Goal: Information Seeking & Learning: Check status

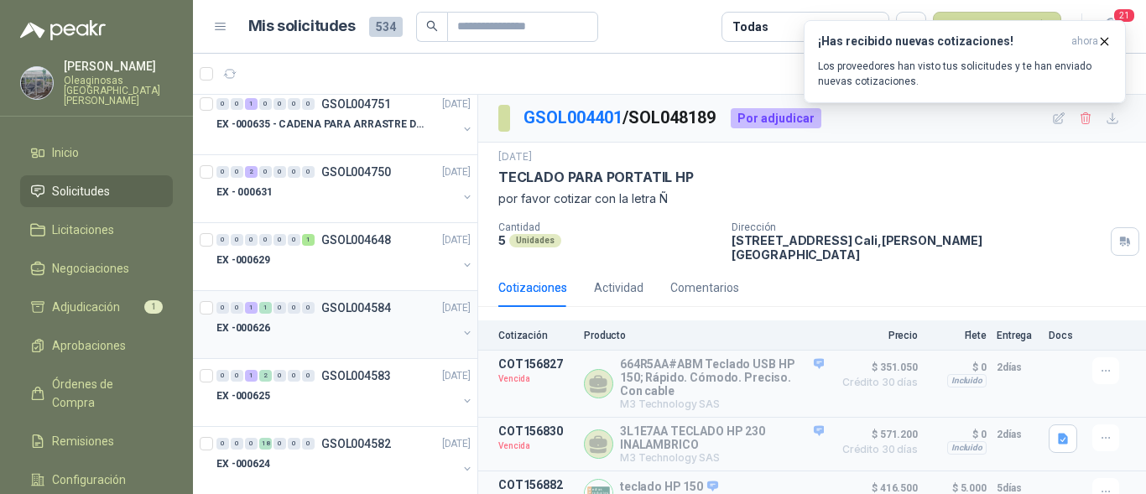
scroll to position [587, 0]
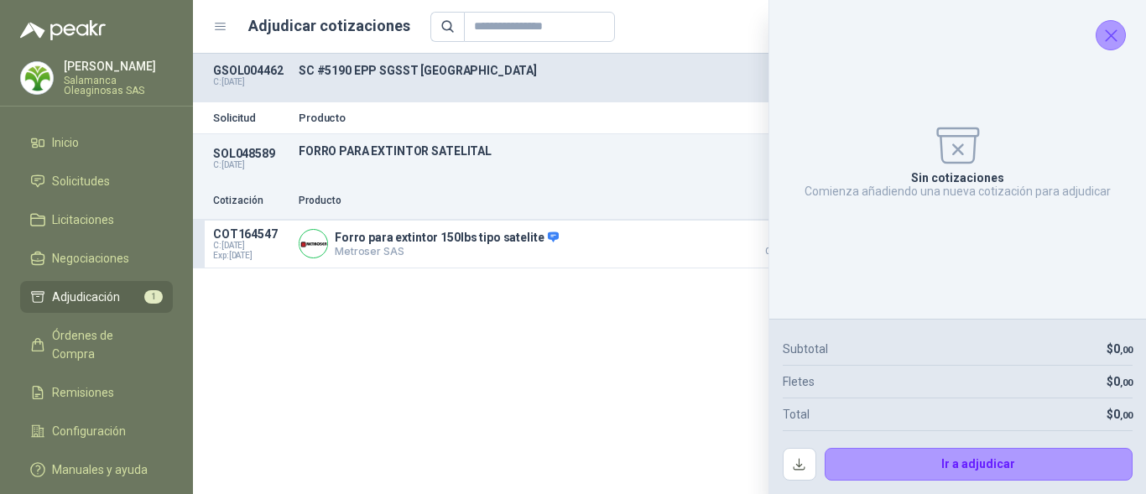
click at [1110, 31] on icon "Cerrar" at bounding box center [1111, 35] width 21 height 21
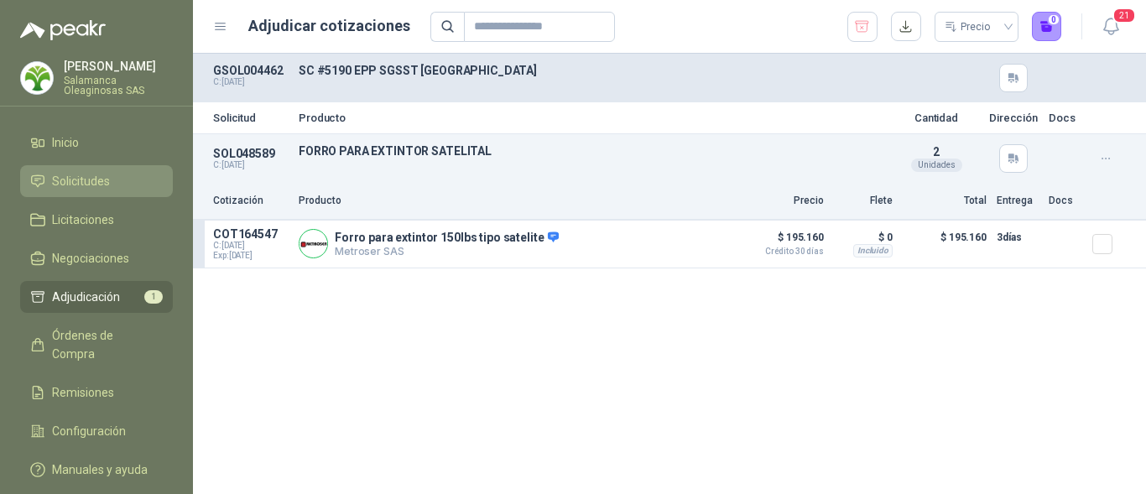
click at [115, 173] on li "Solicitudes" at bounding box center [96, 181] width 133 height 18
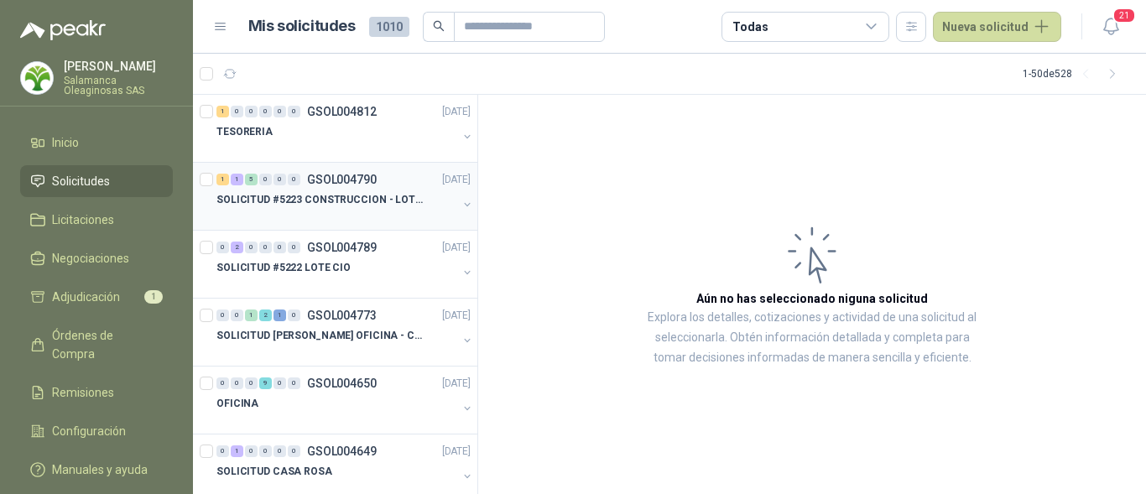
click at [280, 206] on p "SOLICITUD #5223 CONSTRUCCION - LOTE CIO" at bounding box center [320, 200] width 209 height 16
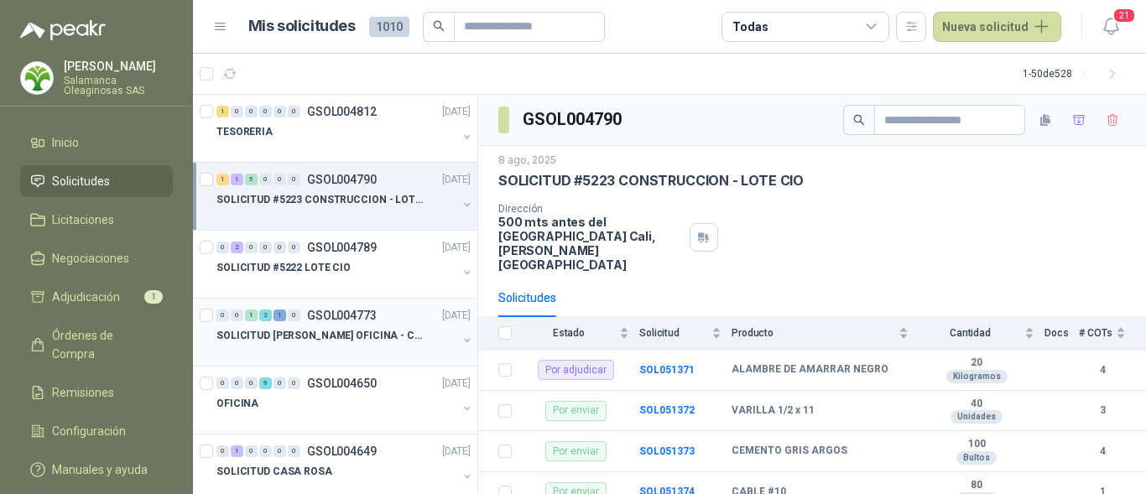
click at [305, 339] on p "SOLICITUD [PERSON_NAME] OFICINA - CALI" at bounding box center [320, 336] width 209 height 16
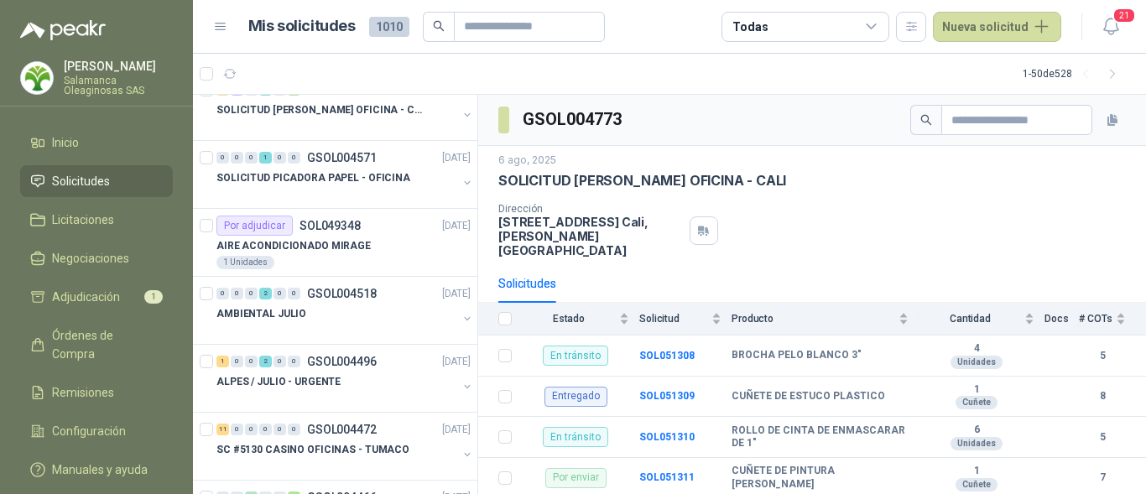
scroll to position [587, 0]
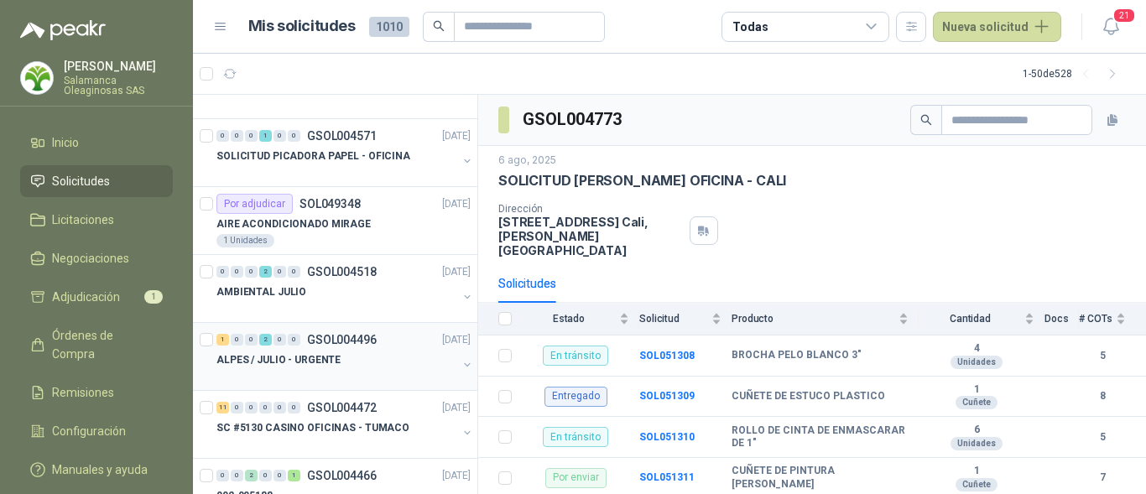
click at [327, 359] on p "ALPES / JULIO - URGENTE" at bounding box center [278, 360] width 124 height 16
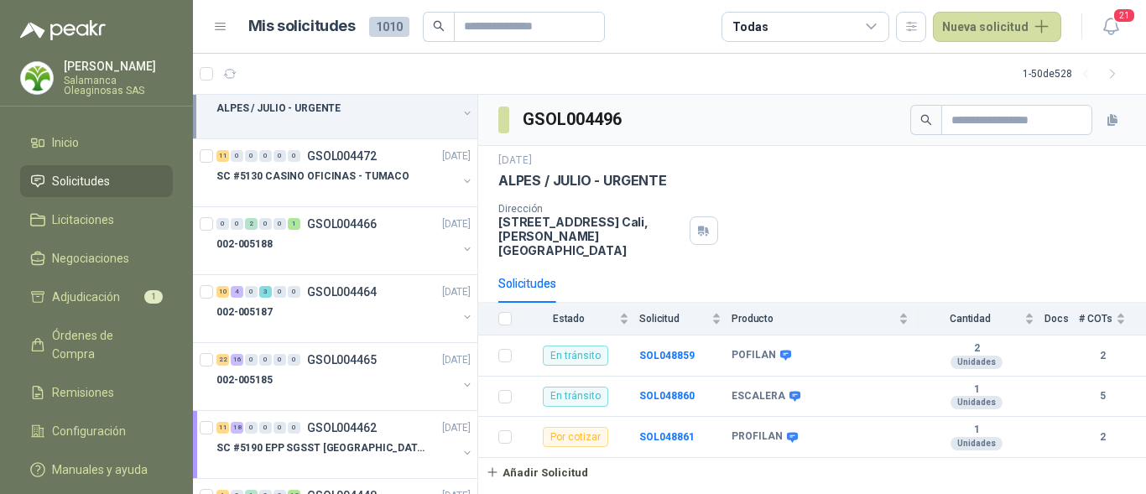
scroll to position [923, 0]
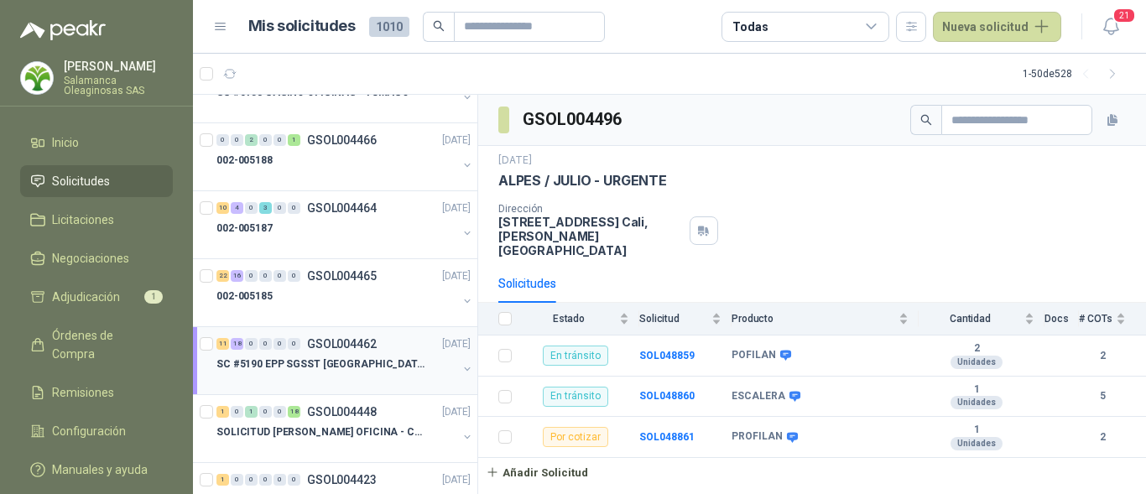
click at [352, 373] on div "SC #5190 EPP SGSST SALAMANCA" at bounding box center [336, 364] width 241 height 20
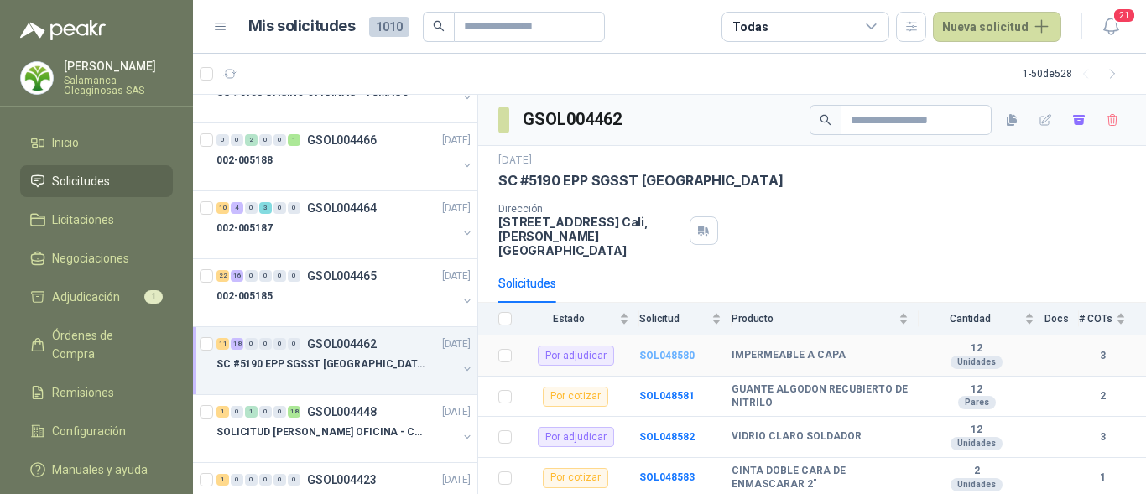
click at [656, 350] on b "SOL048580" at bounding box center [666, 356] width 55 height 12
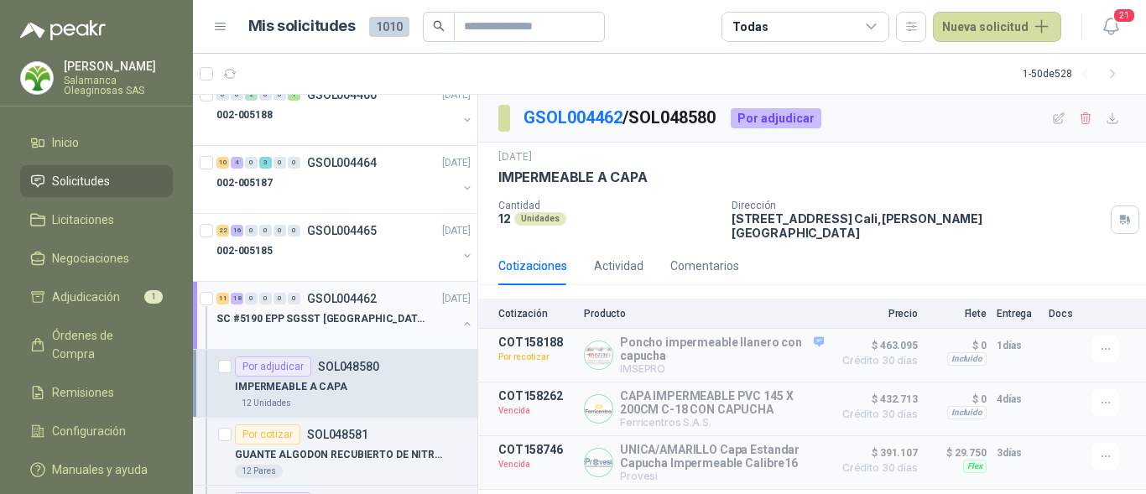
scroll to position [1007, 0]
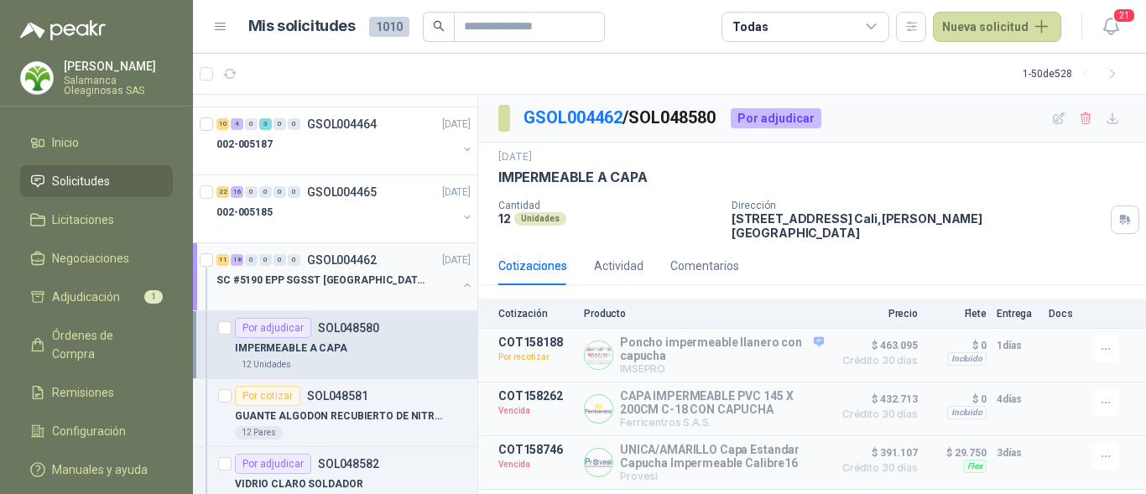
click at [335, 269] on div "11 18 0 0 0 0 GSOL004462 14/07/25" at bounding box center [345, 260] width 258 height 20
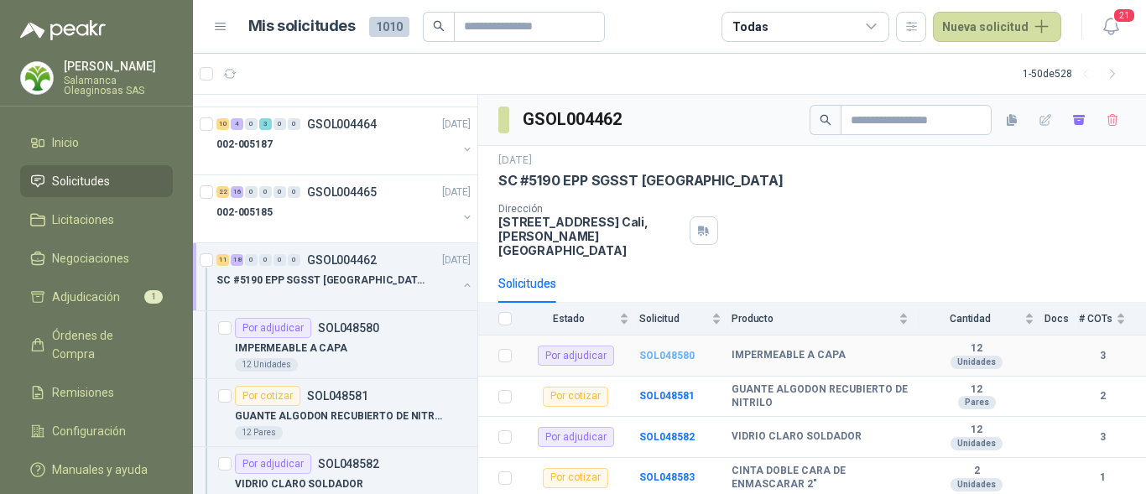
click at [649, 350] on b "SOL048580" at bounding box center [666, 356] width 55 height 12
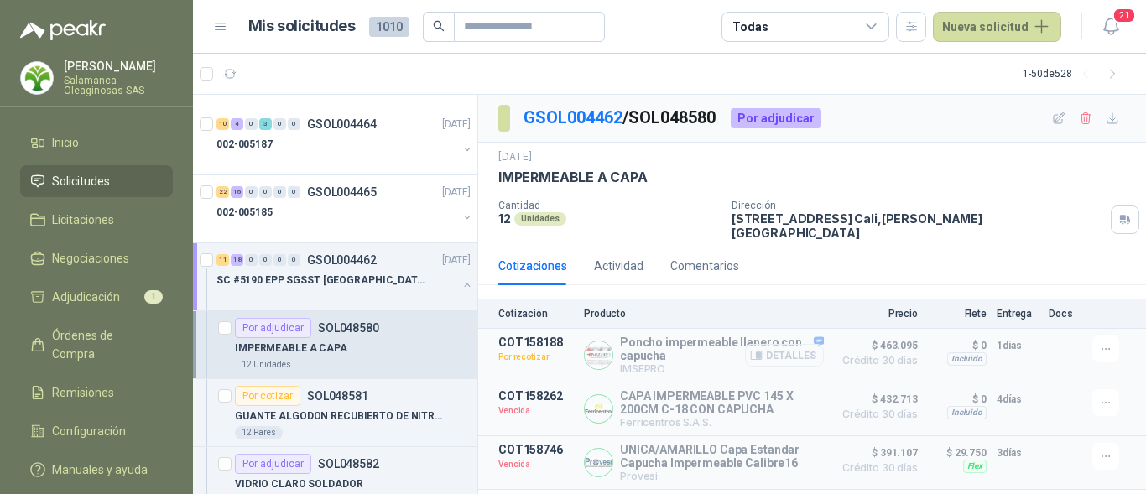
click at [796, 344] on button "Detalles" at bounding box center [784, 355] width 79 height 23
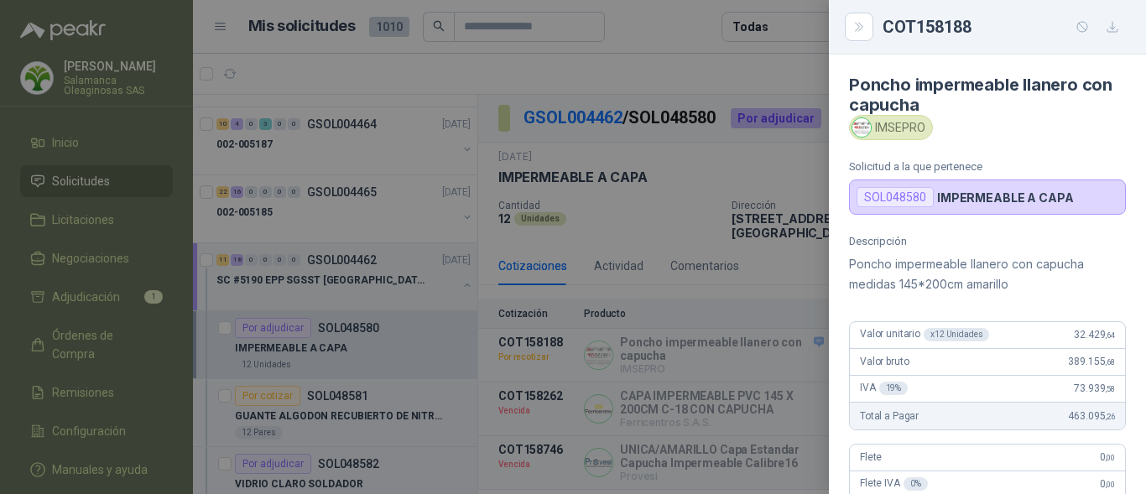
click at [1056, 259] on p "Poncho impermeable llanero con capucha medidas 145*200cm amarillo" at bounding box center [987, 274] width 277 height 40
click at [363, 367] on div at bounding box center [573, 247] width 1146 height 494
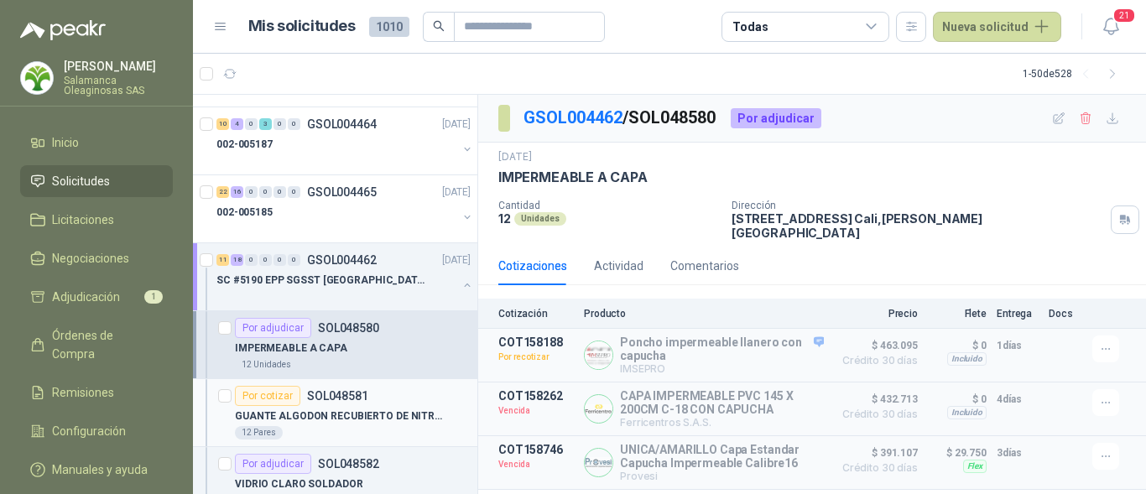
click at [348, 426] on div "12 Pares" at bounding box center [353, 432] width 236 height 13
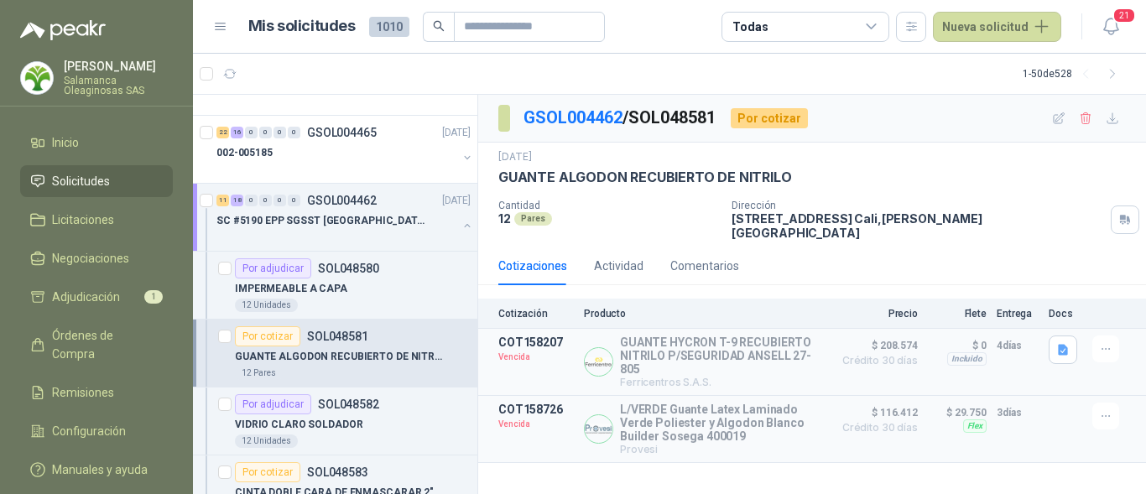
scroll to position [1091, 0]
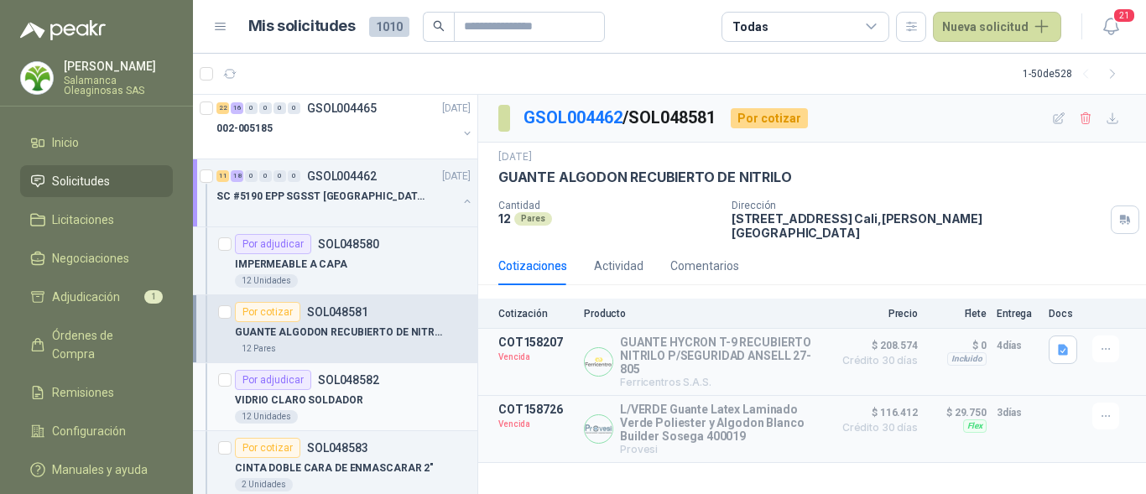
click at [345, 414] on div "12 Unidades" at bounding box center [353, 416] width 236 height 13
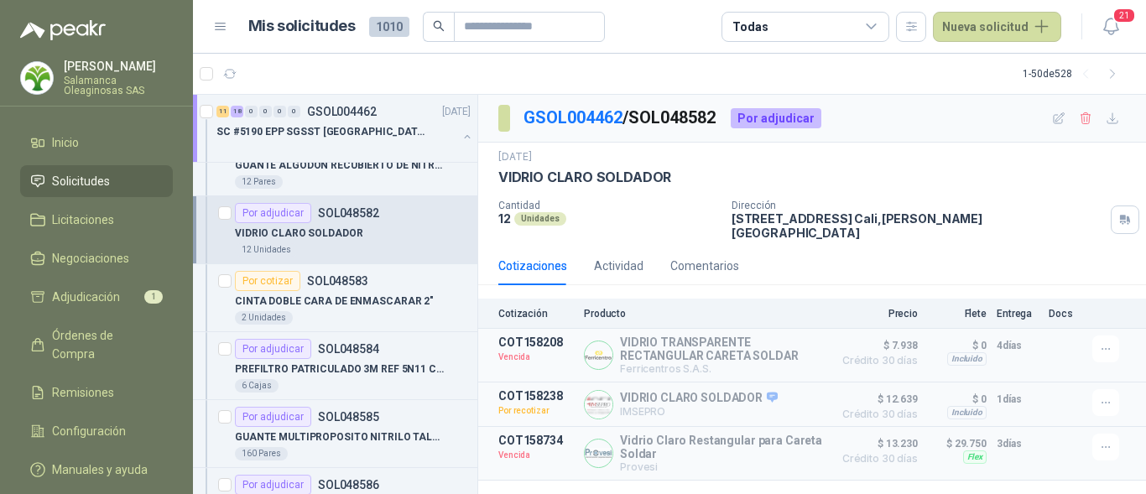
scroll to position [1259, 0]
click at [355, 313] on div "2 Unidades" at bounding box center [353, 316] width 236 height 13
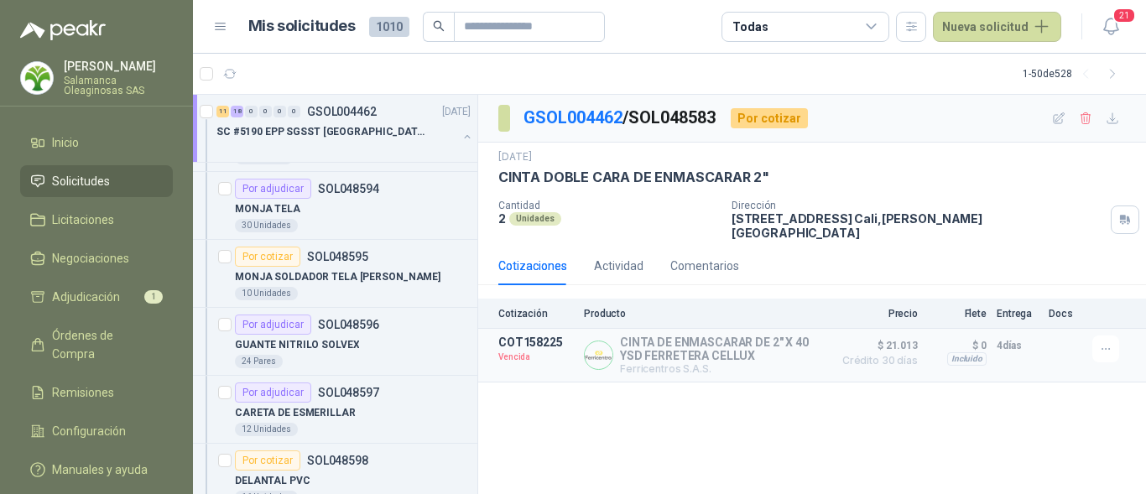
scroll to position [2182, 0]
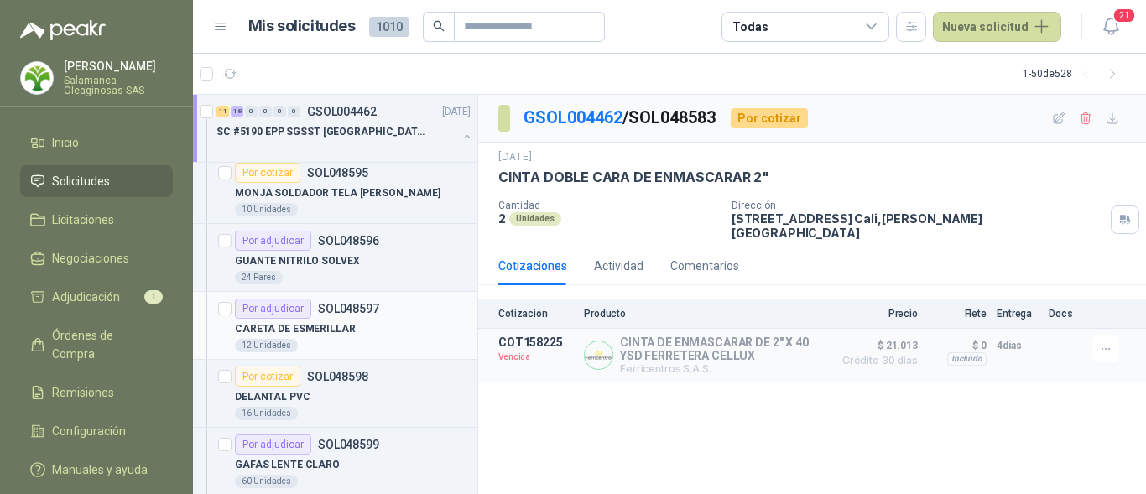
click at [381, 342] on div "12 Unidades" at bounding box center [353, 345] width 236 height 13
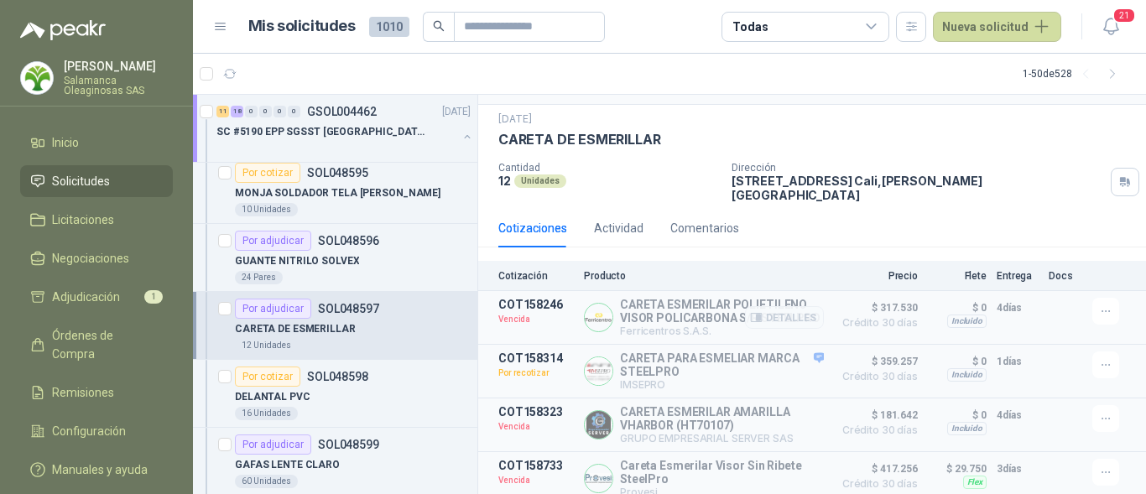
scroll to position [58, 0]
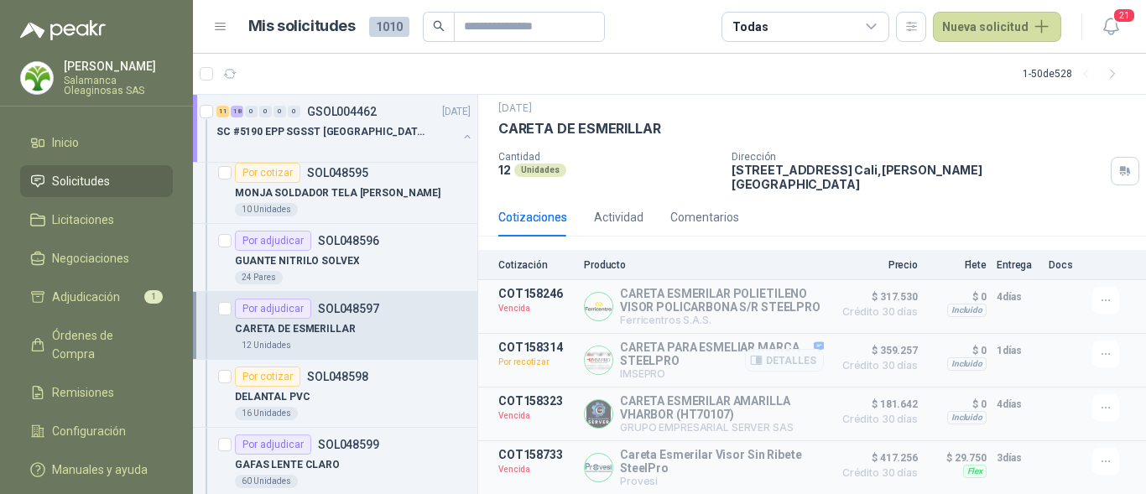
click at [598, 358] on img at bounding box center [599, 361] width 28 height 28
click at [780, 357] on button "Detalles" at bounding box center [784, 360] width 79 height 23
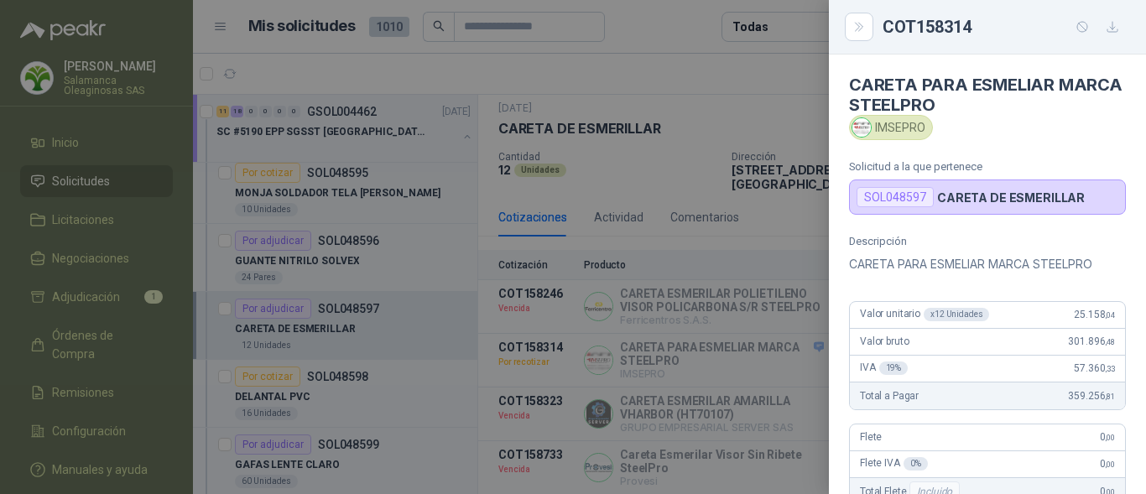
click at [1047, 310] on div "Valor unitario x 12 Unidades 25.158 ,04" at bounding box center [987, 315] width 275 height 27
click at [679, 347] on div at bounding box center [573, 247] width 1146 height 494
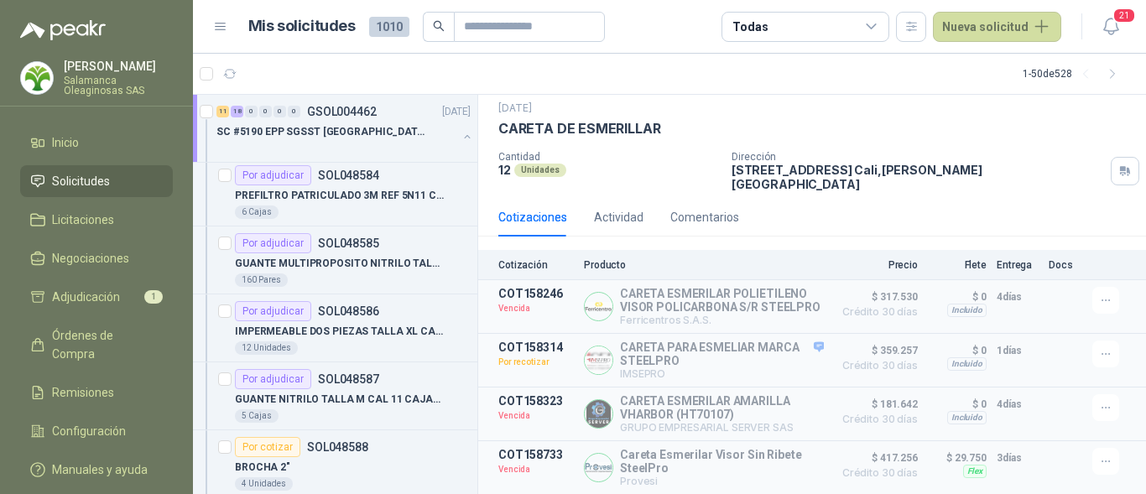
scroll to position [1426, 0]
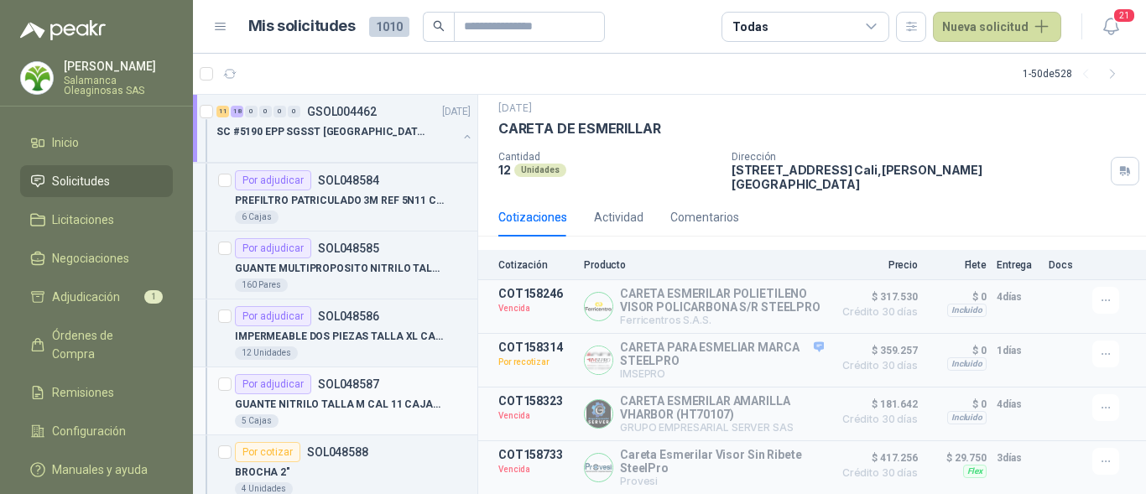
click at [372, 409] on p "GUANTE NITRILO TALLA M CAL 11 CAJAx100UND" at bounding box center [339, 405] width 209 height 16
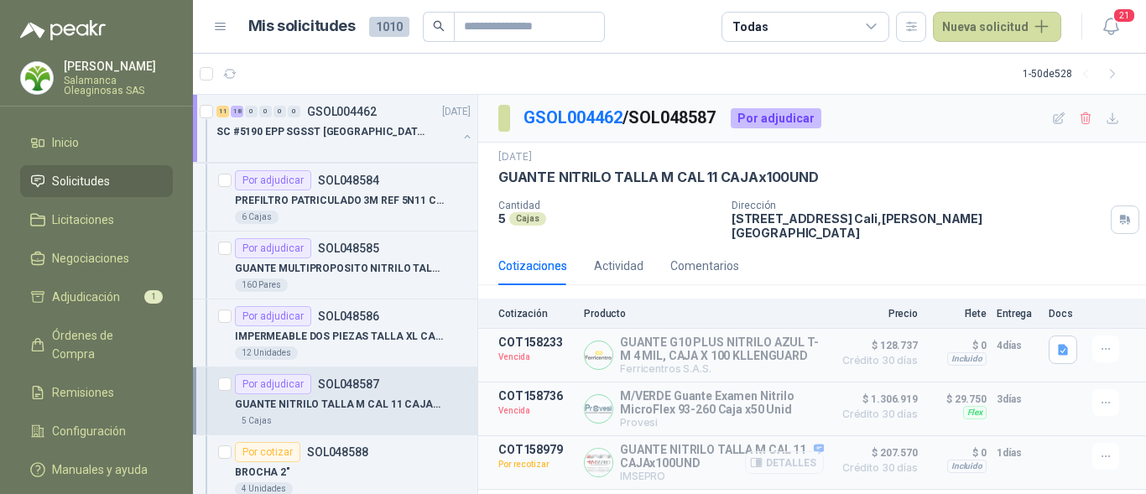
click at [767, 453] on button "Detalles" at bounding box center [784, 462] width 79 height 23
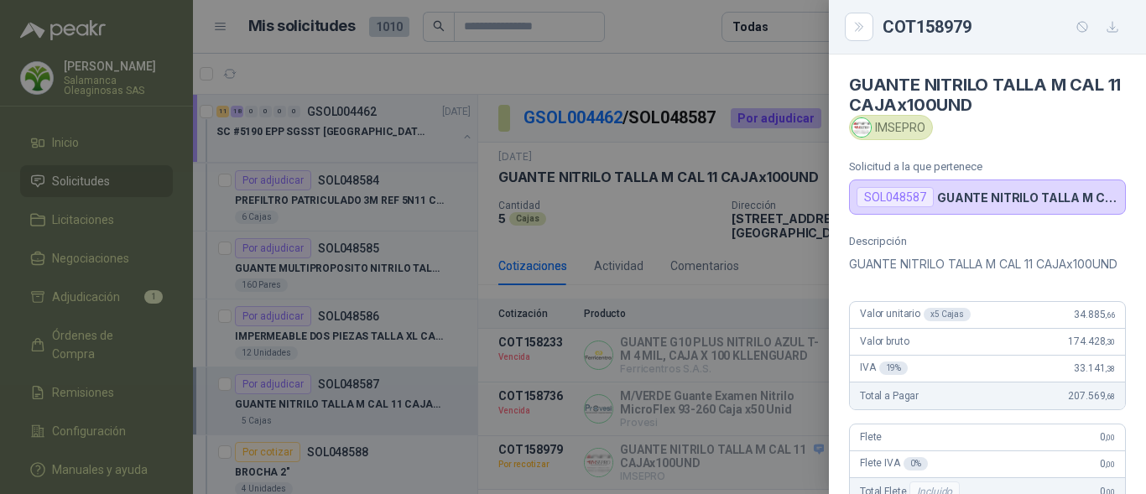
click at [1009, 295] on div "Descripción GUANTE NITRILO TALLA M CAL 11 CAJAx100UND Valor unitario x 5 Cajas …" at bounding box center [987, 426] width 317 height 383
click at [766, 317] on div at bounding box center [573, 247] width 1146 height 494
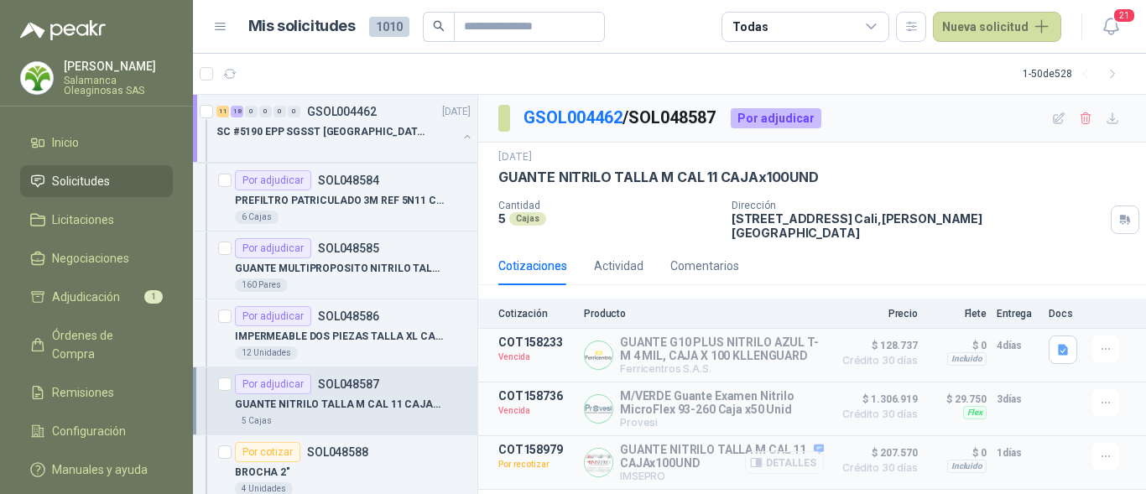
click at [772, 451] on button "Detalles" at bounding box center [784, 462] width 79 height 23
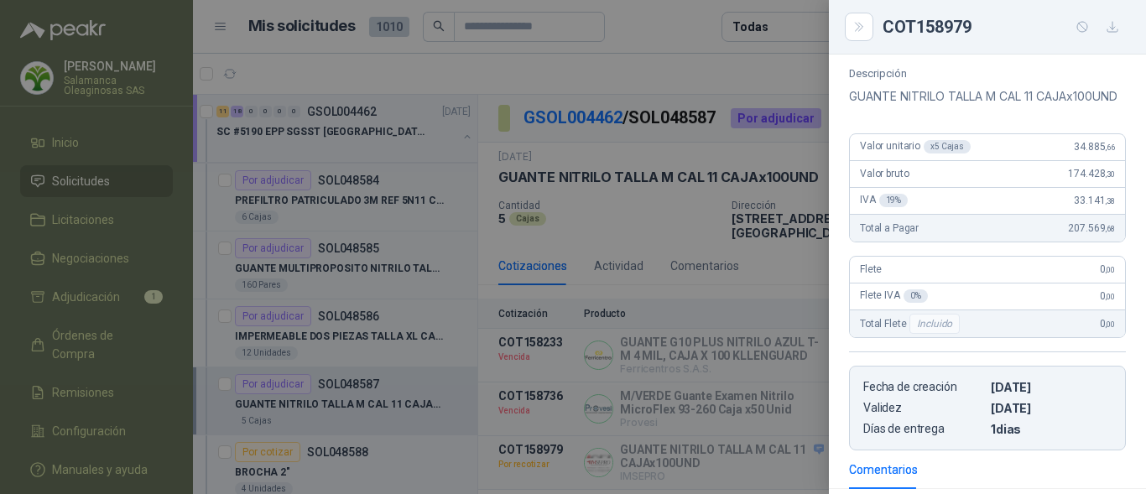
scroll to position [336, 0]
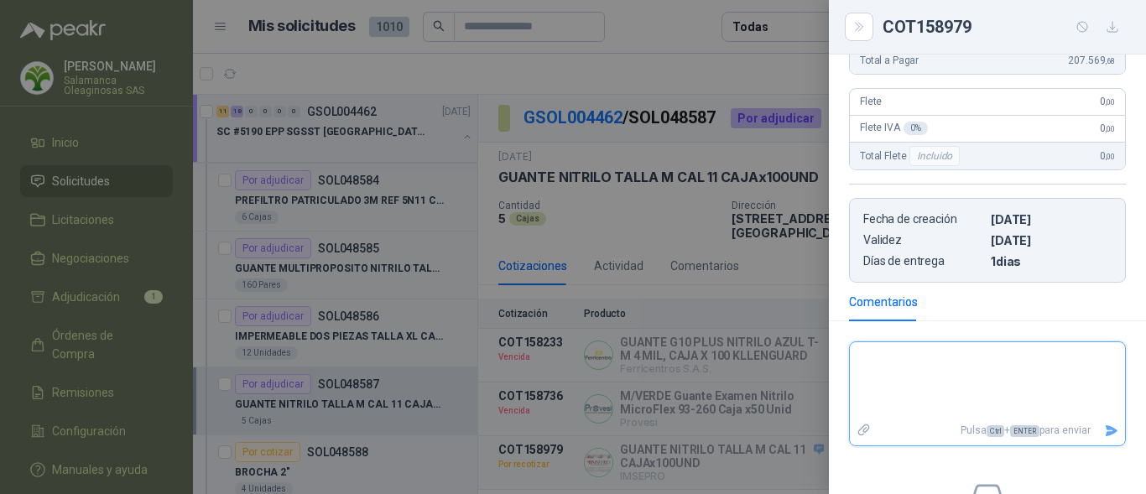
click at [879, 384] on textarea at bounding box center [987, 381] width 275 height 70
type textarea "*"
type textarea "**"
type textarea "***"
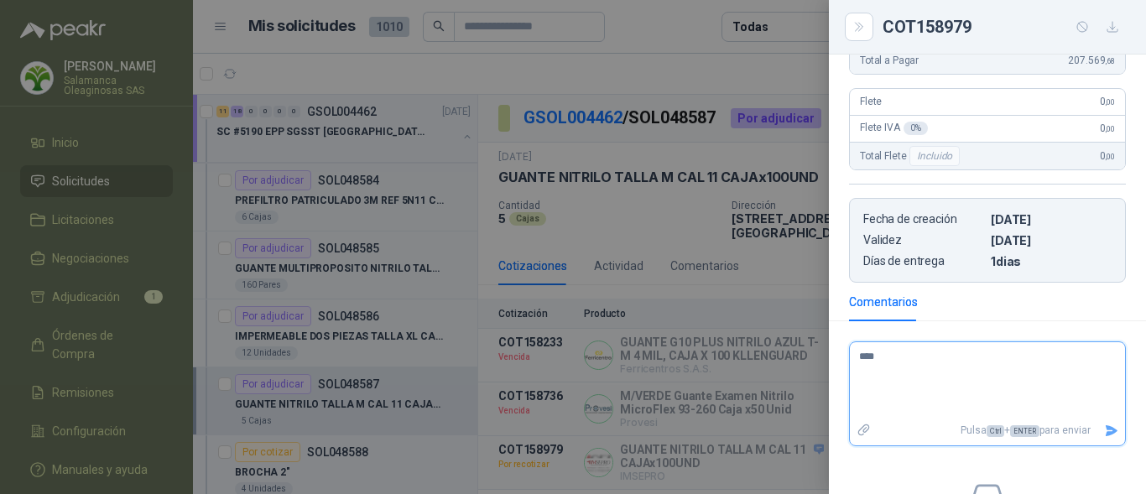
type textarea "*****"
type textarea "******"
type textarea "*******"
type textarea "********"
type textarea "*********"
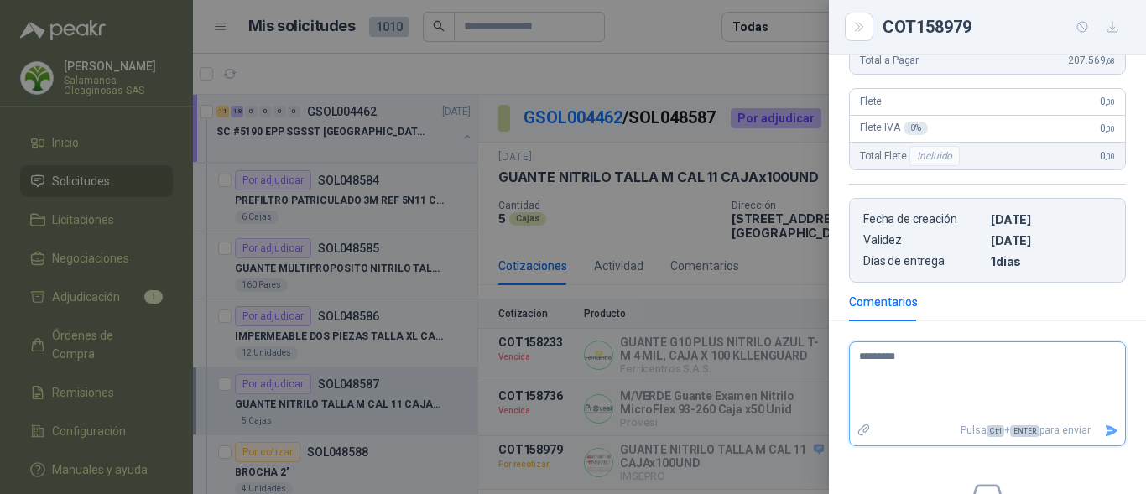
type textarea "*********"
type textarea "**********"
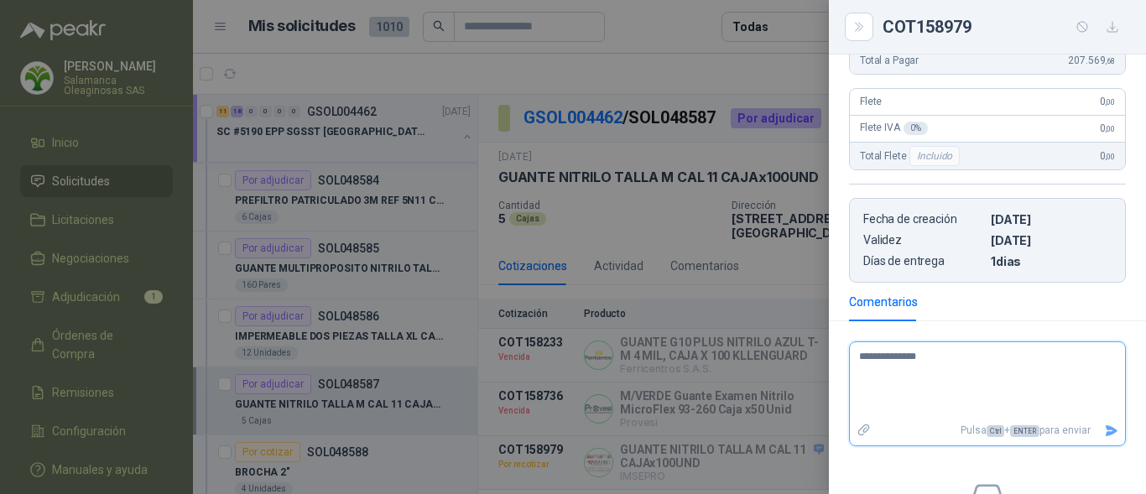
click at [1106, 436] on icon "Enviar" at bounding box center [1112, 430] width 12 height 11
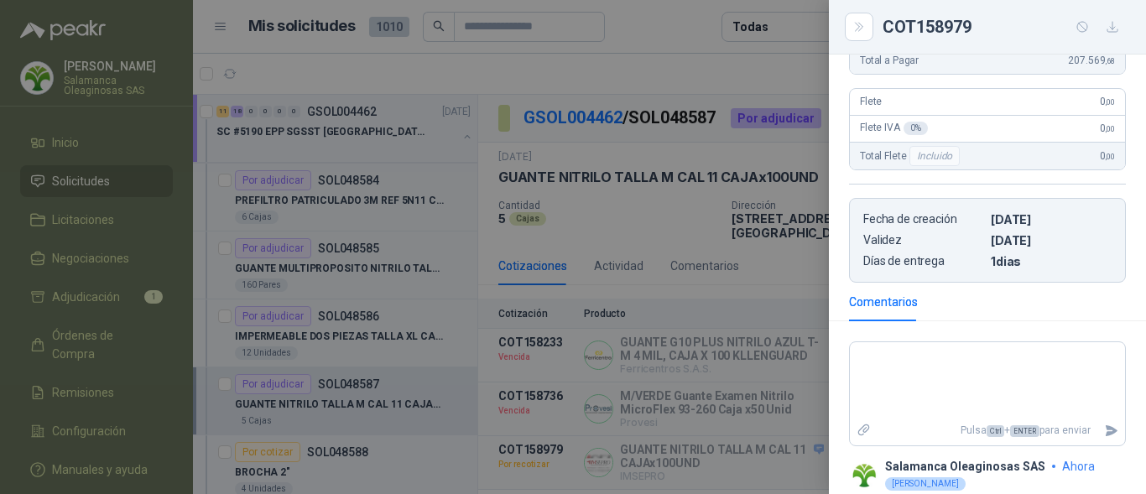
click at [731, 392] on div at bounding box center [573, 247] width 1146 height 494
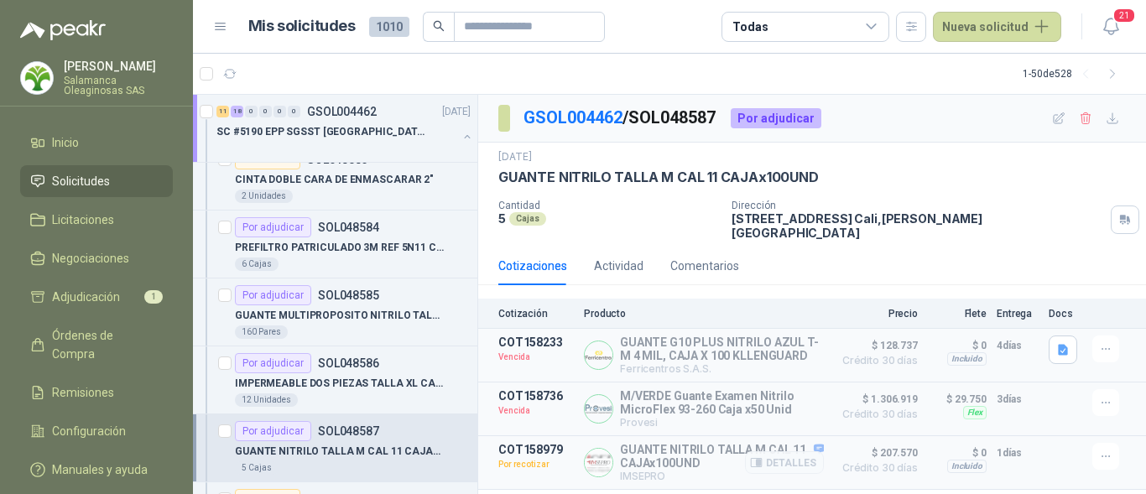
scroll to position [1259, 0]
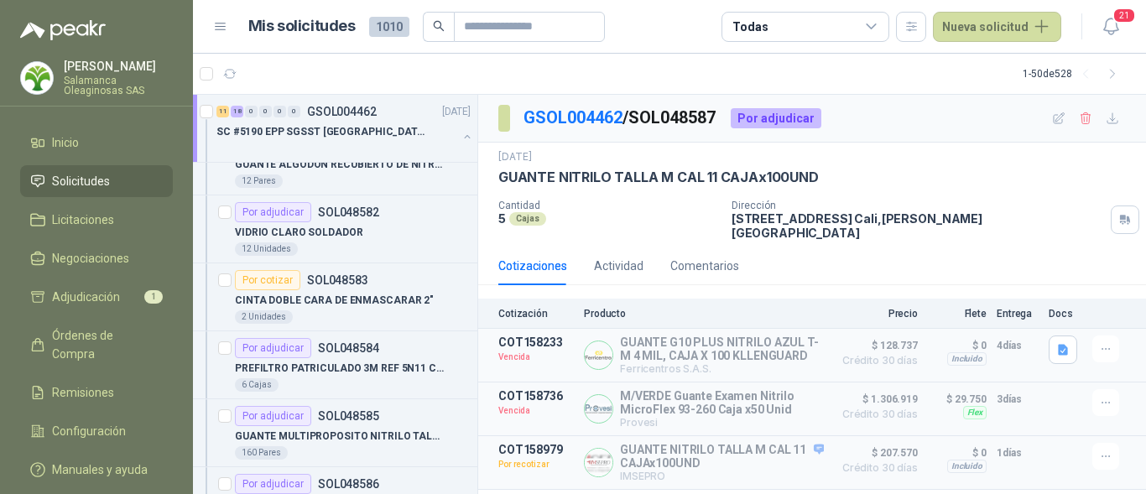
click at [1036, 247] on div "Cotizaciones Actividad Comentarios" at bounding box center [812, 266] width 628 height 39
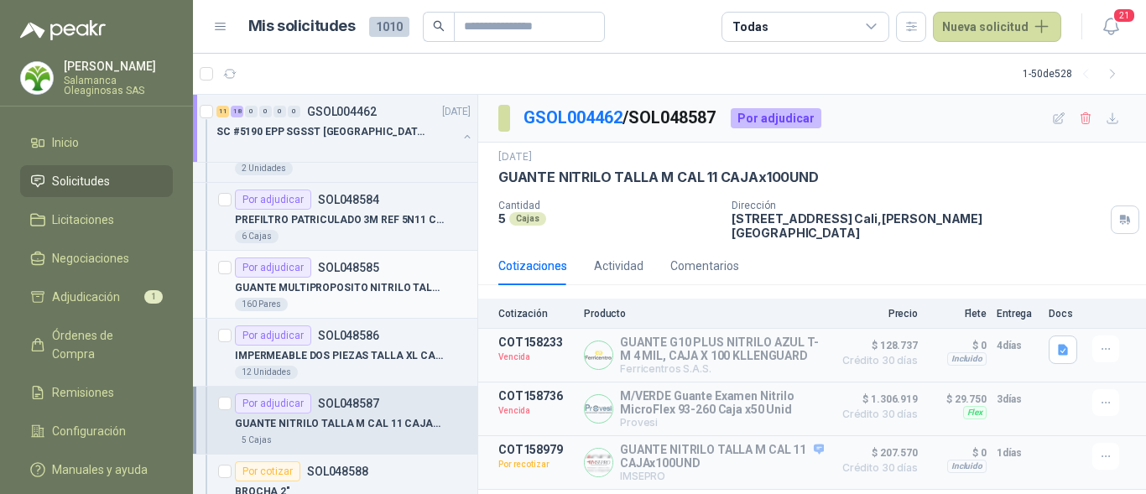
scroll to position [1426, 0]
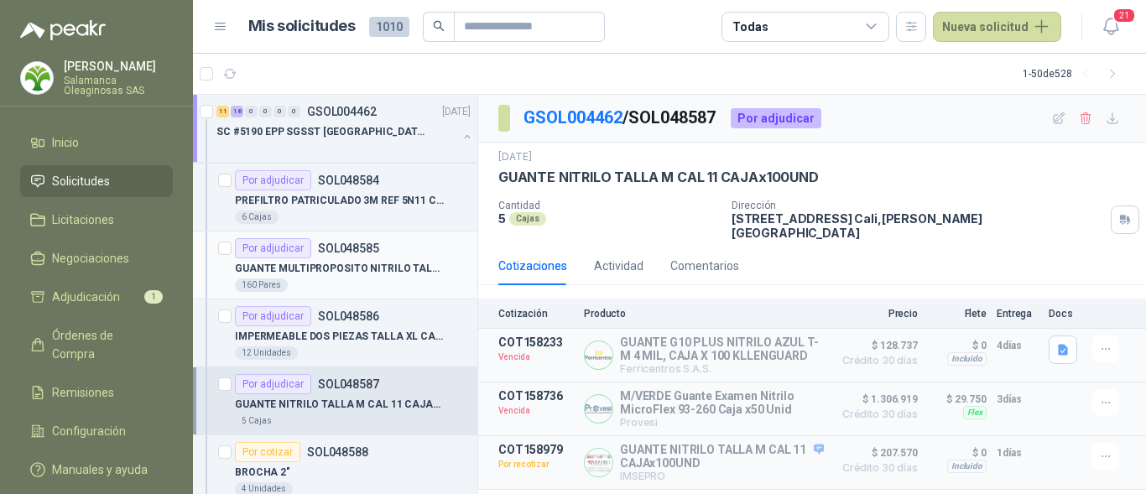
click at [374, 273] on p "GUANTE MULTIPROPOSITO NITRILO TALLA 10" at bounding box center [339, 269] width 209 height 16
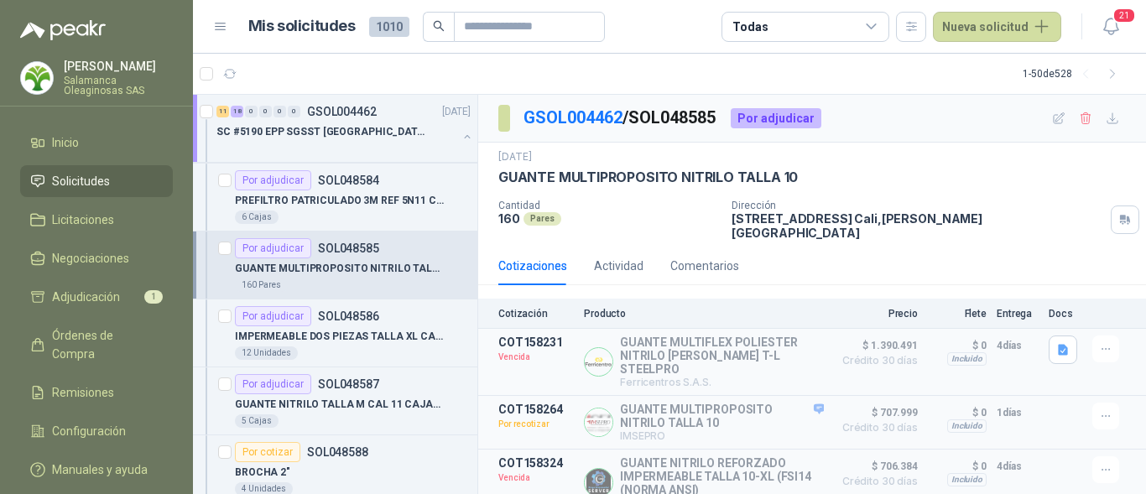
click at [1090, 232] on div "14 jul, 2025 GUANTE MULTIPROPOSITO NITRILO TALLA 10 Cantidad 160 Pares Direcció…" at bounding box center [812, 195] width 668 height 104
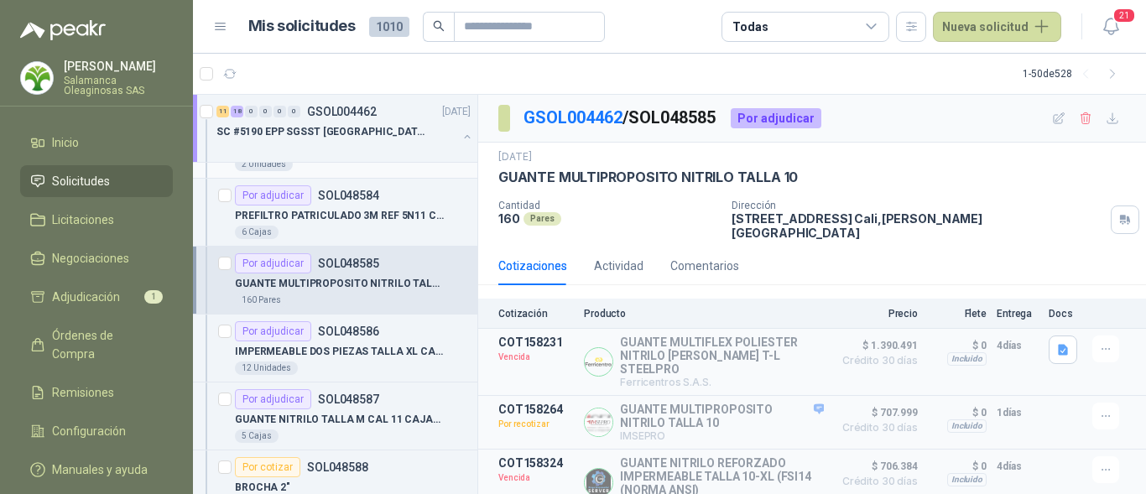
scroll to position [1426, 0]
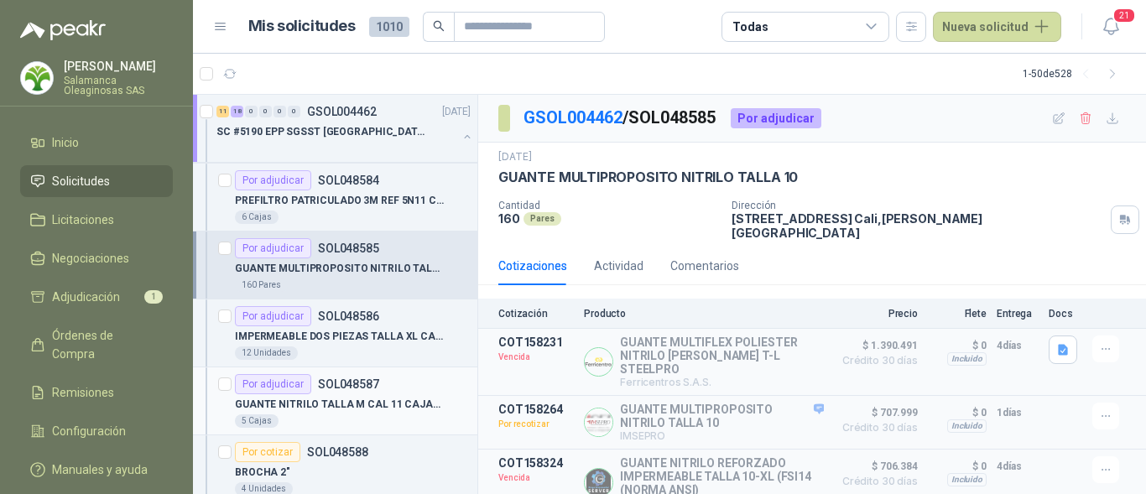
click at [426, 407] on p "GUANTE NITRILO TALLA M CAL 11 CAJAx100UND" at bounding box center [339, 405] width 209 height 16
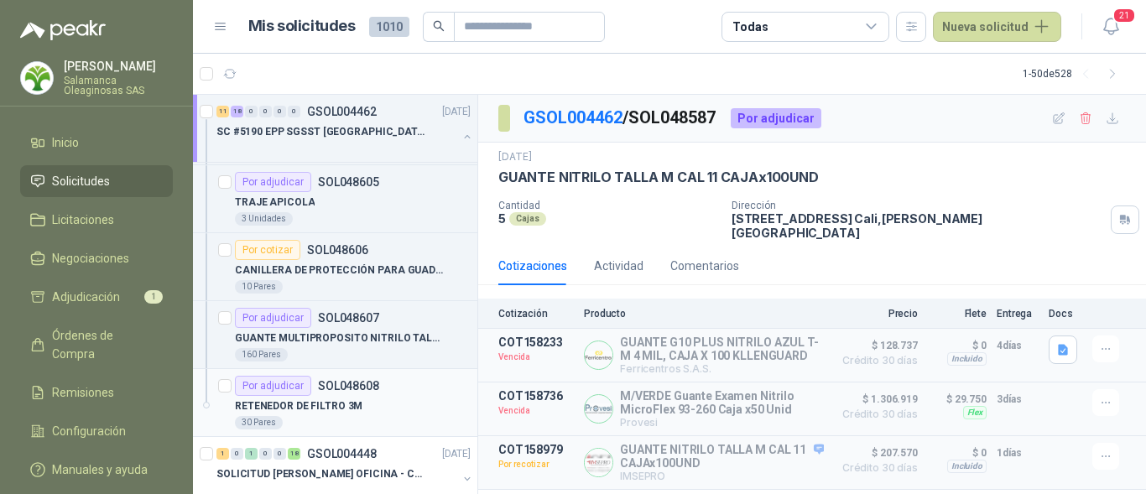
scroll to position [2853, 0]
click at [1047, 383] on article "COT158736 Vencida M/VERDE Guante Examen Nitrilo MicroFlex 93-260 Caja x50 Unid …" at bounding box center [812, 410] width 668 height 54
click at [405, 354] on div "160 Pares" at bounding box center [353, 353] width 236 height 13
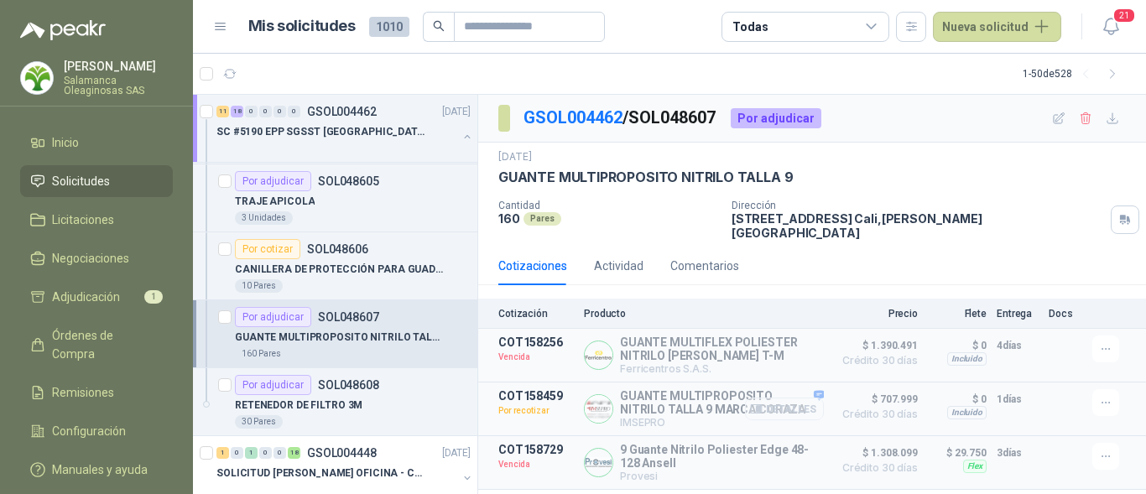
click at [790, 398] on button "Detalles" at bounding box center [784, 409] width 79 height 23
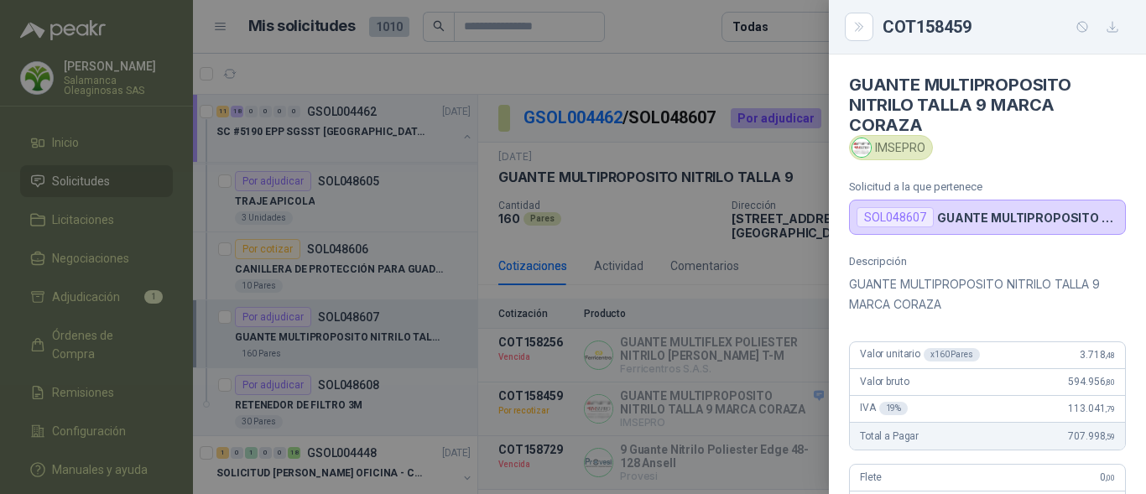
click at [343, 252] on div at bounding box center [573, 247] width 1146 height 494
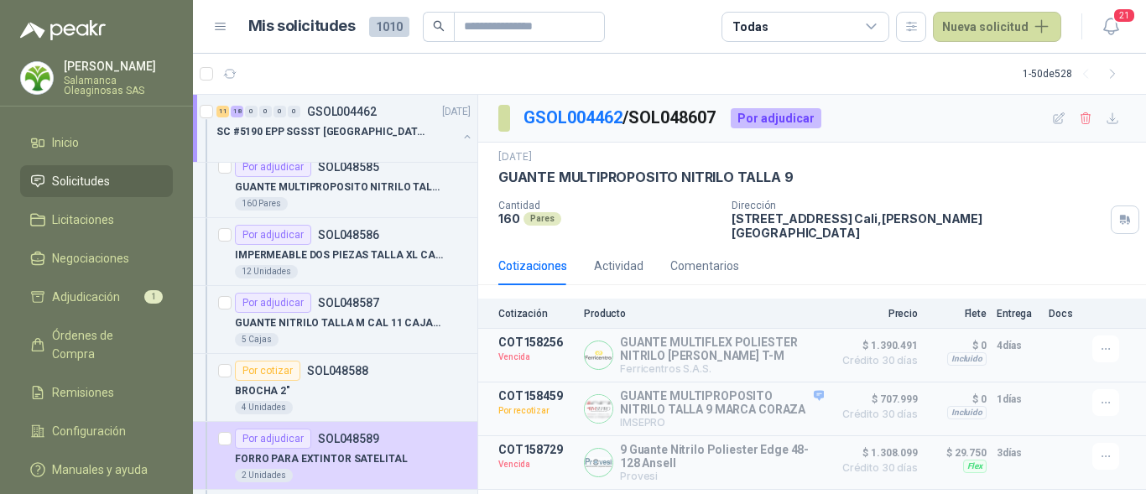
scroll to position [1426, 0]
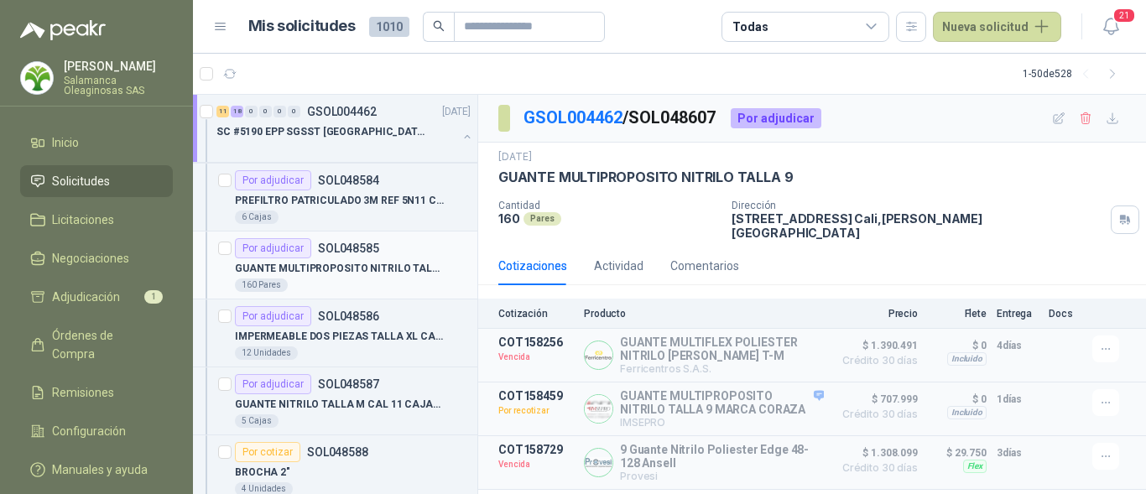
click at [388, 286] on div "160 Pares" at bounding box center [353, 285] width 236 height 13
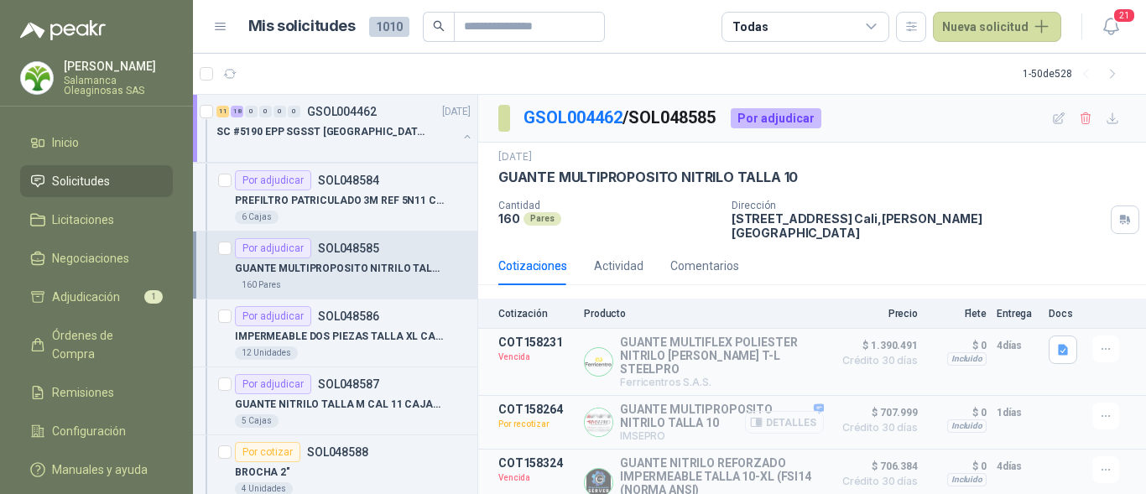
click at [769, 411] on button "Detalles" at bounding box center [784, 422] width 79 height 23
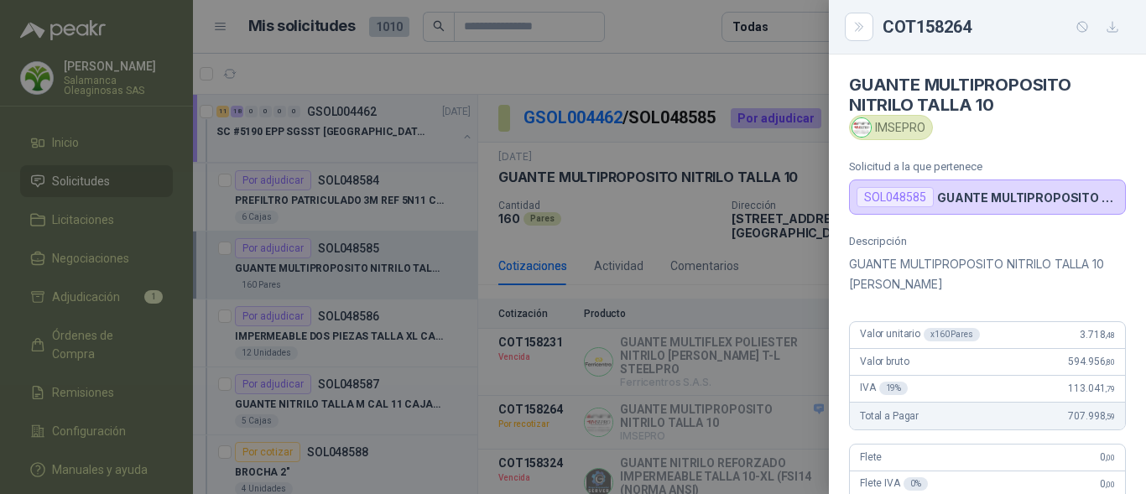
click at [727, 392] on div at bounding box center [573, 247] width 1146 height 494
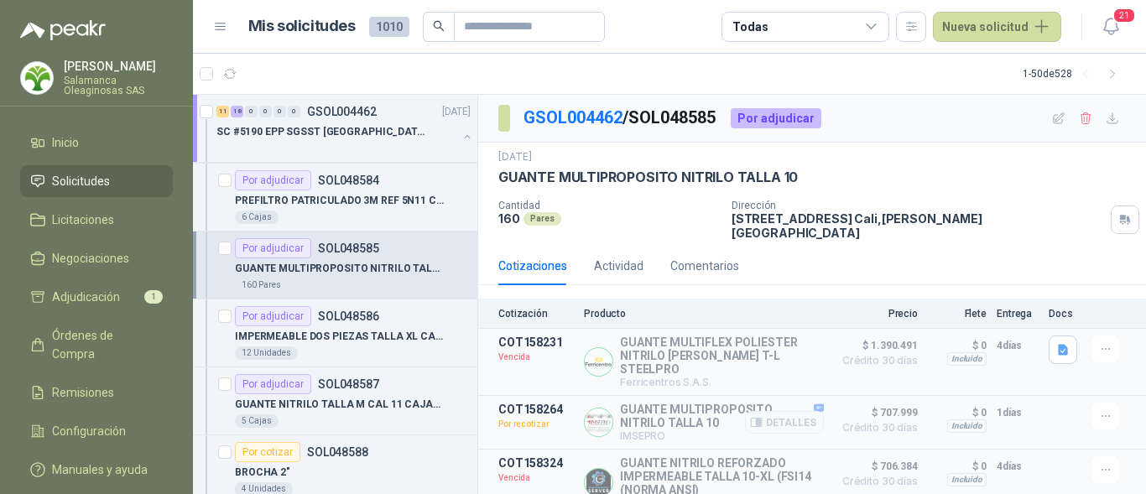
drag, startPoint x: 1072, startPoint y: 362, endPoint x: 1032, endPoint y: 392, distance: 49.7
click at [1070, 362] on article "COT158231 Vencida GUANTE MULTIFLEX POLIESTER NITRILO SANDY T-L STEELPRO Ferrice…" at bounding box center [812, 362] width 668 height 67
click at [769, 411] on button "Detalles" at bounding box center [784, 422] width 79 height 23
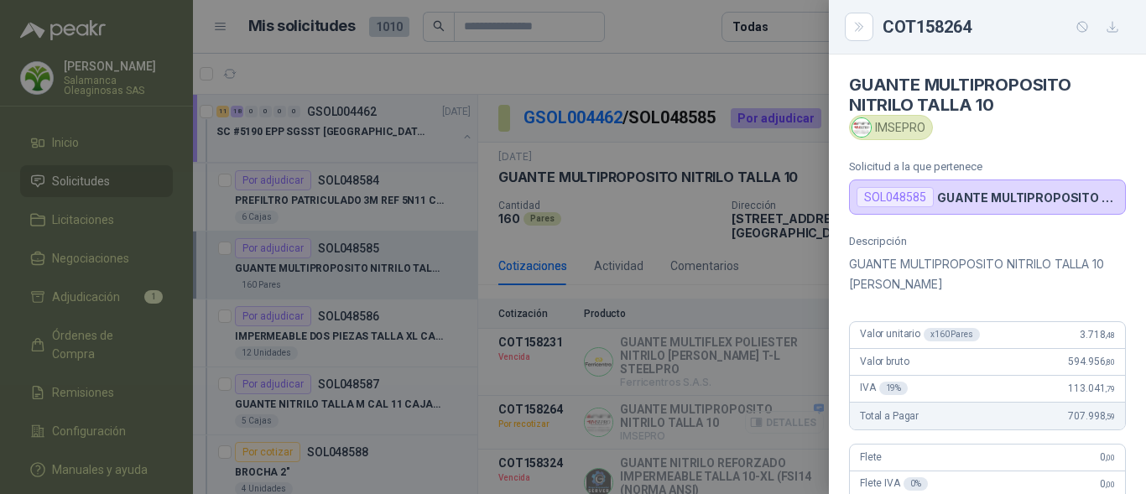
click at [769, 403] on div at bounding box center [573, 247] width 1146 height 494
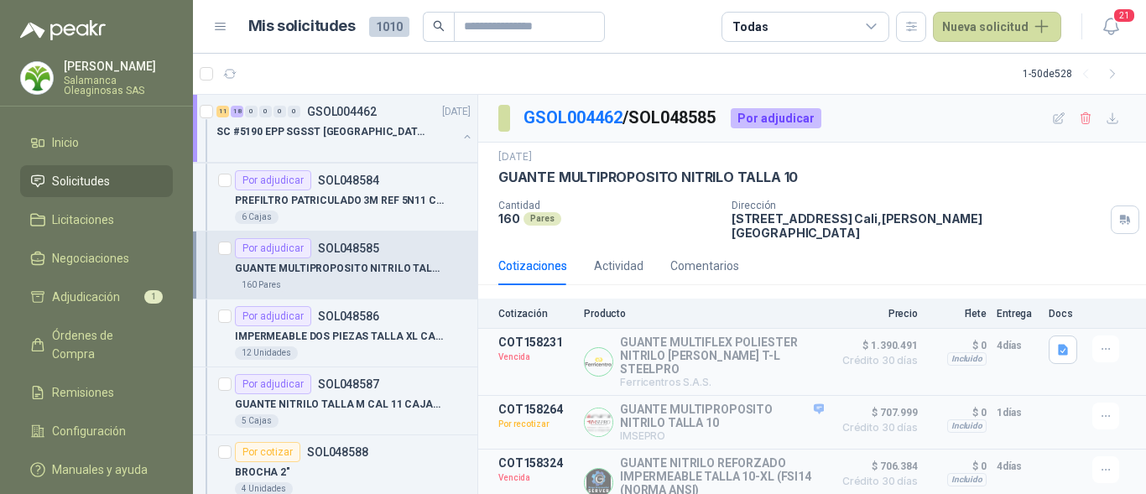
click at [1063, 234] on div "GSOL004462 / SOL048585 Por adjudicar 14 jul, 2025 GUANTE MULTIPROPOSITO NITRILO…" at bounding box center [812, 333] width 668 height 476
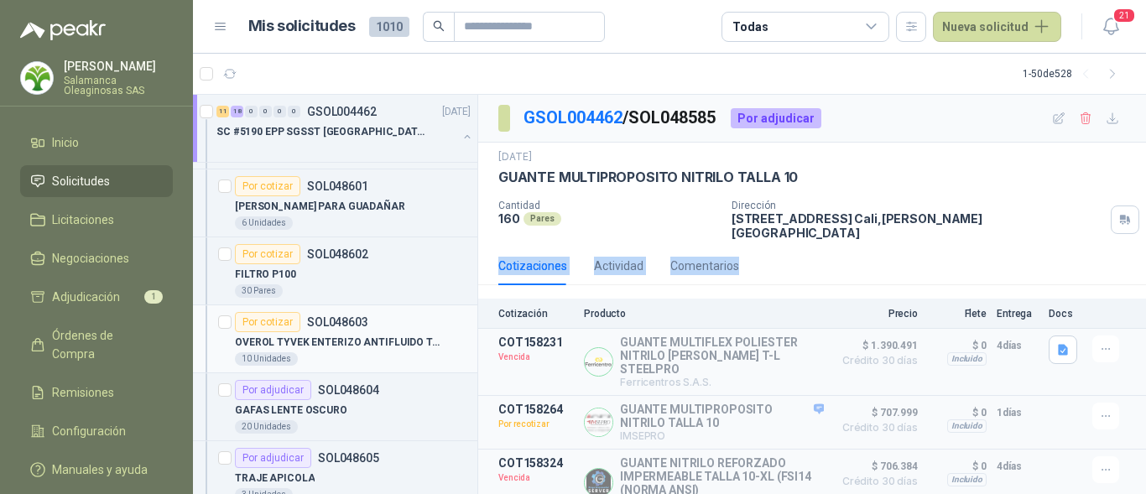
scroll to position [2601, 0]
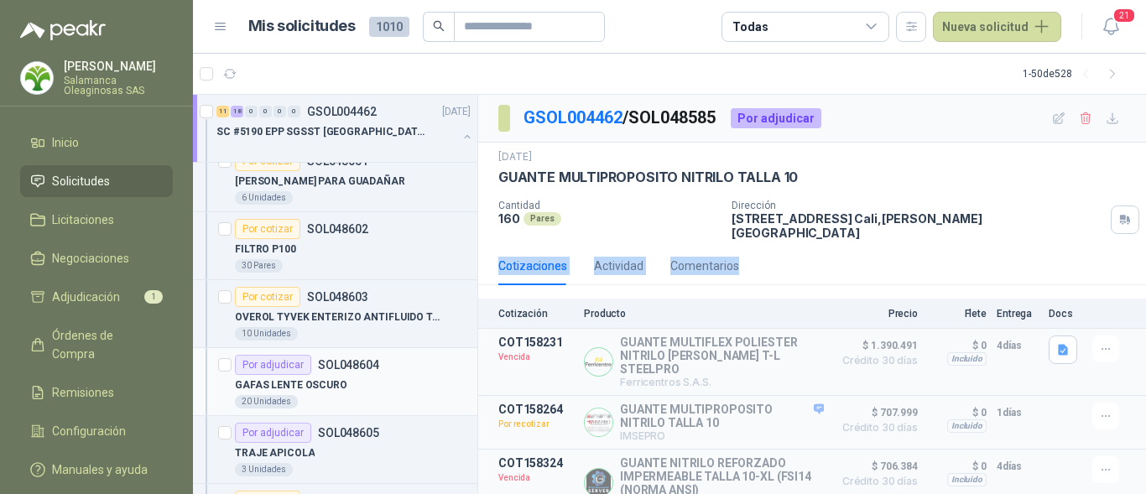
click at [361, 392] on div "GAFAS LENTE OSCURO" at bounding box center [353, 385] width 236 height 20
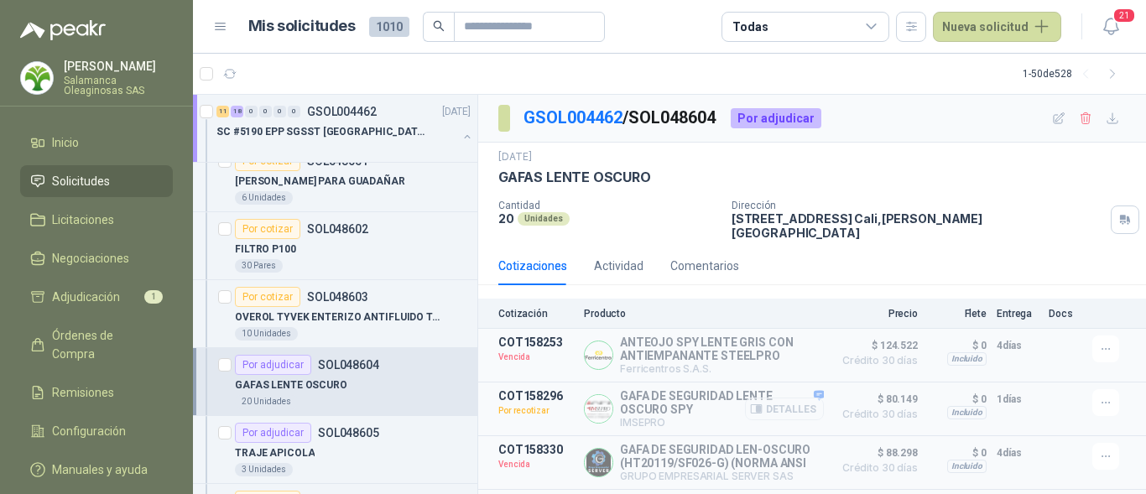
click at [781, 398] on button "Detalles" at bounding box center [784, 409] width 79 height 23
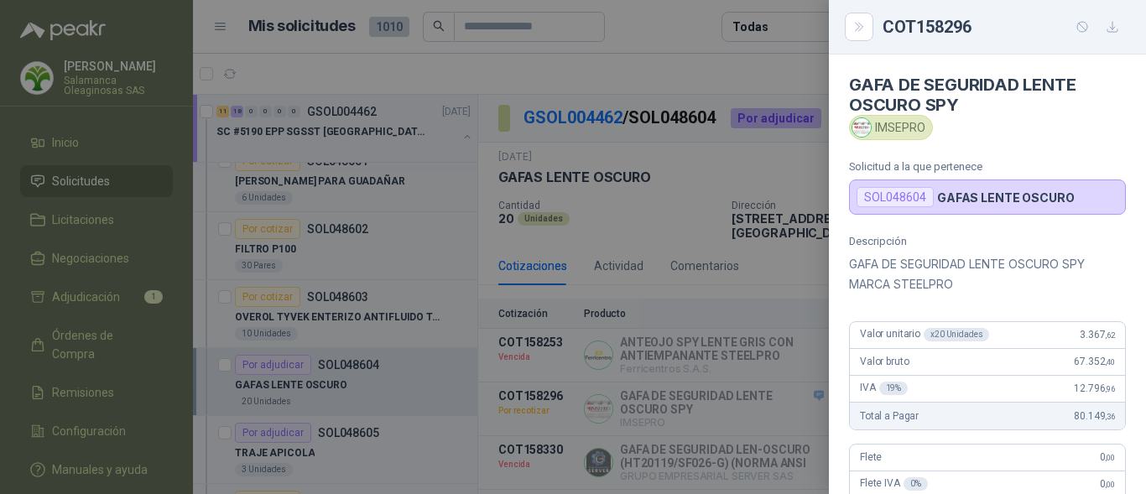
click at [656, 403] on div at bounding box center [573, 247] width 1146 height 494
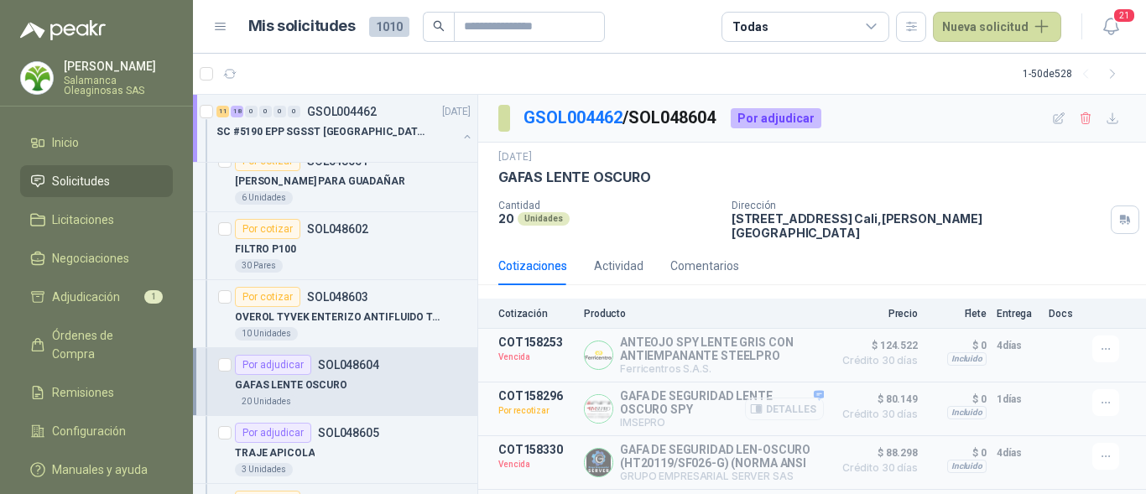
click at [764, 403] on button "Detalles" at bounding box center [784, 409] width 79 height 23
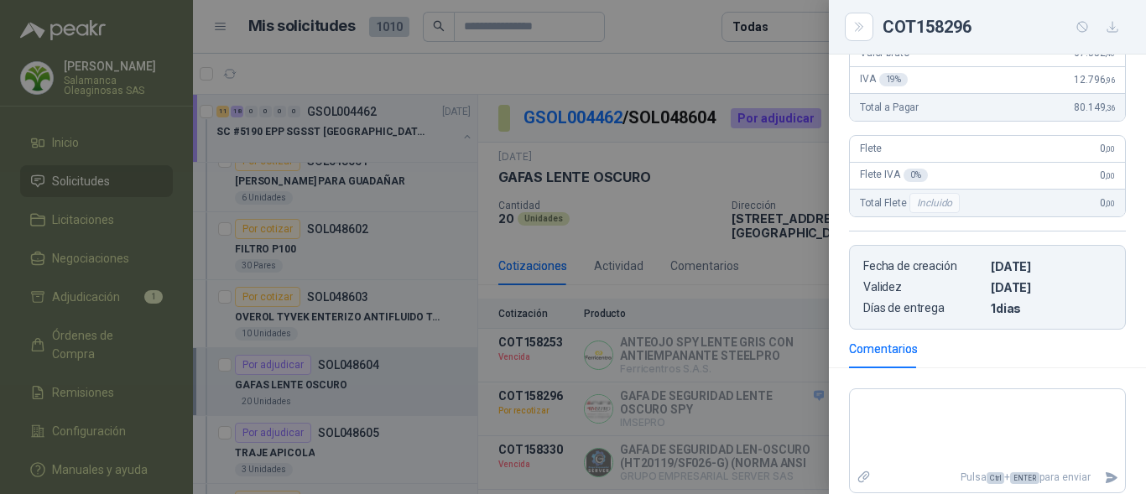
scroll to position [336, 0]
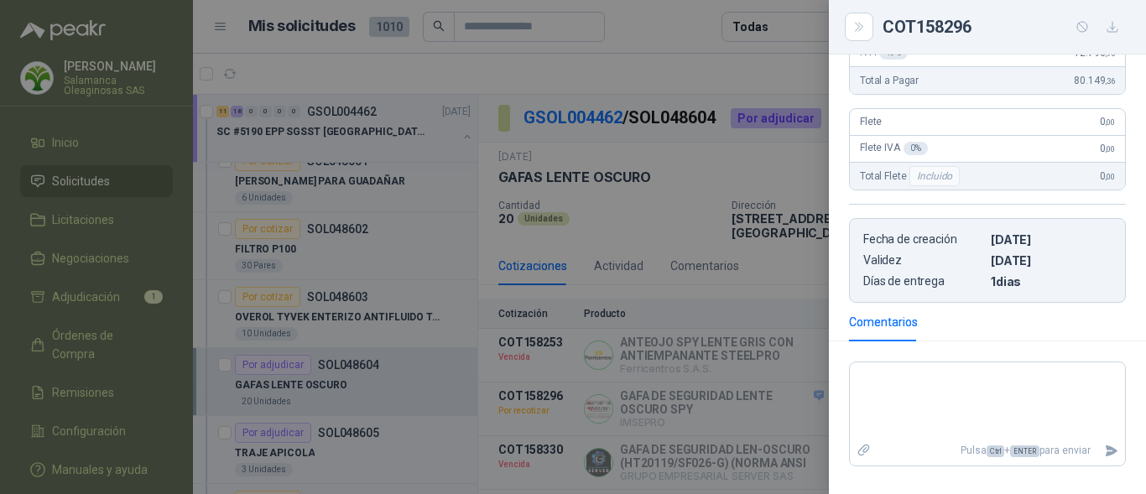
click at [743, 400] on div at bounding box center [573, 247] width 1146 height 494
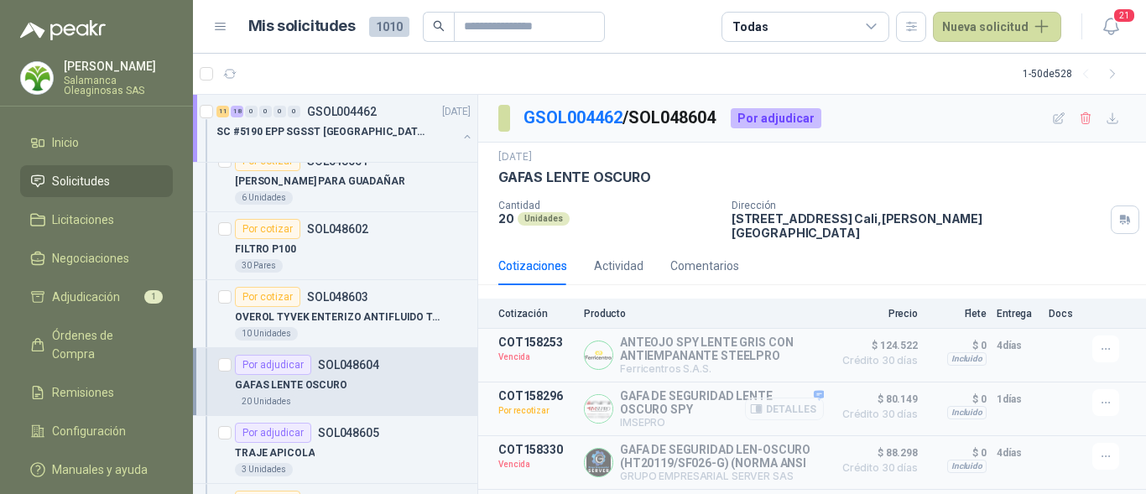
click at [791, 401] on button "Detalles" at bounding box center [784, 409] width 79 height 23
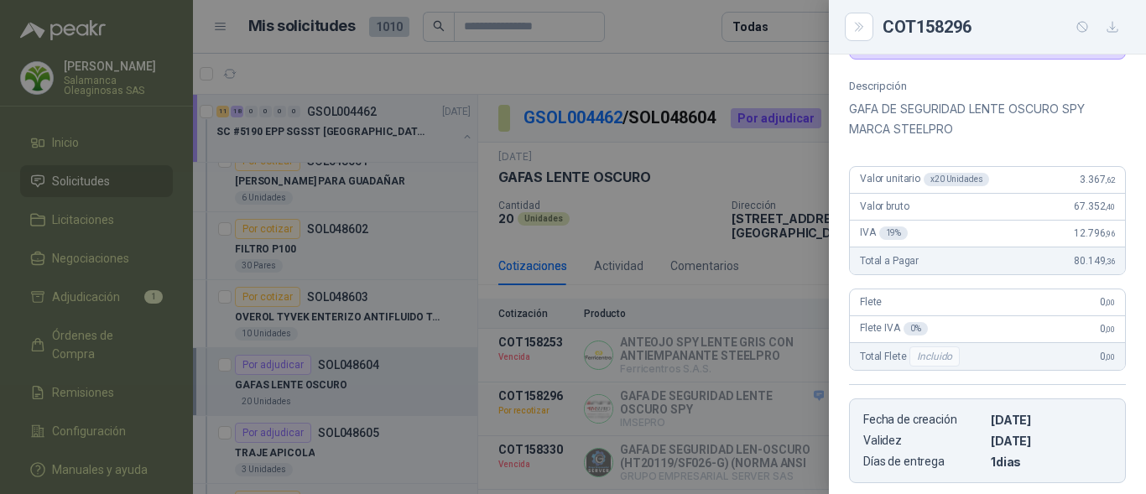
scroll to position [154, 0]
click at [760, 399] on div at bounding box center [573, 247] width 1146 height 494
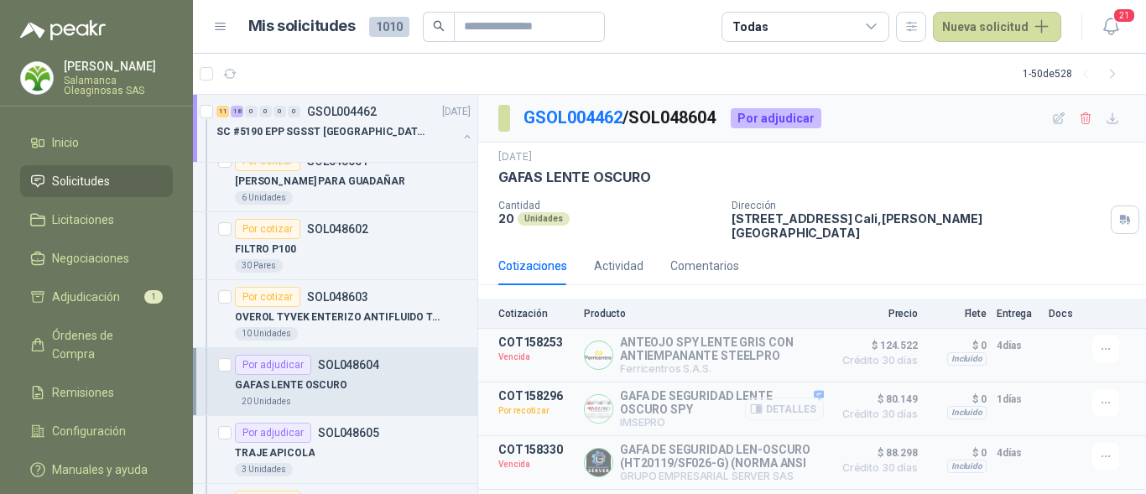
click at [769, 399] on button "Detalles" at bounding box center [784, 409] width 79 height 23
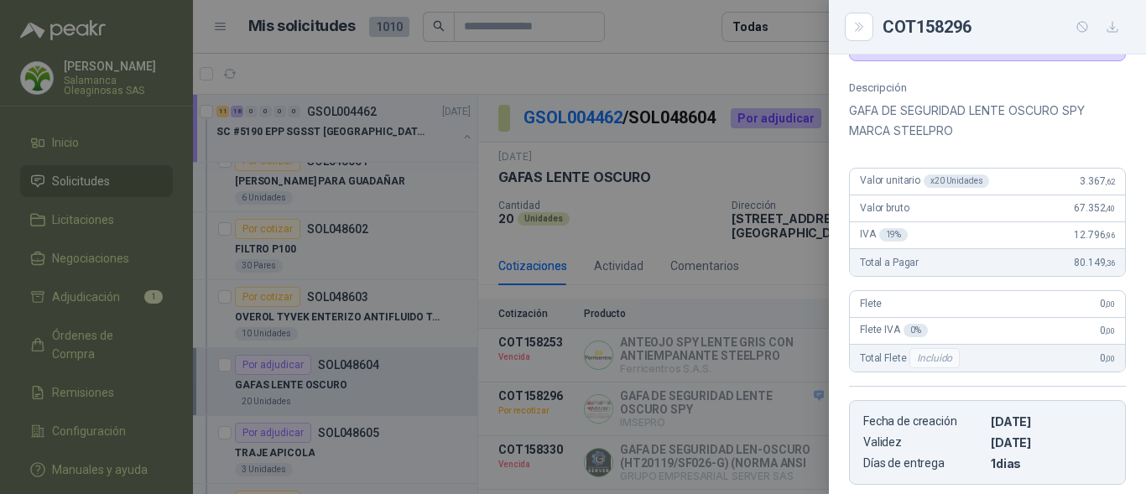
scroll to position [405, 0]
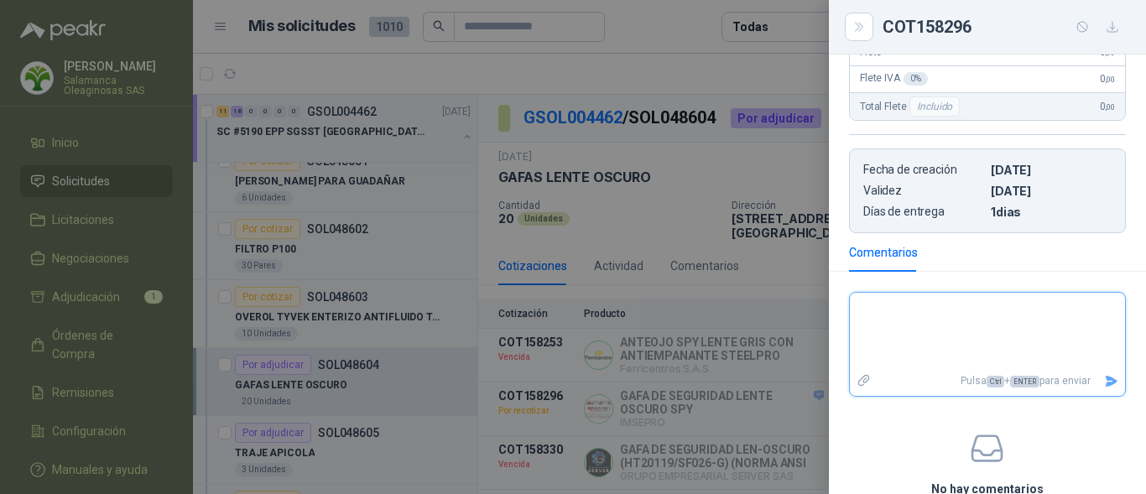
drag, startPoint x: 915, startPoint y: 323, endPoint x: 912, endPoint y: 333, distance: 10.4
click at [915, 326] on textarea at bounding box center [987, 331] width 275 height 70
type textarea "*"
type textarea "**"
type textarea "***"
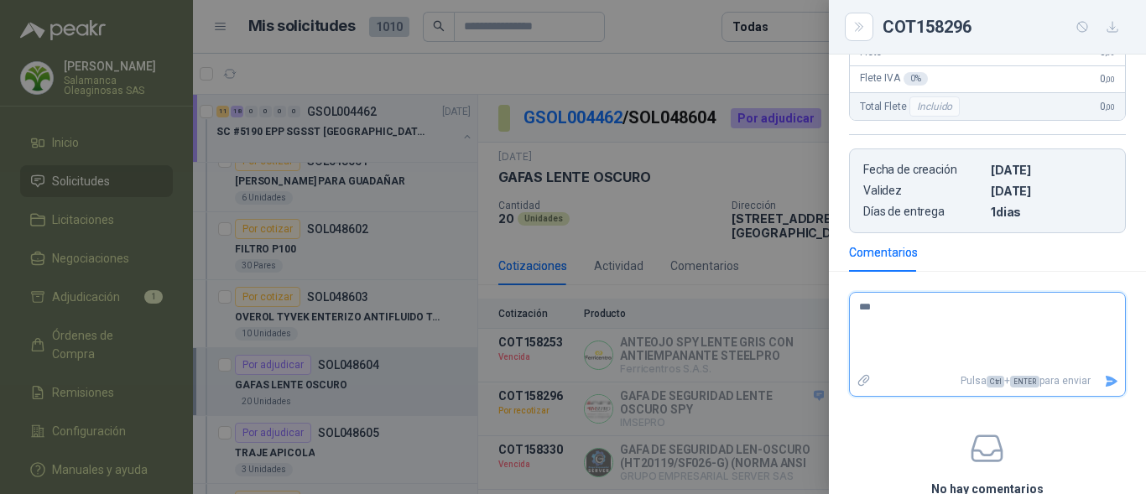
type textarea "***"
type textarea "*****"
type textarea "******"
type textarea "*******"
type textarea "********"
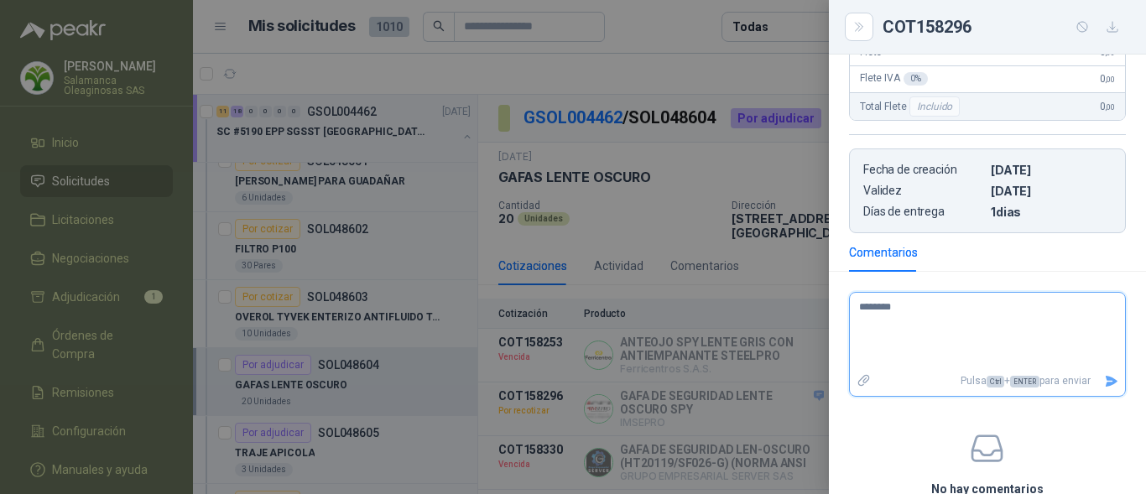
type textarea "*********"
type textarea "**********"
click at [1104, 374] on icon "Enviar" at bounding box center [1111, 381] width 14 height 14
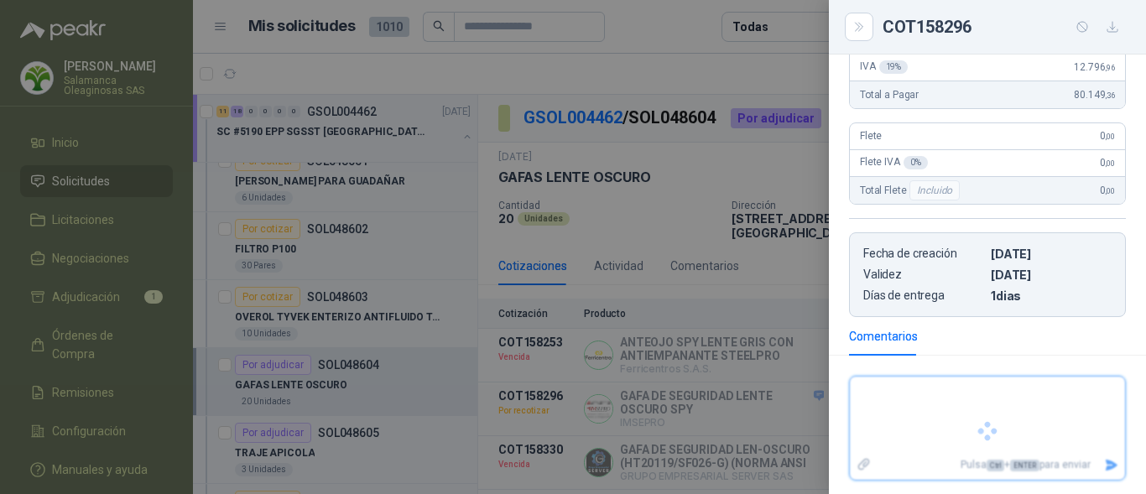
scroll to position [396, 0]
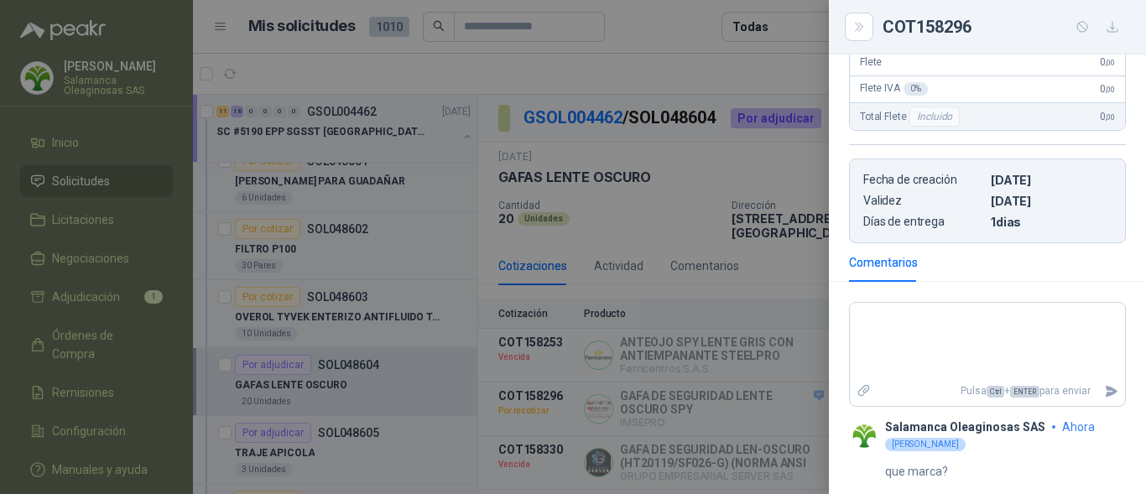
click at [748, 388] on div at bounding box center [573, 247] width 1146 height 494
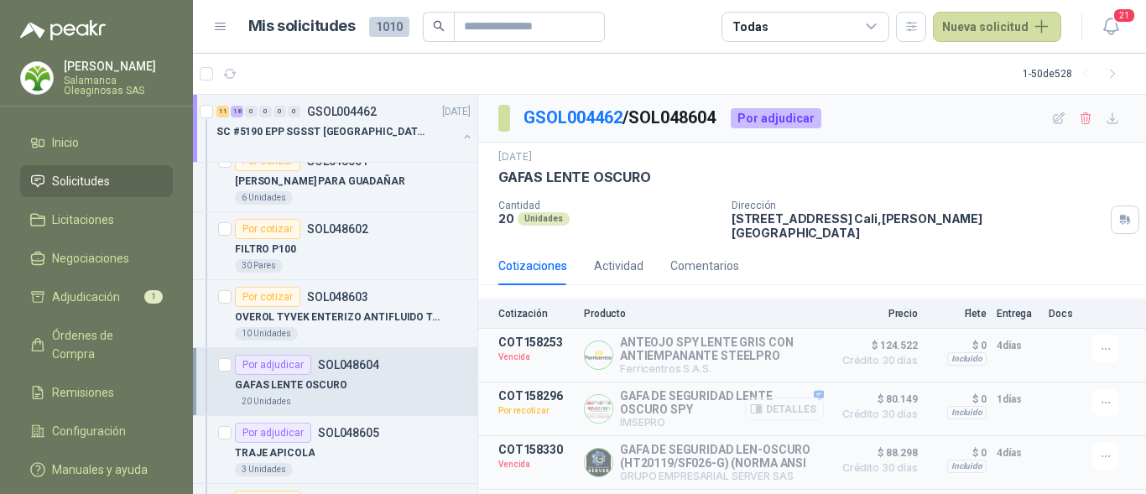
click at [780, 398] on button "Detalles" at bounding box center [784, 409] width 79 height 23
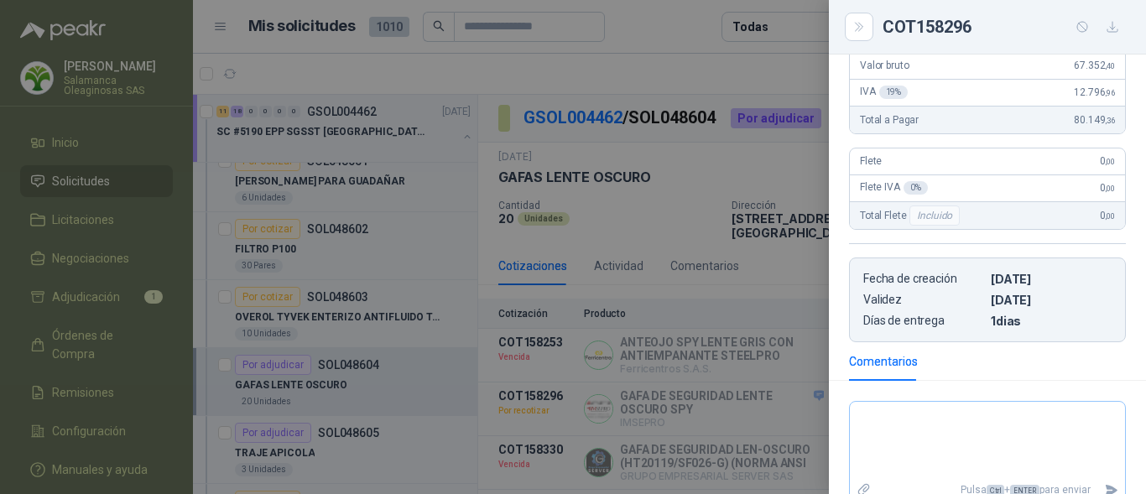
scroll to position [144, 0]
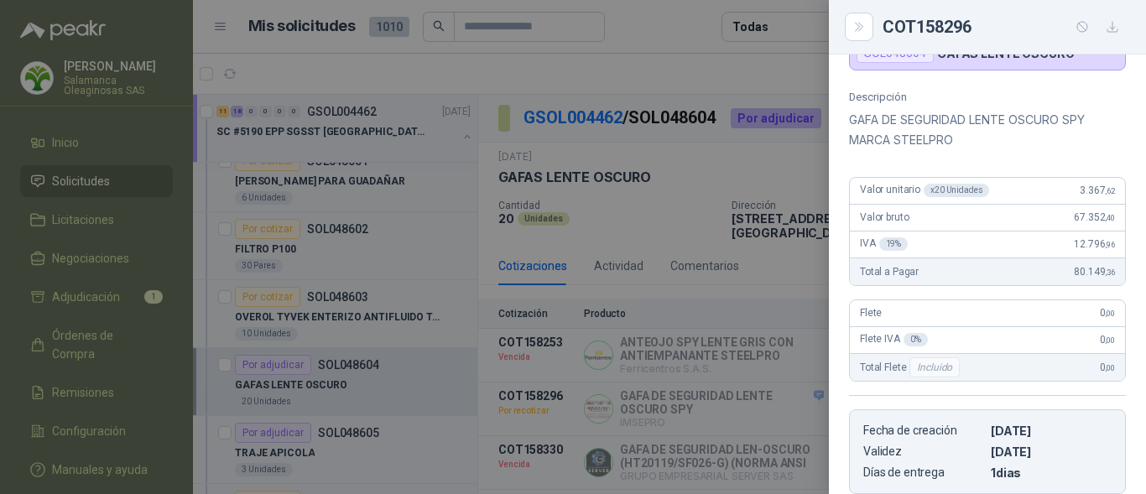
click at [1051, 228] on div "Valor bruto 67.352 ,40" at bounding box center [987, 218] width 275 height 27
click at [705, 298] on div at bounding box center [573, 247] width 1146 height 494
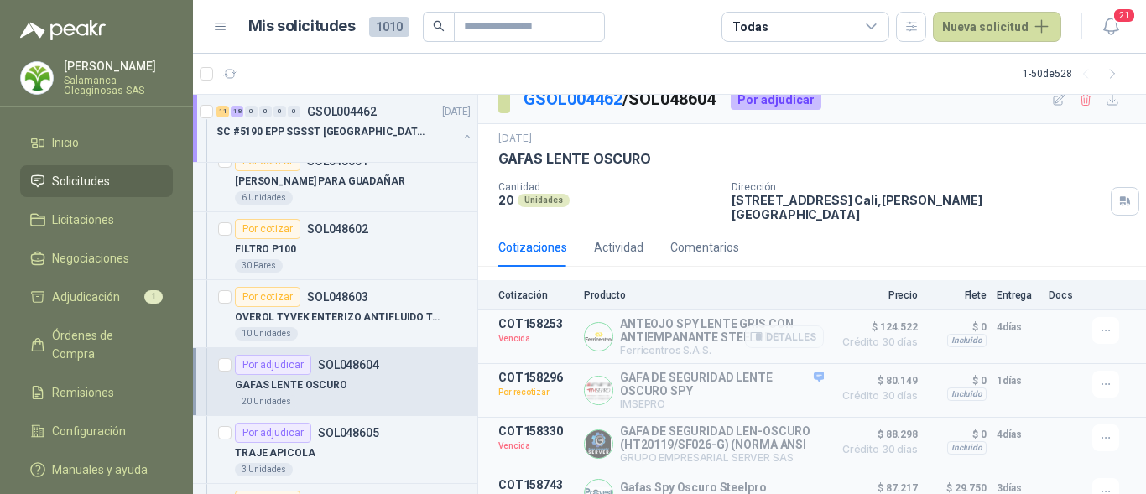
scroll to position [34, 0]
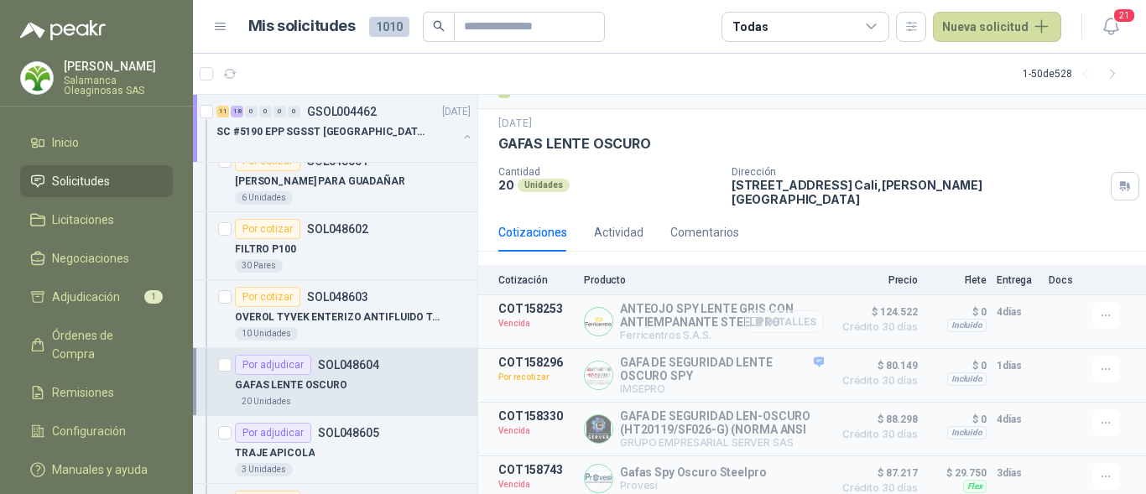
click at [774, 313] on button "Detalles" at bounding box center [784, 321] width 79 height 23
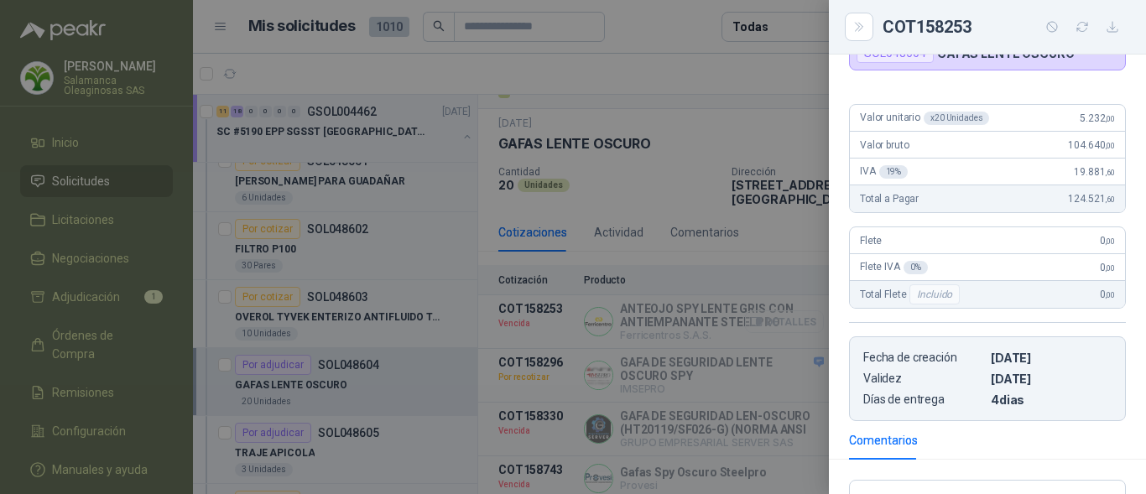
click at [774, 313] on div at bounding box center [573, 247] width 1146 height 494
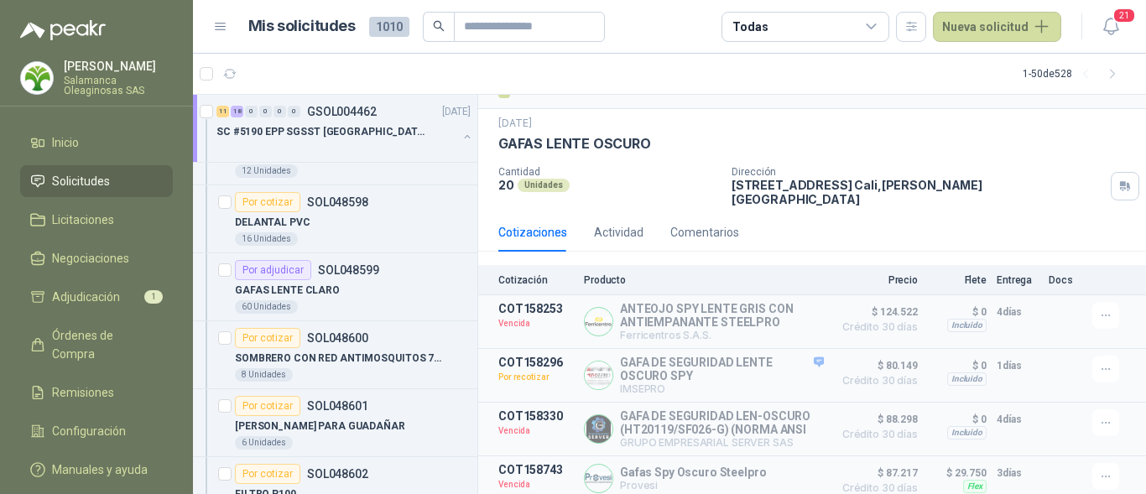
scroll to position [2349, 0]
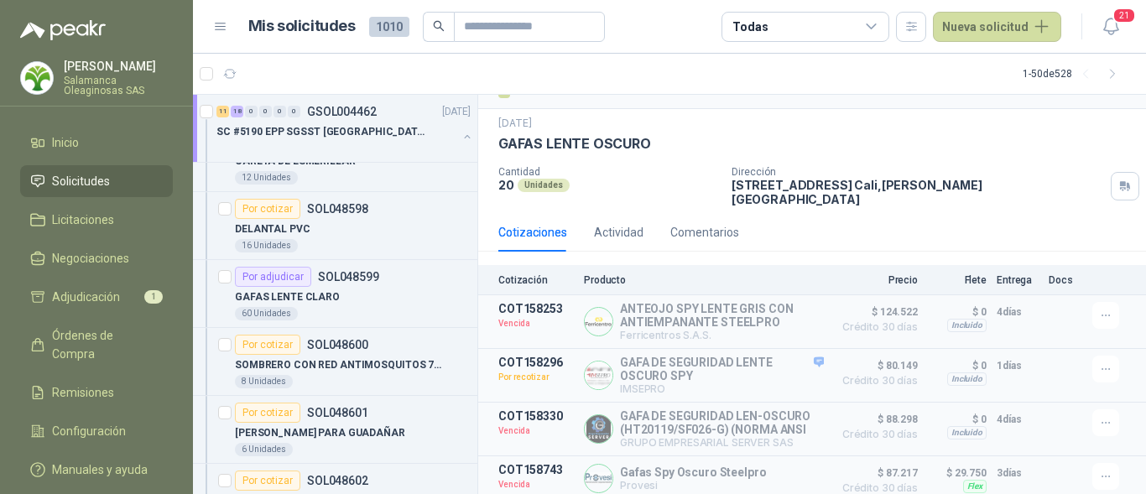
click at [1047, 216] on div "Cotizaciones Actividad Comentarios" at bounding box center [812, 232] width 628 height 39
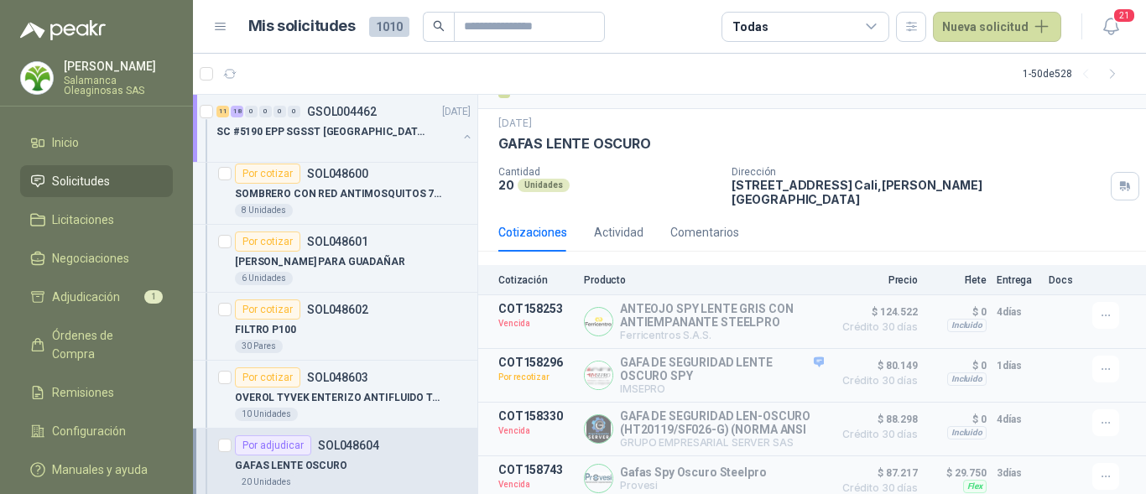
scroll to position [2517, 0]
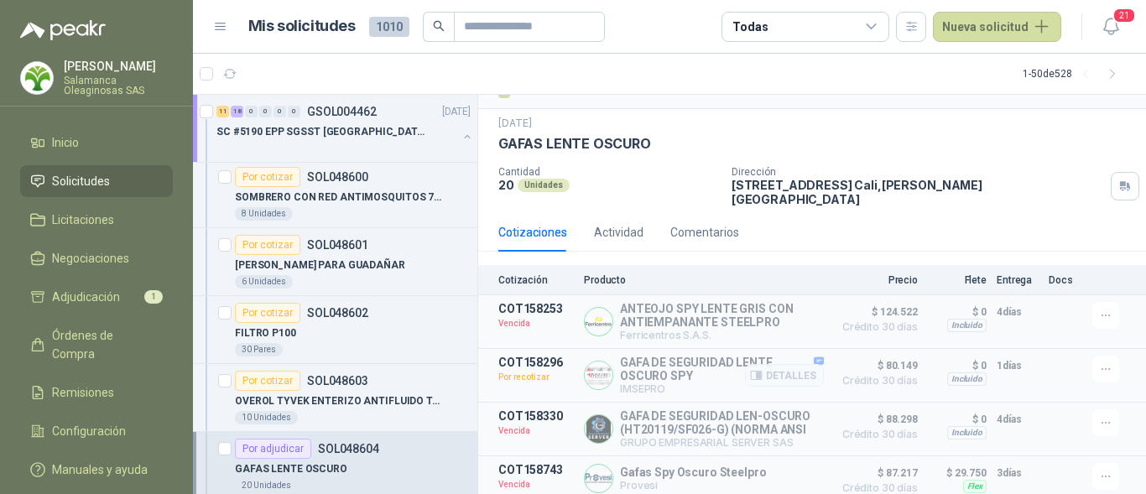
drag, startPoint x: 1072, startPoint y: 381, endPoint x: 1033, endPoint y: 374, distance: 39.2
click at [1072, 381] on article "COT158296 Por recotizar GAFA DE SEGURIDAD LENTE OSCURO SPY IMSEPRO Detalles $ 8…" at bounding box center [812, 376] width 668 height 54
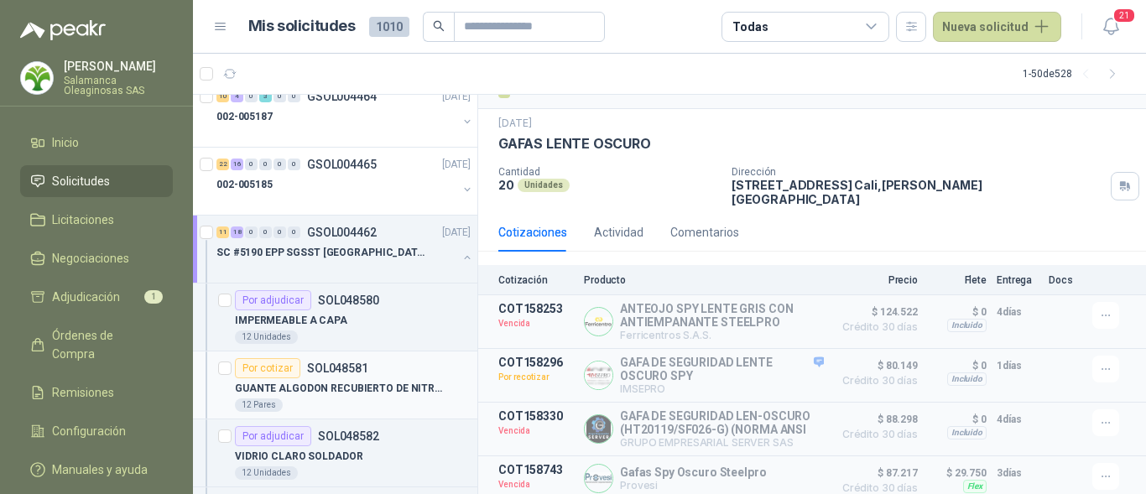
scroll to position [1007, 0]
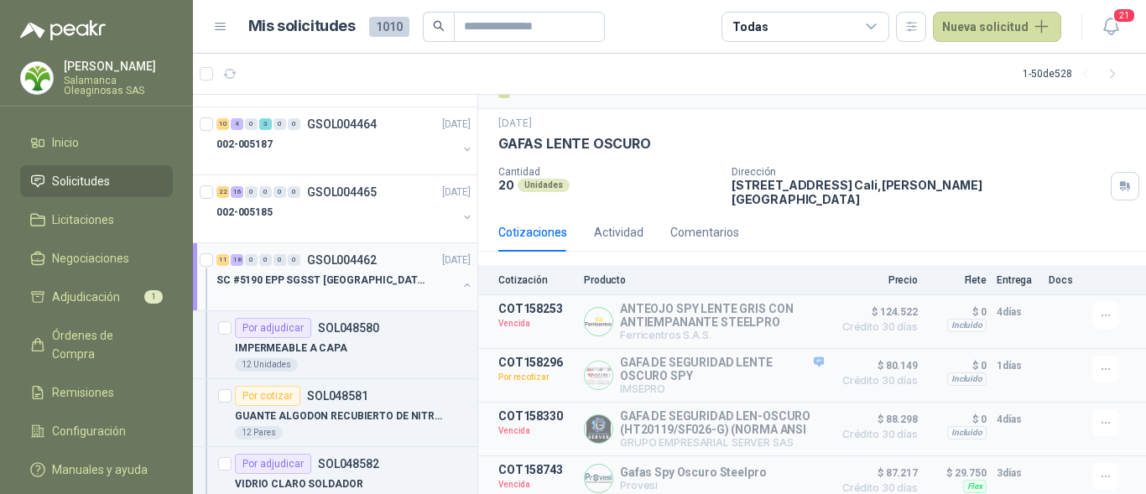
click at [347, 288] on p "SC #5190 EPP SGSST SALAMANCA" at bounding box center [320, 281] width 209 height 16
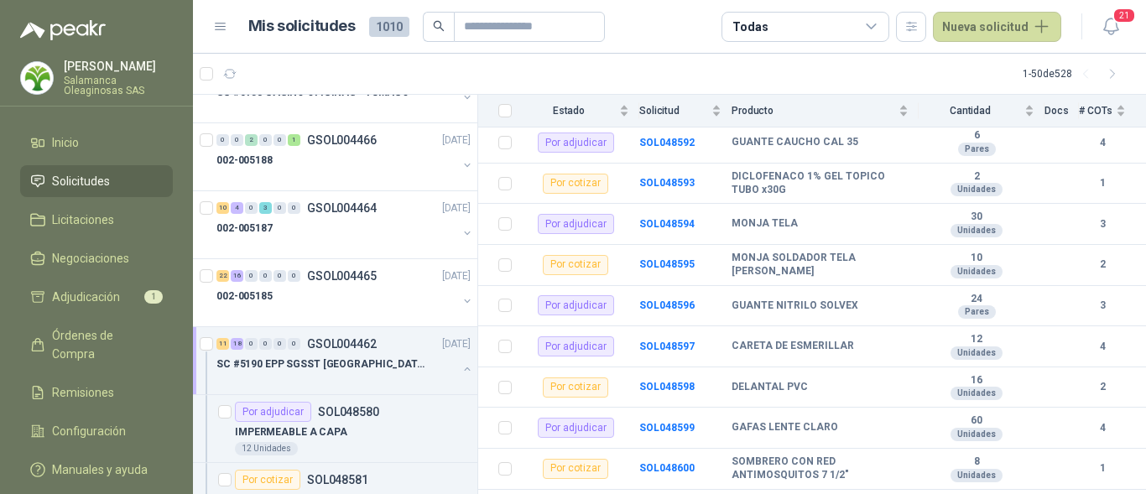
scroll to position [1007, 0]
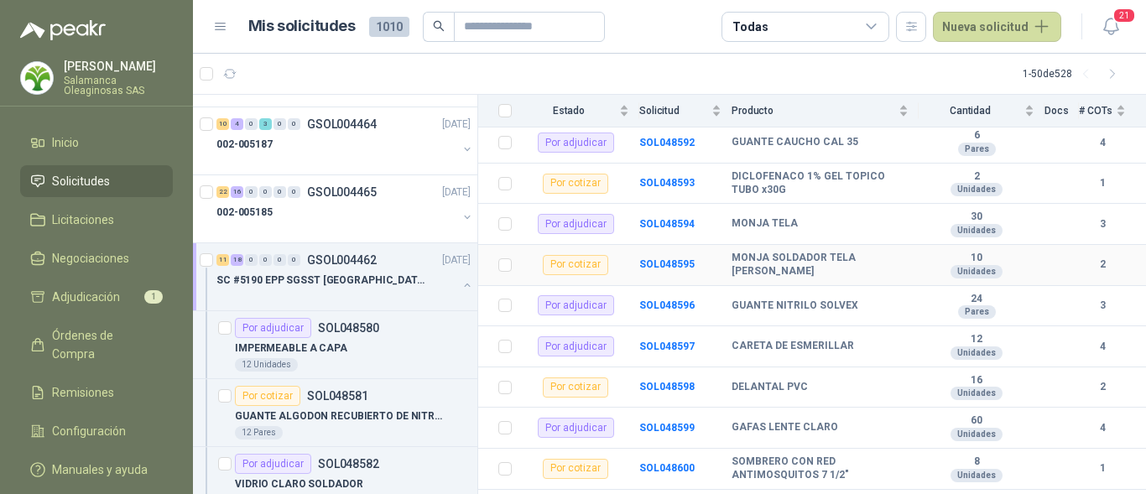
click at [1055, 265] on td at bounding box center [1062, 265] width 34 height 41
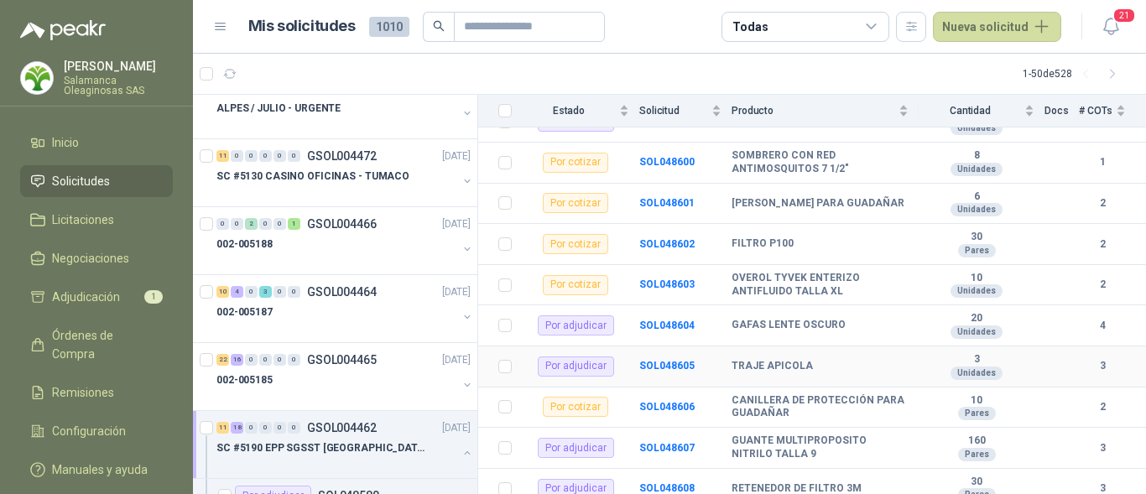
scroll to position [1038, 0]
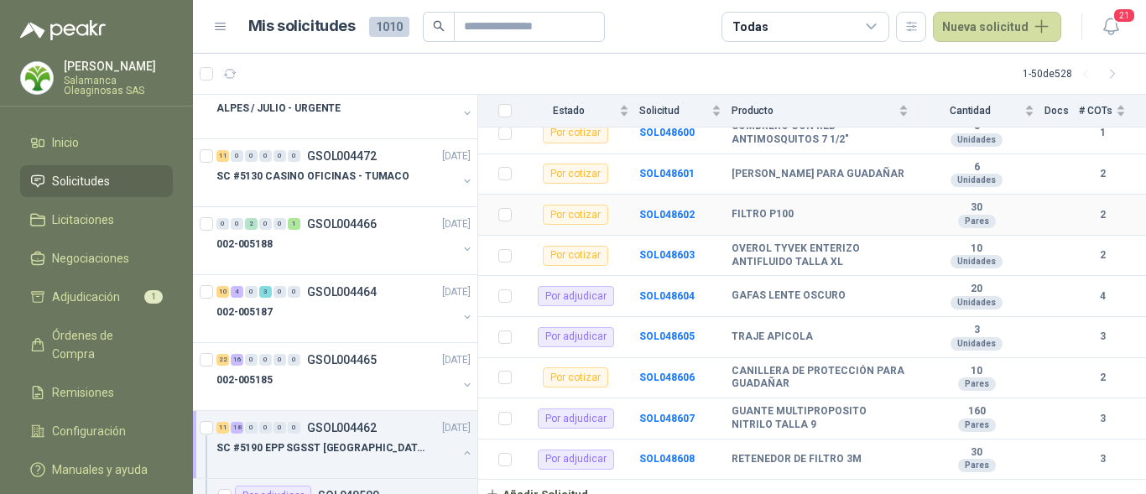
drag, startPoint x: 1022, startPoint y: 209, endPoint x: 1012, endPoint y: 212, distance: 10.6
click at [1022, 209] on td "30 Pares" at bounding box center [982, 215] width 126 height 41
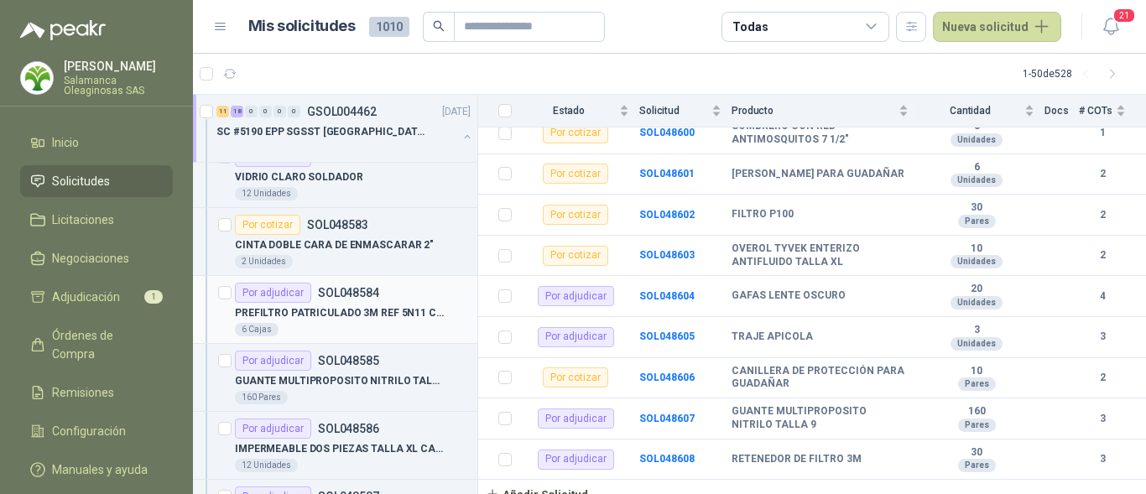
scroll to position [1343, 0]
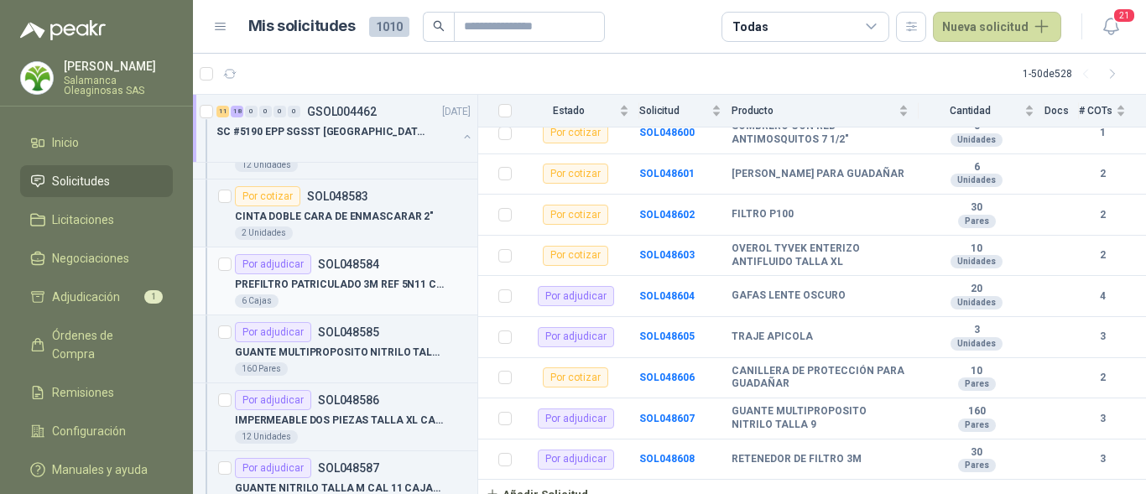
click at [379, 289] on p "PREFILTRO PATRICULADO 3M REF 5N11 CAJAx10PARES" at bounding box center [339, 285] width 209 height 16
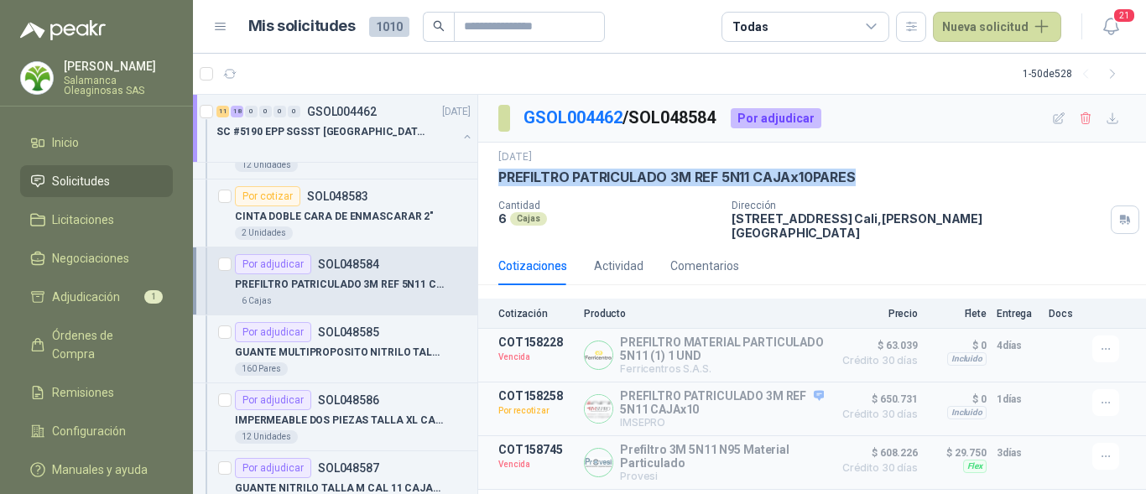
drag, startPoint x: 496, startPoint y: 177, endPoint x: 860, endPoint y: 177, distance: 364.2
click at [860, 177] on div "14 jul, 2025 PREFILTRO PATRICULADO 3M REF 5N11 CAJAx10PARES Cantidad 6 Cajas Di…" at bounding box center [812, 195] width 668 height 104
copy p "PREFILTRO PATRICULADO 3M REF 5N11 CAJAx10PARES"
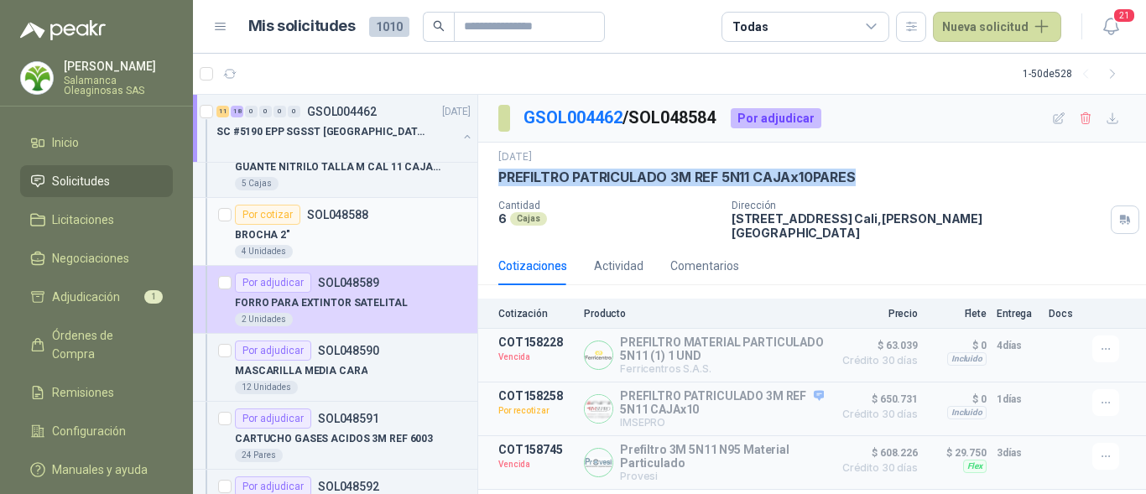
scroll to position [1678, 0]
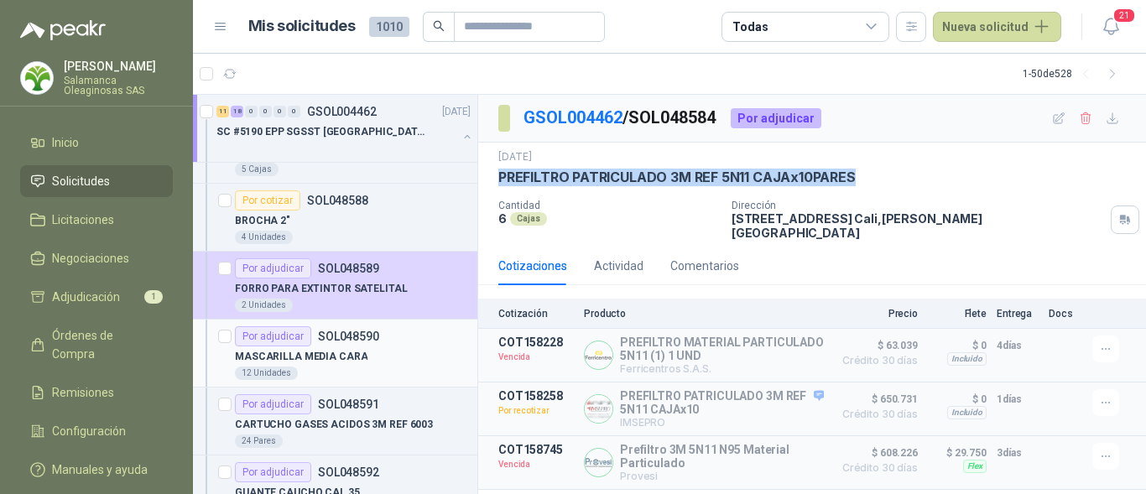
click at [362, 362] on div "MASCARILLA MEDIA CARA" at bounding box center [353, 357] width 236 height 20
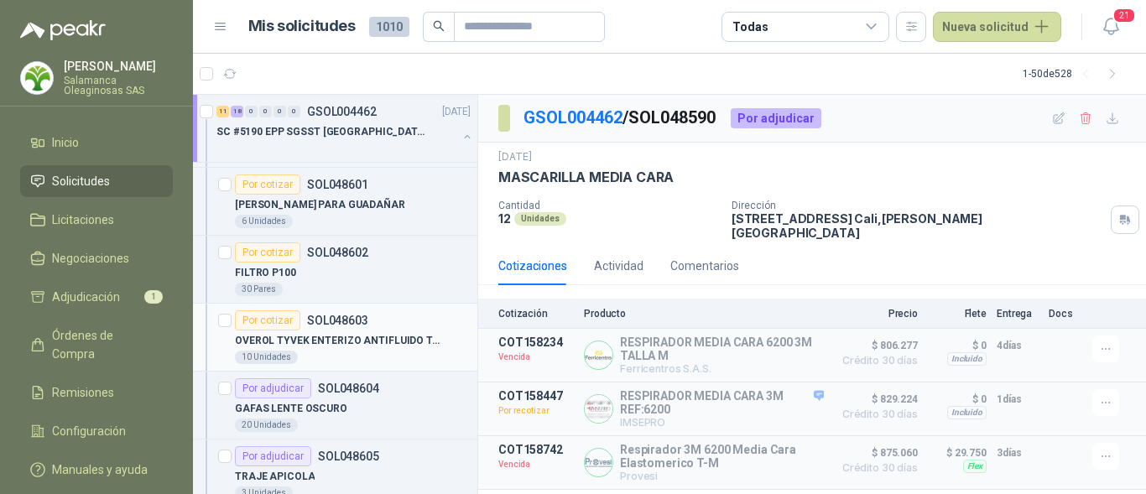
scroll to position [2601, 0]
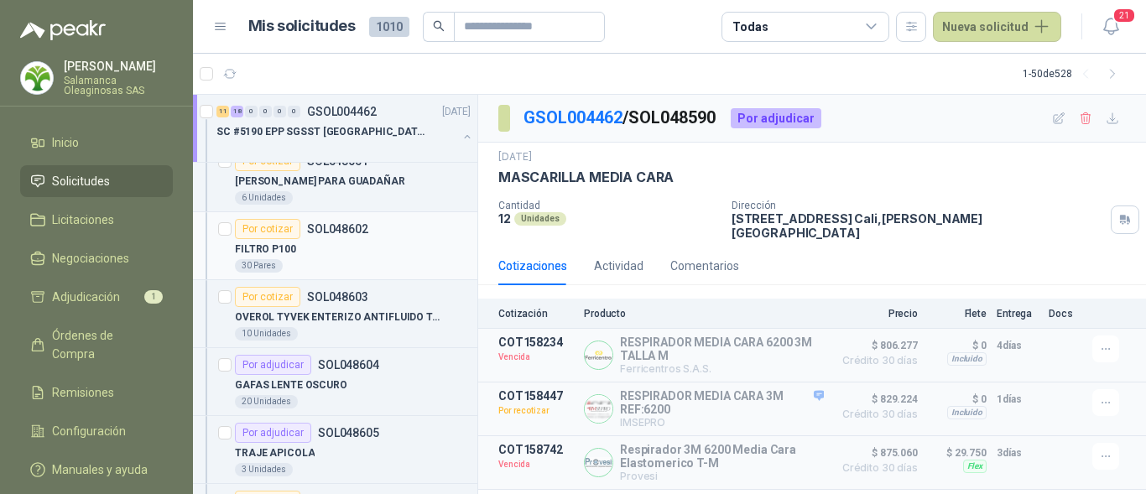
click at [383, 256] on div "FILTRO P100" at bounding box center [353, 249] width 236 height 20
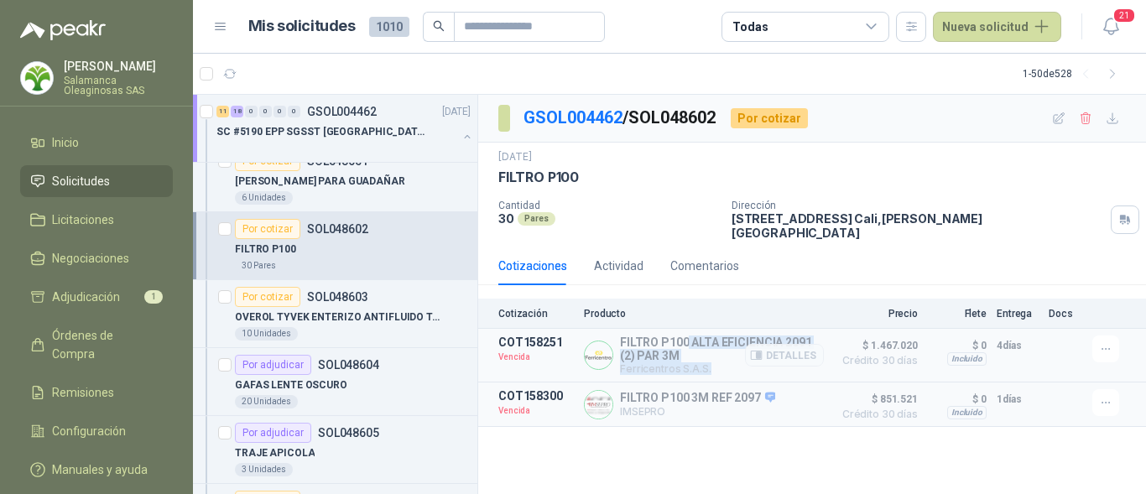
drag, startPoint x: 817, startPoint y: 326, endPoint x: 688, endPoint y: 330, distance: 129.3
click at [688, 336] on div "FILTRO P100 ALTA EFICIENCIA 2091 (2) PAR 3M Ferricentros S.A.S. Detalles" at bounding box center [722, 355] width 204 height 39
click at [779, 365] on div "Detalles" at bounding box center [784, 355] width 79 height 39
drag, startPoint x: 730, startPoint y: 384, endPoint x: 720, endPoint y: 384, distance: 10.1
click at [728, 391] on p "FILTRO P100 3M REF 2097" at bounding box center [697, 398] width 155 height 15
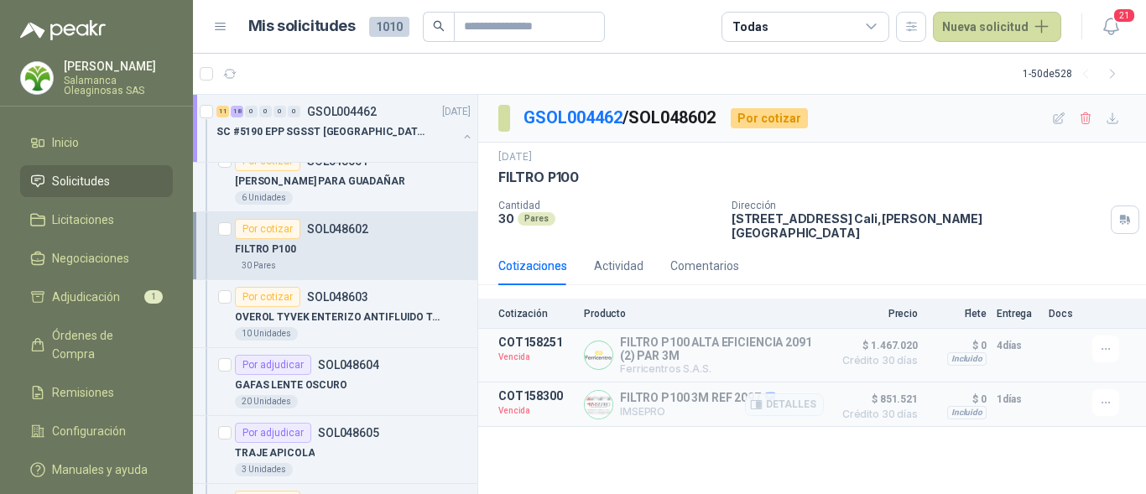
click at [548, 406] on p "Vencida" at bounding box center [536, 411] width 76 height 17
click at [1108, 396] on icon "button" at bounding box center [1106, 403] width 14 height 14
click at [1063, 360] on button "Solicitar Recotización" at bounding box center [1072, 355] width 134 height 27
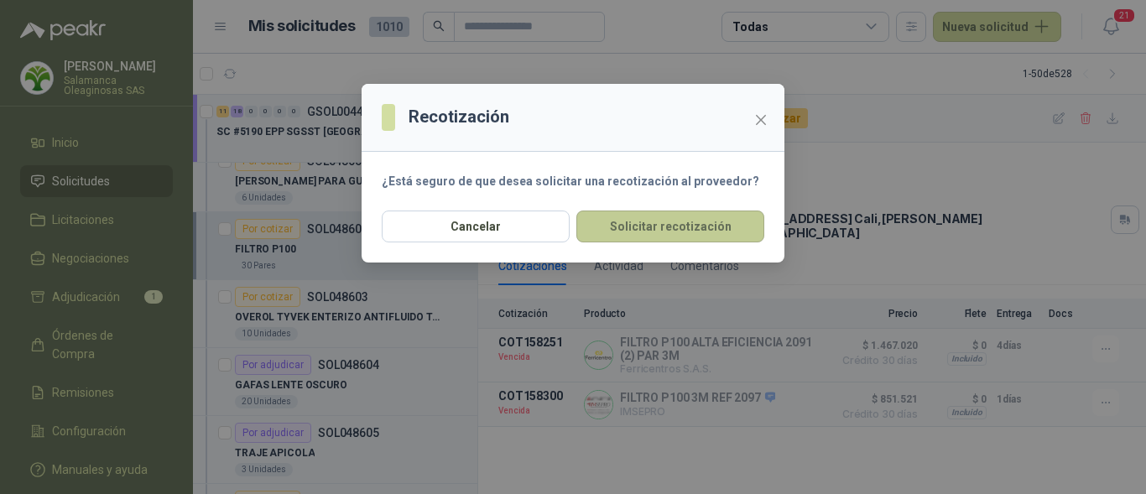
click at [668, 225] on button "Solicitar recotización" at bounding box center [670, 227] width 188 height 32
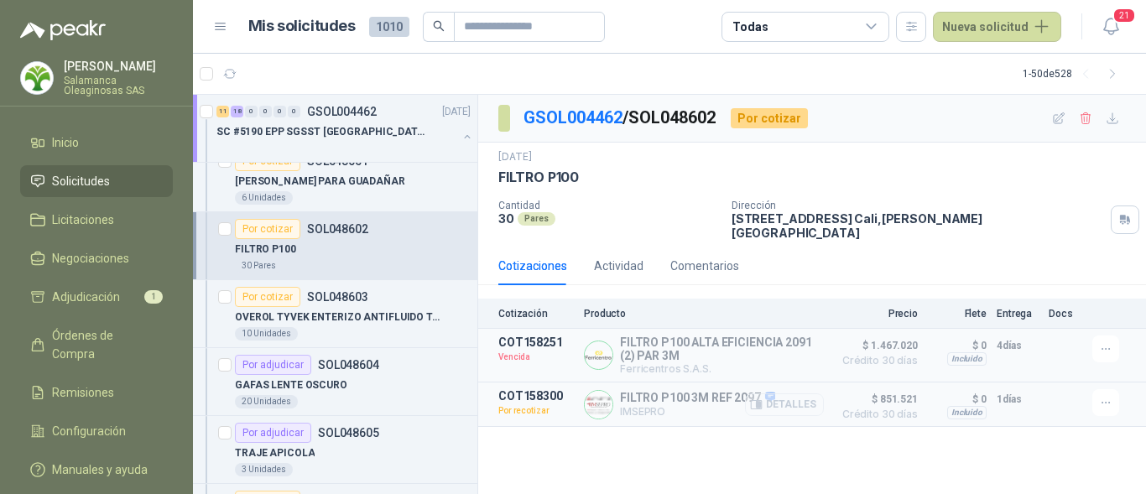
click at [792, 394] on button "Detalles" at bounding box center [784, 405] width 79 height 23
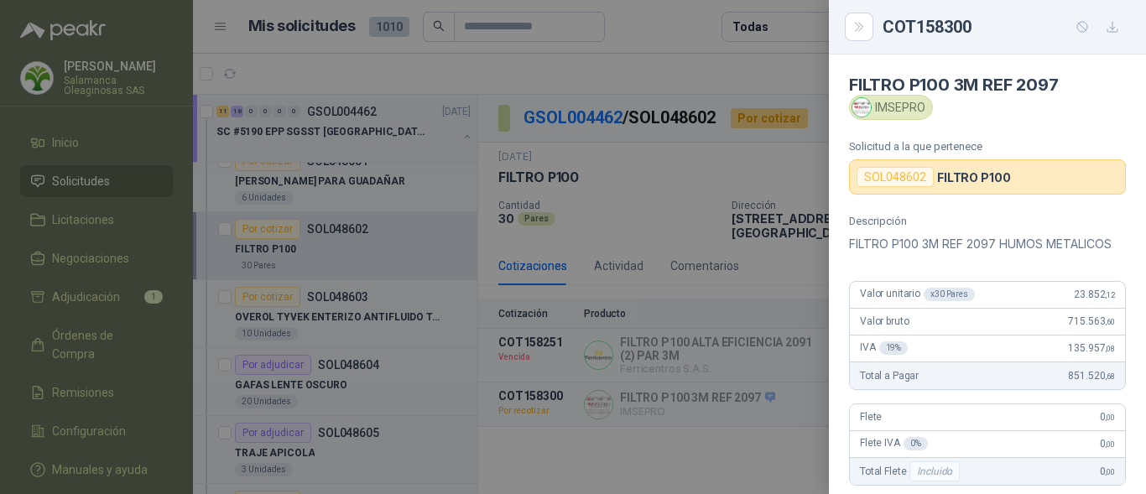
scroll to position [84, 0]
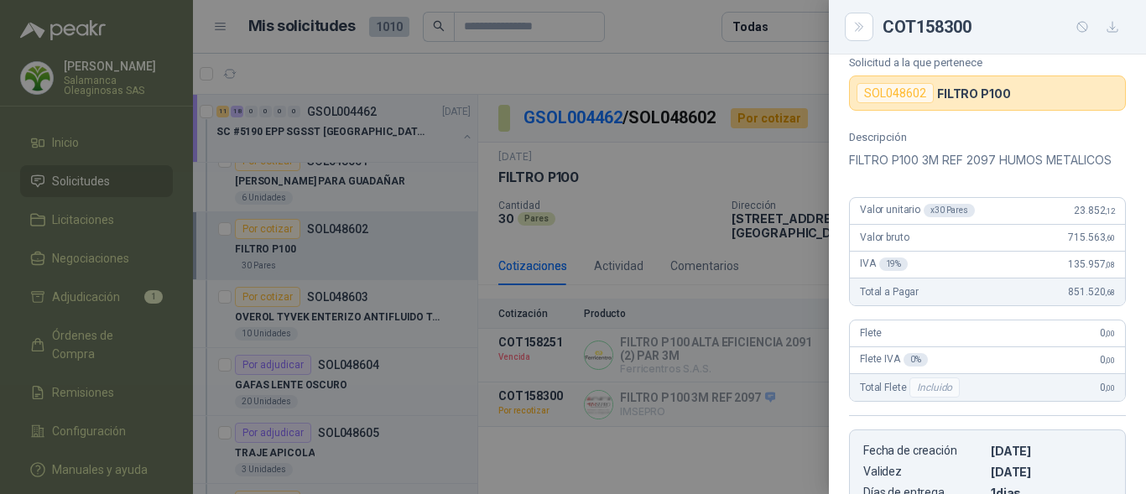
click at [1074, 248] on div "Valor bruto 715.563 ,60" at bounding box center [987, 238] width 275 height 27
click at [416, 281] on div at bounding box center [573, 247] width 1146 height 494
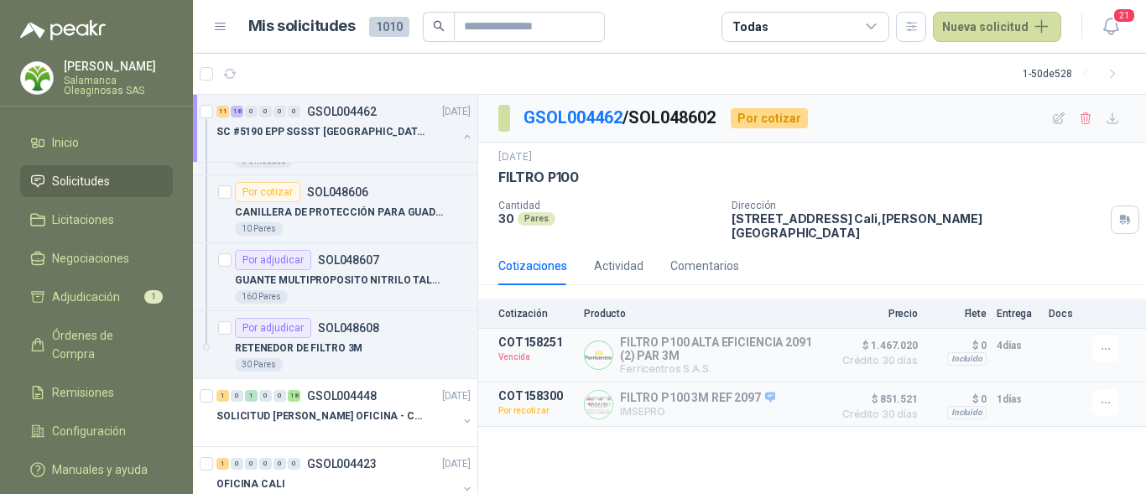
scroll to position [2937, 0]
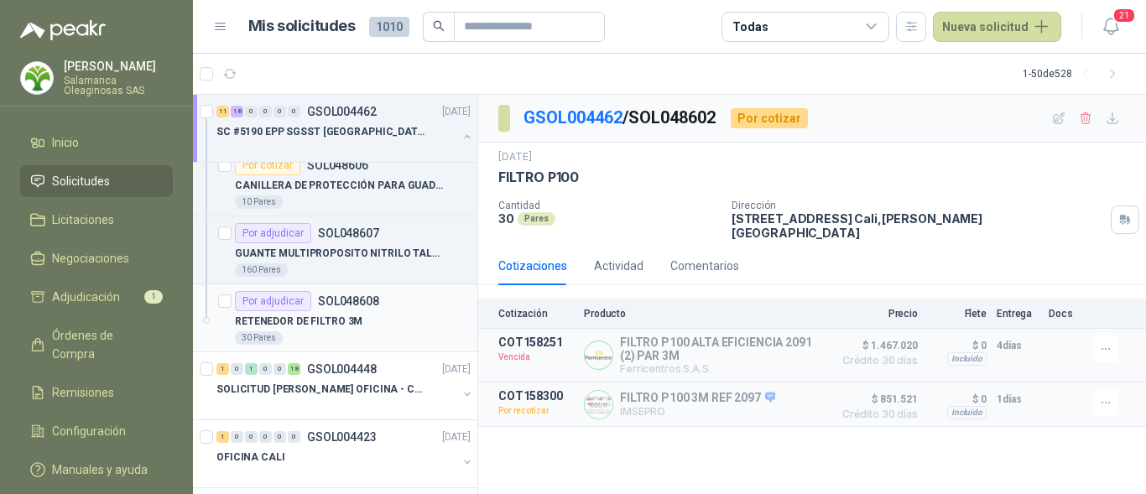
click at [383, 331] on div "RETENEDOR DE FILTRO 3M" at bounding box center [353, 321] width 236 height 20
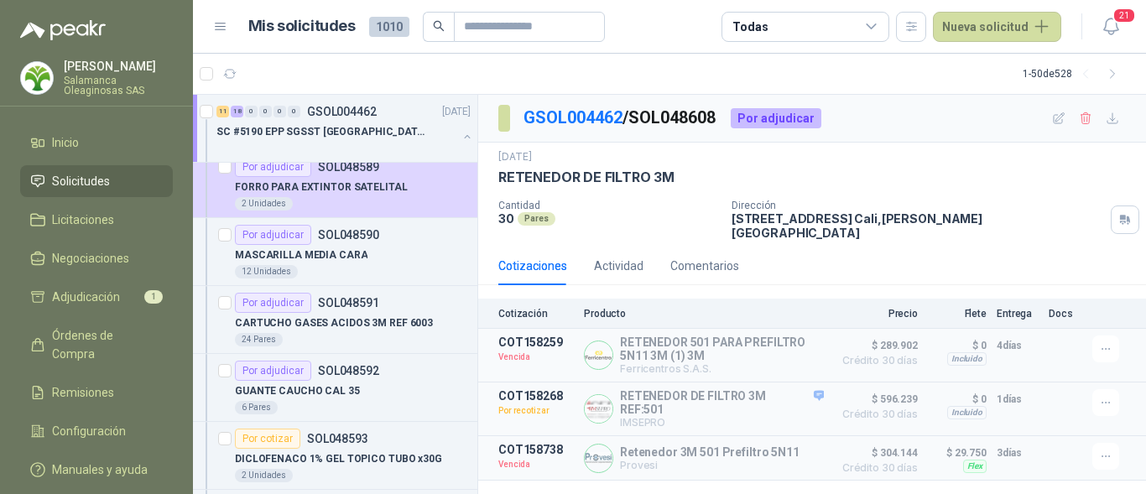
scroll to position [1762, 0]
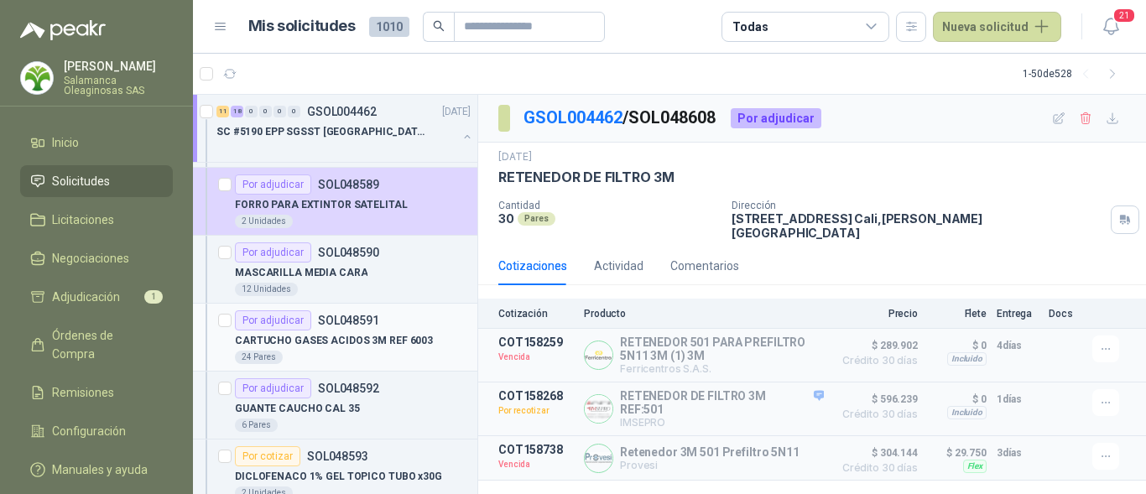
click at [389, 339] on p "CARTUCHO GASES ACIDOS 3M REF 6003" at bounding box center [334, 341] width 198 height 16
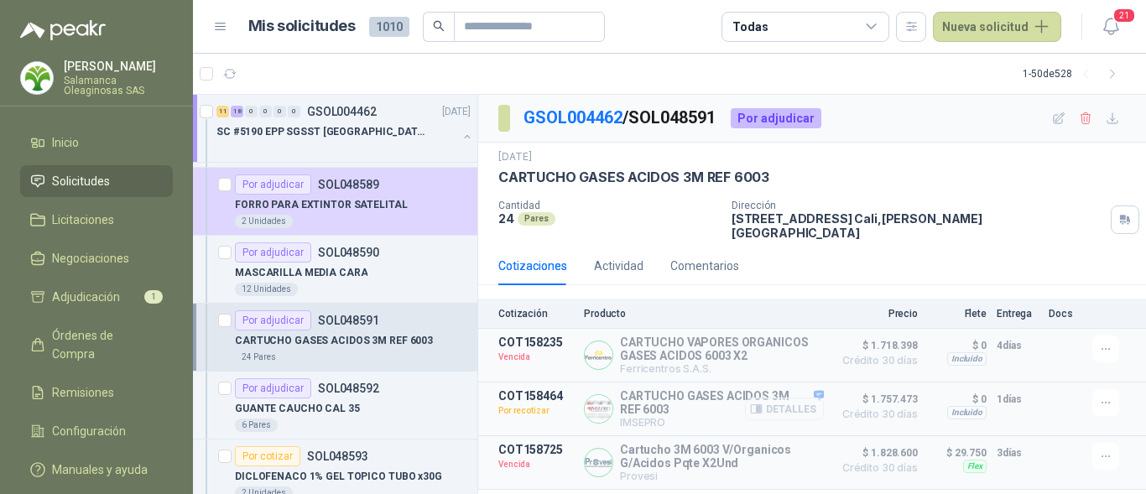
click at [806, 398] on button "Detalles" at bounding box center [784, 409] width 79 height 23
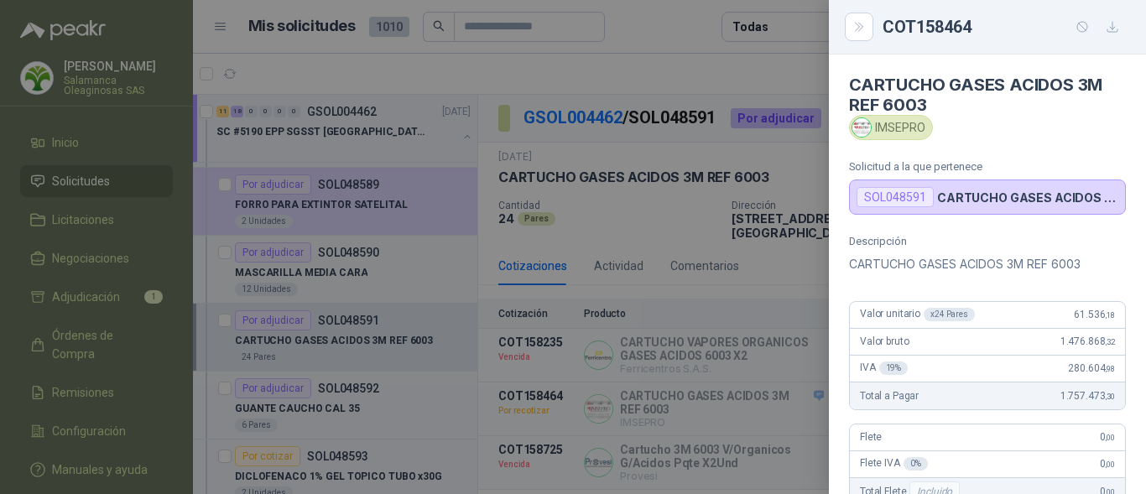
click at [1024, 305] on div "Valor unitario x 24 Pares 61.536 ,18" at bounding box center [987, 315] width 275 height 27
click at [728, 304] on div at bounding box center [573, 247] width 1146 height 494
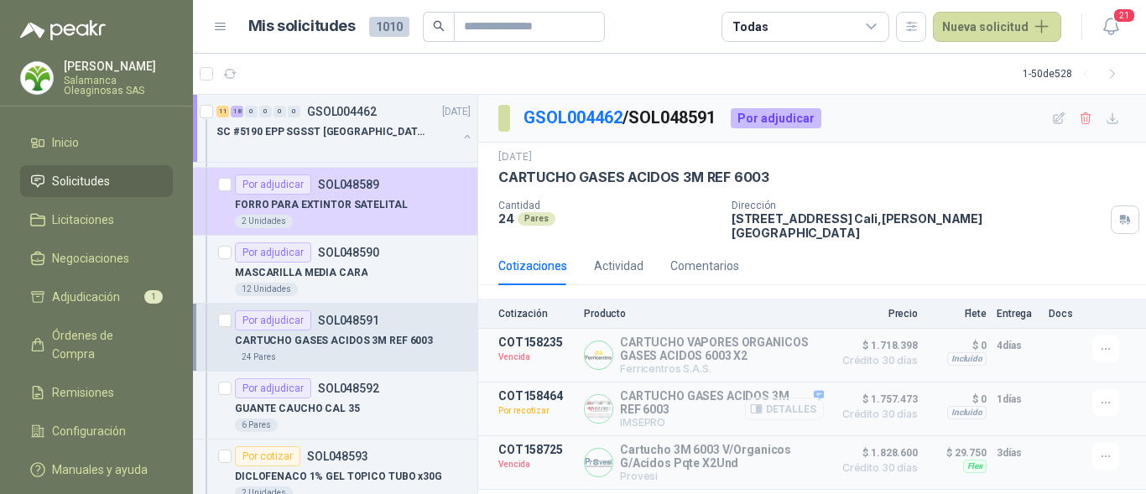
click at [791, 399] on button "Detalles" at bounding box center [784, 409] width 79 height 23
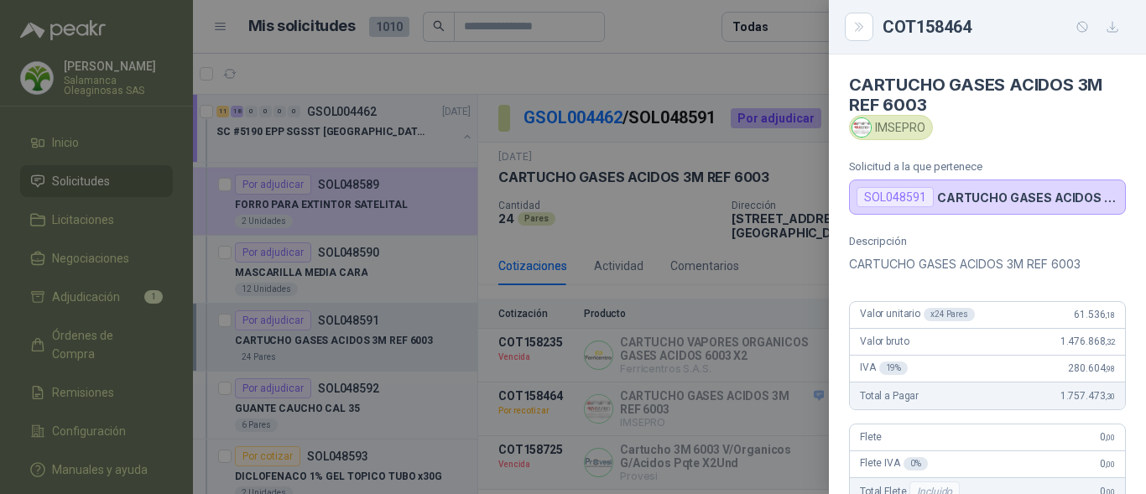
click at [1082, 326] on article "Valor unitario x 24 Pares 61.536 ,18 Valor bruto 1.476.868 ,32 IVA 19 % 280.604…" at bounding box center [987, 355] width 277 height 109
click at [722, 339] on div at bounding box center [573, 247] width 1146 height 494
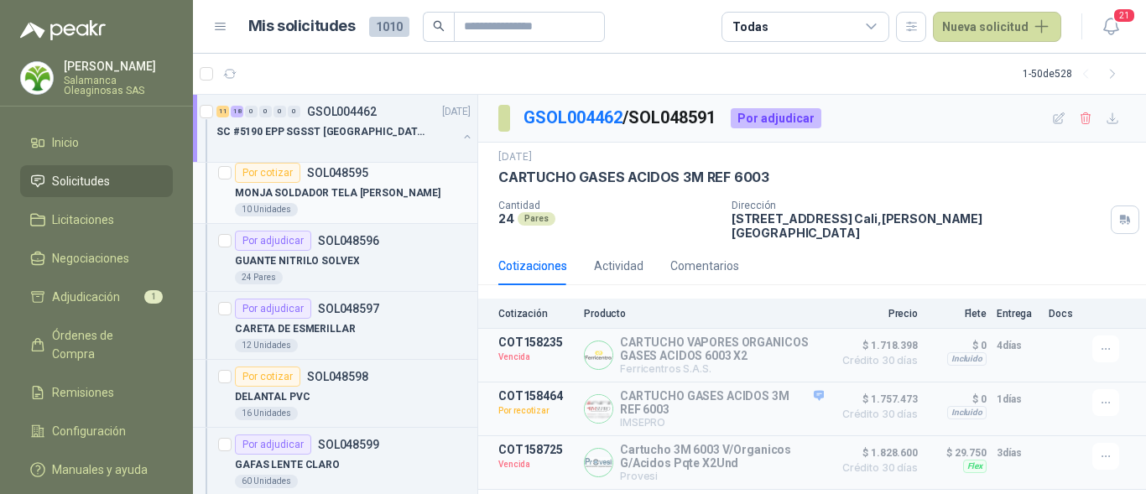
scroll to position [2266, 0]
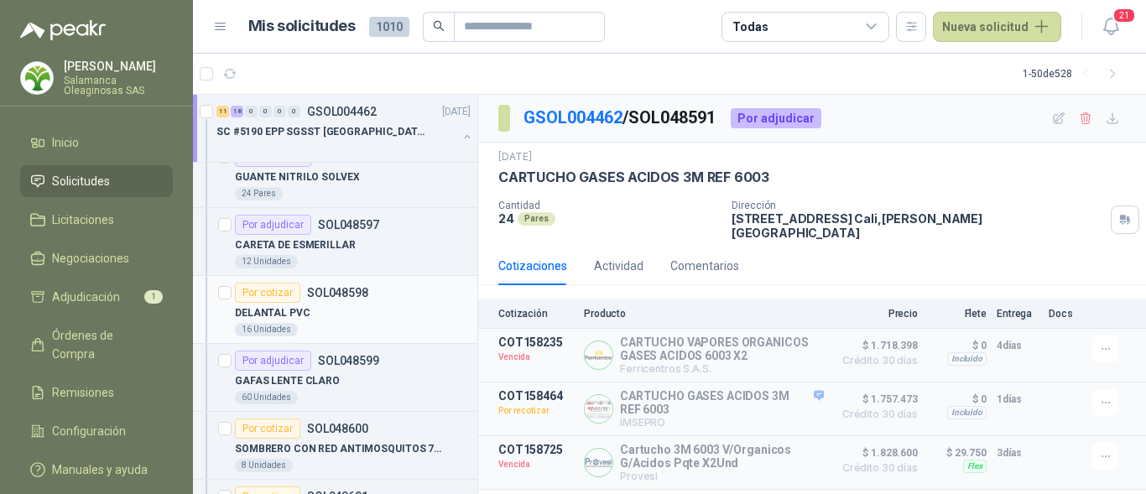
click at [366, 323] on div "16 Unidades" at bounding box center [353, 329] width 236 height 13
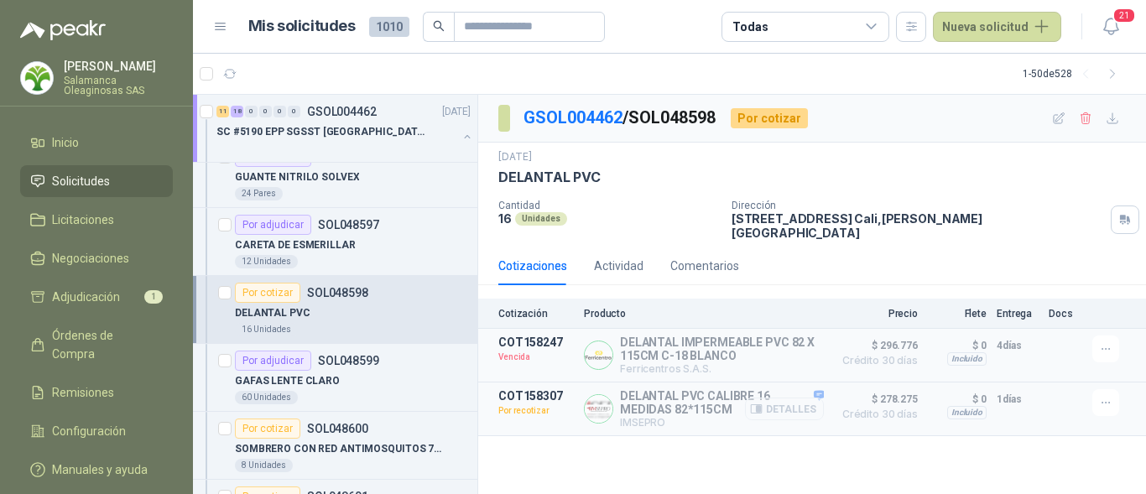
click at [785, 399] on button "Detalles" at bounding box center [784, 409] width 79 height 23
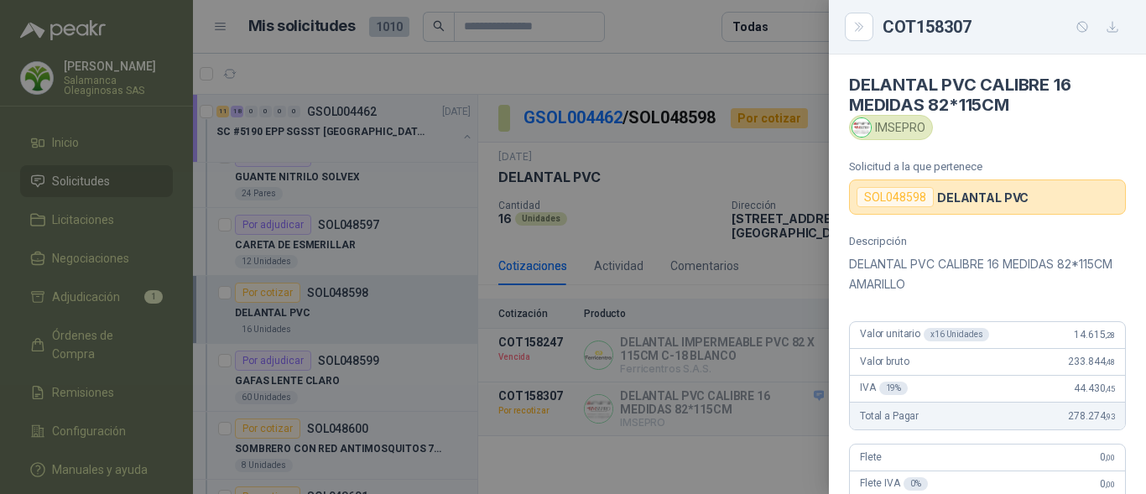
click at [717, 388] on div at bounding box center [573, 247] width 1146 height 494
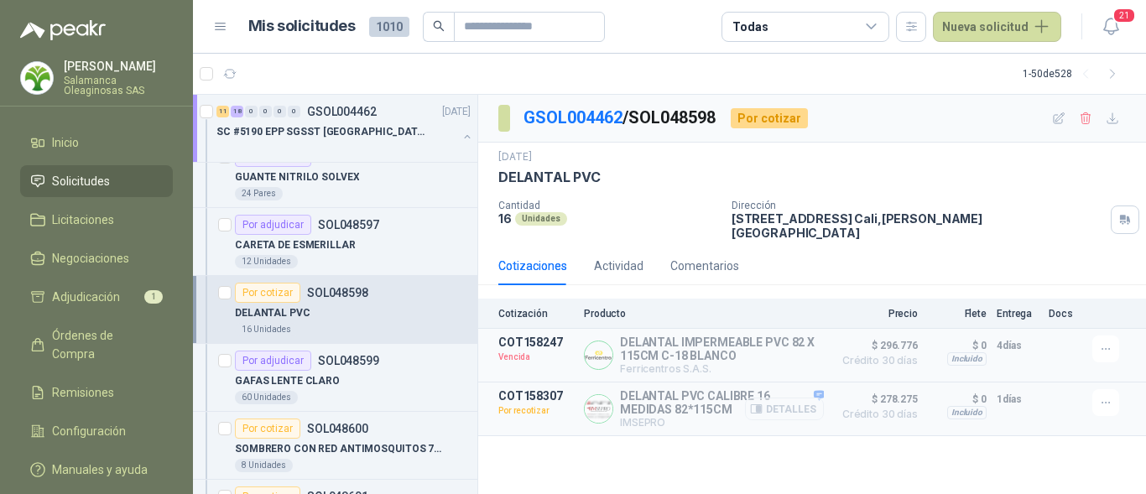
click at [790, 399] on button "Detalles" at bounding box center [784, 409] width 79 height 23
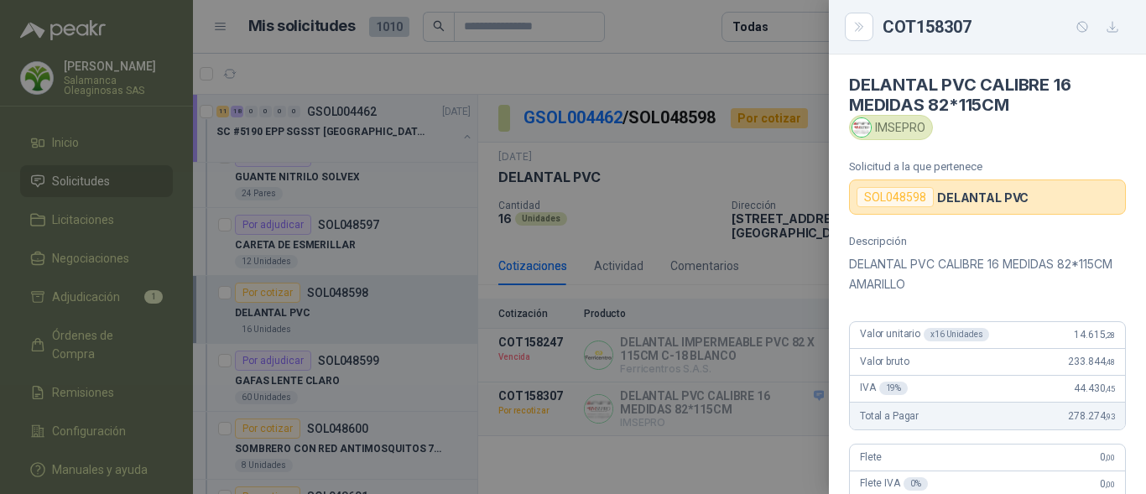
click at [1030, 367] on div "Valor bruto 233.844 ,48" at bounding box center [987, 362] width 275 height 27
click at [683, 393] on div at bounding box center [573, 247] width 1146 height 494
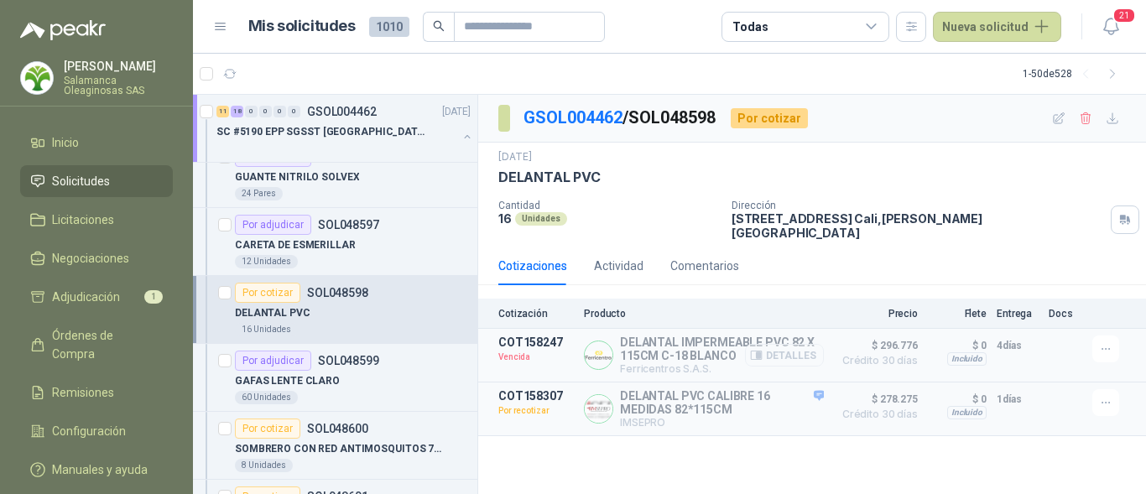
click at [799, 344] on button "Detalles" at bounding box center [784, 355] width 79 height 23
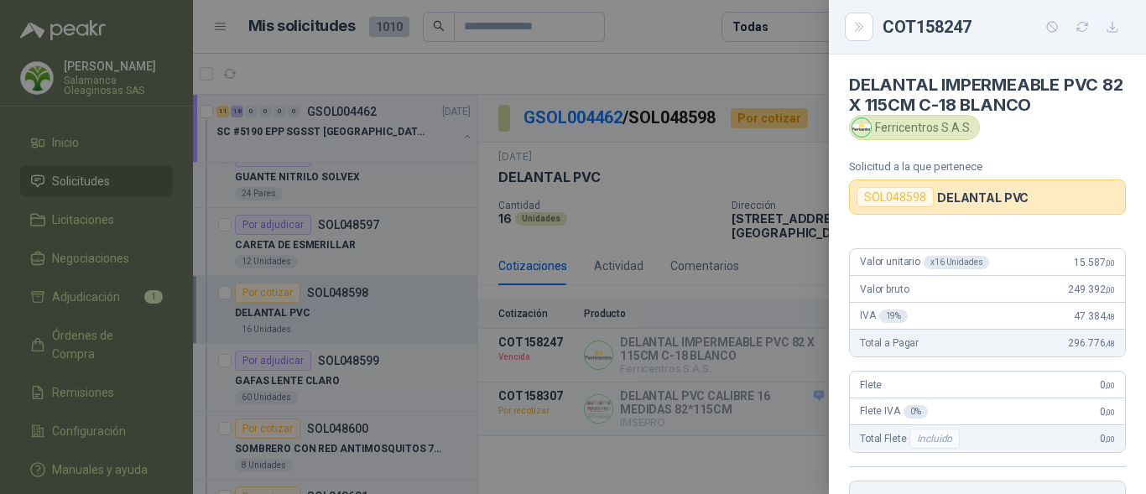
click at [799, 336] on div at bounding box center [573, 247] width 1146 height 494
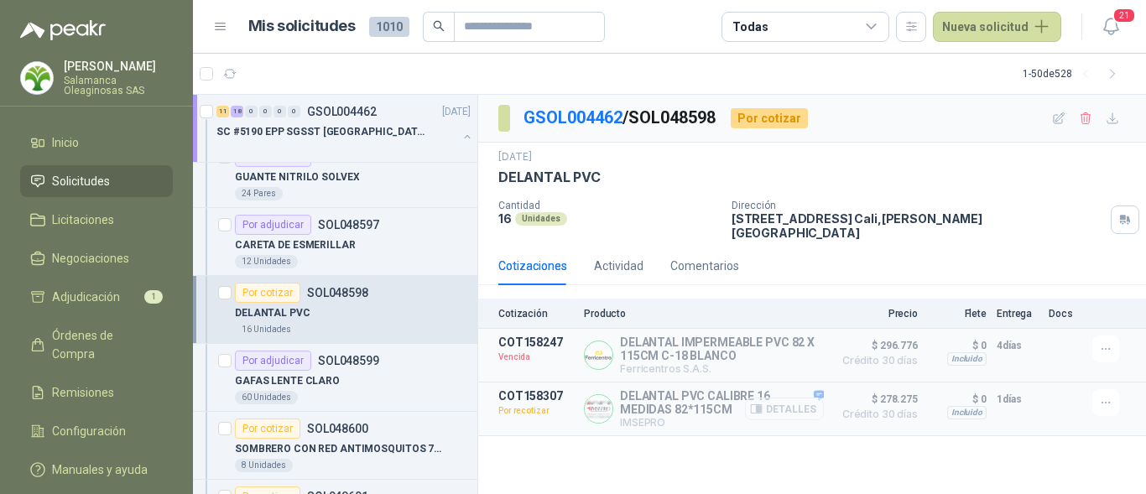
click at [791, 399] on button "Detalles" at bounding box center [784, 409] width 79 height 23
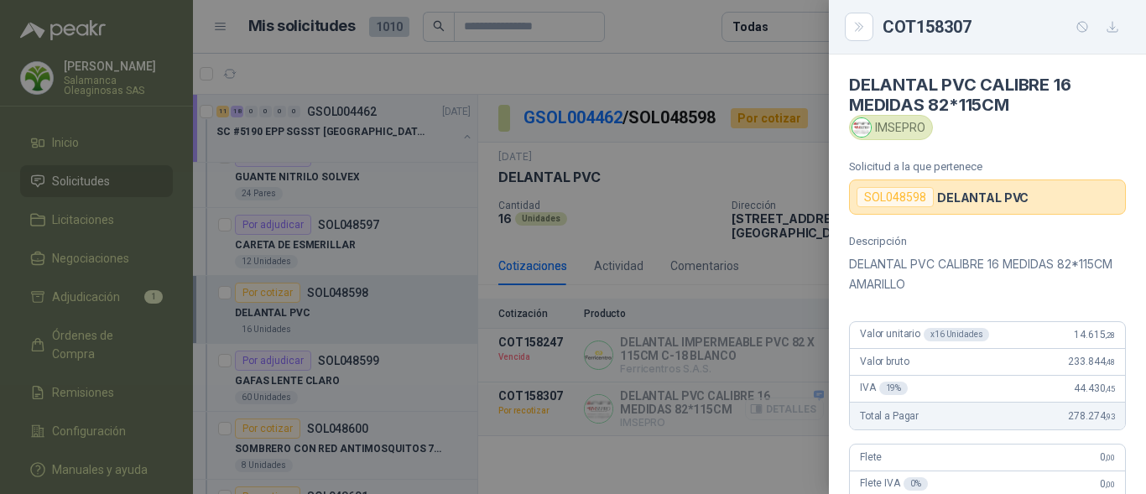
click at [791, 399] on div at bounding box center [573, 247] width 1146 height 494
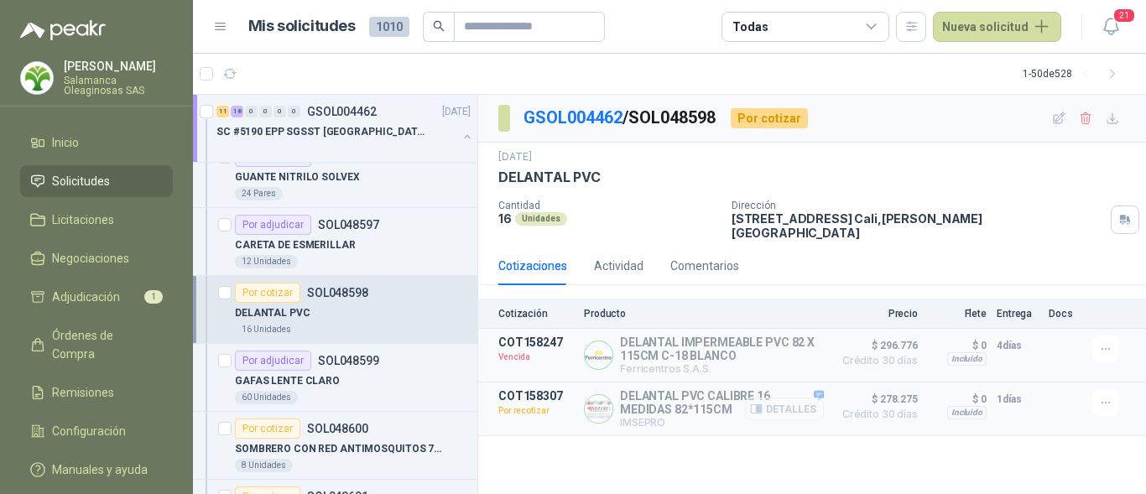
click at [788, 402] on button "Detalles" at bounding box center [784, 409] width 79 height 23
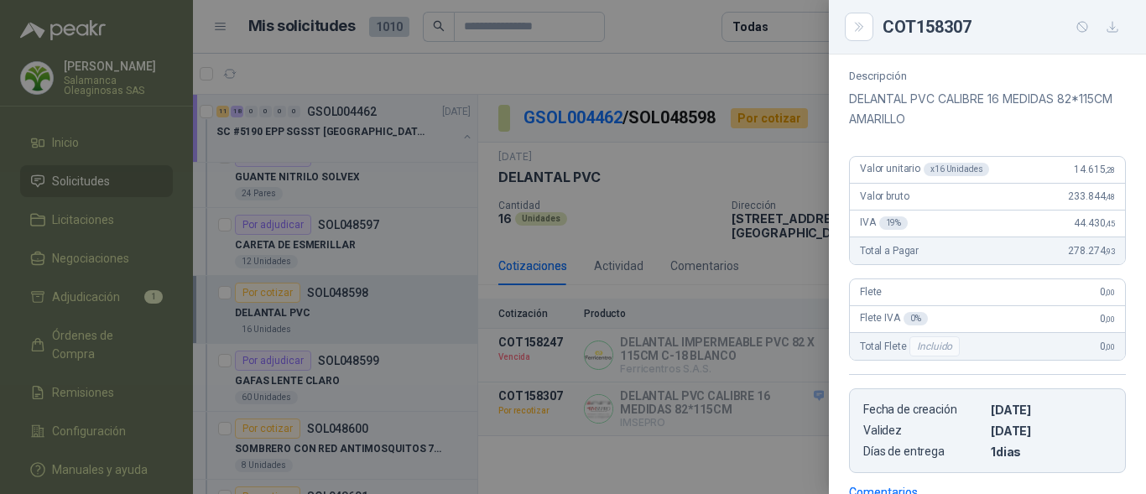
scroll to position [336, 0]
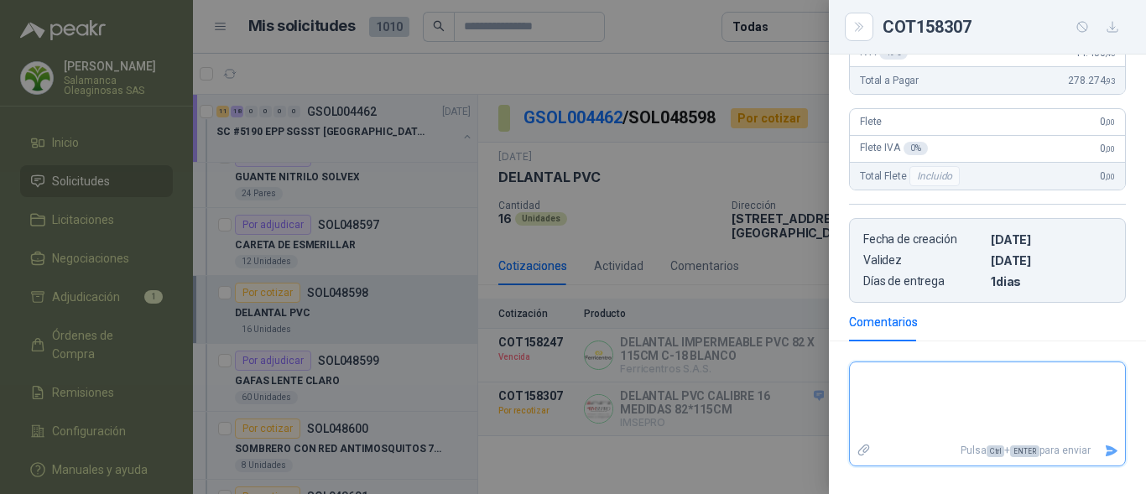
click at [911, 381] on textarea at bounding box center [987, 401] width 275 height 70
type textarea "*"
type textarea "**"
type textarea "***"
type textarea "****"
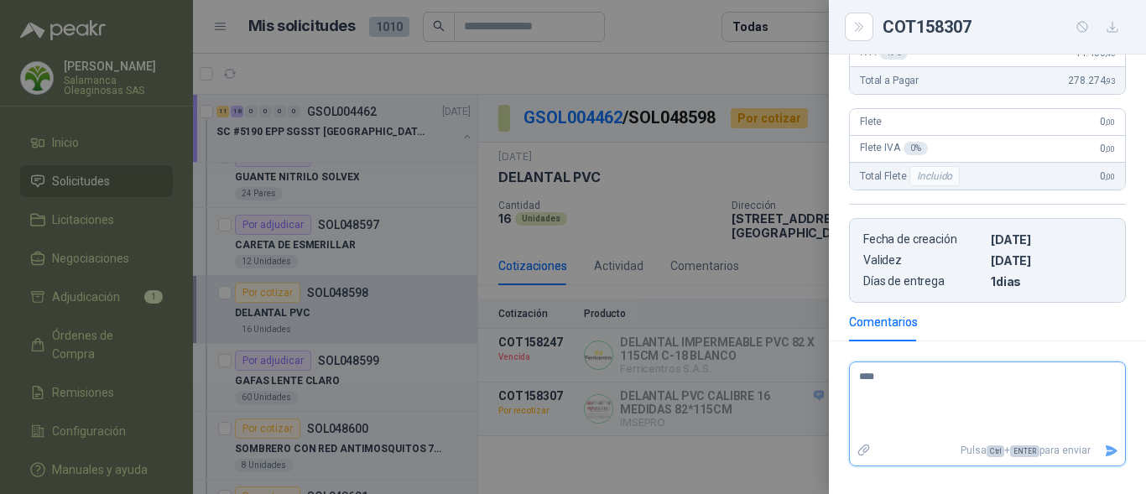
type textarea "*****"
type textarea "******"
type textarea "*******"
type textarea "*********"
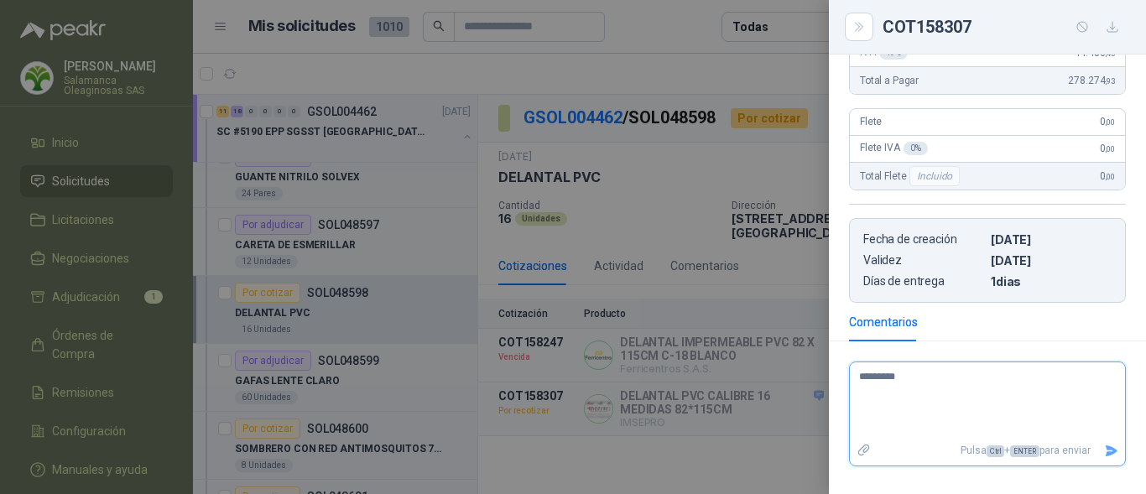
type textarea "**********"
type textarea "*********"
type textarea "*******"
type textarea "******"
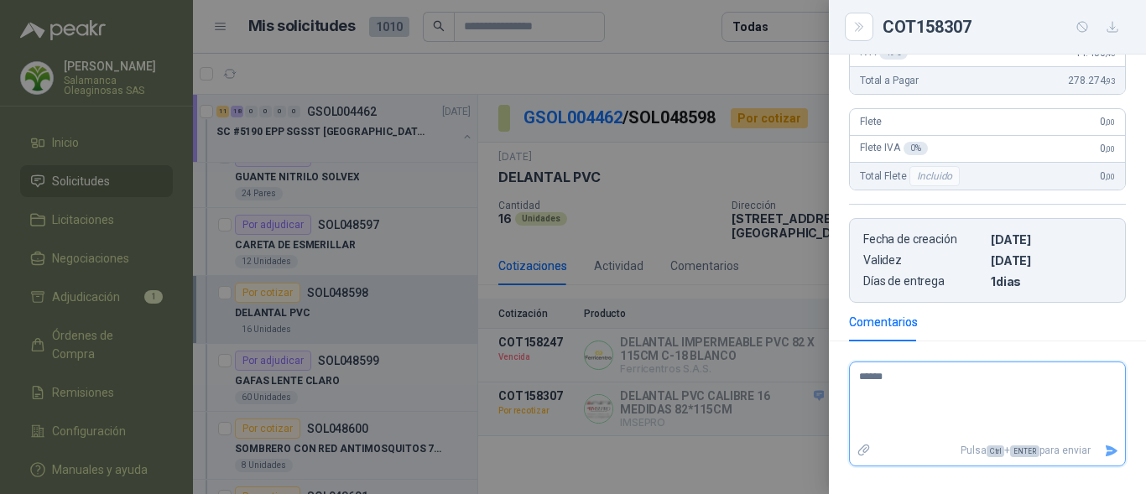
type textarea "*****"
type textarea "****"
type textarea "***"
type textarea "**"
type textarea "*"
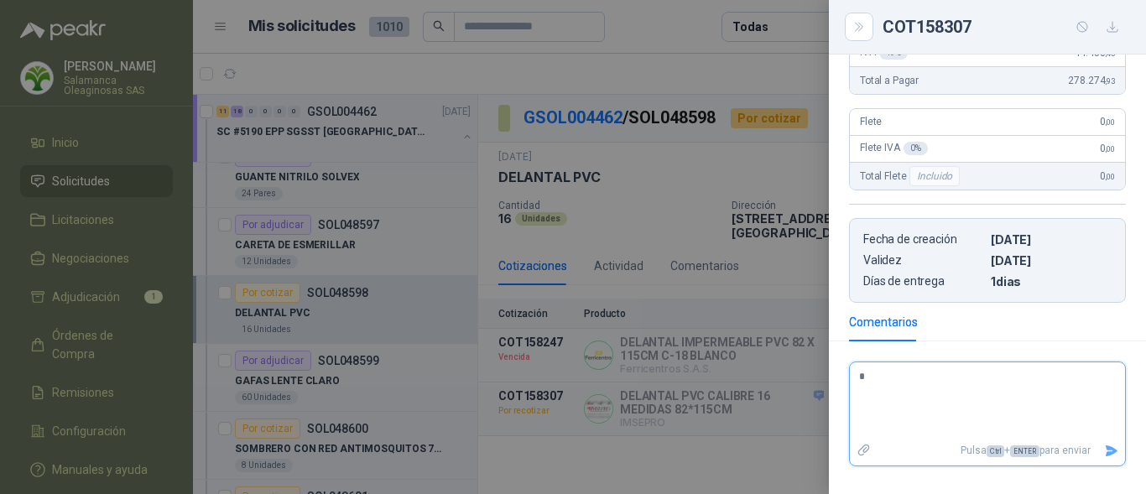
type textarea "**"
type textarea "***"
type textarea "****"
type textarea "*****"
type textarea "******"
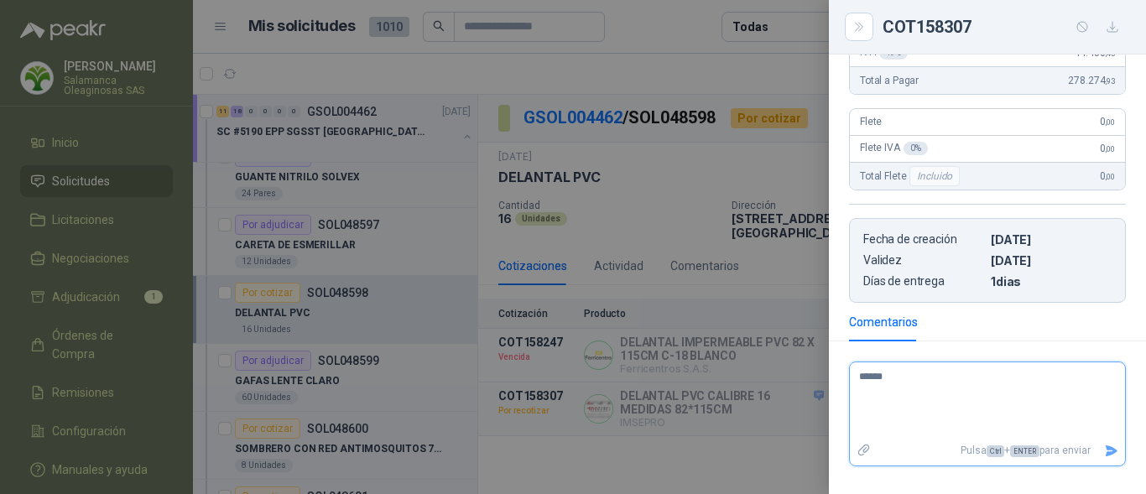
type textarea "*******"
type textarea "********"
type textarea "**********"
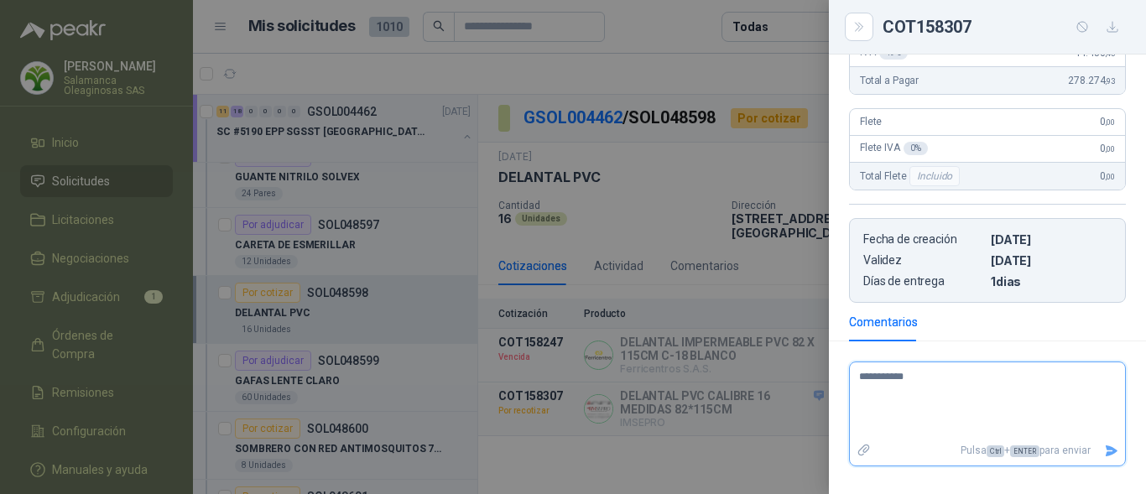
type textarea "**********"
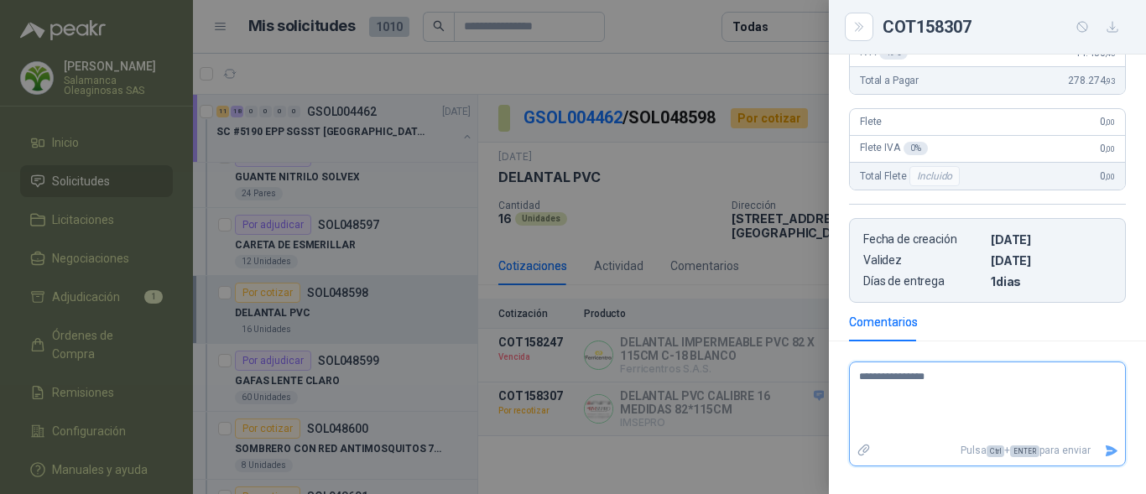
type textarea "**********"
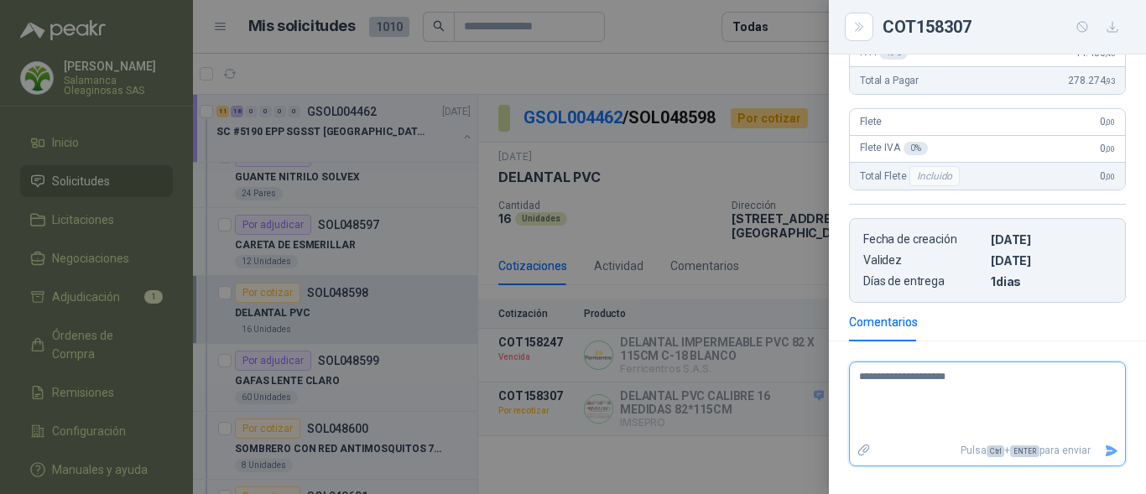
type textarea "**********"
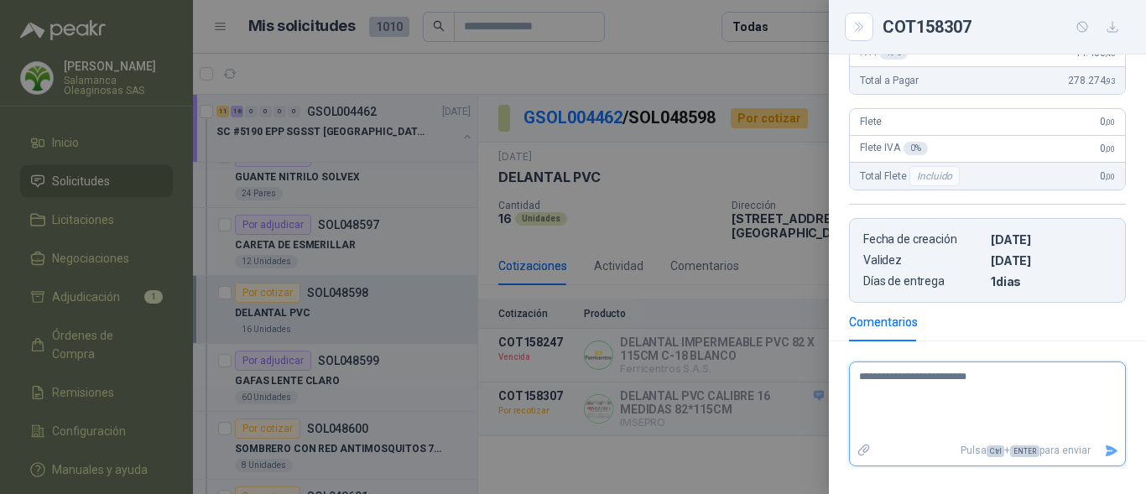
type textarea "**********"
click at [1104, 445] on icon "Enviar" at bounding box center [1111, 451] width 14 height 14
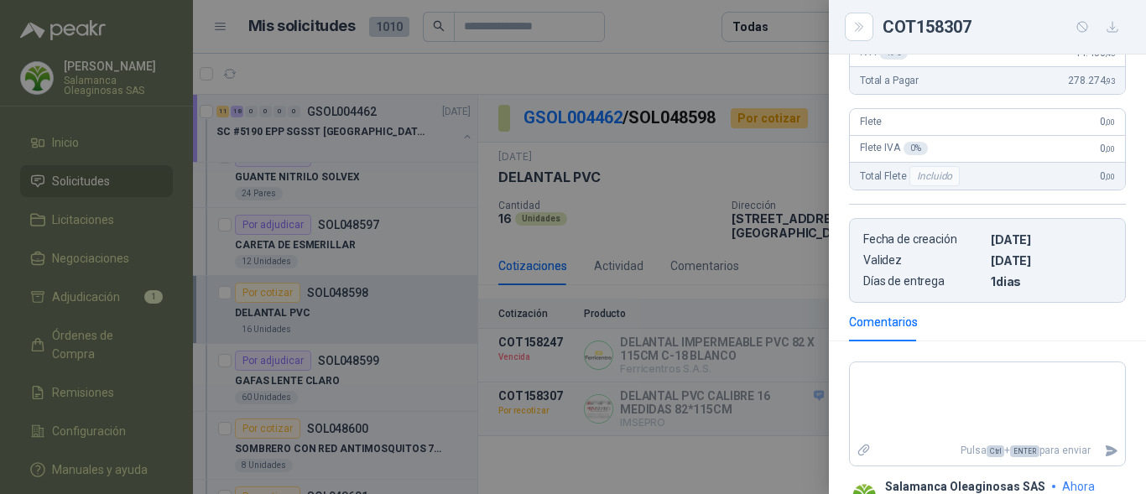
click at [797, 435] on div at bounding box center [573, 247] width 1146 height 494
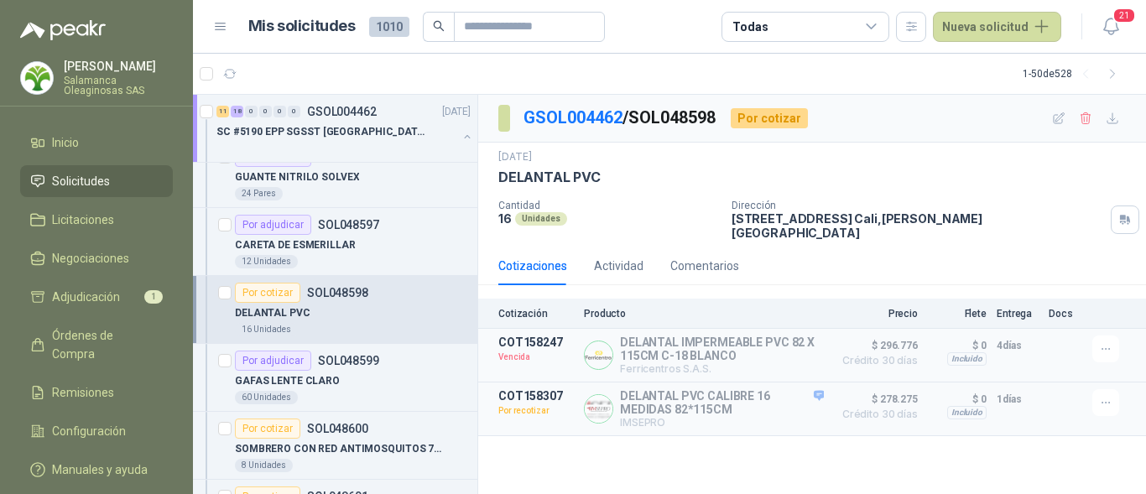
click at [1094, 252] on div "Cotizaciones Actividad Comentarios" at bounding box center [812, 266] width 628 height 39
click at [381, 388] on div "GAFAS LENTE CLARO" at bounding box center [353, 381] width 236 height 20
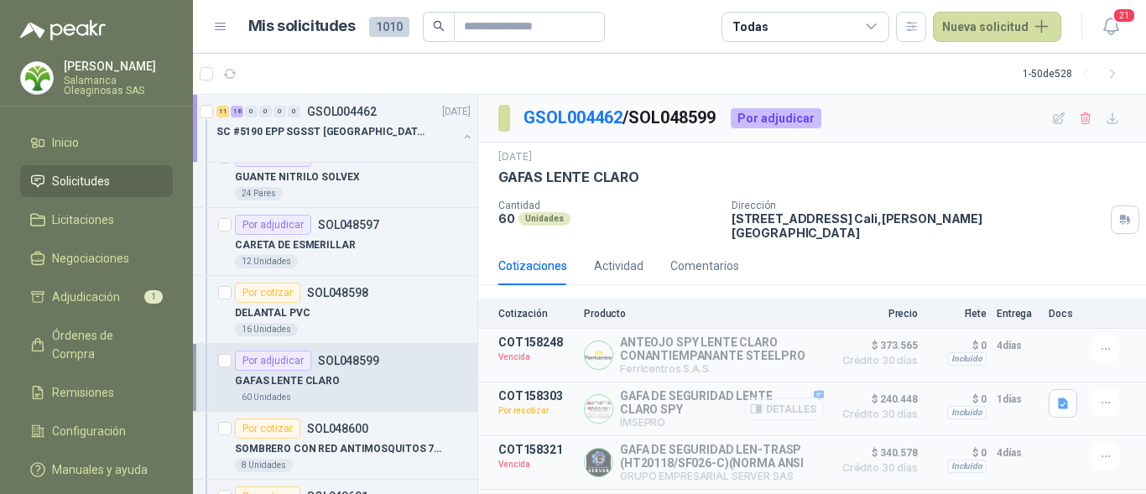
click at [796, 399] on button "Detalles" at bounding box center [784, 409] width 79 height 23
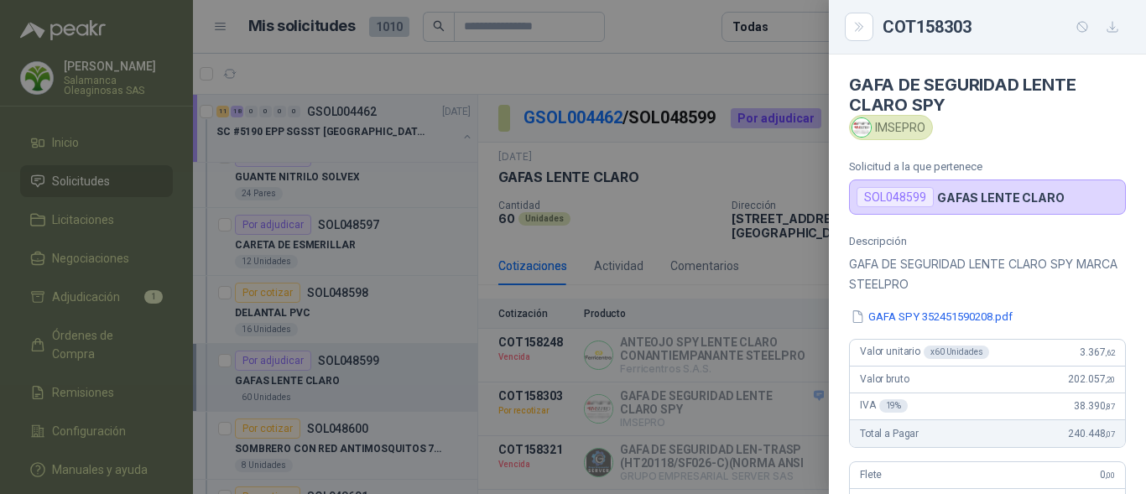
click at [1066, 321] on div "GAFA SPY 352451590208.pdf" at bounding box center [987, 317] width 277 height 18
click at [343, 346] on div at bounding box center [573, 247] width 1146 height 494
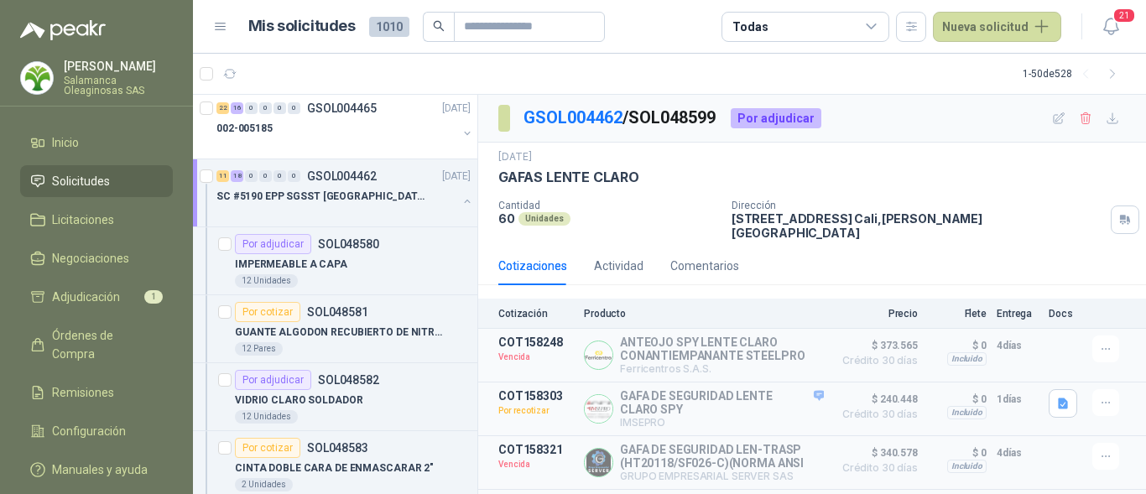
scroll to position [1007, 0]
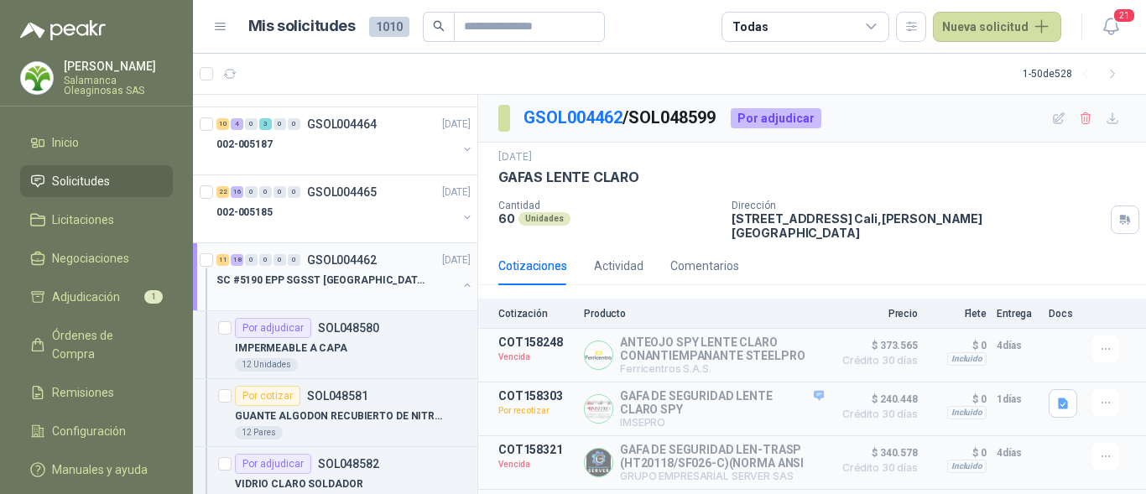
click at [383, 297] on div at bounding box center [336, 296] width 241 height 13
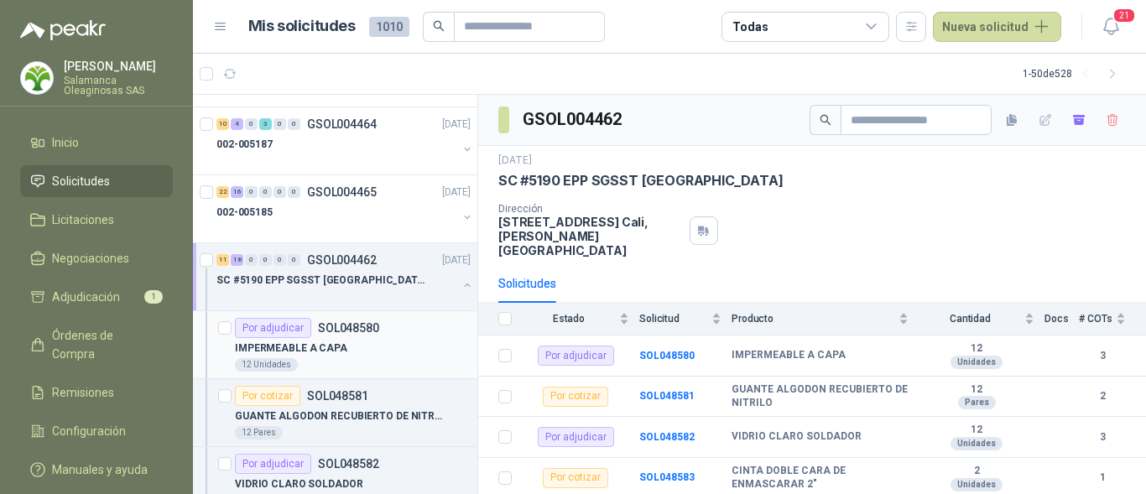
click at [372, 356] on div "IMPERMEABLE A CAPA" at bounding box center [353, 348] width 236 height 20
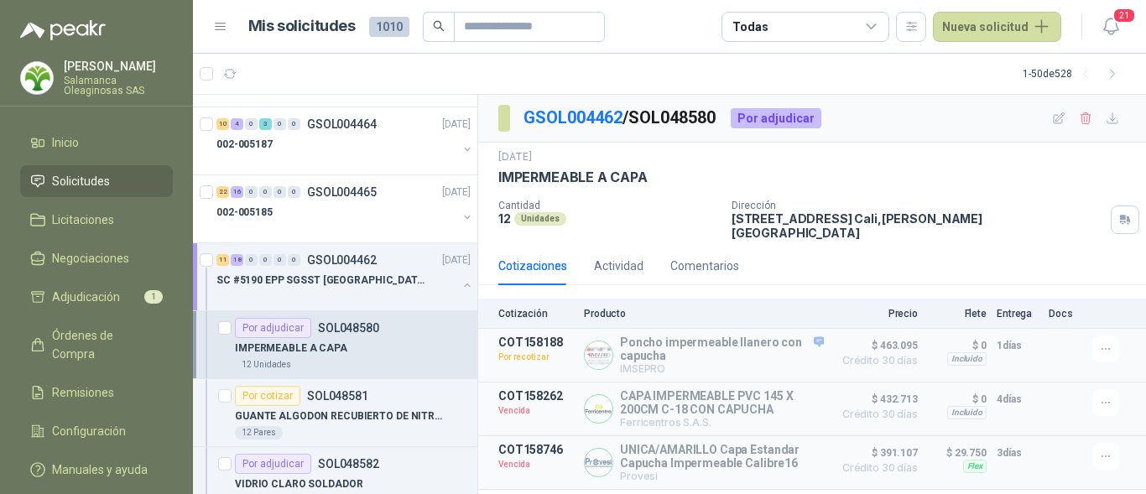
scroll to position [1091, 0]
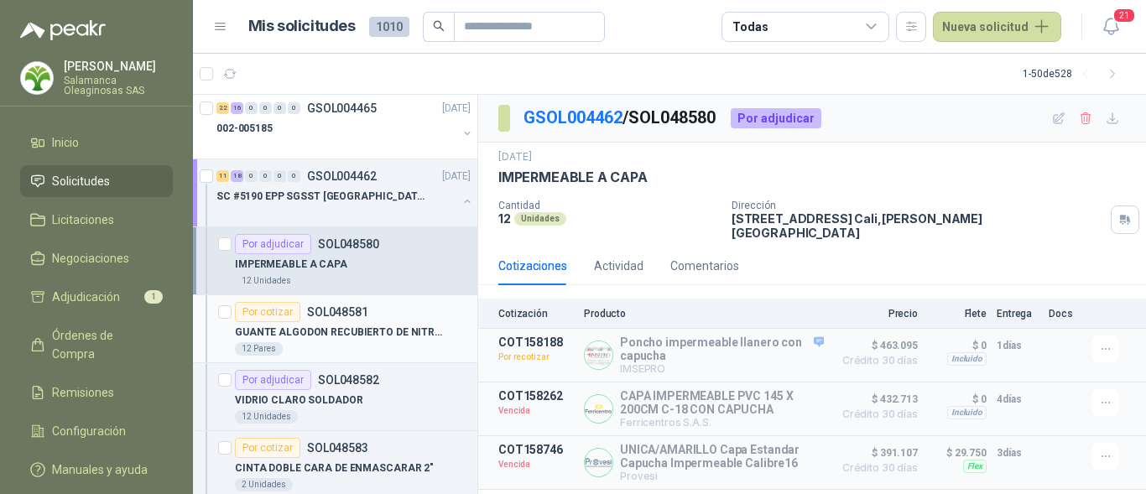
click at [370, 342] on div "GUANTE ALGODON RECUBIERTO DE NITRILO" at bounding box center [353, 332] width 236 height 20
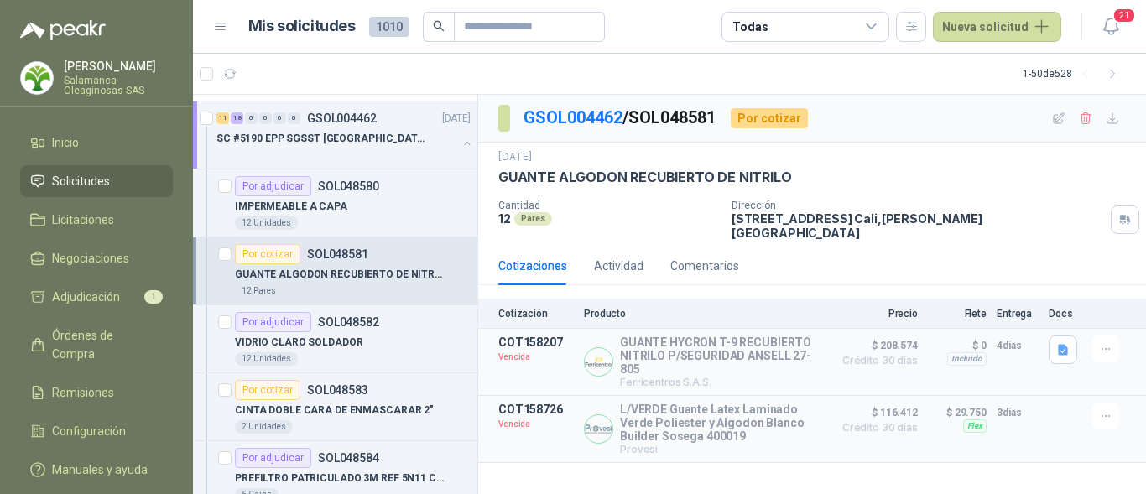
scroll to position [1175, 0]
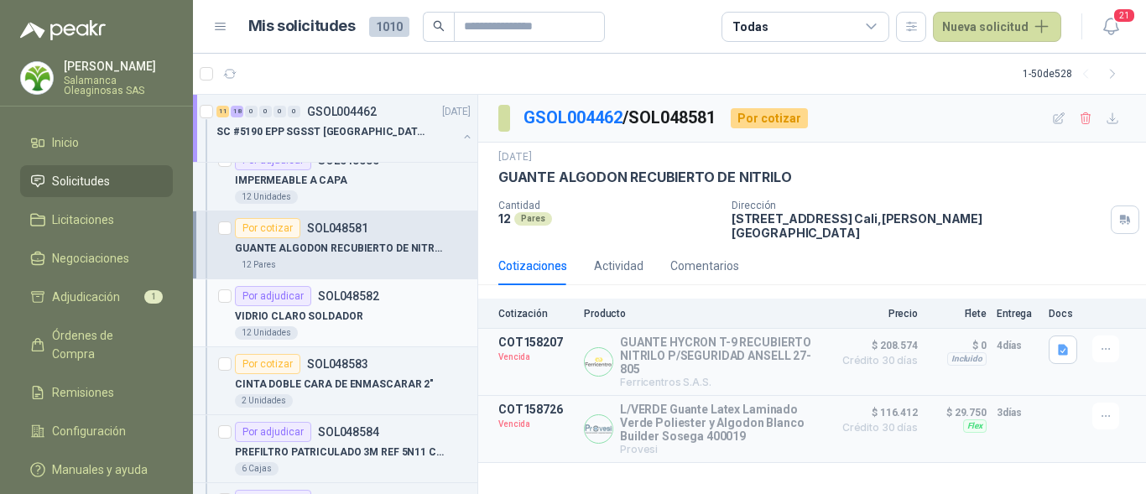
click at [365, 336] on div "12 Unidades" at bounding box center [353, 332] width 236 height 13
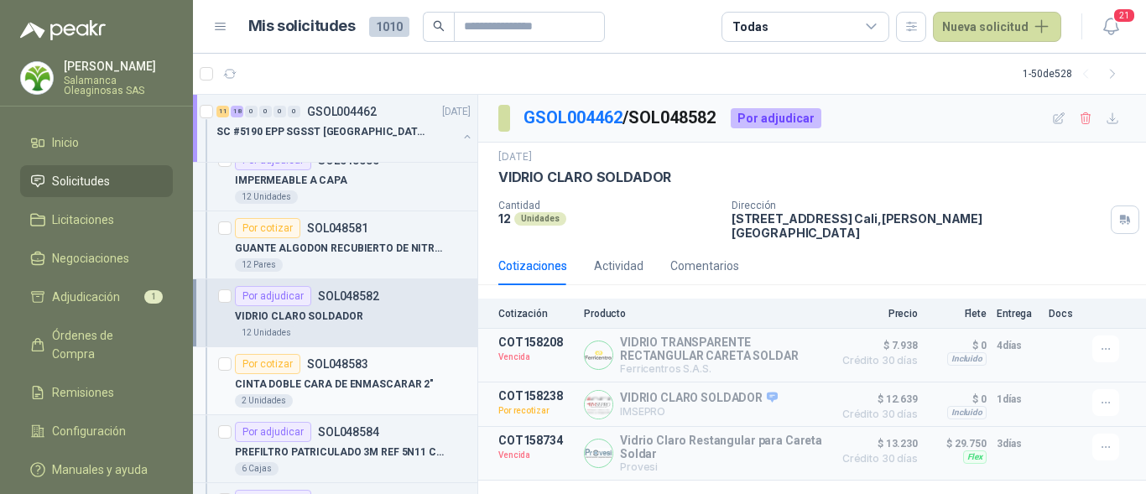
click at [353, 385] on p "CINTA DOBLE CARA DE ENMASCARAR 2"" at bounding box center [334, 385] width 199 height 16
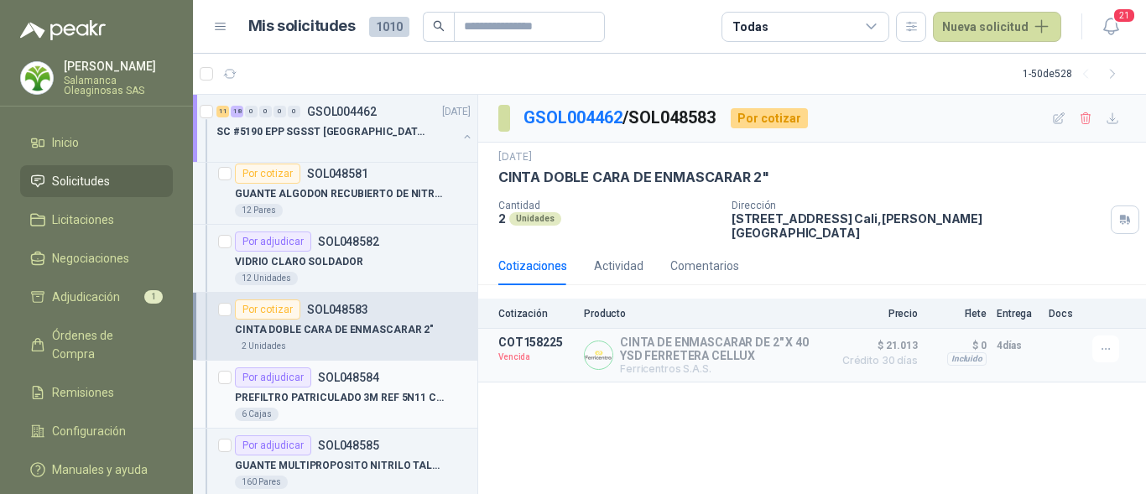
scroll to position [1259, 0]
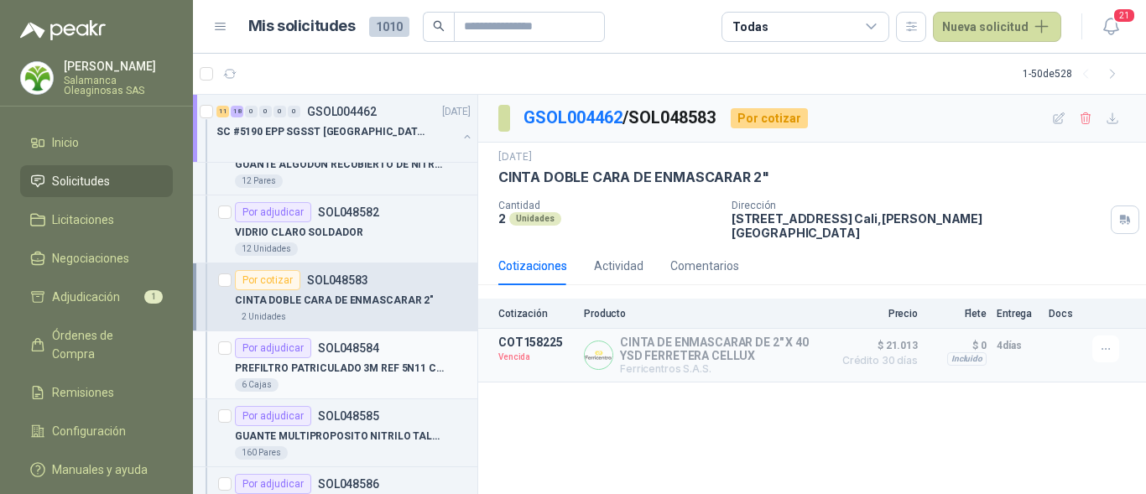
click at [353, 373] on p "PREFILTRO PATRICULADO 3M REF 5N11 CAJAx10PARES" at bounding box center [339, 369] width 209 height 16
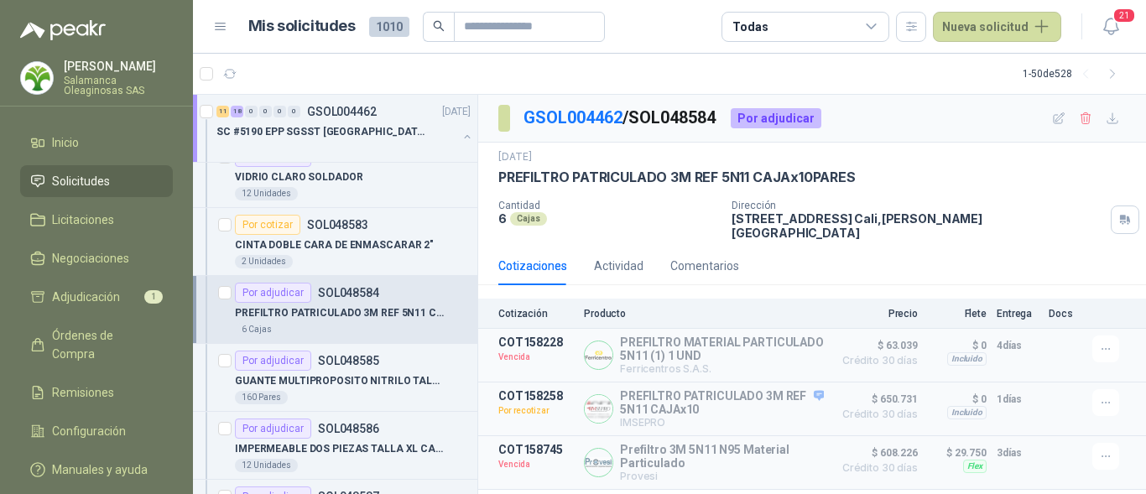
scroll to position [1343, 0]
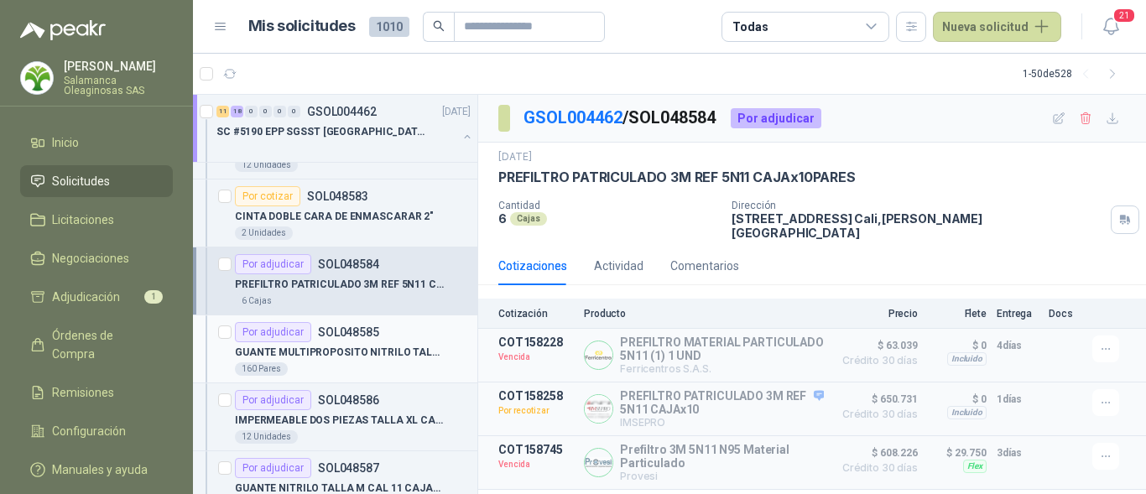
click at [352, 352] on p "GUANTE MULTIPROPOSITO NITRILO TALLA 10" at bounding box center [339, 353] width 209 height 16
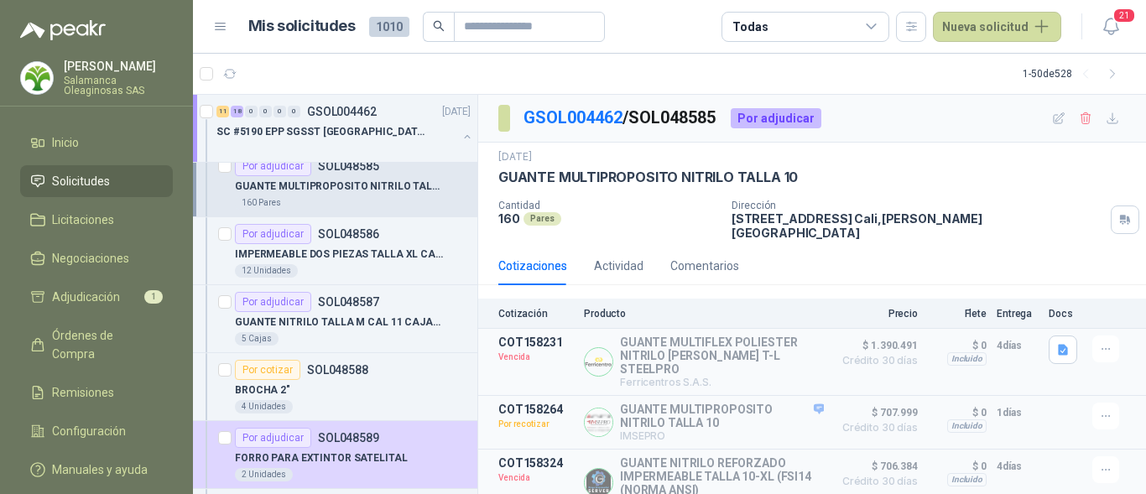
scroll to position [1510, 0]
click at [361, 267] on div "12 Unidades" at bounding box center [353, 269] width 236 height 13
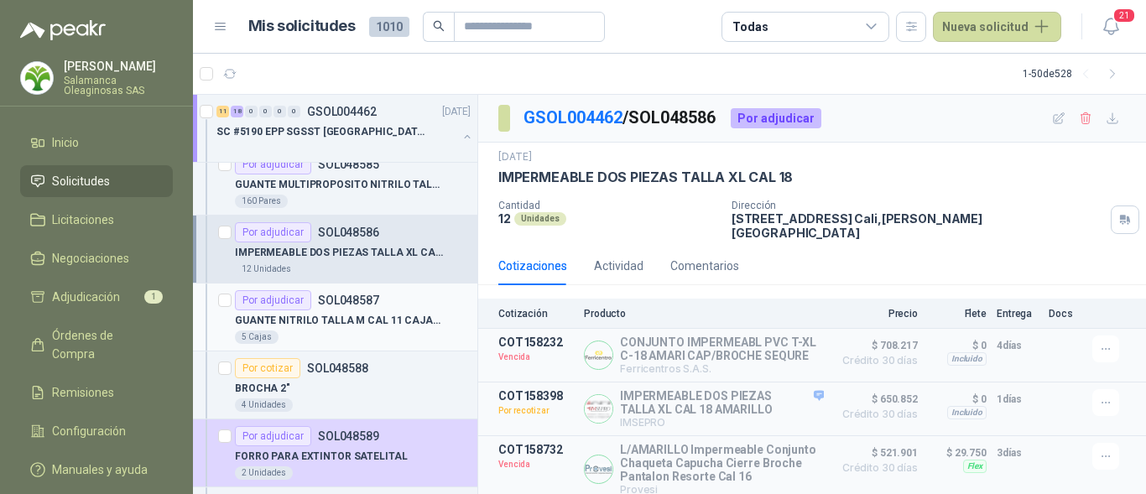
click at [351, 320] on p "GUANTE NITRILO TALLA M CAL 11 CAJAx100UND" at bounding box center [339, 321] width 209 height 16
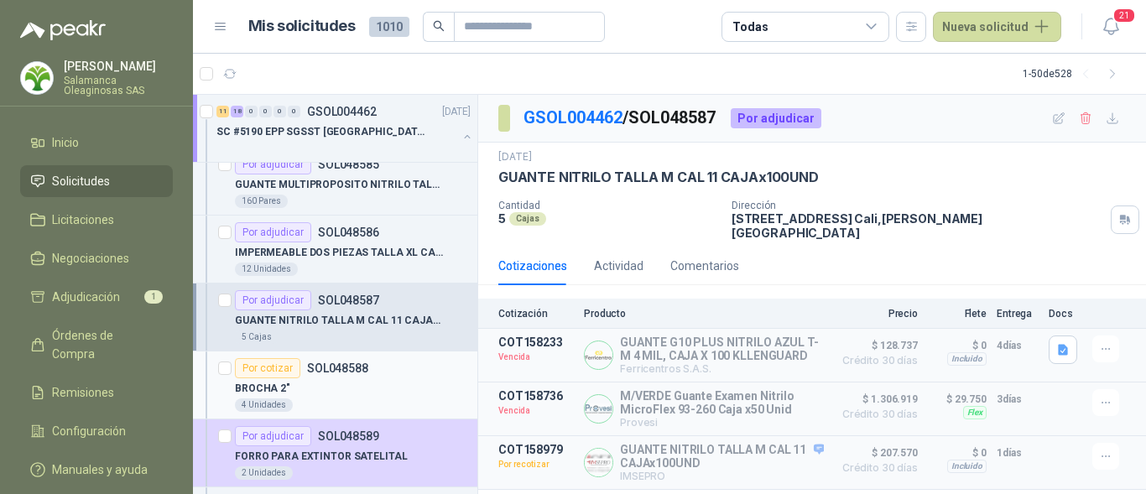
click at [348, 401] on div "4 Unidades" at bounding box center [353, 405] width 236 height 13
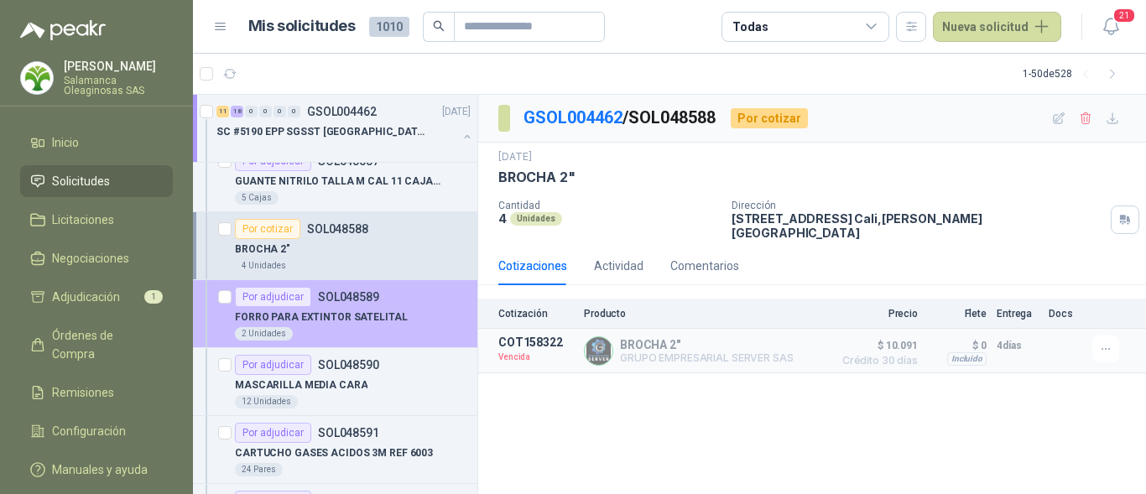
scroll to position [1678, 0]
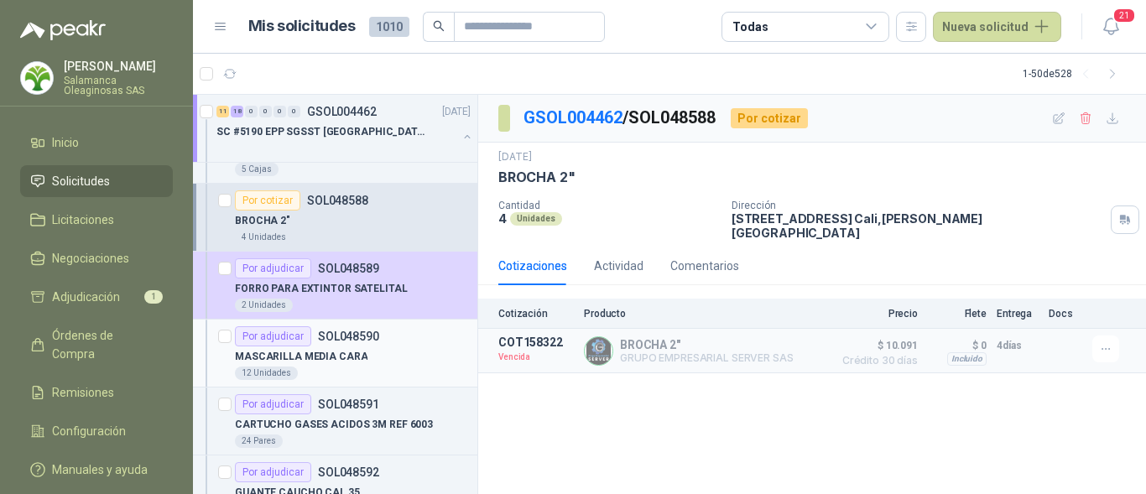
click at [355, 370] on div "12 Unidades" at bounding box center [353, 373] width 236 height 13
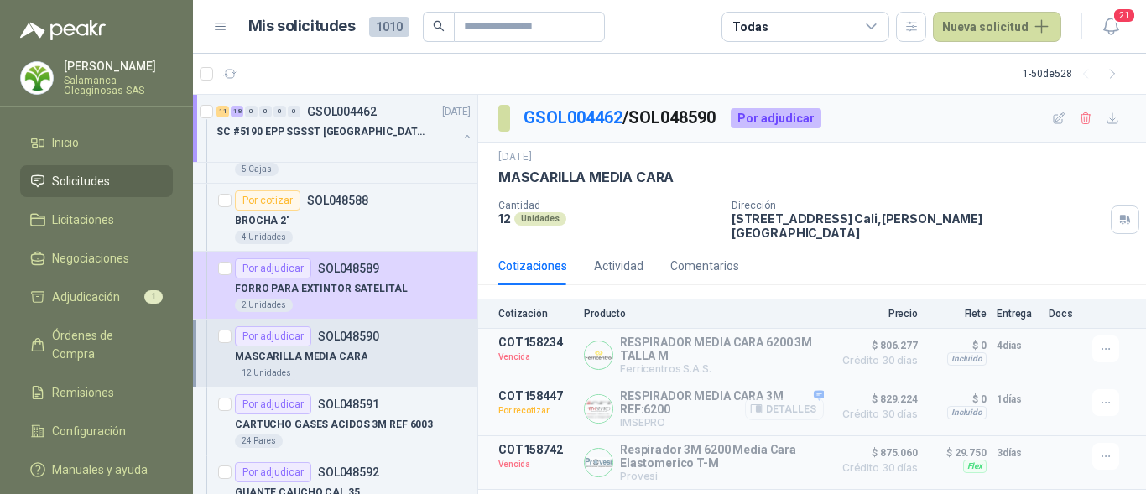
click at [782, 399] on button "Detalles" at bounding box center [784, 409] width 79 height 23
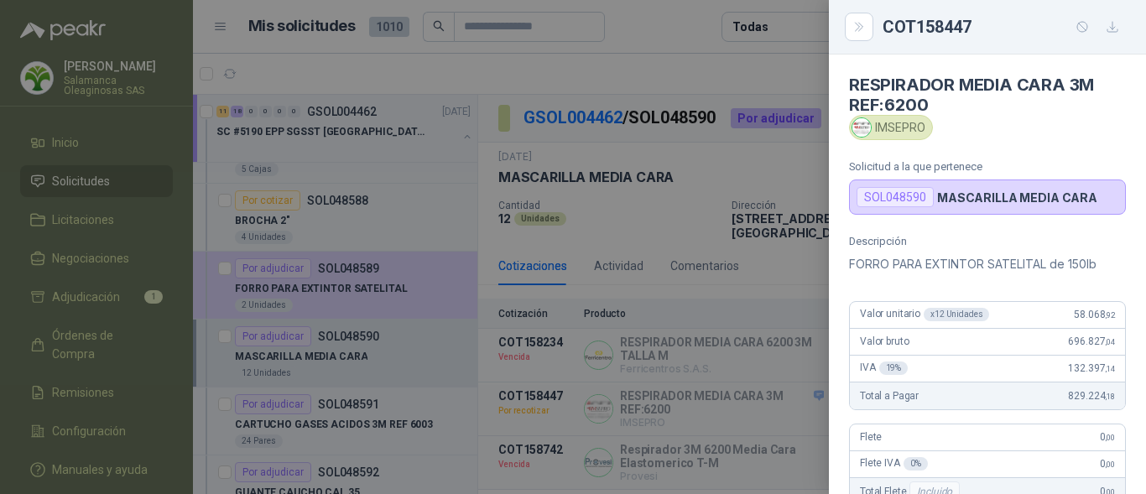
click at [1053, 300] on div "Descripción FORRO PARA EXTINTOR SATELITAL de 150lb Valor unitario x 12 Unidades…" at bounding box center [987, 426] width 317 height 383
click at [487, 348] on div at bounding box center [573, 247] width 1146 height 494
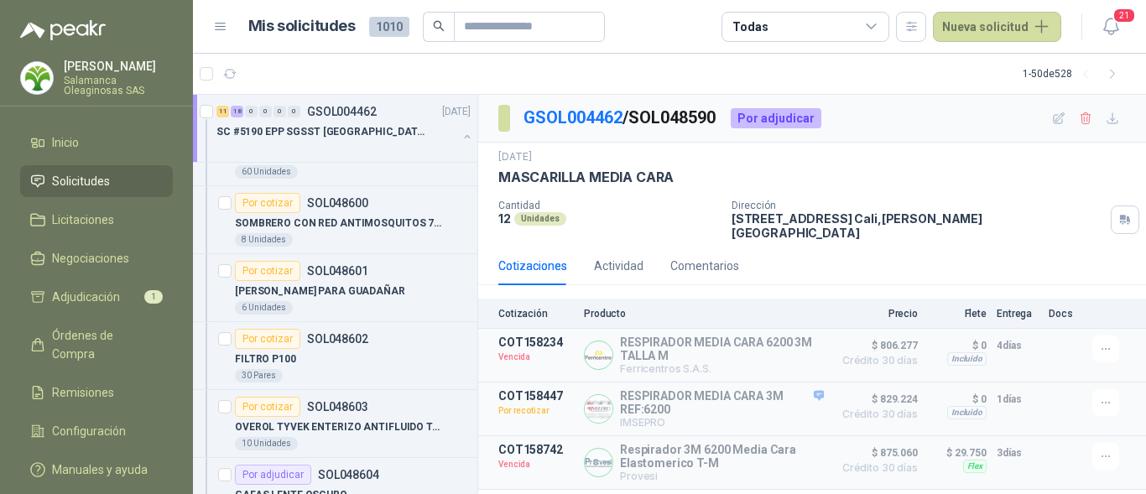
scroll to position [2517, 0]
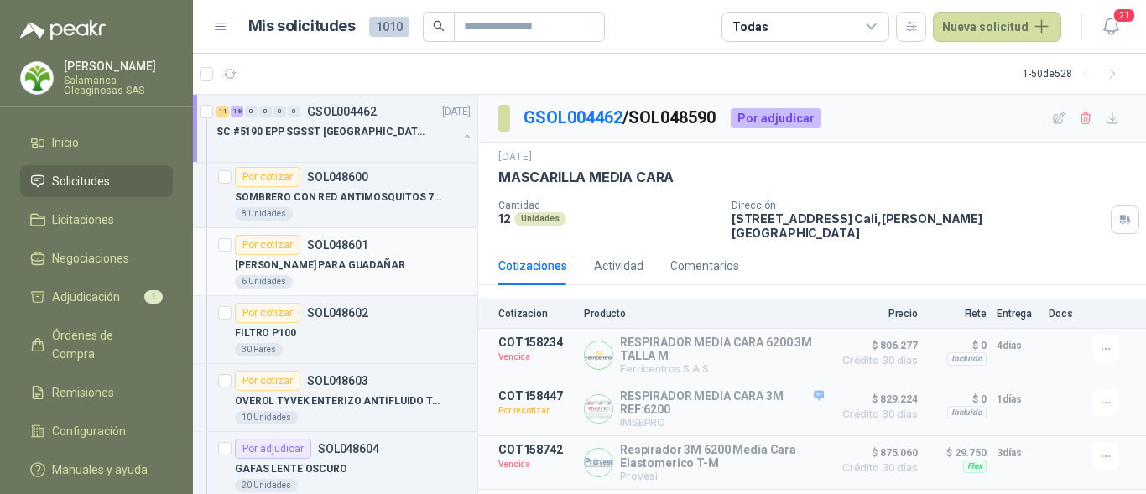
click at [366, 281] on div "6 Unidades" at bounding box center [353, 281] width 236 height 13
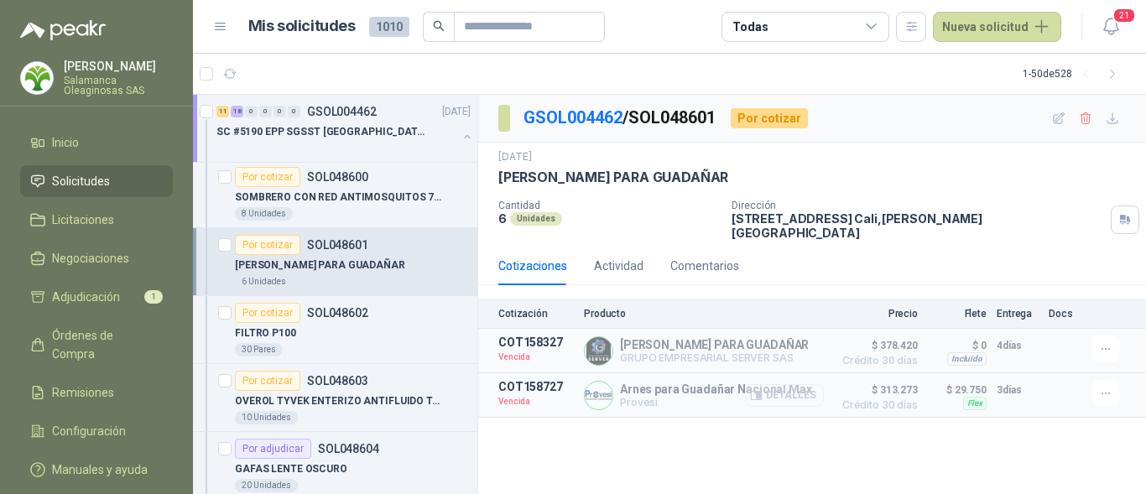
click at [776, 384] on button "Detalles" at bounding box center [784, 395] width 79 height 23
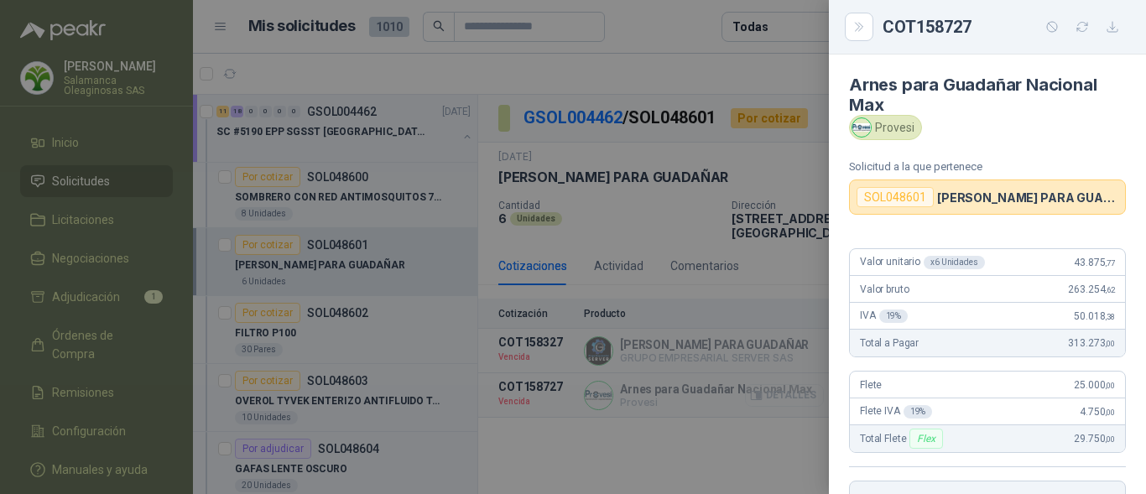
click at [776, 383] on div at bounding box center [573, 247] width 1146 height 494
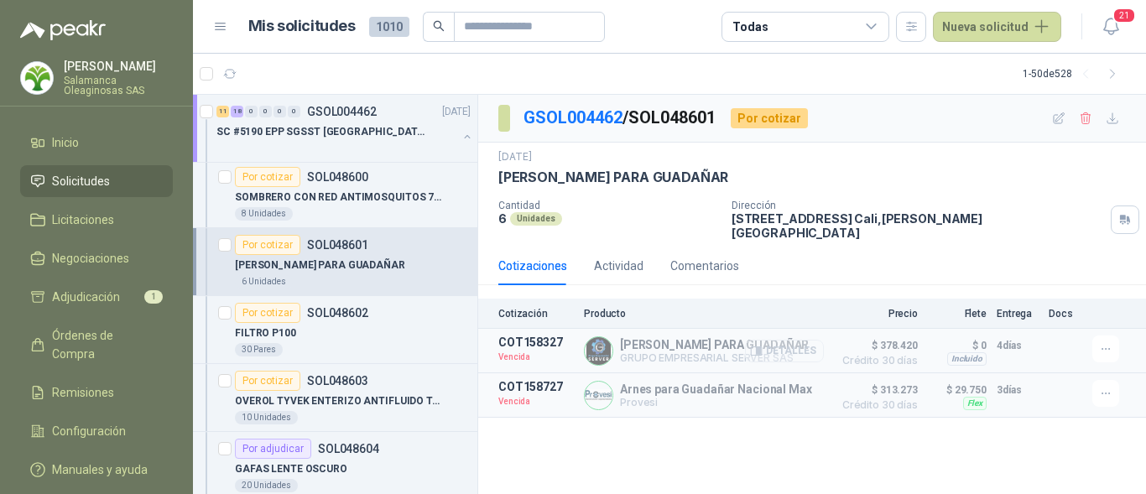
click at [795, 340] on button "Detalles" at bounding box center [784, 351] width 79 height 23
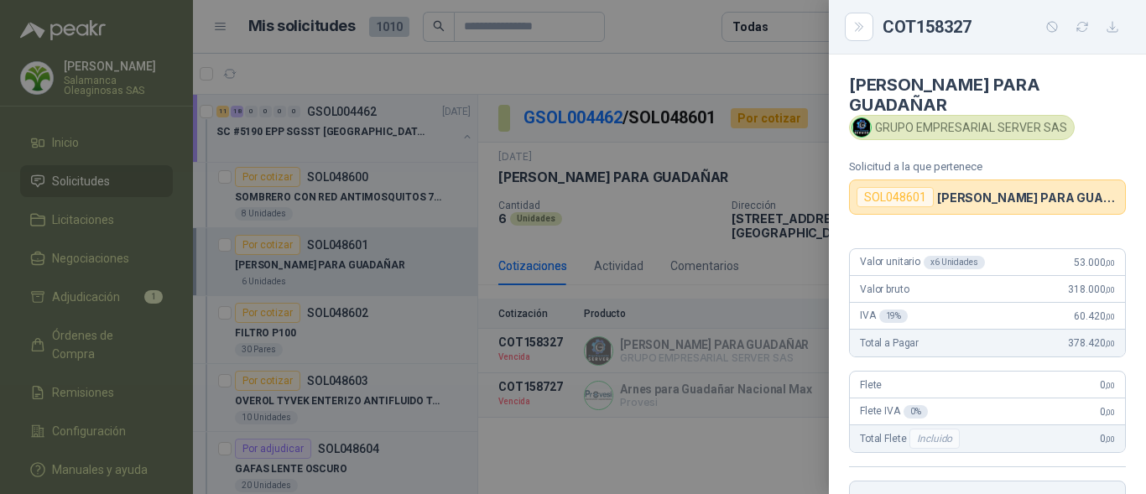
click at [798, 394] on div at bounding box center [573, 247] width 1146 height 494
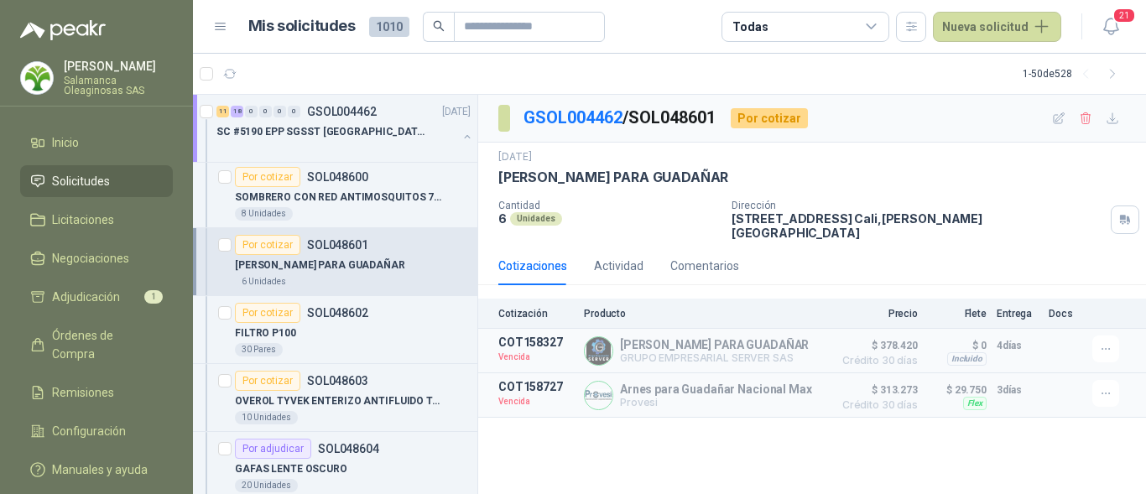
click at [1043, 205] on div "Dirección CALLE 4 No.27 -79 Cali , Valle del Cauca" at bounding box center [936, 220] width 408 height 40
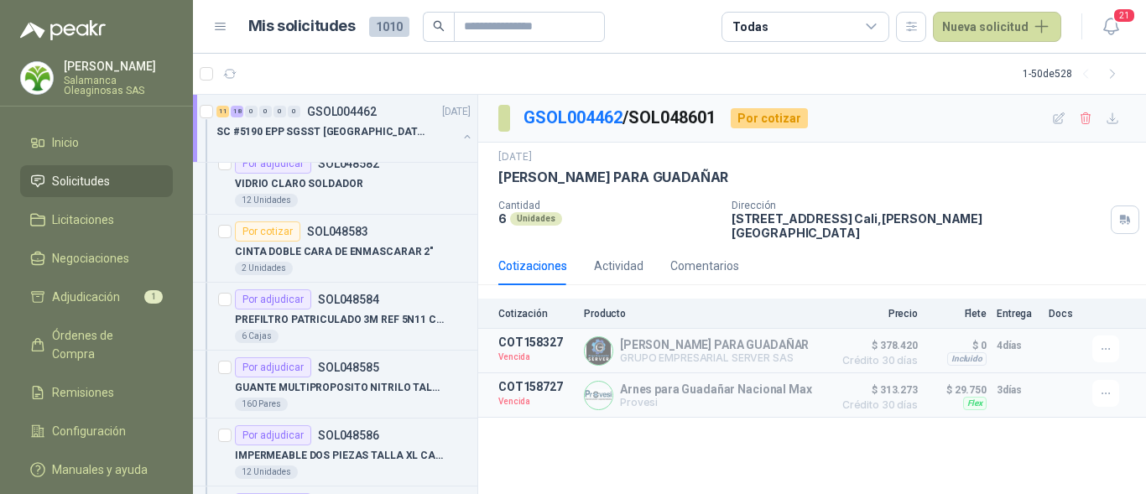
scroll to position [1259, 0]
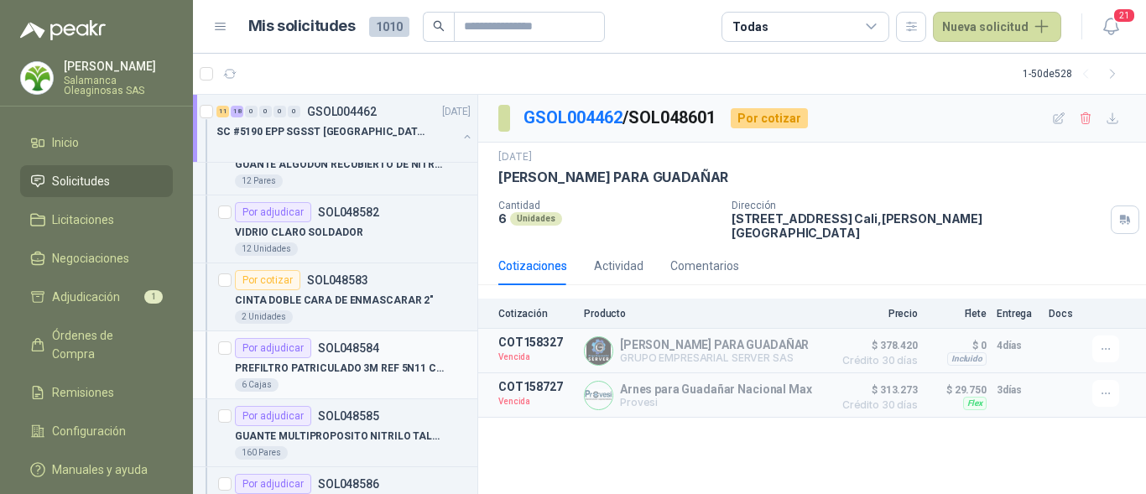
click at [391, 378] on div "6 Cajas" at bounding box center [353, 384] width 236 height 13
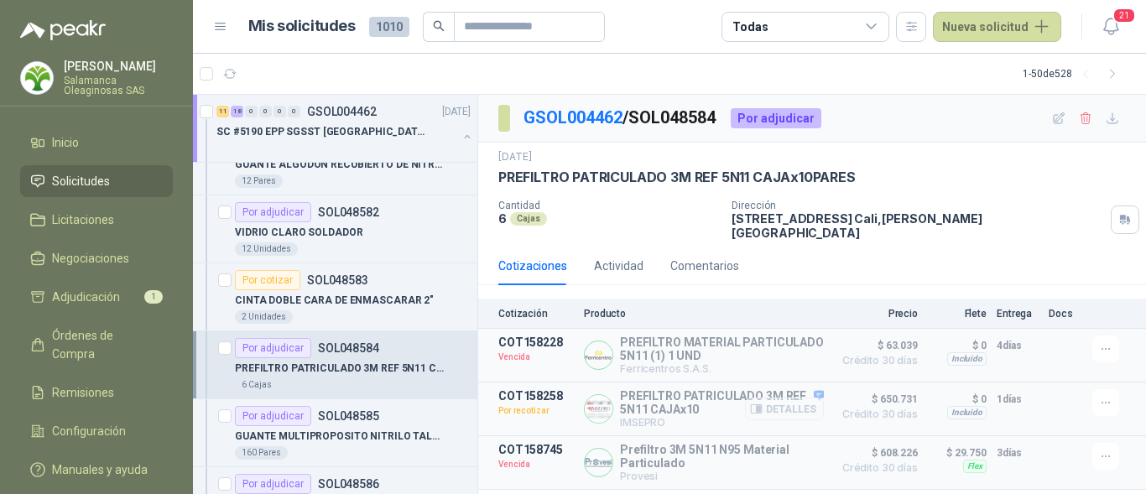
click at [786, 399] on button "Detalles" at bounding box center [784, 409] width 79 height 23
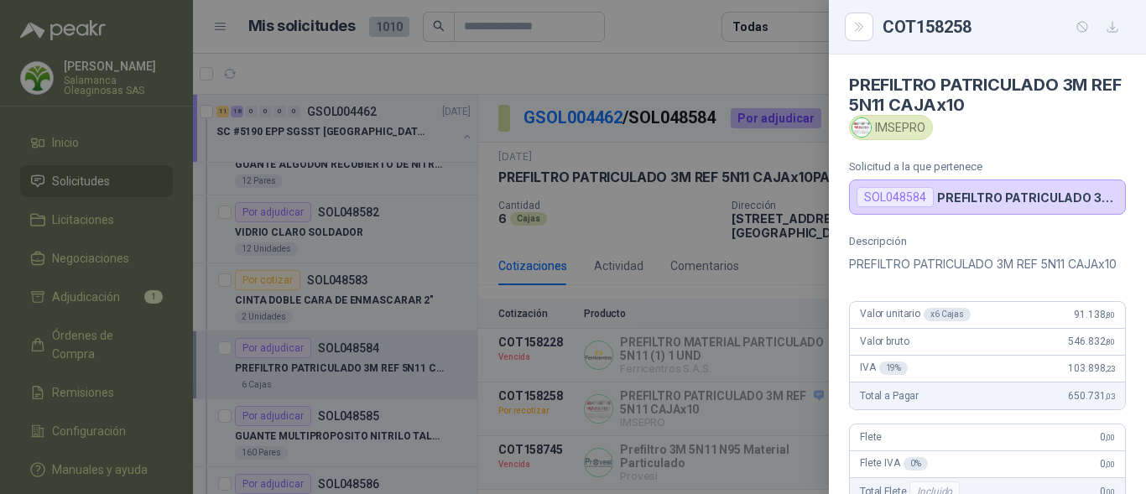
click at [1051, 298] on div "Descripción PREFILTRO PATRICULADO 3M REF 5N11 CAJAx10 Valor unitario x 6 Cajas …" at bounding box center [987, 426] width 317 height 383
click at [368, 334] on div at bounding box center [573, 247] width 1146 height 494
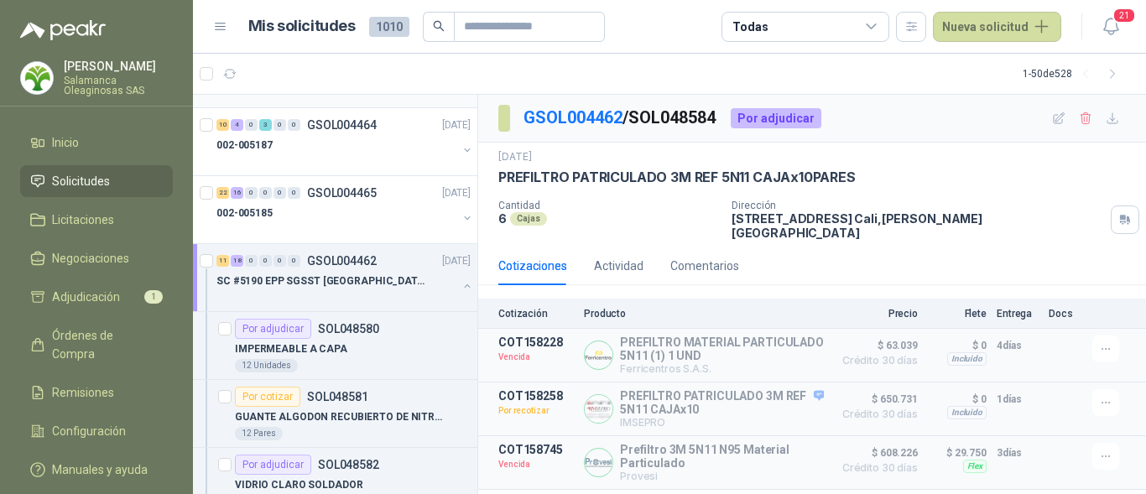
scroll to position [1007, 0]
click at [346, 289] on div "SC #5190 EPP SGSST SALAMANCA" at bounding box center [336, 280] width 241 height 20
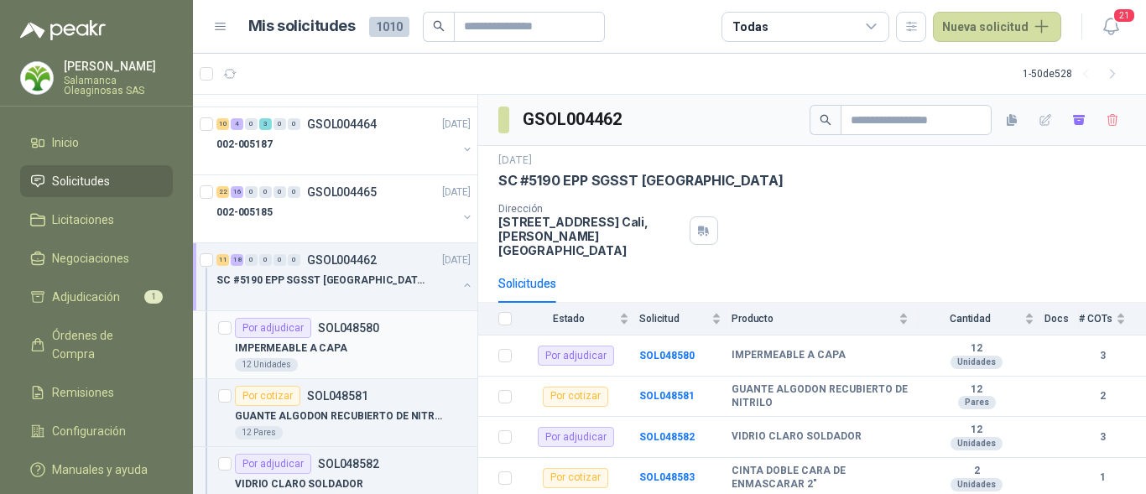
click at [371, 353] on div "IMPERMEABLE A CAPA" at bounding box center [353, 348] width 236 height 20
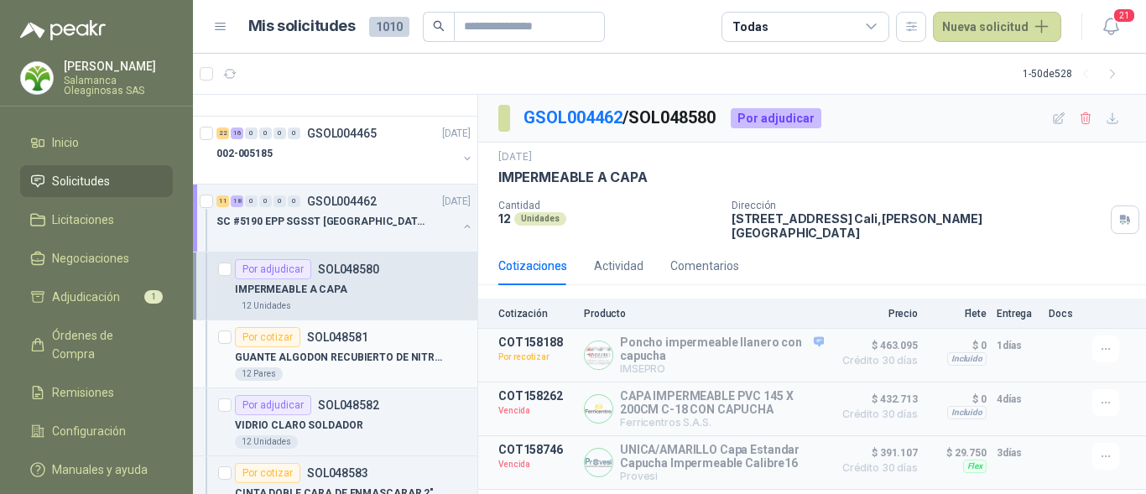
scroll to position [1091, 0]
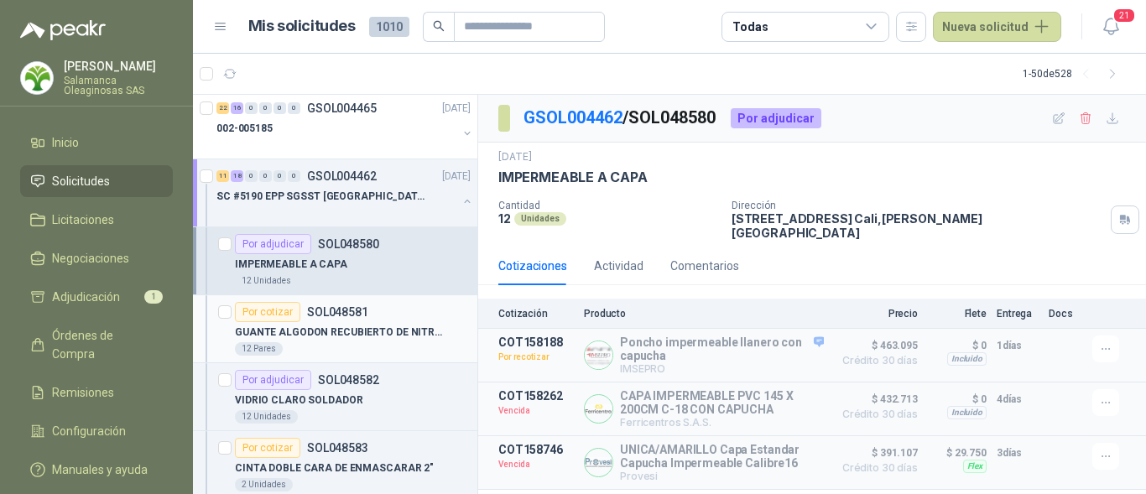
click at [367, 348] on div "12 Pares" at bounding box center [353, 348] width 236 height 13
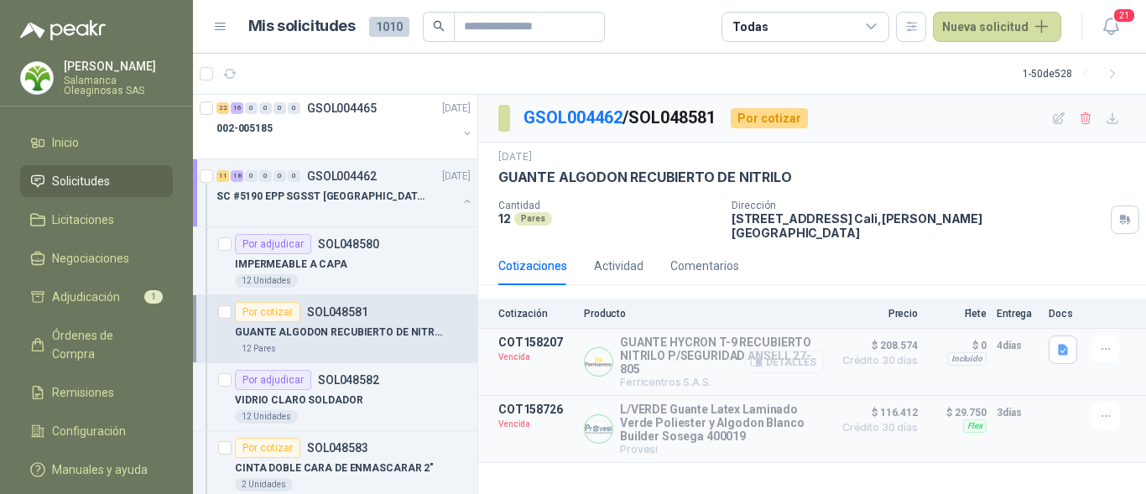
click at [795, 351] on button "Detalles" at bounding box center [784, 362] width 79 height 23
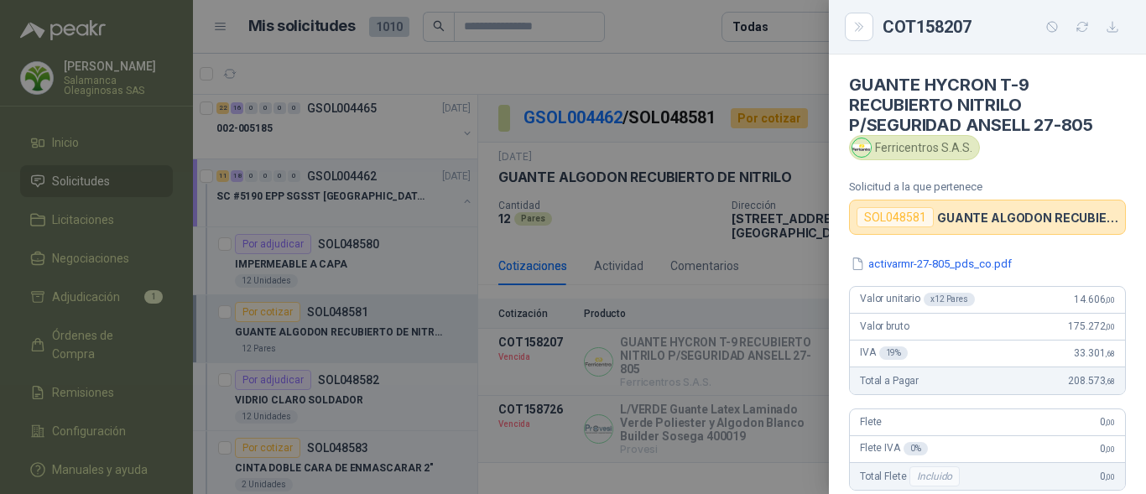
click at [781, 398] on div at bounding box center [573, 247] width 1146 height 494
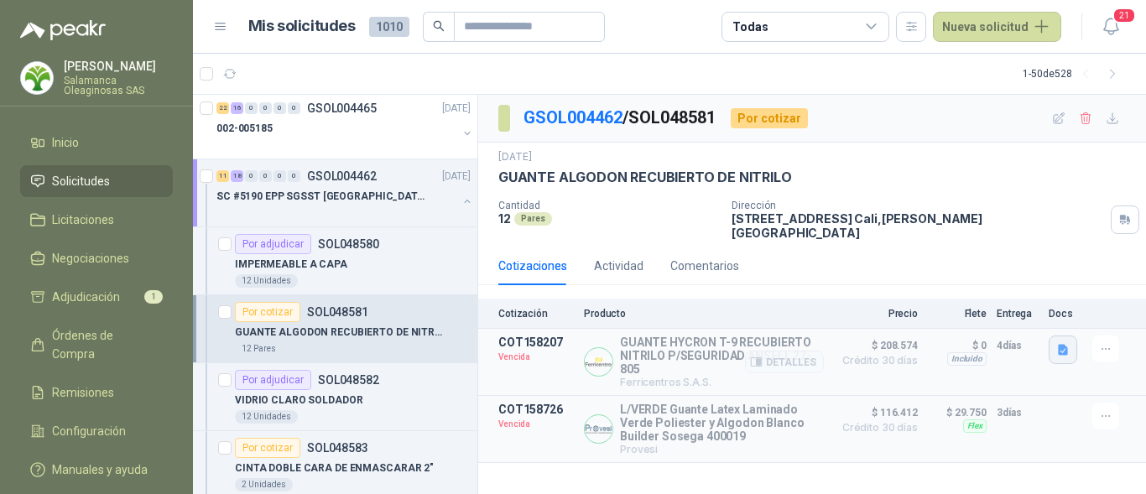
click at [1059, 344] on icon "button" at bounding box center [1063, 349] width 10 height 11
click at [989, 299] on button "activarmr-27-805_pds_co.pdf" at bounding box center [984, 302] width 164 height 18
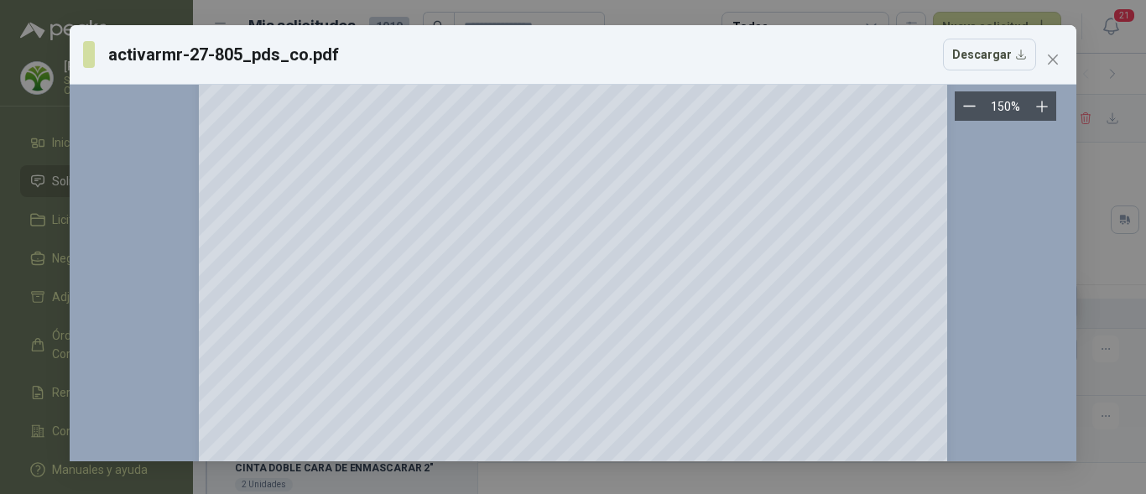
scroll to position [252, 0]
click at [1014, 342] on div at bounding box center [573, 376] width 980 height 1060
click at [1058, 58] on icon "close" at bounding box center [1052, 59] width 13 height 13
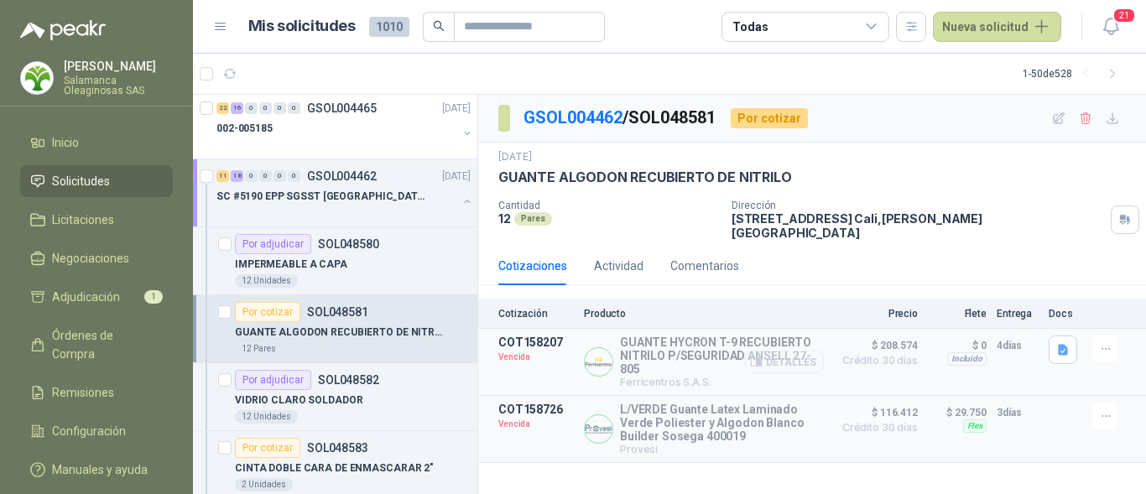
click at [806, 351] on button "Detalles" at bounding box center [784, 362] width 79 height 23
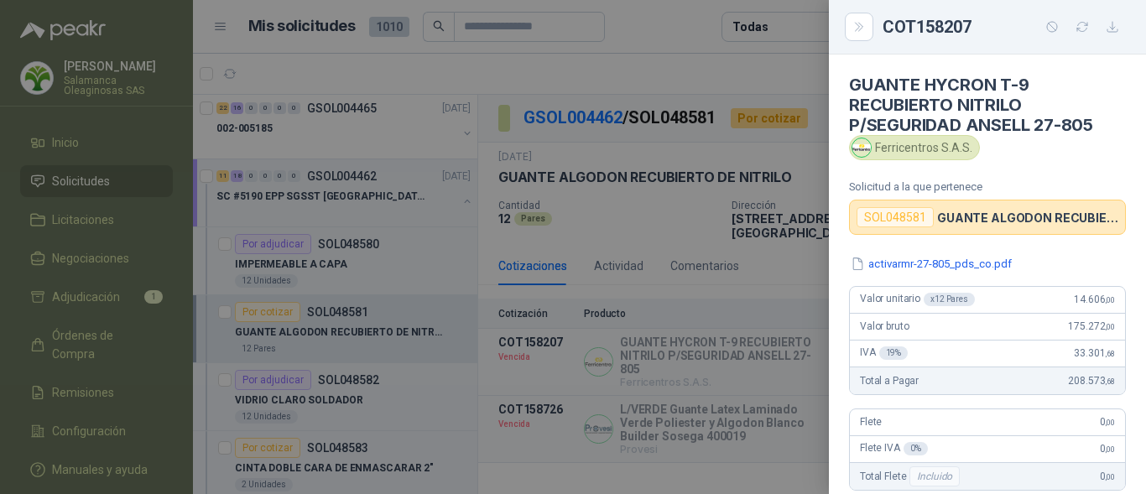
click at [806, 350] on div at bounding box center [573, 247] width 1146 height 494
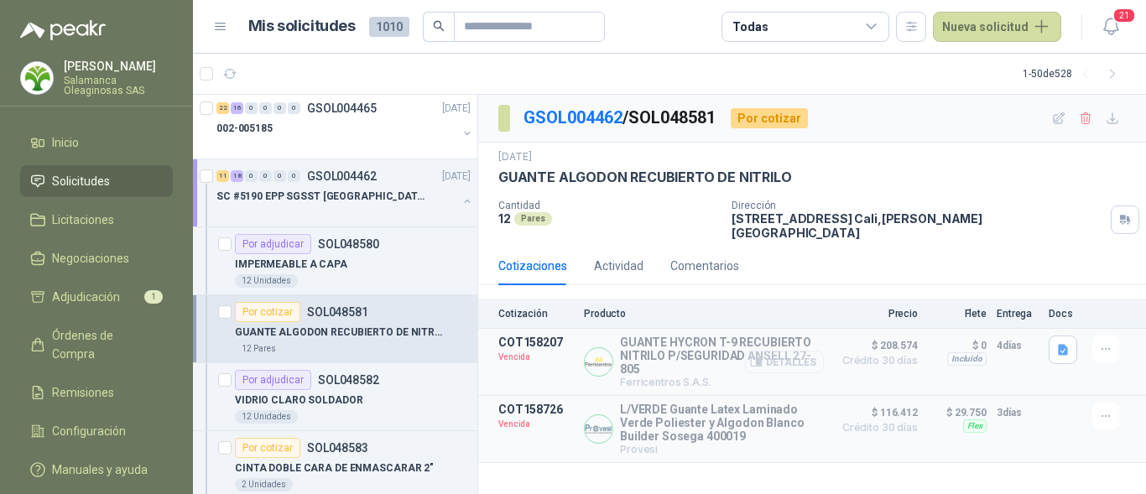
click at [787, 351] on button "Detalles" at bounding box center [784, 362] width 79 height 23
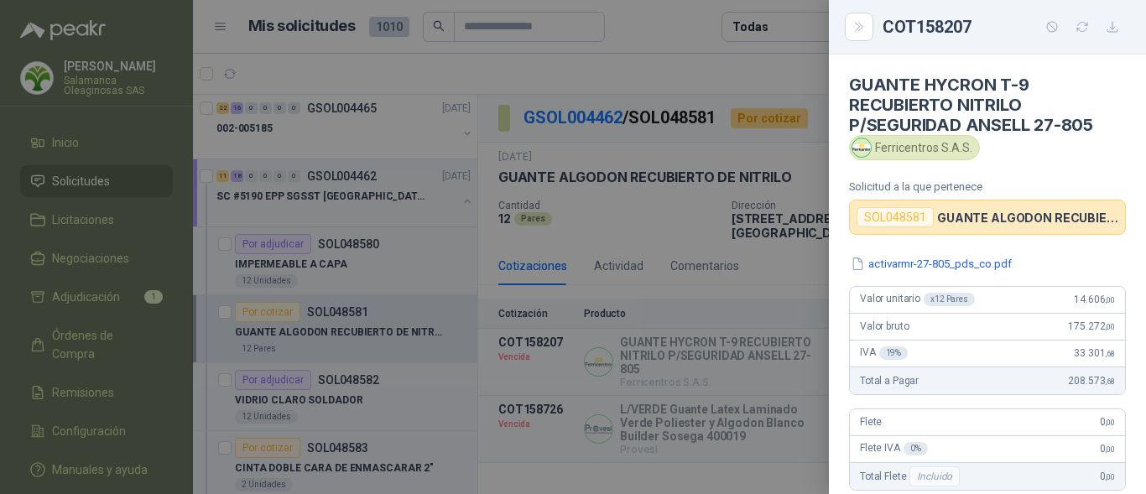
click at [792, 345] on div at bounding box center [573, 247] width 1146 height 494
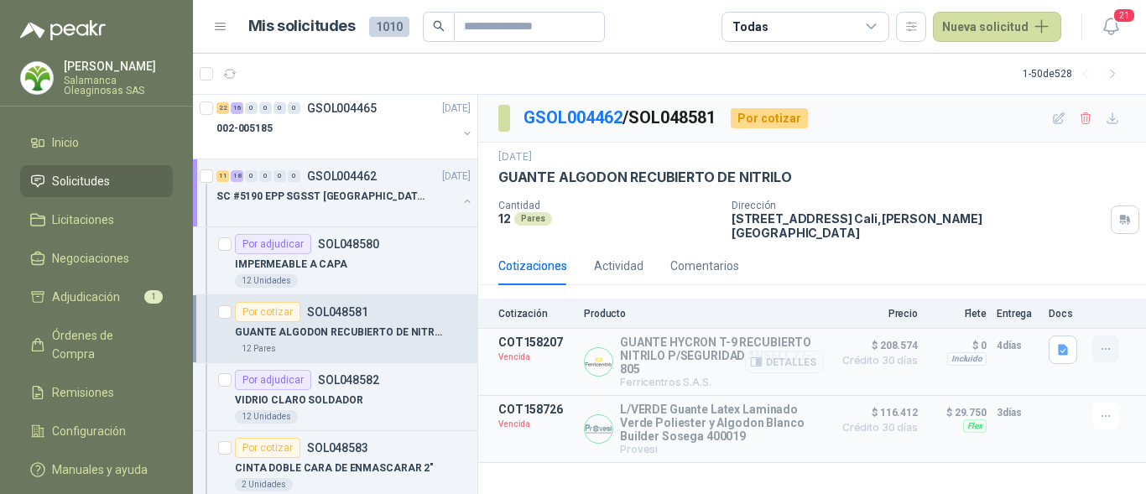
click at [1103, 342] on icon "button" at bounding box center [1106, 349] width 14 height 14
click at [1074, 301] on button "Solicitar Recotización" at bounding box center [1072, 300] width 134 height 27
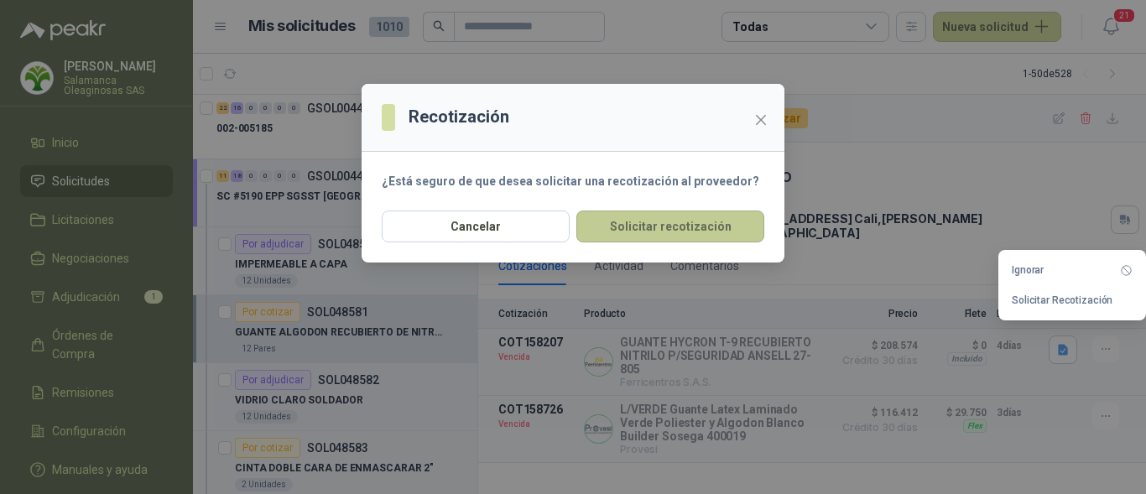
click at [676, 222] on button "Solicitar recotización" at bounding box center [670, 227] width 188 height 32
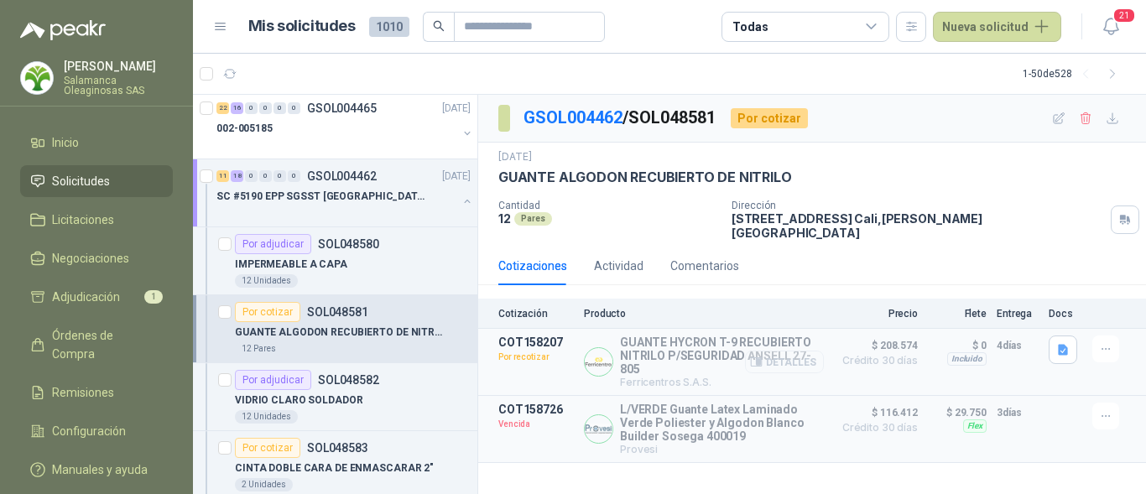
click at [795, 351] on button "Detalles" at bounding box center [784, 362] width 79 height 23
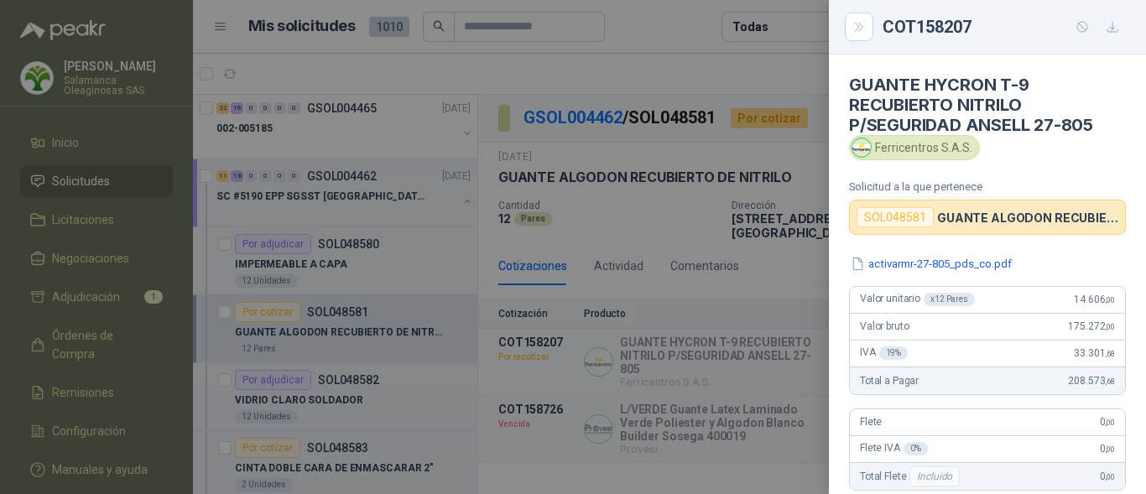
click at [1084, 359] on span "33.301 ,68" at bounding box center [1094, 353] width 41 height 12
click at [814, 371] on div at bounding box center [573, 247] width 1146 height 494
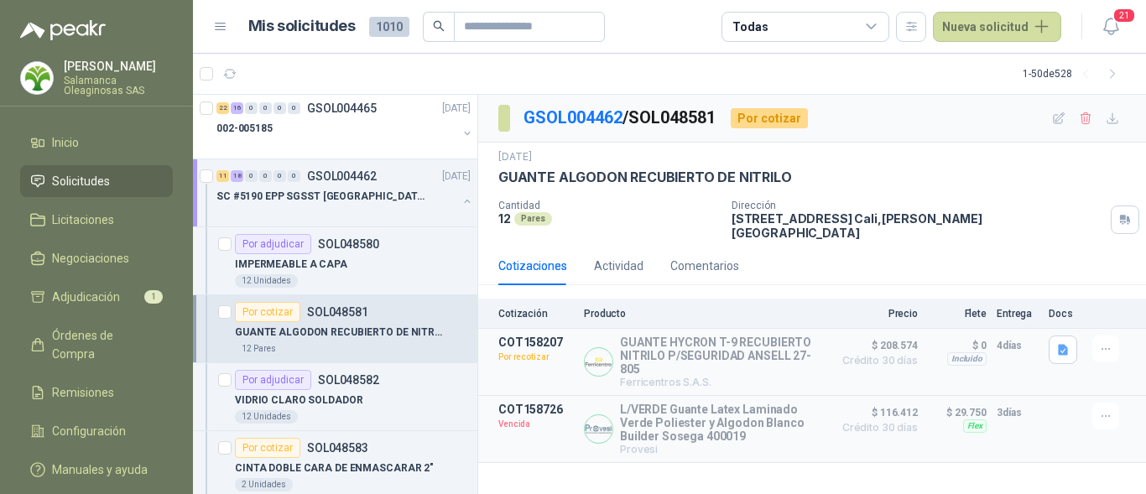
click at [1056, 219] on div "Dirección CALLE 4 No.27 -79 Cali , Valle del Cauca" at bounding box center [936, 220] width 408 height 40
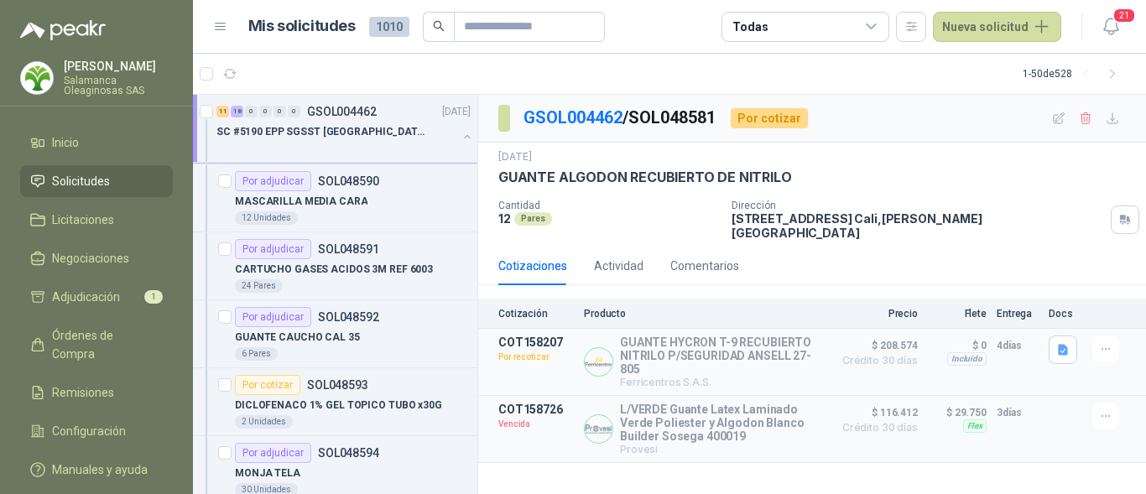
scroll to position [1846, 0]
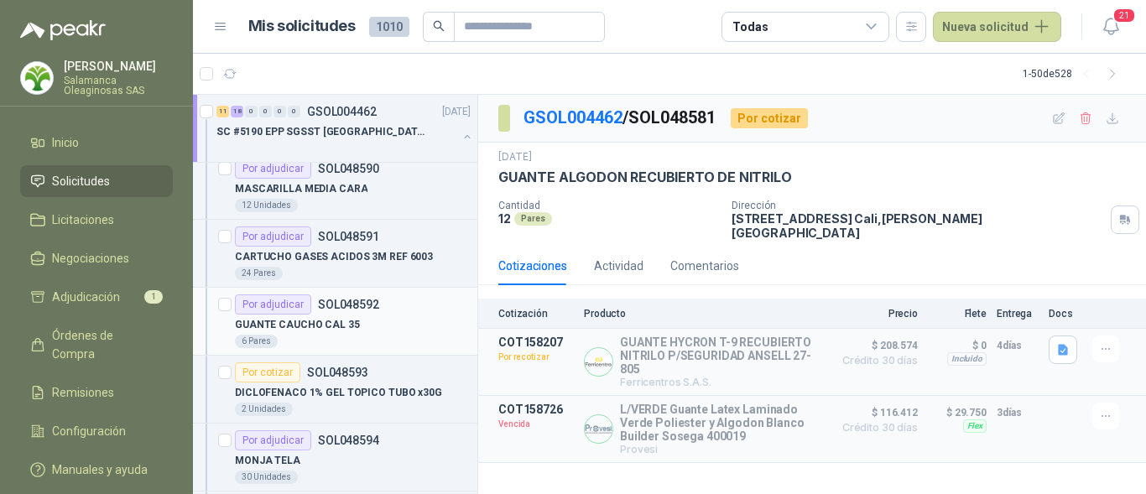
click at [364, 336] on div "6 Pares" at bounding box center [353, 341] width 236 height 13
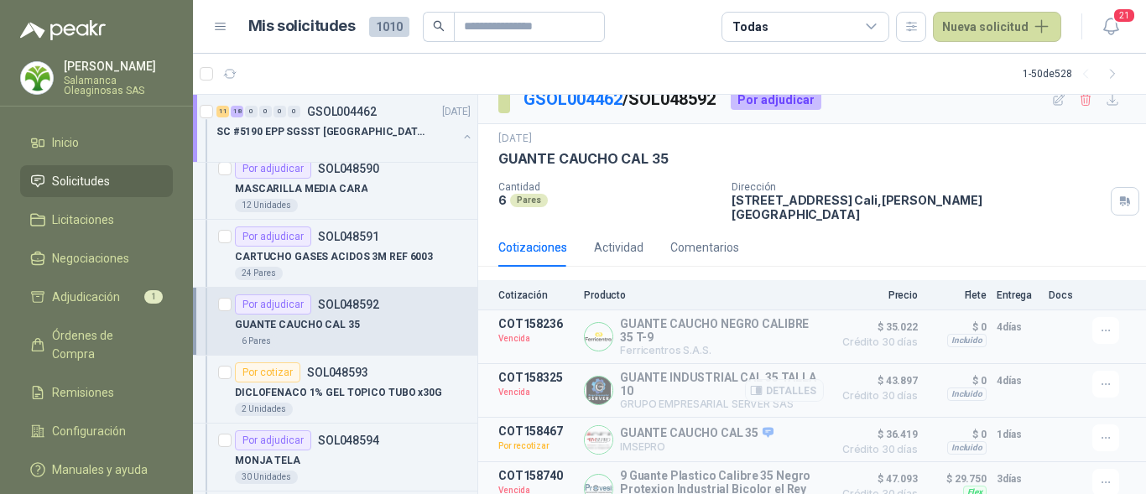
scroll to position [34, 0]
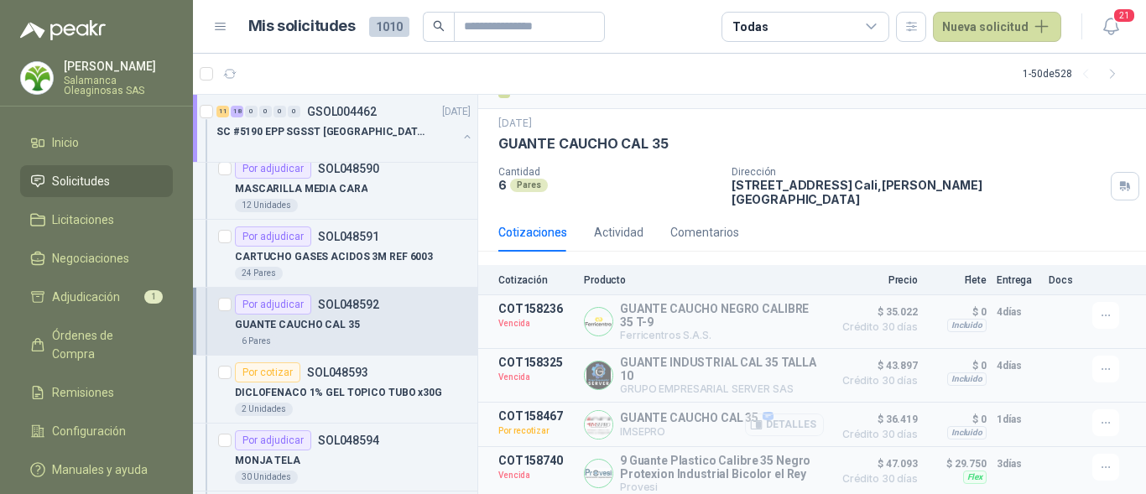
click at [780, 418] on button "Detalles" at bounding box center [784, 425] width 79 height 23
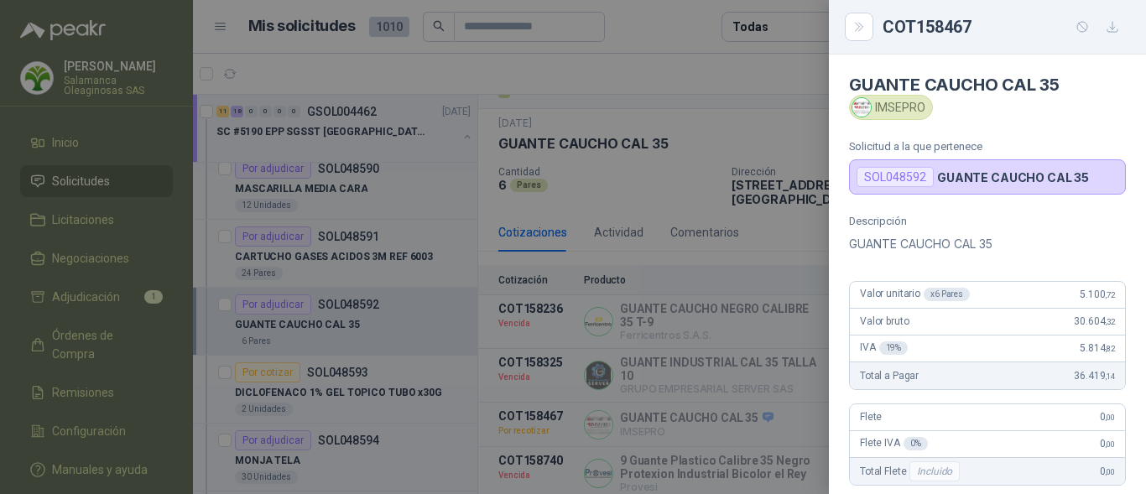
click at [741, 406] on div at bounding box center [573, 247] width 1146 height 494
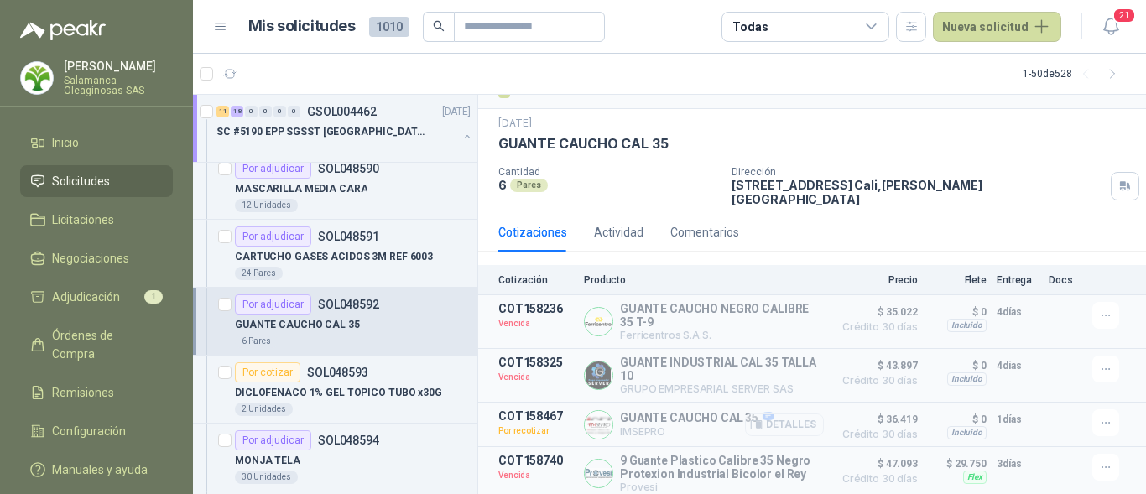
click at [766, 415] on button "Detalles" at bounding box center [784, 425] width 79 height 23
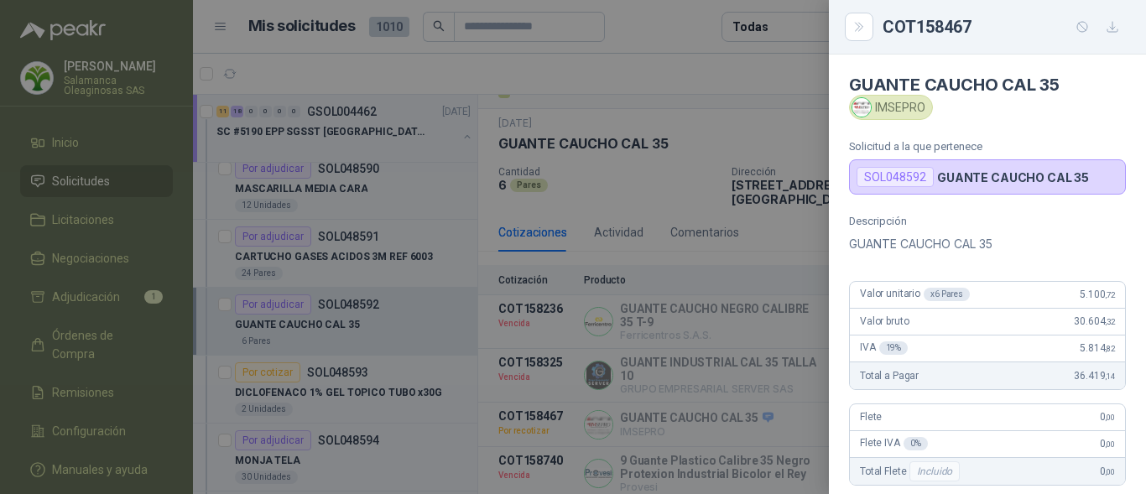
click at [1053, 306] on div "Valor unitario x 6 Pares 5.100 ,72" at bounding box center [987, 295] width 275 height 27
click at [760, 368] on div at bounding box center [573, 247] width 1146 height 494
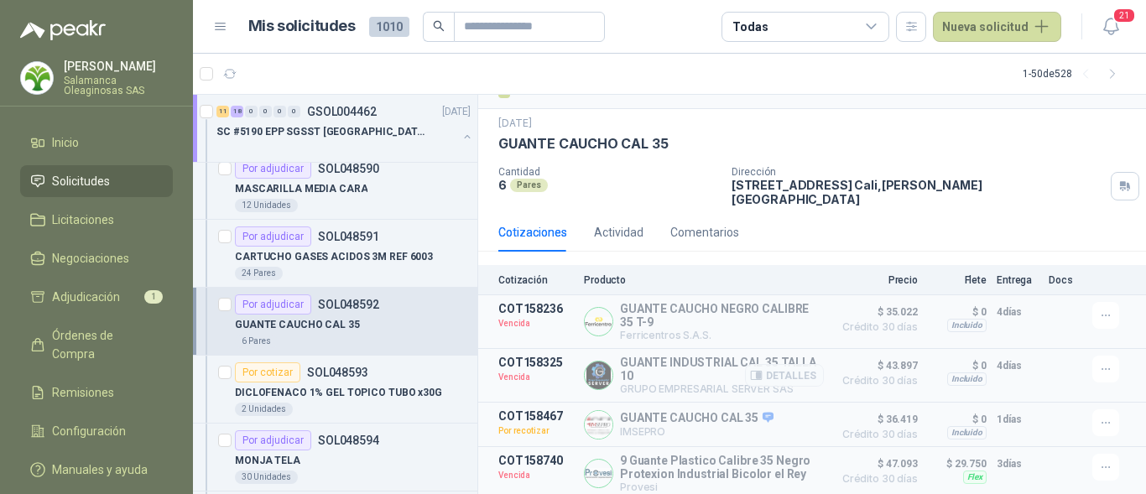
click at [1061, 362] on div at bounding box center [1066, 375] width 34 height 39
click at [332, 323] on p "GUANTE CAUCHO CAL 35" at bounding box center [297, 325] width 125 height 16
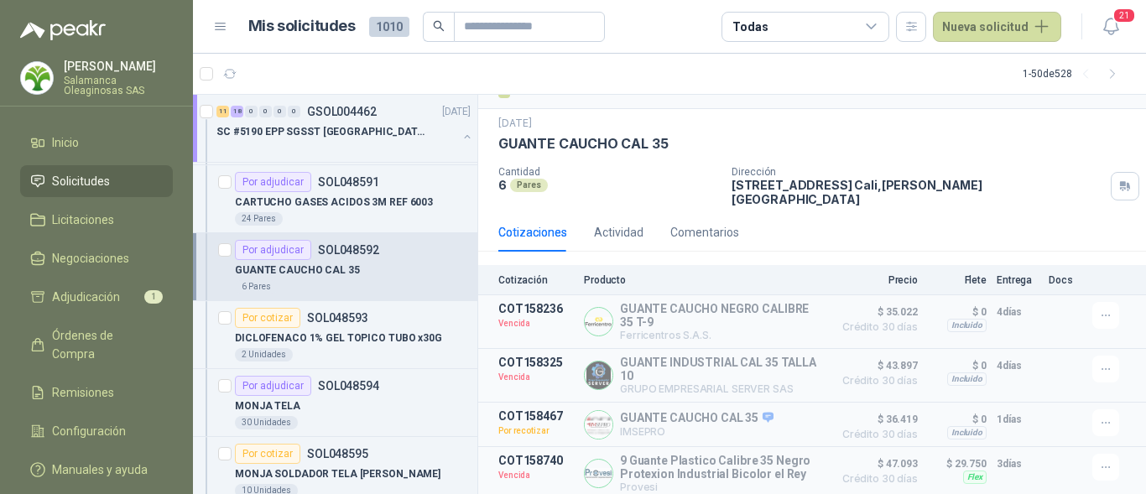
scroll to position [1930, 0]
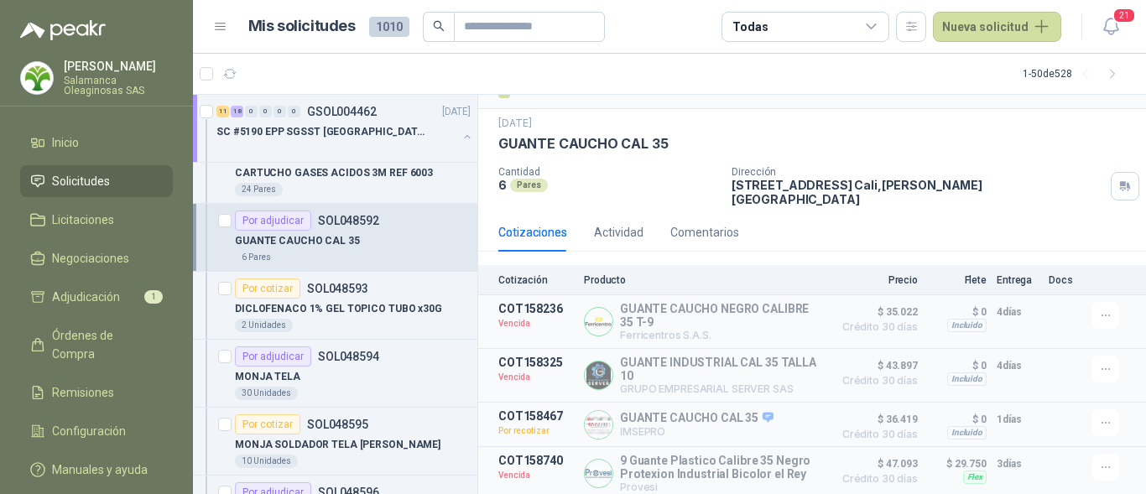
click at [381, 247] on div "GUANTE CAUCHO CAL 35" at bounding box center [353, 241] width 236 height 20
click at [390, 233] on div "GUANTE CAUCHO CAL 35" at bounding box center [353, 241] width 236 height 20
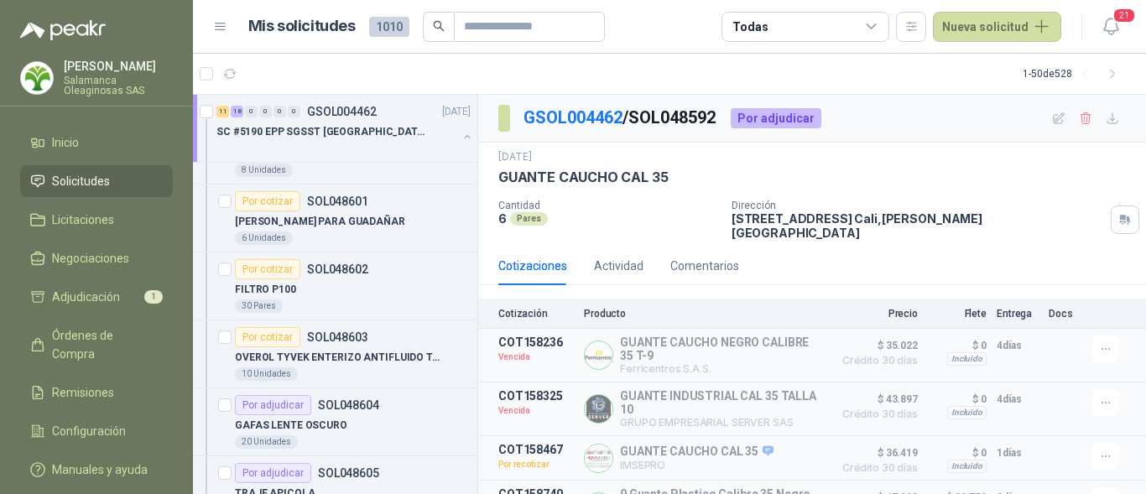
scroll to position [2433, 0]
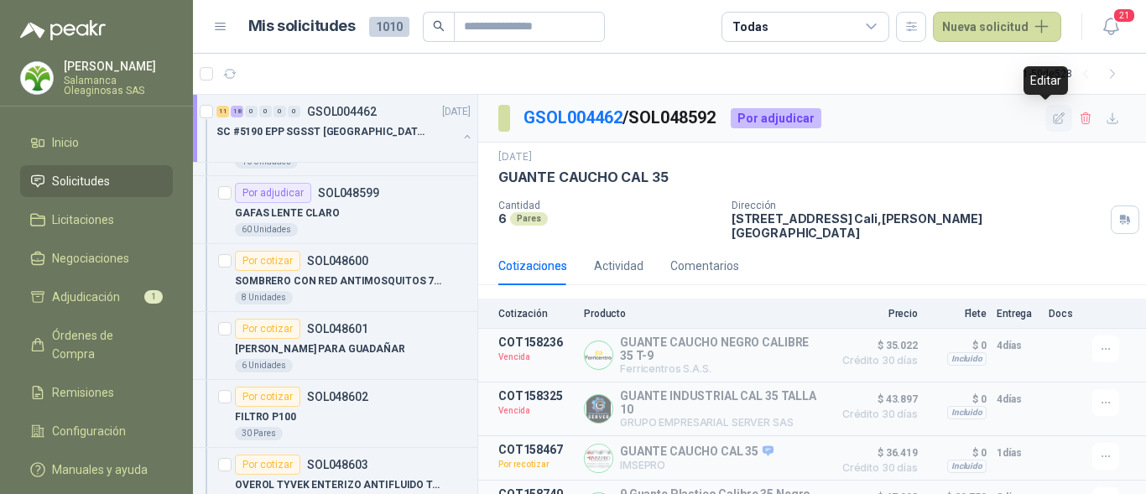
click at [1054, 120] on icon "button" at bounding box center [1059, 117] width 11 height 11
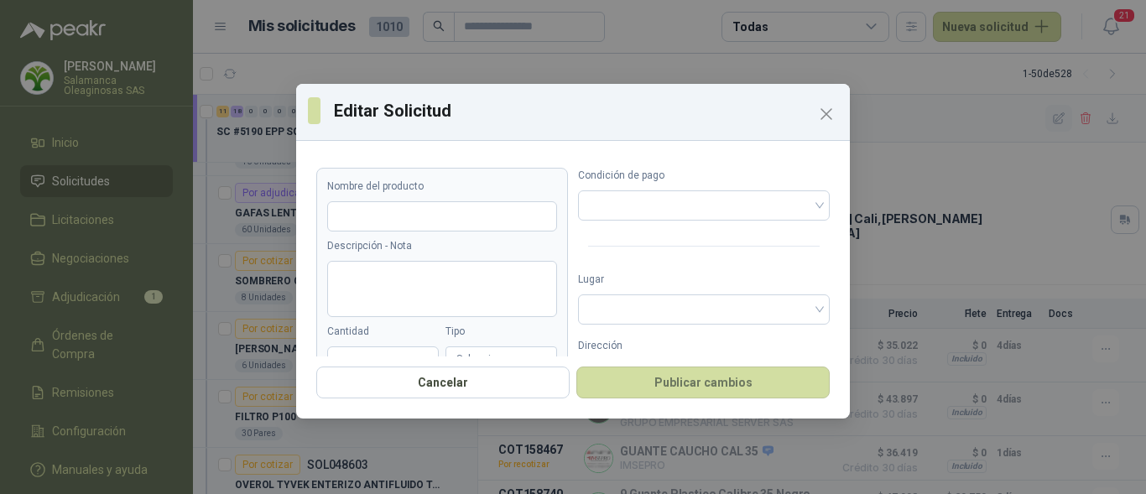
type input "**********"
type input "*"
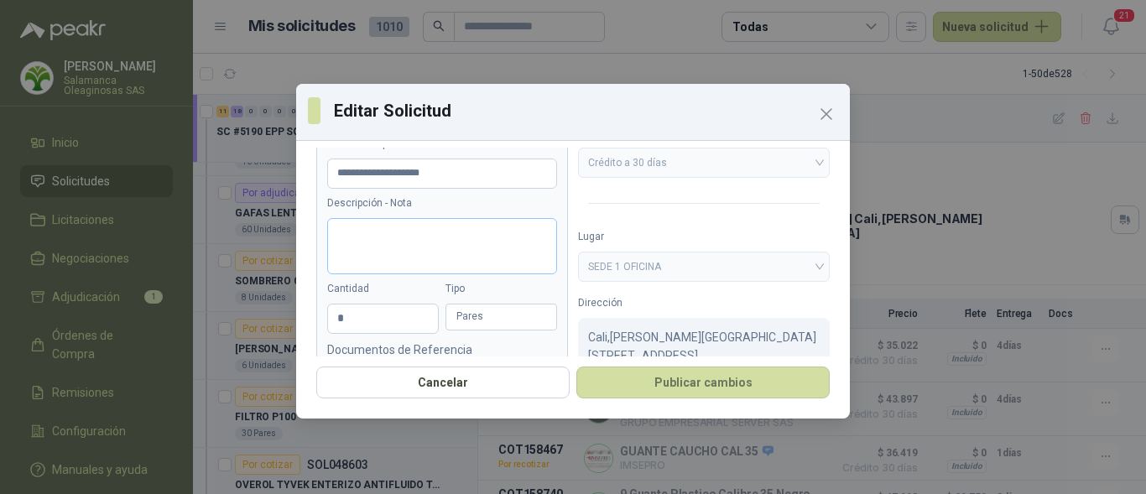
scroll to position [84, 0]
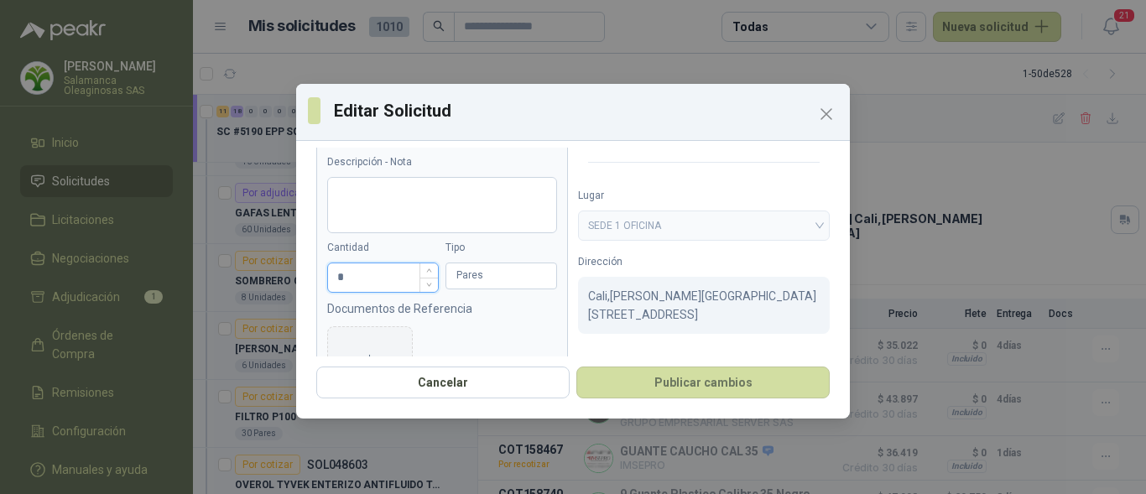
click at [356, 281] on input "*" at bounding box center [383, 277] width 110 height 29
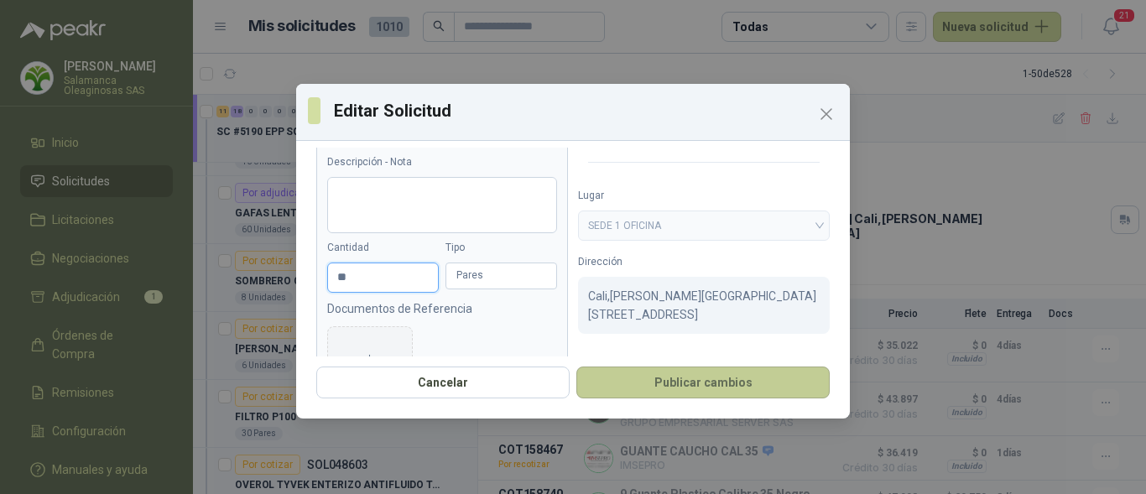
type input "**"
click at [757, 375] on button "Publicar cambios" at bounding box center [702, 383] width 253 height 32
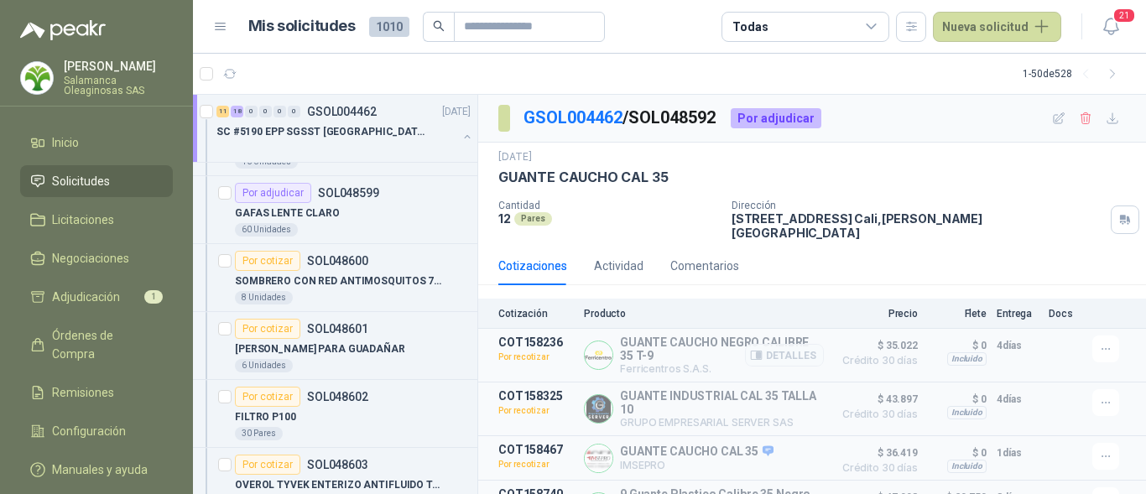
scroll to position [34, 0]
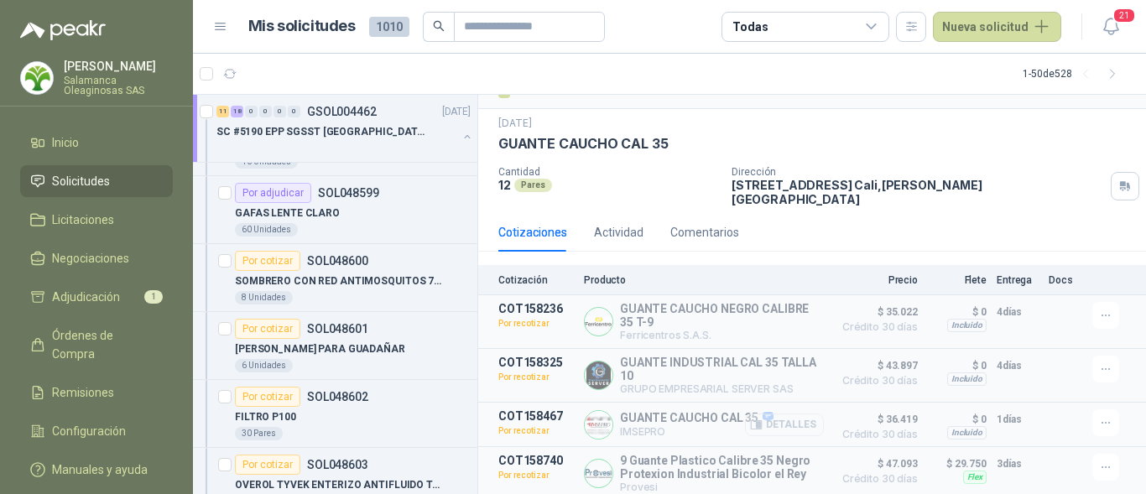
click at [797, 415] on button "Detalles" at bounding box center [784, 425] width 79 height 23
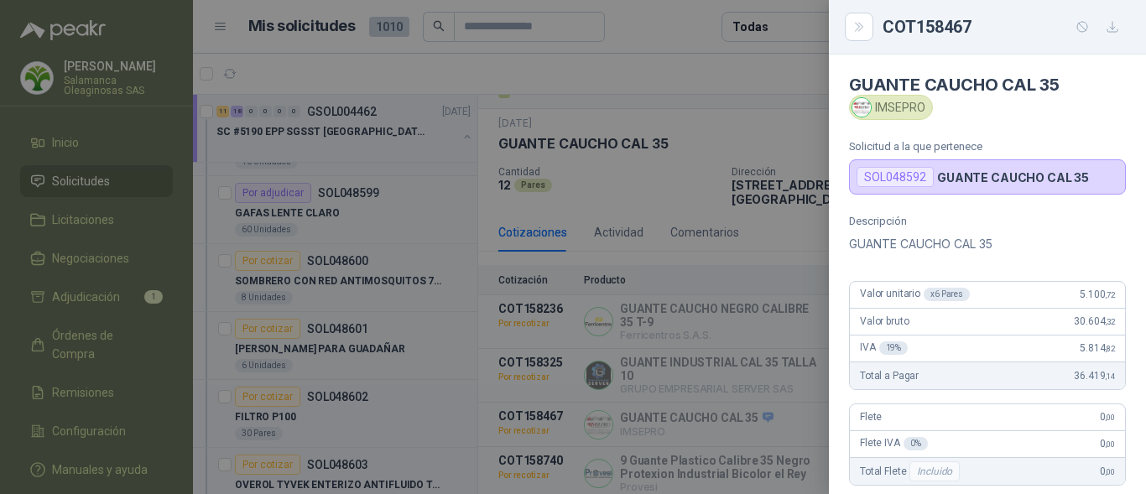
click at [722, 379] on div at bounding box center [573, 247] width 1146 height 494
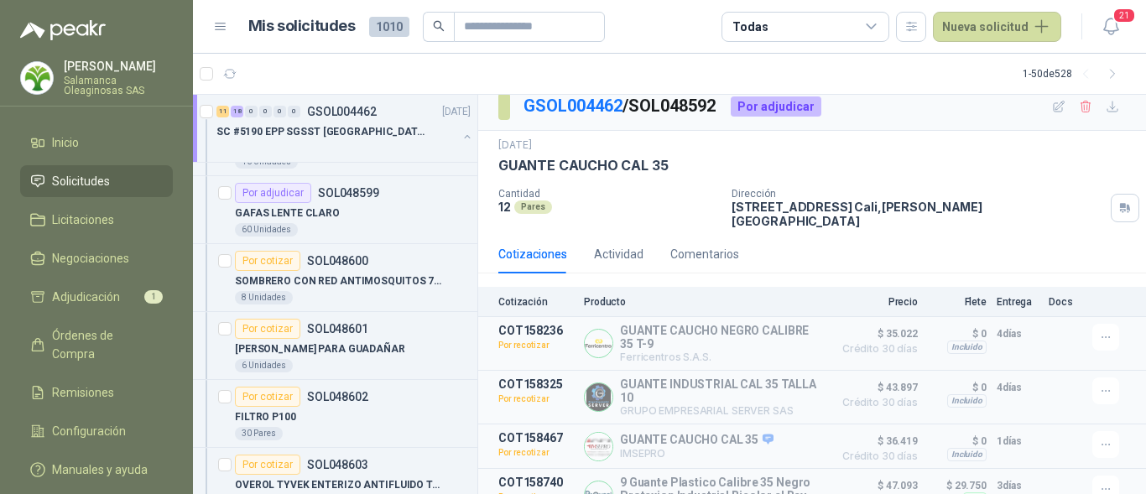
scroll to position [0, 0]
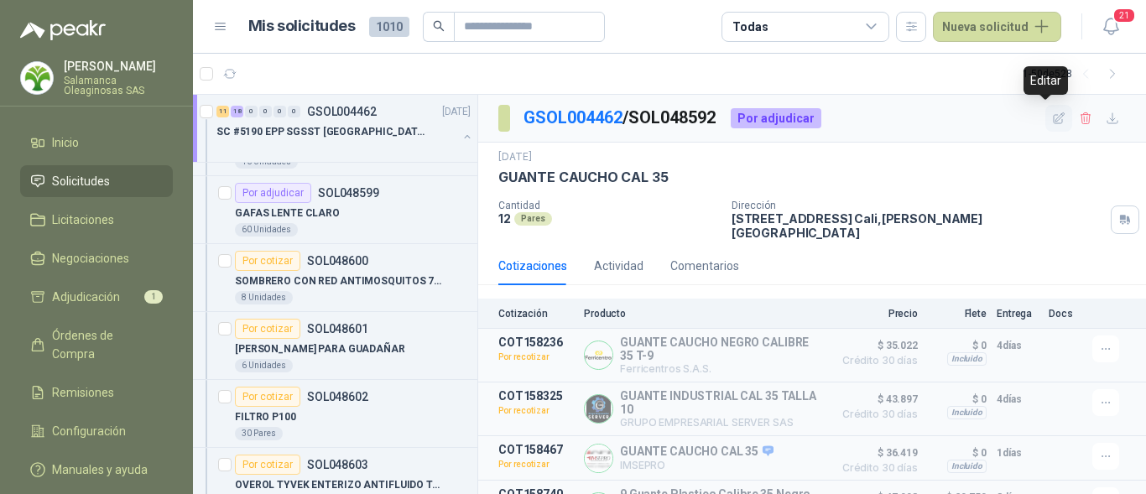
click at [1052, 117] on icon "button" at bounding box center [1059, 119] width 14 height 14
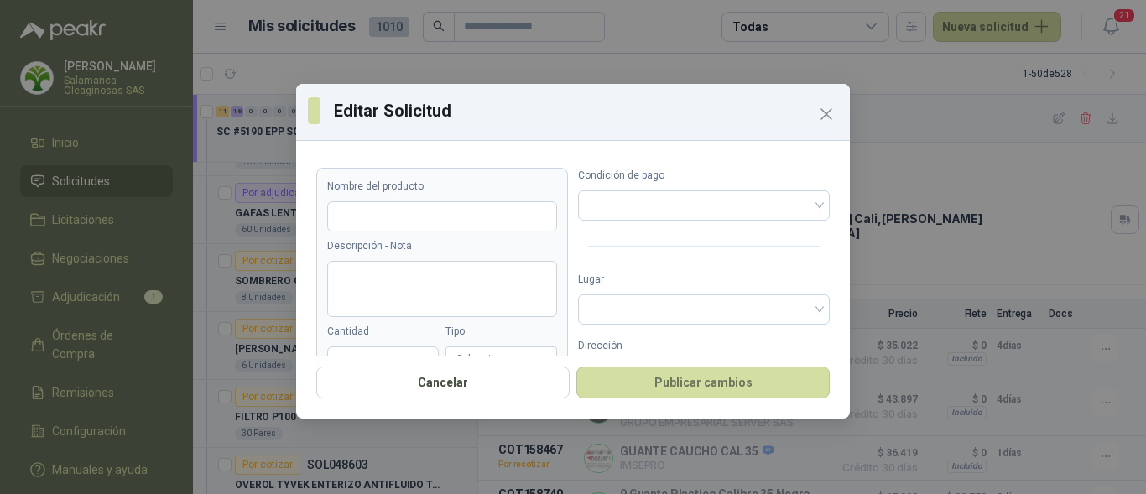
type input "**********"
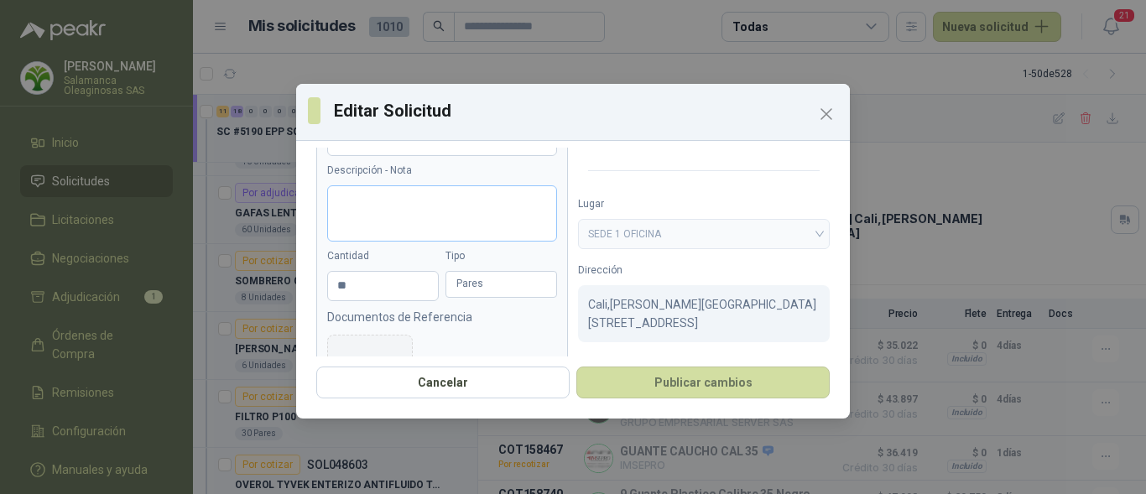
scroll to position [164, 0]
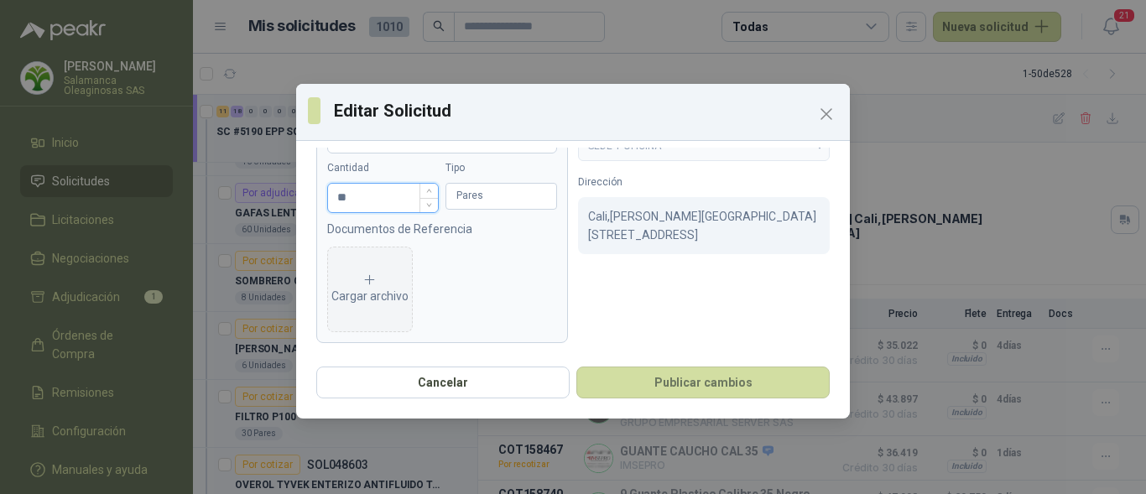
click at [372, 198] on input "**" at bounding box center [383, 198] width 110 height 29
type input "*"
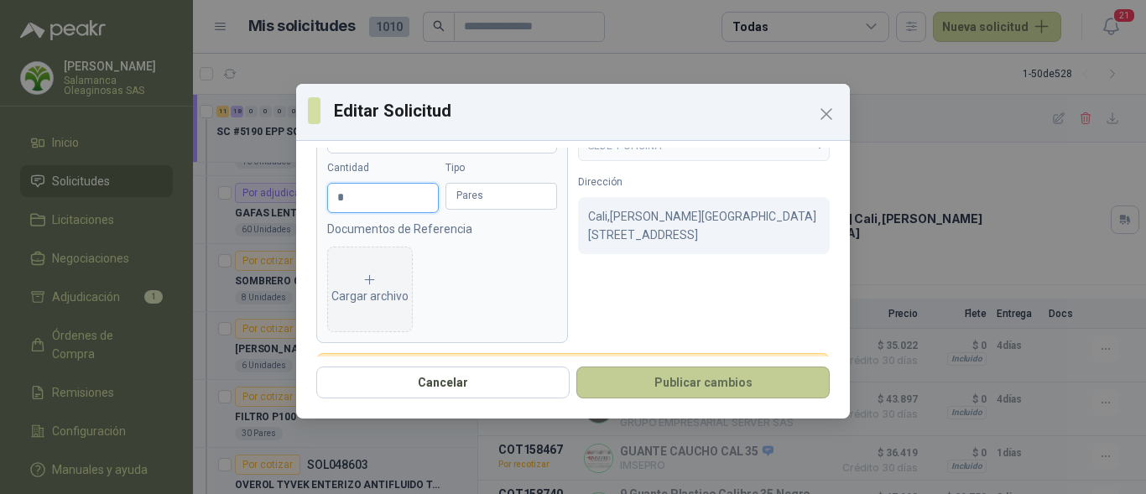
type input "*"
click at [646, 377] on button "Publicar cambios" at bounding box center [702, 383] width 253 height 32
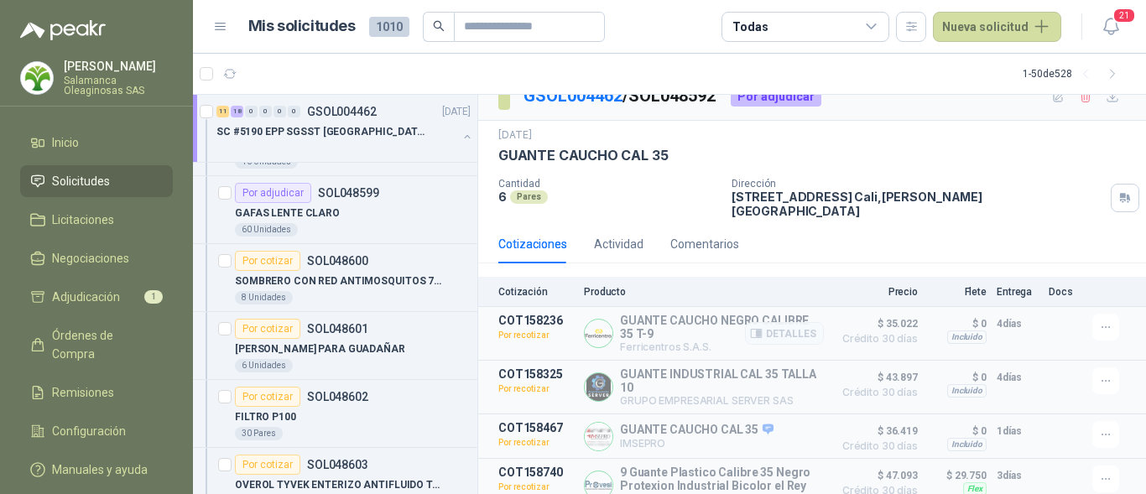
scroll to position [34, 0]
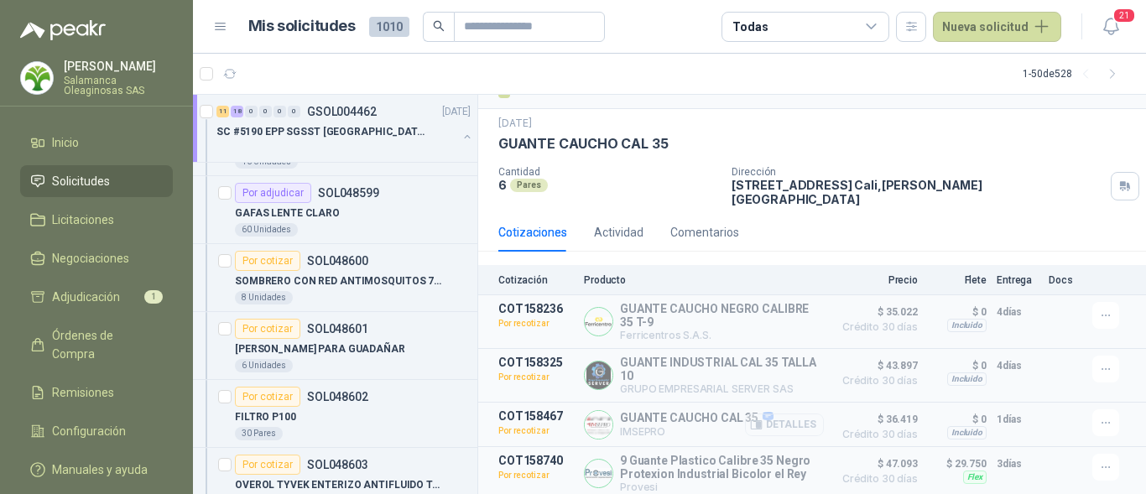
click at [788, 416] on button "Detalles" at bounding box center [784, 425] width 79 height 23
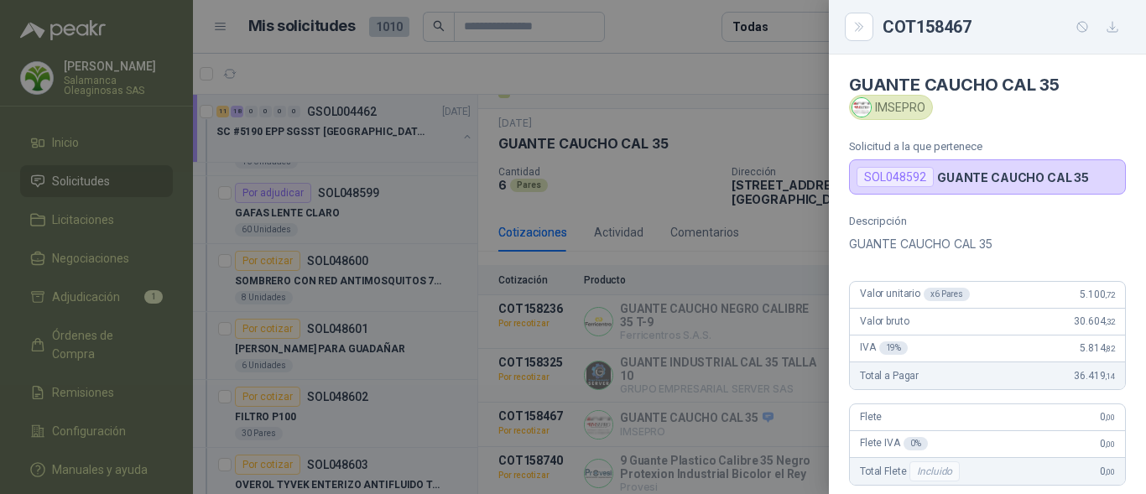
click at [1005, 289] on div "Valor unitario x 6 Pares 5.100 ,72" at bounding box center [987, 295] width 275 height 27
click at [344, 373] on div at bounding box center [573, 247] width 1146 height 494
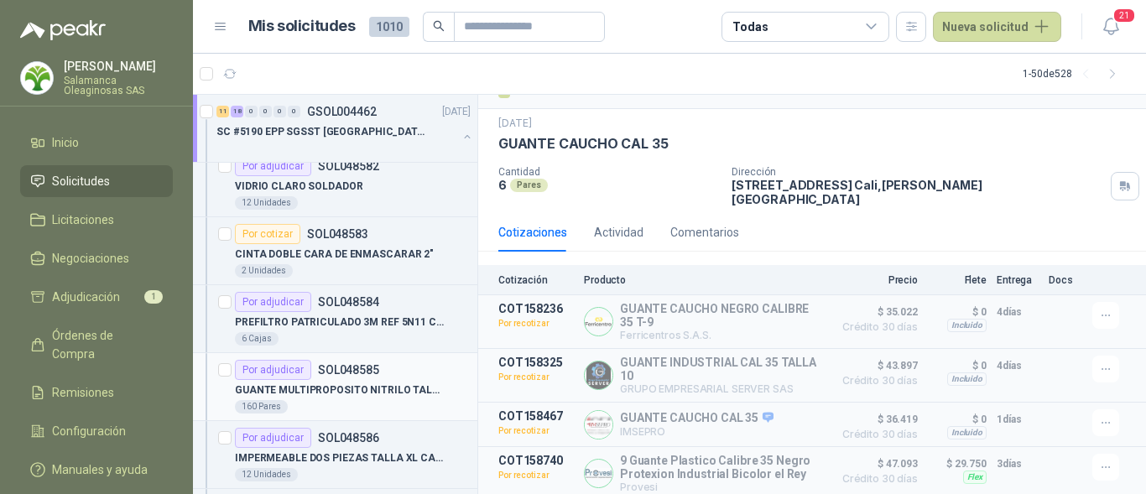
scroll to position [1259, 0]
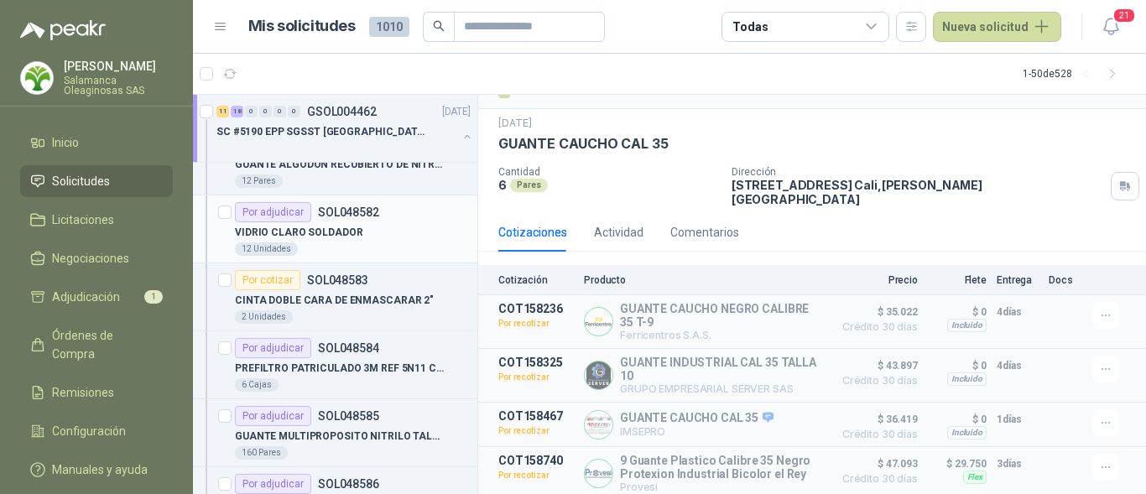
click at [363, 253] on div "12 Unidades" at bounding box center [353, 248] width 236 height 13
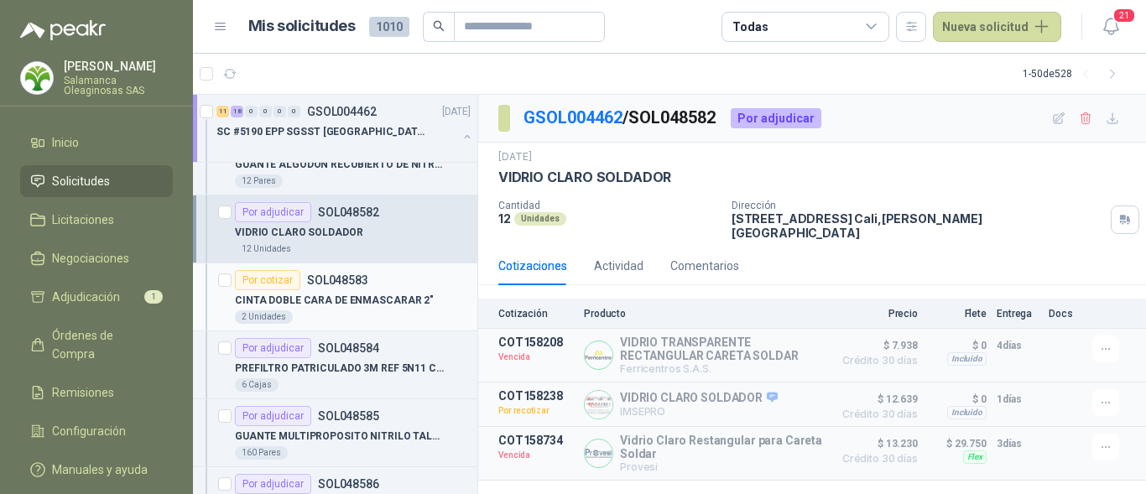
scroll to position [1175, 0]
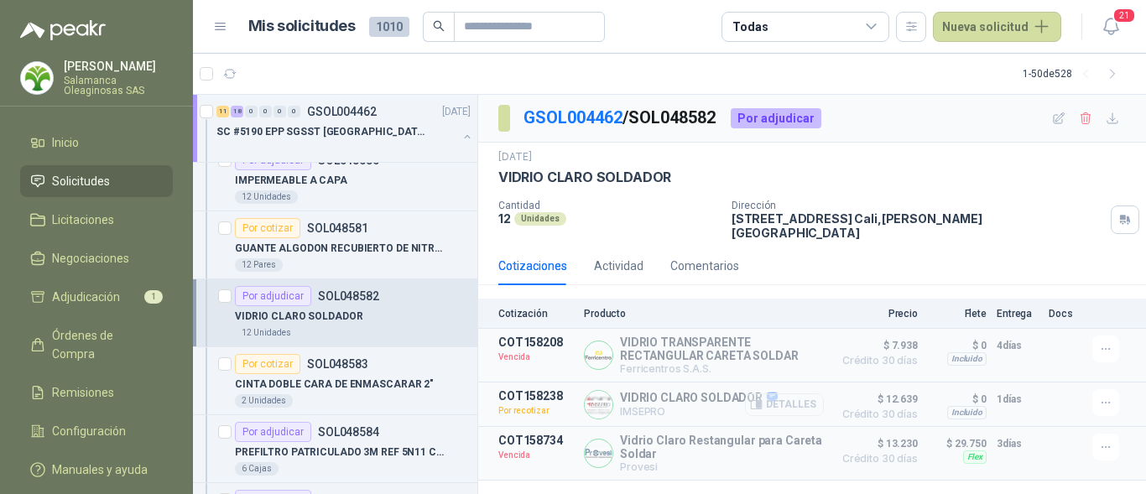
click at [777, 401] on button "Detalles" at bounding box center [784, 405] width 79 height 23
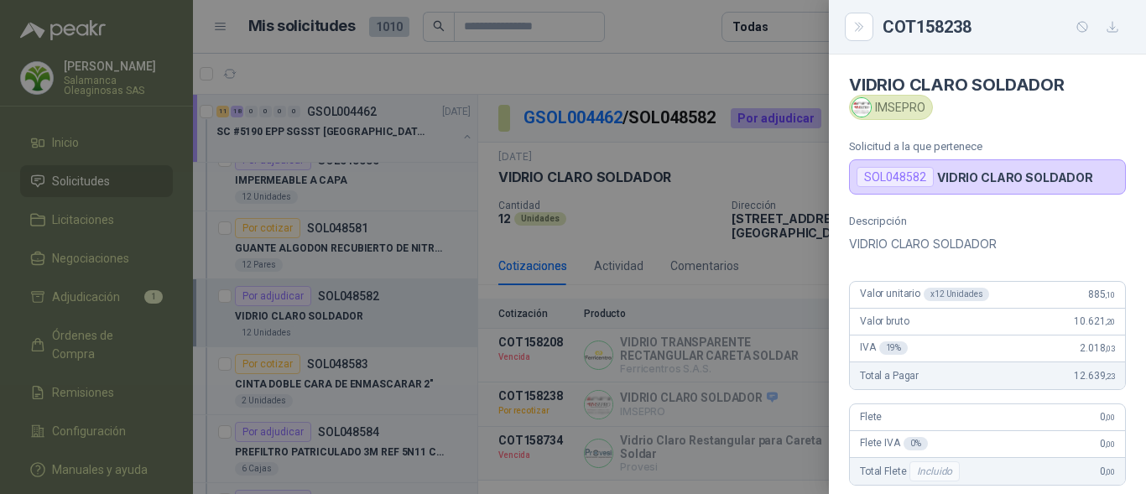
drag, startPoint x: 1043, startPoint y: 313, endPoint x: 1011, endPoint y: 313, distance: 31.9
click at [1042, 313] on div "Valor bruto 10.621 ,20" at bounding box center [987, 322] width 275 height 27
click at [360, 308] on div at bounding box center [573, 247] width 1146 height 494
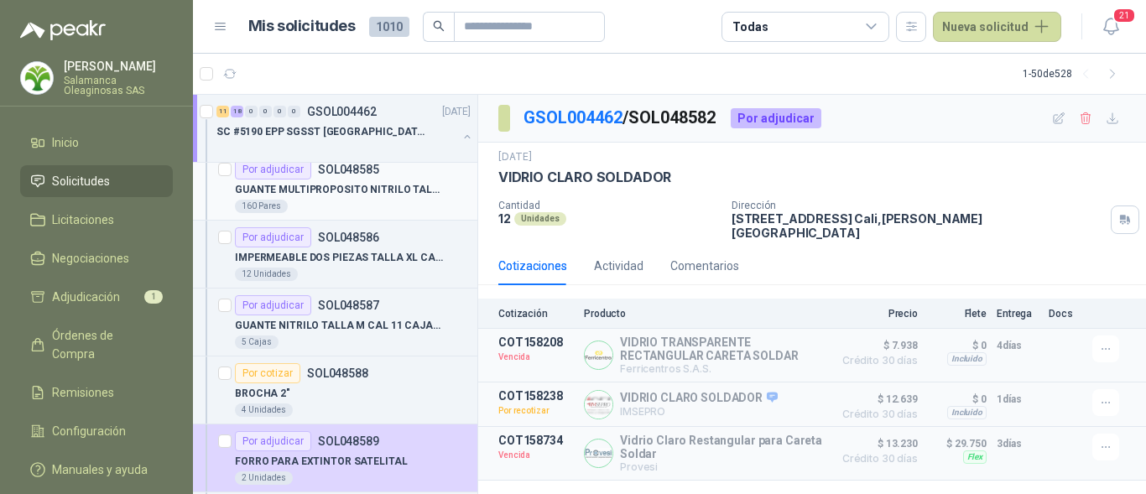
scroll to position [1510, 0]
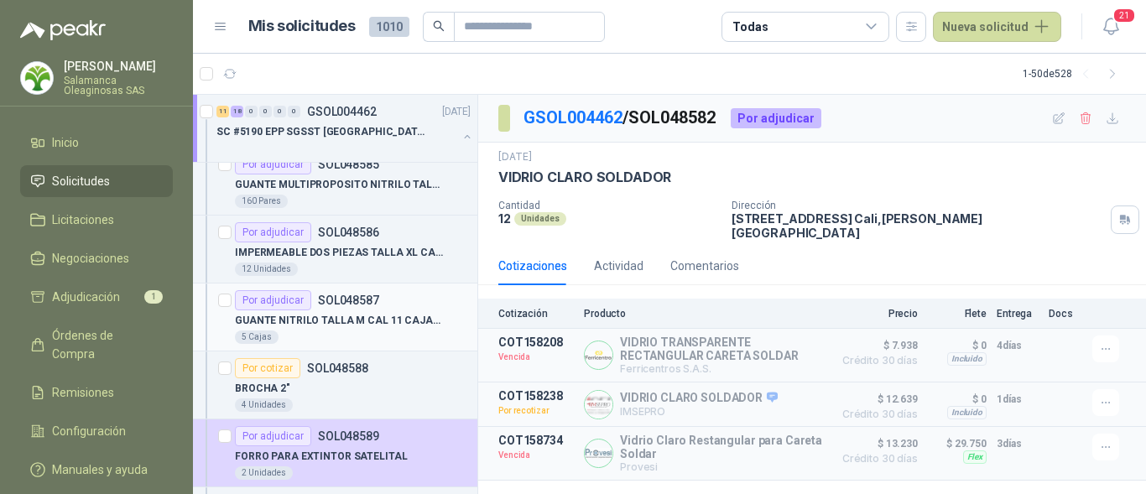
click at [369, 331] on div "5 Cajas" at bounding box center [353, 337] width 236 height 13
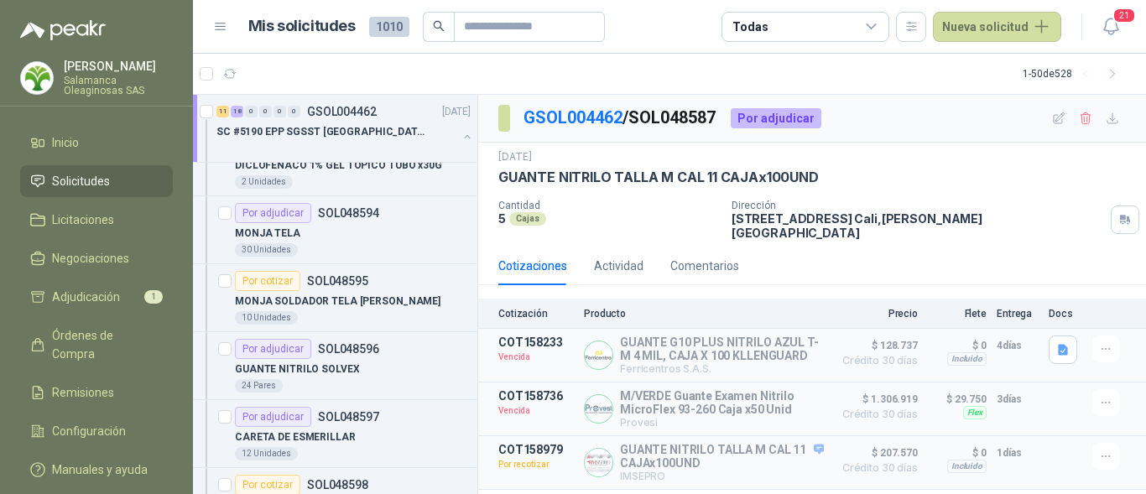
scroll to position [2098, 0]
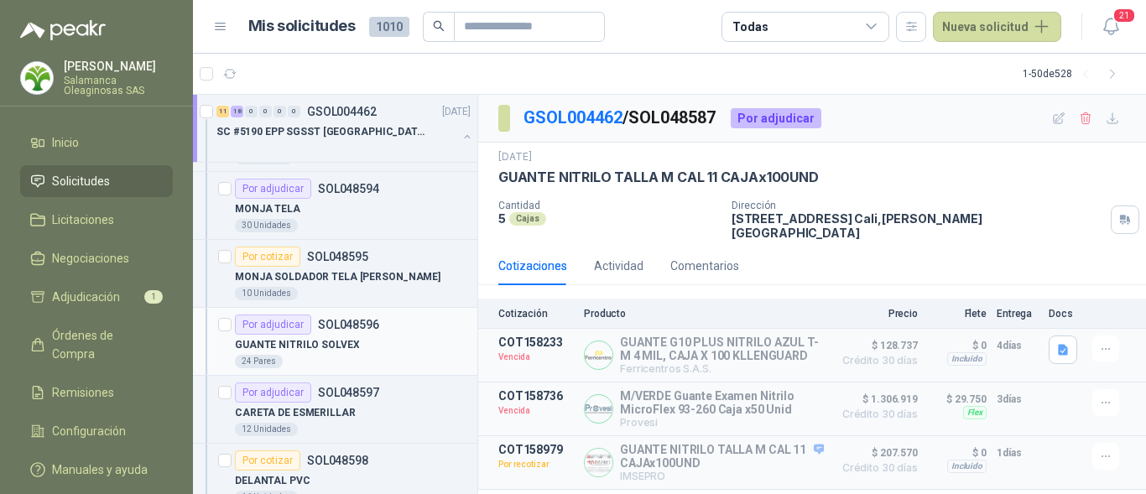
click at [360, 350] on div "GUANTE NITRILO SOLVEX" at bounding box center [353, 345] width 236 height 20
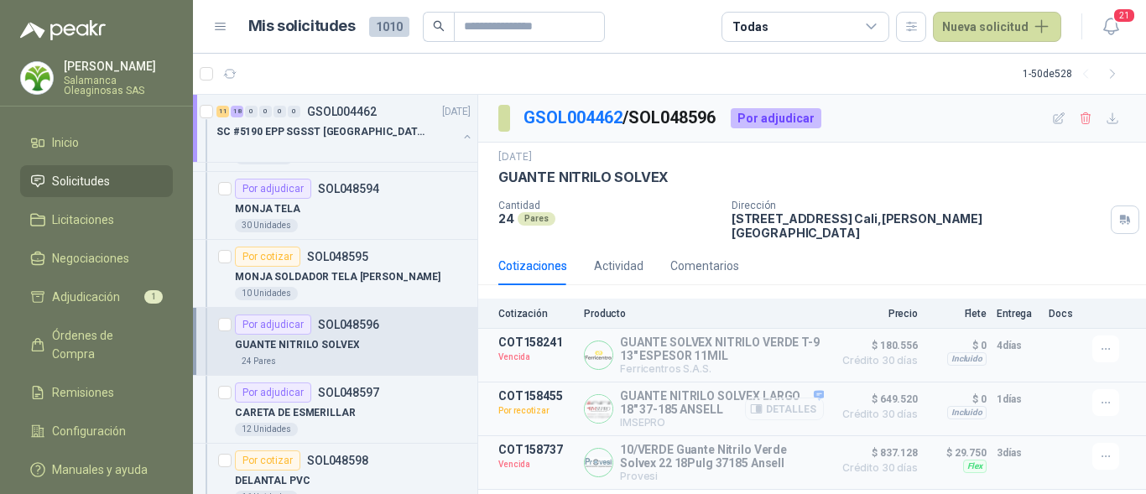
click at [790, 401] on button "Detalles" at bounding box center [784, 409] width 79 height 23
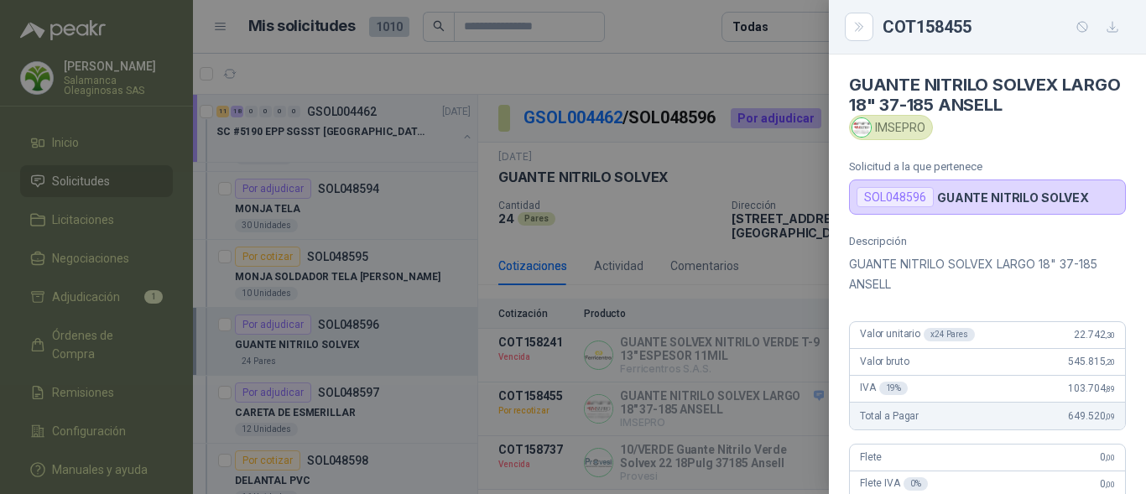
click at [1004, 349] on div "Valor bruto 545.815 ,20" at bounding box center [987, 362] width 275 height 27
click at [378, 431] on div at bounding box center [573, 247] width 1146 height 494
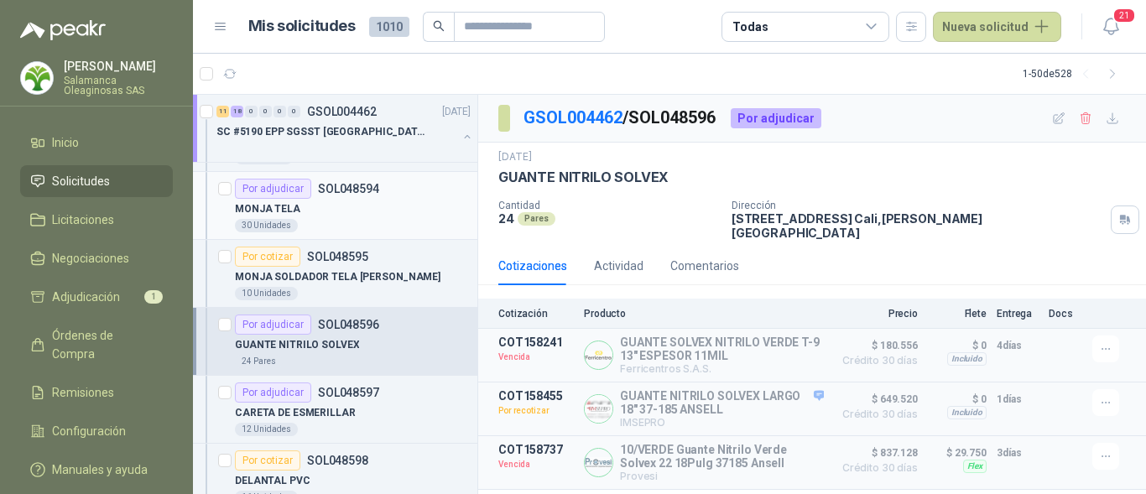
click at [330, 200] on div "MONJA TELA" at bounding box center [353, 209] width 236 height 20
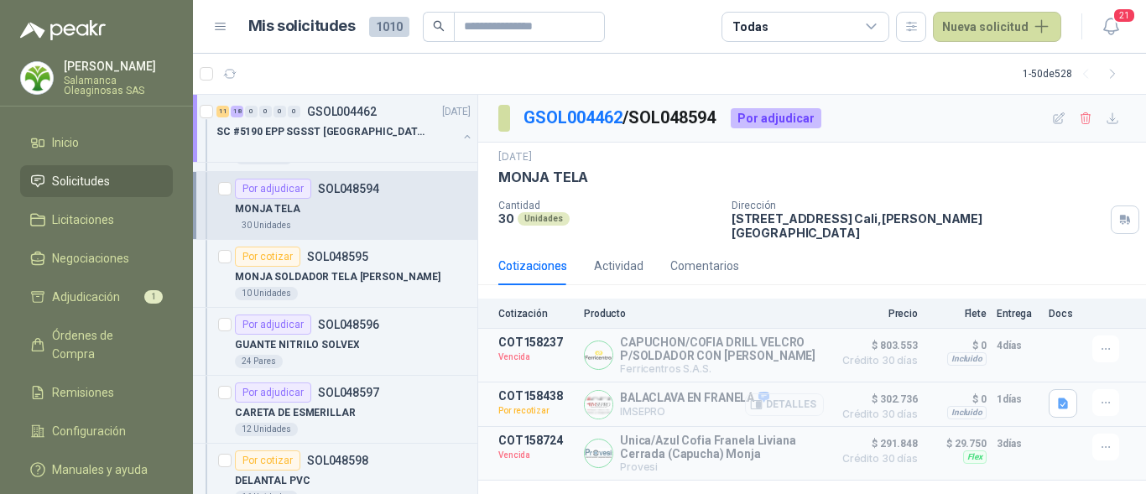
click at [805, 399] on button "Detalles" at bounding box center [784, 405] width 79 height 23
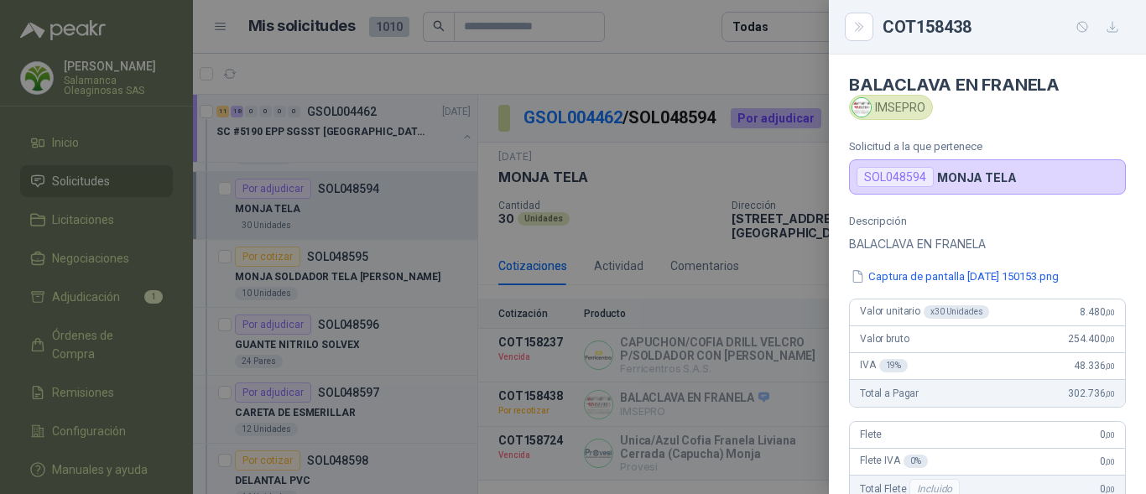
click at [699, 404] on div at bounding box center [573, 247] width 1146 height 494
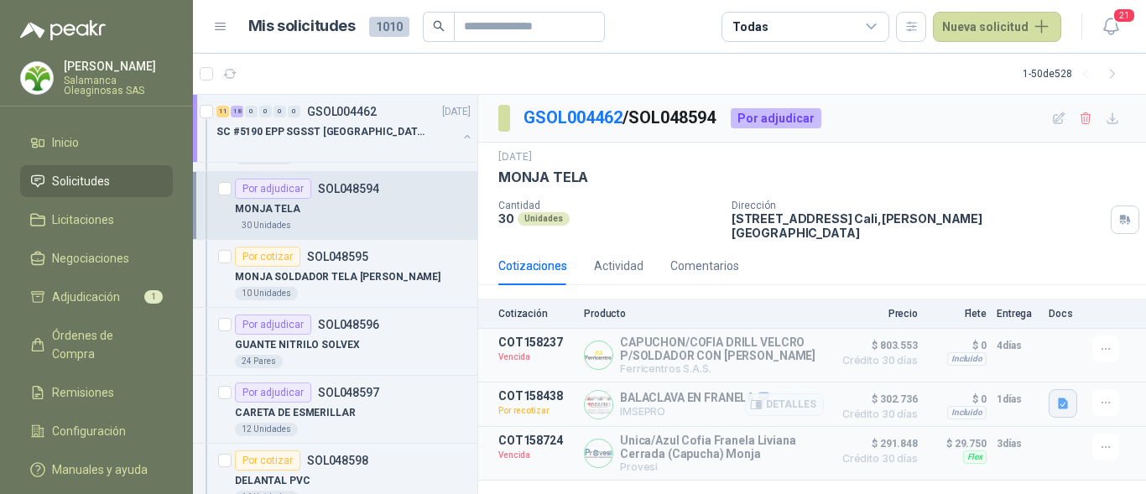
click at [1064, 399] on icon "button" at bounding box center [1063, 404] width 14 height 14
click at [984, 362] on button "Captura de pantalla 2025-07-14 150153.png" at bounding box center [960, 357] width 211 height 18
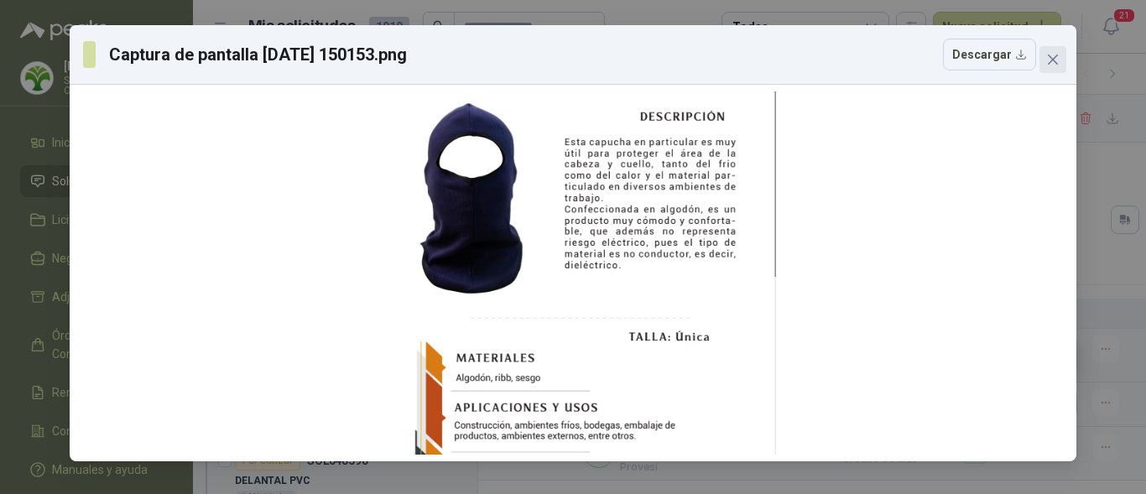
click at [1051, 55] on icon "close" at bounding box center [1052, 59] width 13 height 13
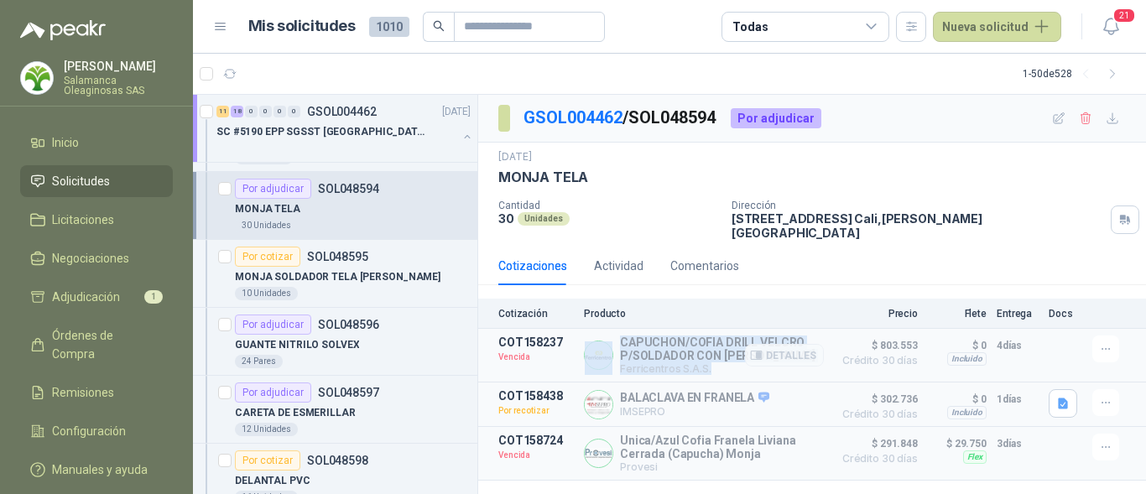
drag, startPoint x: 810, startPoint y: 327, endPoint x: 616, endPoint y: 331, distance: 193.9
click at [616, 336] on div "CAPUCHON/COFIA DRILL VELCRO P/SOLDADOR CON VICERA Ferricentros S.A.S. Detalles" at bounding box center [704, 355] width 240 height 39
click at [771, 383] on article "COT158438 Por recotizar BALACLAVA EN FRANELA IMSEPRO Detalles $ 302.736 Crédito…" at bounding box center [812, 405] width 668 height 44
drag, startPoint x: 622, startPoint y: 328, endPoint x: 799, endPoint y: 321, distance: 177.2
click at [799, 329] on article "COT158237 Vencida CAPUCHON/COFIA DRILL VELCRO P/SOLDADOR CON VICERA Ferricentro…" at bounding box center [812, 356] width 668 height 54
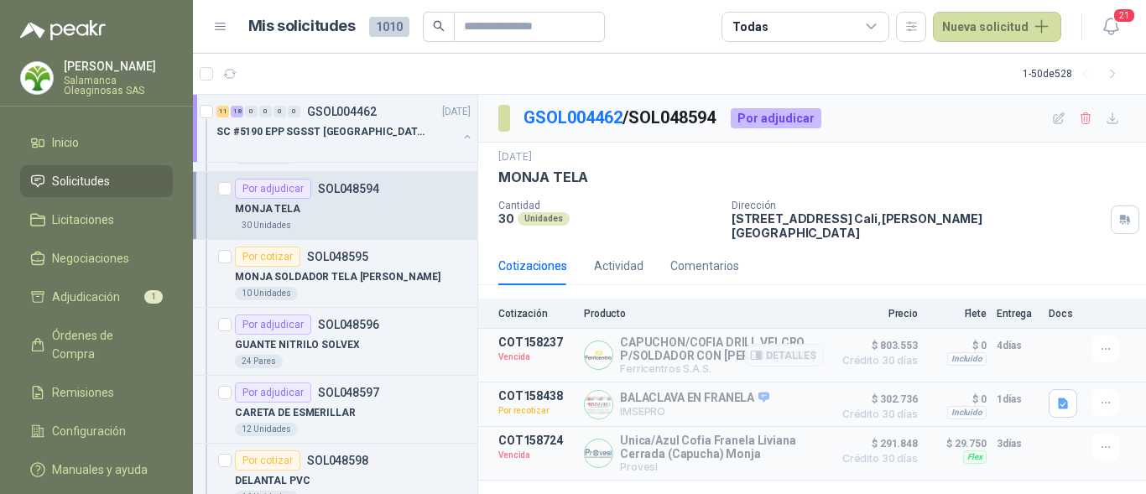
click at [759, 364] on div "Detalles" at bounding box center [784, 355] width 79 height 39
click at [774, 348] on button "Detalles" at bounding box center [784, 355] width 79 height 23
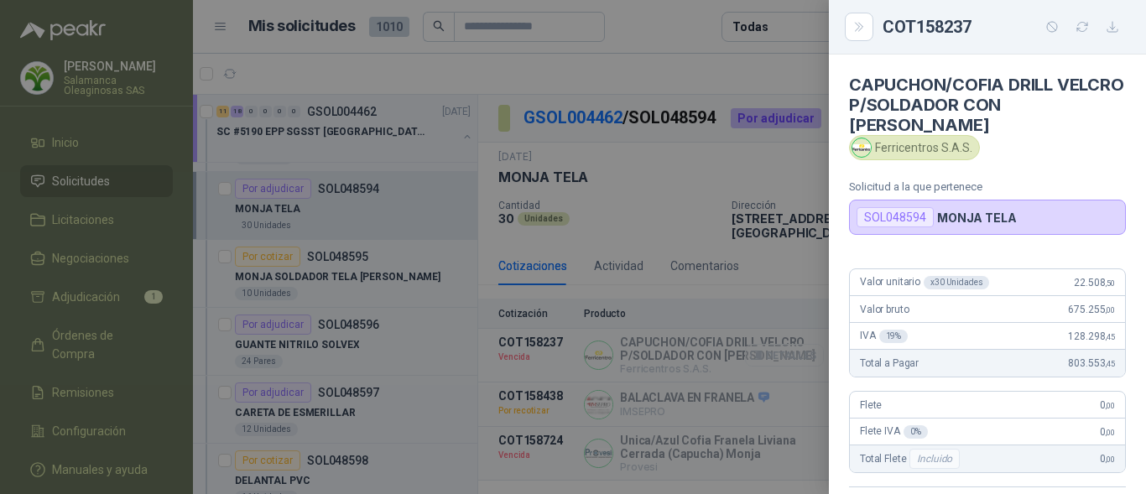
click at [774, 348] on div at bounding box center [573, 247] width 1146 height 494
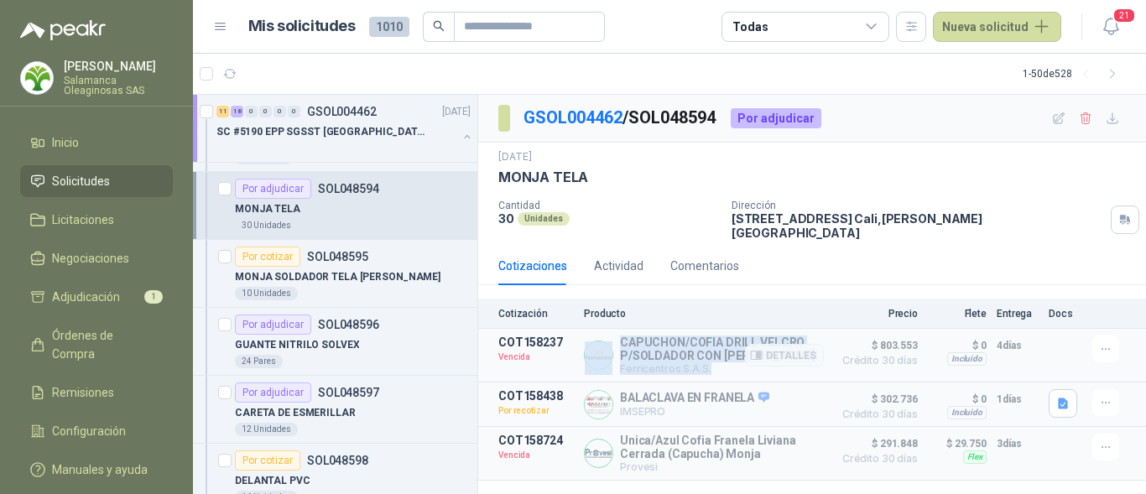
drag, startPoint x: 805, startPoint y: 326, endPoint x: 606, endPoint y: 333, distance: 199.0
click at [602, 336] on div "CAPUCHON/COFIA DRILL VELCRO P/SOLDADOR CON VICERA Ferricentros S.A.S. Detalles" at bounding box center [704, 355] width 240 height 39
copy div "CAPUCHON/COFIA DRILL VELCRO P/SOLDADOR CON VICERA Ferricentros S.A.S."
click at [743, 312] on div "Cotización Producto Precio Flete Entrega Docs" at bounding box center [812, 314] width 668 height 30
click at [818, 394] on button "Detalles" at bounding box center [784, 405] width 79 height 23
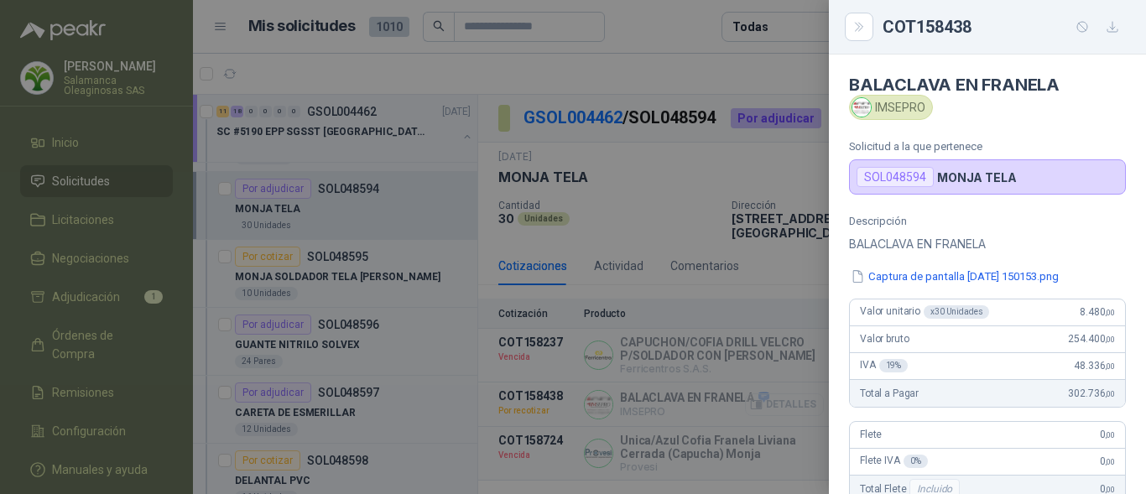
click at [818, 390] on div at bounding box center [573, 247] width 1146 height 494
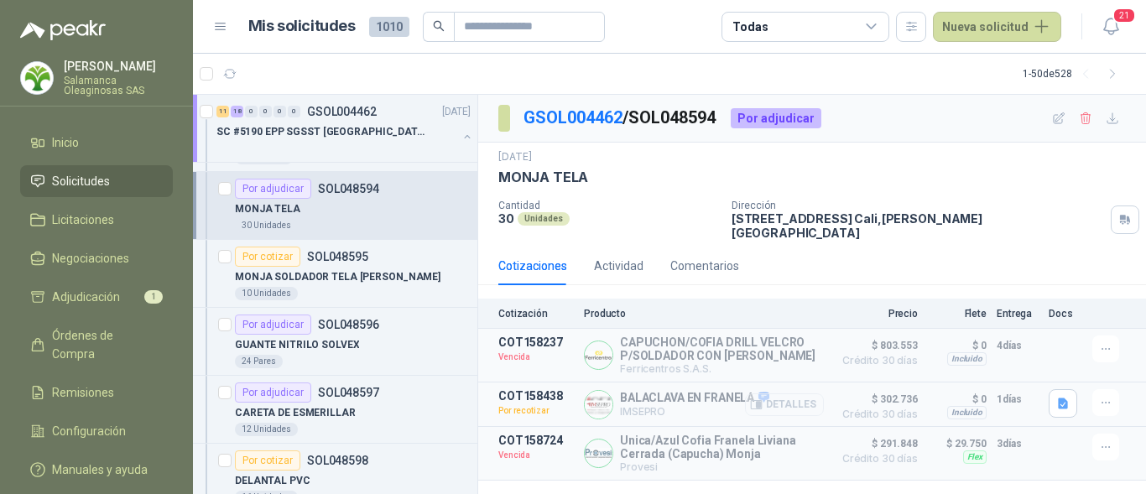
click at [754, 400] on icon "button" at bounding box center [756, 404] width 11 height 8
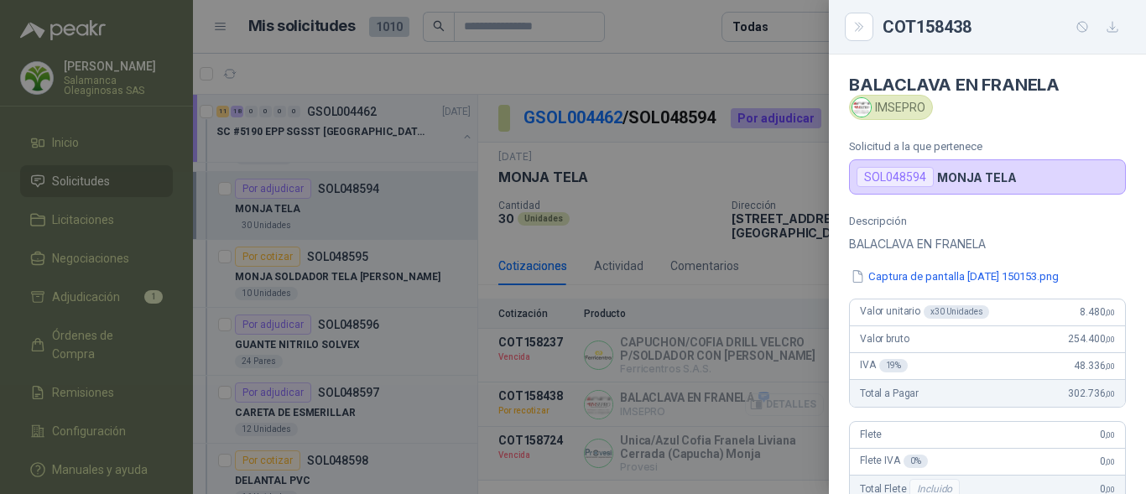
click at [754, 394] on div at bounding box center [573, 247] width 1146 height 494
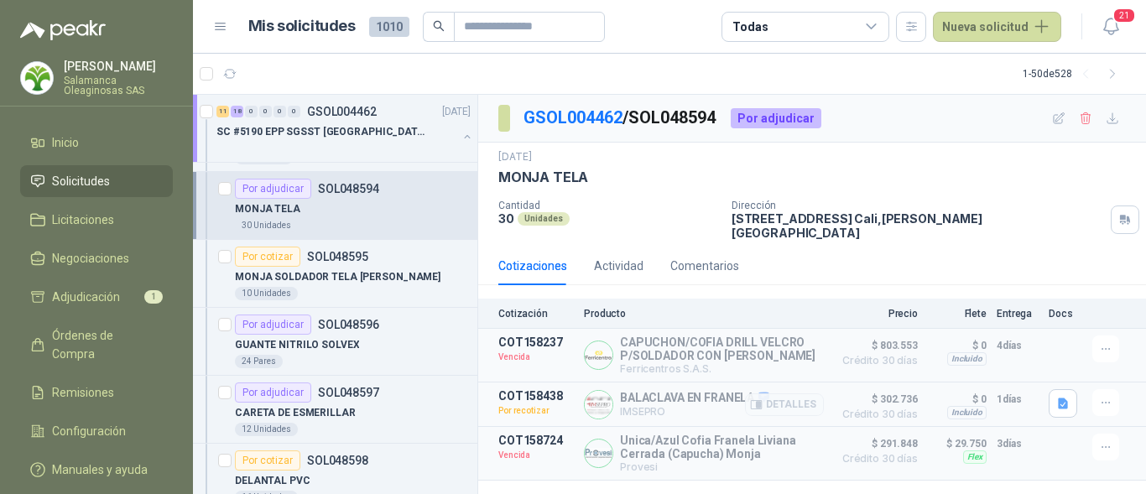
drag, startPoint x: 757, startPoint y: 384, endPoint x: 626, endPoint y: 384, distance: 130.9
click at [626, 391] on div "BALACLAVA EN FRANELA IMSEPRO Detalles" at bounding box center [694, 405] width 149 height 28
drag, startPoint x: 620, startPoint y: 384, endPoint x: 752, endPoint y: 384, distance: 131.7
click at [752, 391] on div "BALACLAVA EN FRANELA IMSEPRO Detalles" at bounding box center [694, 405] width 149 height 28
copy div "BALACLAVA EN FRANELA IMSEPRO"
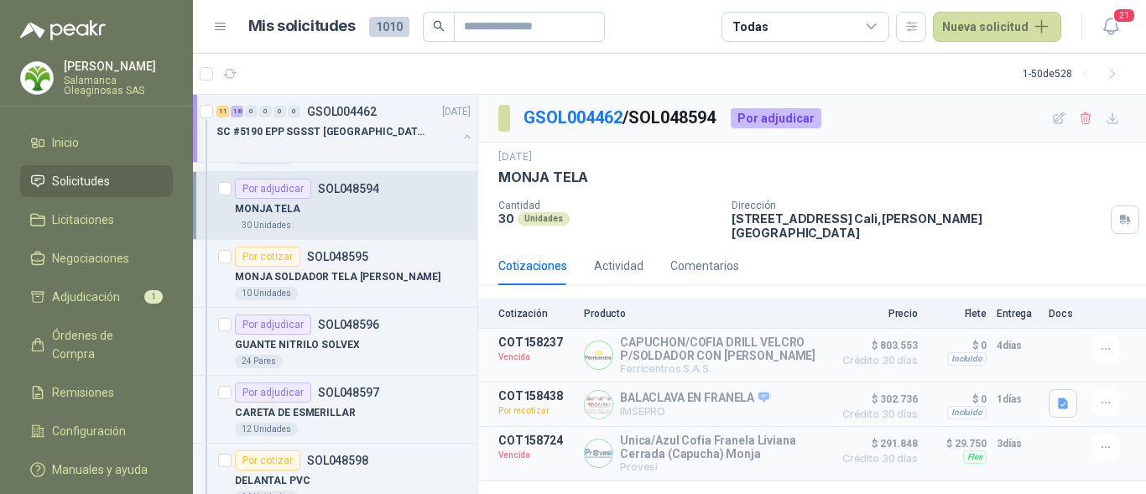
click at [843, 299] on div "Cotización Producto Precio Flete Entrega Docs" at bounding box center [812, 314] width 668 height 30
click at [795, 397] on button "Detalles" at bounding box center [784, 405] width 79 height 23
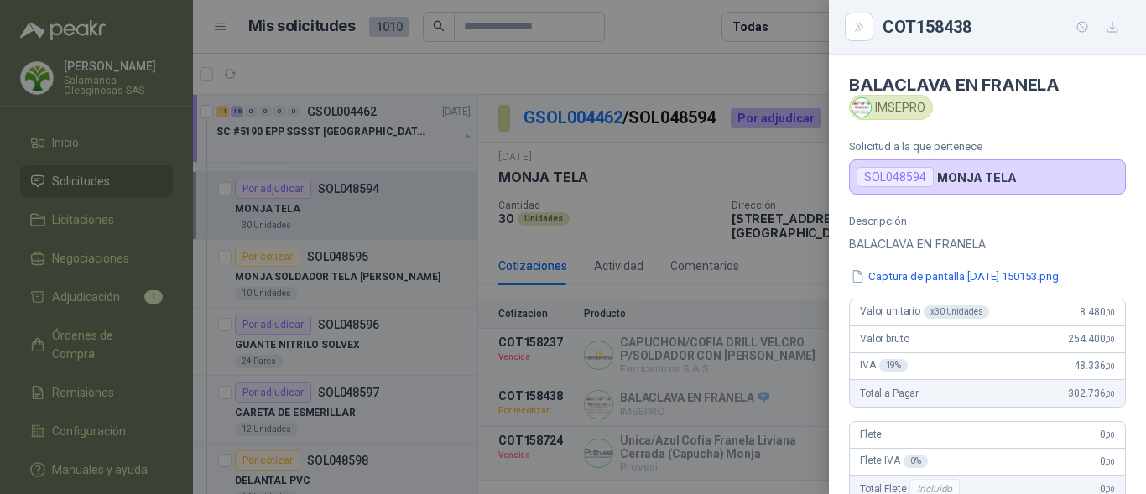
click at [1050, 274] on button "Captura de pantalla 2025-07-14 150153.png" at bounding box center [954, 277] width 211 height 18
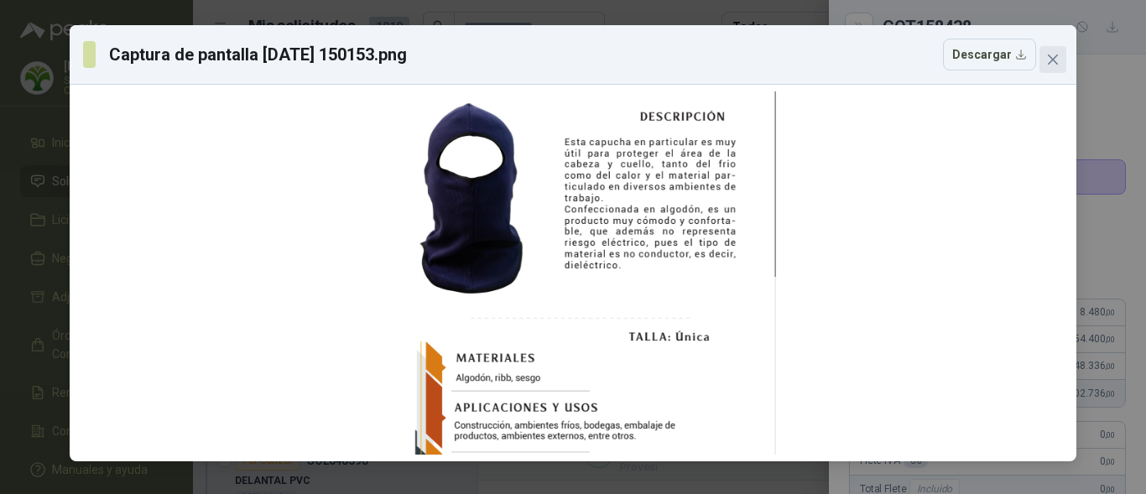
click at [1056, 66] on button "Close" at bounding box center [1053, 59] width 27 height 27
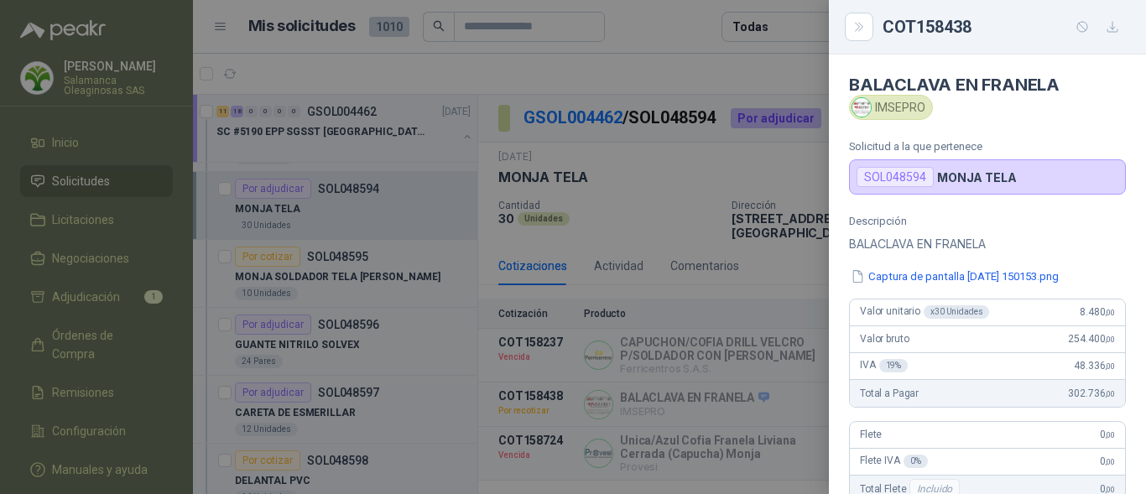
click at [355, 292] on div at bounding box center [573, 247] width 1146 height 494
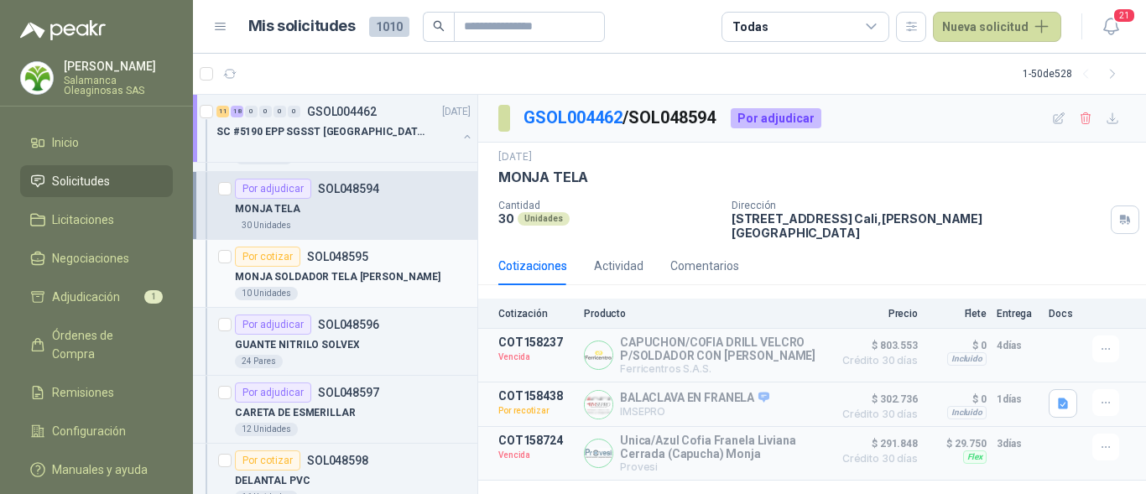
click at [393, 283] on div "MONJA SOLDADOR TELA JEAN" at bounding box center [353, 277] width 236 height 20
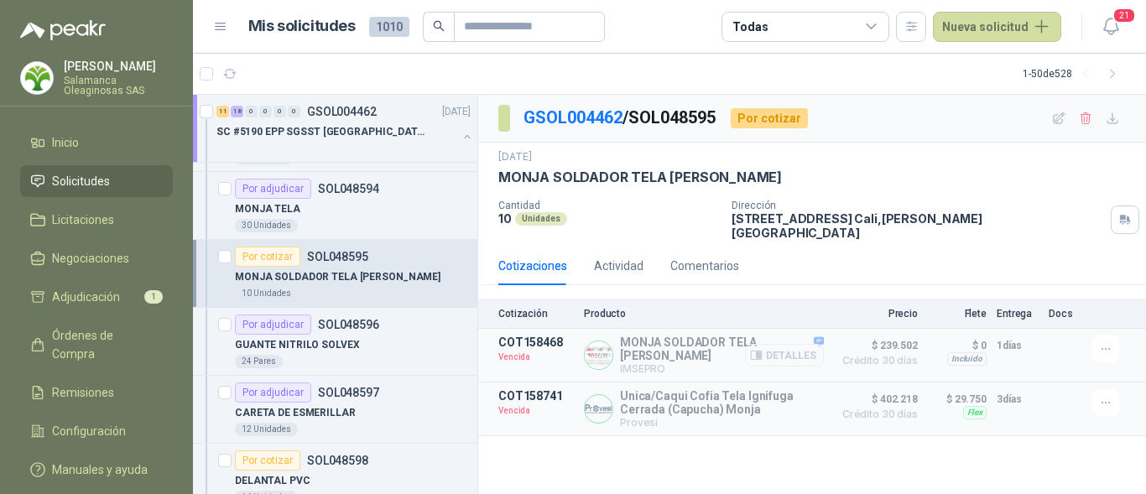
click at [794, 344] on button "Detalles" at bounding box center [784, 355] width 79 height 23
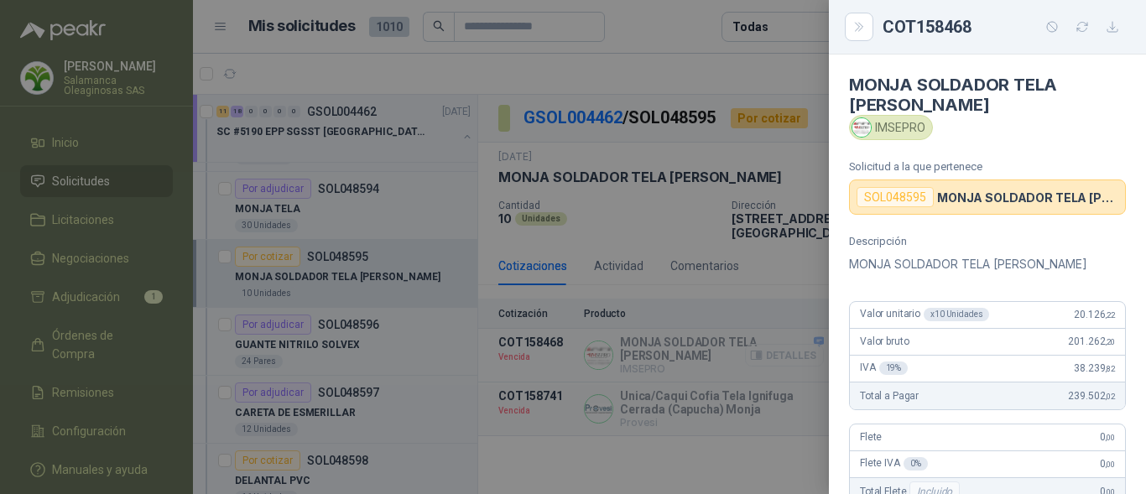
click at [794, 337] on div at bounding box center [573, 247] width 1146 height 494
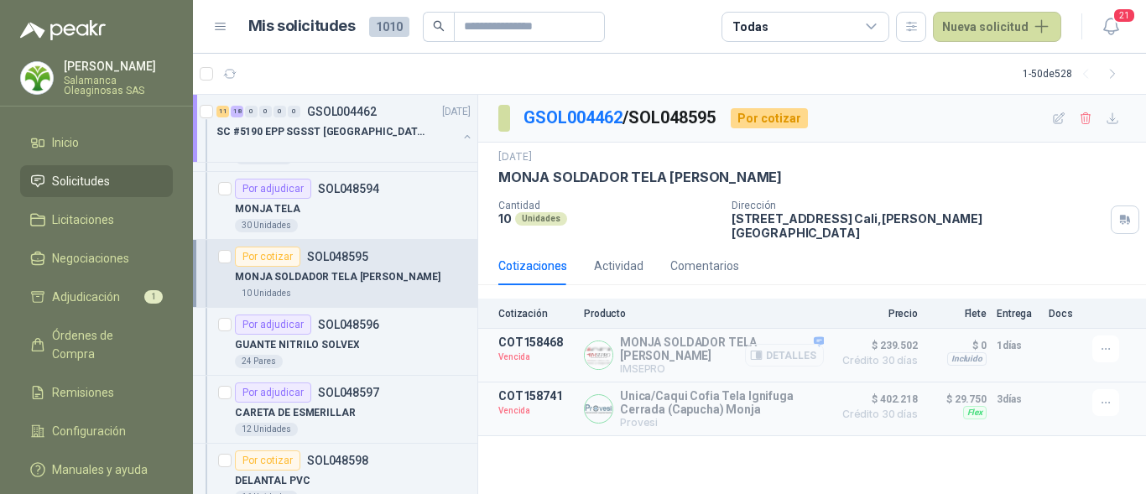
click at [800, 347] on button "Detalles" at bounding box center [784, 355] width 79 height 23
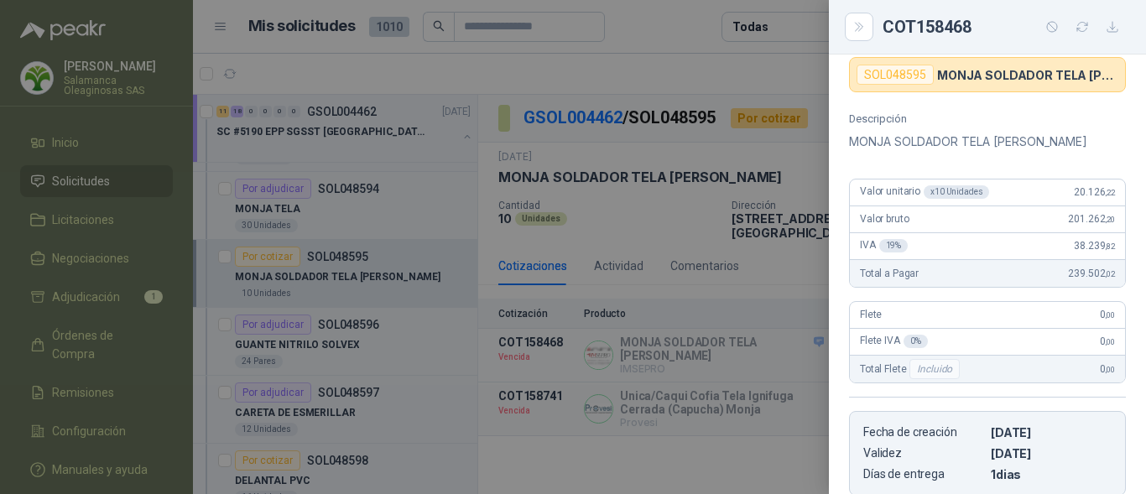
scroll to position [252, 0]
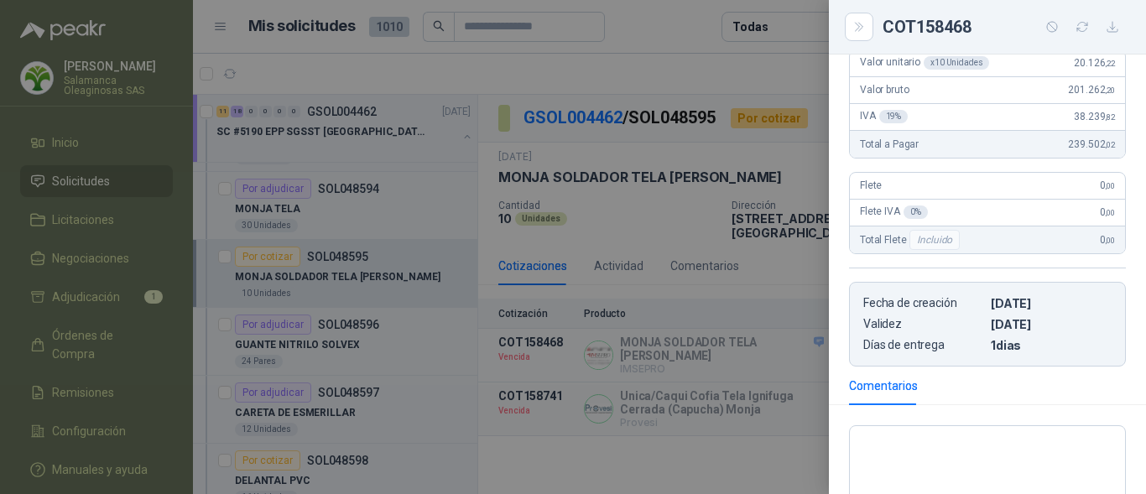
click at [656, 384] on div at bounding box center [573, 247] width 1146 height 494
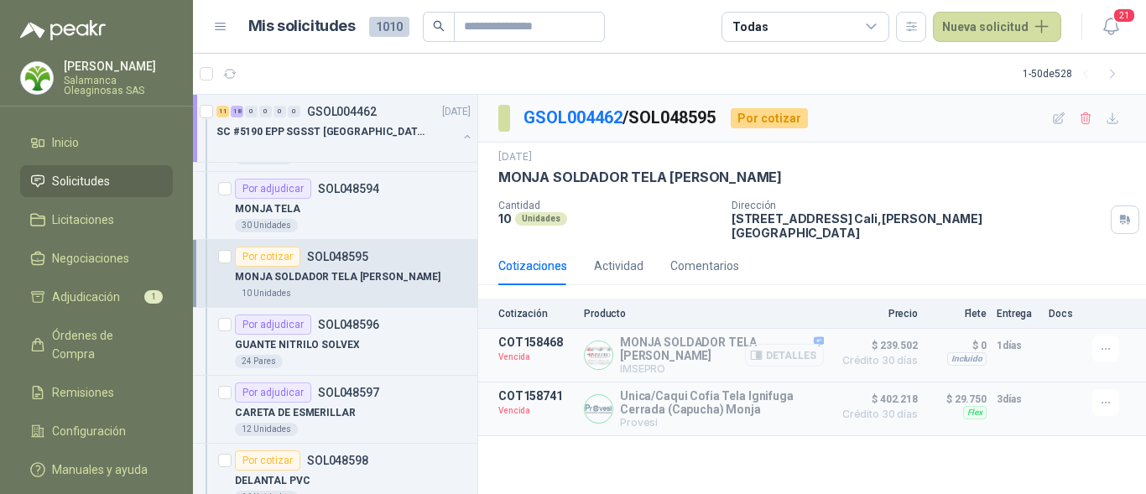
click at [786, 344] on button "Detalles" at bounding box center [784, 355] width 79 height 23
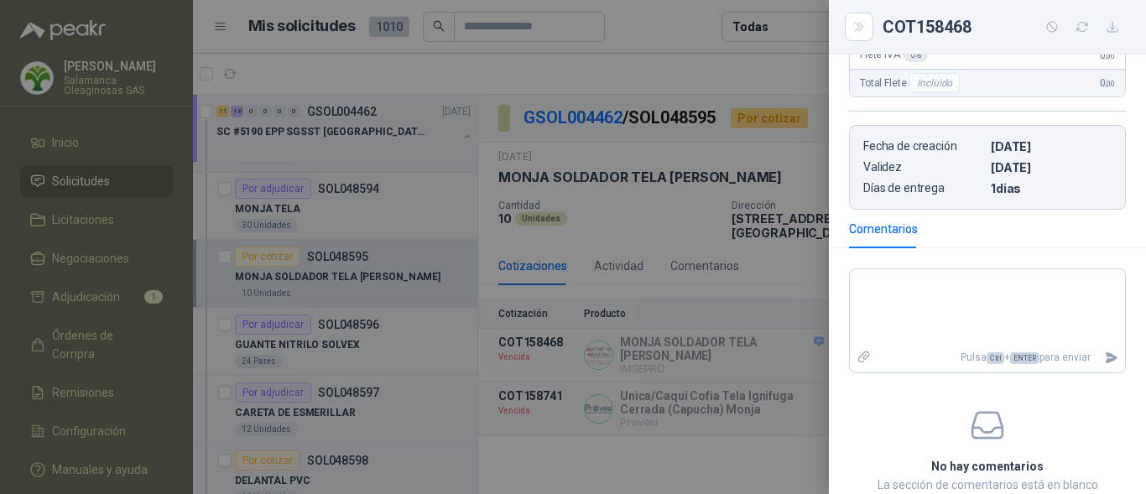
scroll to position [420, 0]
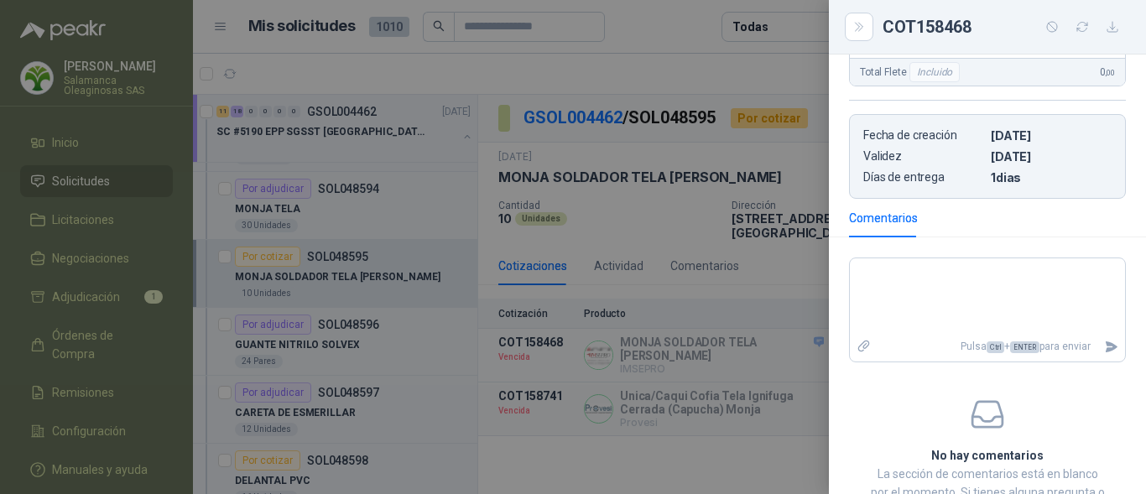
click at [785, 357] on div at bounding box center [573, 247] width 1146 height 494
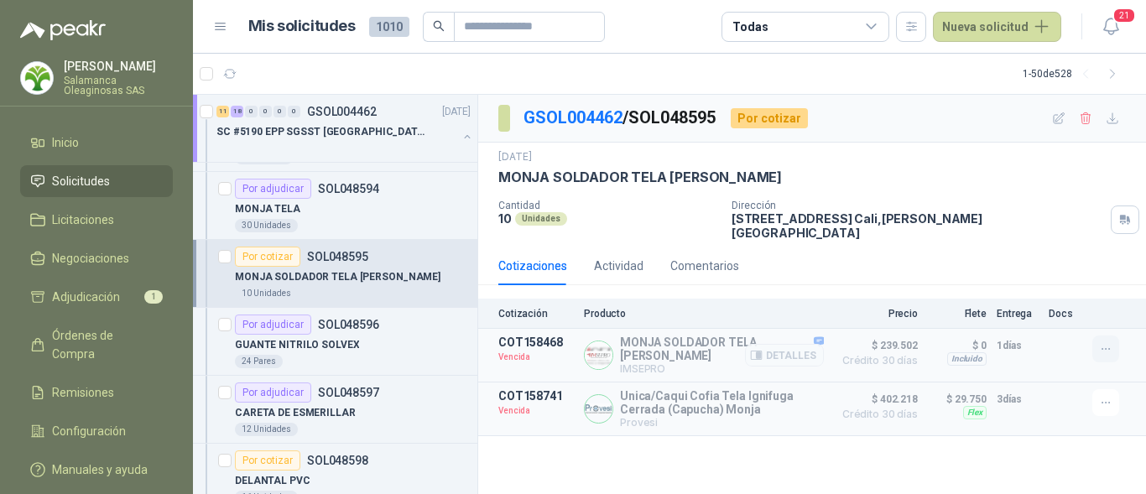
click at [1099, 342] on icon "button" at bounding box center [1106, 349] width 14 height 14
click at [1040, 300] on button "Solicitar Recotización" at bounding box center [1072, 300] width 134 height 27
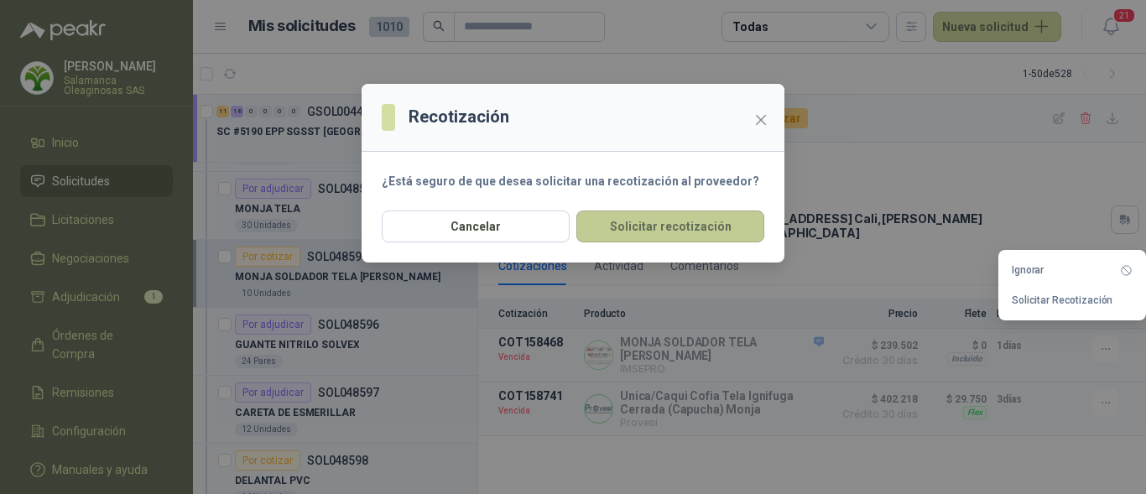
click at [662, 235] on button "Solicitar recotización" at bounding box center [670, 227] width 188 height 32
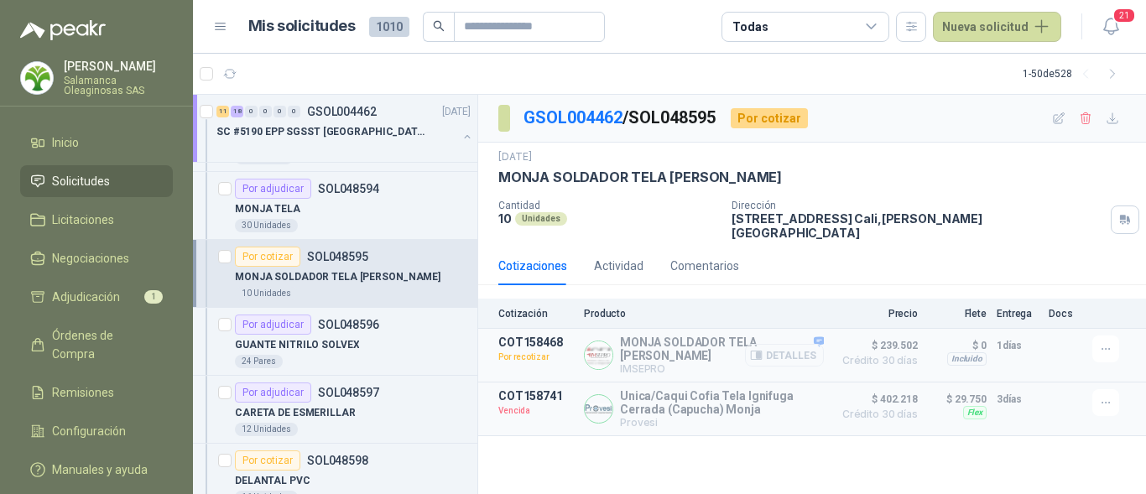
click at [798, 344] on button "Detalles" at bounding box center [784, 355] width 79 height 23
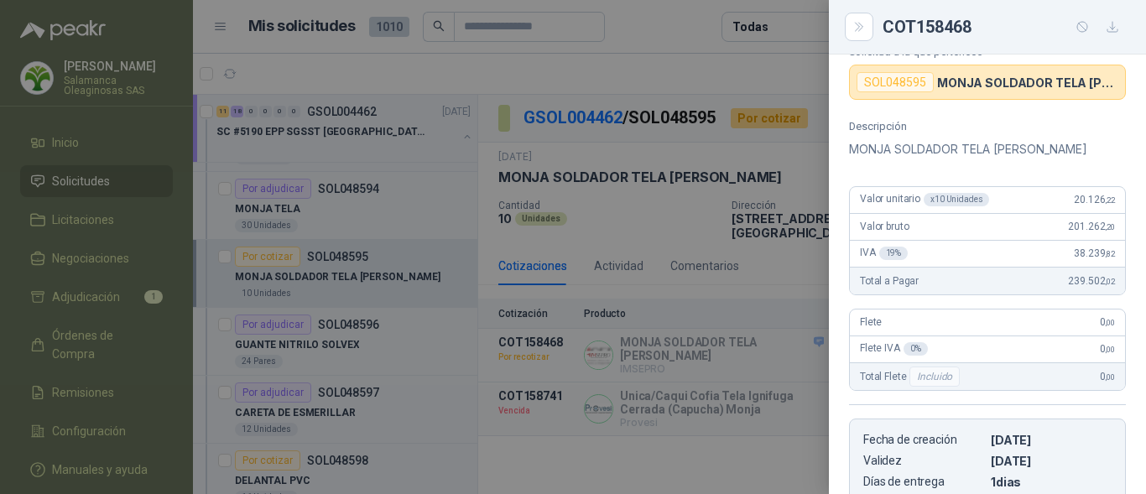
scroll to position [113, 0]
click at [1036, 188] on article "Valor unitario x 10 Unidades 20.126 ,22 Valor bruto 201.262 ,20 IVA 19 % 38.239…" at bounding box center [987, 242] width 277 height 109
click at [277, 352] on div at bounding box center [573, 247] width 1146 height 494
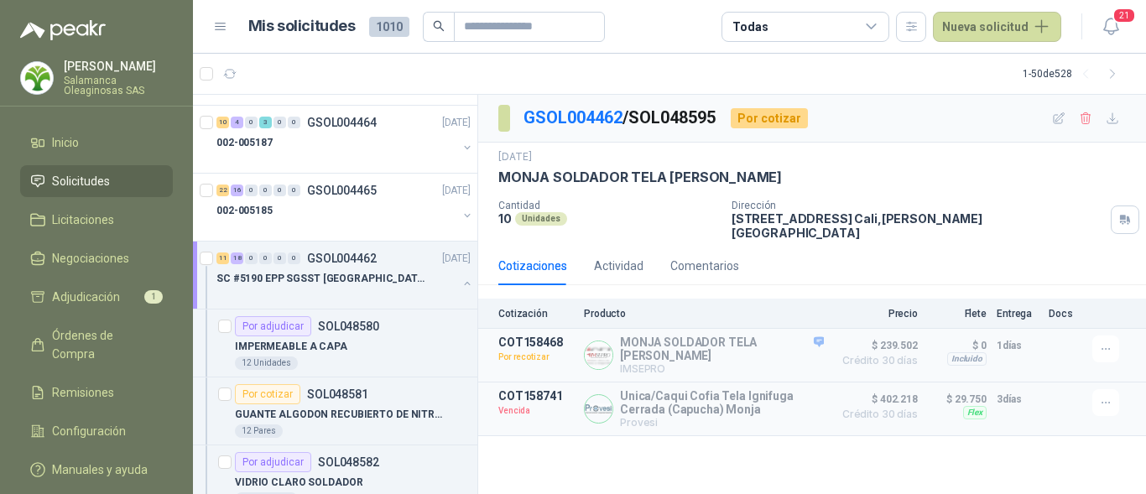
scroll to position [1007, 0]
click at [313, 350] on p "IMPERMEABLE A CAPA" at bounding box center [291, 349] width 112 height 16
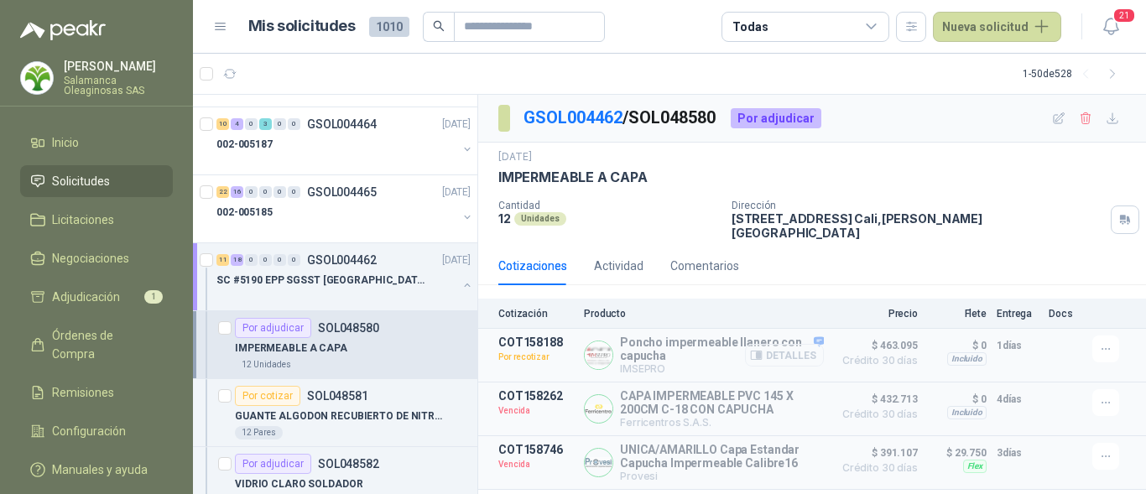
click at [809, 344] on button "Detalles" at bounding box center [784, 355] width 79 height 23
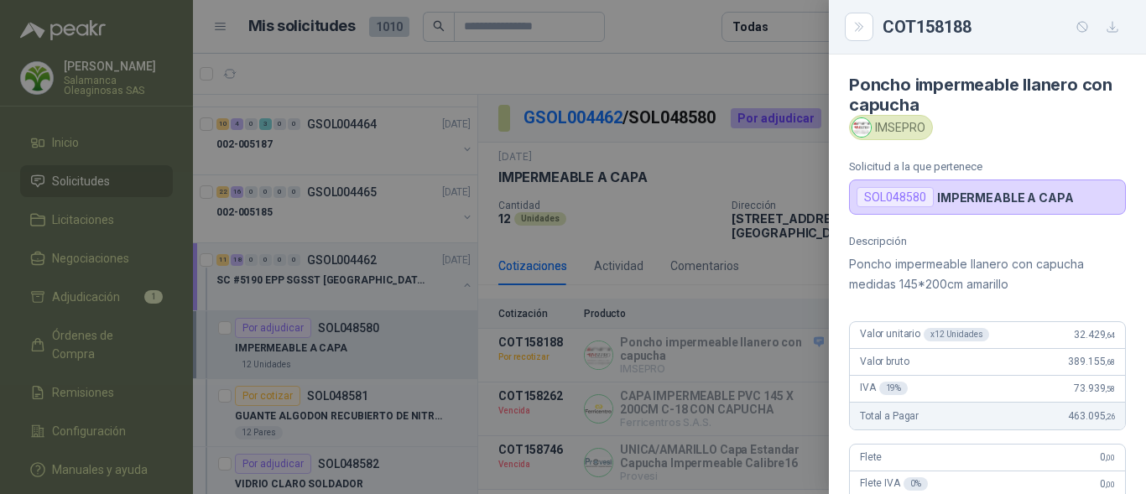
click at [1076, 314] on div "Descripción Poncho impermeable llanero con capucha medidas 145*200cm amarillo V…" at bounding box center [987, 437] width 317 height 404
click at [424, 352] on div at bounding box center [573, 247] width 1146 height 494
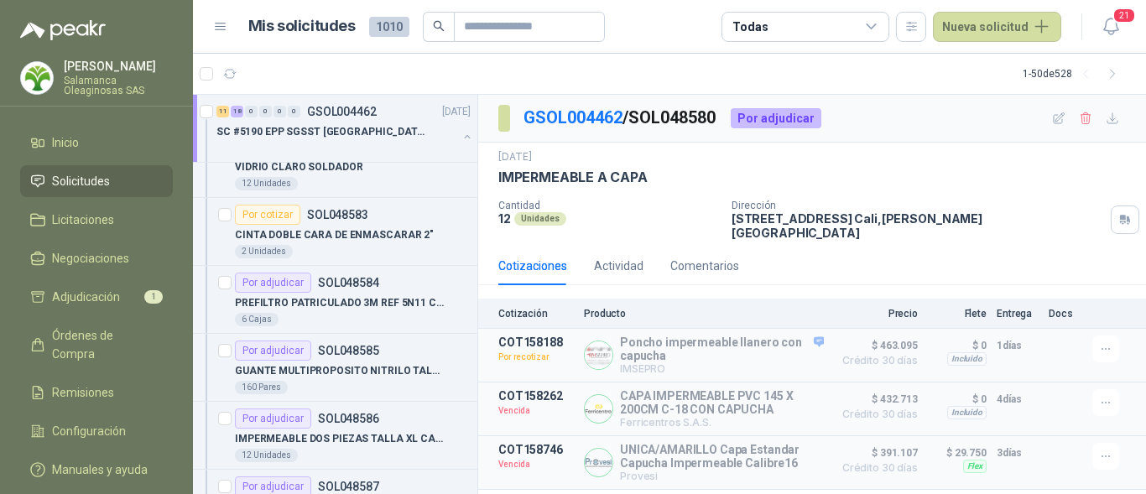
scroll to position [1343, 0]
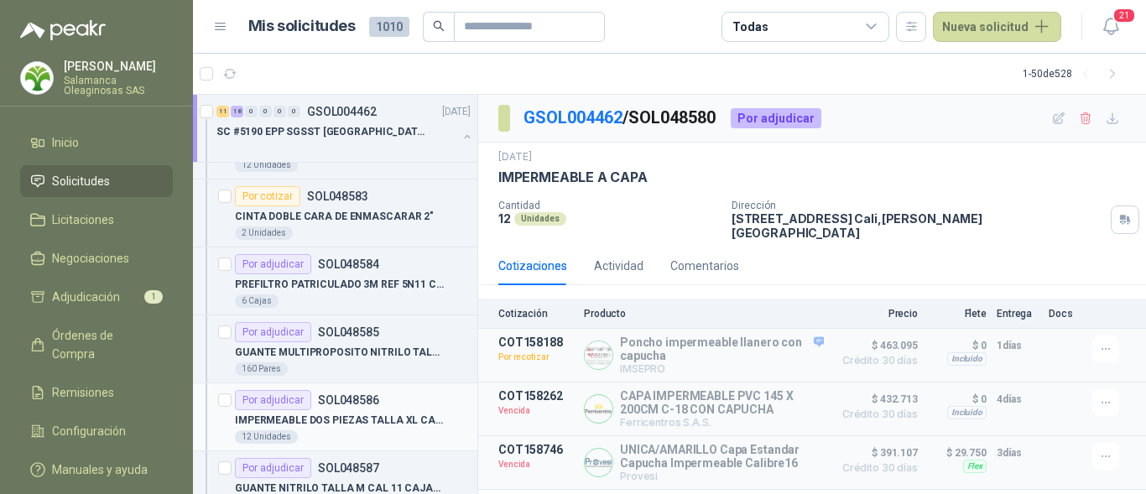
click at [384, 423] on p "IMPERMEABLE DOS PIEZAS TALLA XL CAL 18" at bounding box center [339, 421] width 209 height 16
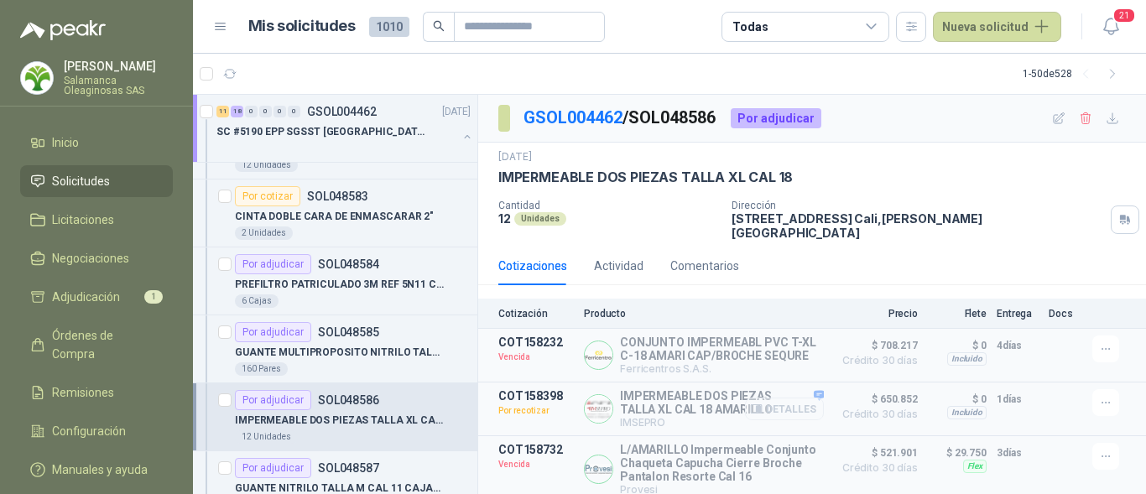
click at [786, 402] on button "Detalles" at bounding box center [784, 409] width 79 height 23
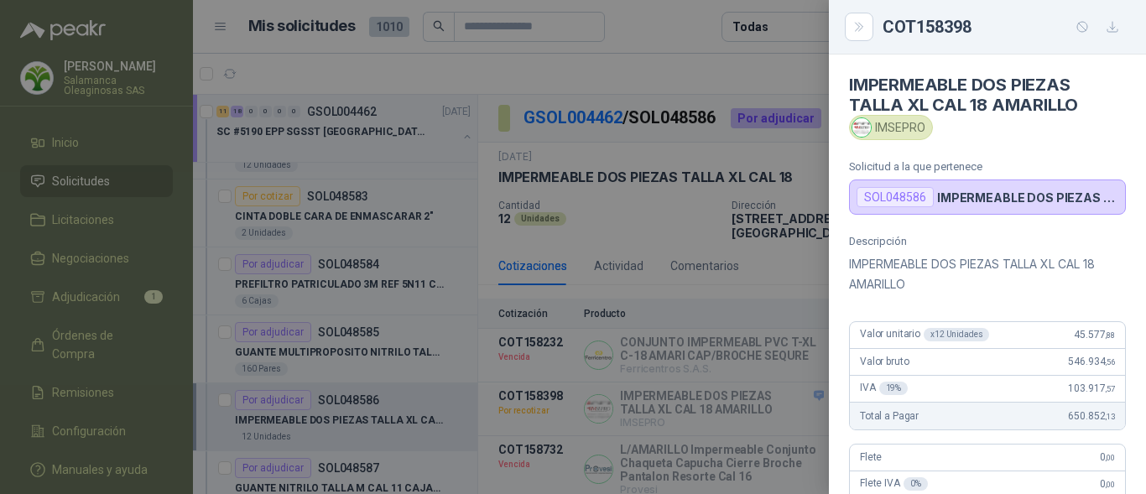
click at [1020, 349] on div "Valor bruto 546.934 ,56" at bounding box center [987, 362] width 275 height 27
click at [529, 355] on div at bounding box center [573, 247] width 1146 height 494
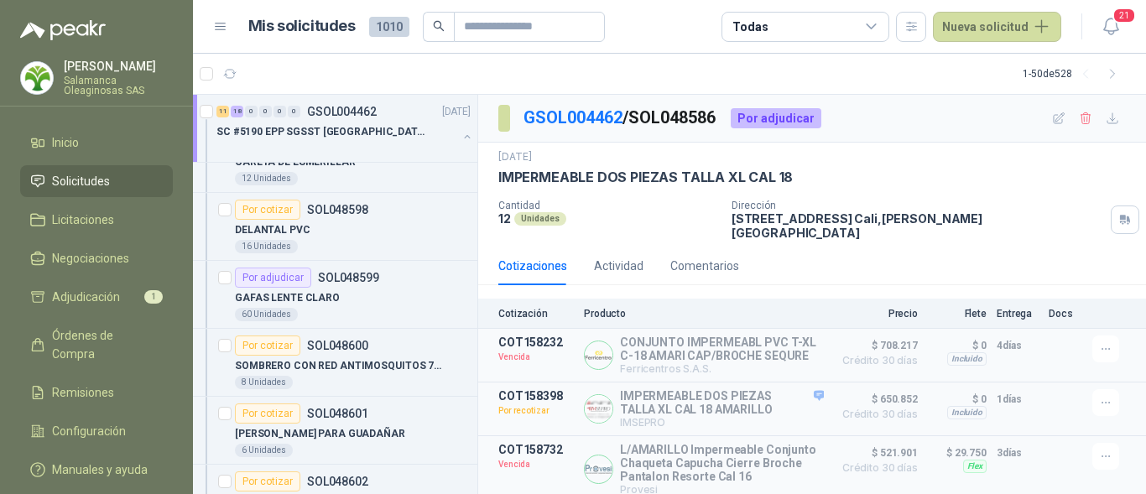
scroll to position [2349, 0]
click at [354, 375] on div "8 Unidades" at bounding box center [353, 381] width 236 height 13
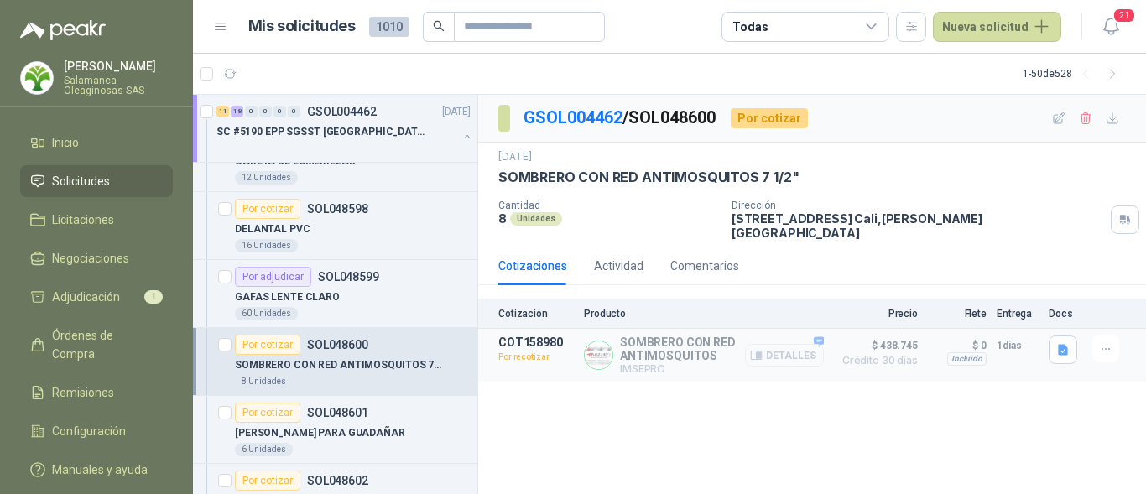
click at [781, 348] on button "Detalles" at bounding box center [784, 355] width 79 height 23
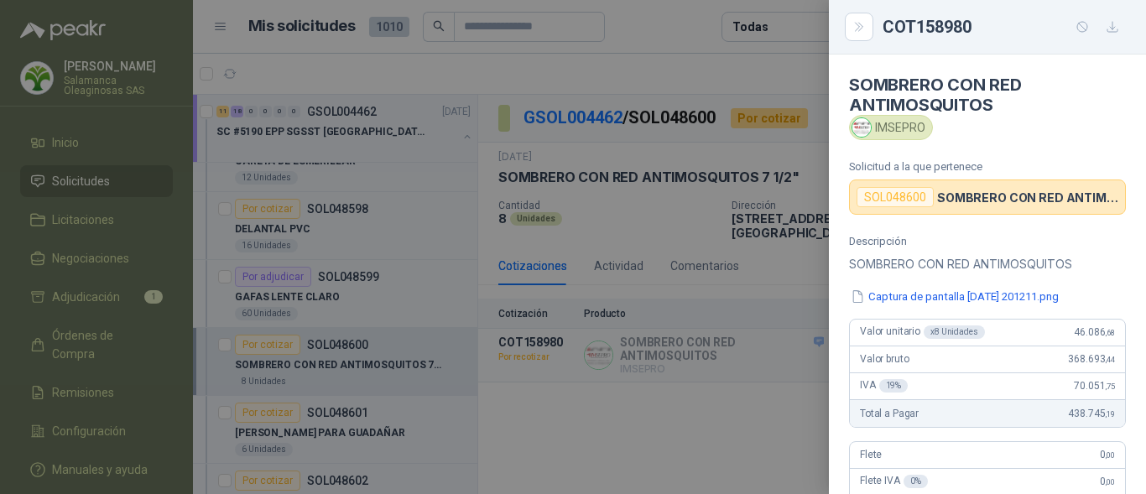
click at [1017, 363] on div "Valor bruto 368.693 ,44" at bounding box center [987, 360] width 275 height 27
click at [342, 303] on div at bounding box center [573, 247] width 1146 height 494
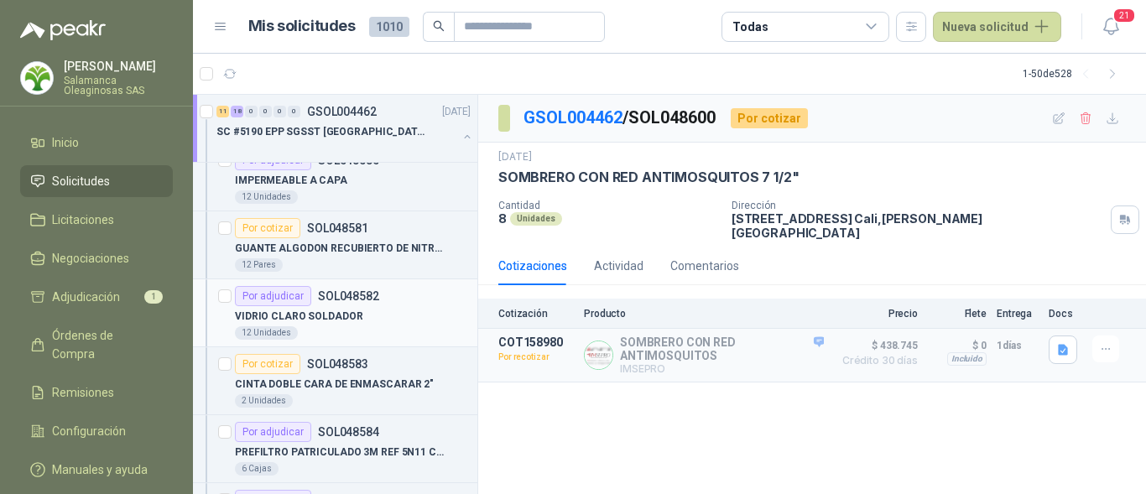
scroll to position [1259, 0]
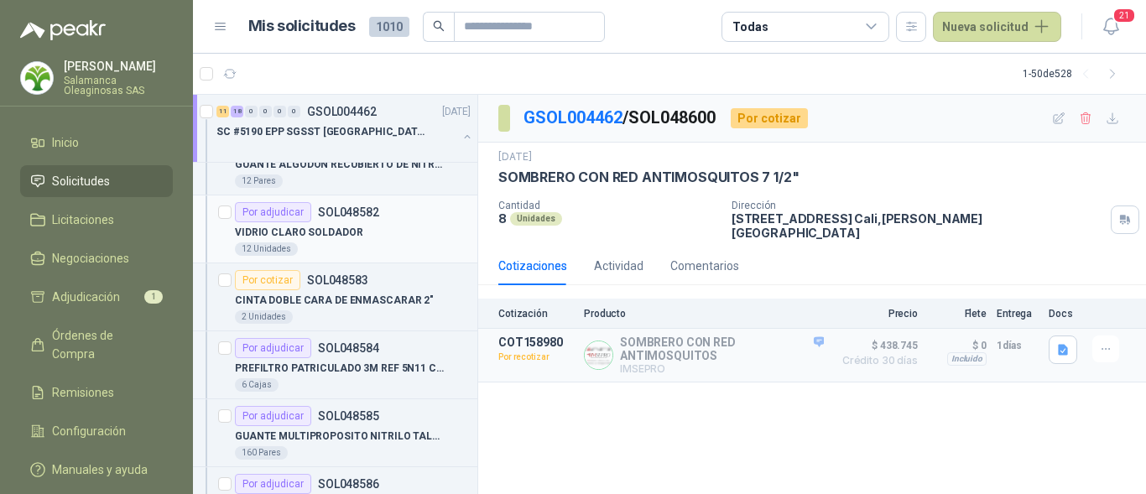
click at [362, 299] on p "CINTA DOBLE CARA DE ENMASCARAR 2"" at bounding box center [334, 301] width 199 height 16
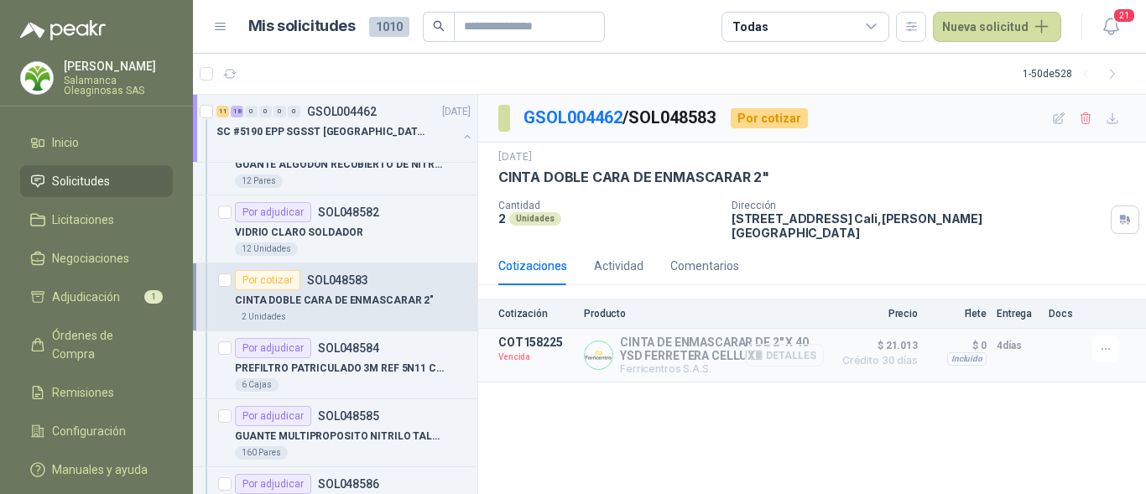
click at [813, 348] on button "Detalles" at bounding box center [784, 355] width 79 height 23
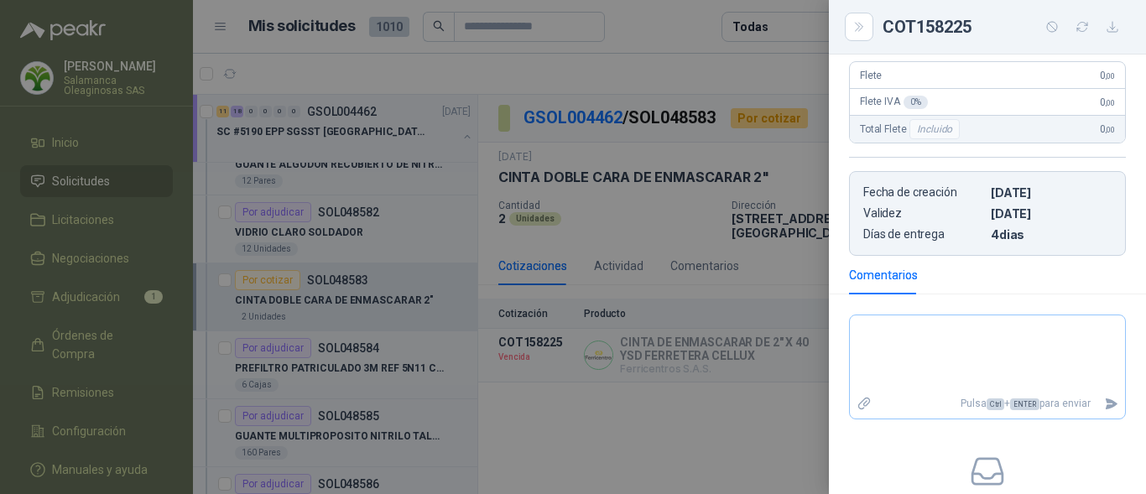
scroll to position [336, 0]
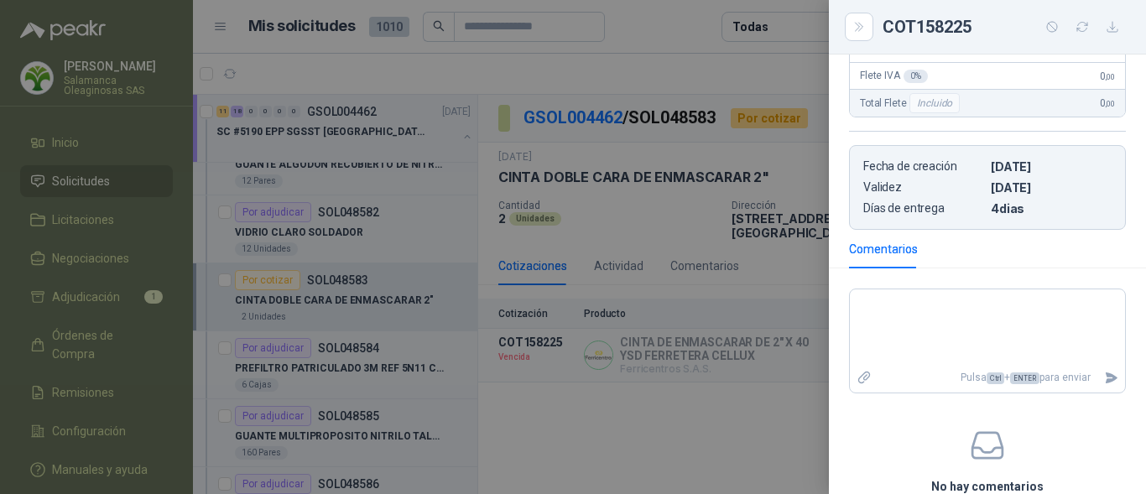
click at [650, 334] on div at bounding box center [573, 247] width 1146 height 494
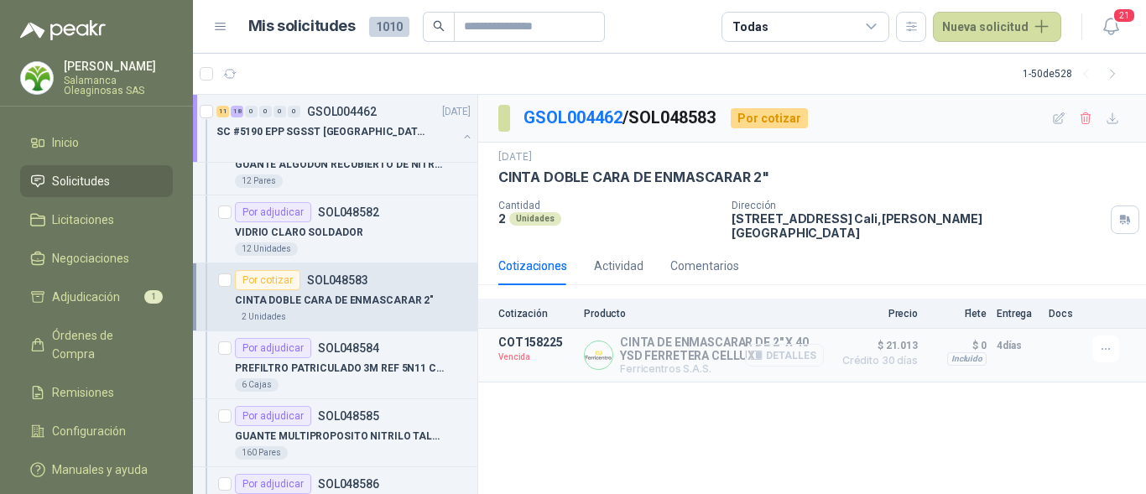
click at [800, 344] on button "Detalles" at bounding box center [784, 355] width 79 height 23
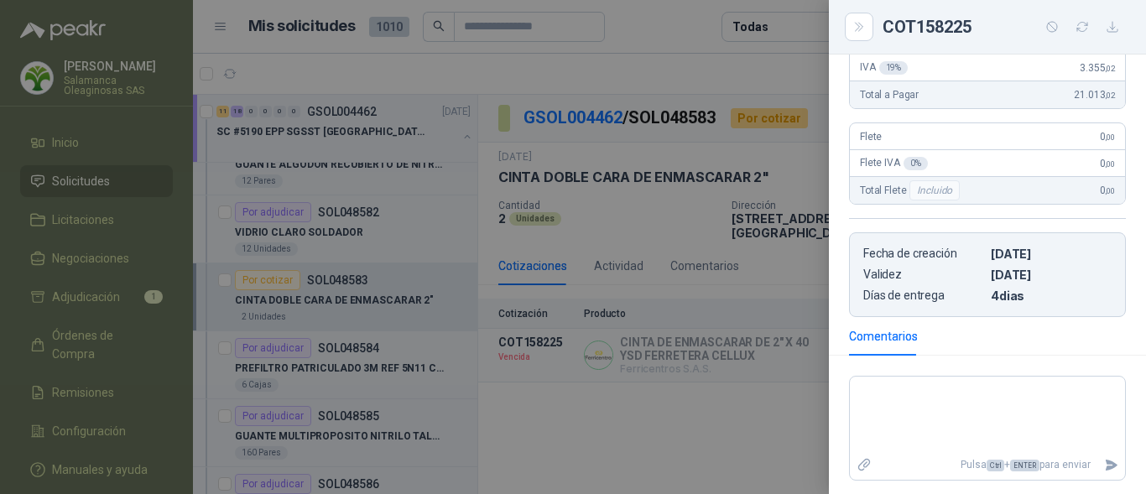
click at [764, 341] on div at bounding box center [573, 247] width 1146 height 494
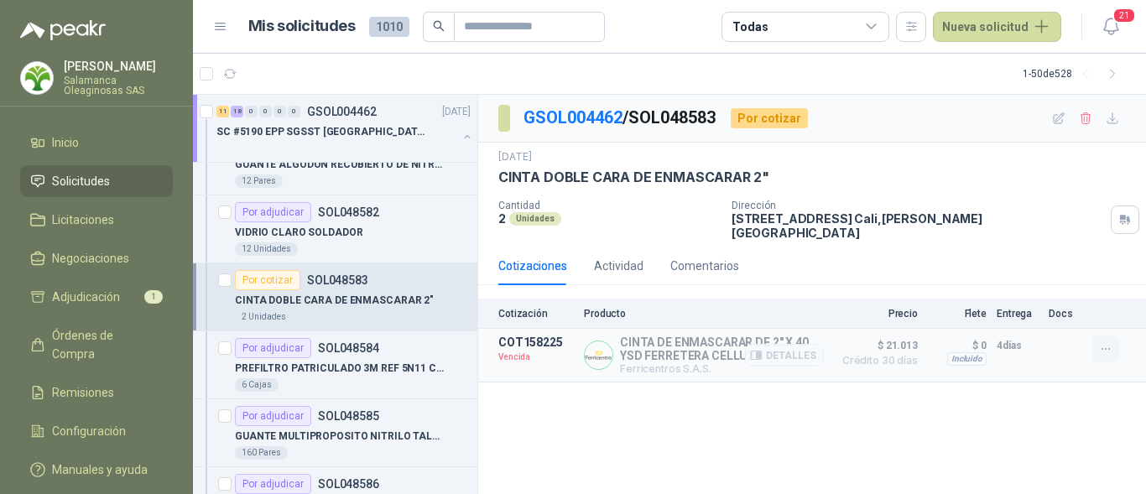
click at [1108, 342] on icon "button" at bounding box center [1106, 349] width 14 height 14
click at [1054, 303] on button "Solicitar Recotización" at bounding box center [1072, 300] width 134 height 27
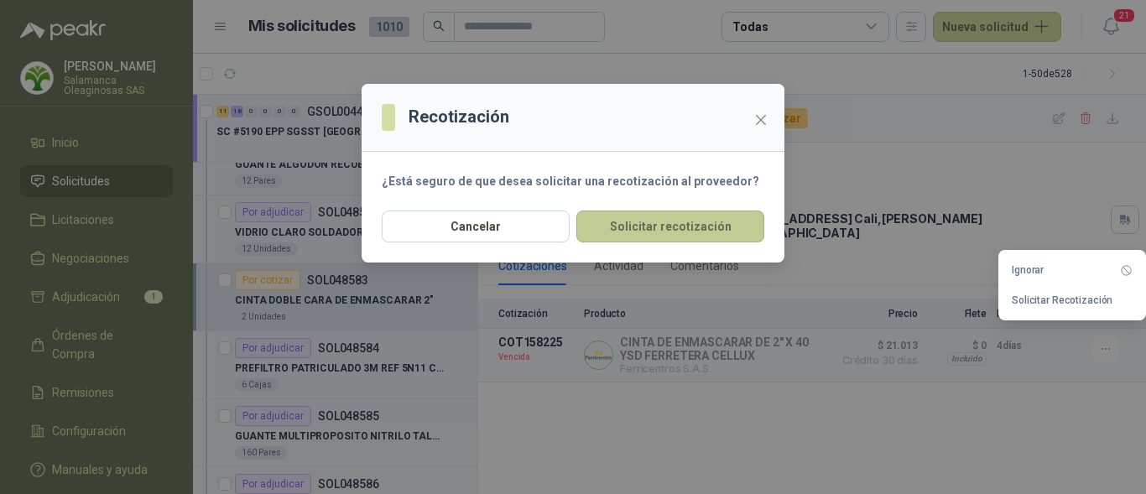
click at [631, 228] on button "Solicitar recotización" at bounding box center [670, 227] width 188 height 32
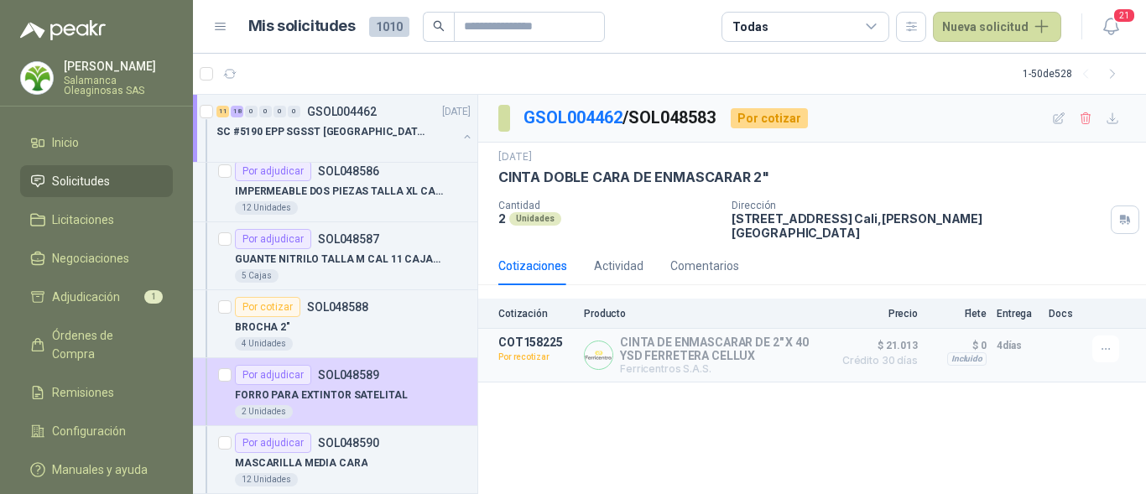
scroll to position [1594, 0]
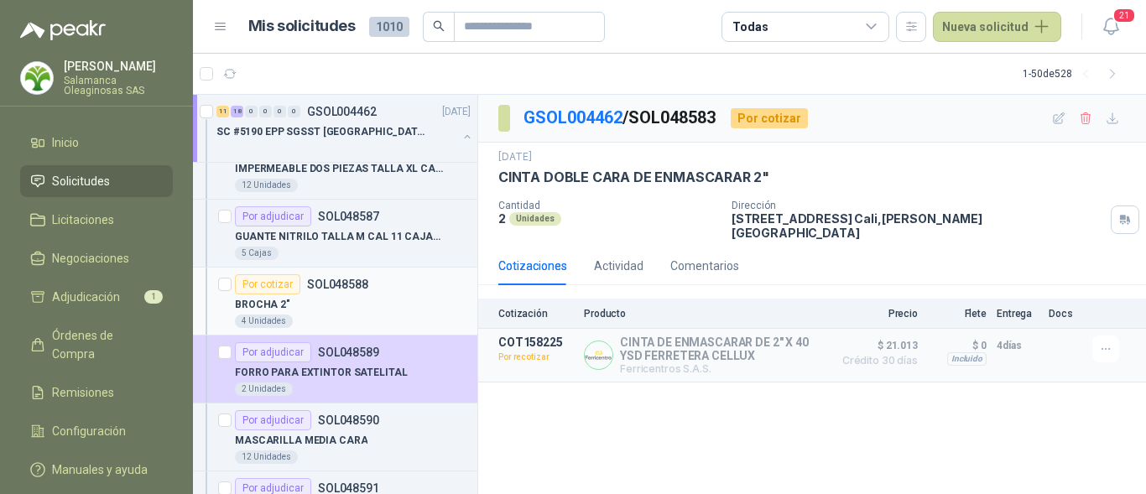
click at [347, 305] on div "BROCHA 2"" at bounding box center [353, 305] width 236 height 20
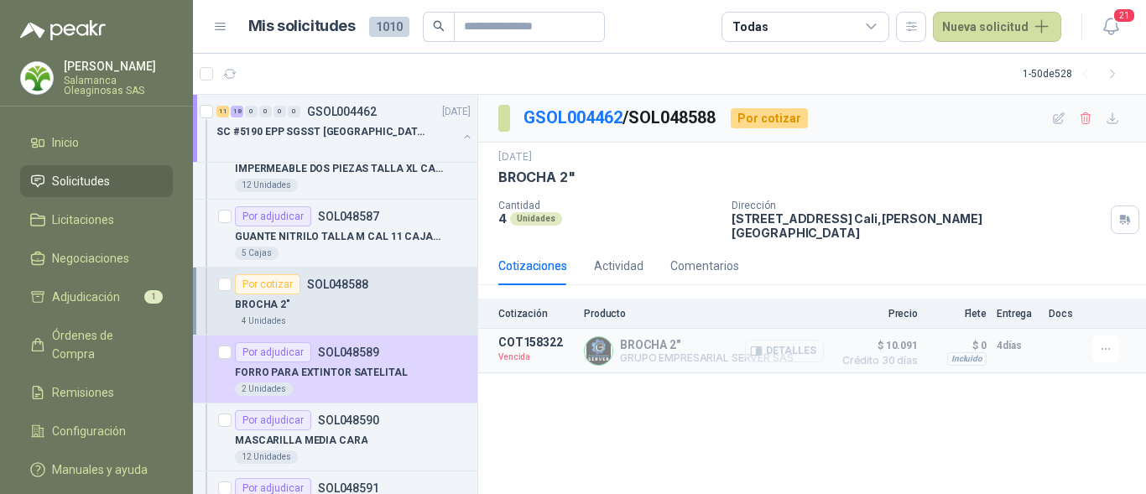
click at [785, 343] on button "Detalles" at bounding box center [784, 351] width 79 height 23
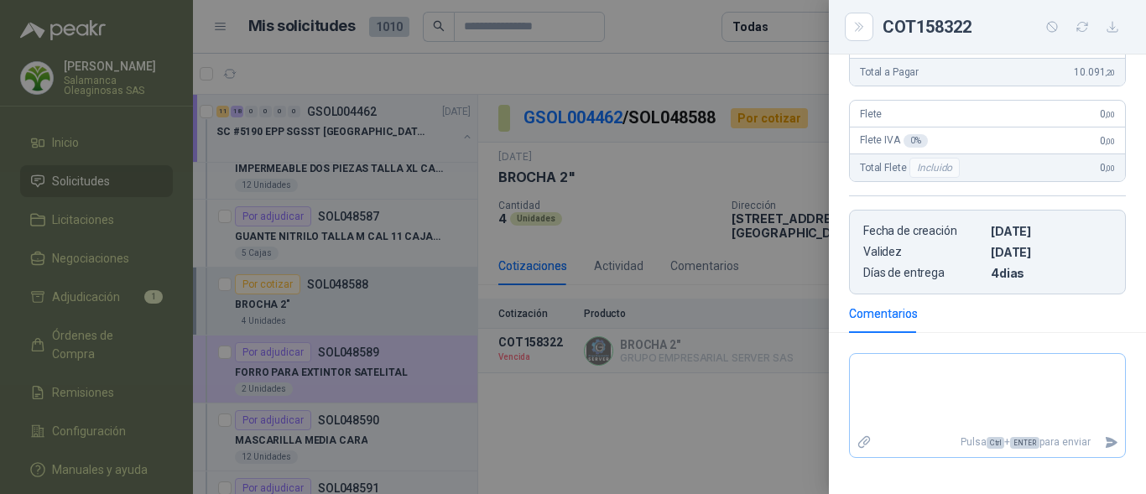
scroll to position [252, 0]
click at [667, 336] on div at bounding box center [573, 247] width 1146 height 494
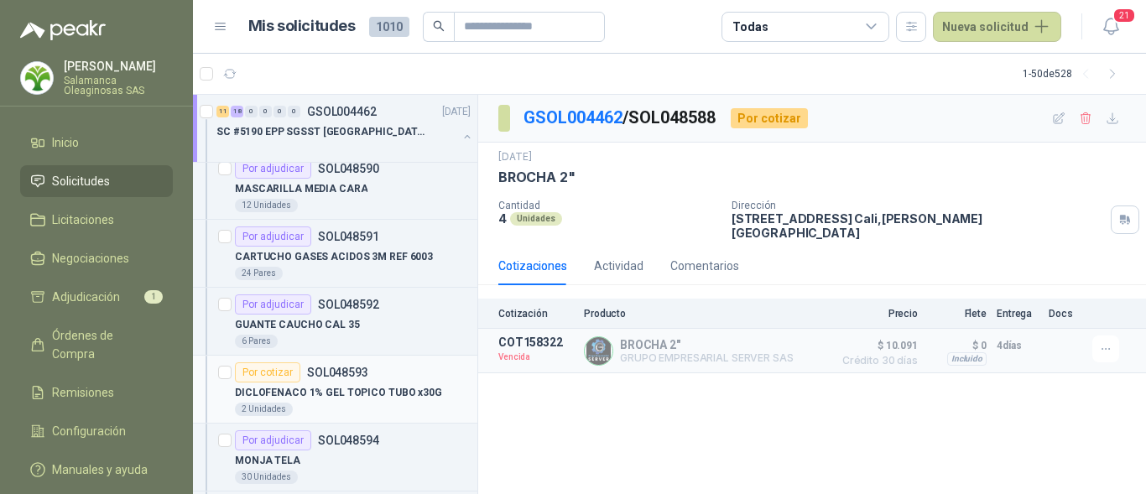
scroll to position [1930, 0]
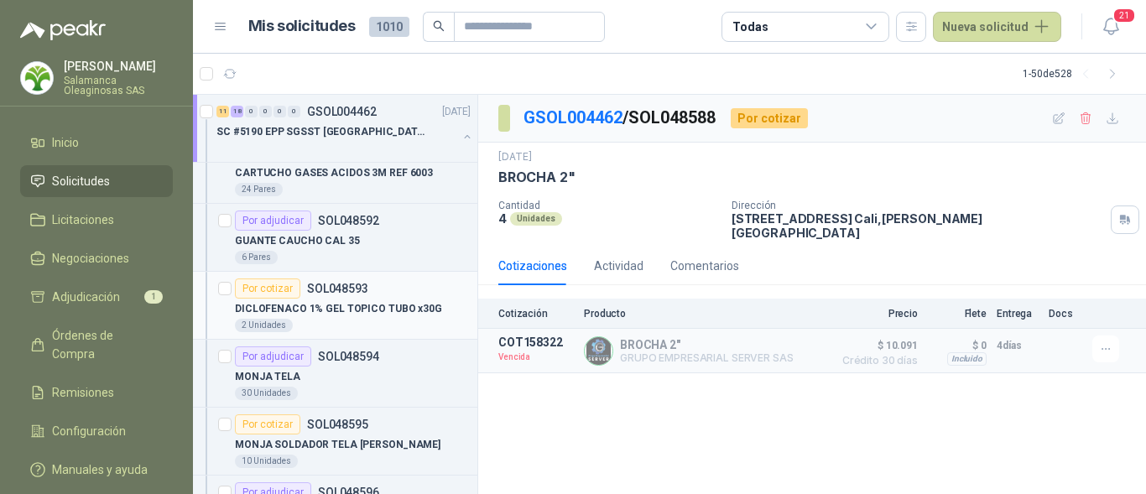
click at [362, 317] on div "DICLOFENACO 1% GEL TOPICO TUBO x30G" at bounding box center [353, 309] width 236 height 20
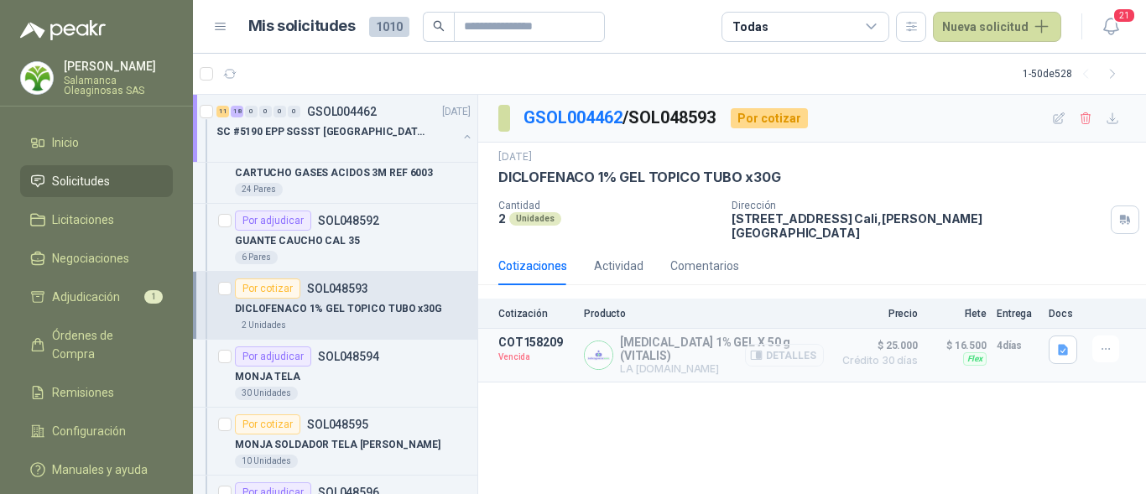
click at [782, 346] on button "Detalles" at bounding box center [784, 355] width 79 height 23
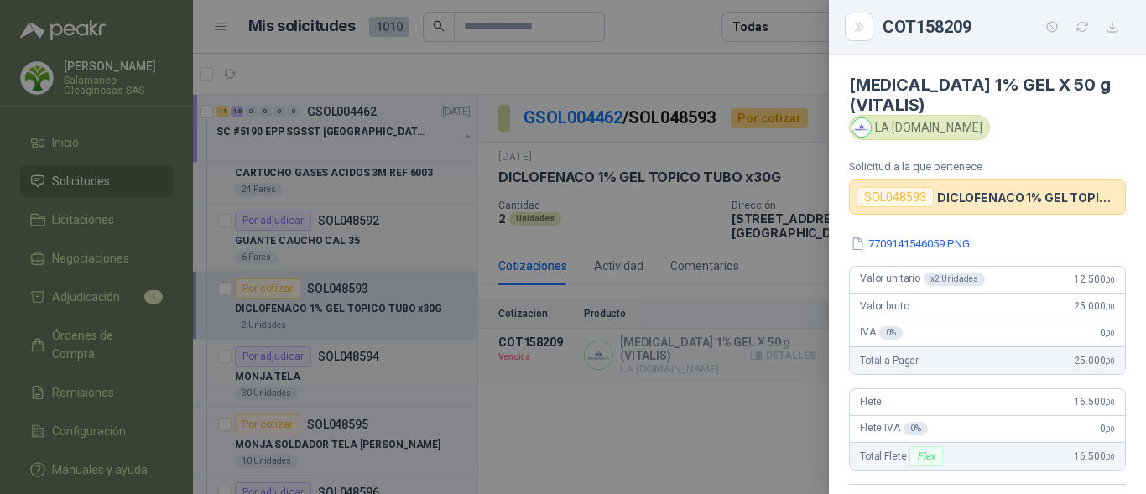
click at [782, 346] on div at bounding box center [573, 247] width 1146 height 494
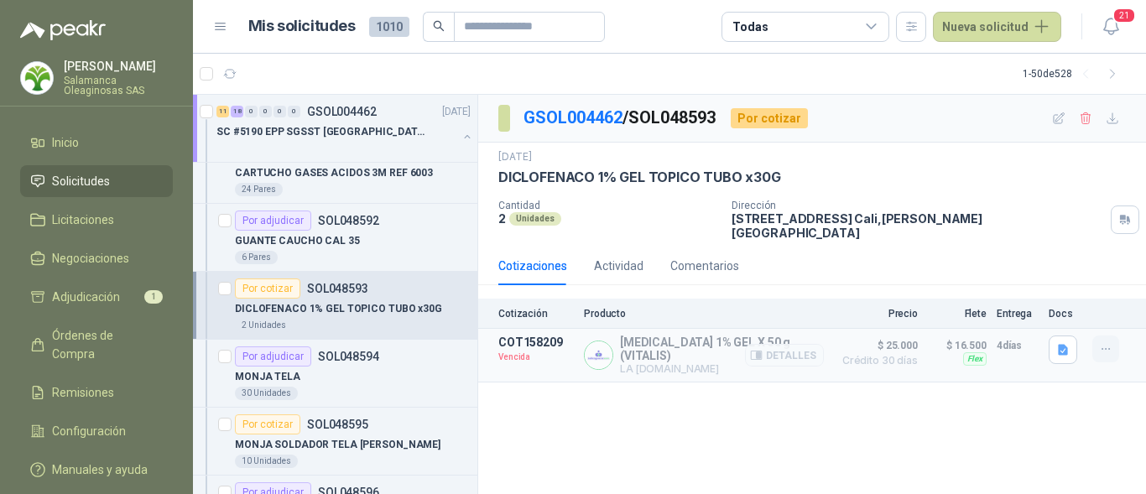
click at [1109, 342] on icon "button" at bounding box center [1106, 349] width 14 height 14
click at [1067, 302] on button "Solicitar Recotización" at bounding box center [1072, 300] width 134 height 27
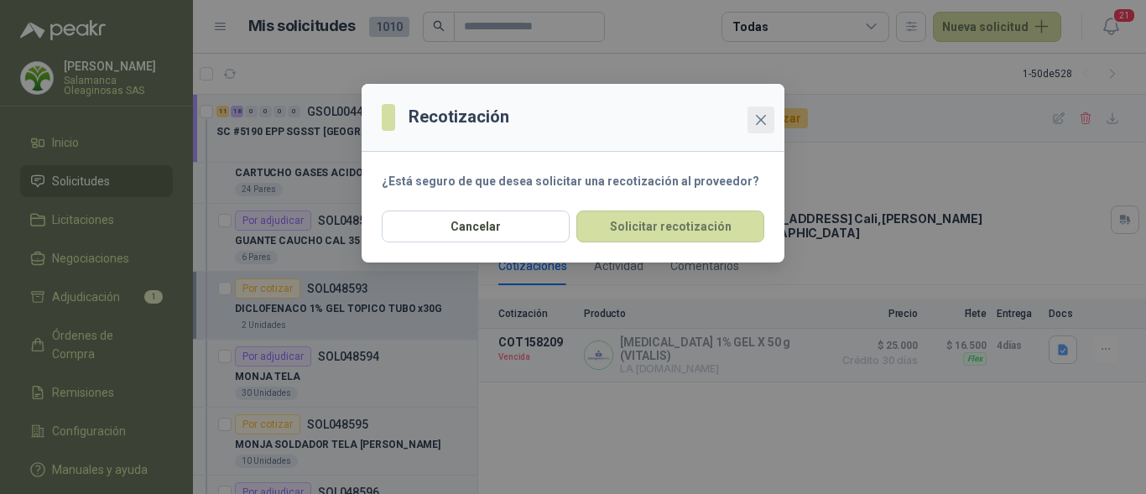
click at [754, 119] on span "Close" at bounding box center [761, 119] width 27 height 13
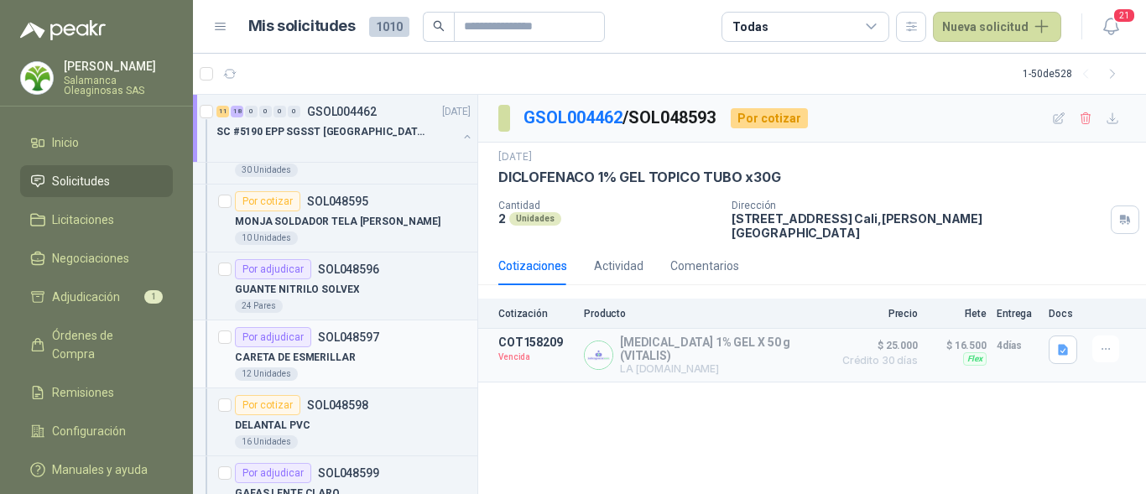
scroll to position [2182, 0]
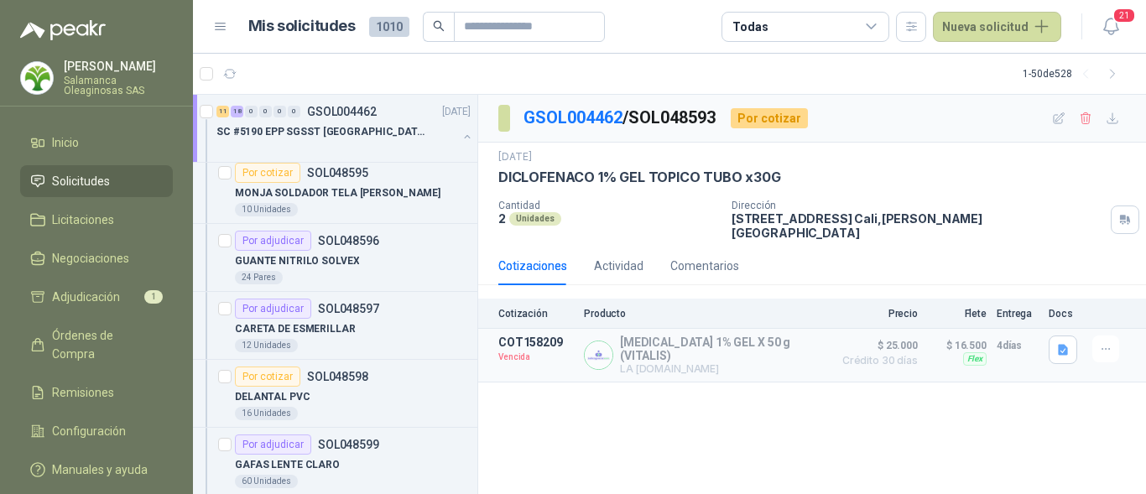
drag, startPoint x: 1047, startPoint y: 390, endPoint x: 1038, endPoint y: 395, distance: 10.5
click at [1046, 391] on div "GSOL004462 / SOL048593 Por cotizar 14 jul, 2025 DICLOFENACO 1% GEL TOPICO TUBO …" at bounding box center [812, 295] width 668 height 400
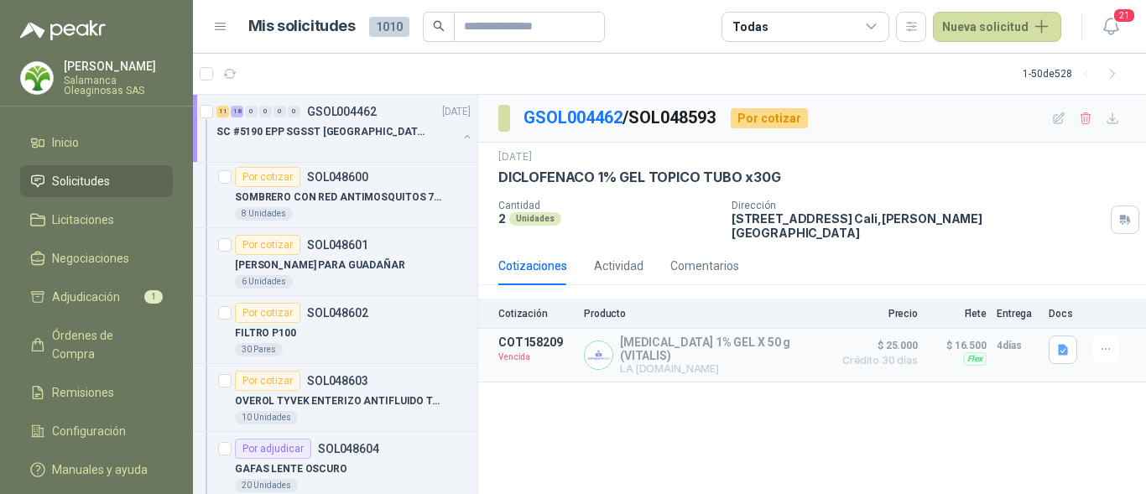
scroll to position [2601, 0]
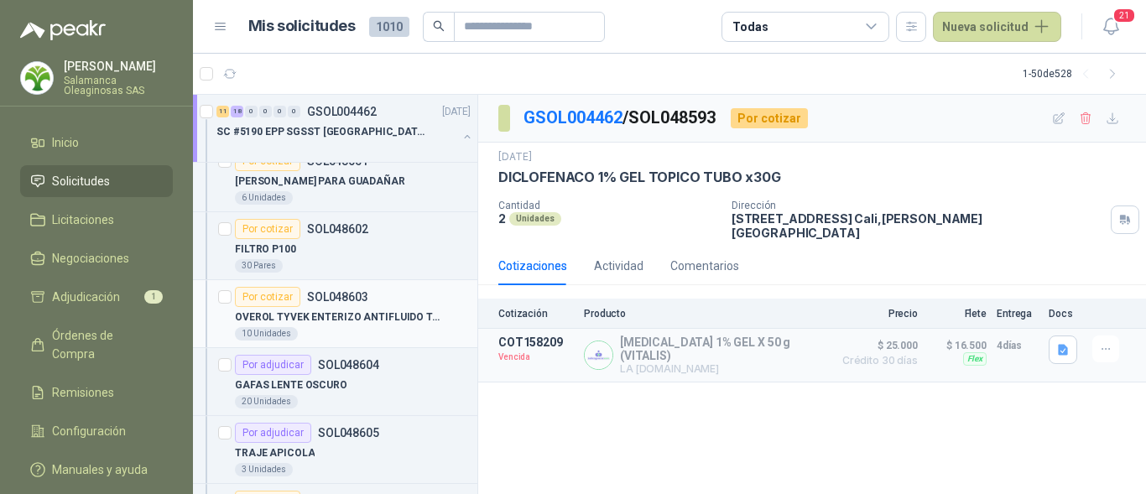
click at [344, 323] on p "OVEROL TYVEK ENTERIZO ANTIFLUIDO TALLA XL" at bounding box center [339, 318] width 209 height 16
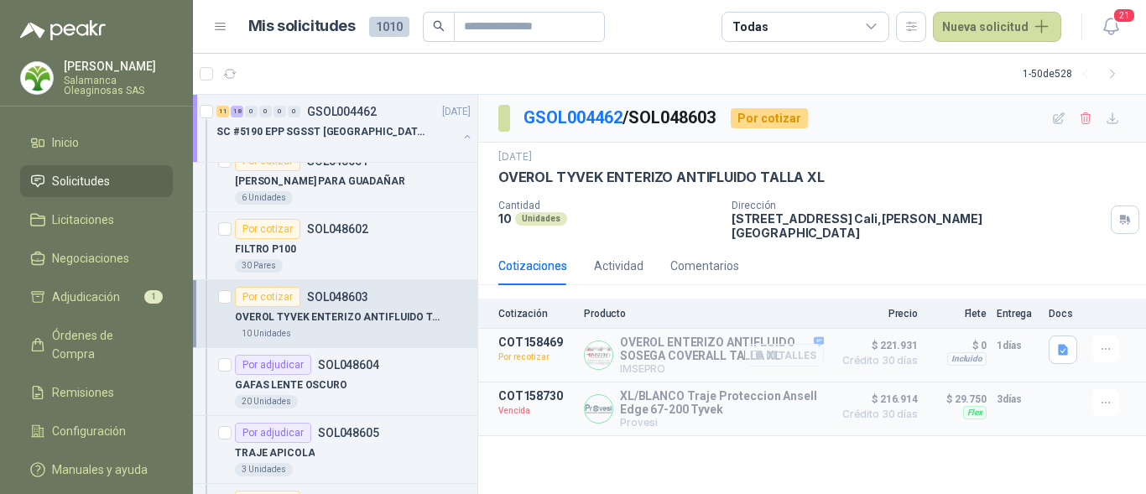
click at [782, 344] on button "Detalles" at bounding box center [784, 355] width 79 height 23
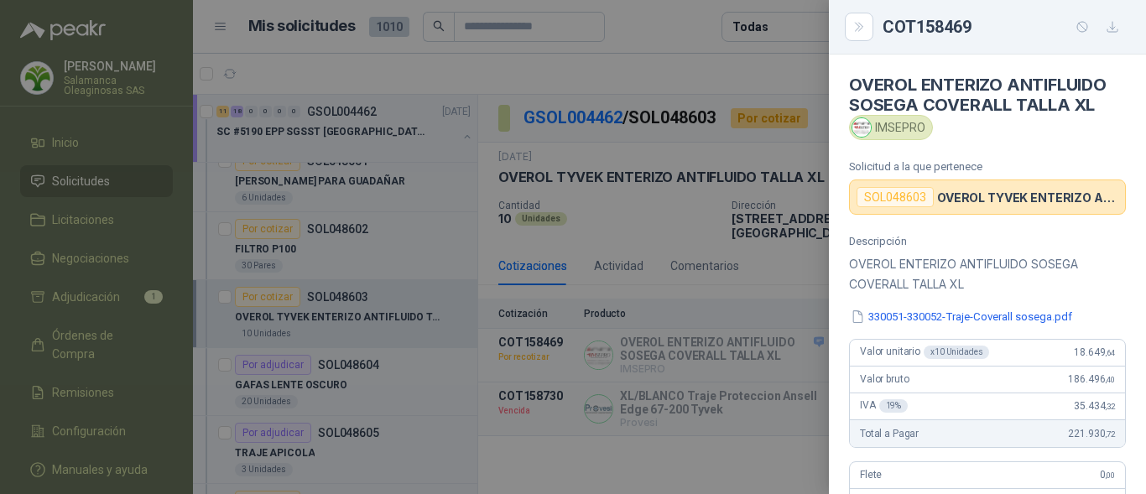
click at [1042, 362] on div "Valor unitario x 10 Unidades 18.649 ,64" at bounding box center [987, 353] width 275 height 27
click at [333, 388] on div at bounding box center [573, 247] width 1146 height 494
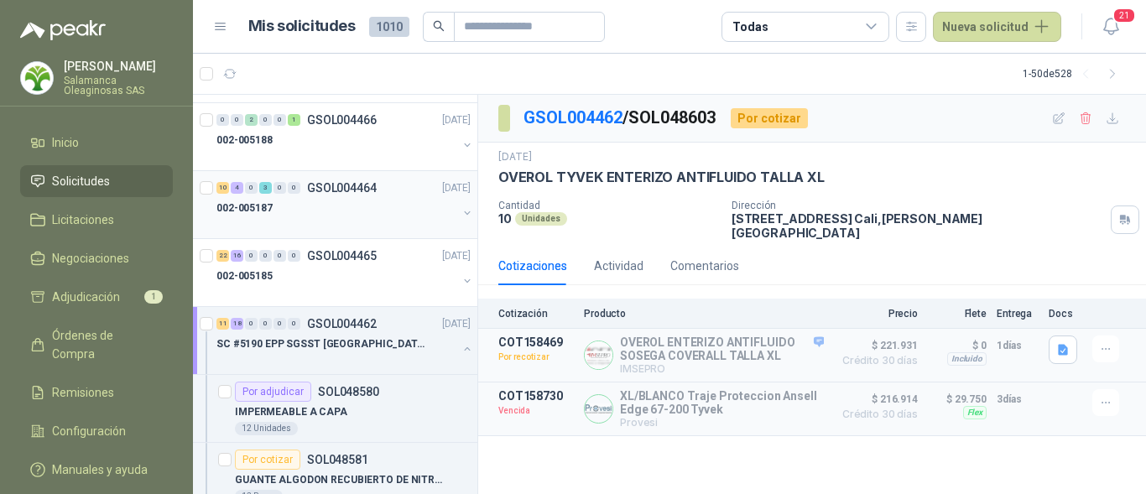
scroll to position [1091, 0]
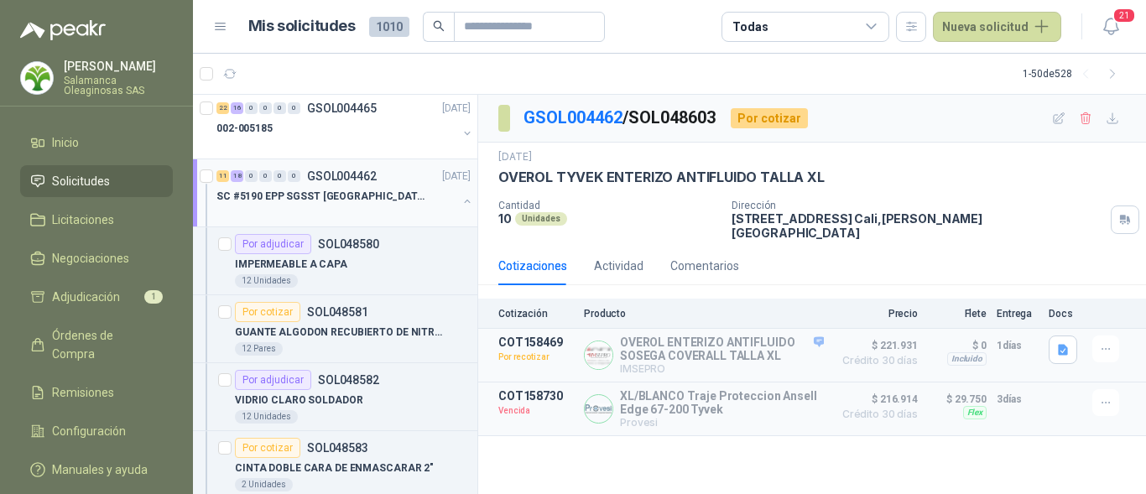
click at [328, 208] on div at bounding box center [336, 212] width 241 height 13
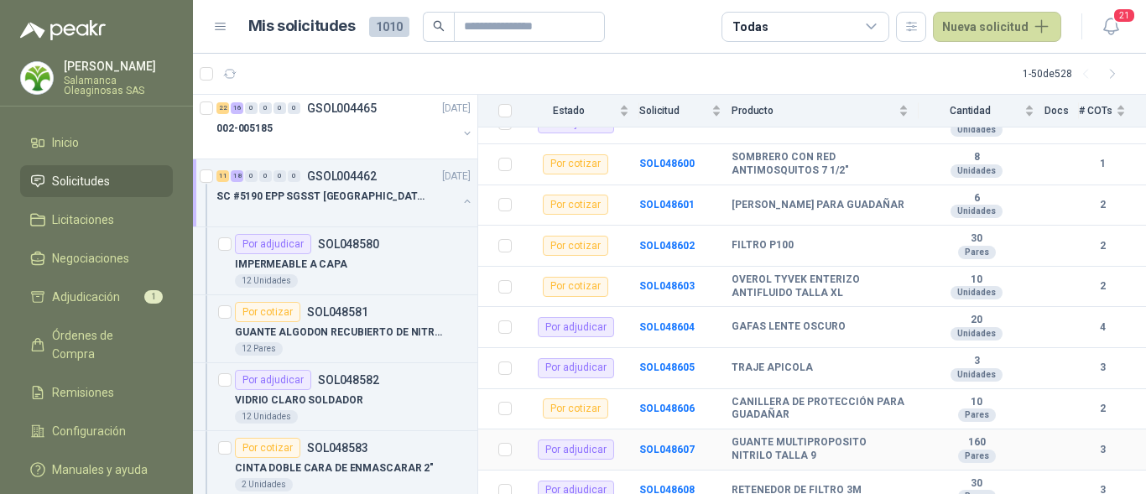
scroll to position [1038, 0]
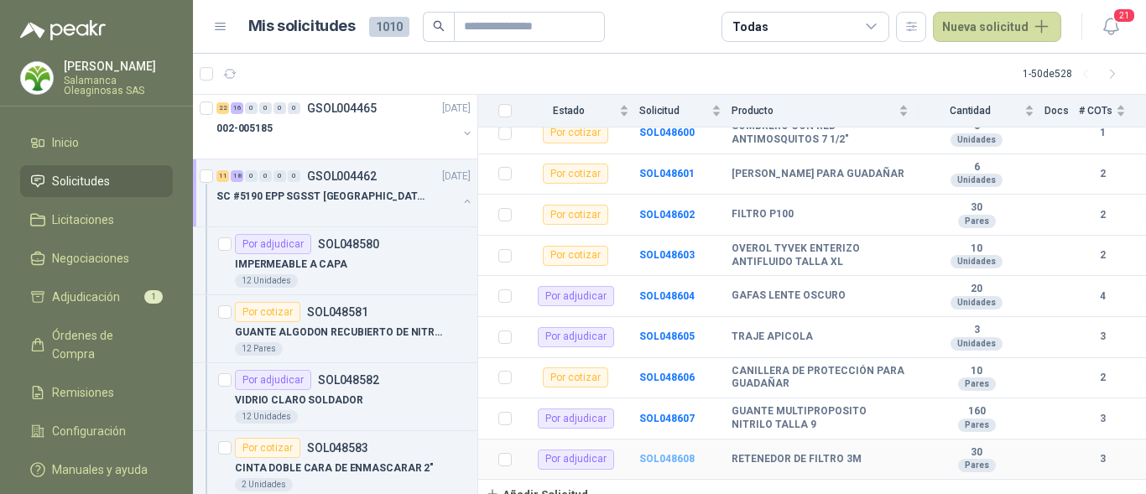
click at [663, 453] on b "SOL048608" at bounding box center [666, 459] width 55 height 12
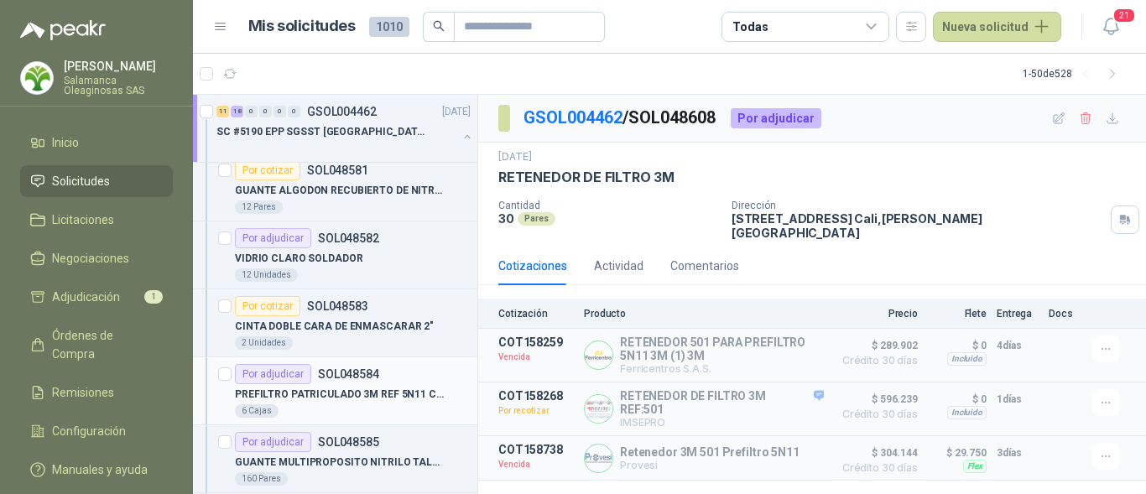
scroll to position [1259, 0]
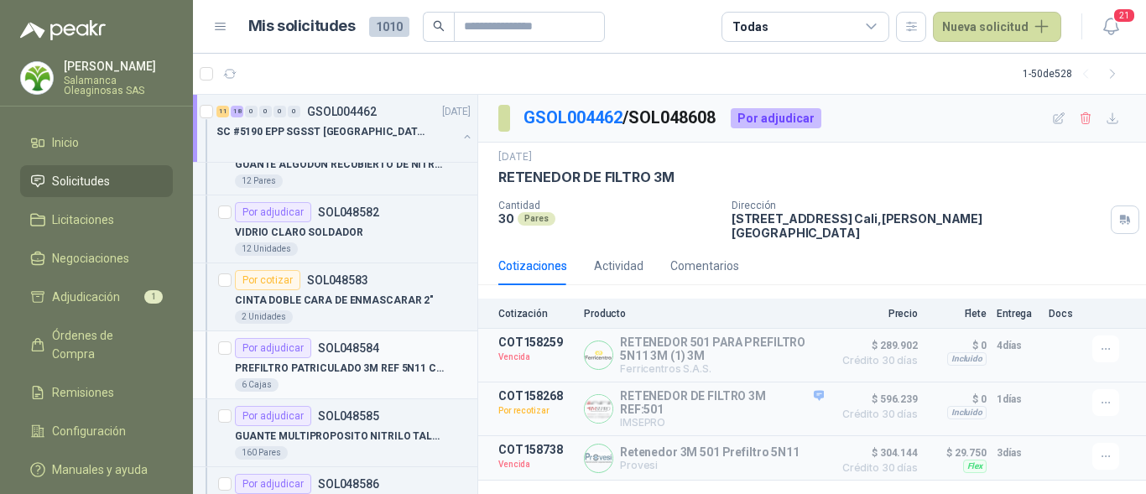
click at [372, 376] on p "PREFILTRO PATRICULADO 3M REF 5N11 CAJAx10PARES" at bounding box center [339, 369] width 209 height 16
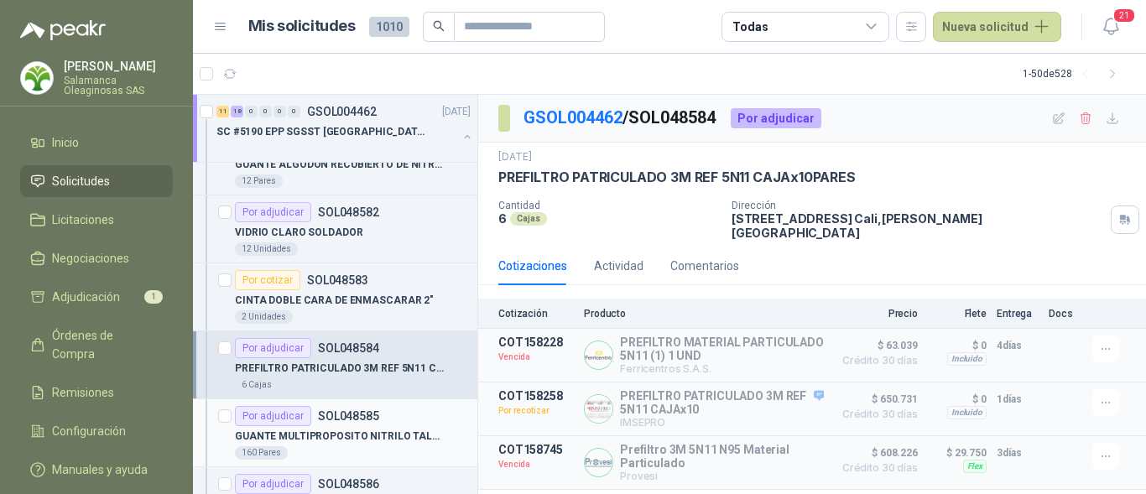
click at [356, 437] on p "GUANTE MULTIPROPOSITO NITRILO TALLA 10" at bounding box center [339, 437] width 209 height 16
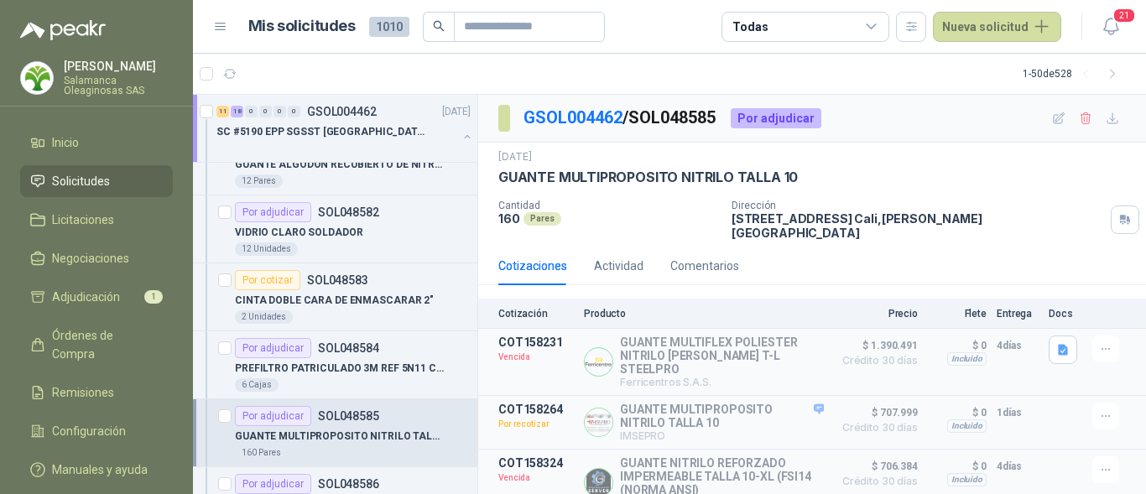
scroll to position [1426, 0]
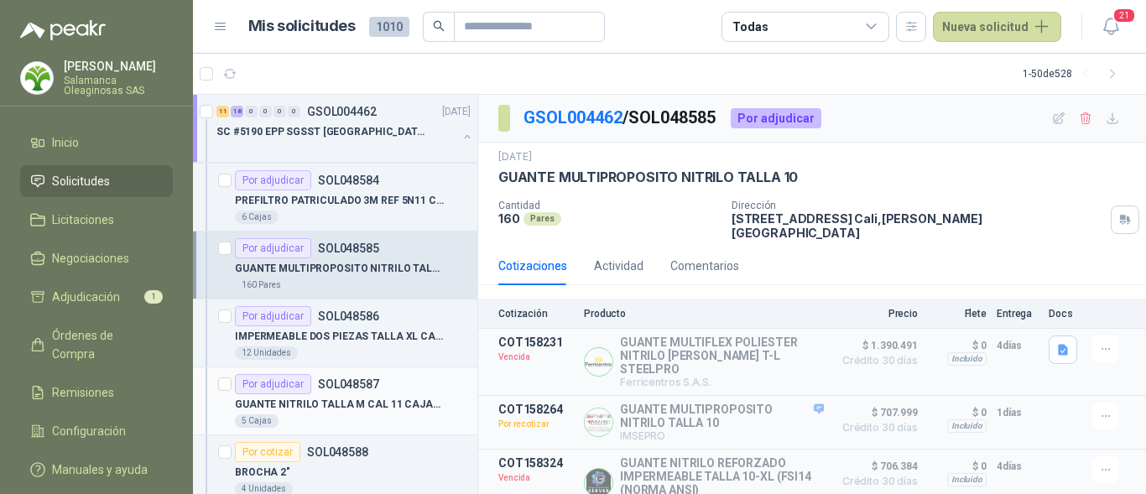
click at [356, 415] on div "5 Cajas" at bounding box center [353, 421] width 236 height 13
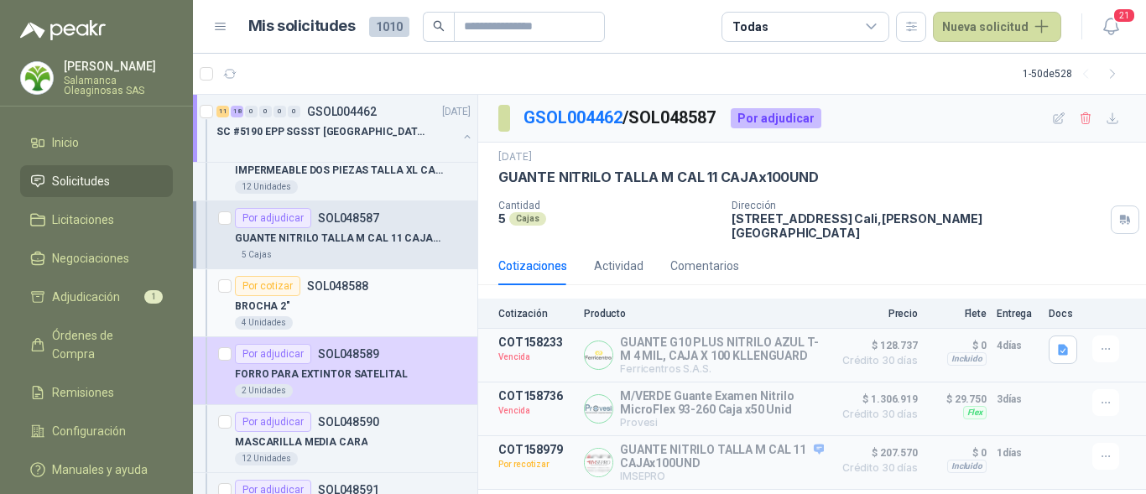
scroll to position [1594, 0]
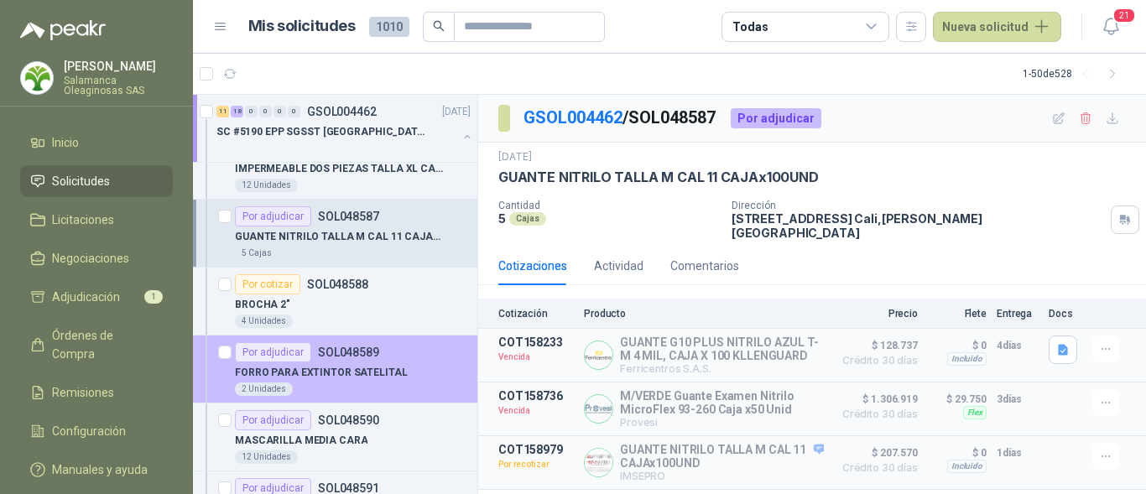
click at [310, 382] on div "FORRO PARA EXTINTOR SATELITAL 2 Unidades" at bounding box center [353, 379] width 236 height 34
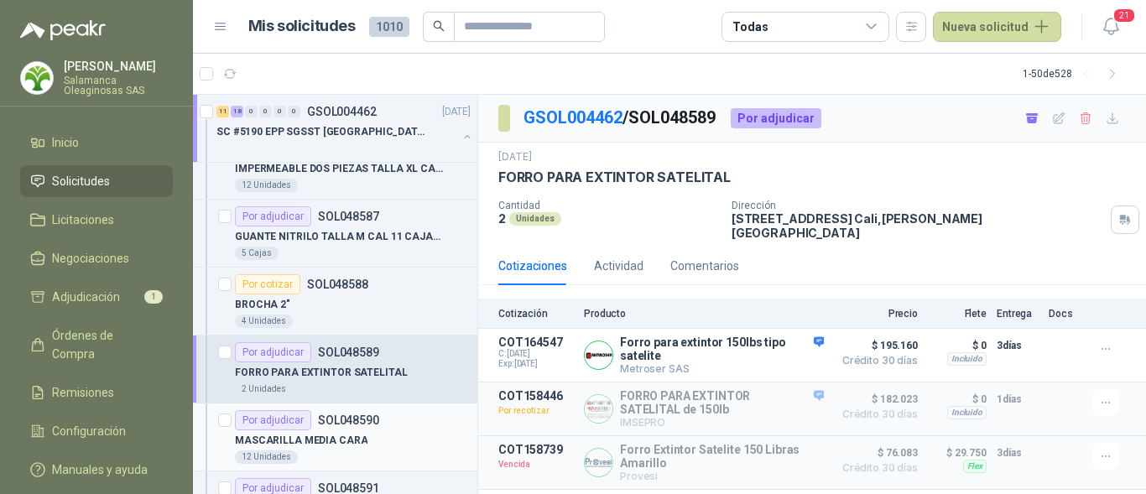
scroll to position [1678, 0]
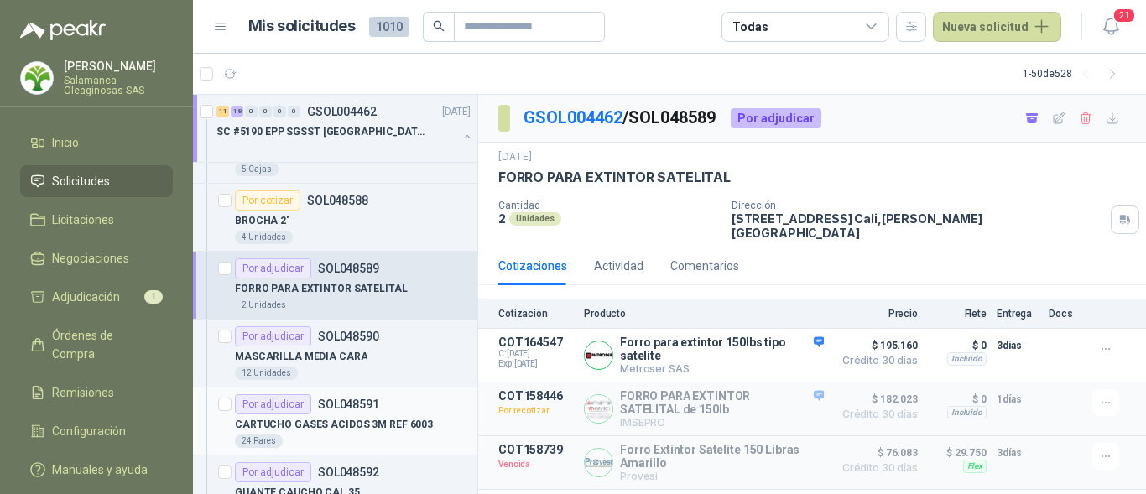
click at [317, 432] on p "CARTUCHO GASES ACIDOS 3M REF 6003" at bounding box center [334, 425] width 198 height 16
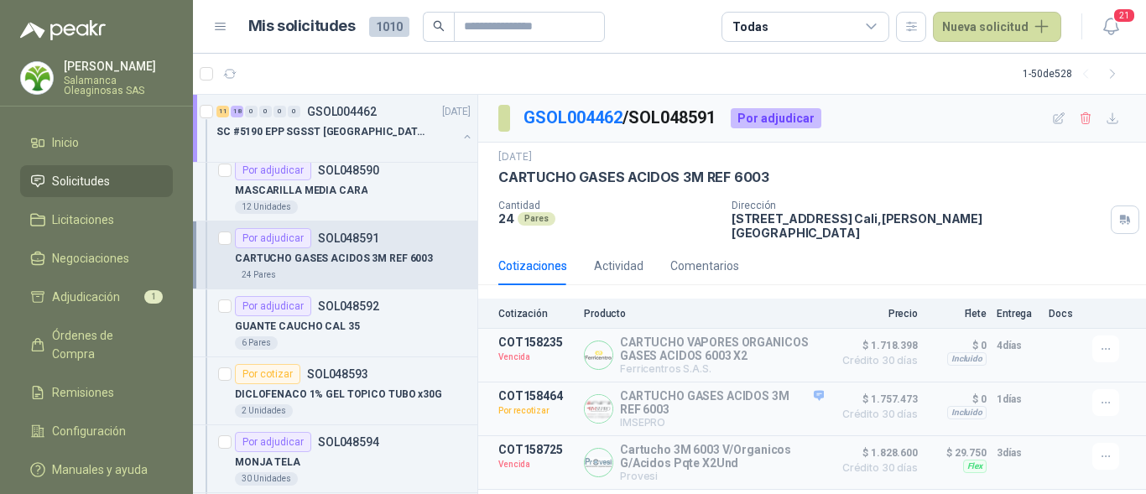
scroll to position [1846, 0]
click at [344, 335] on div "6 Pares" at bounding box center [353, 341] width 236 height 13
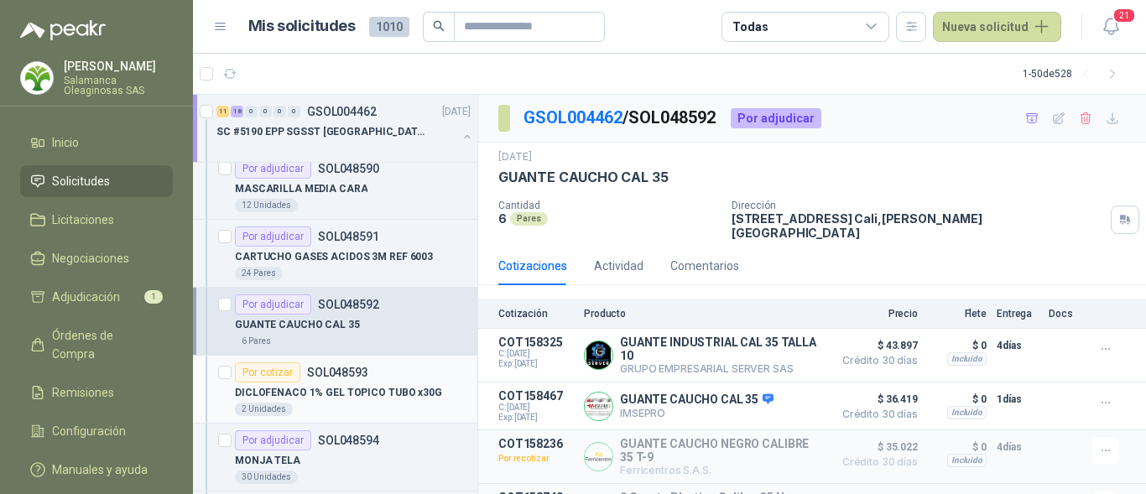
click at [358, 412] on div "2 Unidades" at bounding box center [353, 409] width 236 height 13
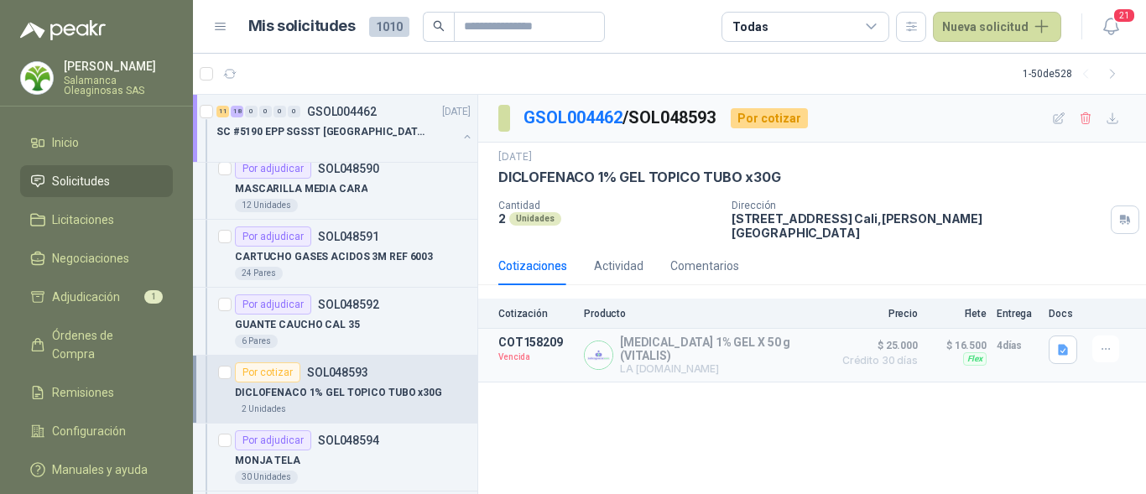
scroll to position [2014, 0]
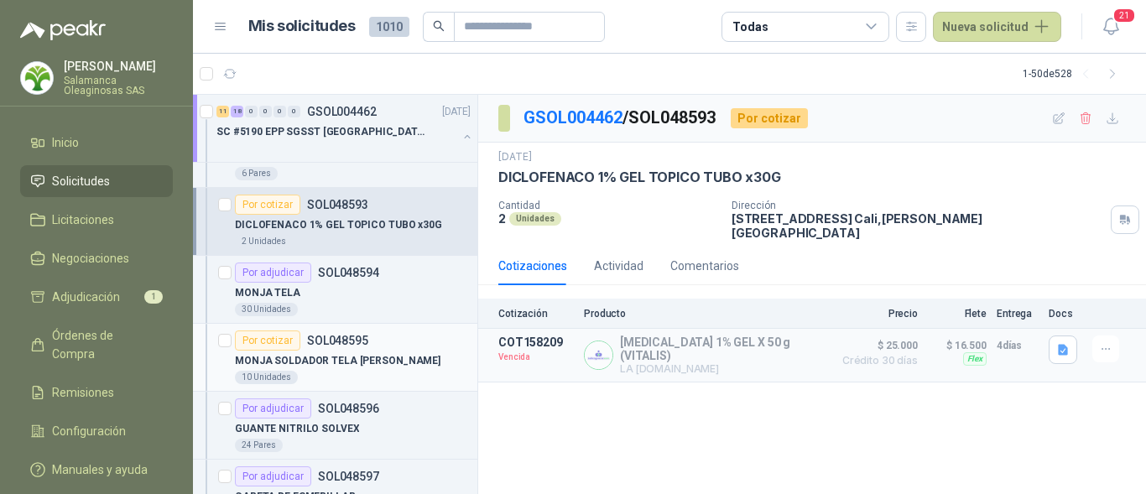
click at [373, 350] on div "Por cotizar SOL048595" at bounding box center [353, 341] width 236 height 20
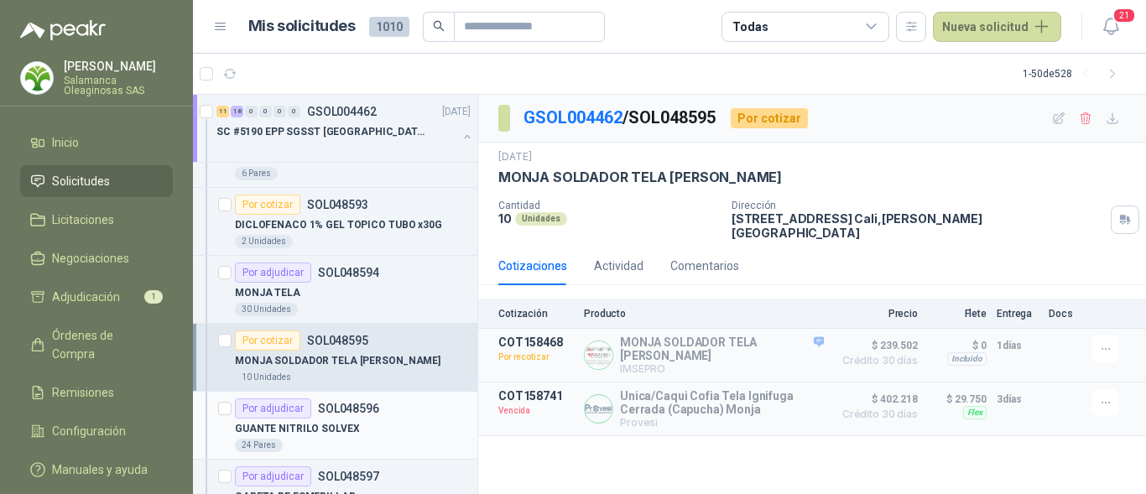
click at [389, 418] on div "Por adjudicar SOL048596" at bounding box center [353, 409] width 236 height 20
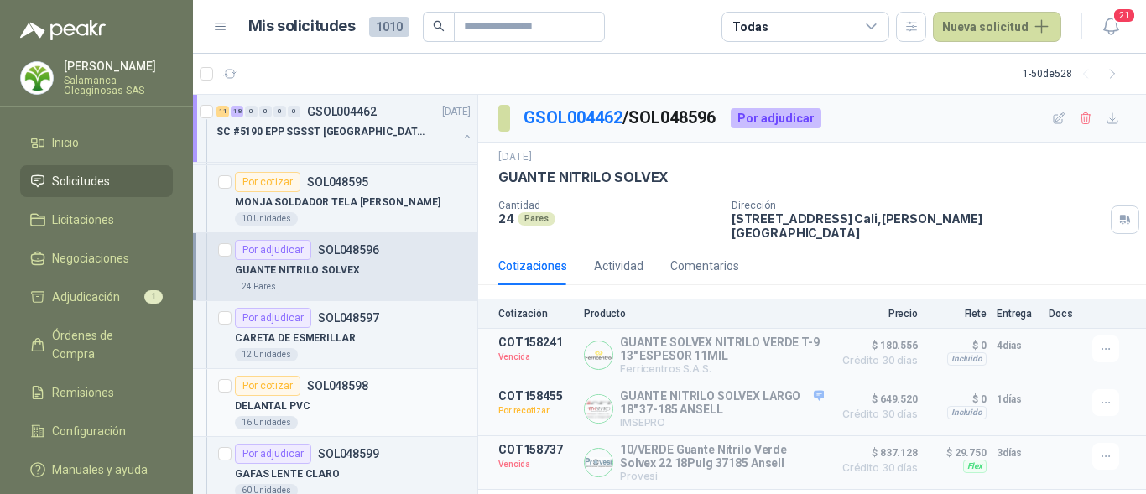
scroll to position [2182, 0]
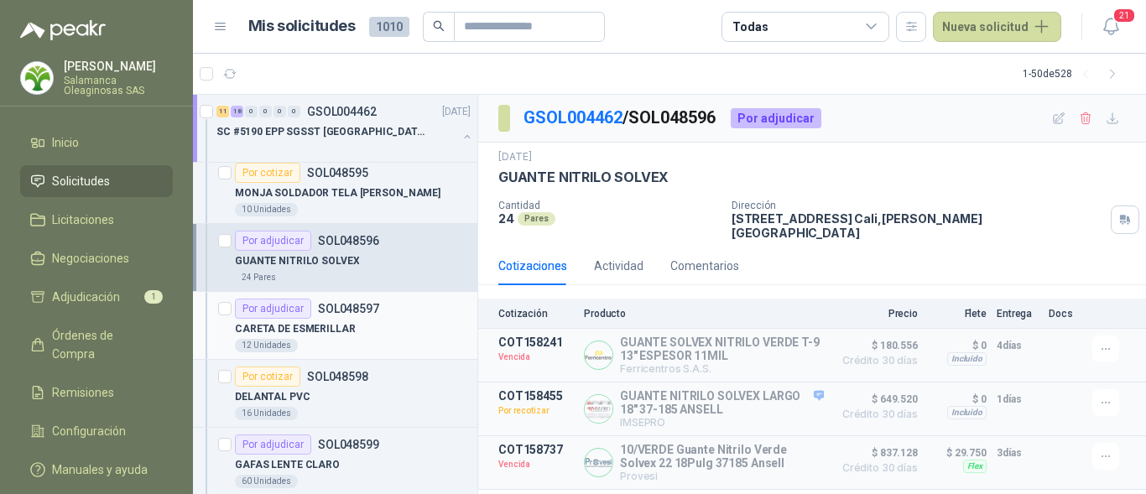
click at [338, 334] on p "CARETA DE ESMERILLAR" at bounding box center [295, 329] width 121 height 16
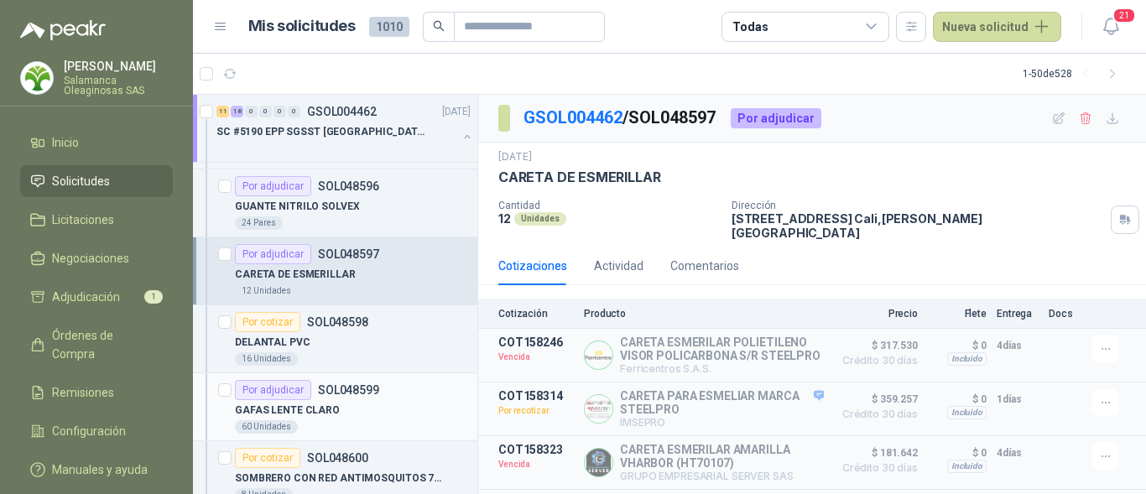
scroll to position [2266, 0]
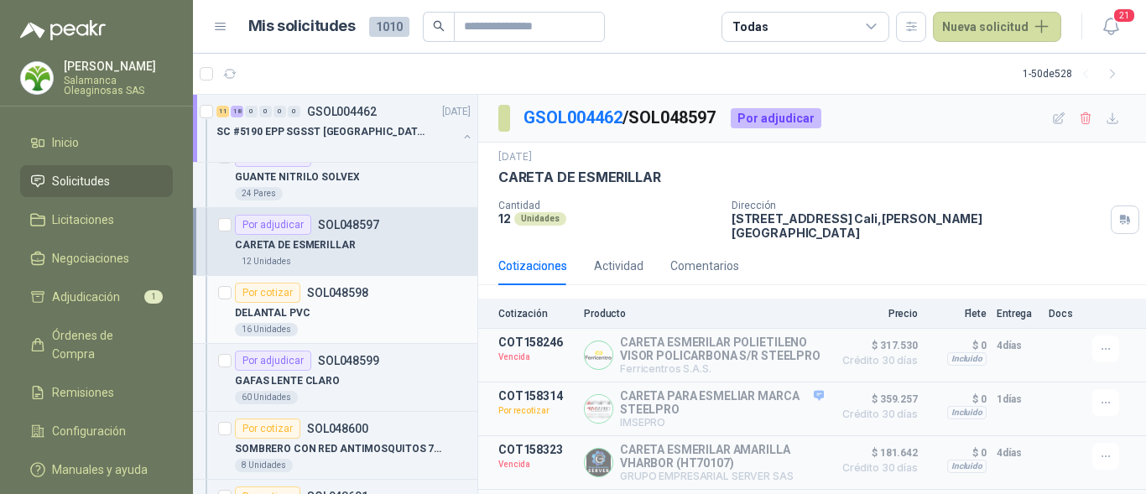
click at [342, 337] on article "Por cotizar SOL048598 DELANTAL PVC 16 Unidades" at bounding box center [335, 310] width 284 height 68
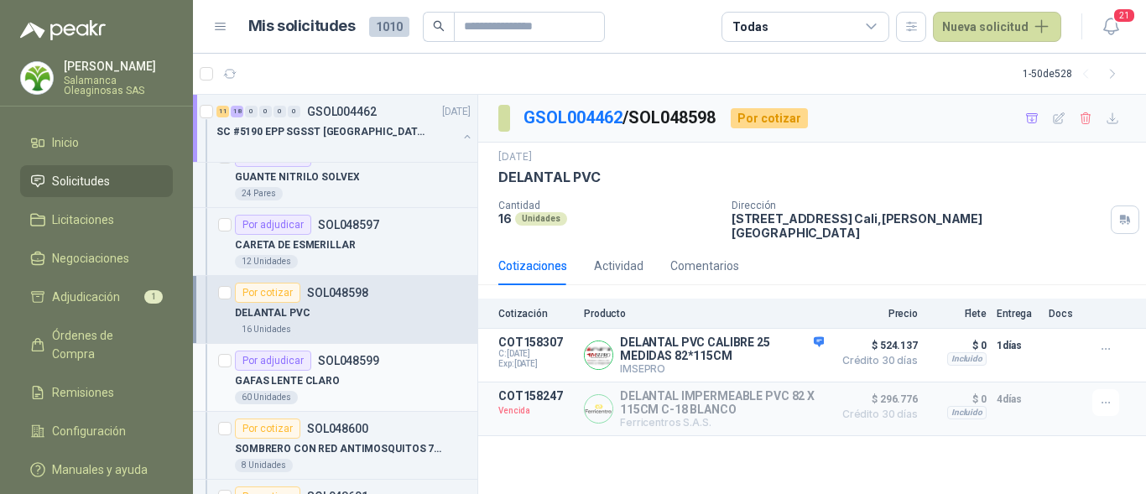
click at [342, 375] on div "GAFAS LENTE CLARO" at bounding box center [353, 381] width 236 height 20
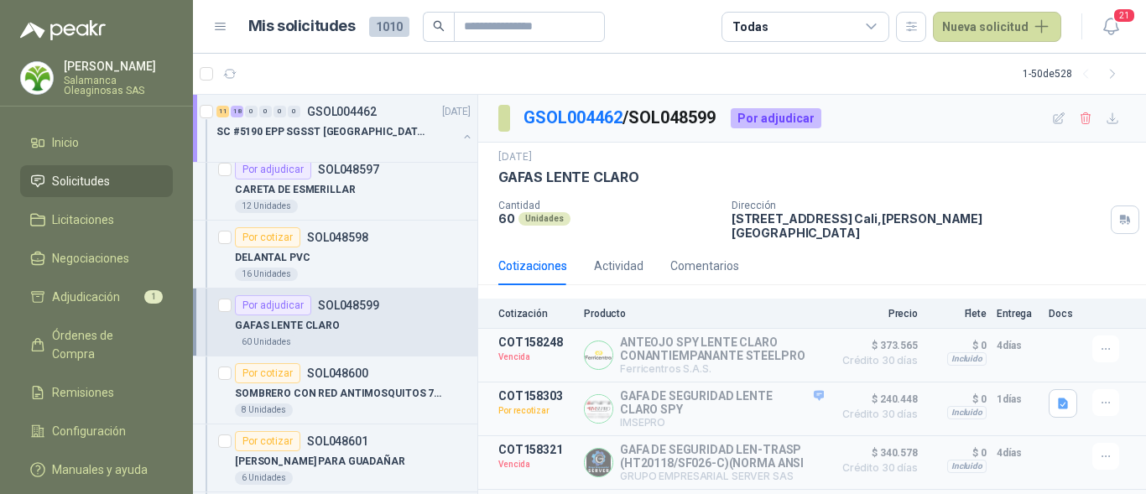
scroll to position [2349, 0]
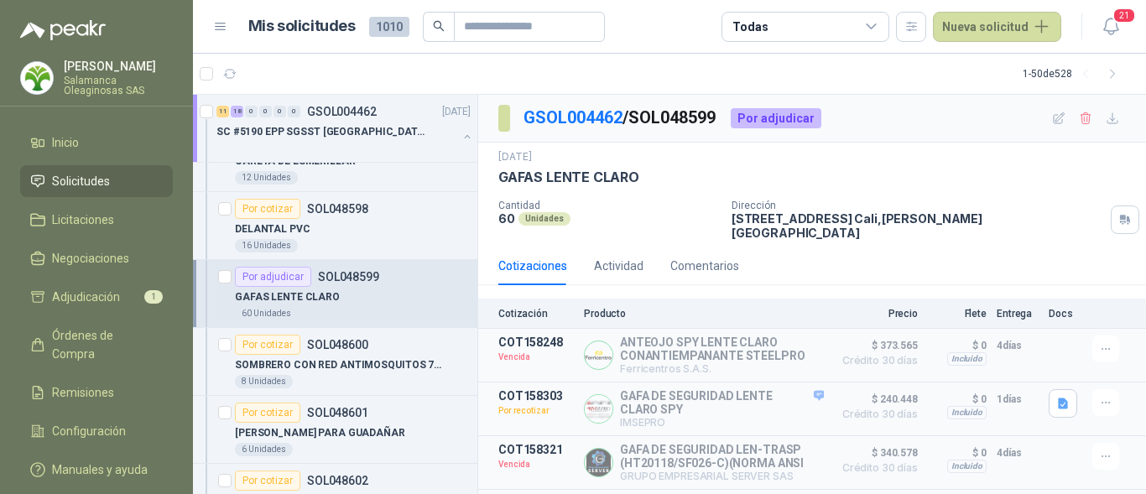
click at [338, 383] on div "8 Unidades" at bounding box center [353, 381] width 236 height 13
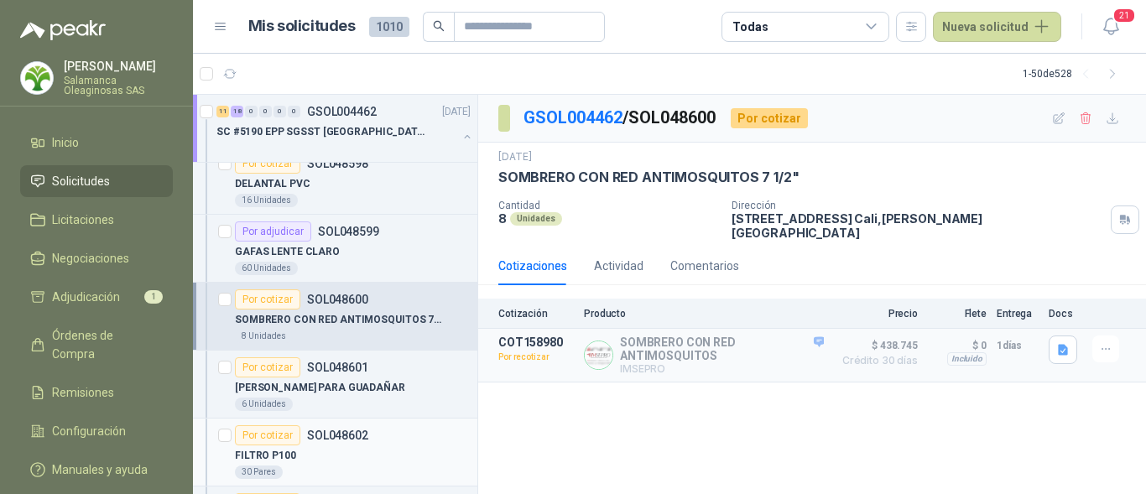
scroll to position [2433, 0]
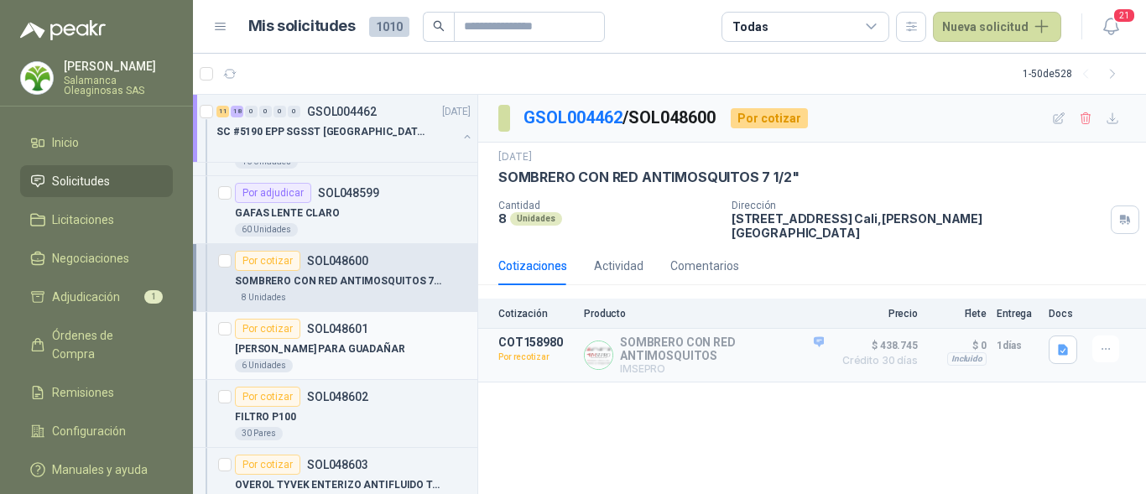
click at [369, 362] on div "6 Unidades" at bounding box center [353, 365] width 236 height 13
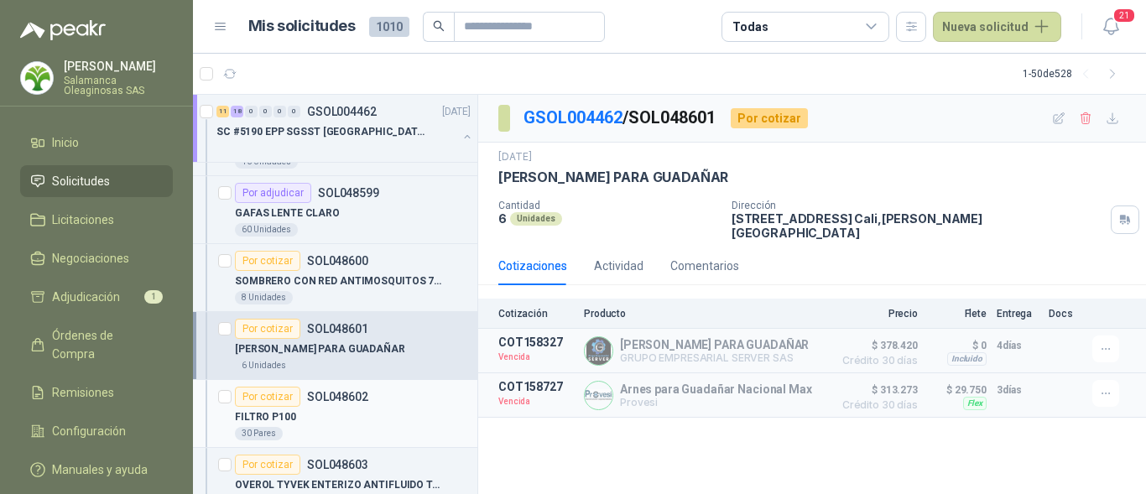
click at [362, 423] on div "FILTRO P100" at bounding box center [353, 417] width 236 height 20
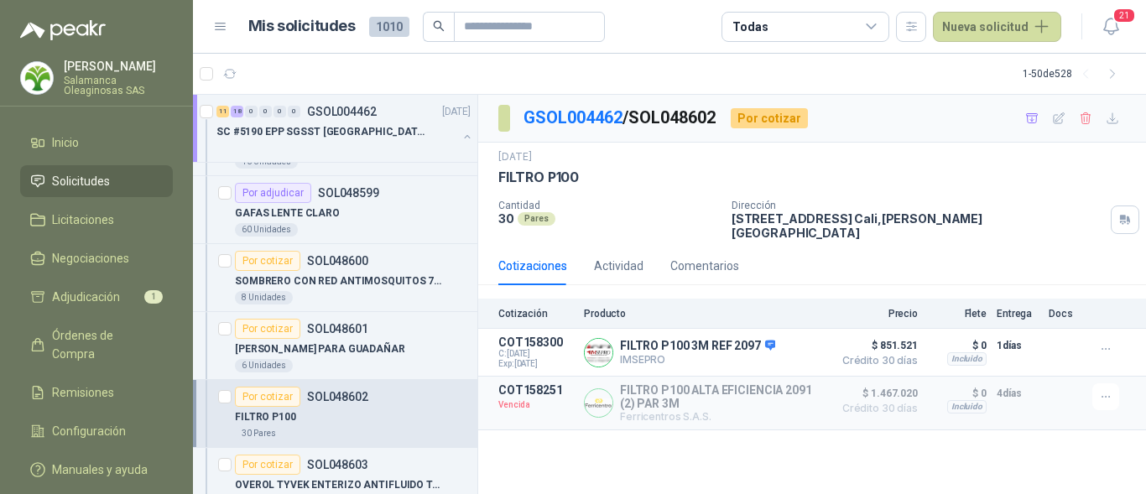
scroll to position [2601, 0]
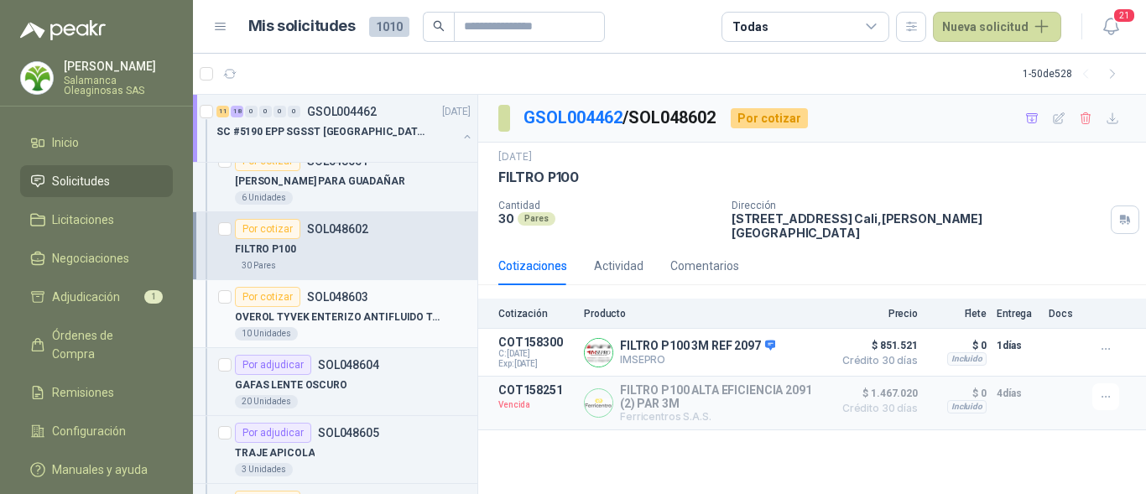
click at [352, 329] on div "10 Unidades" at bounding box center [353, 333] width 236 height 13
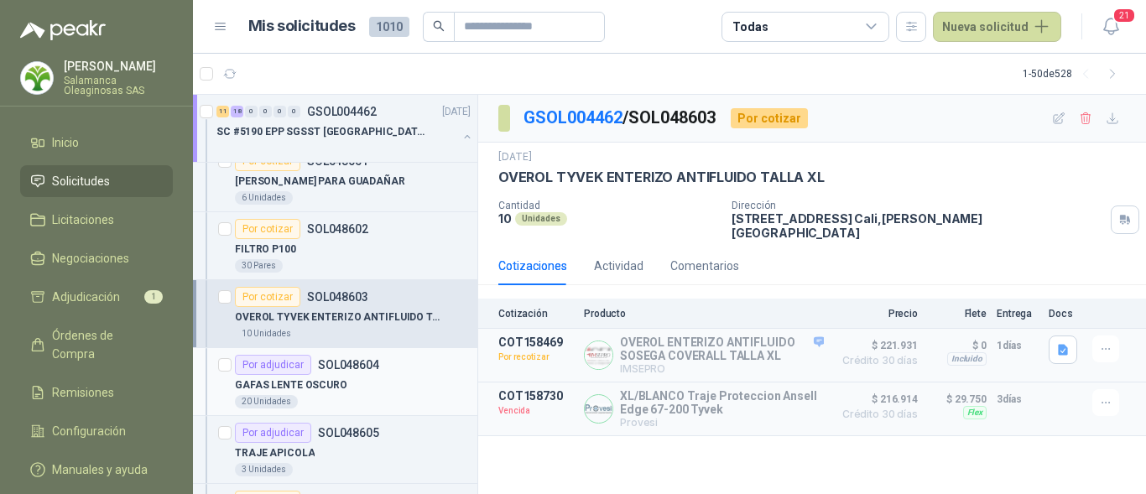
click at [352, 383] on div "GAFAS LENTE OSCURO" at bounding box center [353, 385] width 236 height 20
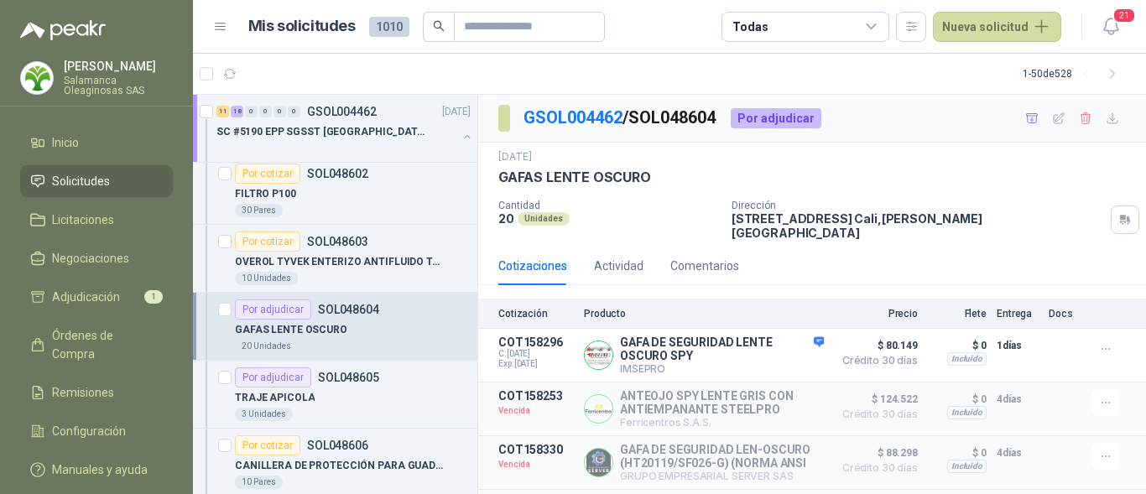
scroll to position [2685, 0]
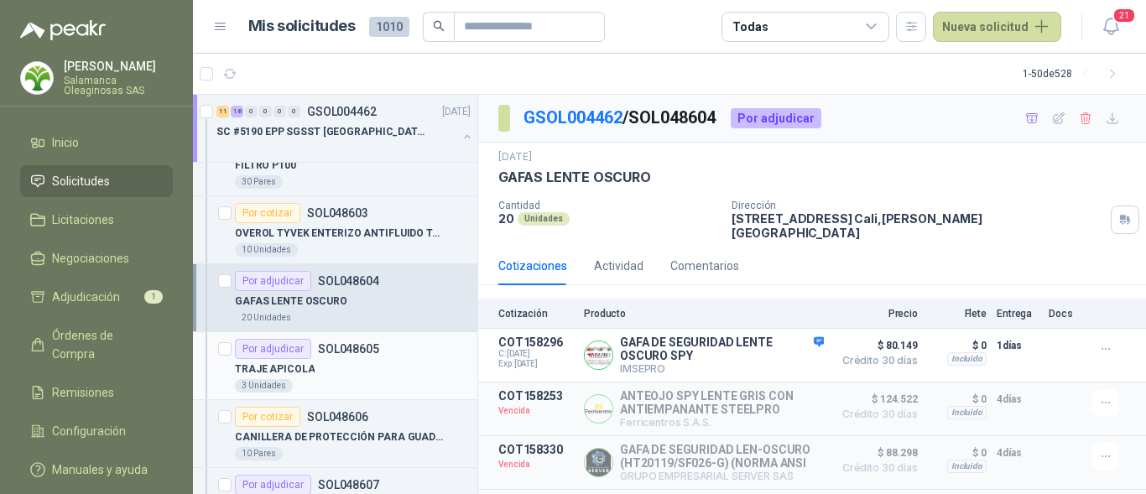
click at [347, 370] on div "TRAJE APICOLA" at bounding box center [353, 369] width 236 height 20
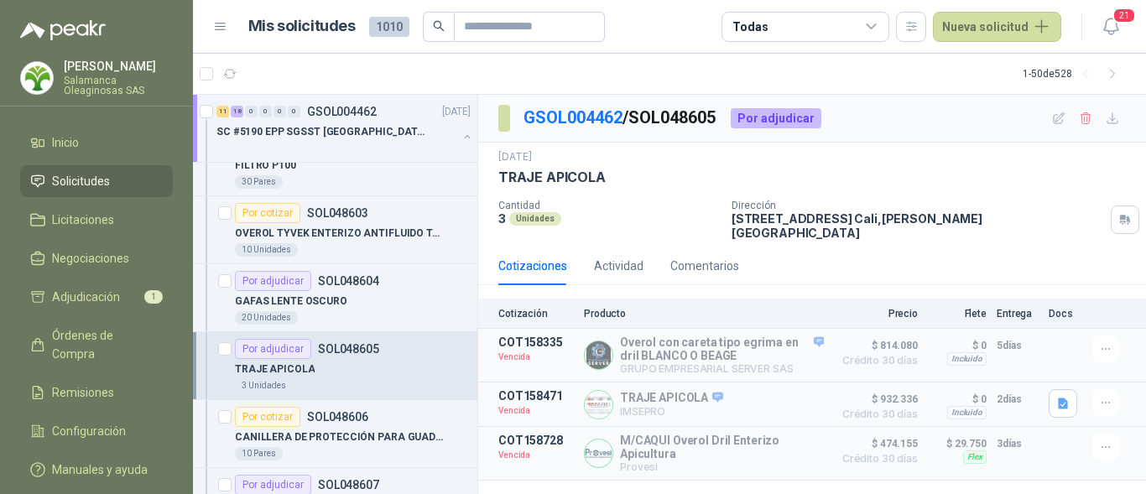
scroll to position [2769, 0]
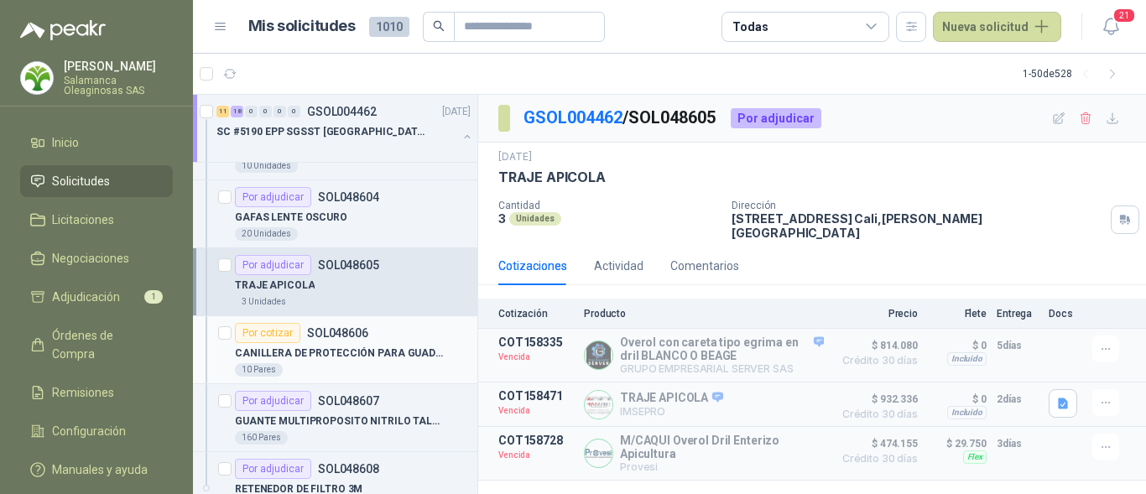
click at [347, 365] on div "10 Pares" at bounding box center [353, 369] width 236 height 13
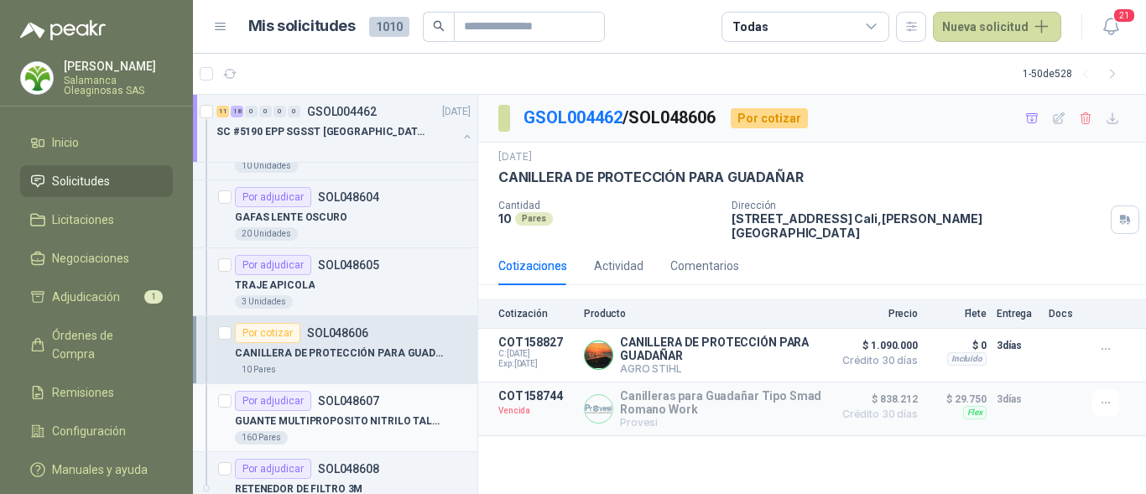
click at [362, 414] on p "GUANTE MULTIPROPOSITO NITRILO TALLA 9" at bounding box center [339, 422] width 209 height 16
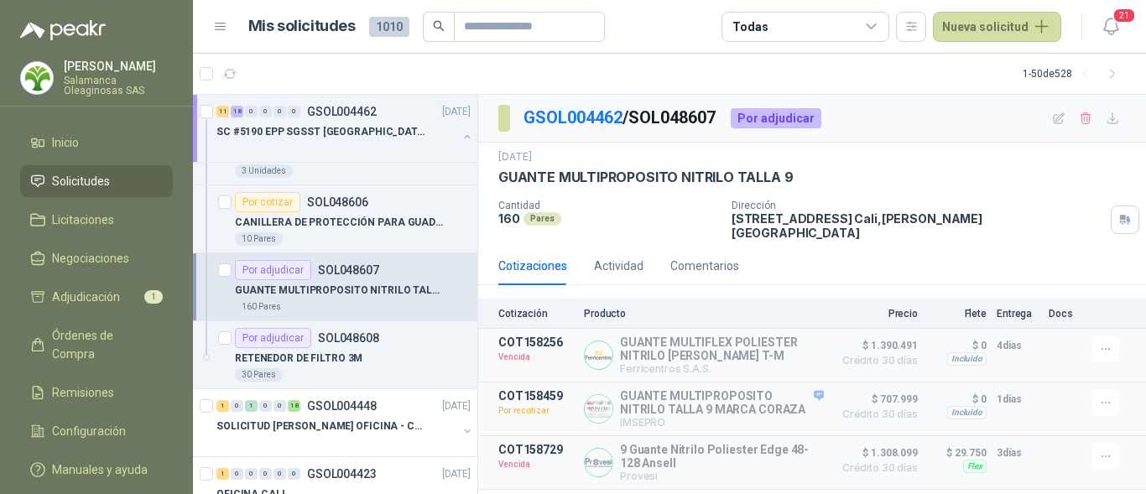
scroll to position [2937, 0]
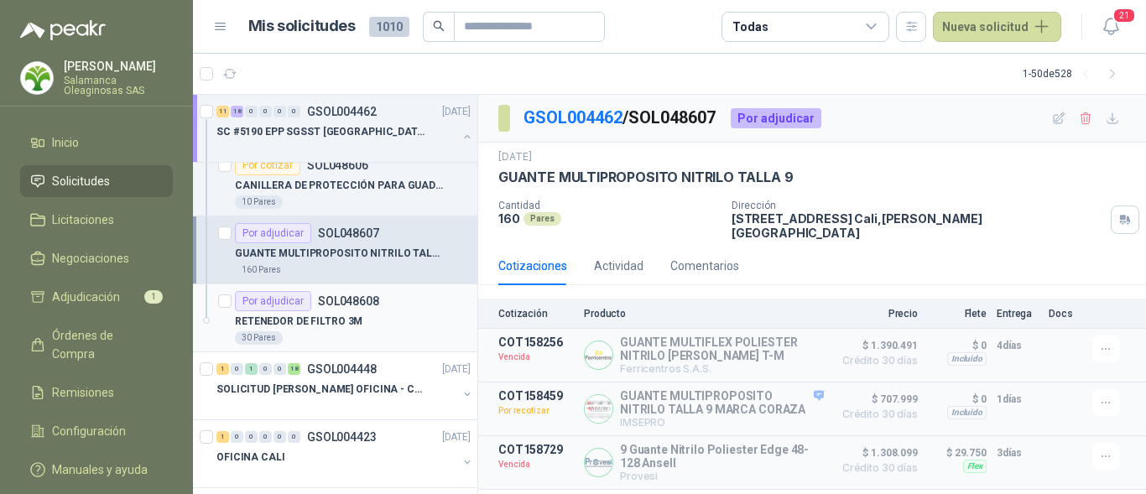
click at [349, 333] on div "30 Pares" at bounding box center [353, 337] width 236 height 13
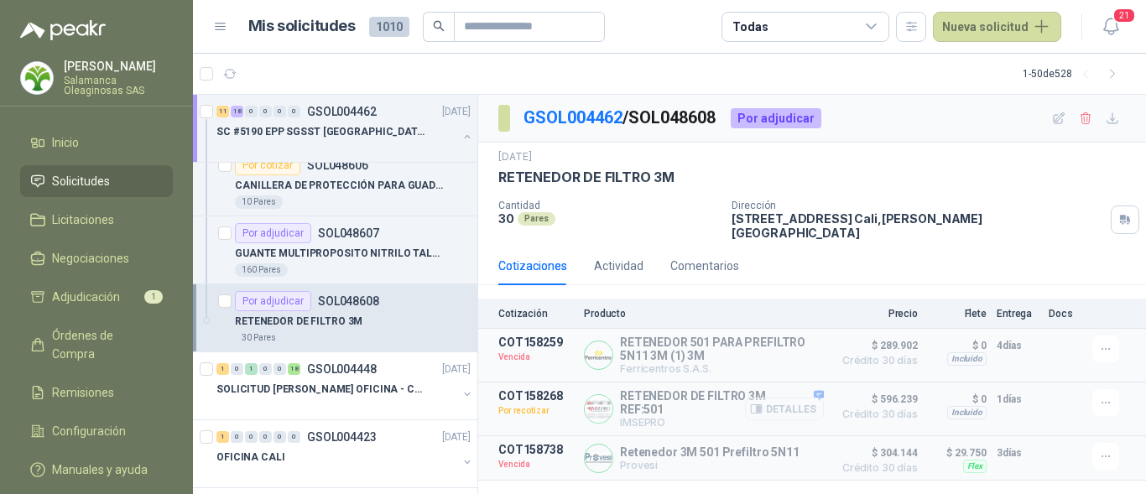
click at [800, 398] on button "Detalles" at bounding box center [784, 409] width 79 height 23
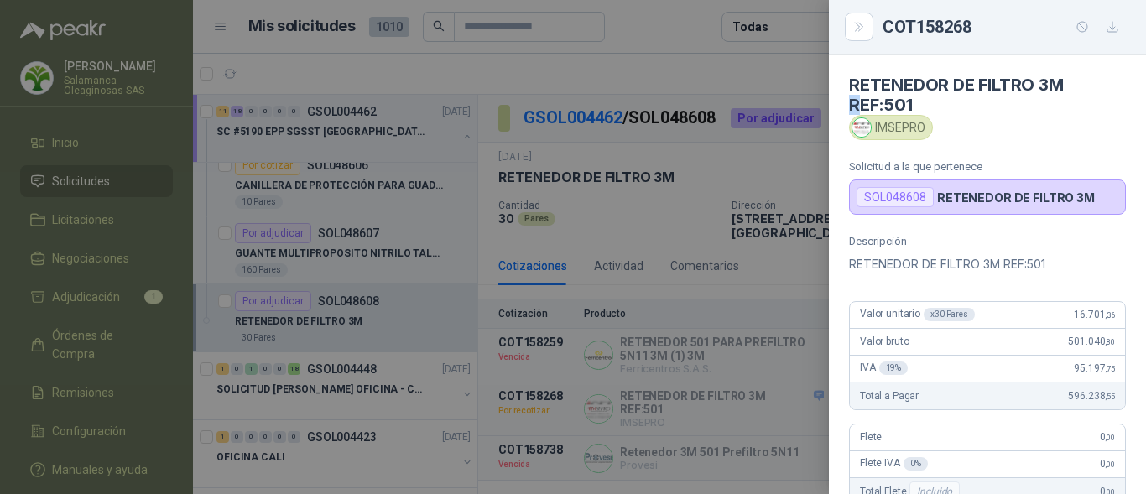
drag, startPoint x: 1070, startPoint y: 79, endPoint x: 963, endPoint y: 81, distance: 106.6
click at [860, 101] on h4 "RETENEDOR DE FILTRO 3M REF:501" at bounding box center [987, 95] width 277 height 40
drag, startPoint x: 967, startPoint y: 92, endPoint x: 883, endPoint y: 100, distance: 85.1
click at [883, 100] on h4 "RETENEDOR DE FILTRO 3M REF:501" at bounding box center [987, 95] width 277 height 40
click at [890, 79] on h4 "RETENEDOR DE FILTRO 3M REF:501" at bounding box center [987, 95] width 277 height 40
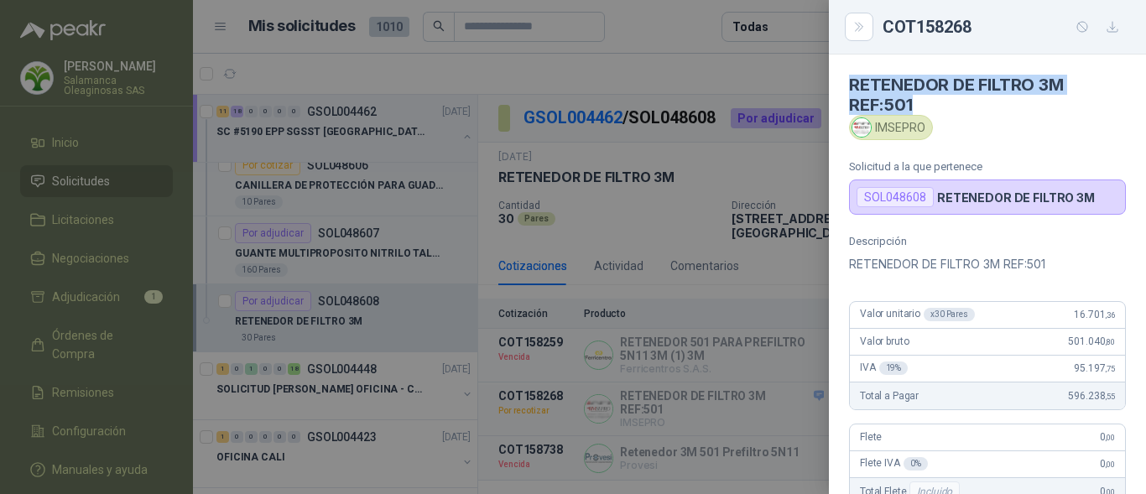
drag, startPoint x: 850, startPoint y: 79, endPoint x: 932, endPoint y: 100, distance: 84.9
click at [932, 100] on h4 "RETENEDOR DE FILTRO 3M REF:501" at bounding box center [987, 95] width 277 height 40
copy h4 "RETENEDOR DE FILTRO 3M REF:501"
click at [1027, 358] on div "IVA 19 % 95.197 ,75" at bounding box center [987, 369] width 275 height 27
click at [376, 298] on div at bounding box center [573, 247] width 1146 height 494
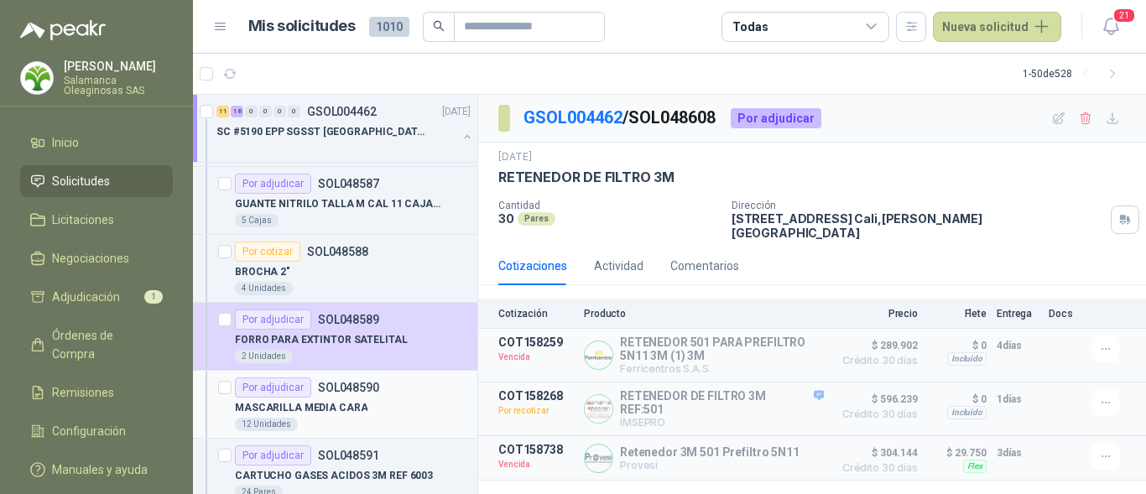
scroll to position [1594, 0]
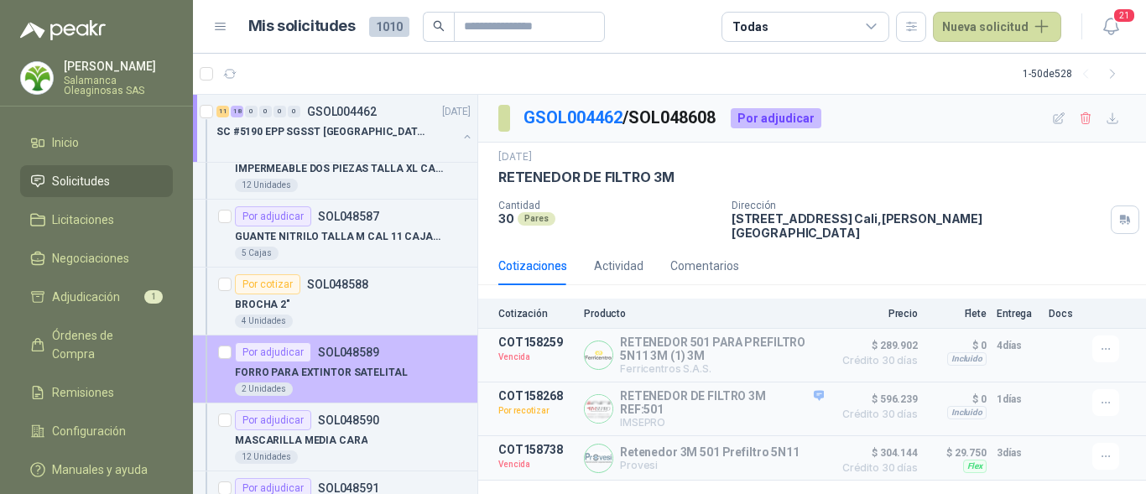
click at [375, 387] on div "2 Unidades" at bounding box center [353, 389] width 236 height 13
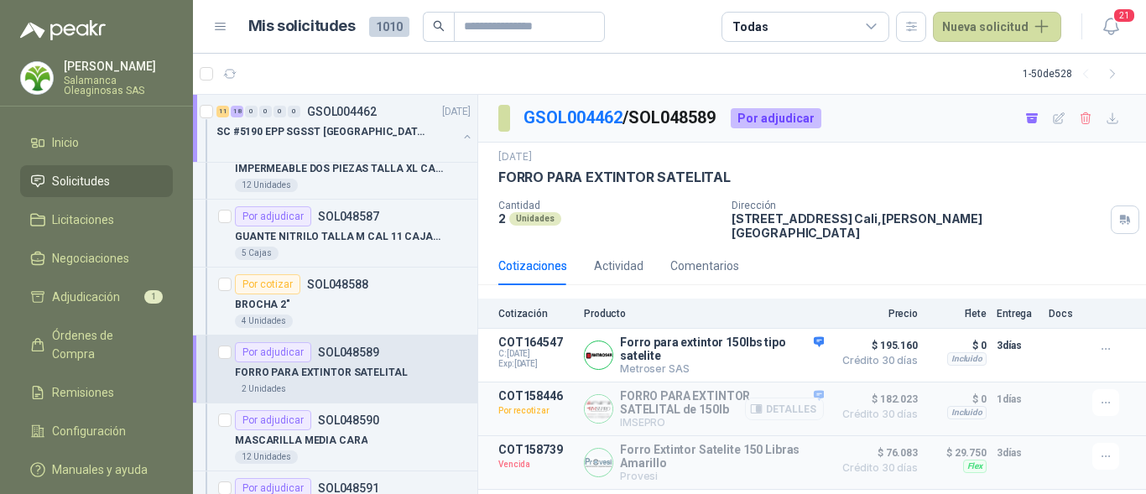
click at [804, 401] on button "Detalles" at bounding box center [784, 409] width 79 height 23
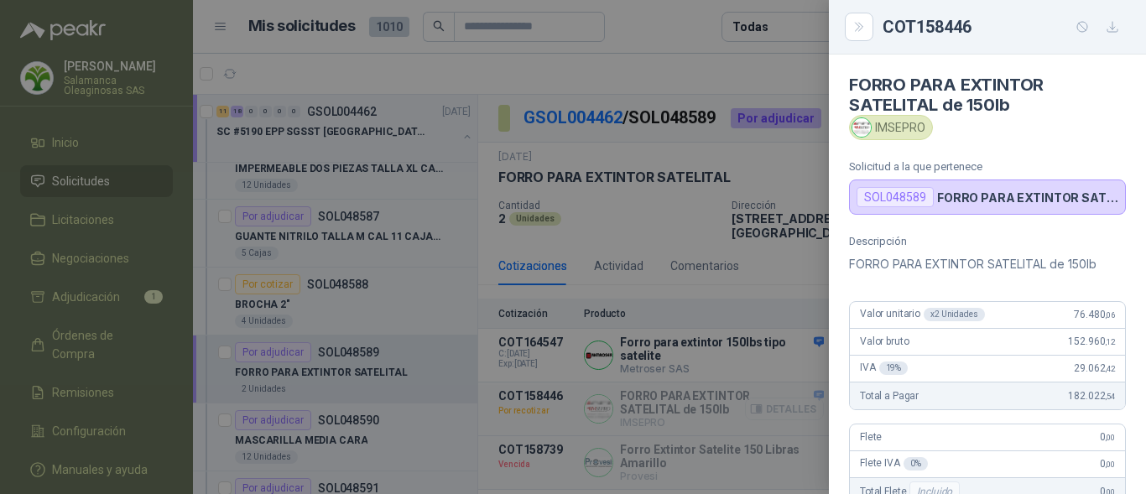
click at [805, 401] on div at bounding box center [573, 247] width 1146 height 494
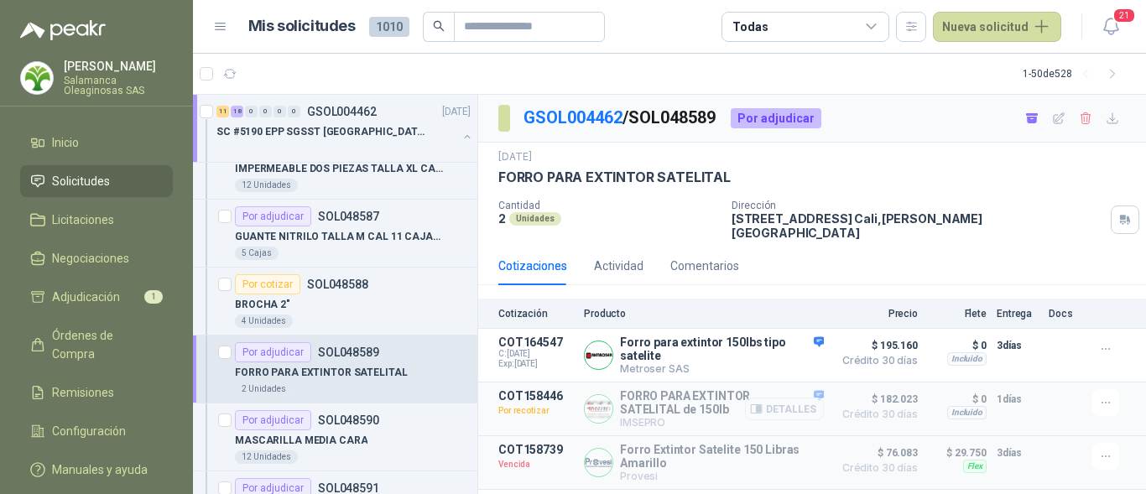
click at [805, 401] on button "Detalles" at bounding box center [784, 409] width 79 height 23
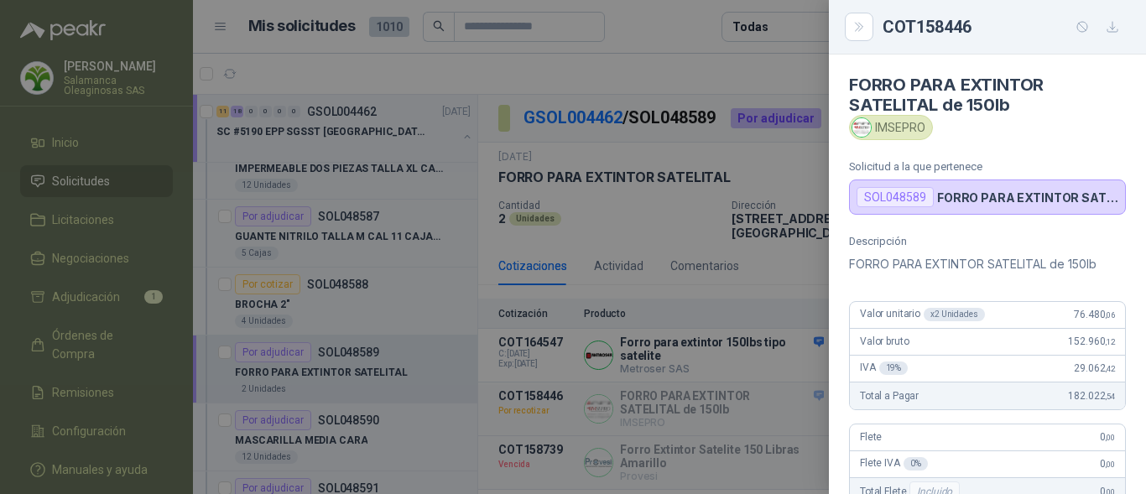
click at [707, 472] on div at bounding box center [573, 247] width 1146 height 494
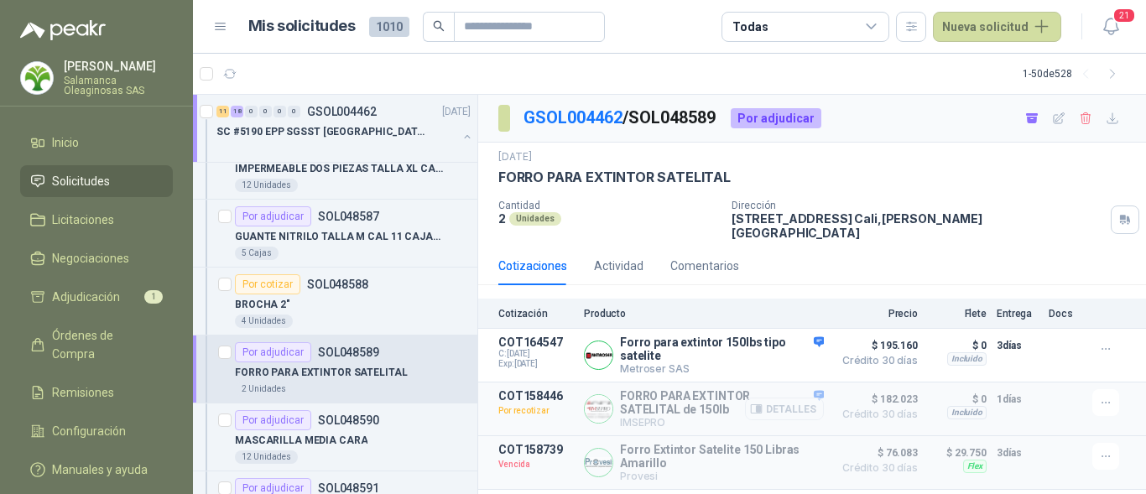
click at [816, 398] on button "Detalles" at bounding box center [784, 409] width 79 height 23
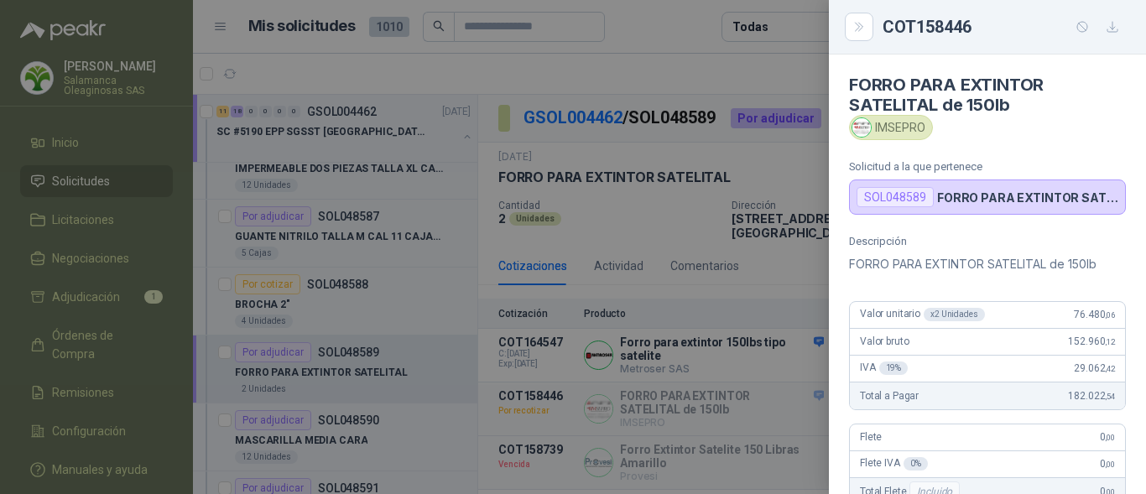
click at [1064, 330] on div "Valor bruto 152.960 ,12" at bounding box center [987, 342] width 275 height 27
click at [385, 330] on div at bounding box center [573, 247] width 1146 height 494
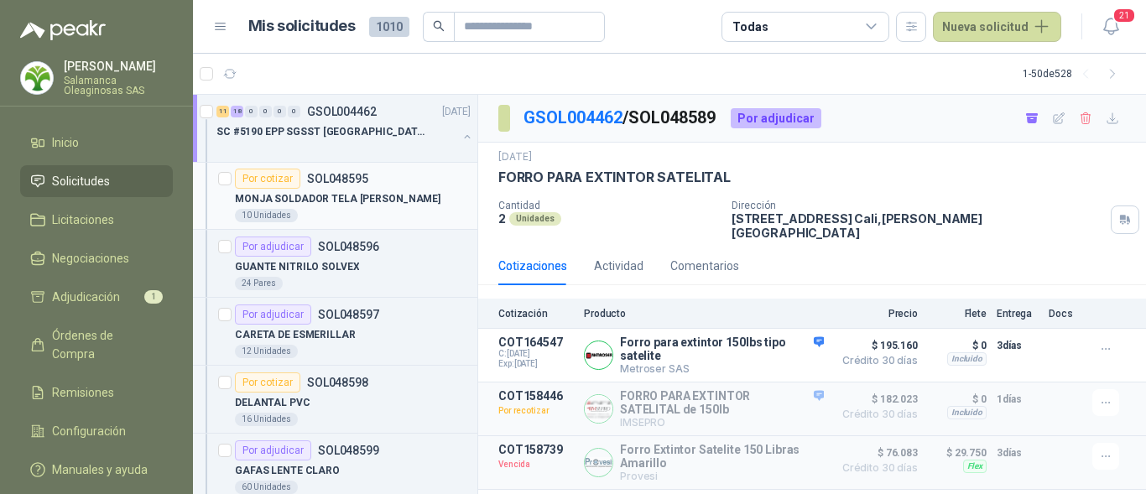
scroll to position [2266, 0]
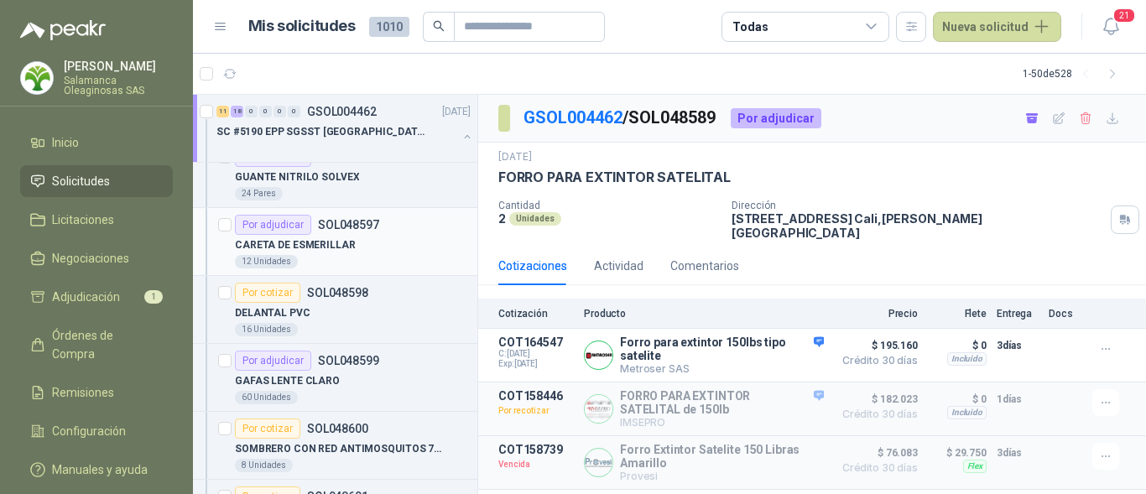
click at [349, 253] on div "CARETA DE ESMERILLAR" at bounding box center [353, 245] width 236 height 20
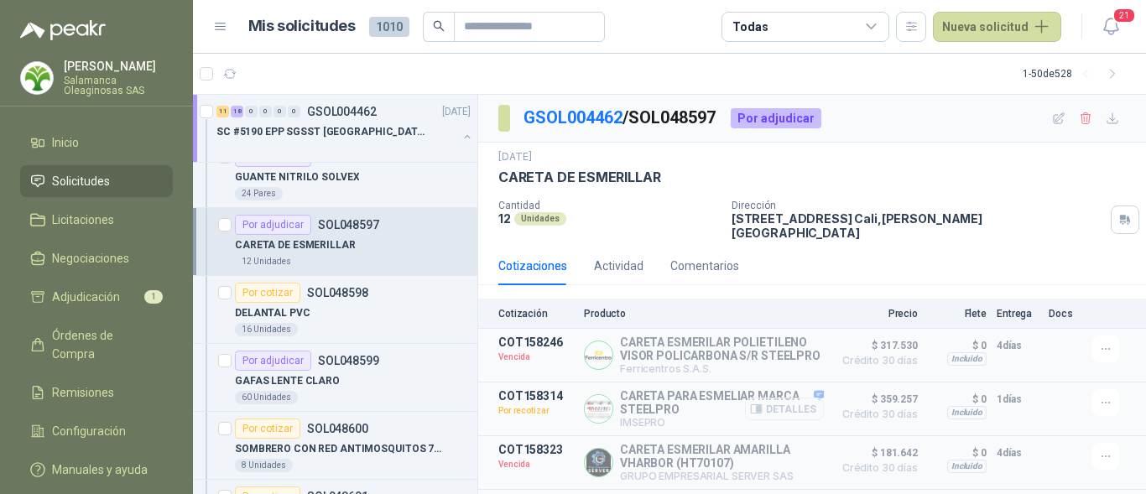
click at [763, 414] on button "Detalles" at bounding box center [784, 409] width 79 height 23
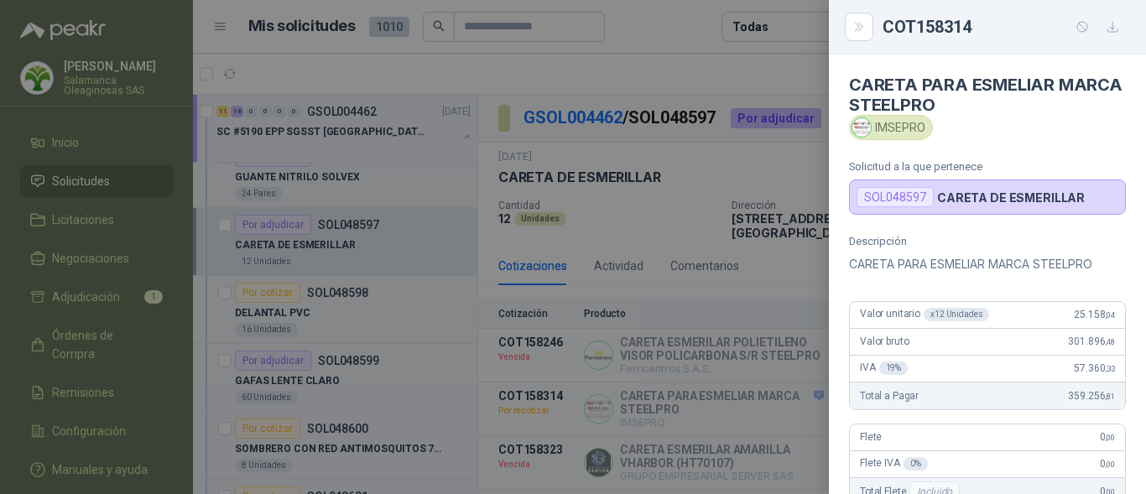
click at [1077, 199] on div "SOL048597 CARETA DE ESMERILLAR" at bounding box center [987, 197] width 277 height 35
click at [175, 336] on div at bounding box center [573, 247] width 1146 height 494
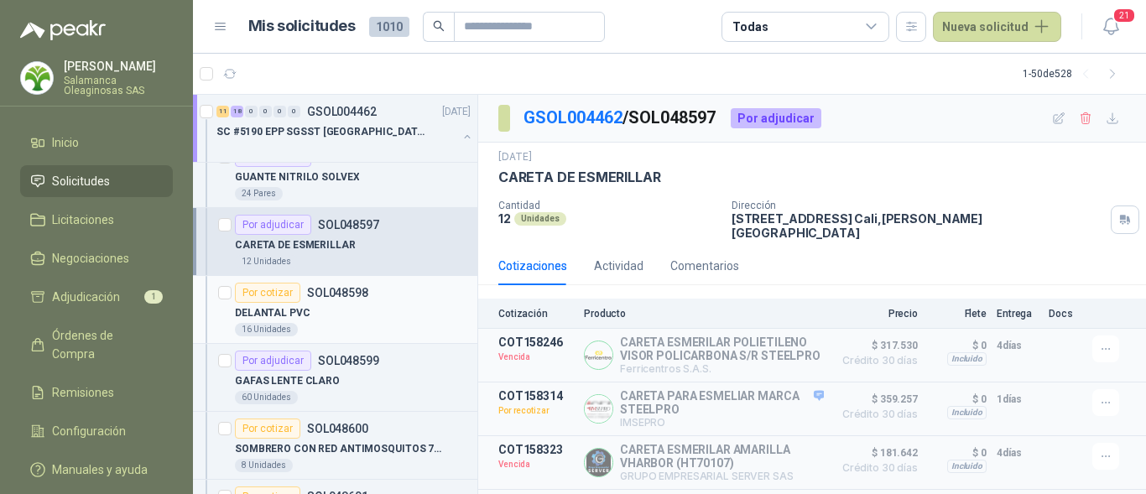
click at [315, 335] on div "16 Unidades" at bounding box center [353, 329] width 236 height 13
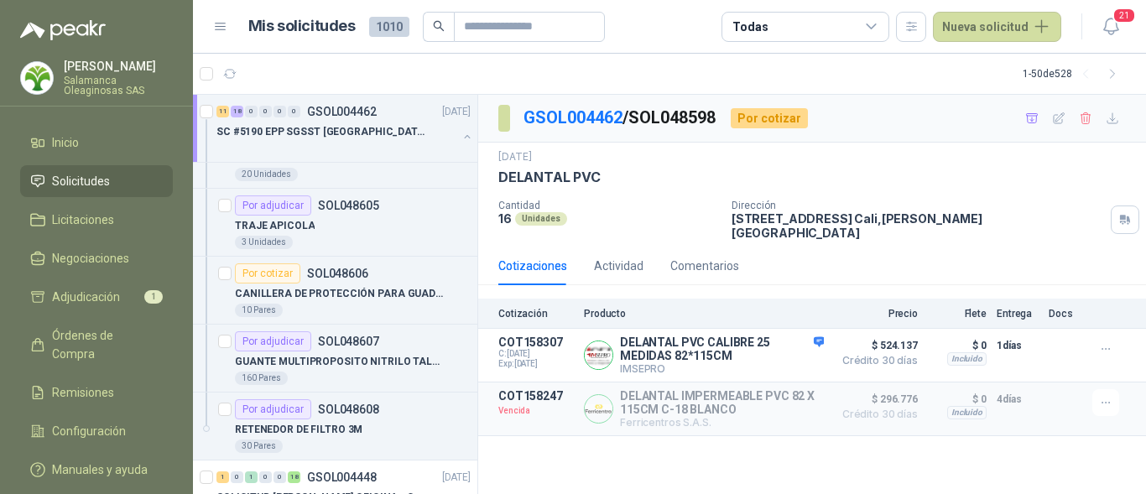
scroll to position [2853, 0]
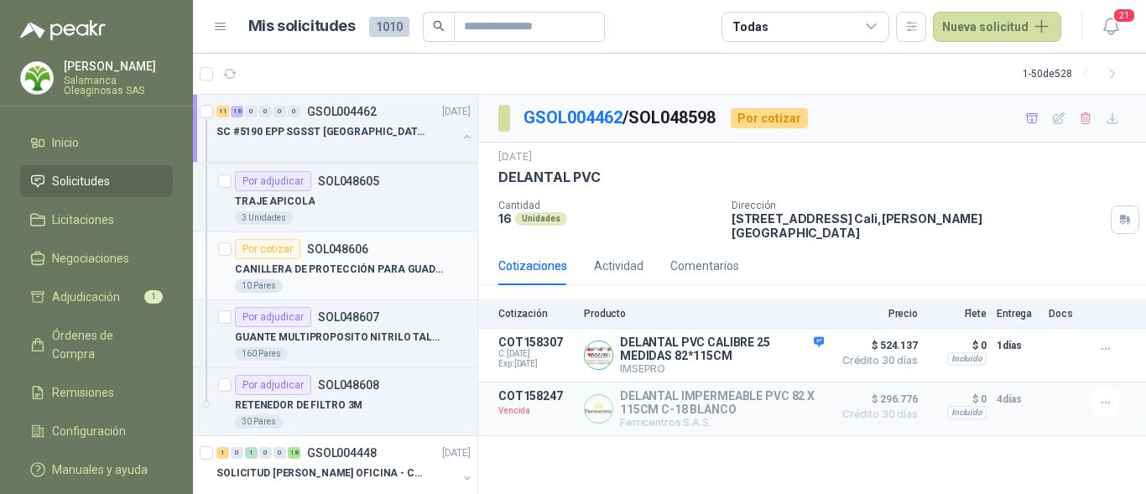
click at [361, 281] on div "10 Pares" at bounding box center [353, 285] width 236 height 13
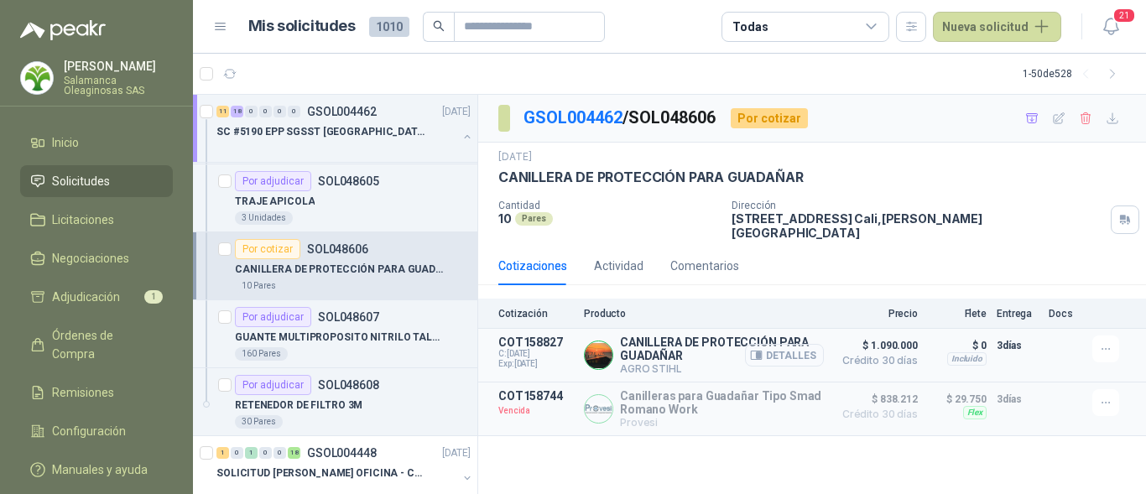
click at [790, 344] on button "Detalles" at bounding box center [784, 355] width 79 height 23
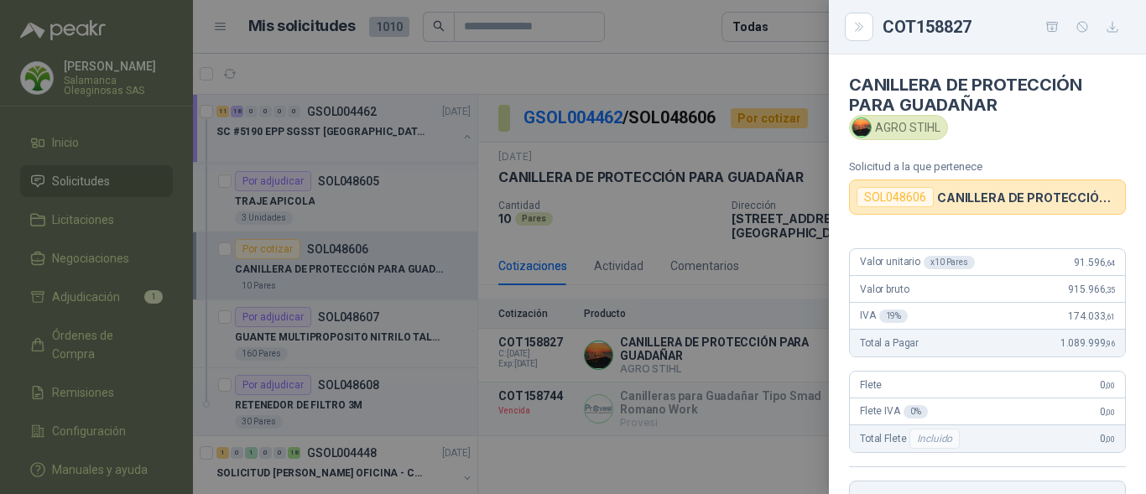
click at [1012, 308] on div "IVA 19 % 174.033 ,61" at bounding box center [987, 316] width 275 height 27
click at [674, 374] on div at bounding box center [573, 247] width 1146 height 494
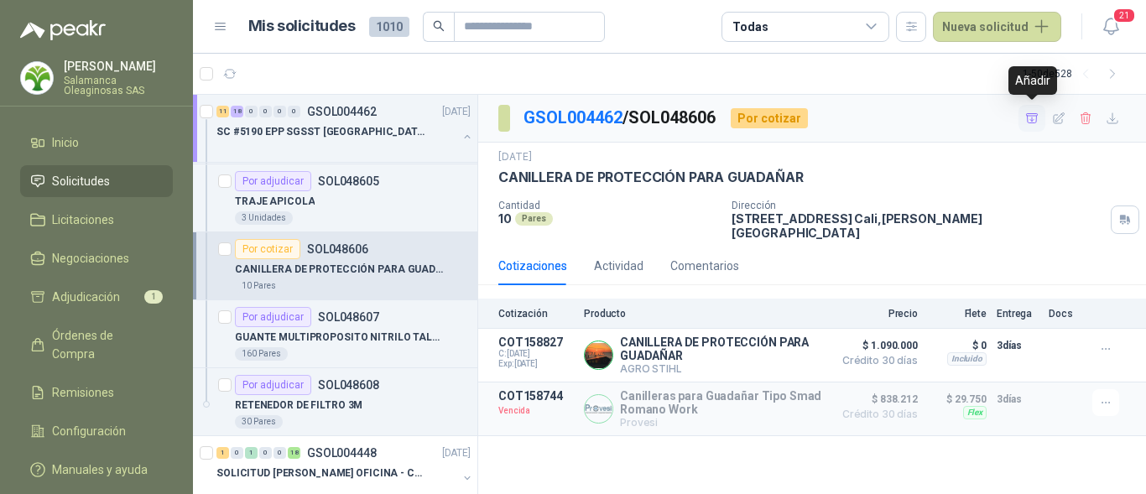
click at [1031, 120] on icon "button" at bounding box center [1032, 117] width 12 height 9
click at [1119, 218] on div "Dirección CALLE 4 No.27 -79 Cali , Valle del Cauca" at bounding box center [936, 220] width 408 height 40
click at [1037, 251] on div "Cotizaciones Actividad Comentarios" at bounding box center [812, 266] width 628 height 39
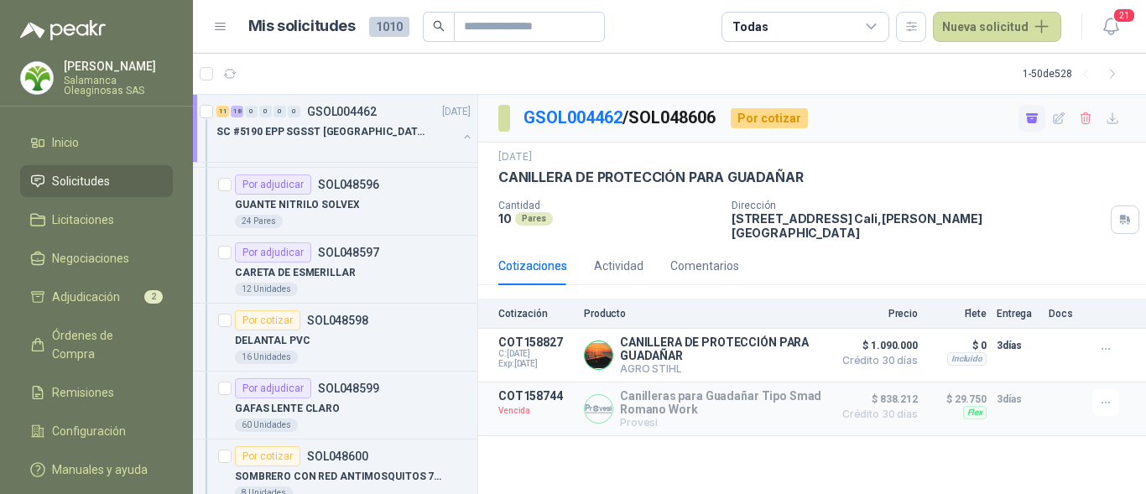
scroll to position [2266, 0]
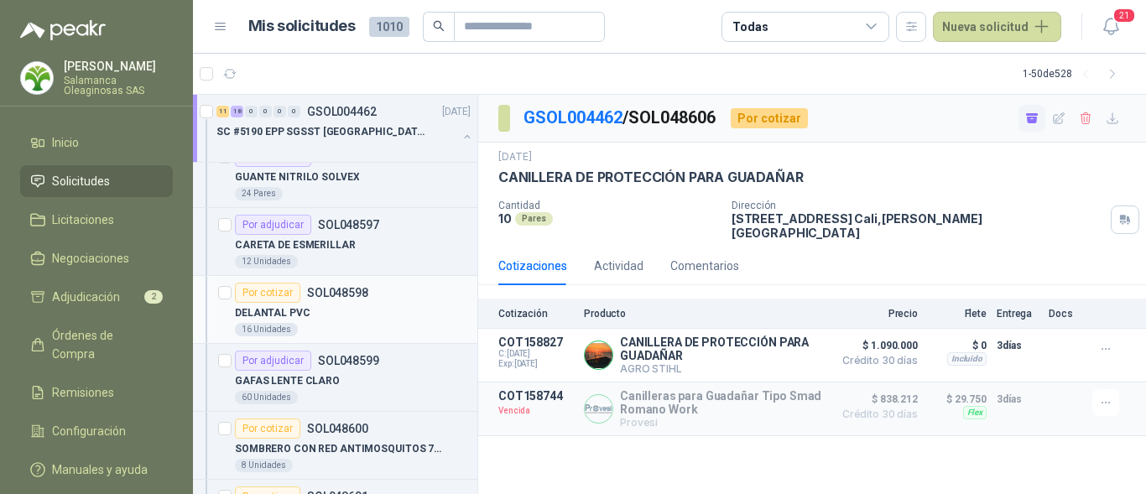
click at [351, 298] on p "SOL048598" at bounding box center [337, 293] width 61 height 12
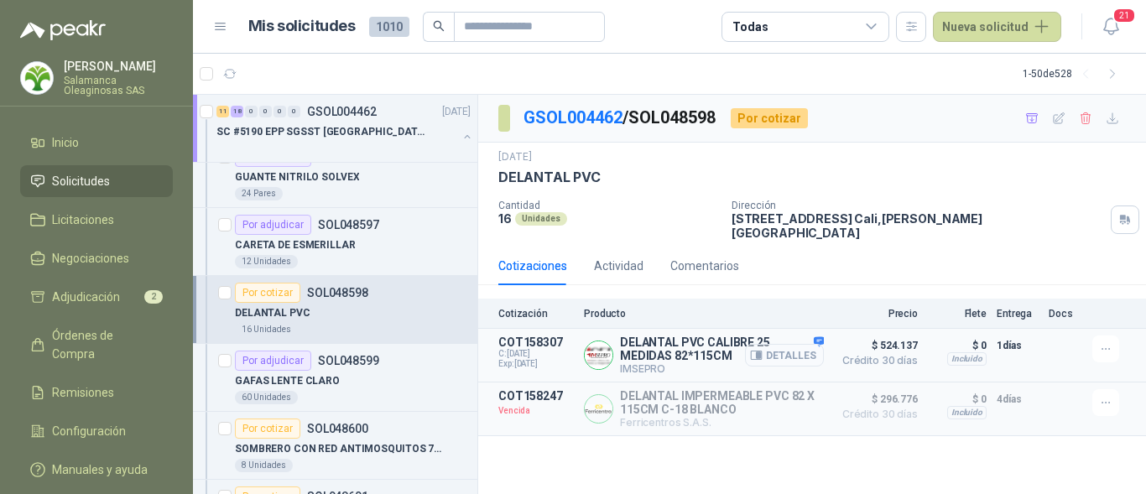
click at [782, 347] on button "Detalles" at bounding box center [784, 355] width 79 height 23
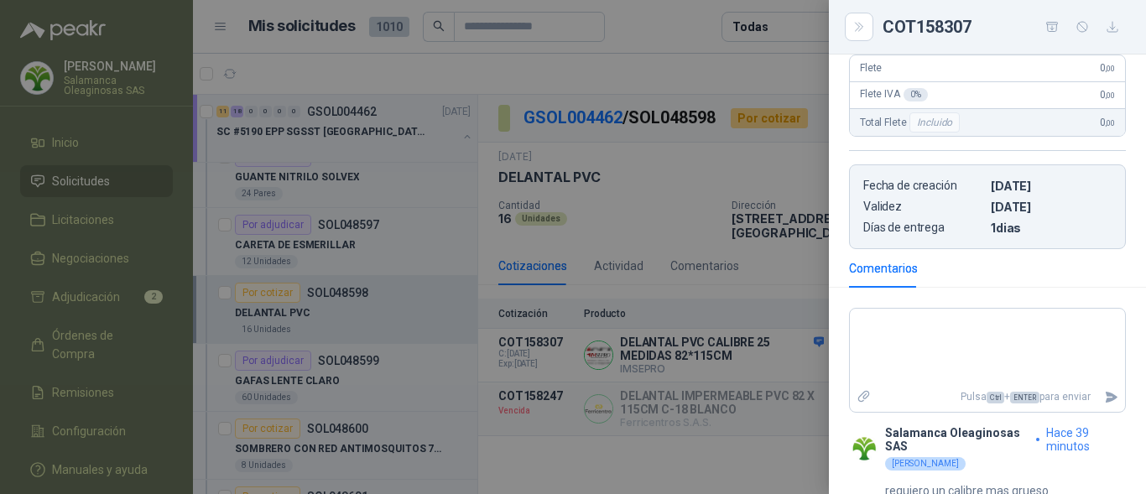
scroll to position [410, 0]
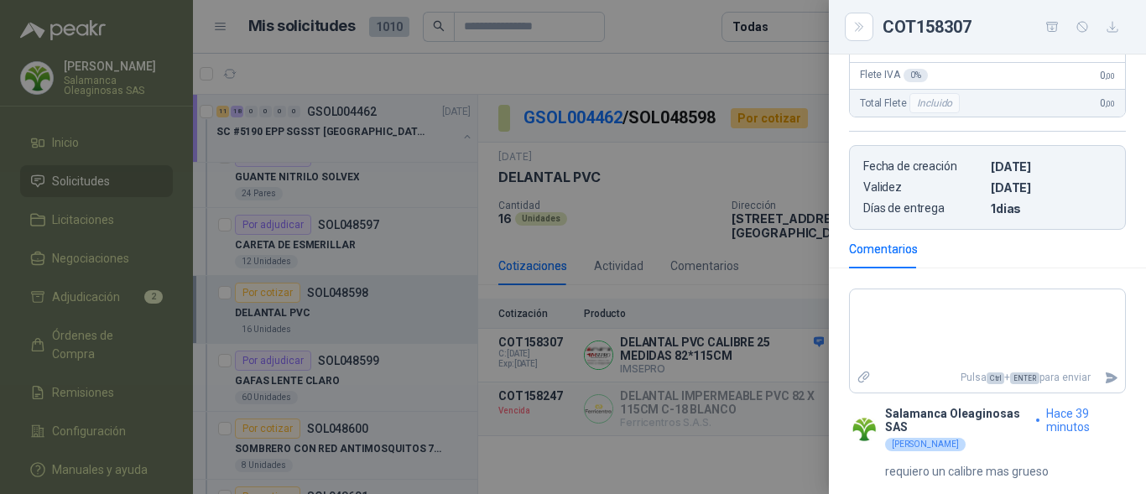
click at [684, 362] on div at bounding box center [573, 247] width 1146 height 494
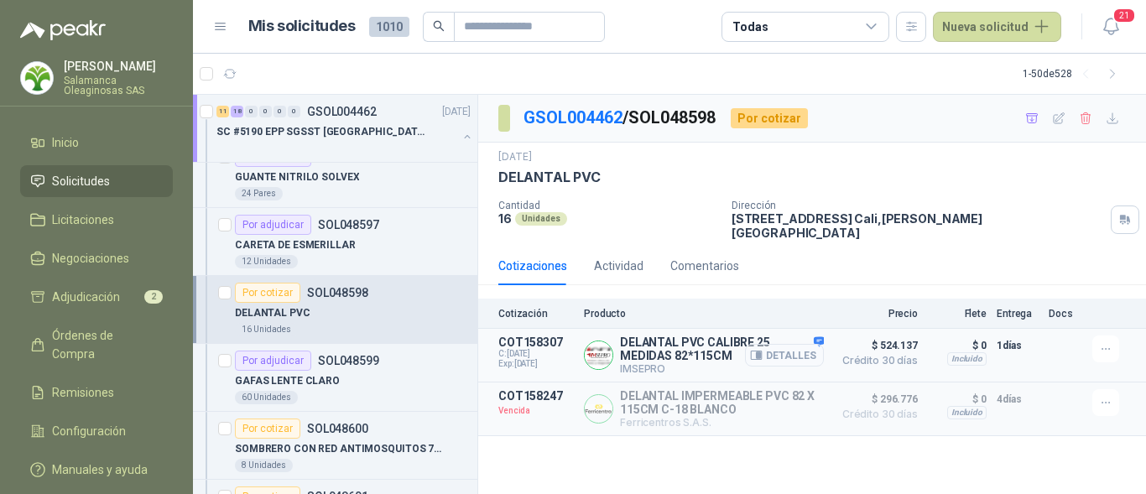
click at [785, 344] on button "Detalles" at bounding box center [784, 355] width 79 height 23
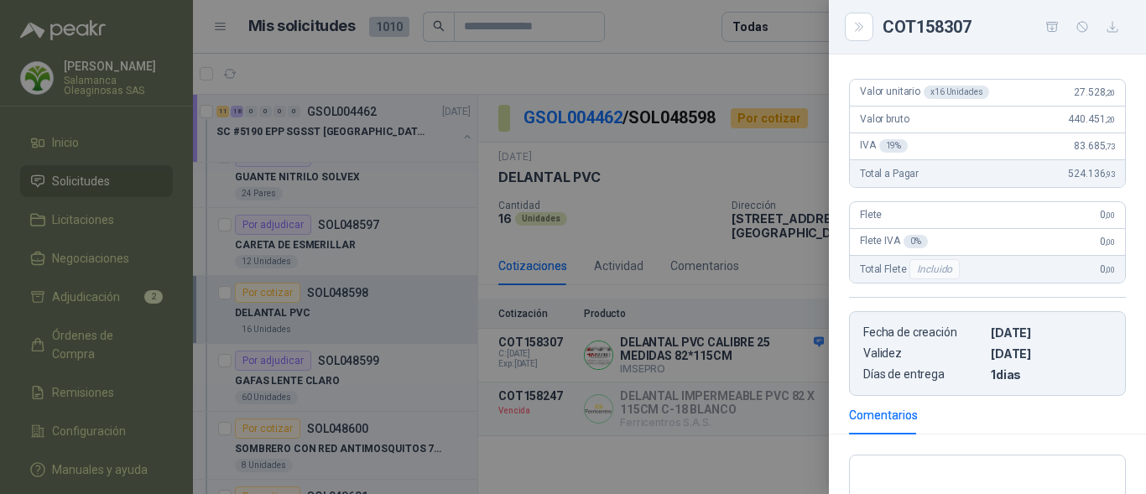
scroll to position [159, 0]
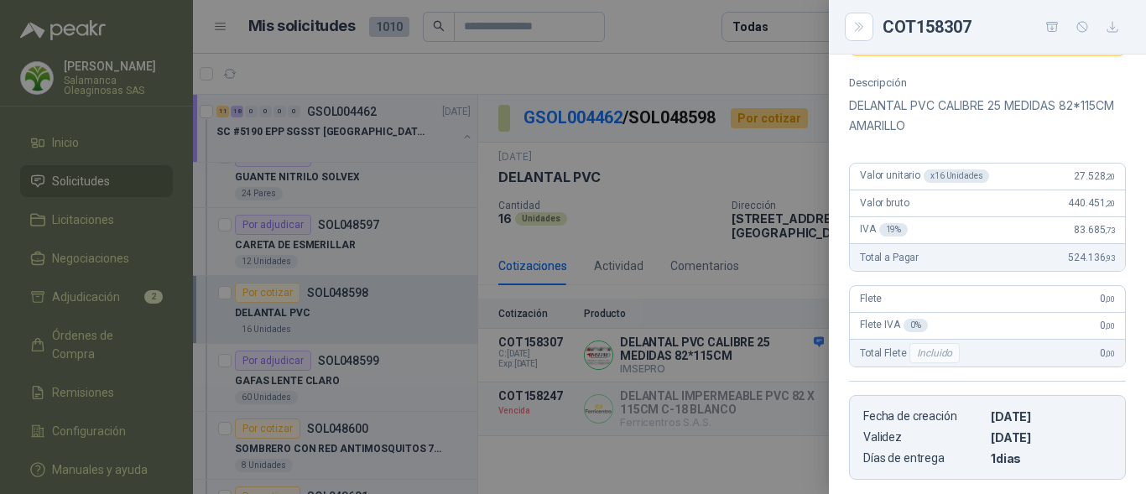
click at [1033, 297] on div "Flete 0 ,00" at bounding box center [987, 299] width 275 height 27
click at [1049, 29] on icon "button" at bounding box center [1053, 27] width 14 height 14
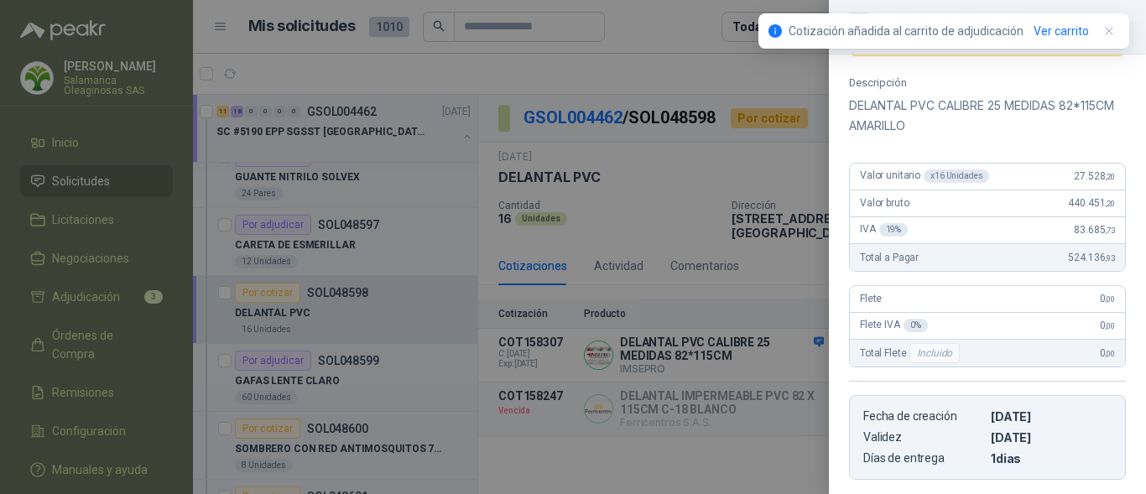
click at [686, 250] on div at bounding box center [573, 247] width 1146 height 494
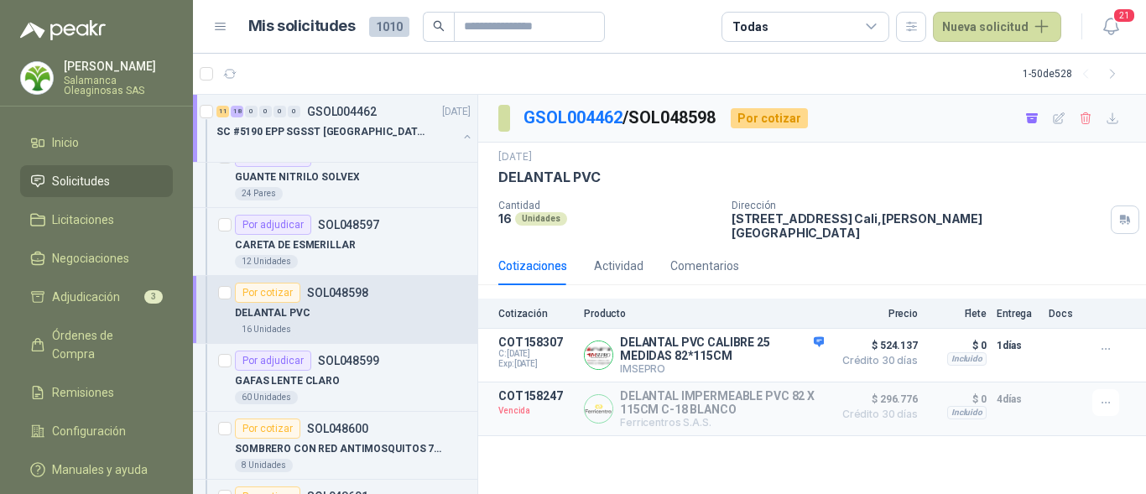
click at [1071, 190] on div "14 jul, 2025 DELANTAL PVC Cantidad 16 Unidades Dirección CALLE 4 No.27 -79 Cali…" at bounding box center [812, 194] width 628 height 91
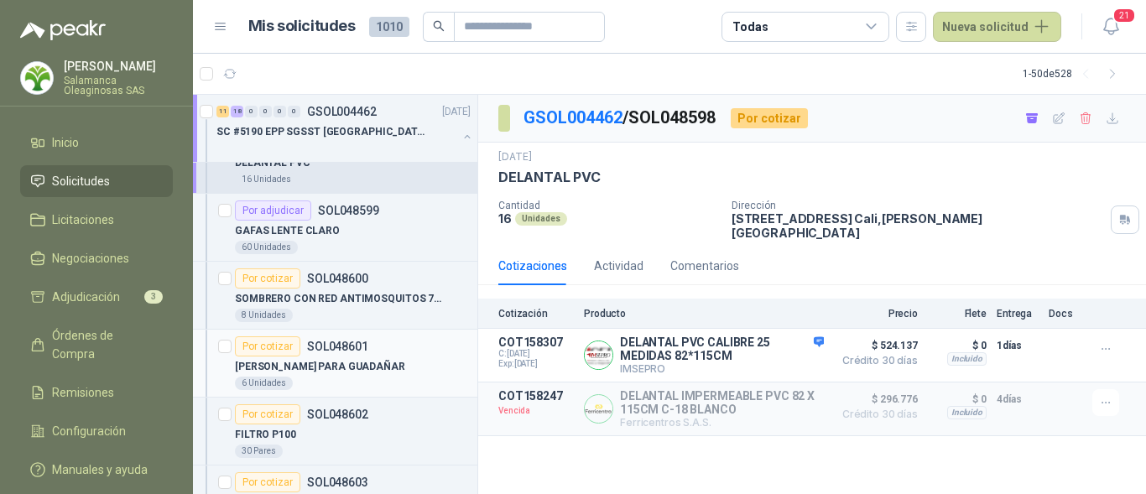
scroll to position [2433, 0]
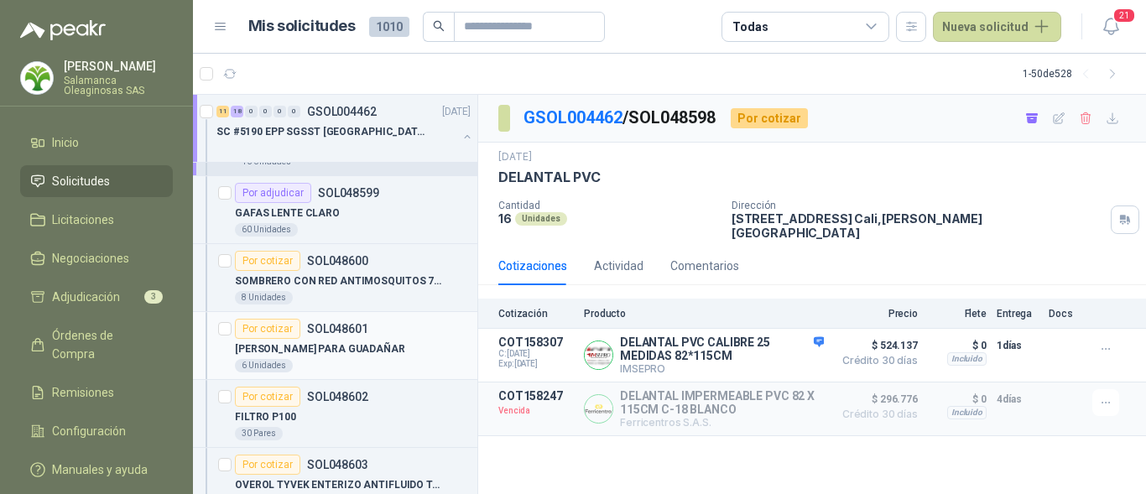
click at [368, 347] on div "ARNES PARA GUADAÑAR" at bounding box center [353, 349] width 236 height 20
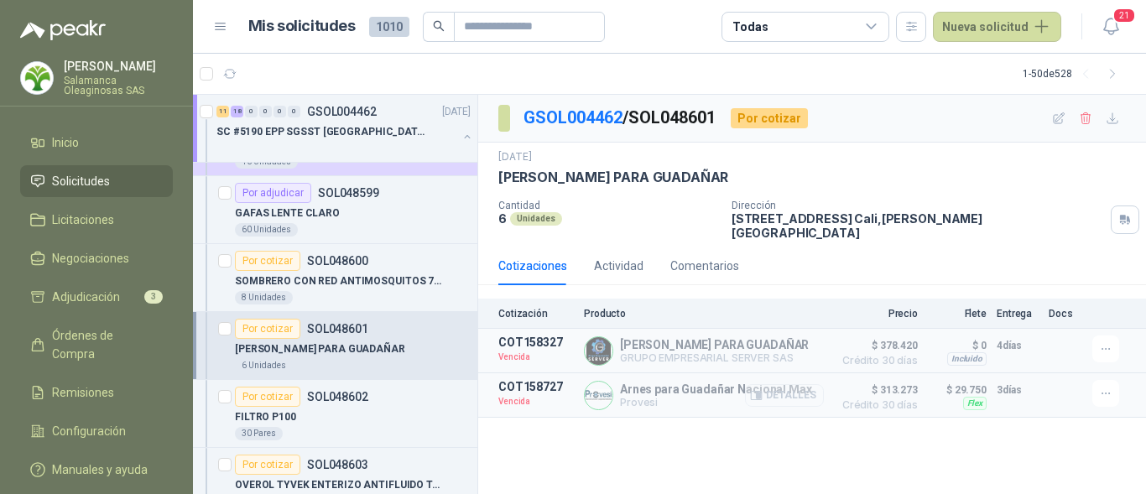
click at [785, 384] on button "Detalles" at bounding box center [784, 395] width 79 height 23
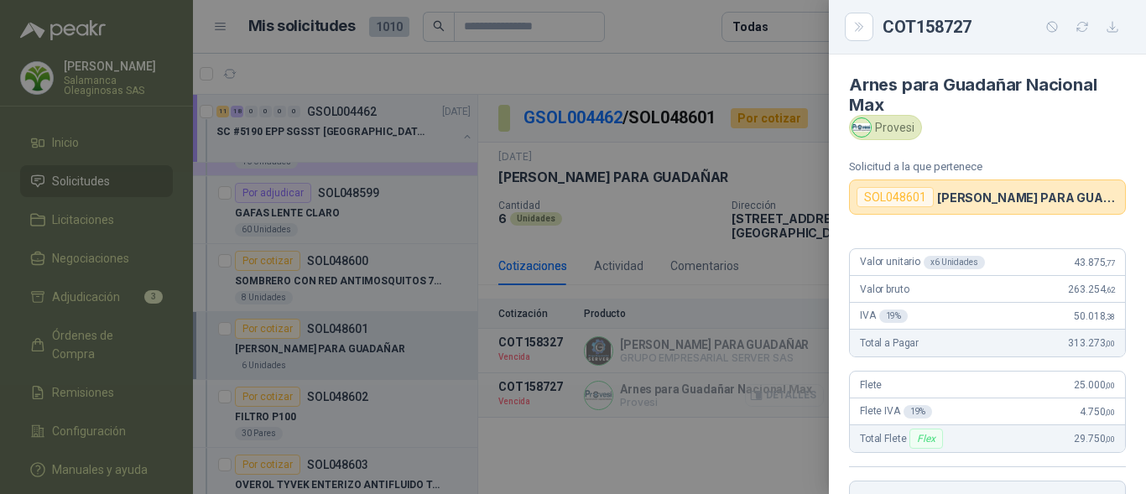
click at [785, 384] on div at bounding box center [573, 247] width 1146 height 494
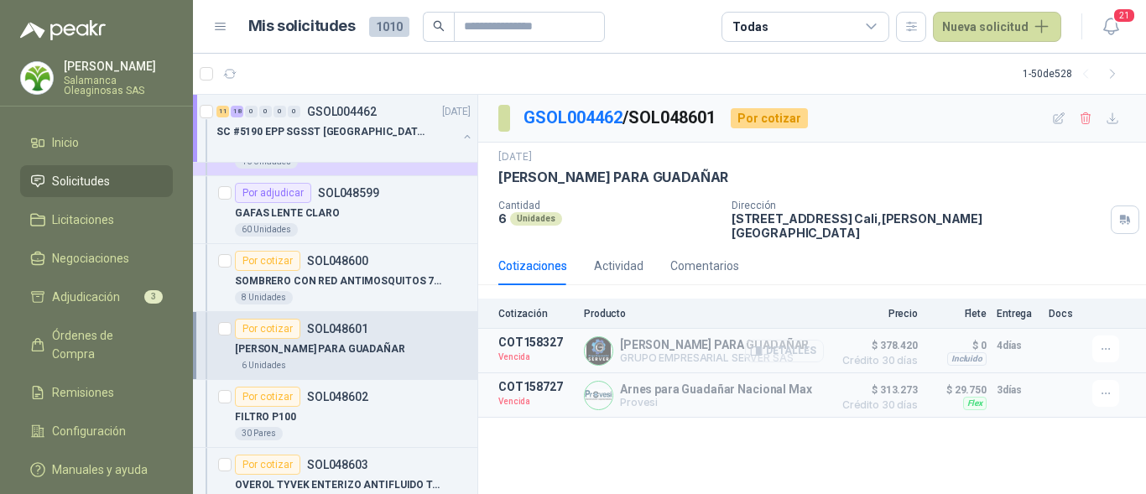
click at [785, 340] on button "Detalles" at bounding box center [784, 351] width 79 height 23
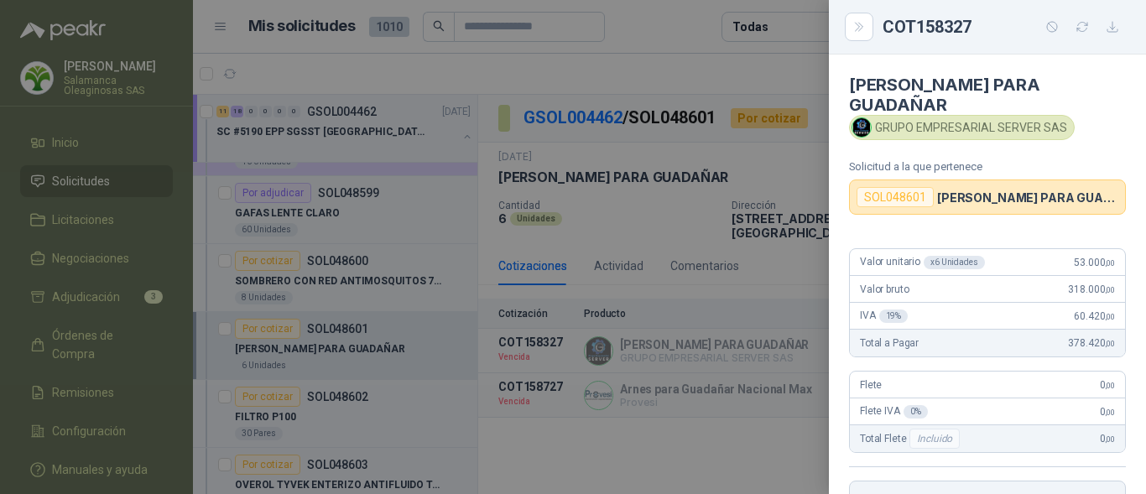
click at [691, 211] on div at bounding box center [573, 247] width 1146 height 494
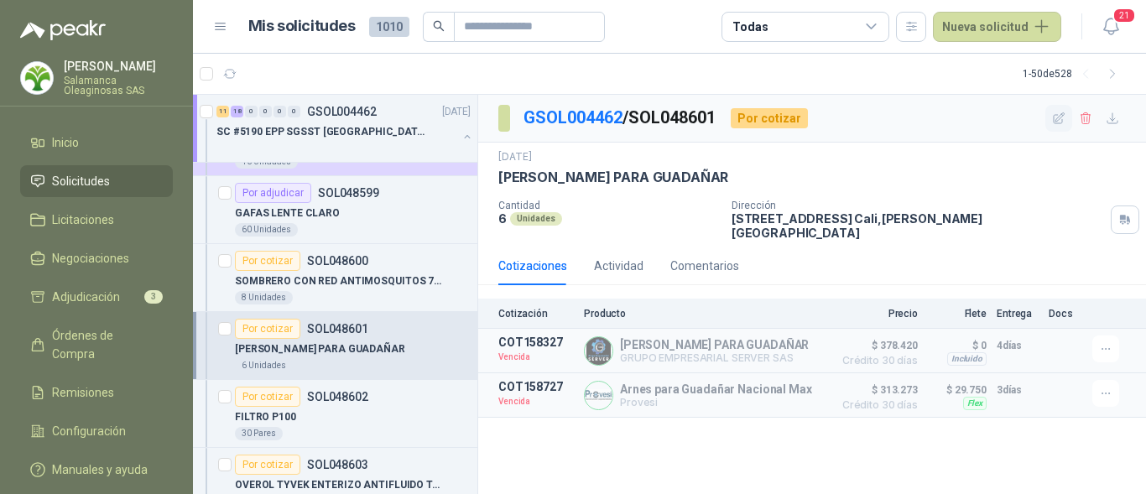
click at [1054, 116] on icon "button" at bounding box center [1059, 117] width 11 height 11
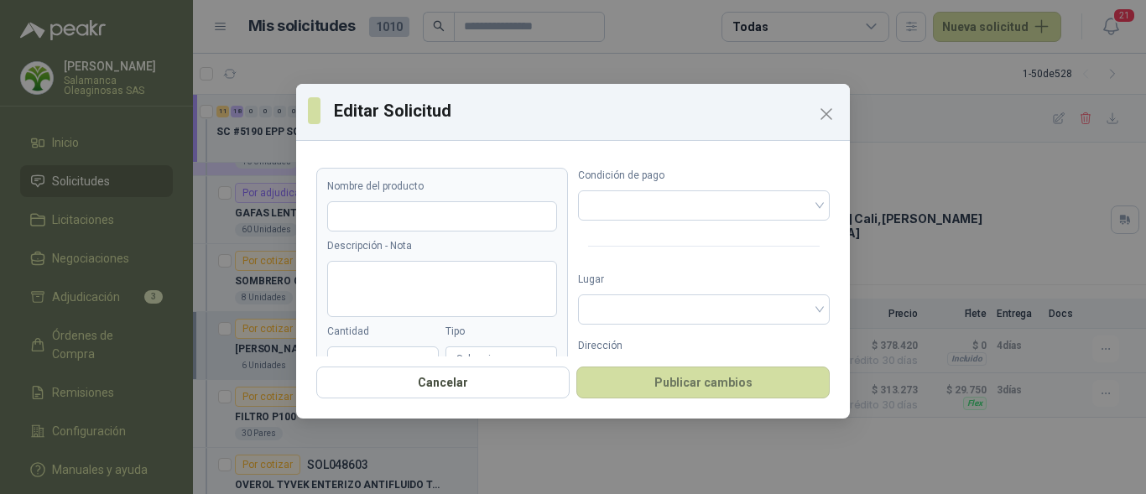
type input "**********"
type input "*"
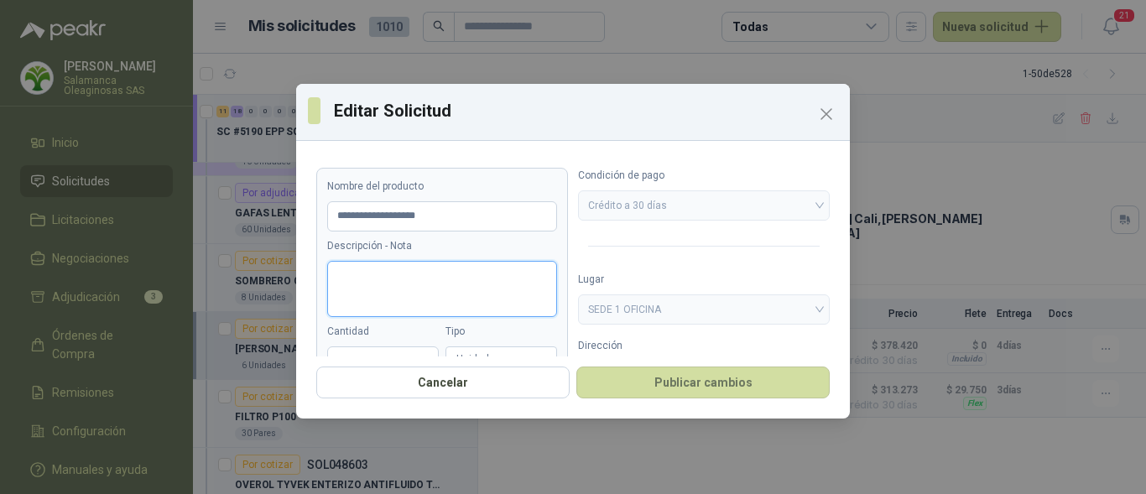
click at [452, 276] on textarea "Descripción - Nota" at bounding box center [442, 289] width 230 height 56
type textarea "*"
type textarea "**"
type textarea "***"
type textarea "****"
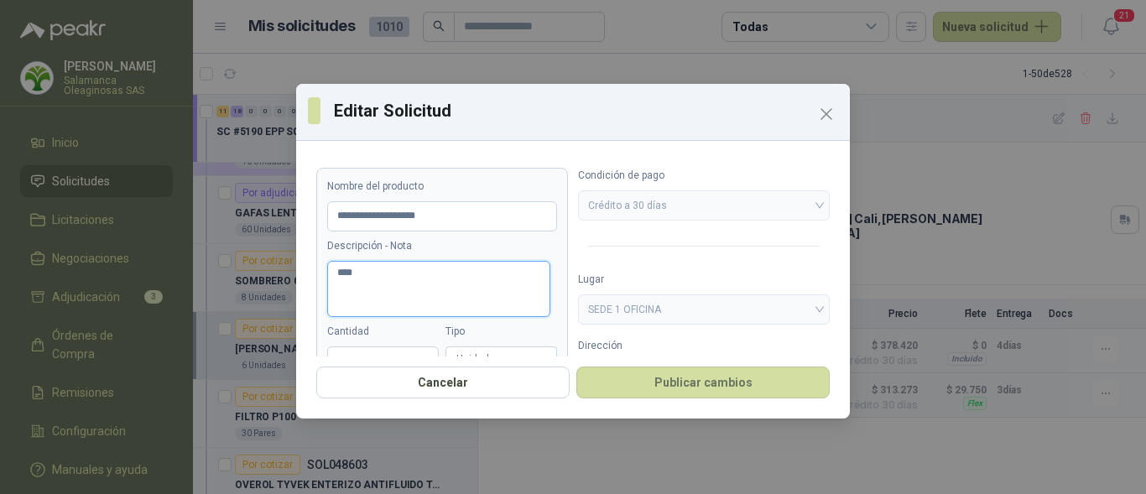
type textarea "*****"
type textarea "******"
type textarea "*******"
type textarea "********"
type textarea "*********"
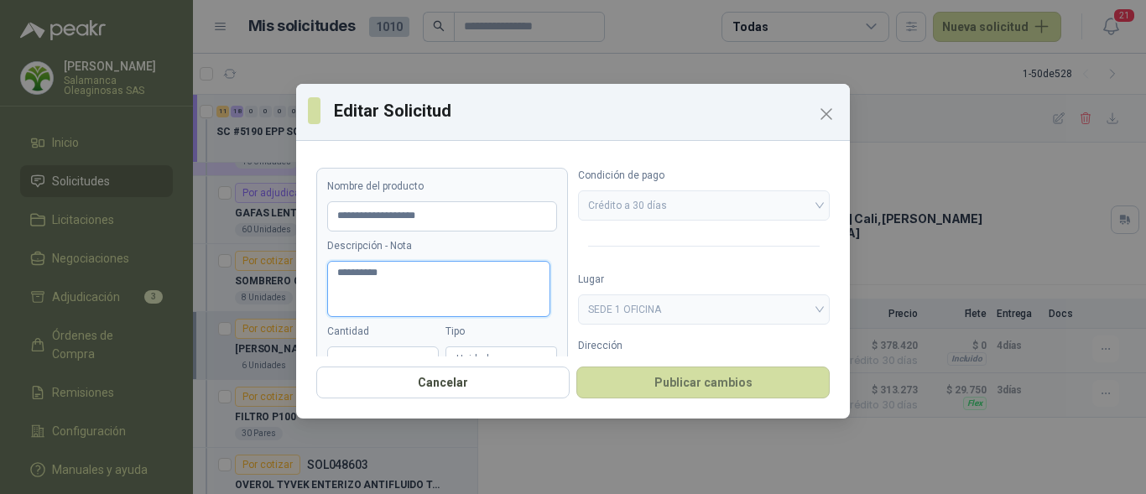
type textarea "*********"
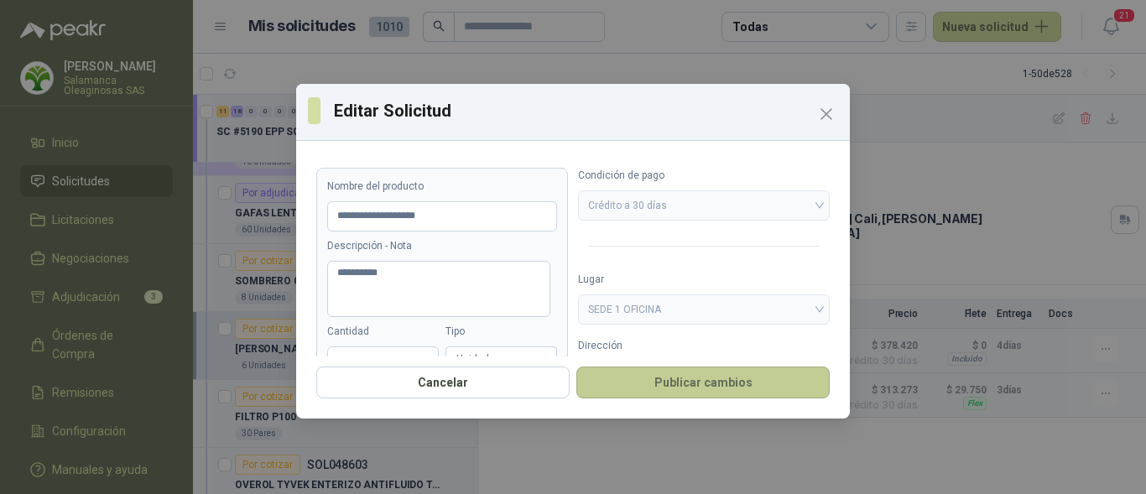
click at [673, 387] on button "Publicar cambios" at bounding box center [702, 383] width 253 height 32
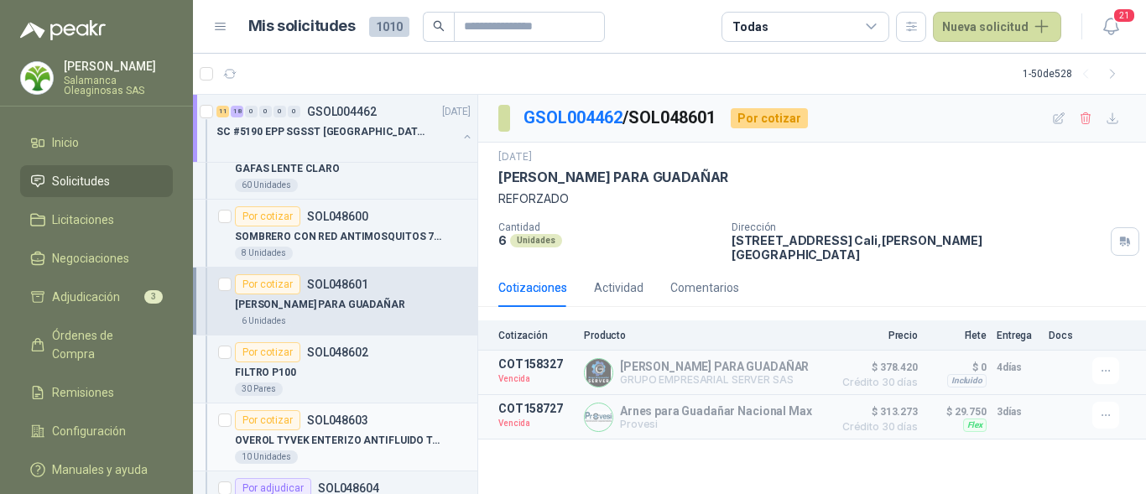
scroll to position [2517, 0]
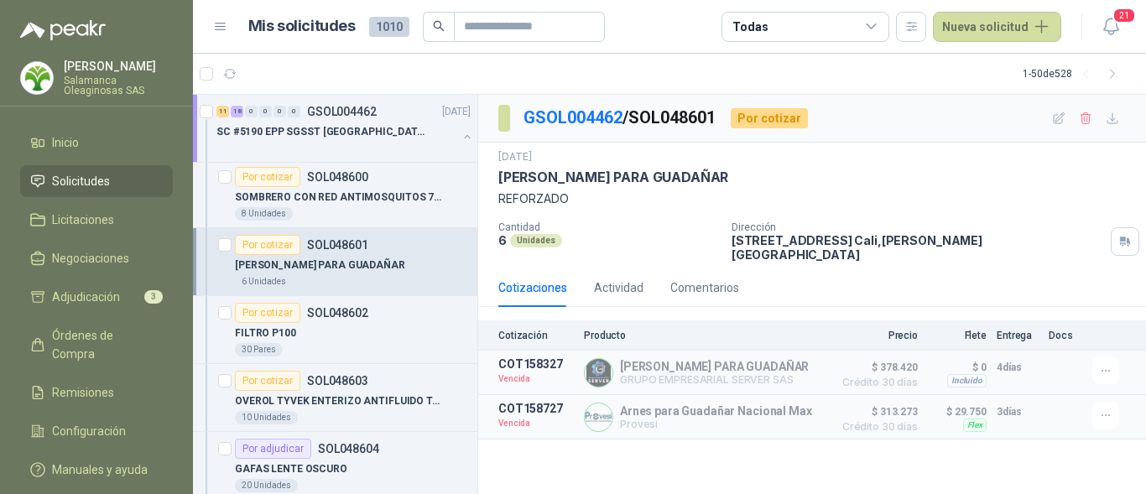
click at [1055, 226] on div "Dirección CALLE 4 No.27 -79 Cali , Valle del Cauca" at bounding box center [936, 242] width 408 height 40
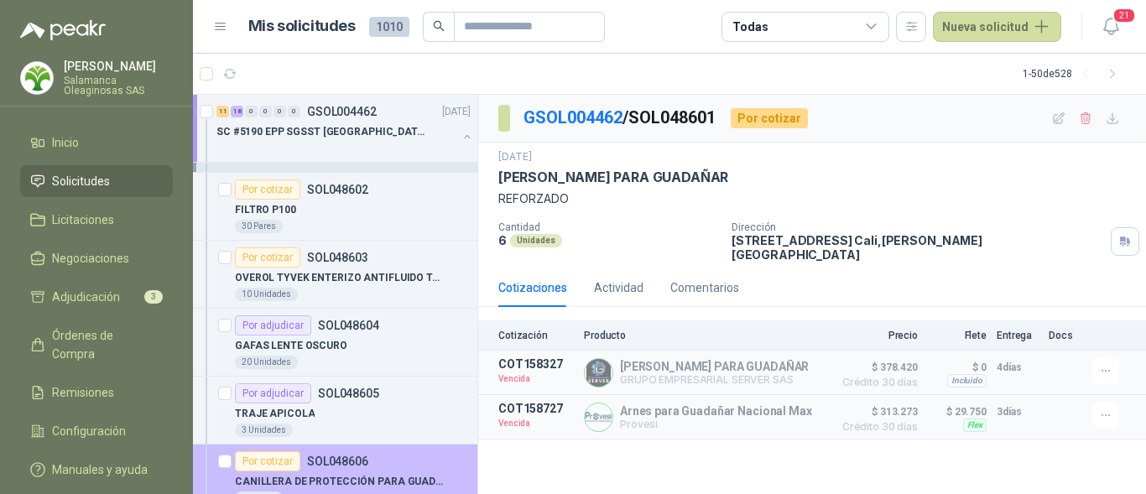
scroll to position [2685, 0]
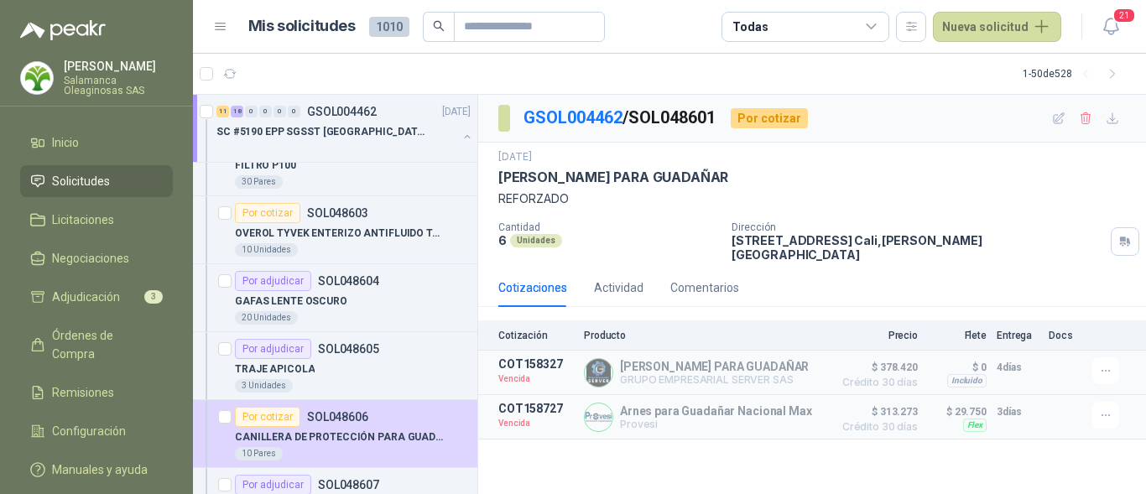
click at [1072, 224] on div "Dirección CALLE 4 No.27 -79 Cali , Valle del Cauca" at bounding box center [936, 242] width 408 height 40
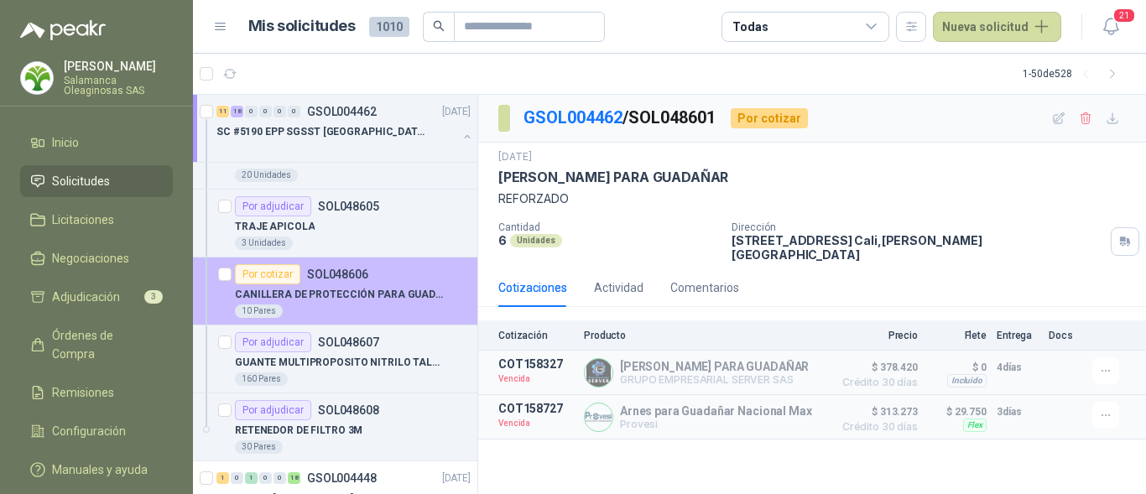
scroll to position [2853, 0]
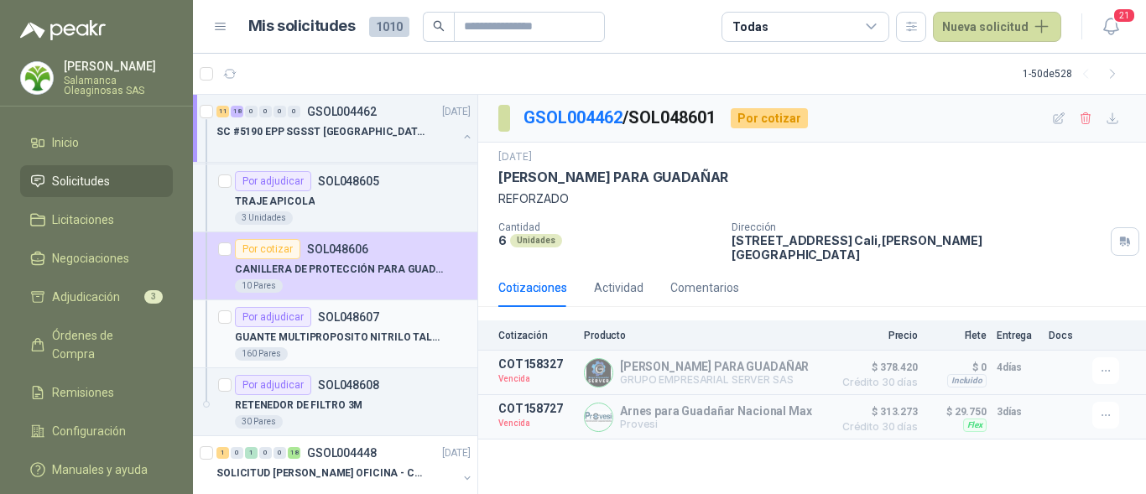
click at [378, 347] on div "160 Pares" at bounding box center [353, 353] width 236 height 13
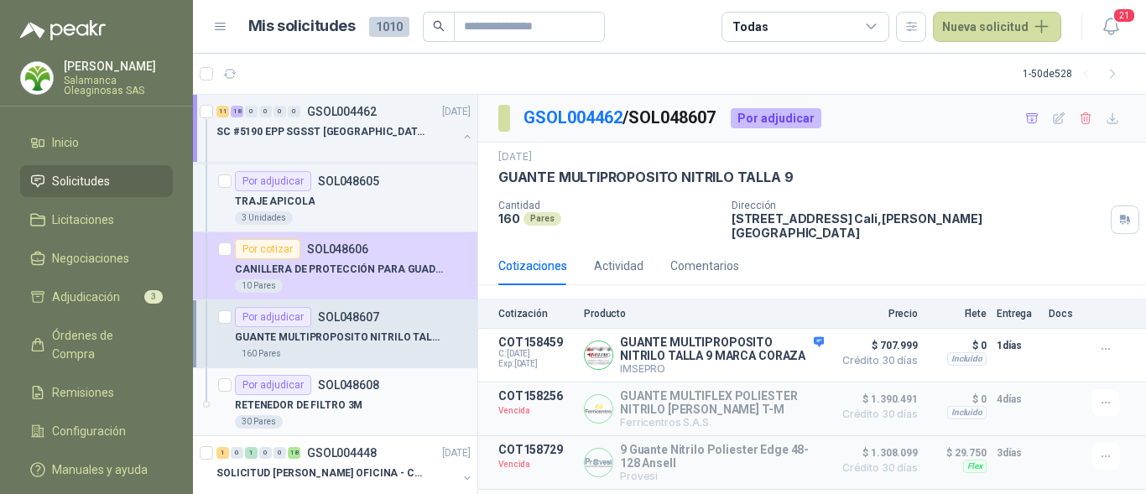
click at [383, 415] on div "RETENEDOR DE FILTRO 3M" at bounding box center [353, 405] width 236 height 20
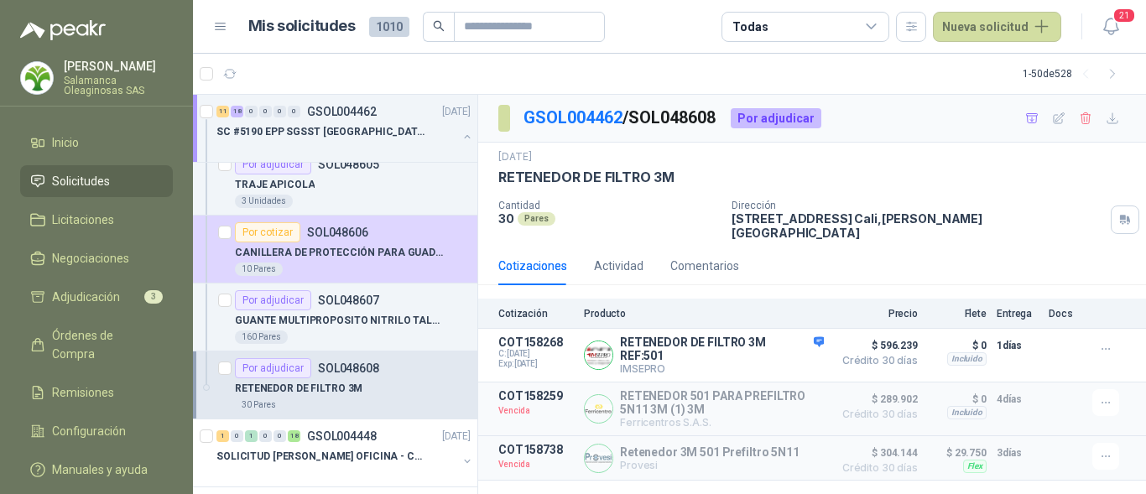
scroll to position [2853, 0]
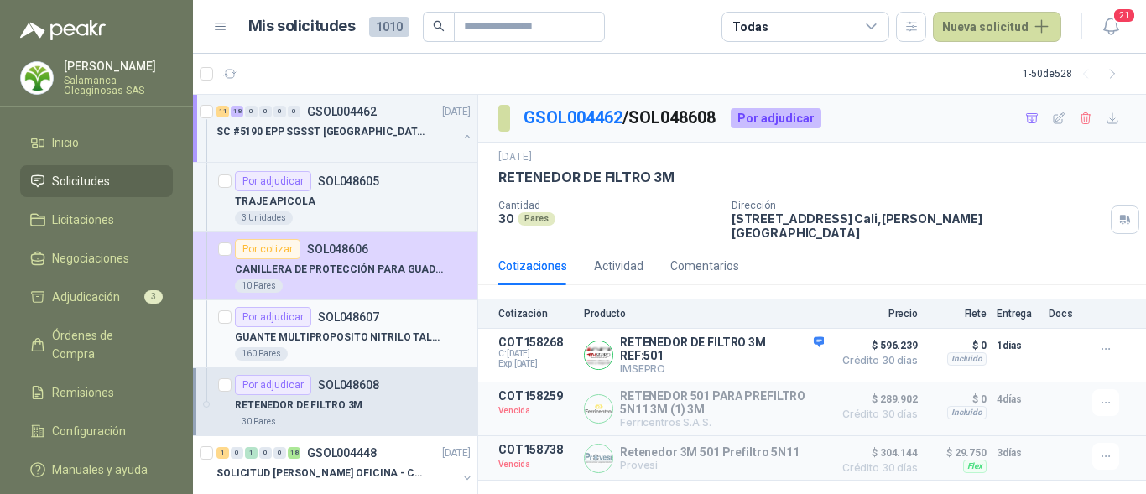
click at [373, 352] on div "160 Pares" at bounding box center [353, 353] width 236 height 13
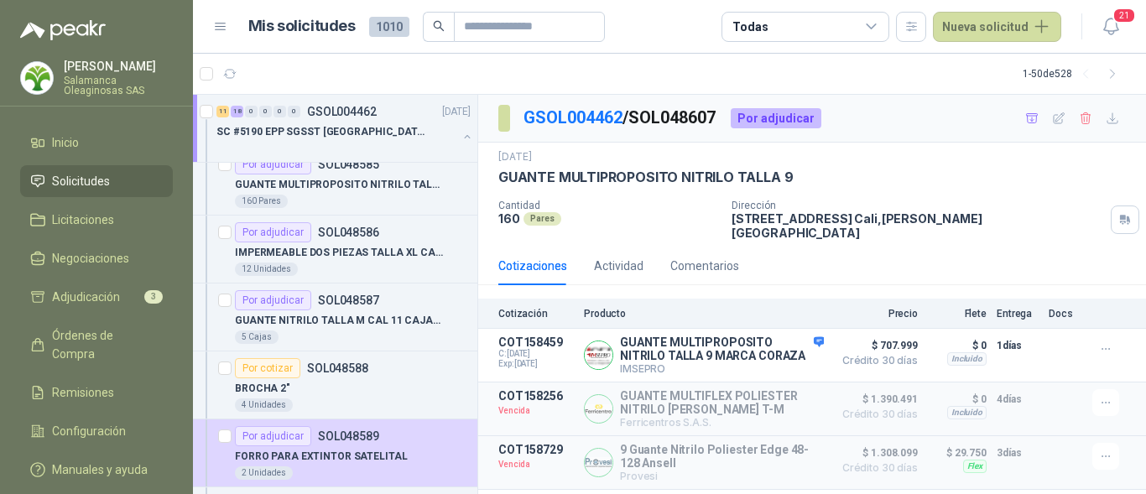
scroll to position [1426, 0]
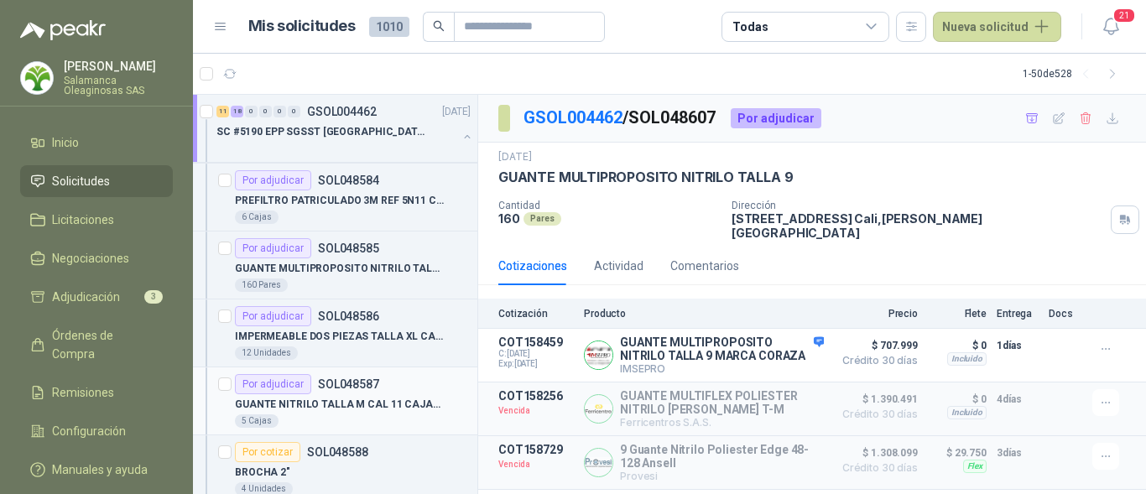
click at [380, 404] on p "GUANTE NITRILO TALLA M CAL 11 CAJAx100UND" at bounding box center [339, 405] width 209 height 16
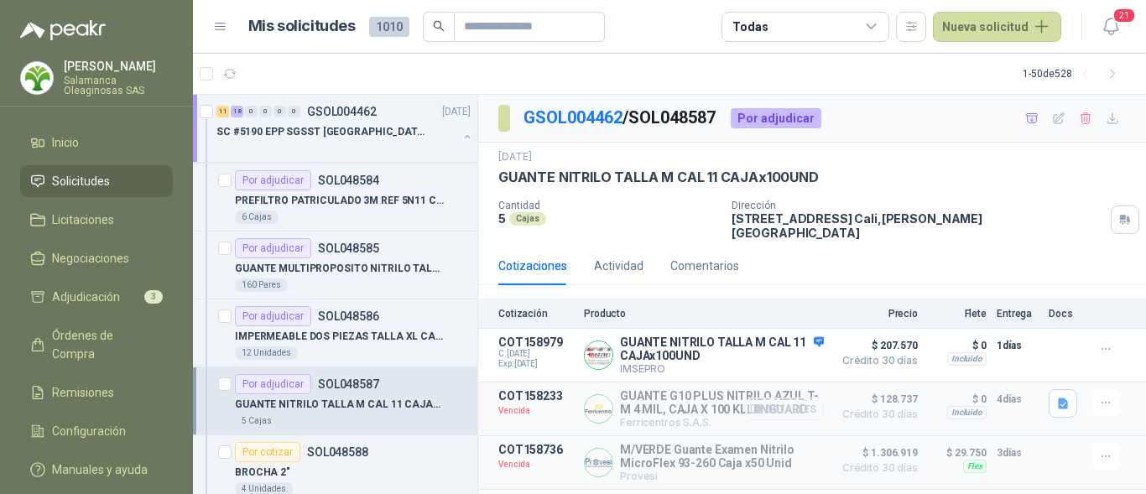
click at [807, 399] on button "Detalles" at bounding box center [784, 409] width 79 height 23
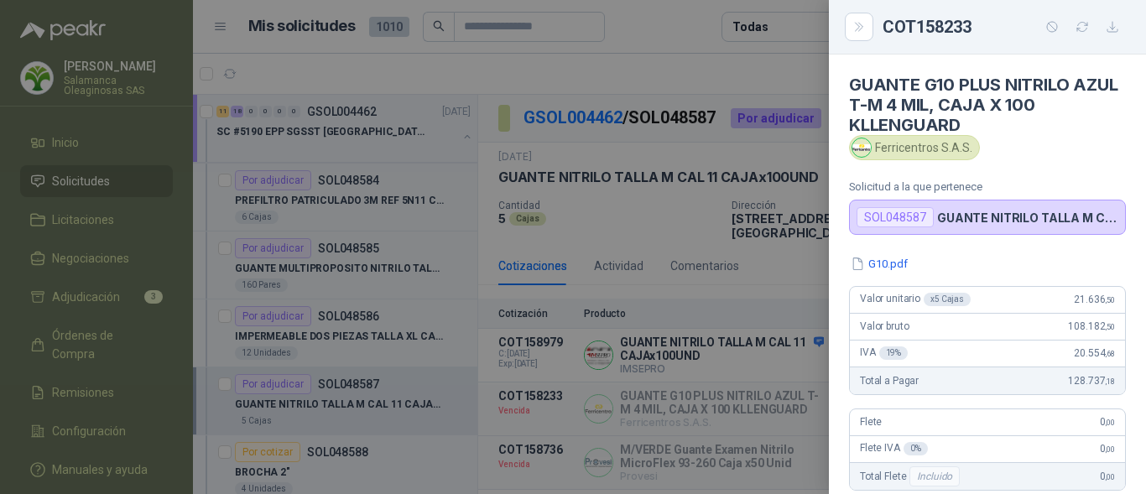
click at [806, 399] on div at bounding box center [573, 247] width 1146 height 494
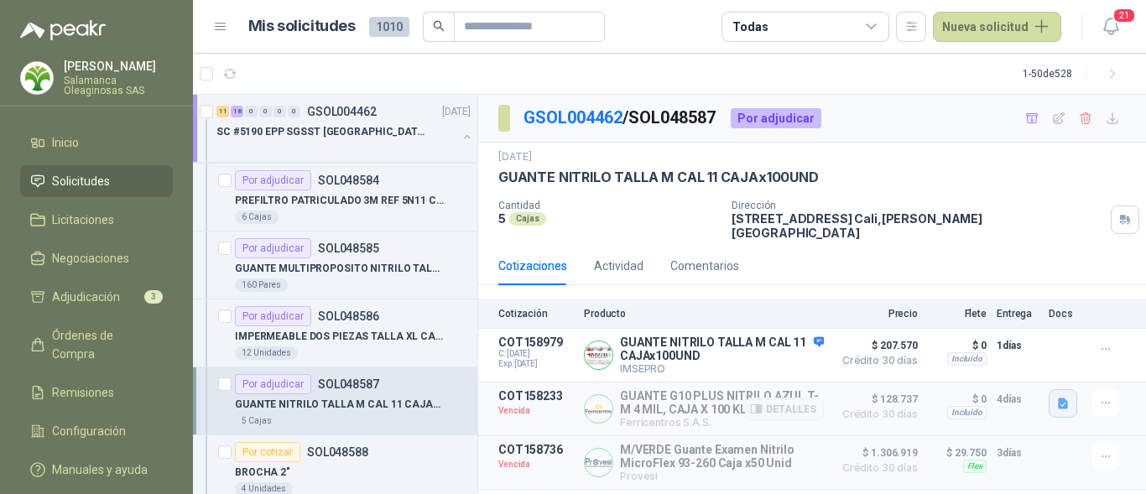
click at [1060, 398] on icon "button" at bounding box center [1063, 403] width 10 height 11
click at [1035, 356] on button "G10.pdf" at bounding box center [1036, 357] width 60 height 18
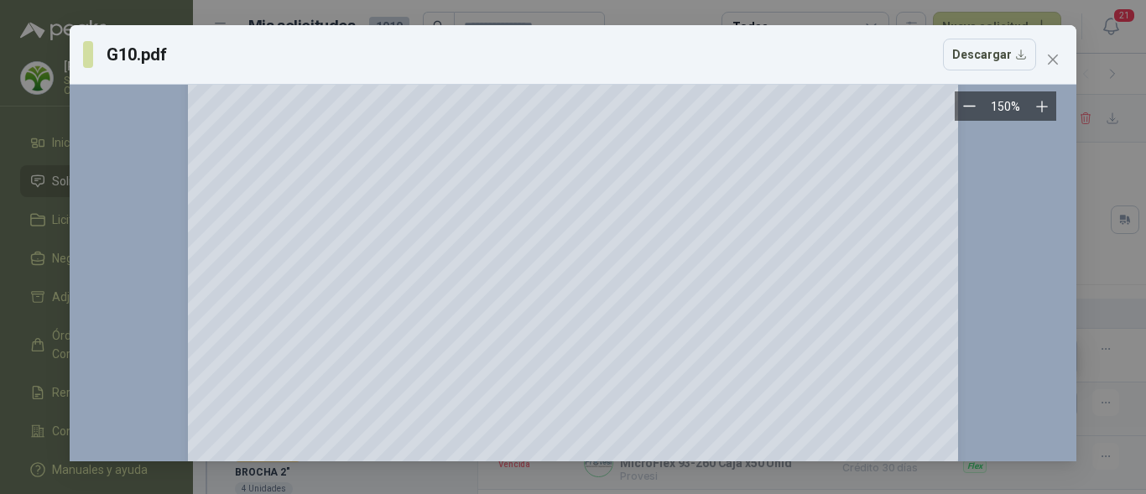
scroll to position [168, 0]
click at [1053, 59] on icon "close" at bounding box center [1053, 60] width 10 height 10
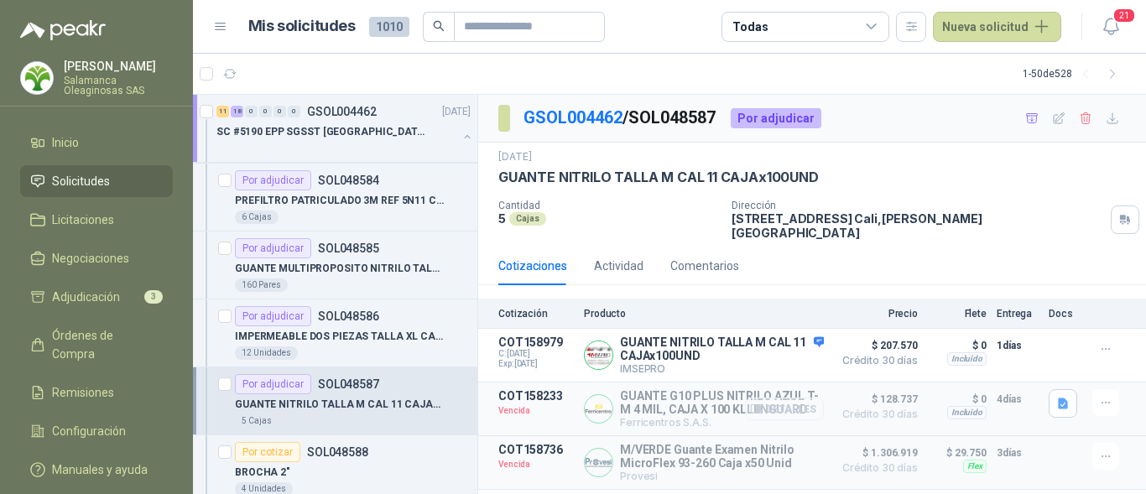
click at [810, 403] on button "Detalles" at bounding box center [784, 409] width 79 height 23
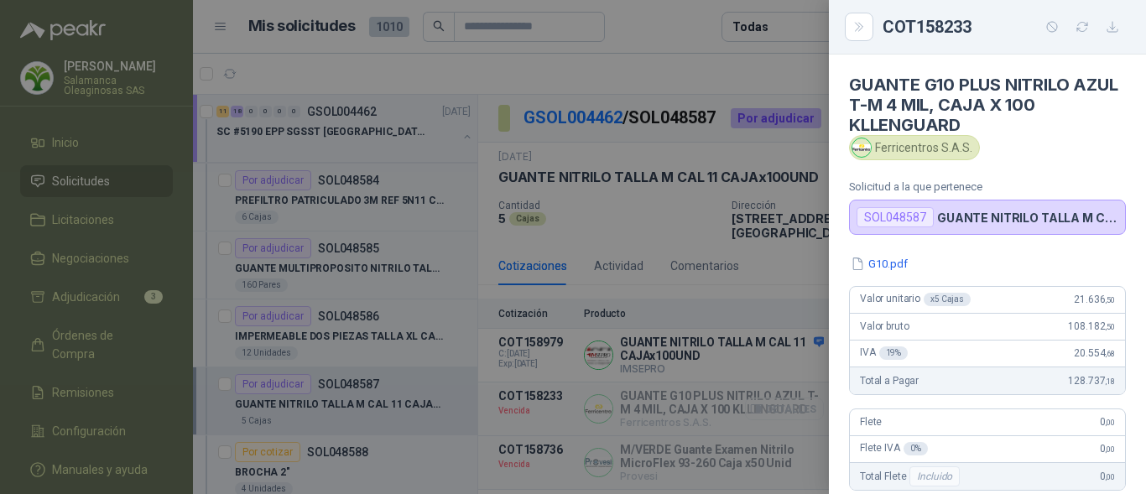
click at [810, 403] on div at bounding box center [573, 247] width 1146 height 494
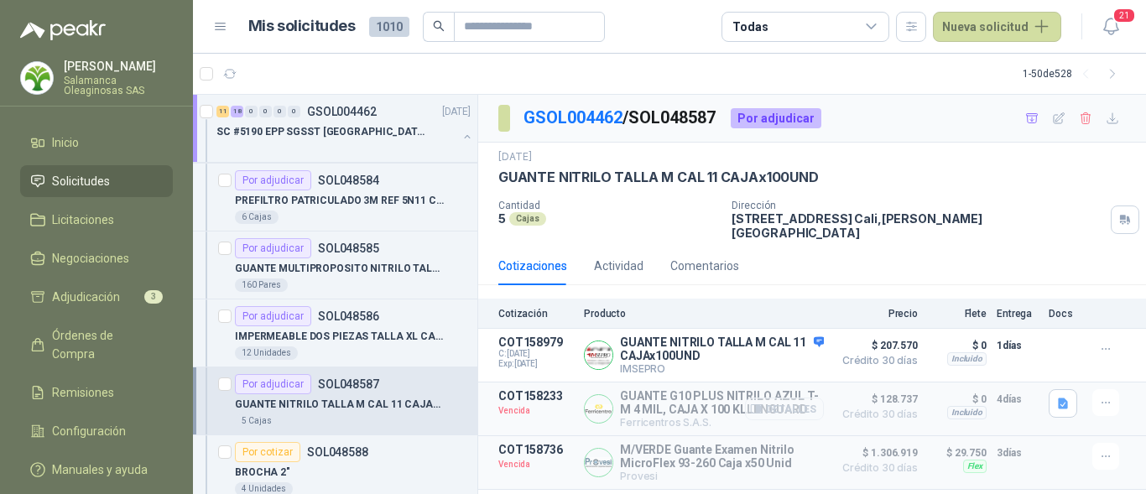
click at [798, 398] on button "Detalles" at bounding box center [784, 409] width 79 height 23
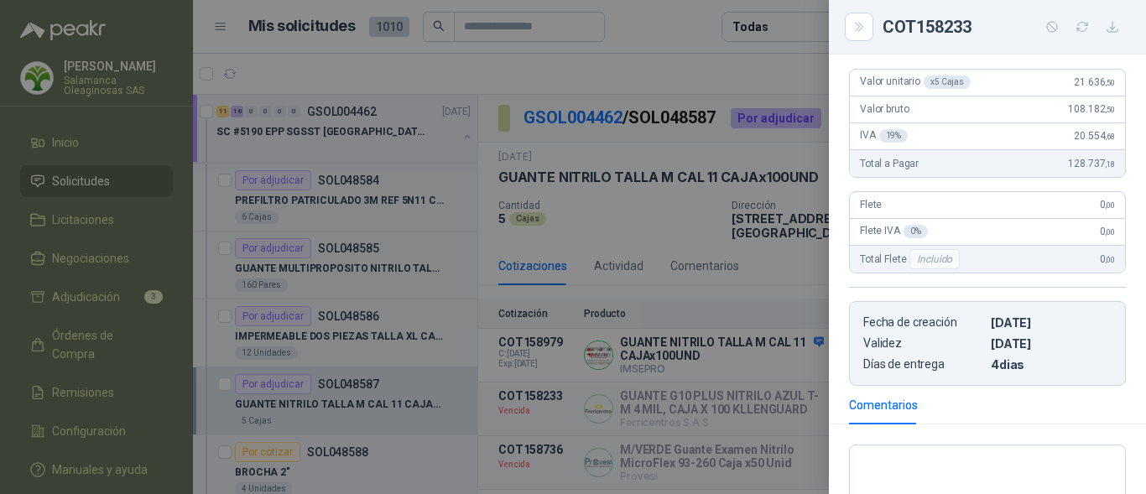
scroll to position [252, 0]
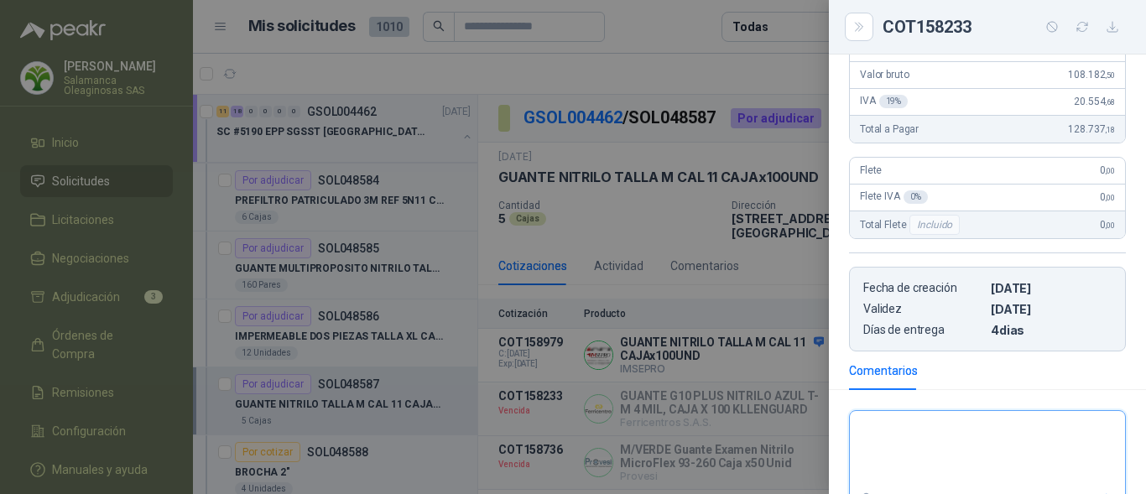
click at [901, 430] on textarea at bounding box center [987, 450] width 275 height 70
type textarea "*"
type textarea "**"
type textarea "***"
type textarea "****"
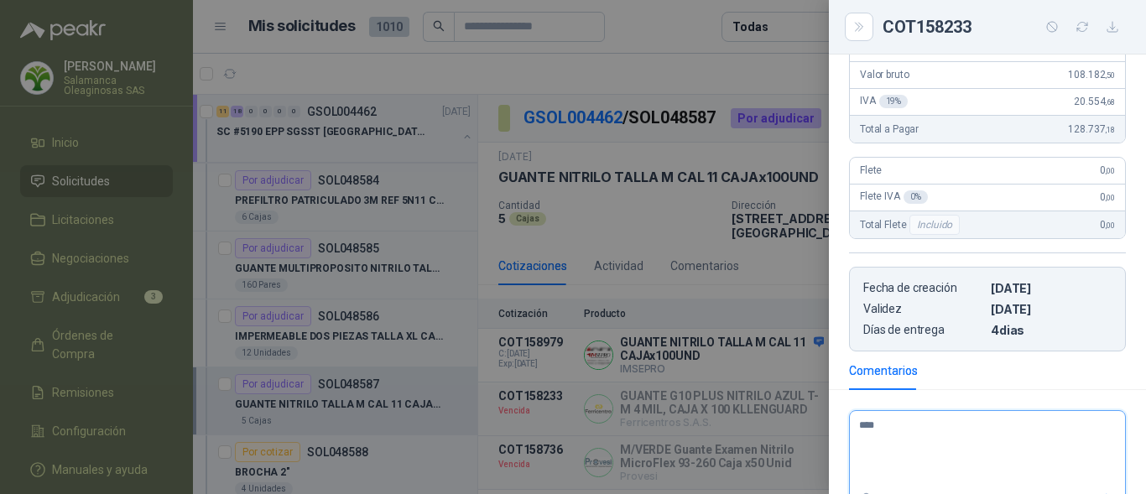
type textarea "*****"
type textarea "******"
type textarea "********"
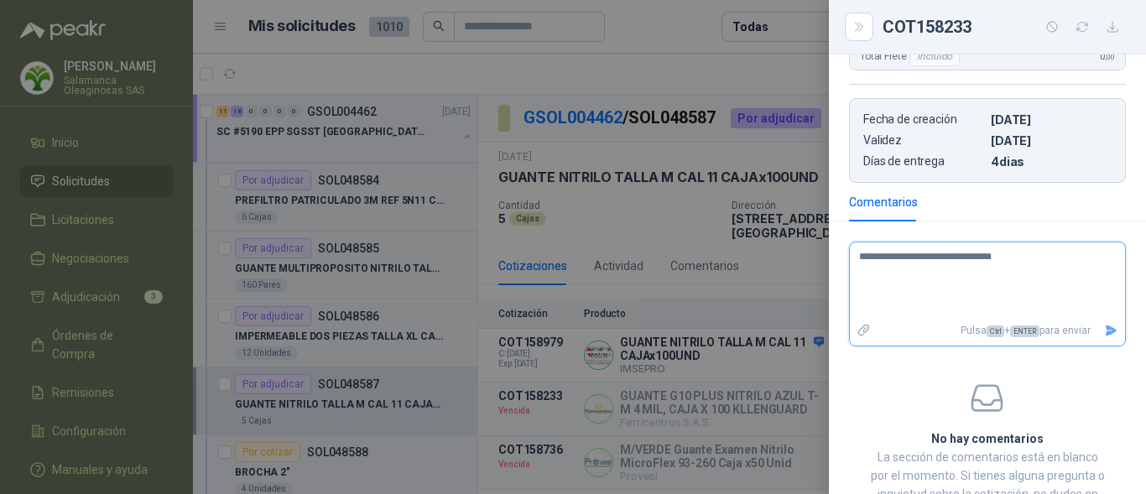
scroll to position [495, 0]
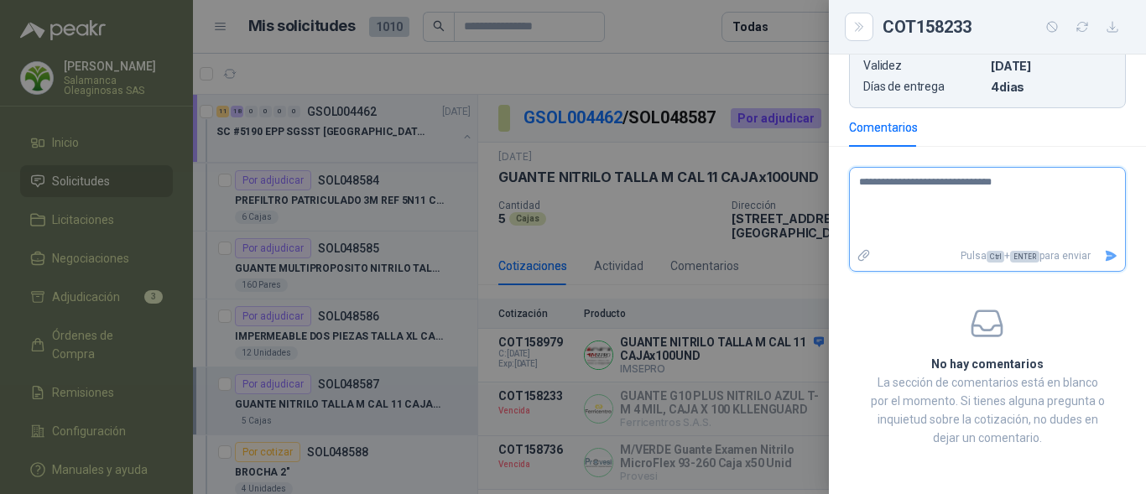
click at [1104, 256] on icon "Enviar" at bounding box center [1111, 256] width 14 height 14
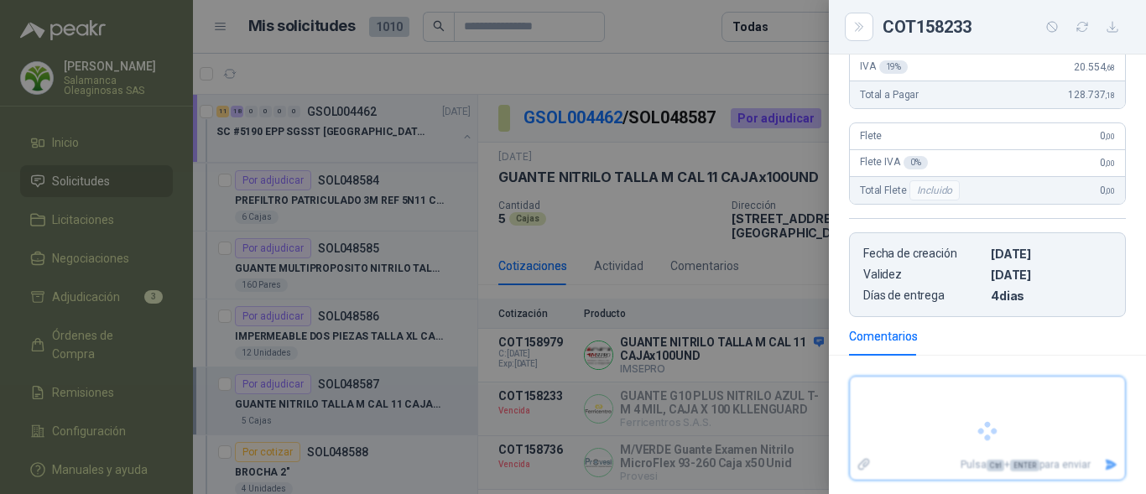
scroll to position [361, 0]
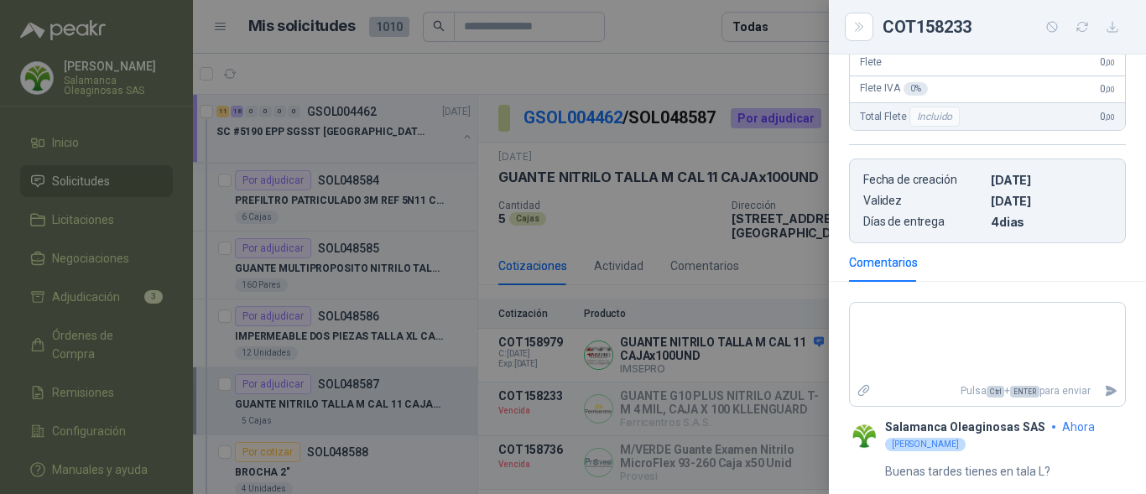
click at [769, 356] on div at bounding box center [573, 247] width 1146 height 494
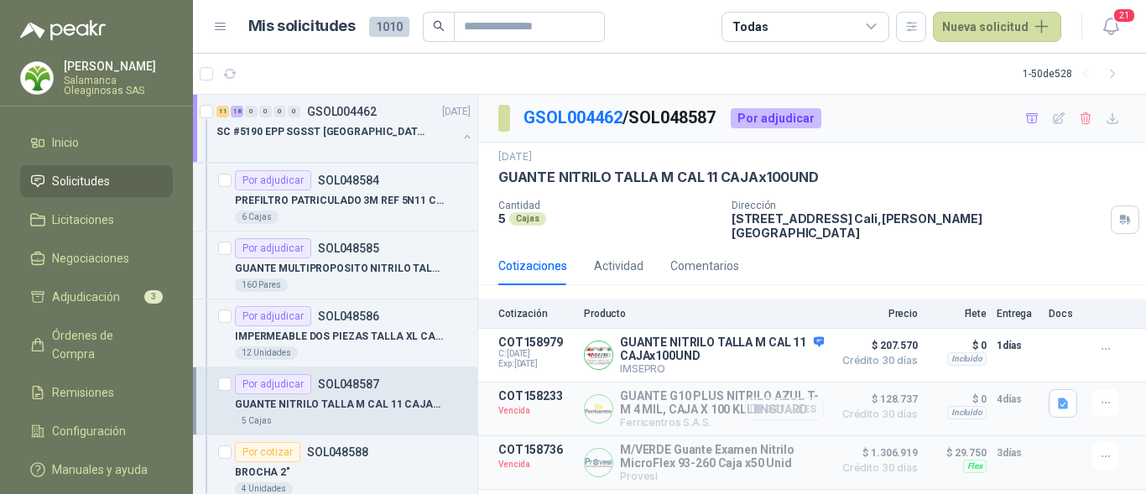
click at [803, 398] on button "Detalles" at bounding box center [784, 409] width 79 height 23
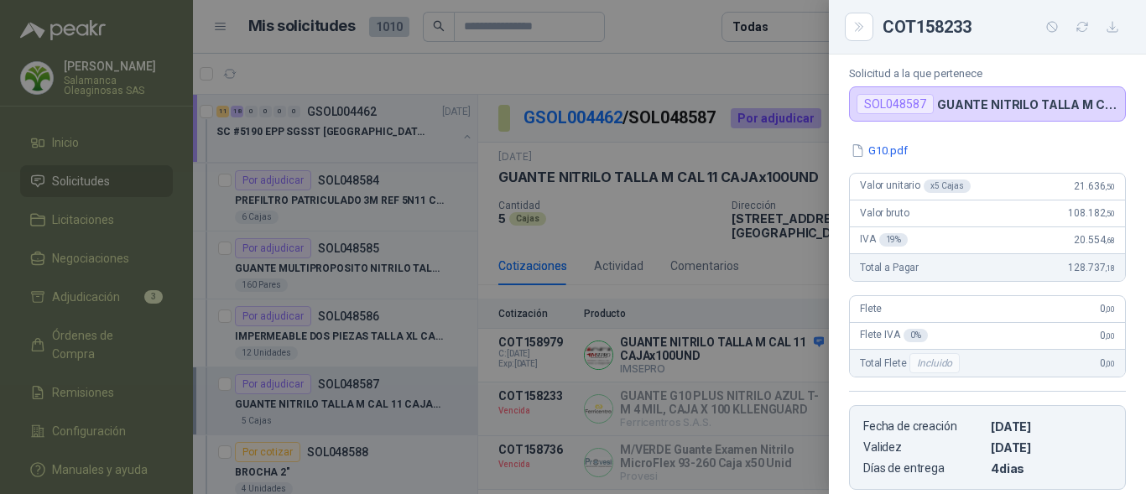
scroll to position [109, 0]
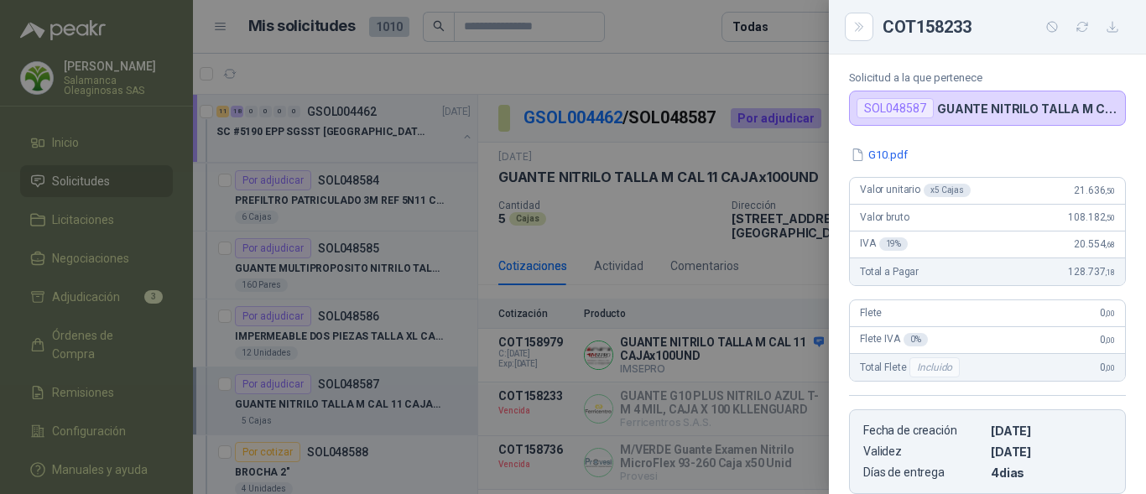
click at [795, 418] on div at bounding box center [573, 247] width 1146 height 494
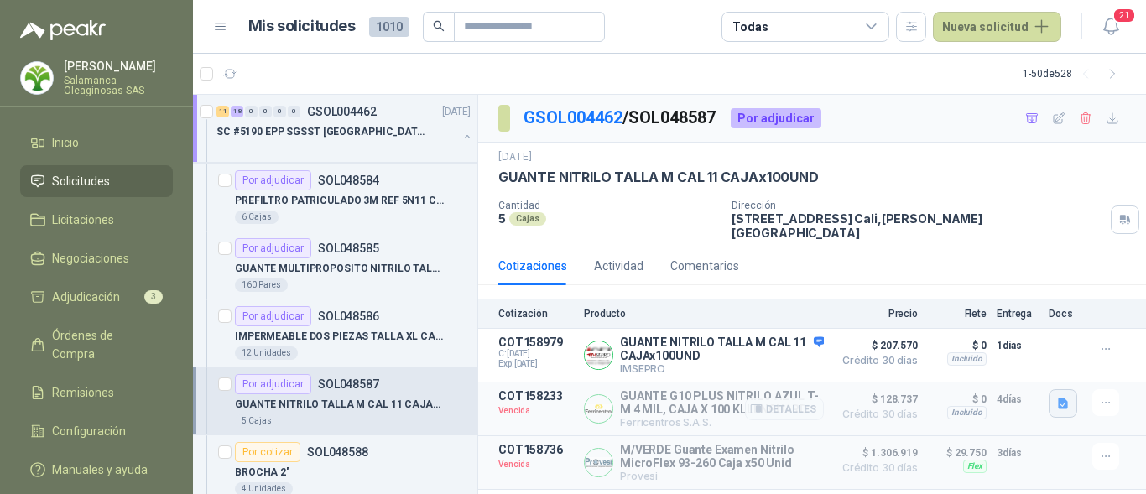
click at [1065, 397] on icon "button" at bounding box center [1063, 404] width 14 height 14
click at [1036, 359] on button "G10.pdf" at bounding box center [1036, 357] width 60 height 18
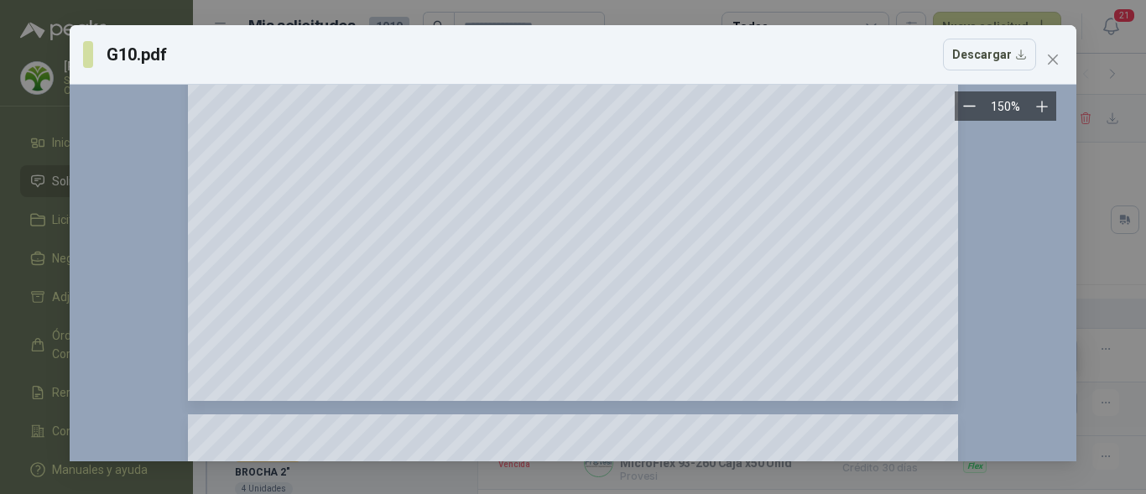
scroll to position [755, 0]
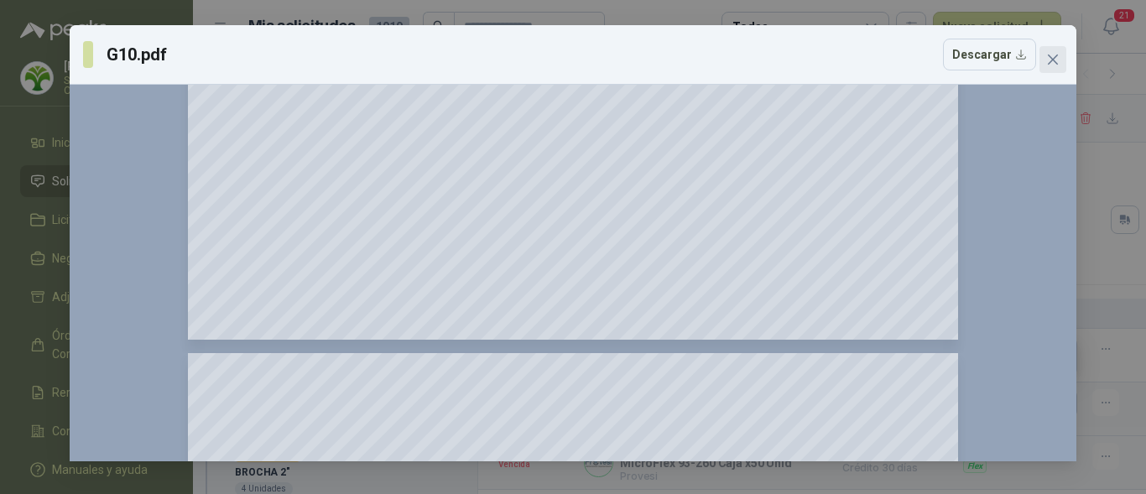
click at [1055, 56] on icon "close" at bounding box center [1052, 59] width 13 height 13
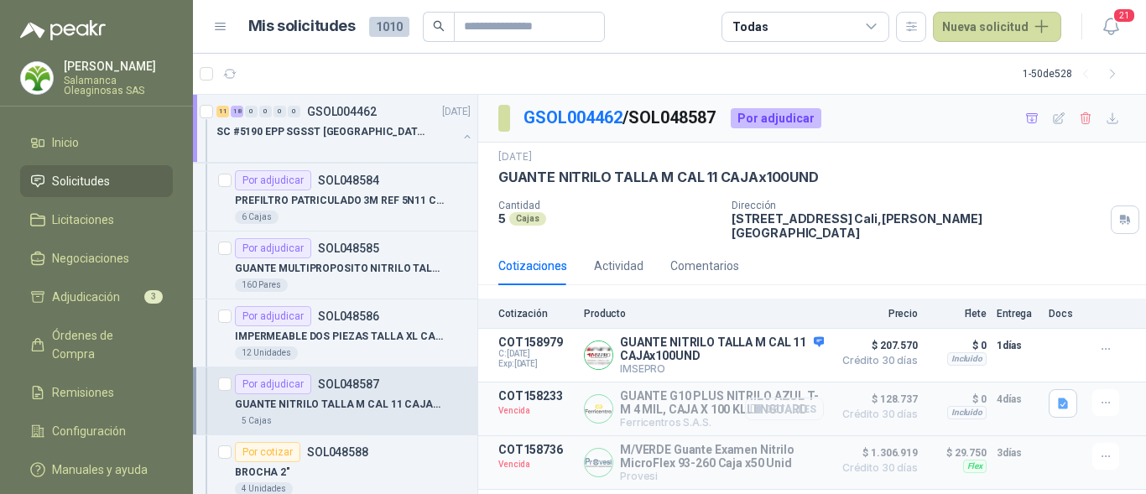
click at [800, 398] on button "Detalles" at bounding box center [784, 409] width 79 height 23
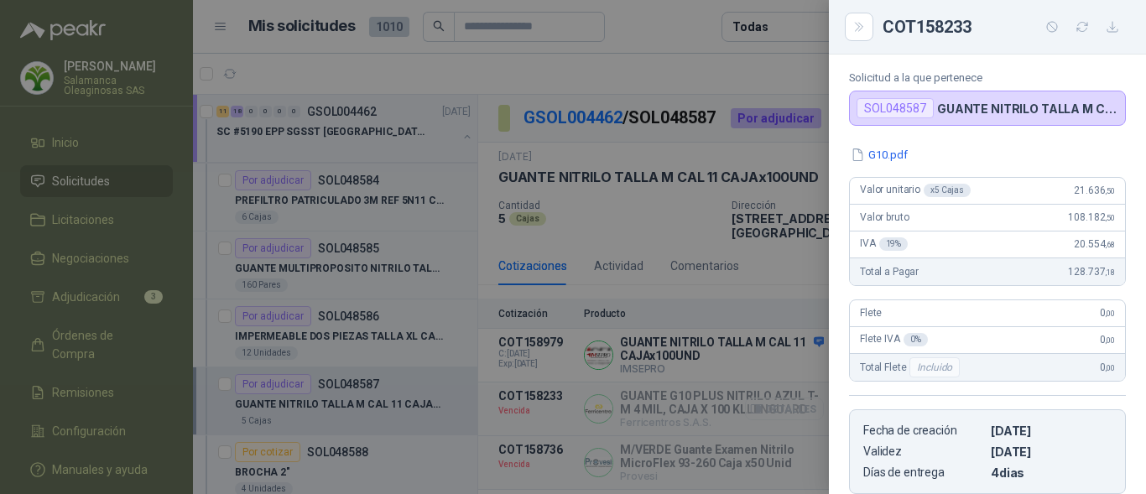
click at [799, 396] on div at bounding box center [573, 247] width 1146 height 494
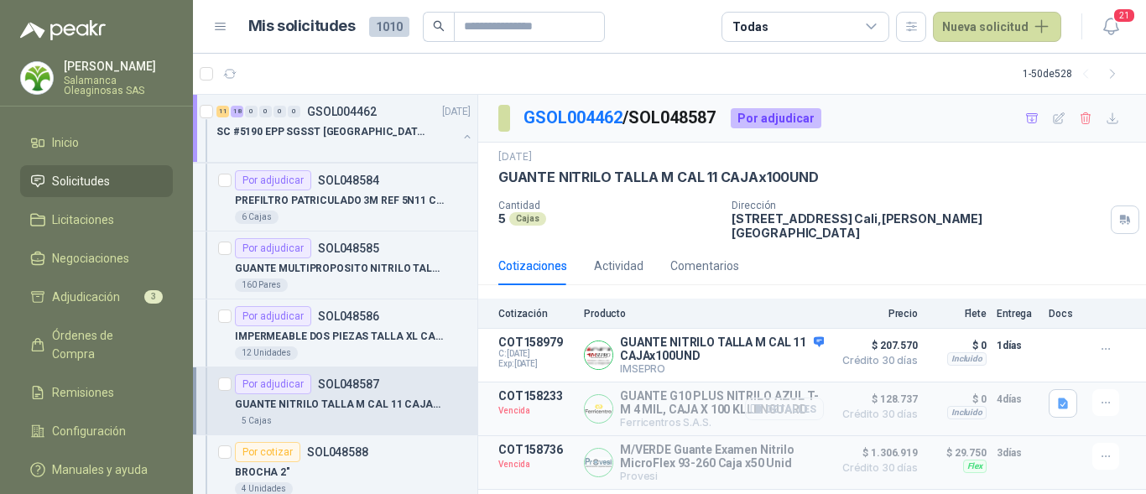
click at [773, 400] on button "Detalles" at bounding box center [784, 409] width 79 height 23
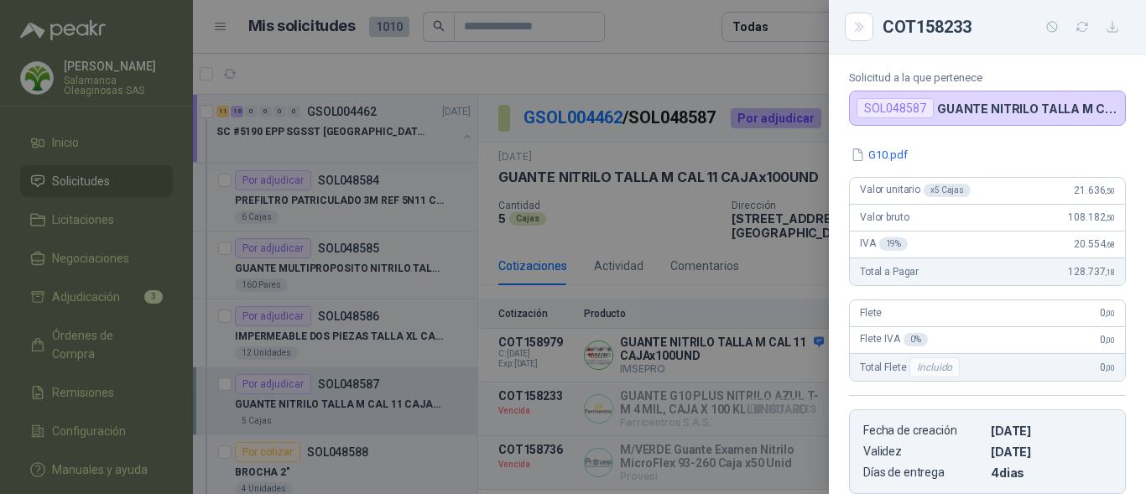
click at [773, 400] on div at bounding box center [573, 247] width 1146 height 494
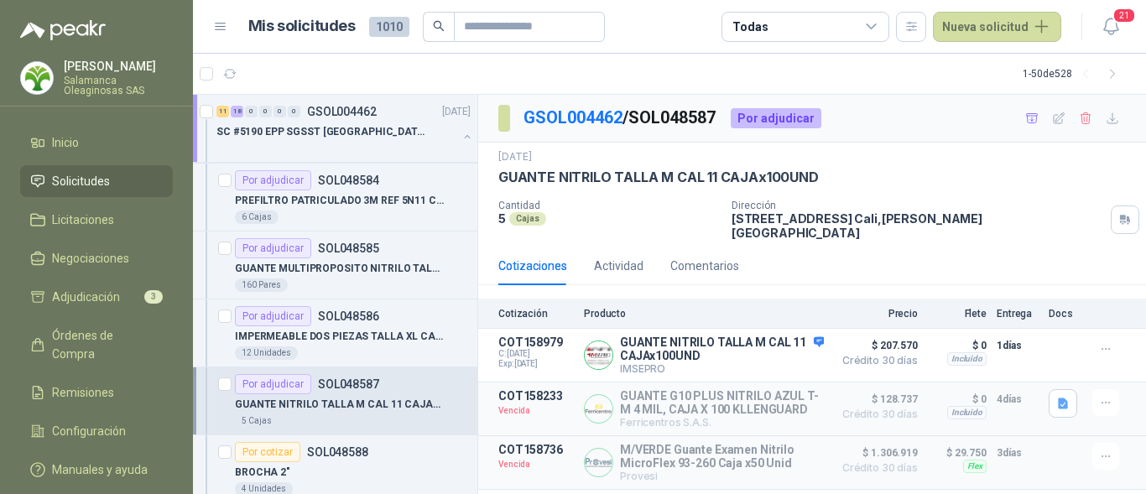
click at [1078, 185] on div "GUANTE NITRILO TALLA M CAL 11 CAJAx100UND" at bounding box center [812, 178] width 628 height 18
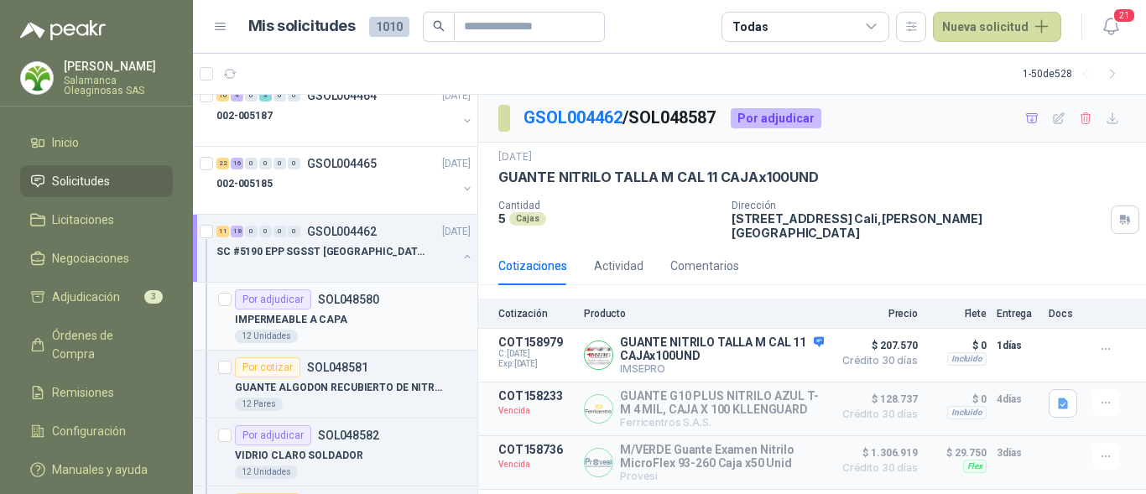
scroll to position [1007, 0]
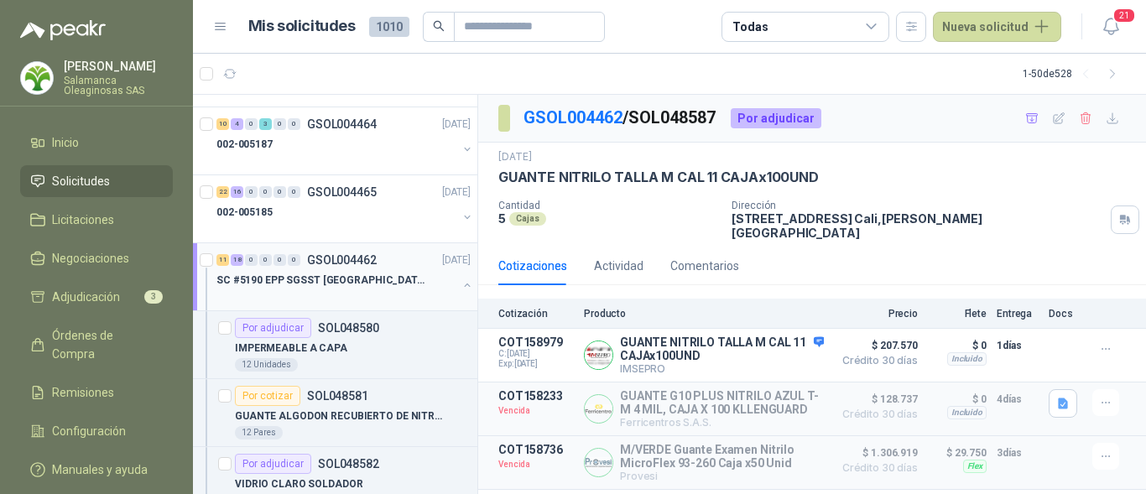
click at [343, 295] on div at bounding box center [336, 296] width 241 height 13
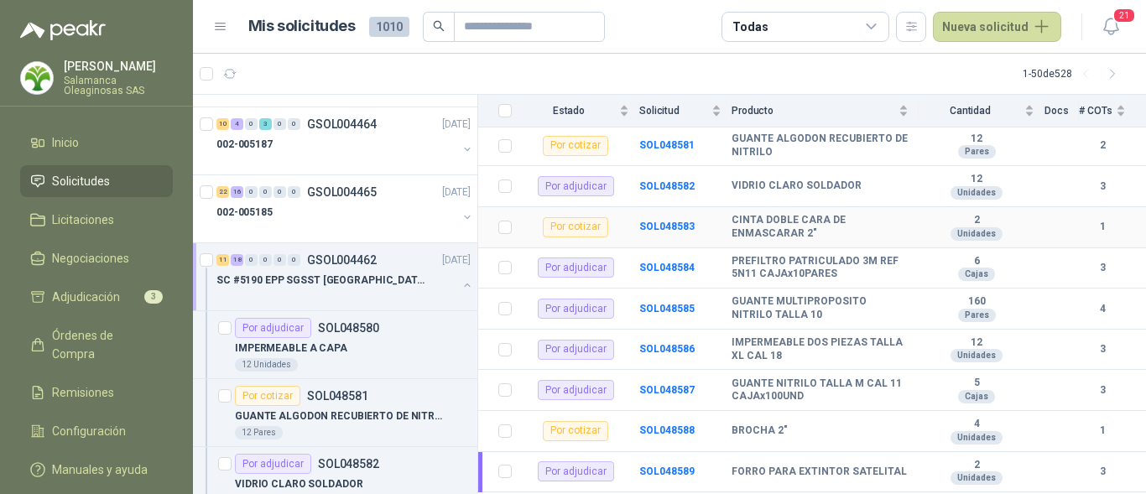
scroll to position [252, 0]
click at [673, 302] on b "SOL048585" at bounding box center [666, 308] width 55 height 12
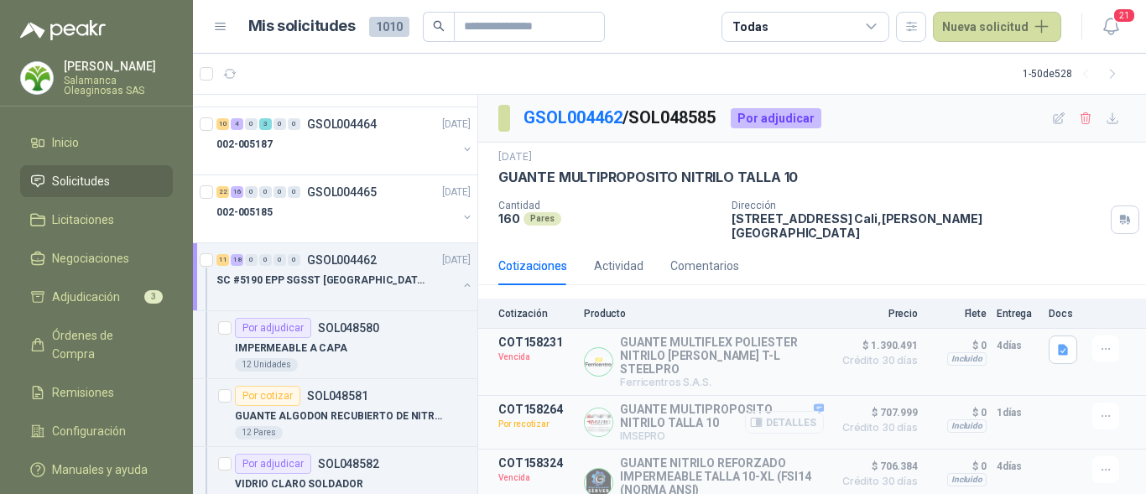
click at [760, 411] on button "Detalles" at bounding box center [784, 422] width 79 height 23
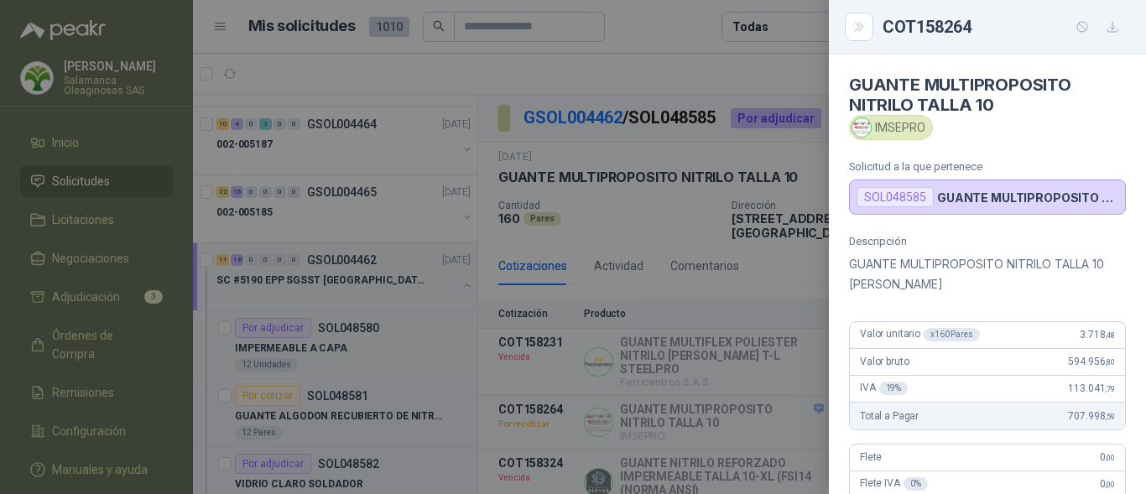
click at [1045, 334] on div "Valor unitario x 160 Pares 3.718 ,48" at bounding box center [987, 335] width 275 height 27
click at [761, 378] on div at bounding box center [573, 247] width 1146 height 494
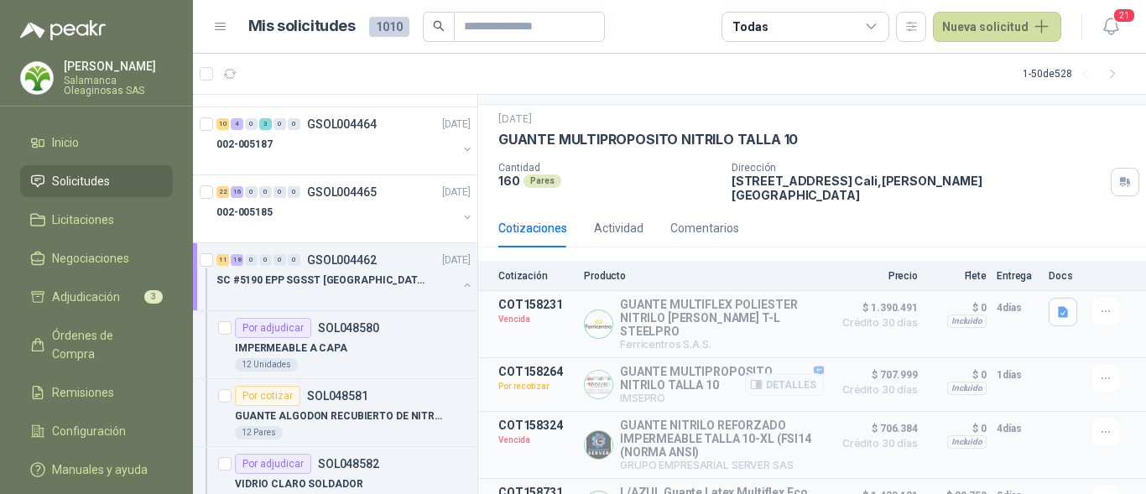
scroll to position [58, 0]
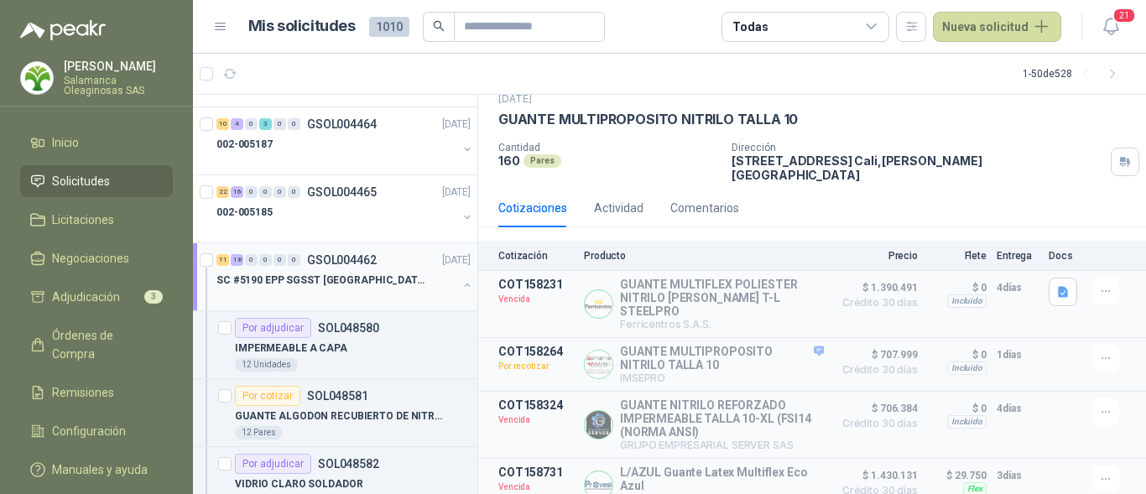
click at [391, 301] on div at bounding box center [336, 296] width 241 height 13
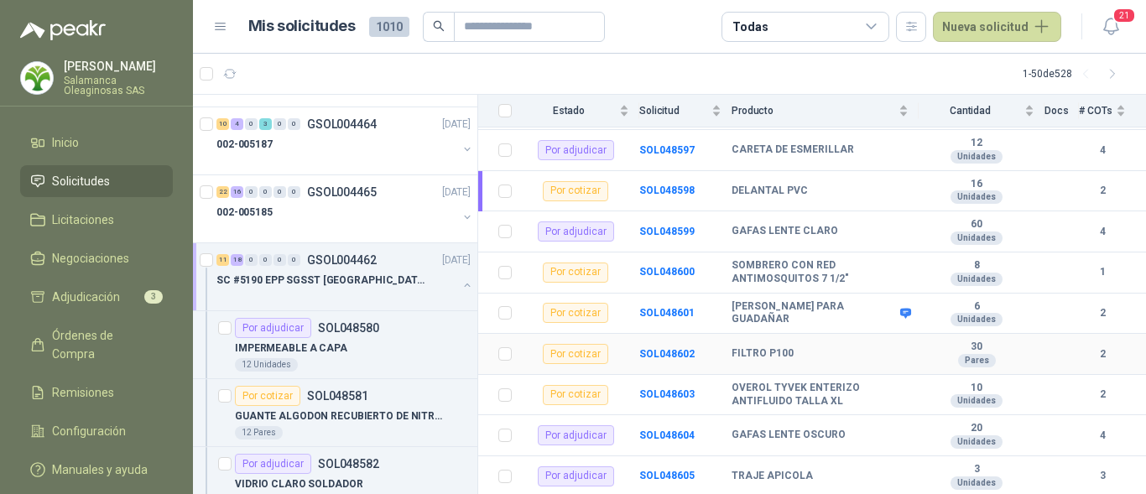
scroll to position [923, 0]
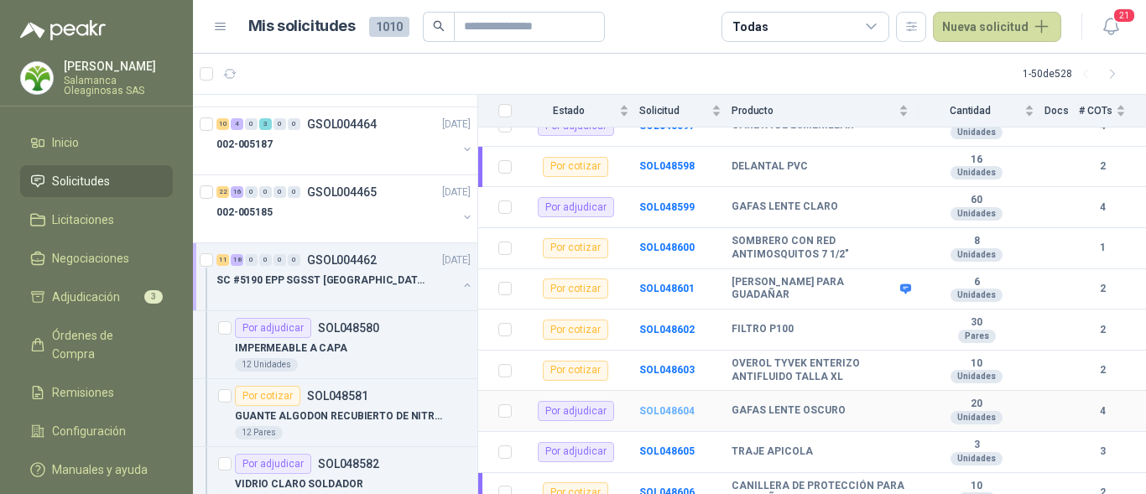
click at [670, 405] on b "SOL048604" at bounding box center [666, 411] width 55 height 12
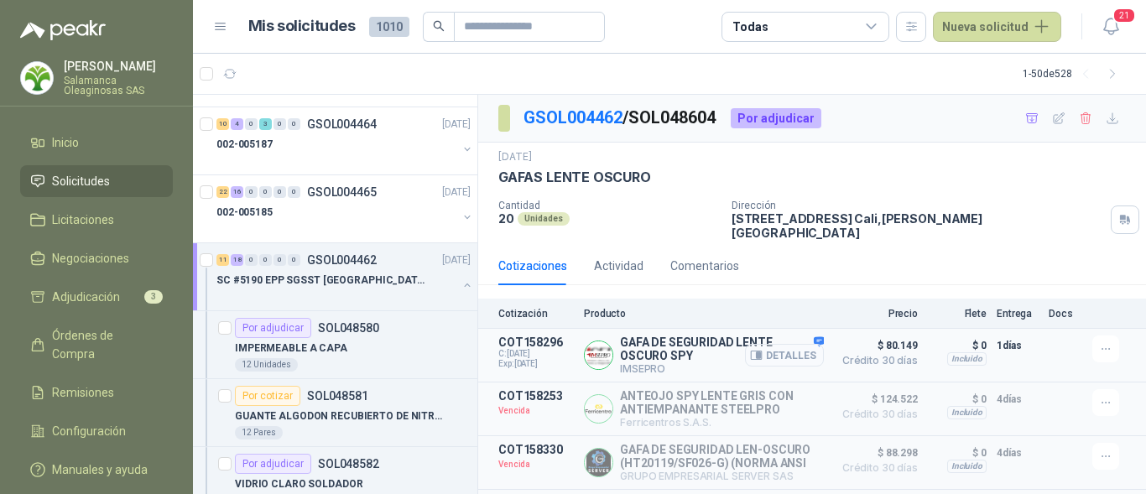
click at [779, 351] on button "Detalles" at bounding box center [784, 355] width 79 height 23
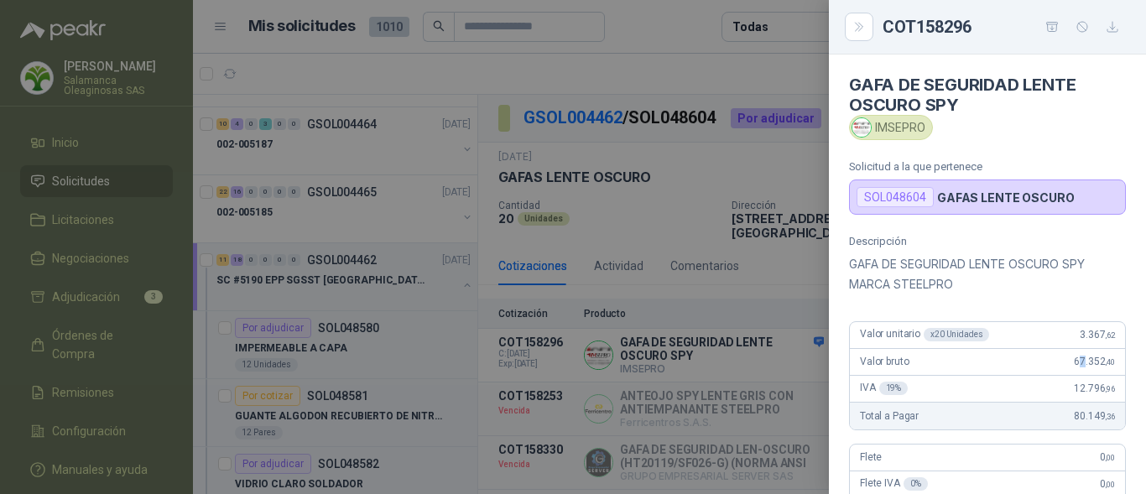
click at [1067, 355] on div "Valor bruto 67.352 ,40" at bounding box center [987, 362] width 275 height 27
click at [607, 378] on div at bounding box center [573, 247] width 1146 height 494
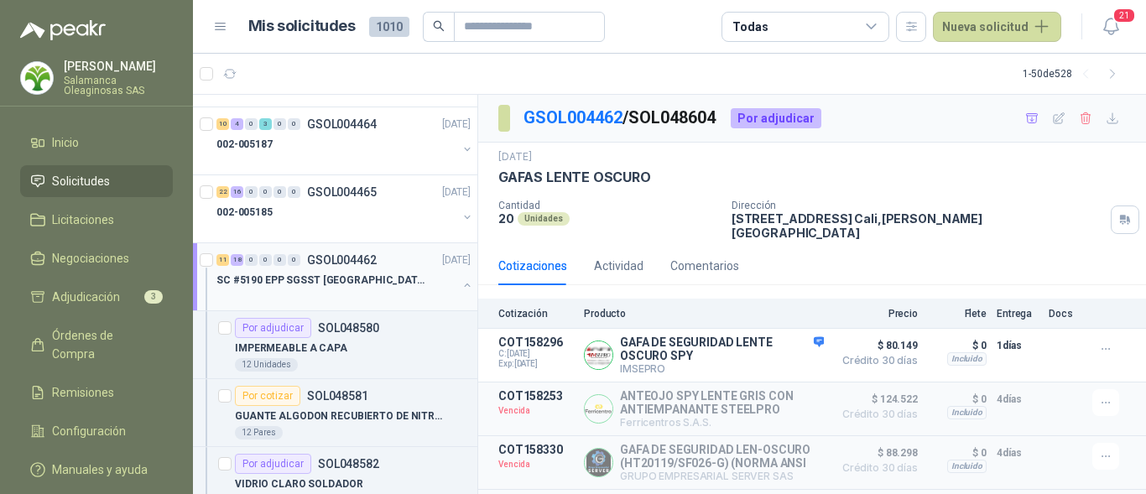
click at [339, 285] on p "SC #5190 EPP SGSST SALAMANCA" at bounding box center [320, 281] width 209 height 16
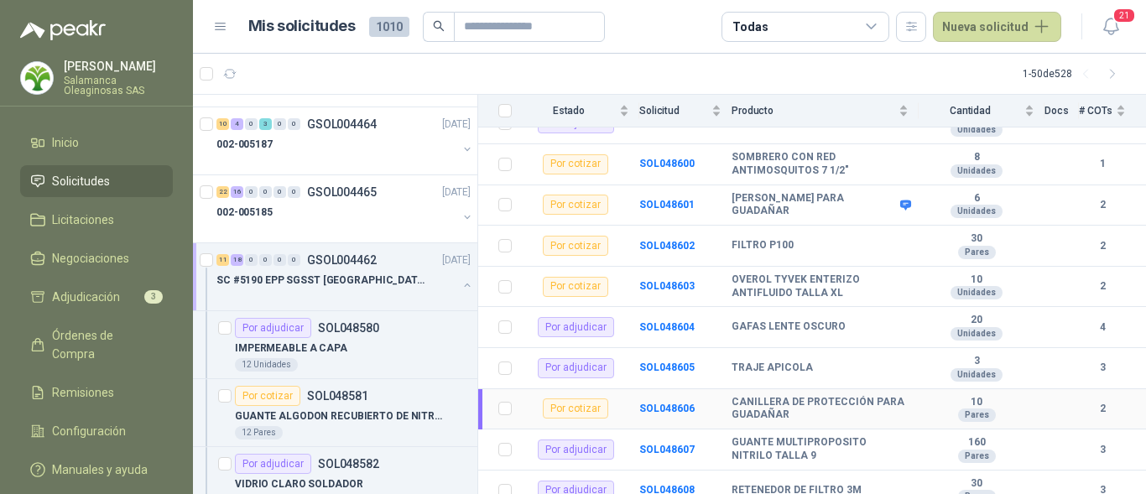
scroll to position [1038, 0]
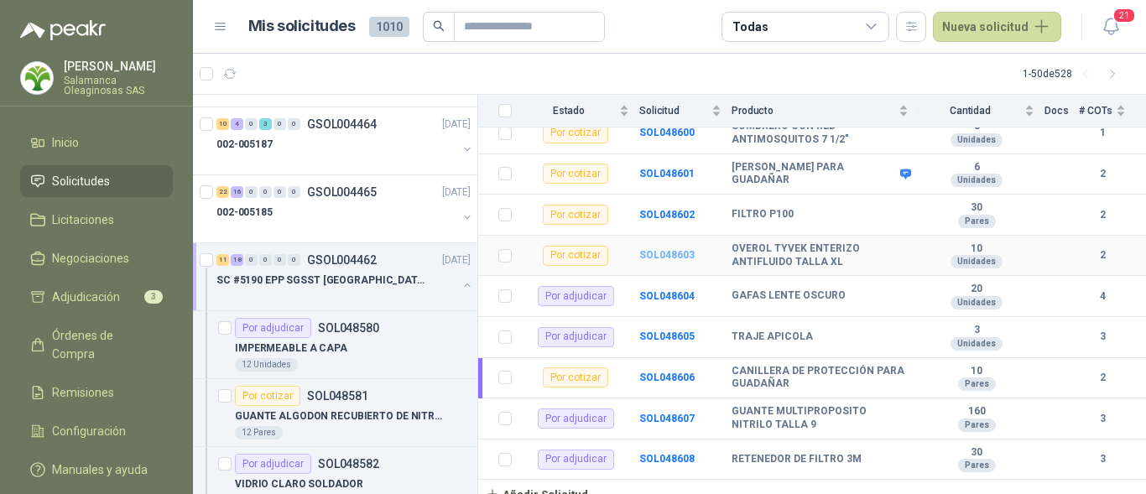
click at [680, 249] on b "SOL048603" at bounding box center [666, 255] width 55 height 12
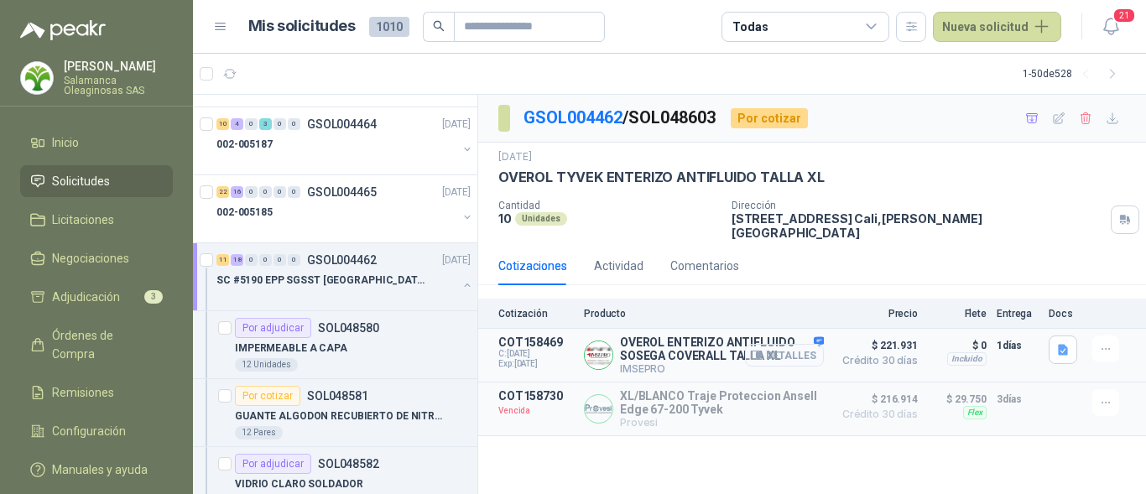
click at [776, 344] on button "Detalles" at bounding box center [784, 355] width 79 height 23
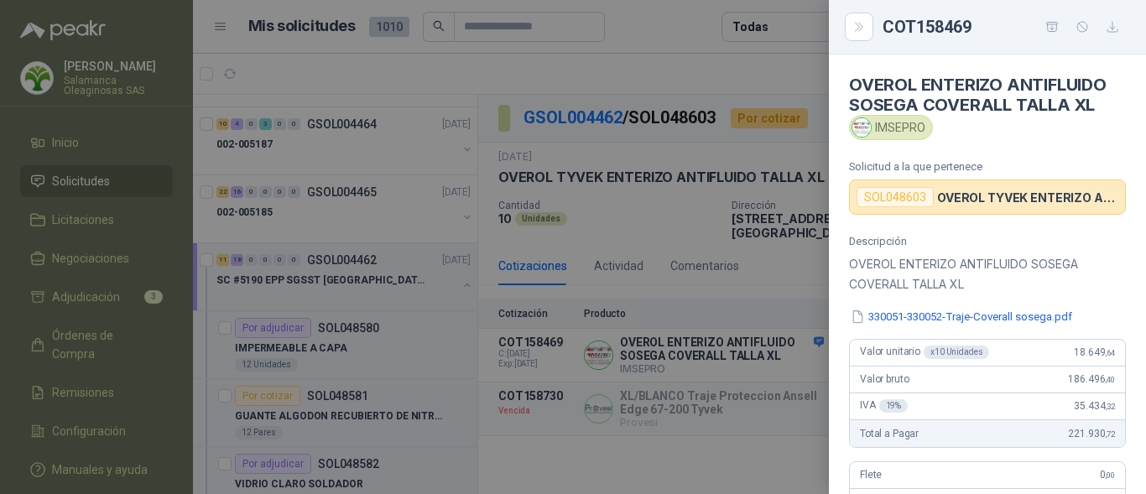
click at [1014, 336] on div "Descripción OVEROL ENTERIZO ANTIFLUIDO SOSEGA COVERALL TALLA XL 330051-330052-T…" at bounding box center [987, 445] width 317 height 421
click at [624, 400] on div at bounding box center [573, 247] width 1146 height 494
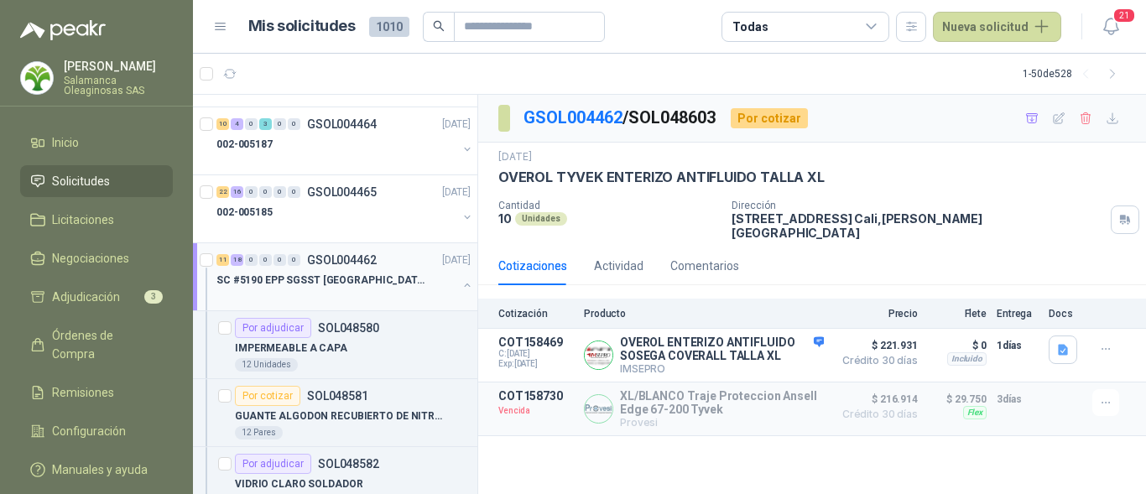
click at [281, 284] on p "SC #5190 EPP SGSST SALAMANCA" at bounding box center [320, 281] width 209 height 16
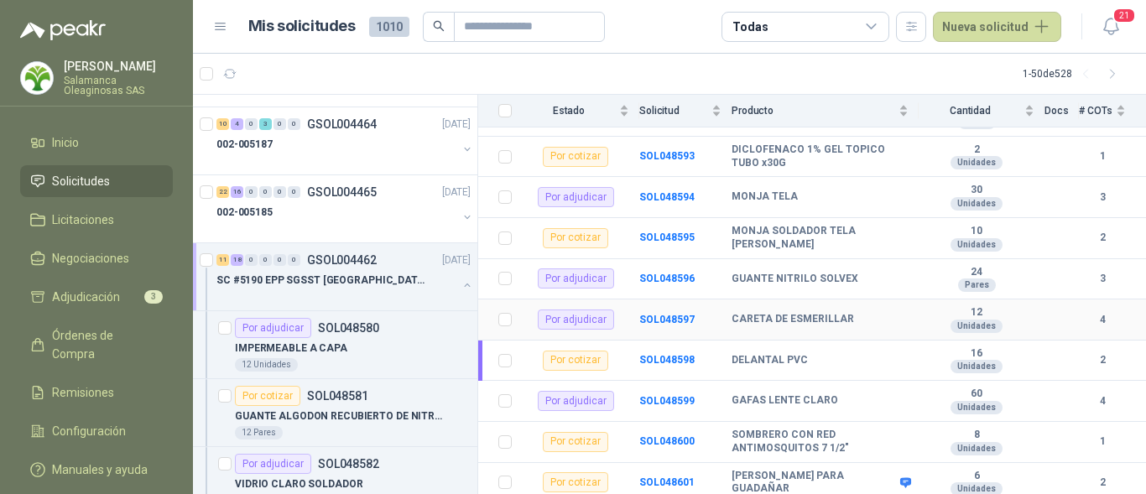
scroll to position [755, 0]
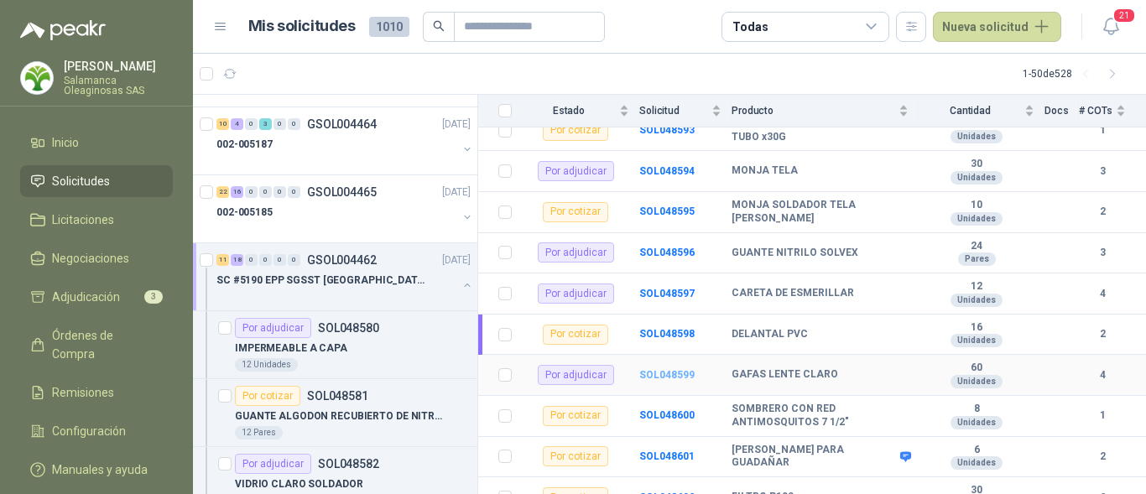
click at [687, 369] on b "SOL048599" at bounding box center [666, 375] width 55 height 12
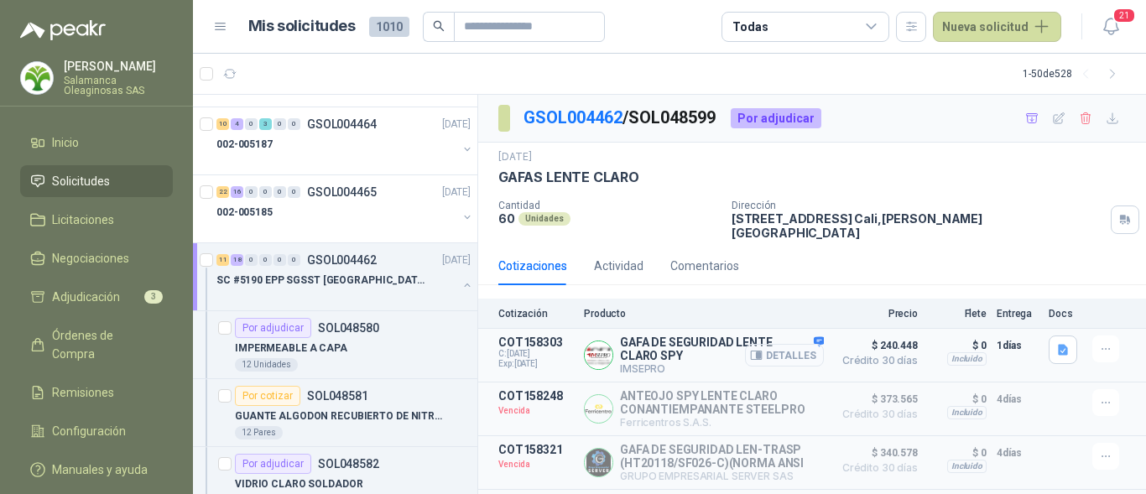
click at [776, 346] on button "Detalles" at bounding box center [784, 355] width 79 height 23
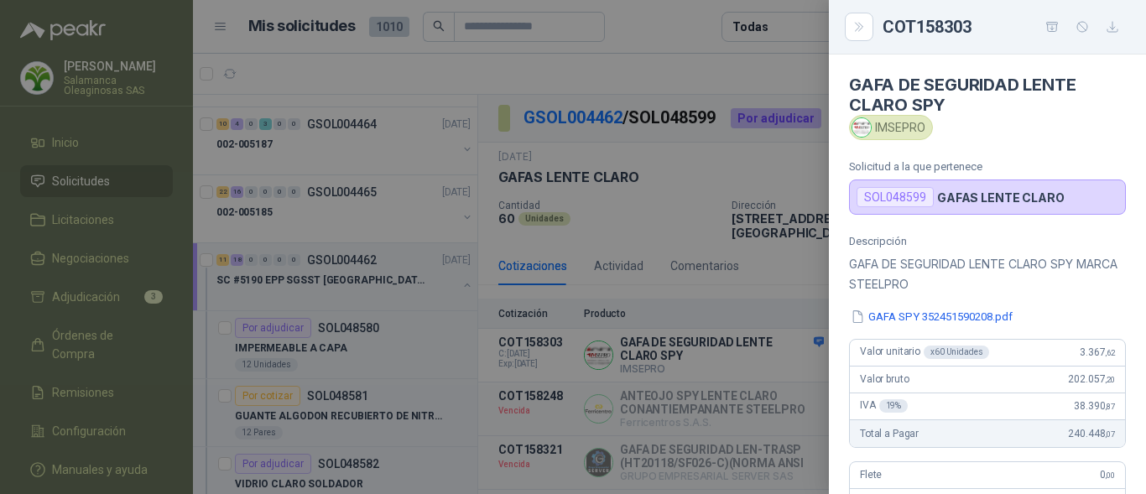
click at [1108, 296] on div "Descripción GAFA DE SEGURIDAD LENTE CLARO SPY MARCA STEELPRO GAFA SPY 352451590…" at bounding box center [987, 445] width 317 height 421
click at [626, 315] on div at bounding box center [573, 247] width 1146 height 494
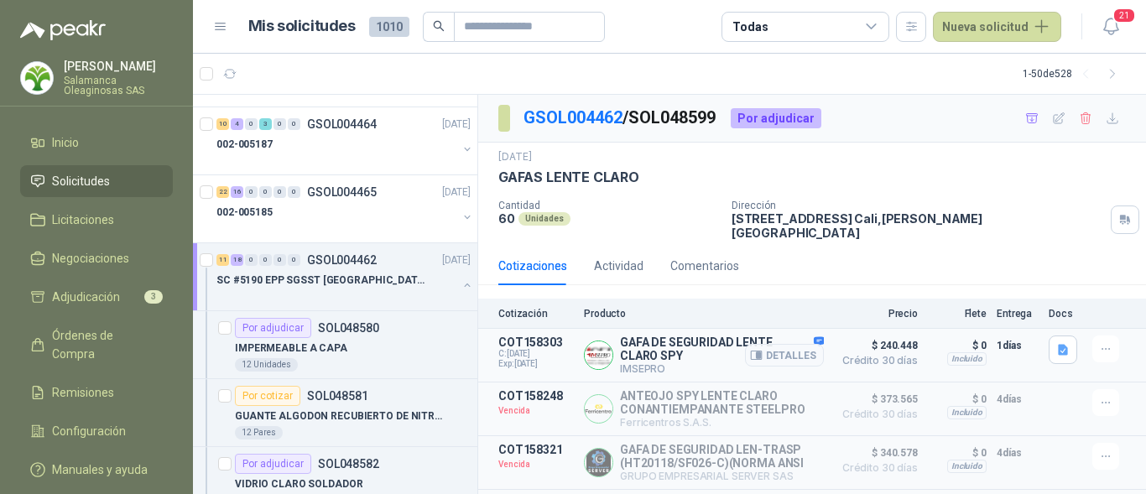
scroll to position [34, 0]
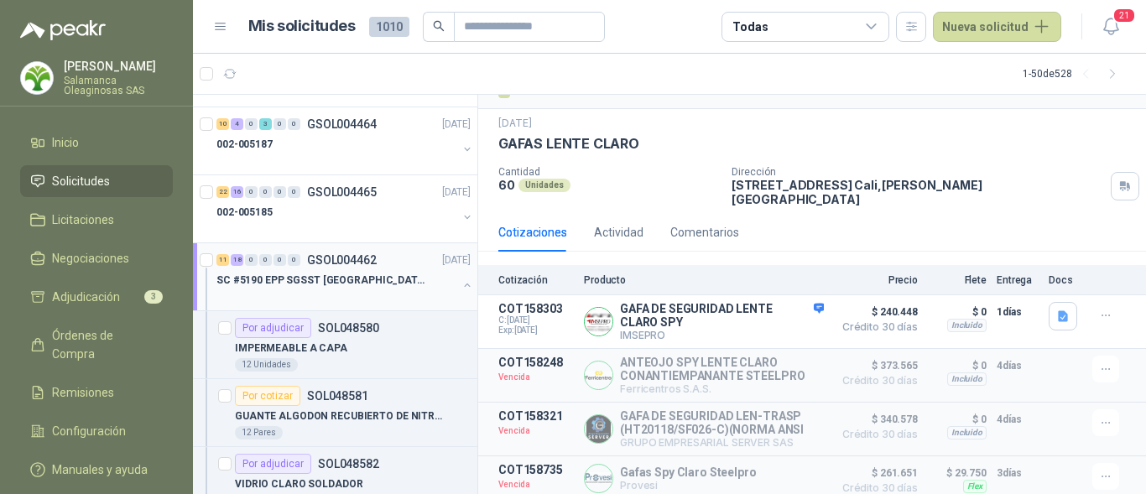
click at [295, 295] on div at bounding box center [336, 296] width 241 height 13
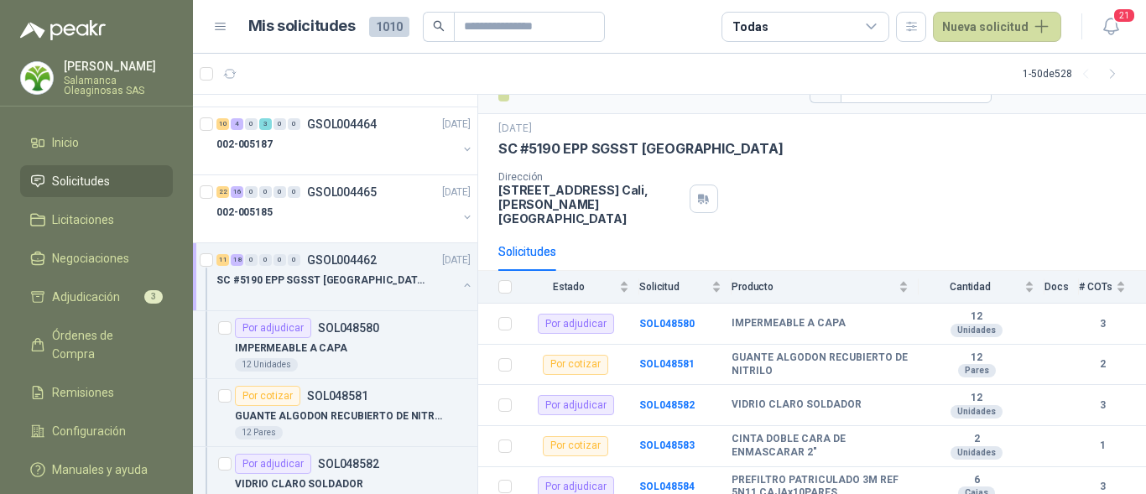
scroll to position [31, 0]
click at [681, 359] on b "SOL048581" at bounding box center [666, 365] width 55 height 12
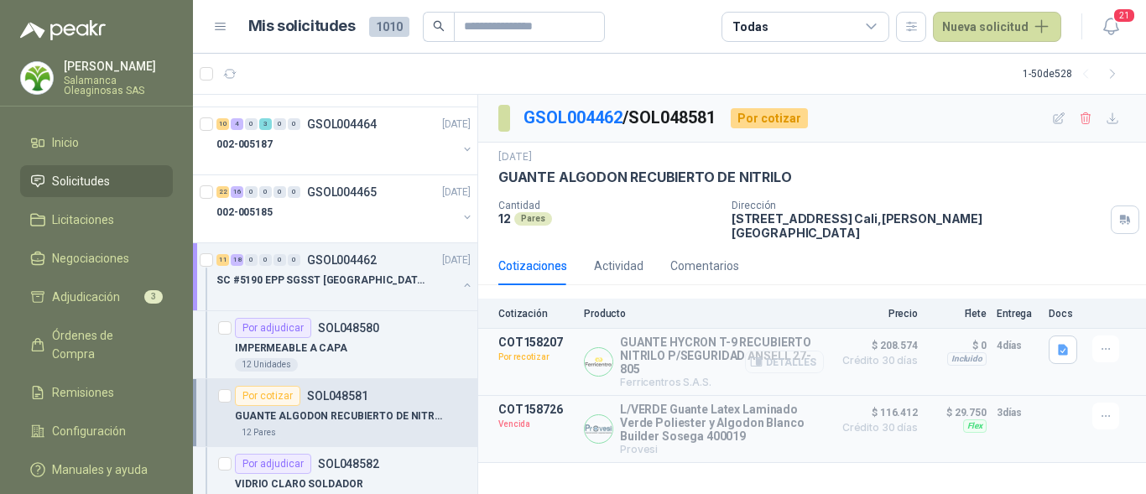
click at [782, 351] on button "Detalles" at bounding box center [784, 362] width 79 height 23
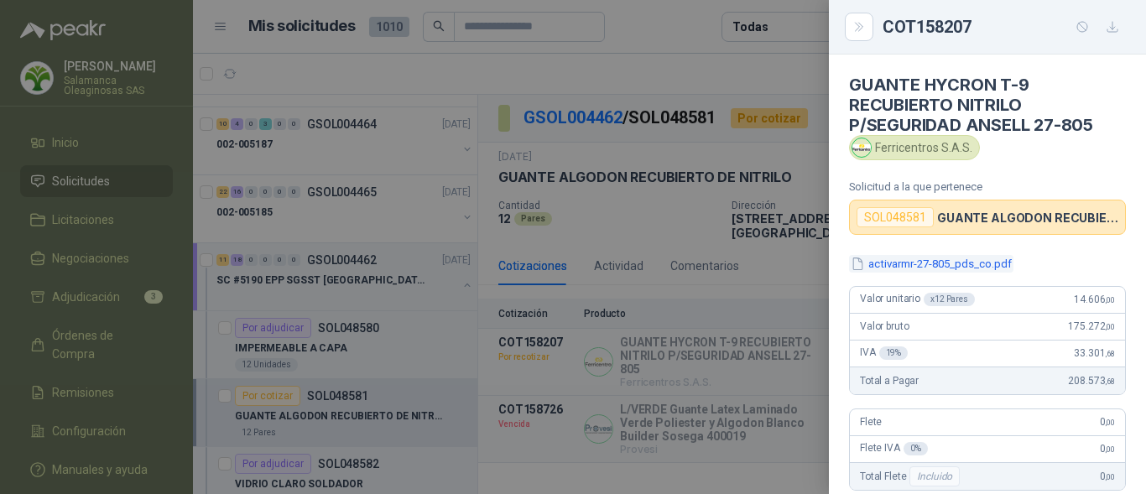
click at [887, 269] on button "activarmr-27-805_pds_co.pdf" at bounding box center [931, 264] width 164 height 18
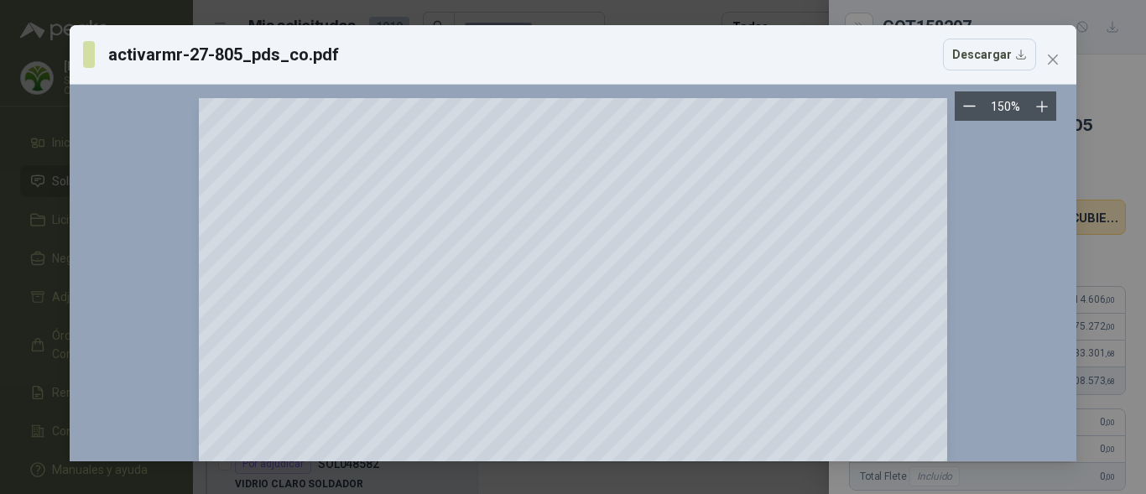
drag, startPoint x: 1126, startPoint y: 290, endPoint x: 1108, endPoint y: 295, distance: 18.3
click at [1125, 290] on div "activarmr-27-805_pds_co.pdf Descargar 150 %" at bounding box center [573, 247] width 1146 height 494
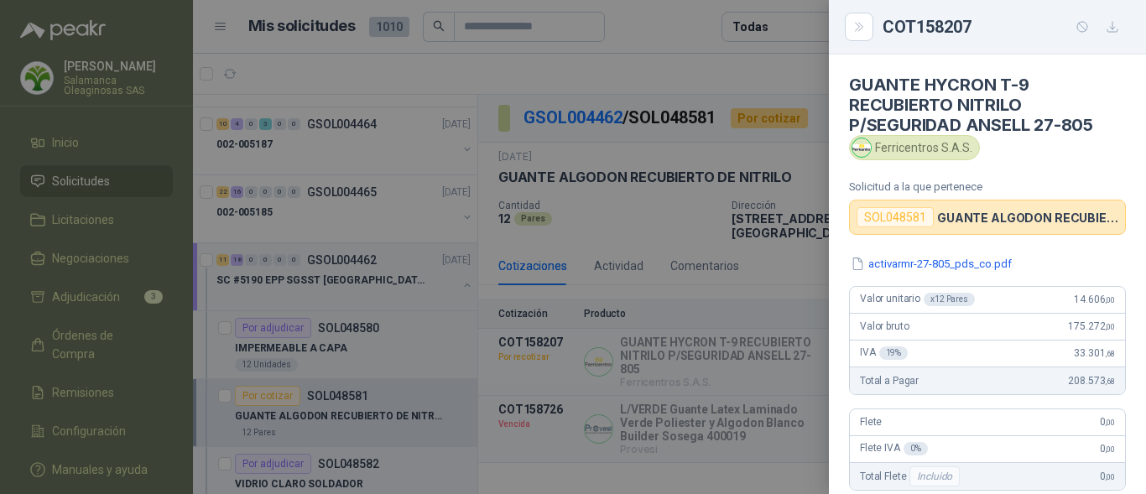
click at [722, 356] on div at bounding box center [573, 247] width 1146 height 494
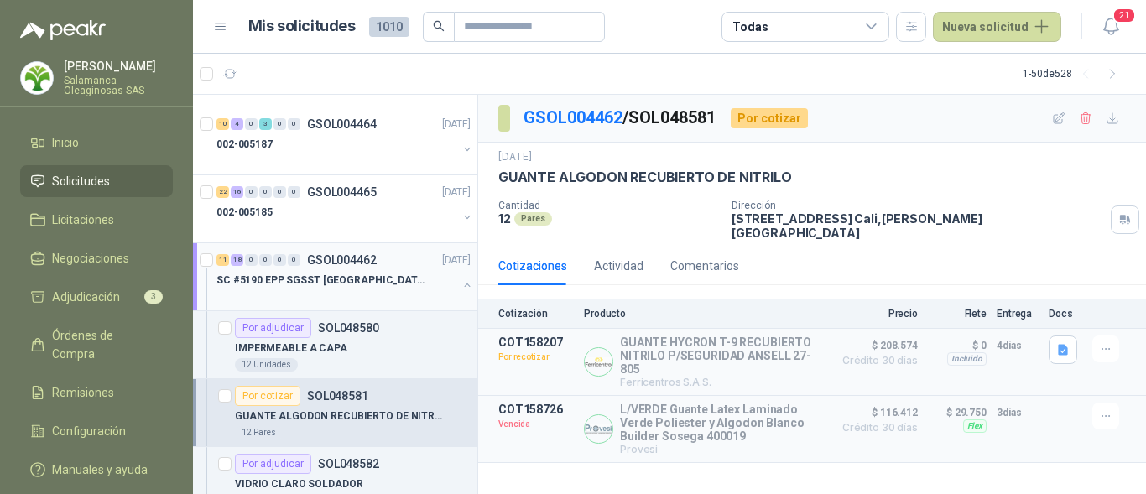
click at [331, 284] on p "SC #5190 EPP SGSST SALAMANCA" at bounding box center [320, 281] width 209 height 16
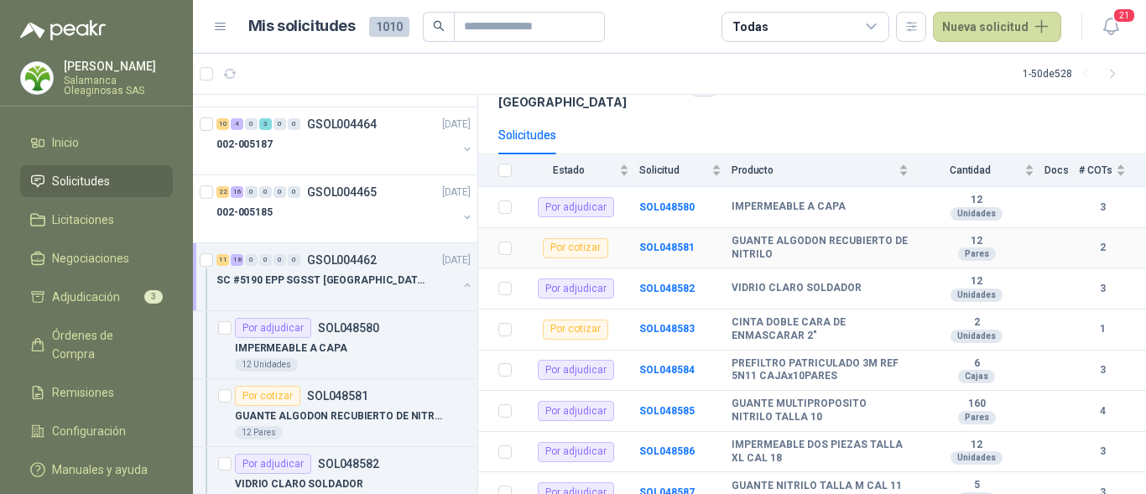
scroll to position [168, 0]
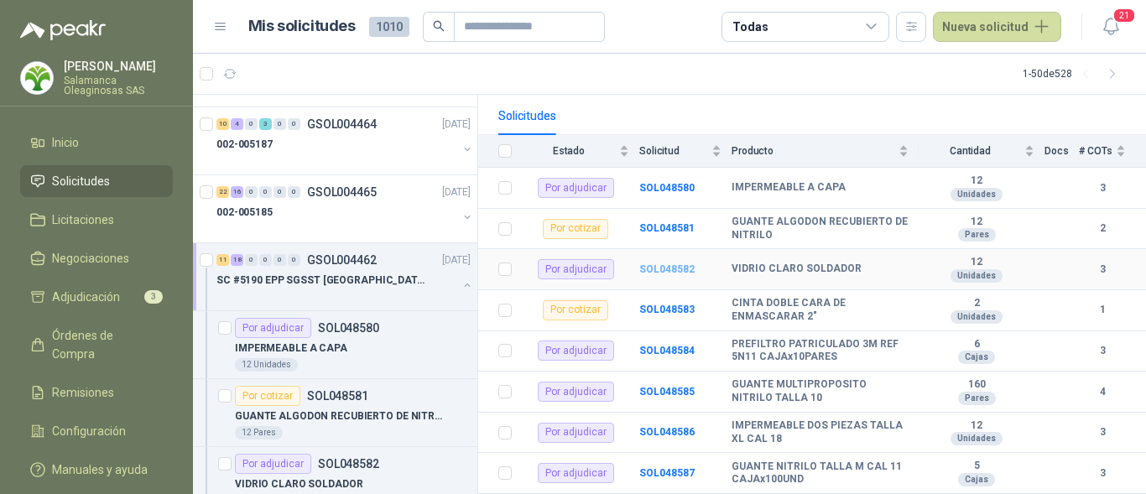
click at [656, 263] on b "SOL048582" at bounding box center [666, 269] width 55 height 12
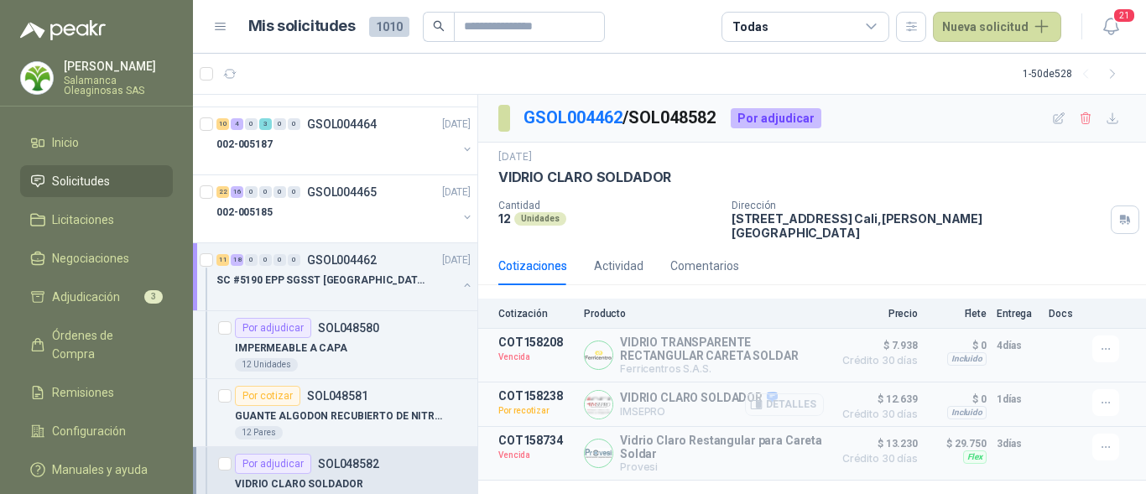
click at [780, 402] on button "Detalles" at bounding box center [784, 405] width 79 height 23
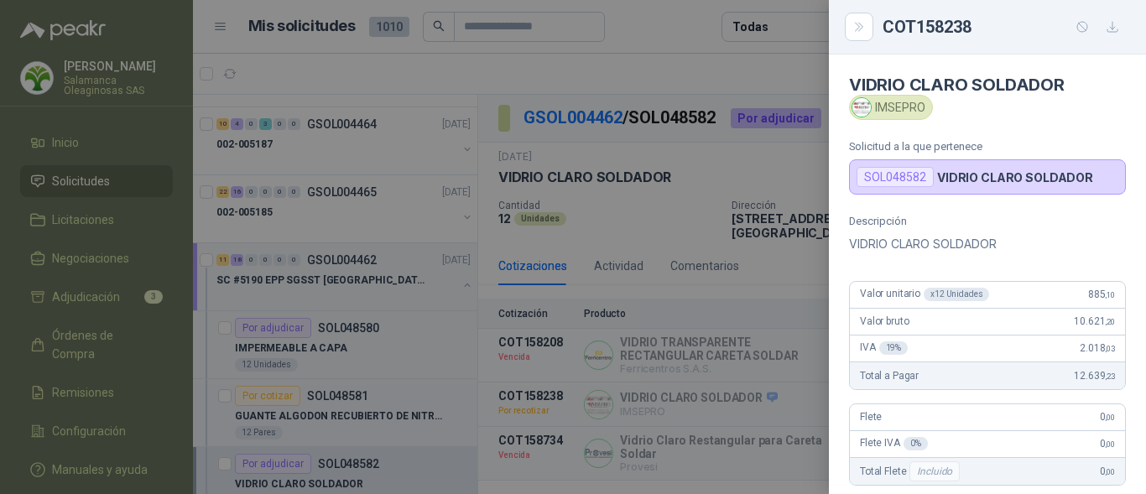
click at [1065, 333] on div "Valor bruto 10.621 ,20" at bounding box center [987, 322] width 275 height 27
click at [649, 378] on div at bounding box center [573, 247] width 1146 height 494
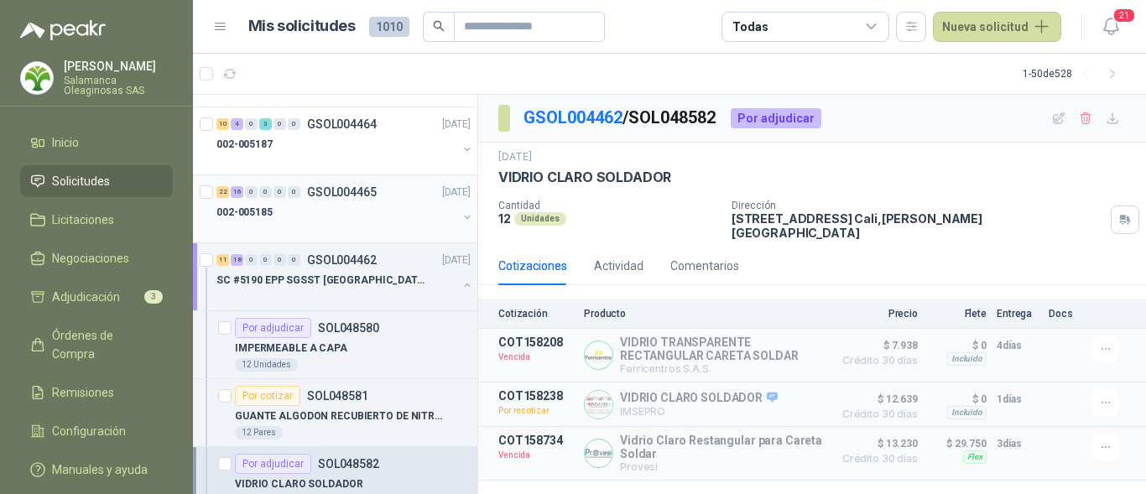
click at [328, 210] on div "002-005185" at bounding box center [336, 212] width 241 height 20
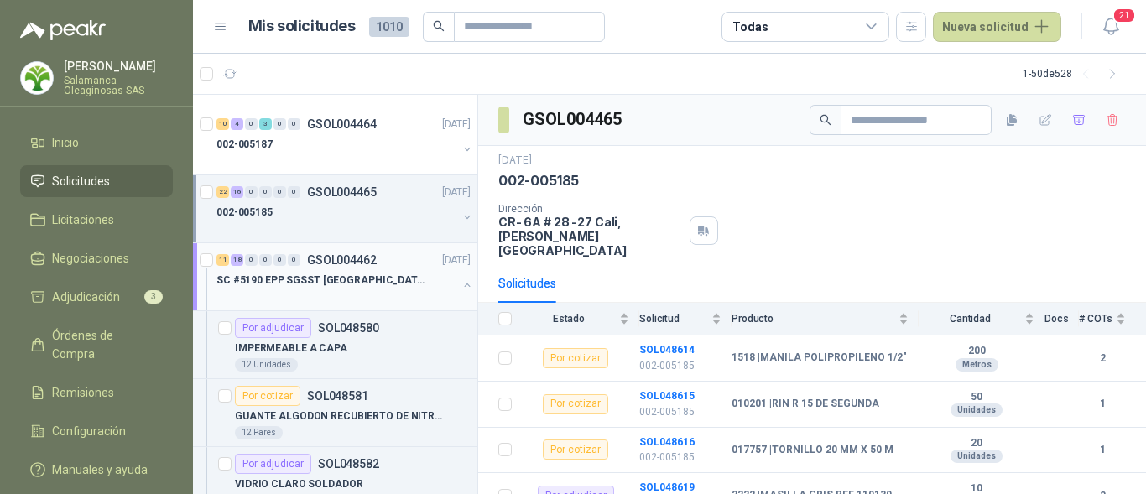
click at [333, 295] on div at bounding box center [336, 296] width 241 height 13
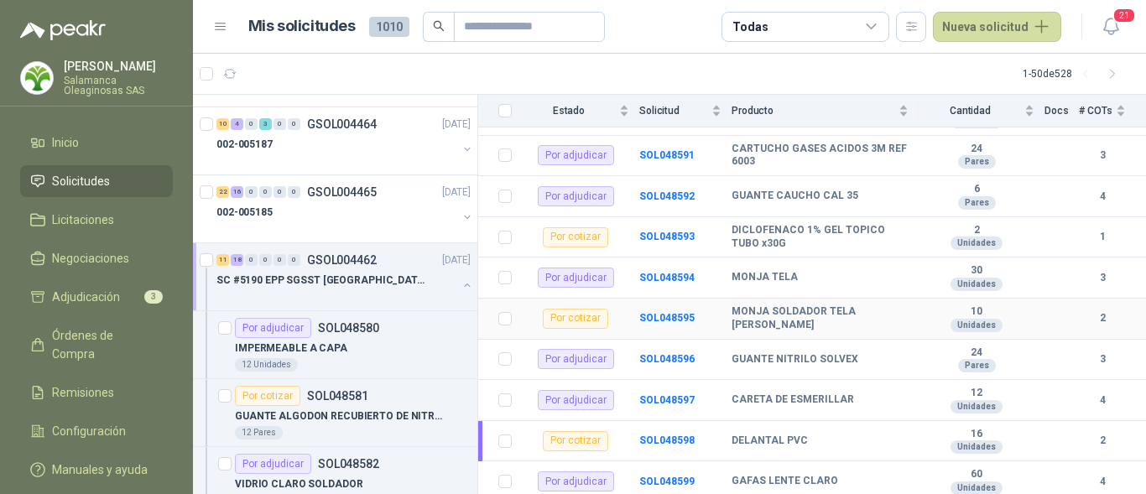
scroll to position [671, 0]
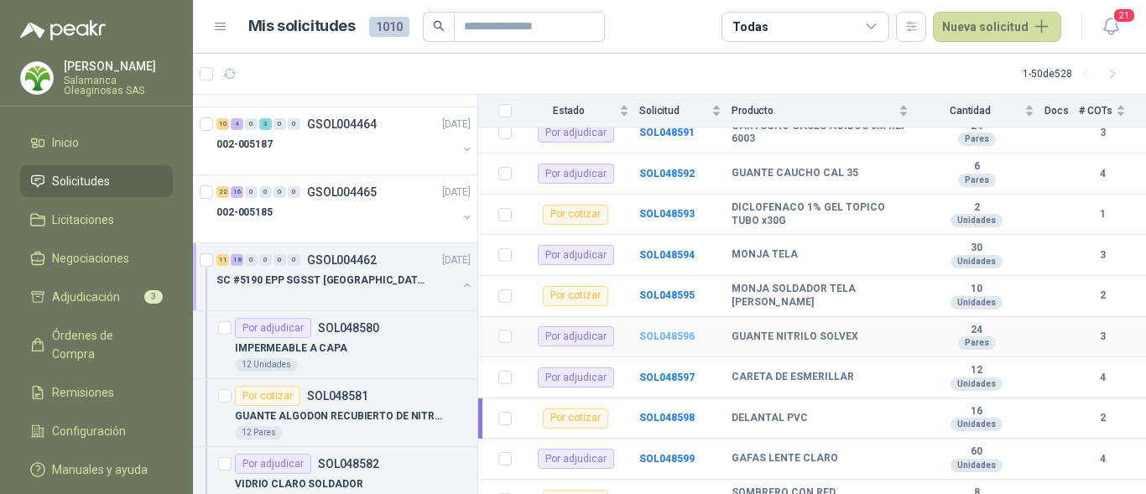
click at [681, 331] on b "SOL048596" at bounding box center [666, 337] width 55 height 12
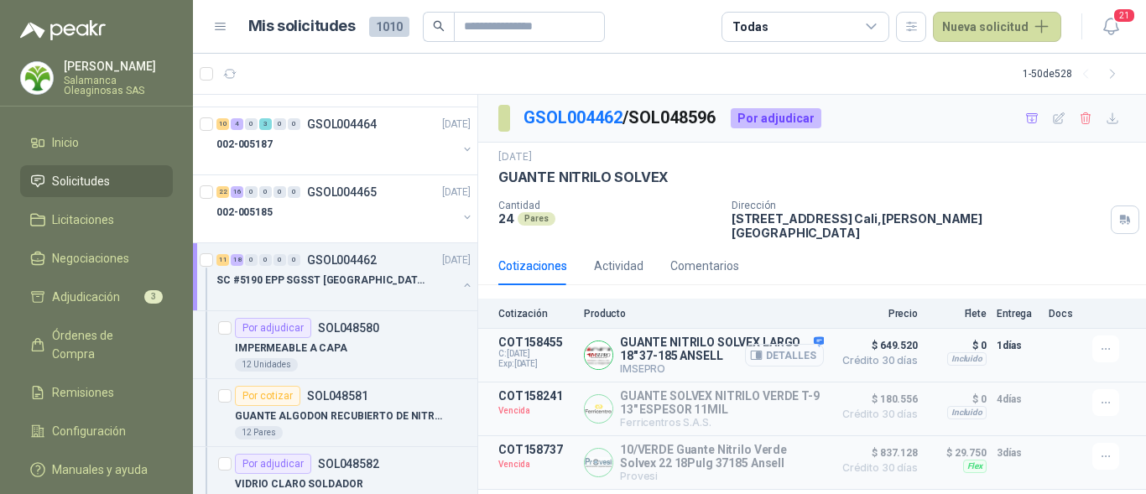
click at [773, 344] on button "Detalles" at bounding box center [784, 355] width 79 height 23
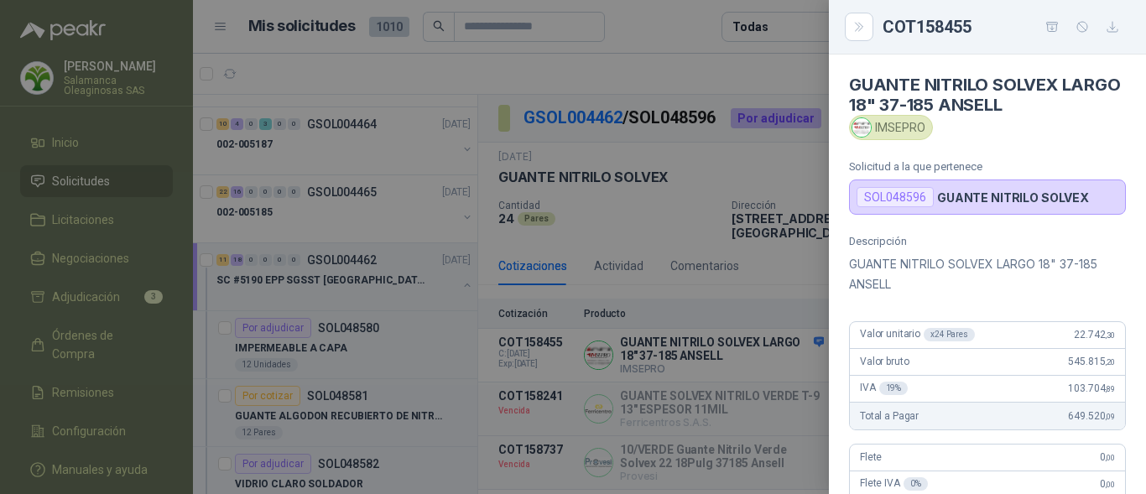
click at [1014, 274] on p "GUANTE NITRILO SOLVEX LARGO 18" 37-185 ANSELL" at bounding box center [987, 274] width 277 height 40
click at [772, 319] on div at bounding box center [573, 247] width 1146 height 494
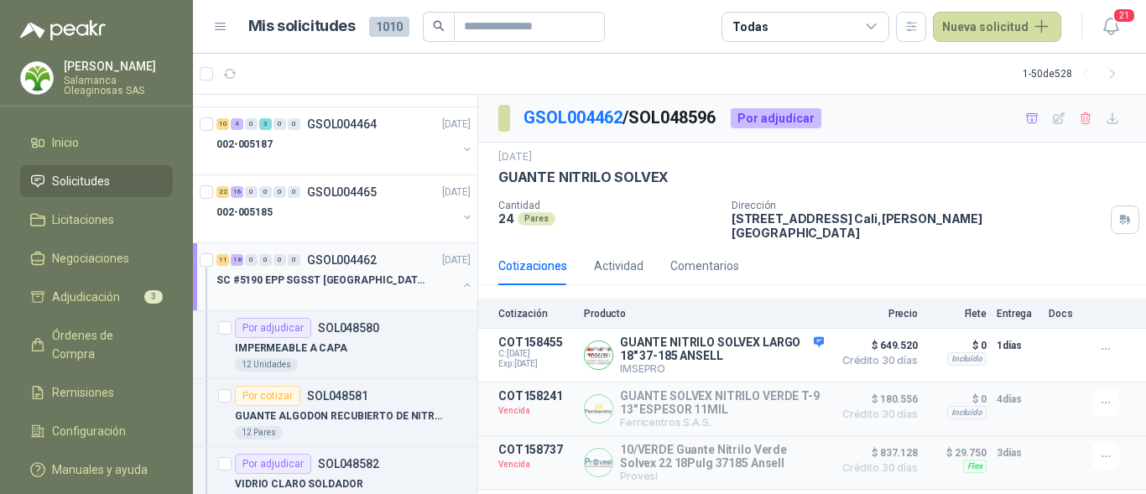
click at [290, 284] on p "SC #5190 EPP SGSST SALAMANCA" at bounding box center [320, 281] width 209 height 16
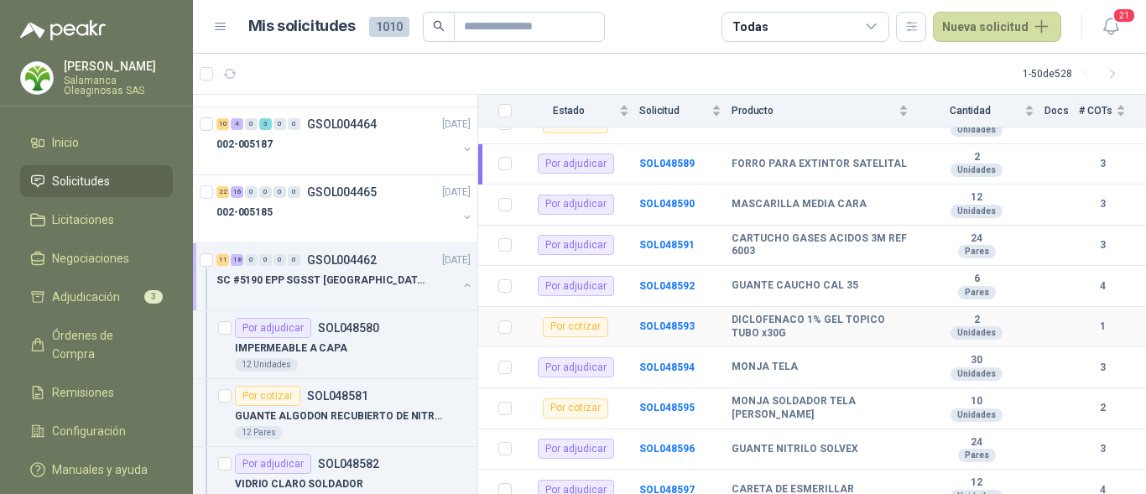
scroll to position [587, 0]
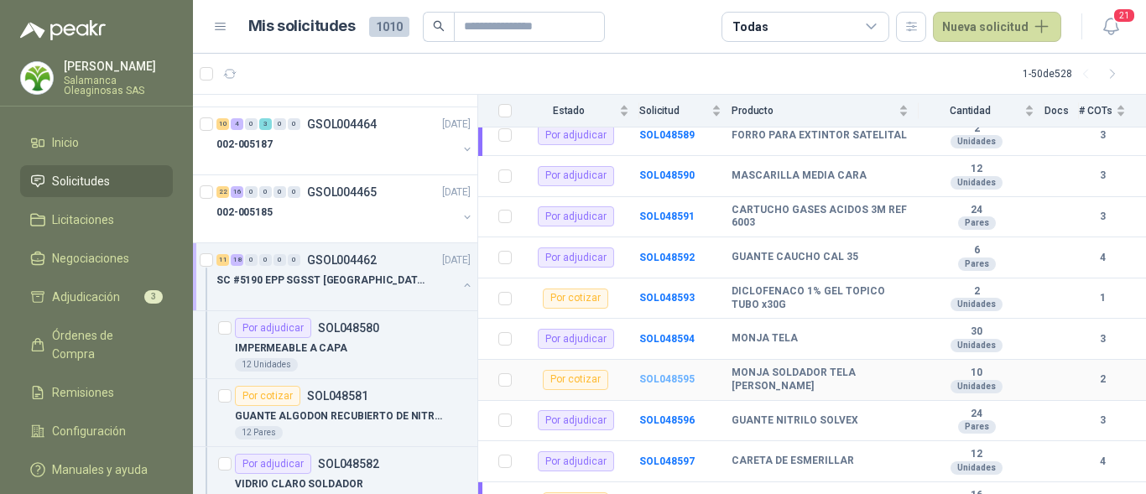
click at [669, 373] on b "SOL048595" at bounding box center [666, 379] width 55 height 12
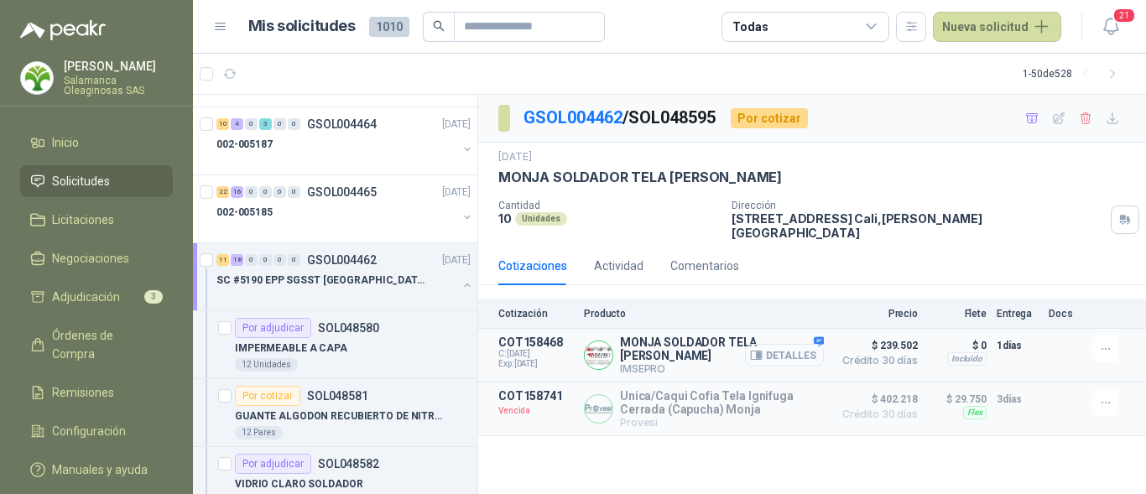
click at [778, 344] on button "Detalles" at bounding box center [784, 355] width 79 height 23
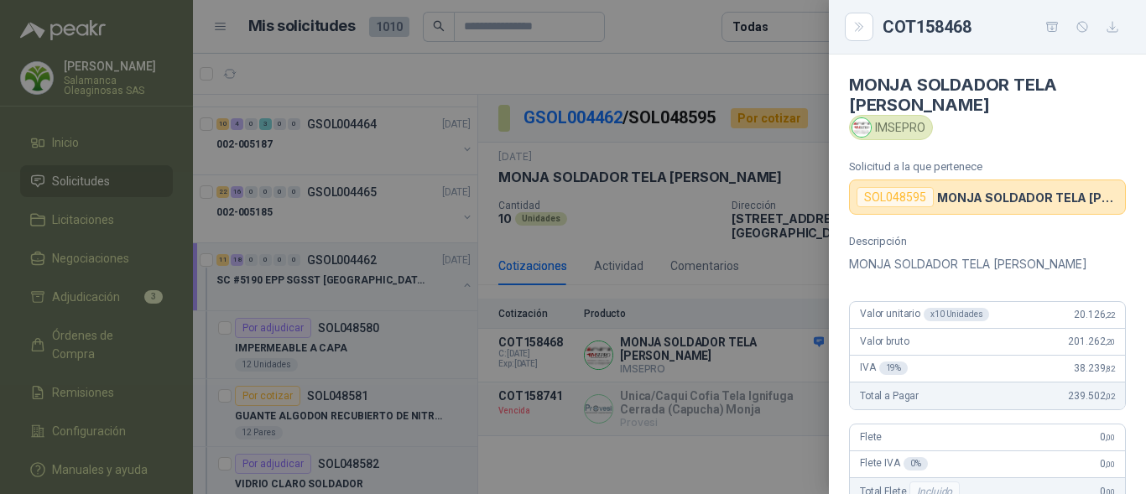
click at [1030, 383] on div "Total a Pagar 239.502 ,02" at bounding box center [987, 396] width 275 height 27
click at [558, 388] on div at bounding box center [573, 247] width 1146 height 494
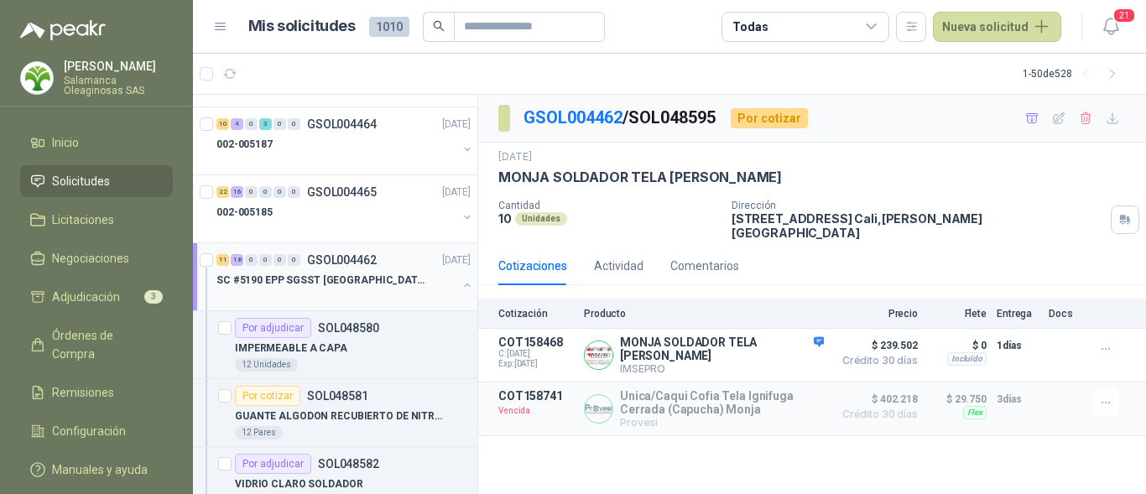
click at [339, 287] on p "SC #5190 EPP SGSST SALAMANCA" at bounding box center [320, 281] width 209 height 16
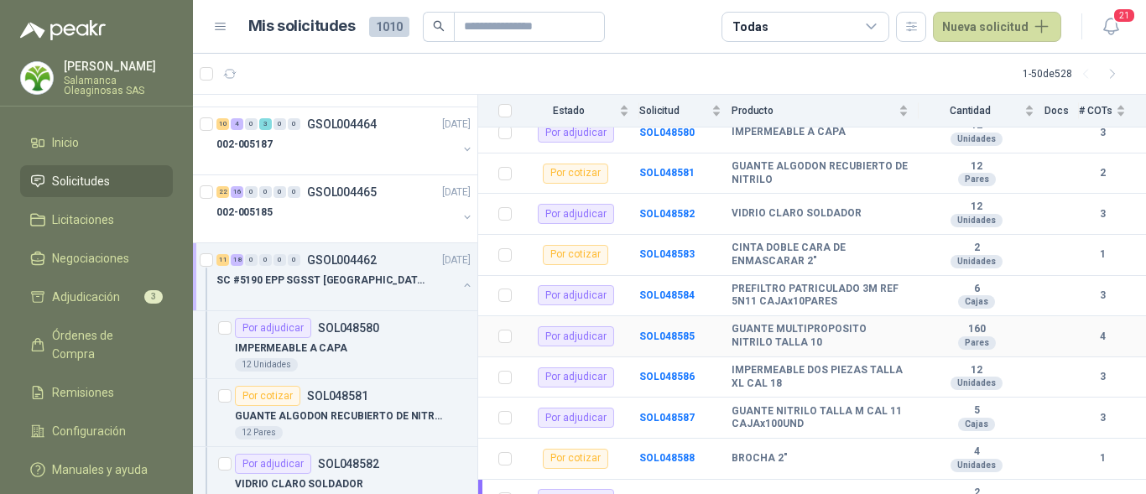
scroll to position [252, 0]
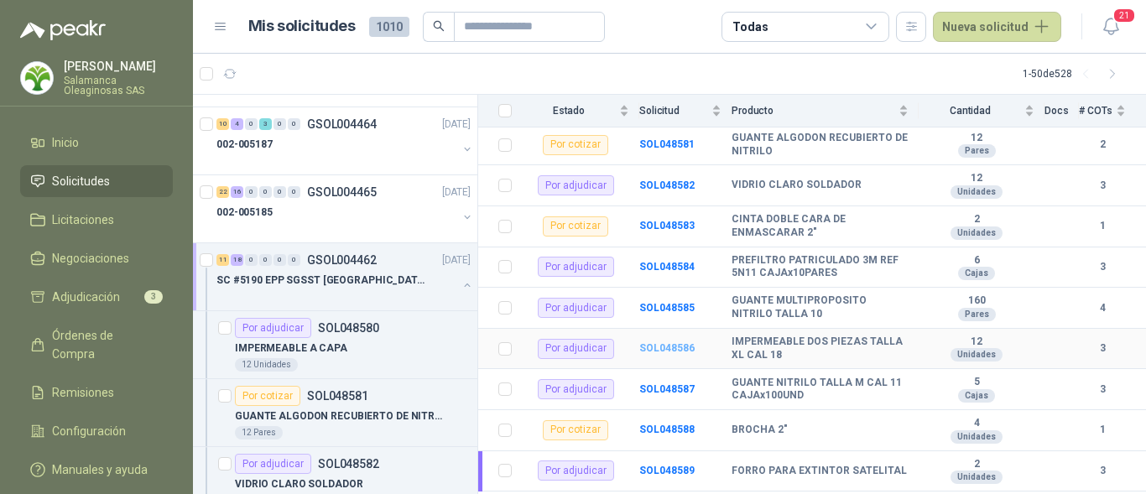
click at [681, 342] on b "SOL048586" at bounding box center [666, 348] width 55 height 12
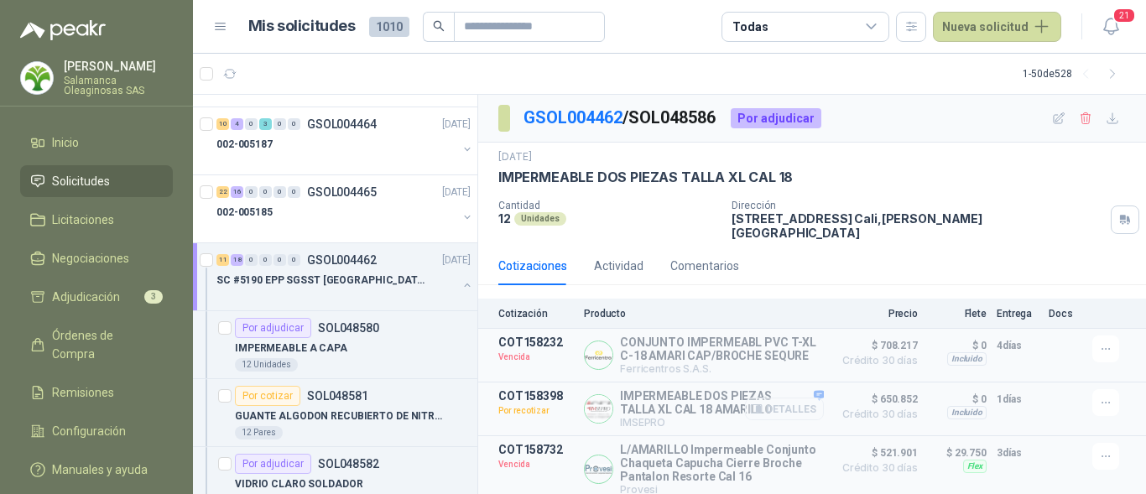
click at [785, 399] on button "Detalles" at bounding box center [784, 409] width 79 height 23
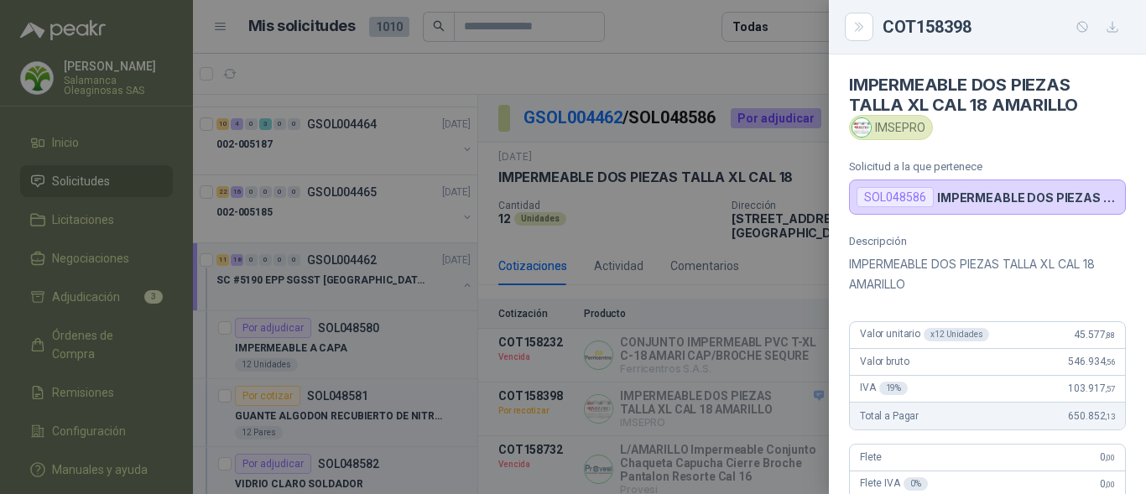
click at [1030, 319] on div "Descripción IMPERMEABLE DOS PIEZAS TALLA XL CAL 18 AMARILLO Valor unitario x 12…" at bounding box center [987, 437] width 317 height 404
click at [378, 386] on div at bounding box center [573, 247] width 1146 height 494
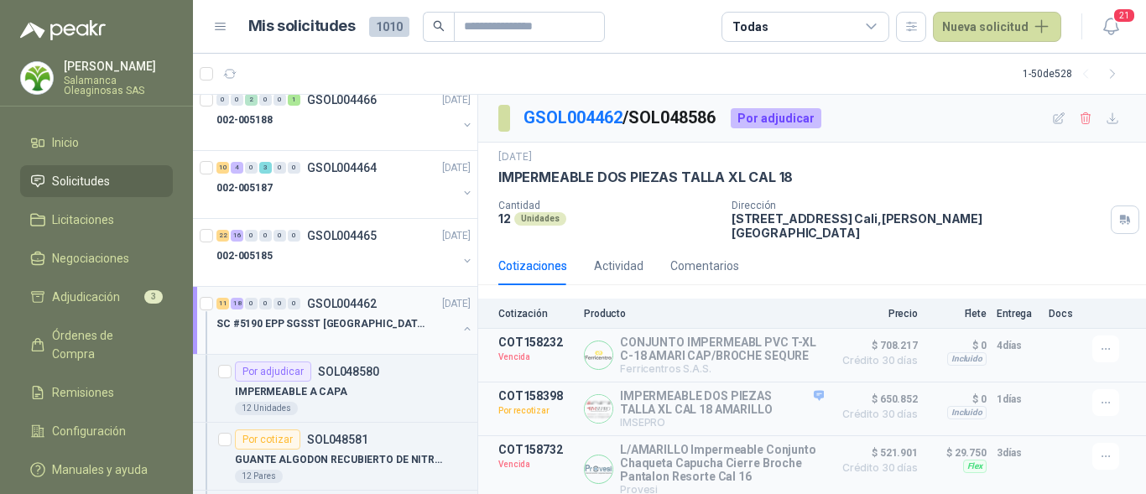
scroll to position [923, 0]
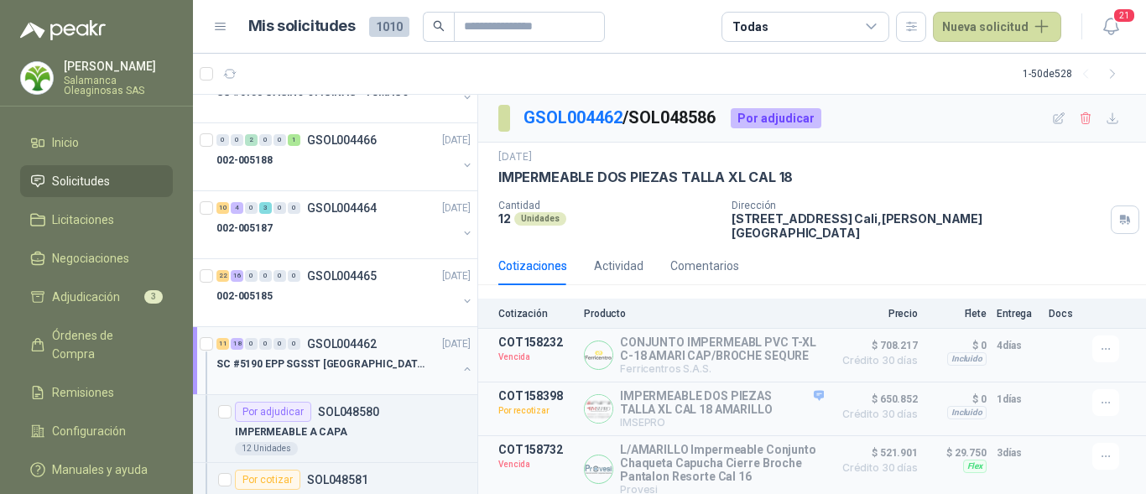
click at [362, 357] on p "SC #5190 EPP SGSST SALAMANCA" at bounding box center [320, 365] width 209 height 16
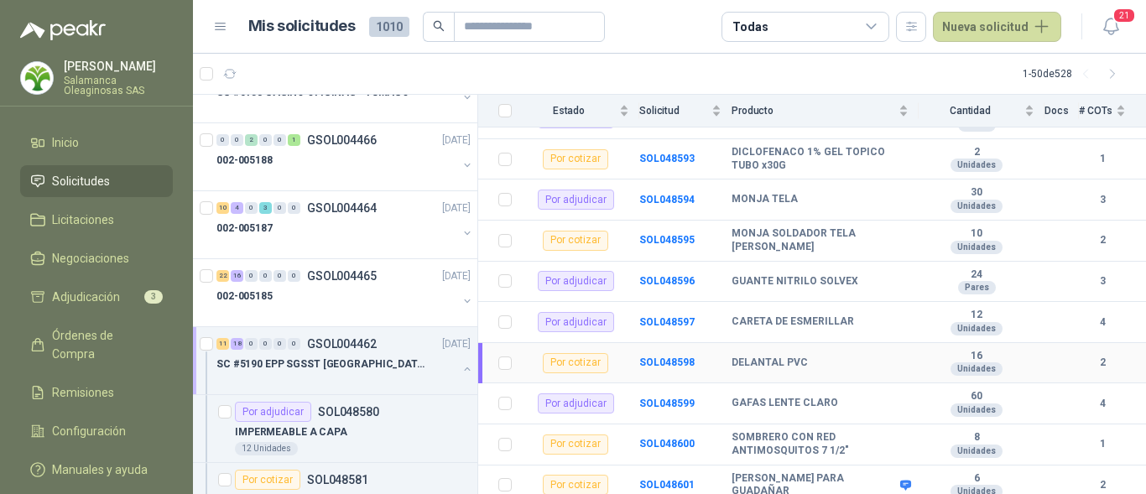
scroll to position [755, 0]
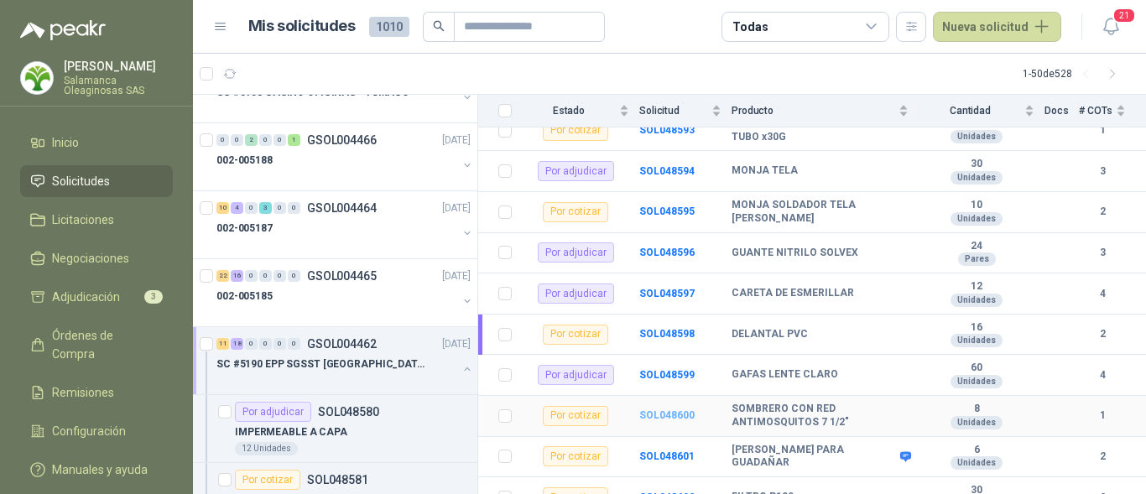
click at [677, 409] on b "SOL048600" at bounding box center [666, 415] width 55 height 12
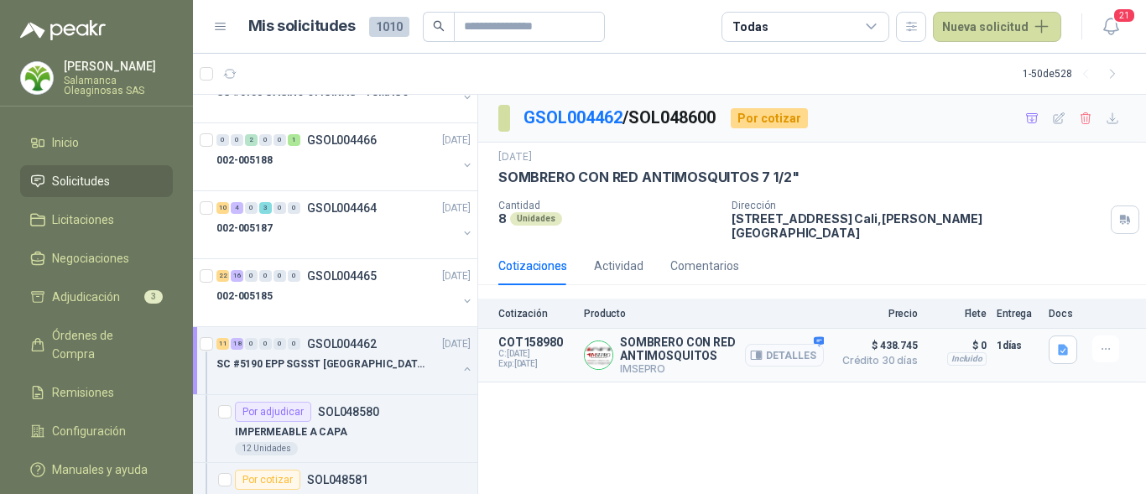
click at [795, 347] on button "Detalles" at bounding box center [784, 355] width 79 height 23
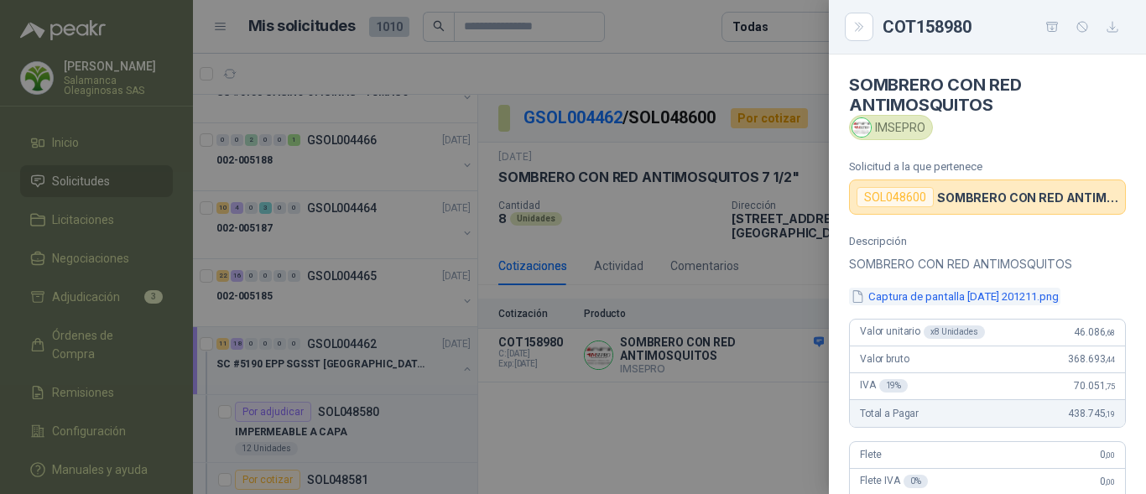
click at [924, 293] on button "Captura de pantalla 2025-07-15 201211.png" at bounding box center [954, 297] width 211 height 18
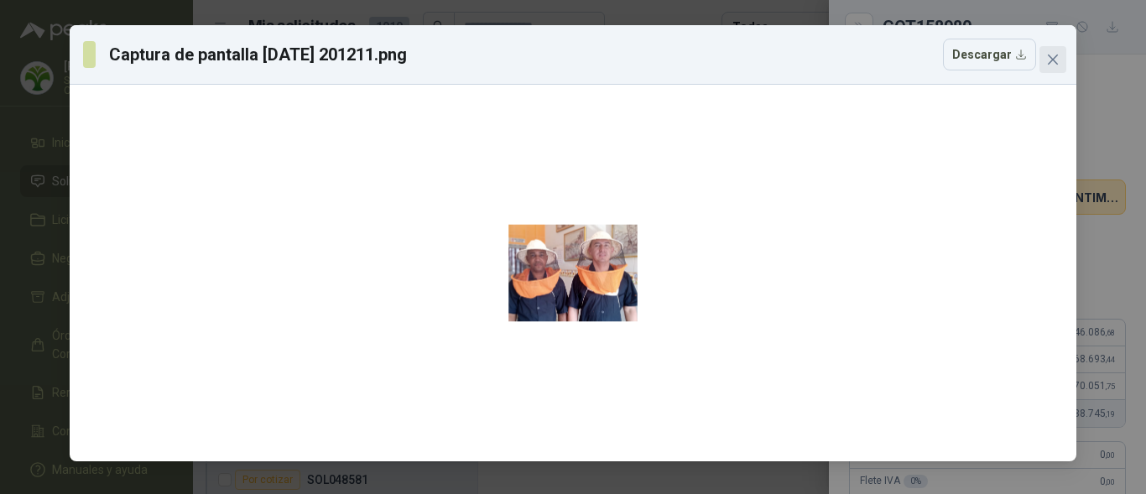
click at [1046, 56] on span "Close" at bounding box center [1053, 59] width 27 height 13
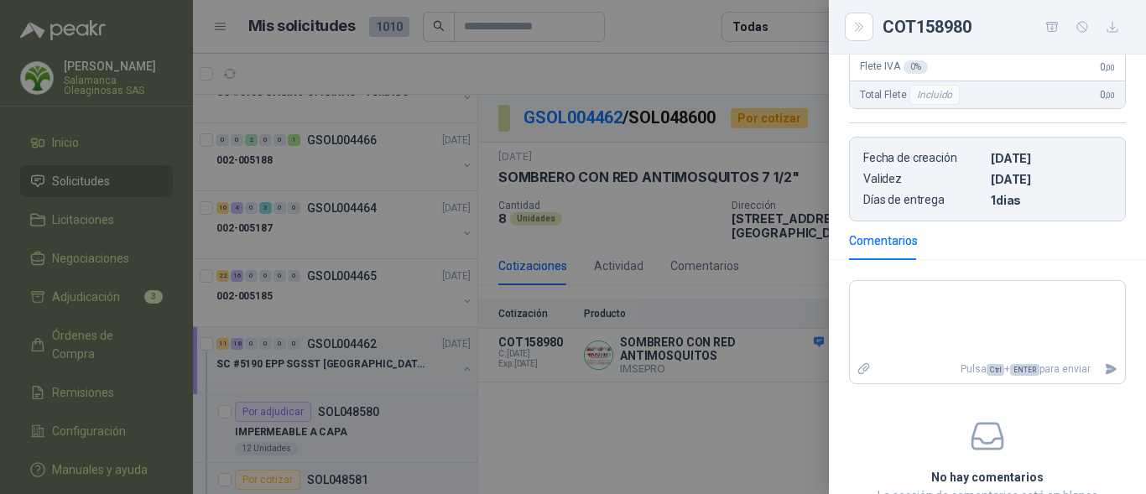
scroll to position [420, 0]
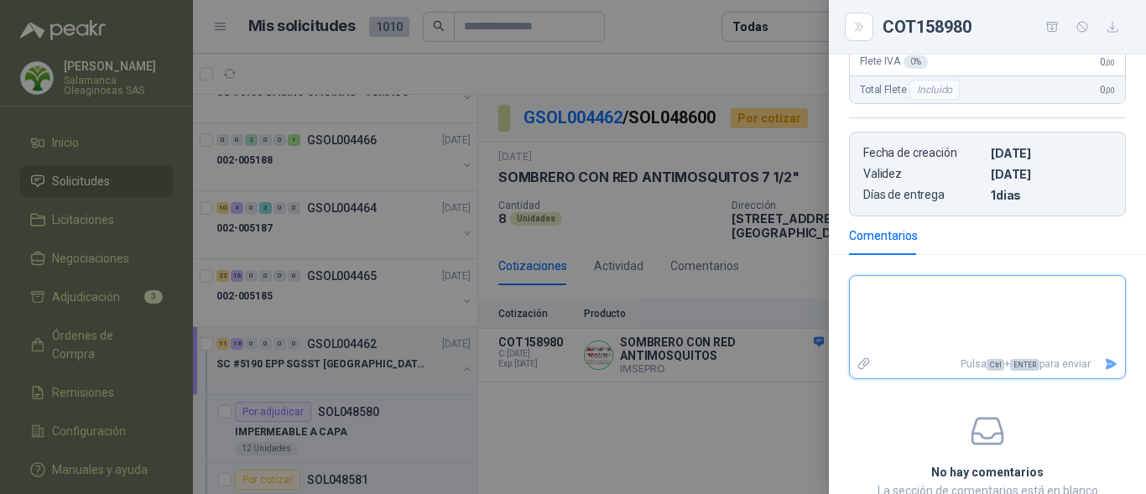
click at [959, 326] on textarea at bounding box center [987, 314] width 275 height 70
click at [1105, 368] on button "Enviar" at bounding box center [1112, 364] width 28 height 29
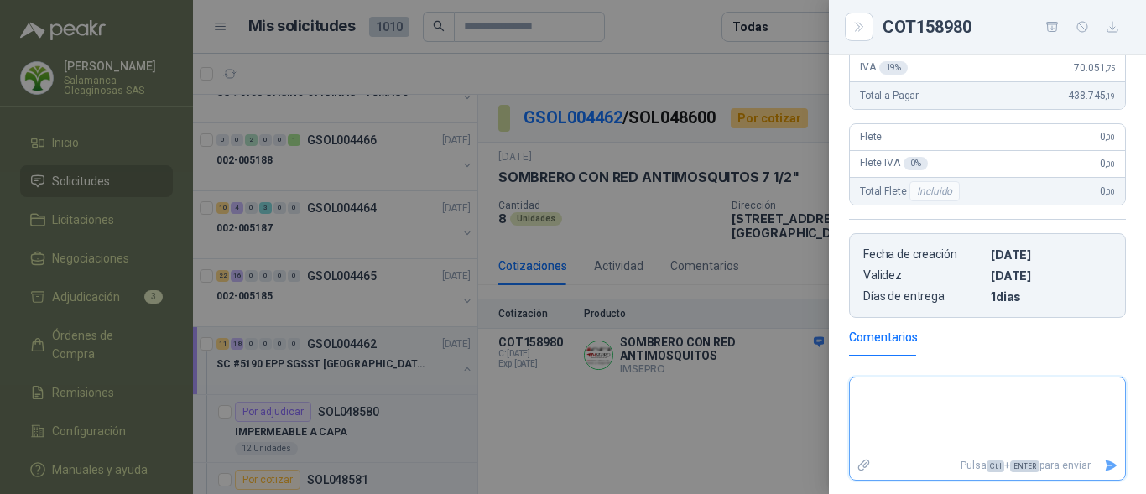
scroll to position [393, 0]
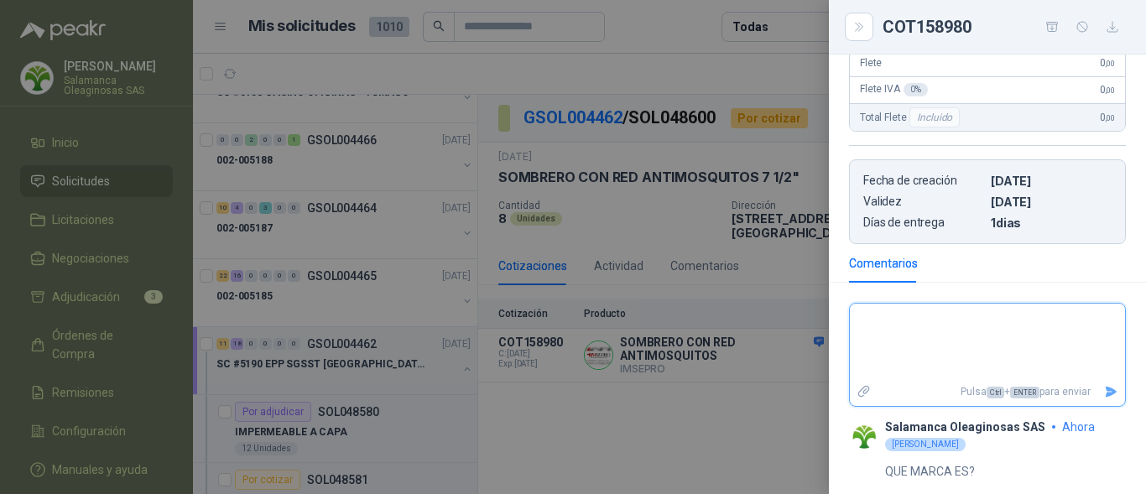
click at [1039, 366] on textarea at bounding box center [981, 342] width 262 height 70
click at [385, 377] on div at bounding box center [573, 247] width 1146 height 494
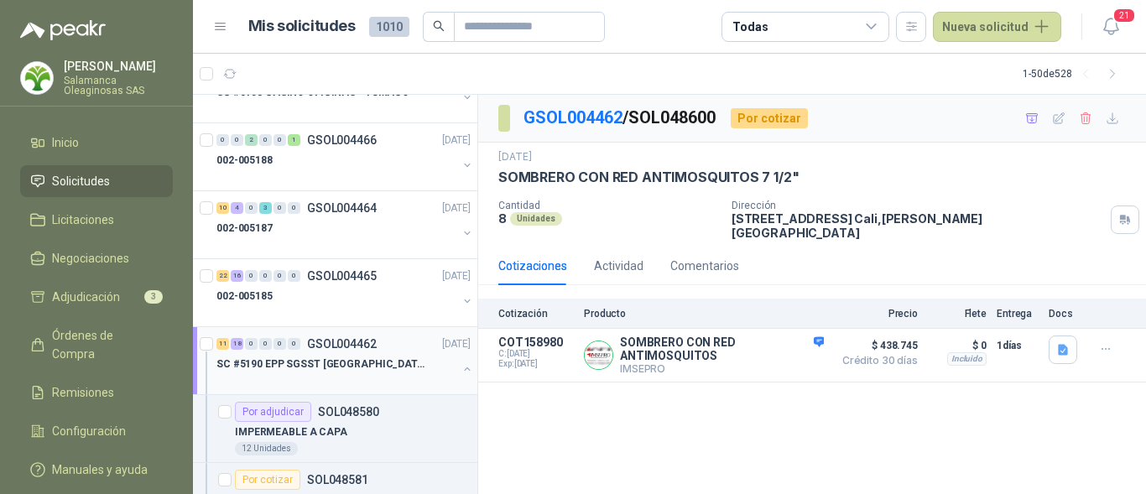
click at [385, 383] on div at bounding box center [336, 380] width 241 height 13
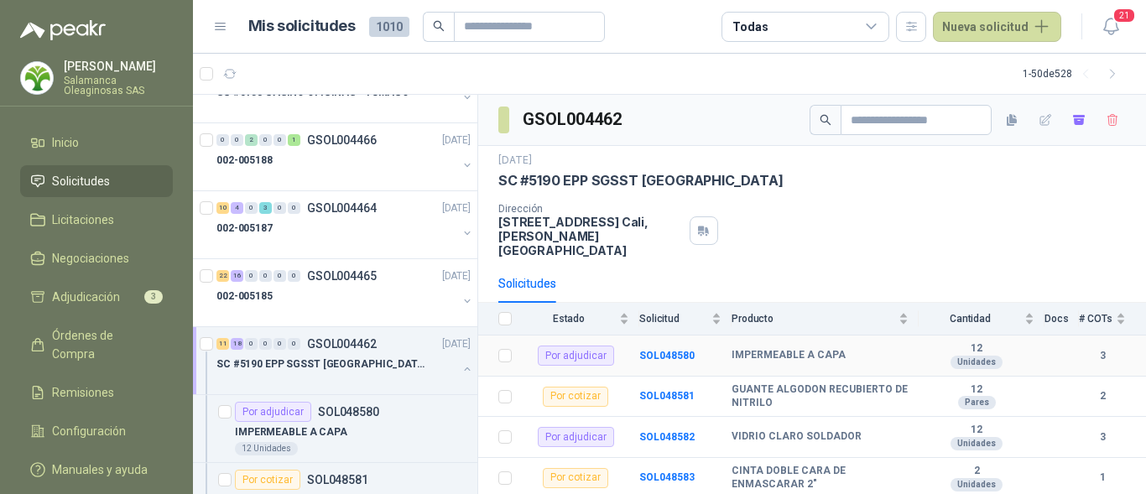
click at [675, 347] on td "SOL048580" at bounding box center [685, 356] width 92 height 41
click at [675, 350] on b "SOL048580" at bounding box center [666, 356] width 55 height 12
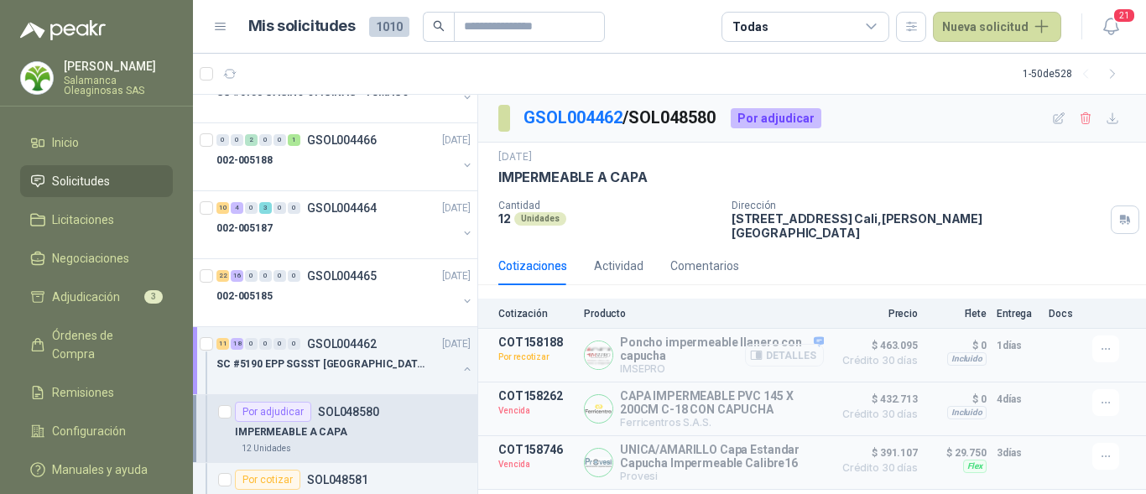
click at [790, 347] on button "Detalles" at bounding box center [784, 355] width 79 height 23
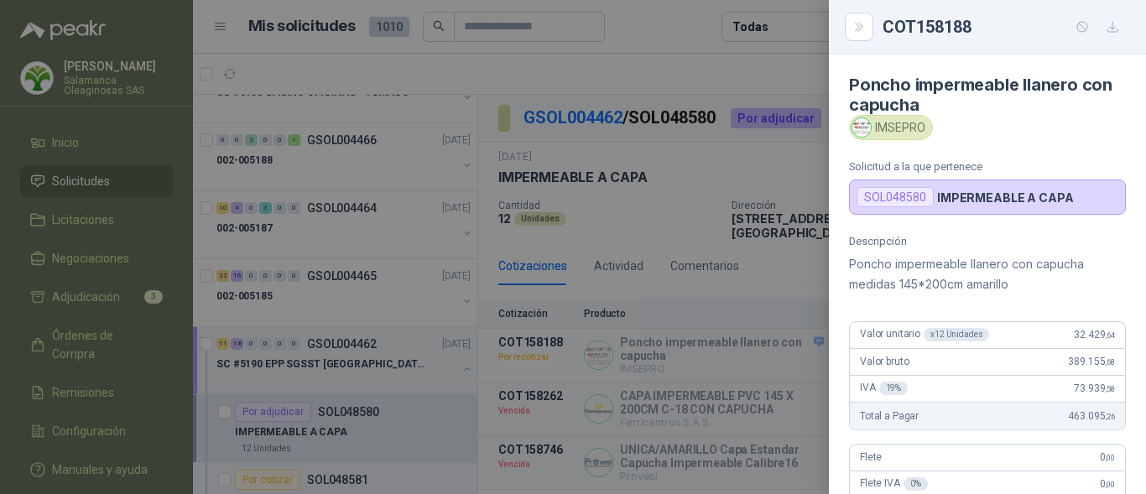
click at [1011, 341] on div "Valor unitario x 12 Unidades 32.429 ,64" at bounding box center [987, 335] width 275 height 27
click at [616, 322] on div at bounding box center [573, 247] width 1146 height 494
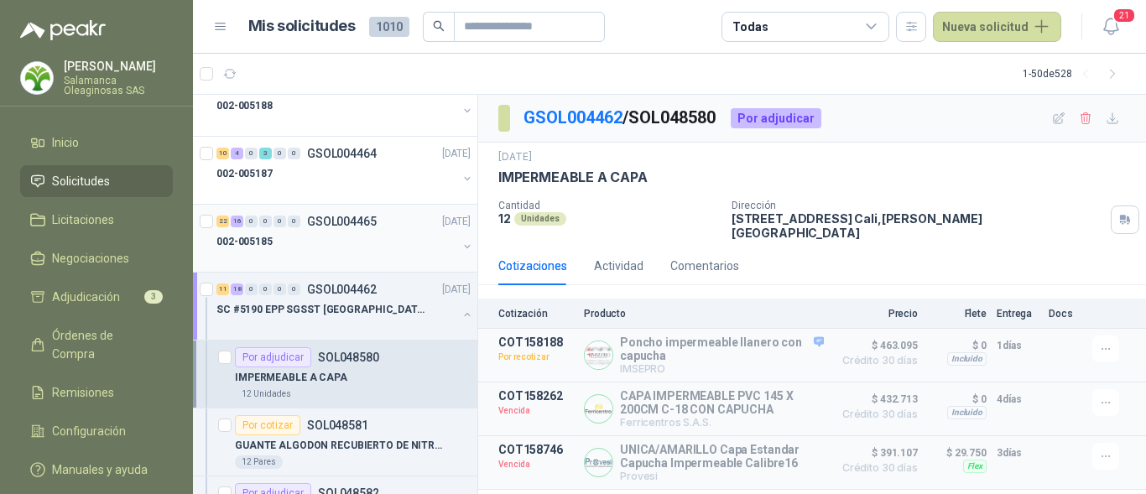
scroll to position [1007, 0]
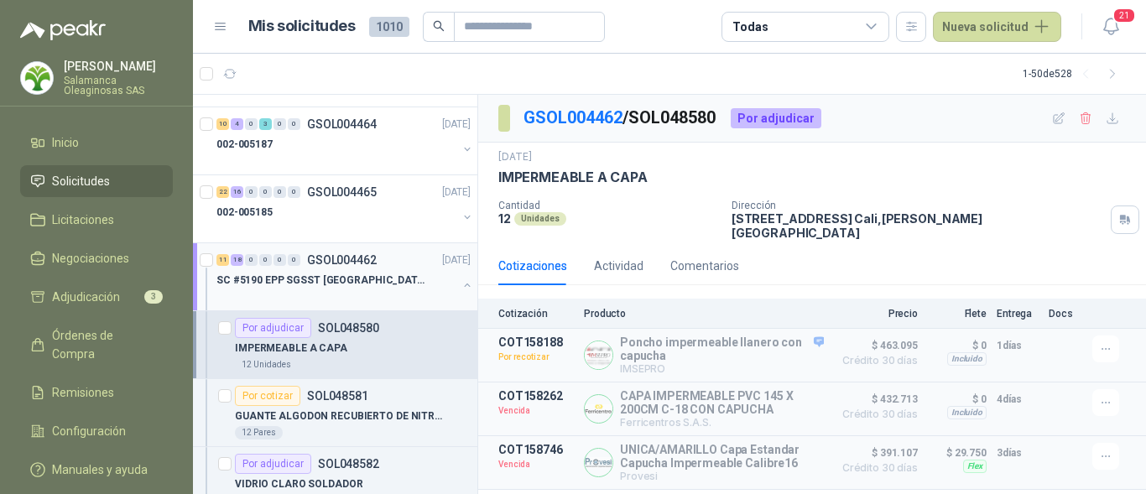
click at [357, 285] on p "SC #5190 EPP SGSST SALAMANCA" at bounding box center [320, 281] width 209 height 16
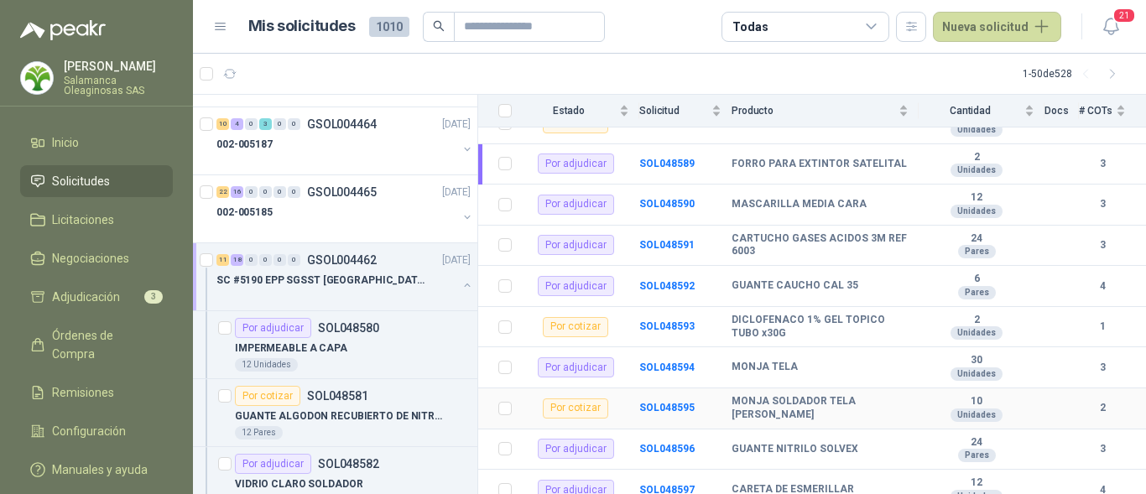
scroll to position [587, 0]
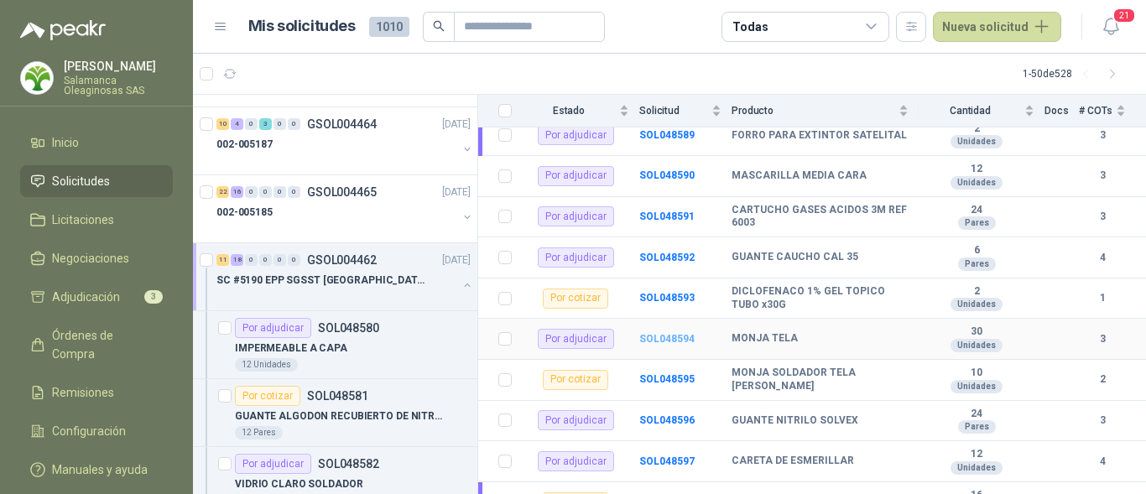
click at [673, 333] on b "SOL048594" at bounding box center [666, 339] width 55 height 12
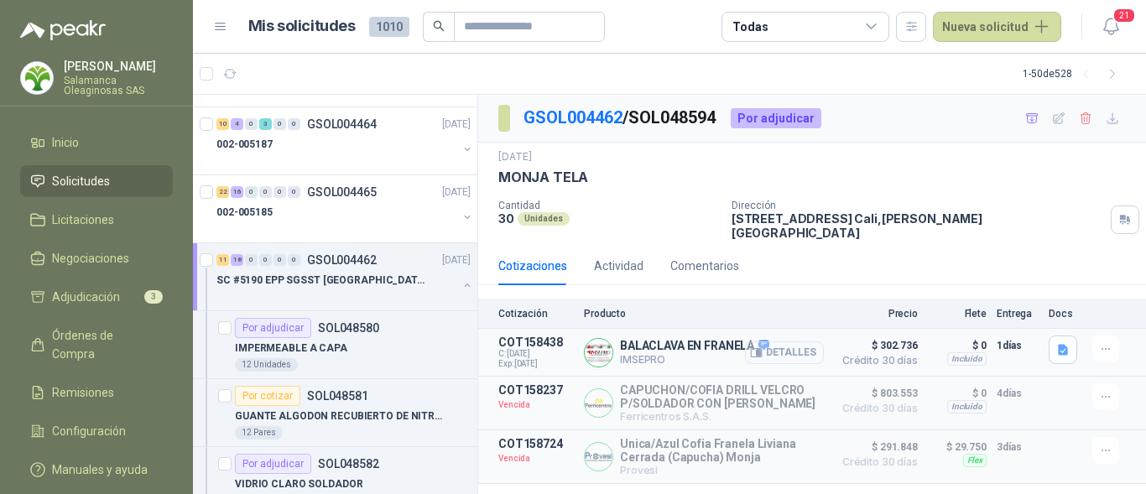
click at [791, 347] on button "Detalles" at bounding box center [784, 353] width 79 height 23
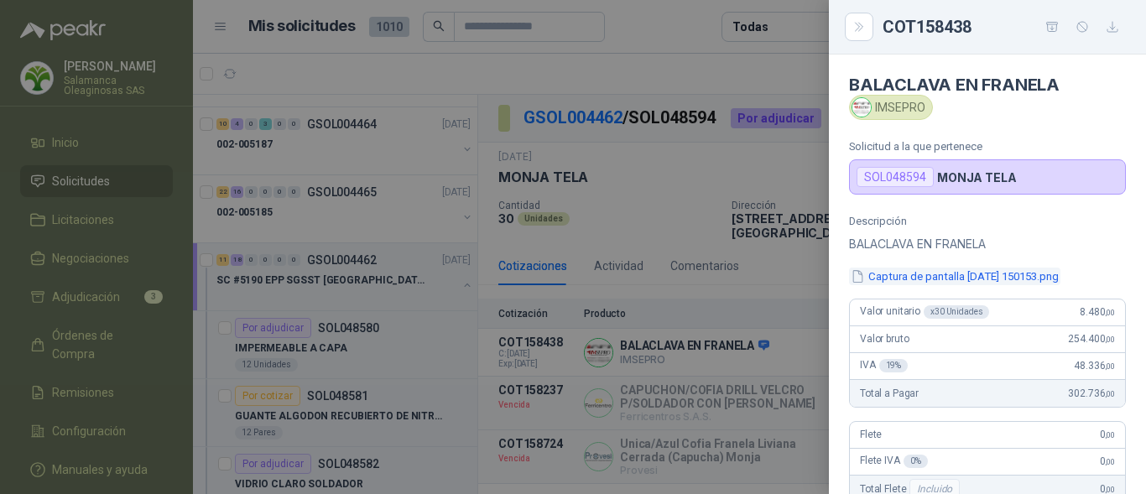
click at [933, 276] on button "Captura de pantalla 2025-07-14 150153.png" at bounding box center [954, 277] width 211 height 18
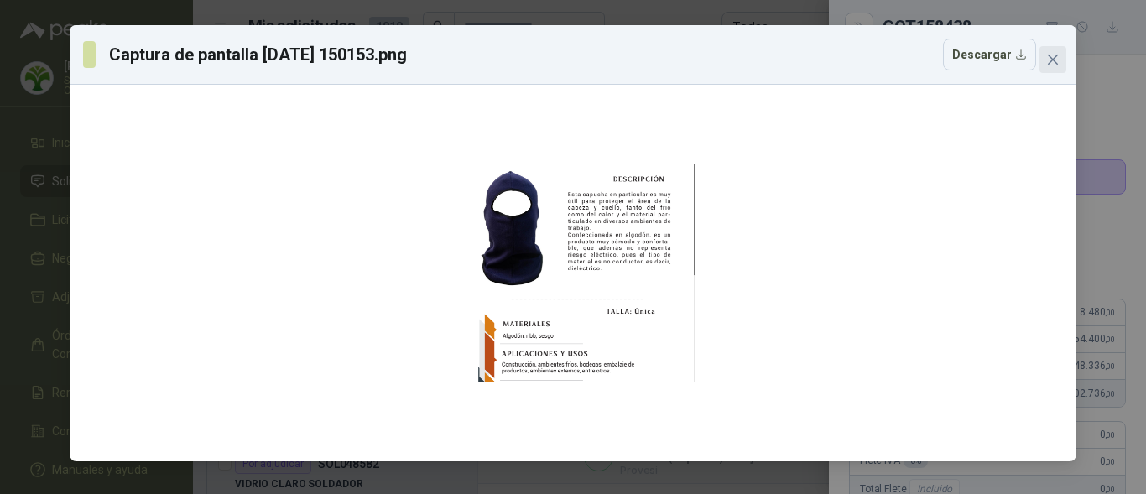
click at [1051, 66] on button "Close" at bounding box center [1053, 59] width 27 height 27
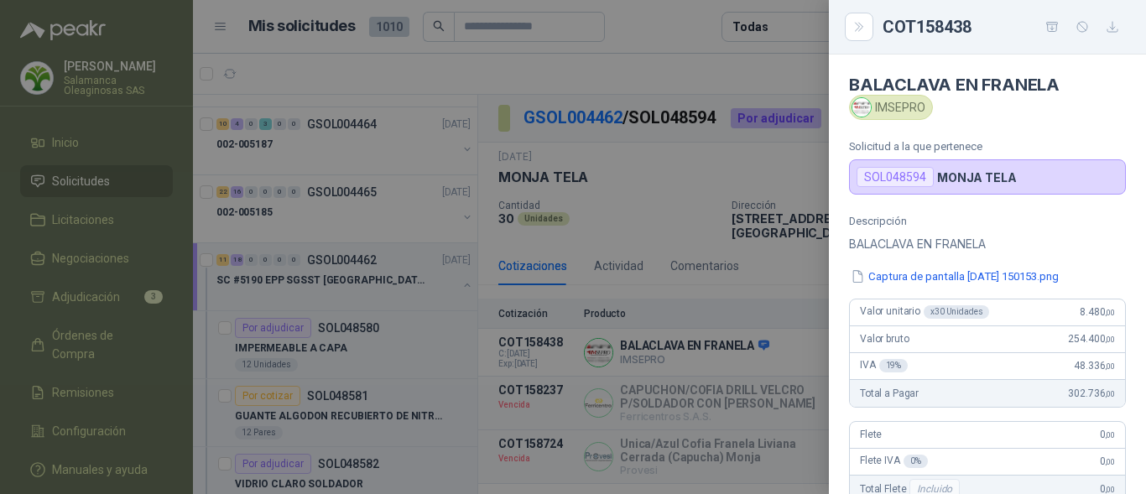
click at [718, 339] on div at bounding box center [573, 247] width 1146 height 494
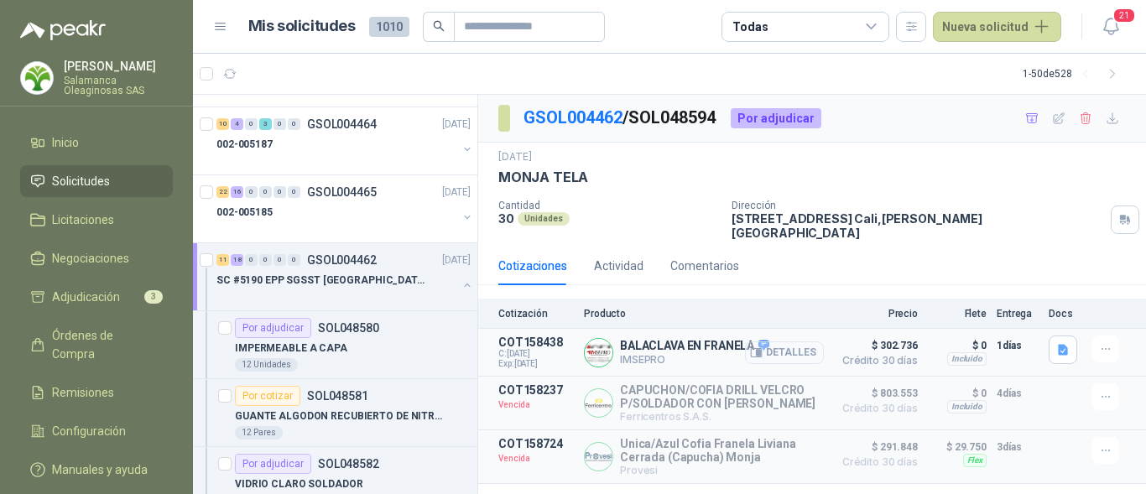
click at [782, 342] on button "Detalles" at bounding box center [784, 353] width 79 height 23
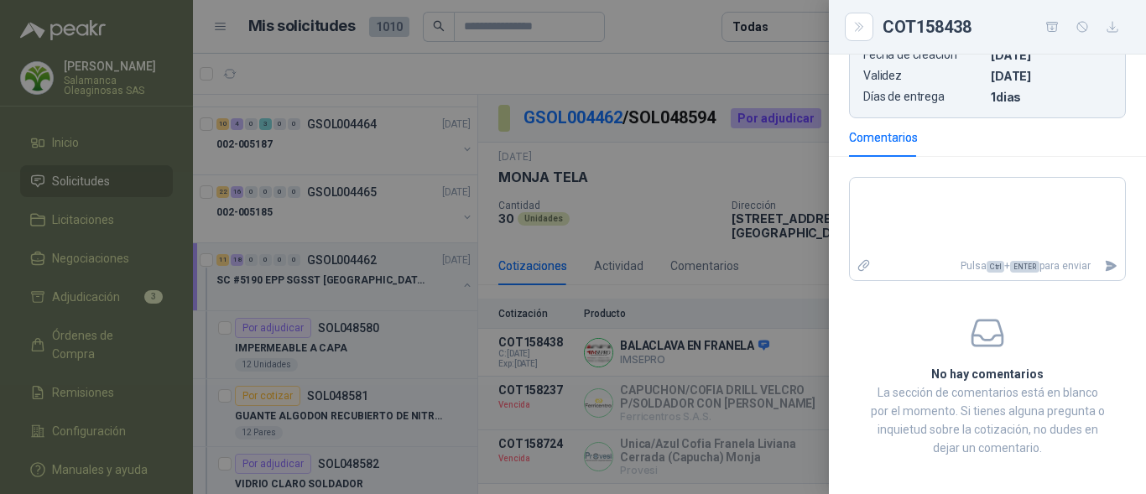
scroll to position [503, 0]
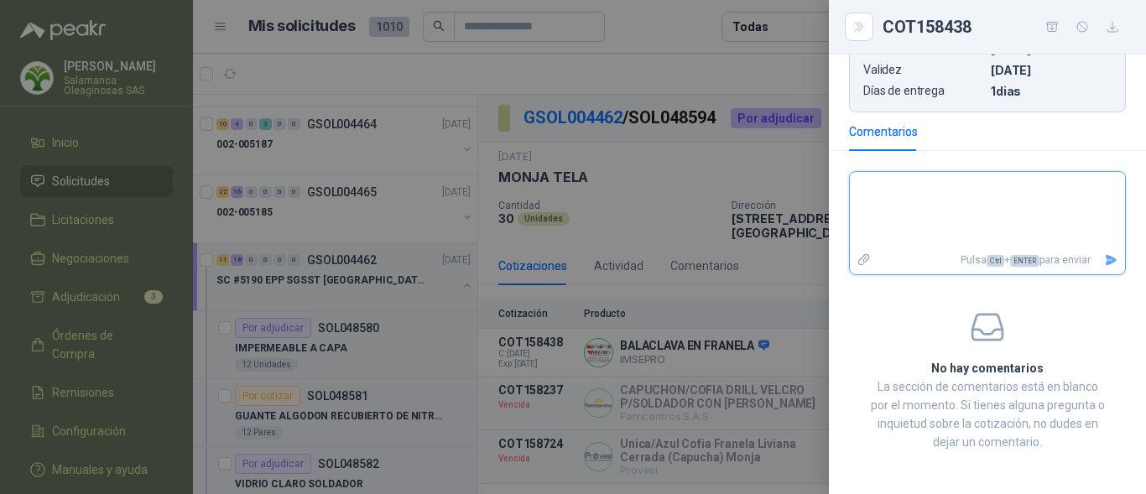
click at [905, 196] on textarea at bounding box center [987, 210] width 275 height 70
click at [1106, 263] on icon "Enviar" at bounding box center [1112, 260] width 12 height 11
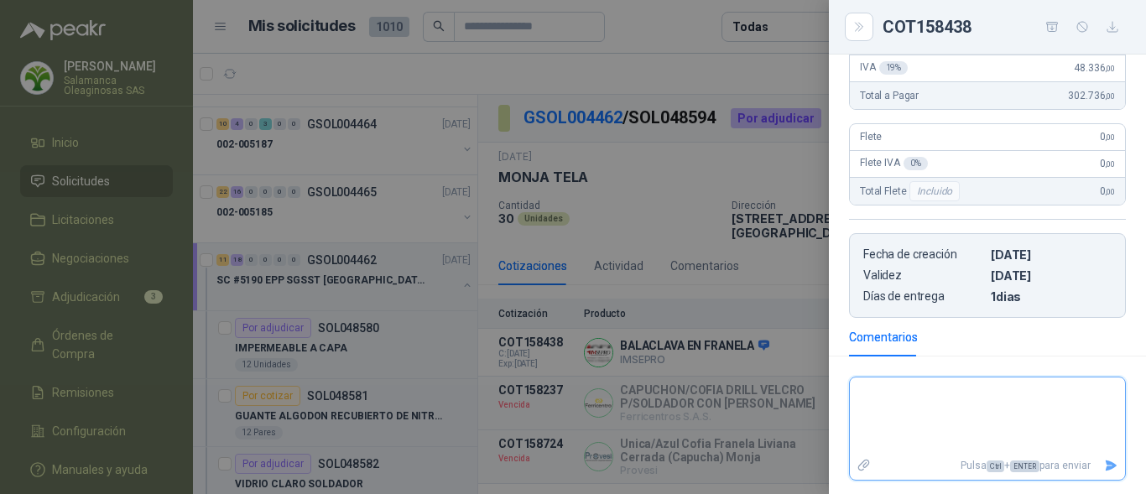
scroll to position [373, 0]
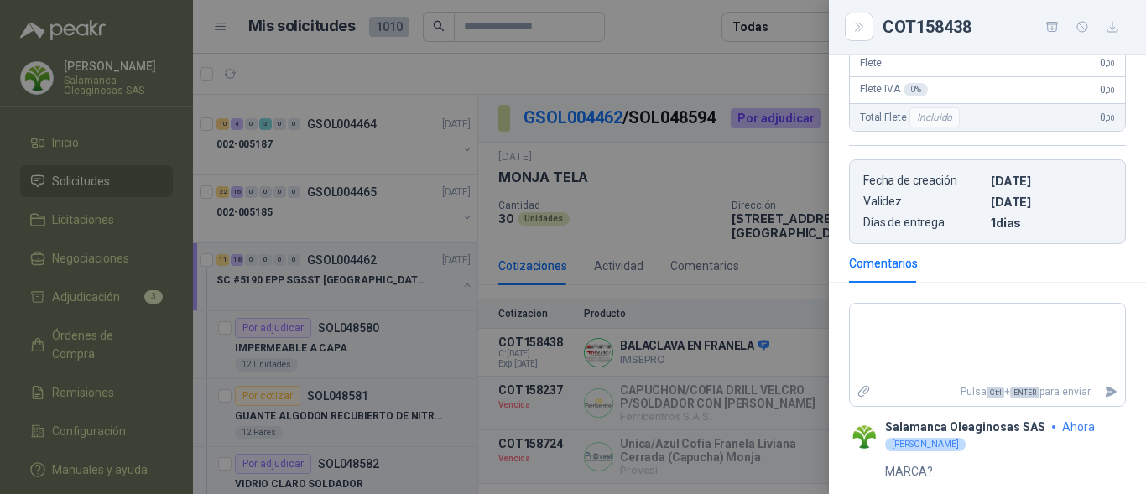
click at [1102, 267] on div "Comentarios" at bounding box center [987, 263] width 277 height 39
click at [655, 456] on div at bounding box center [573, 247] width 1146 height 494
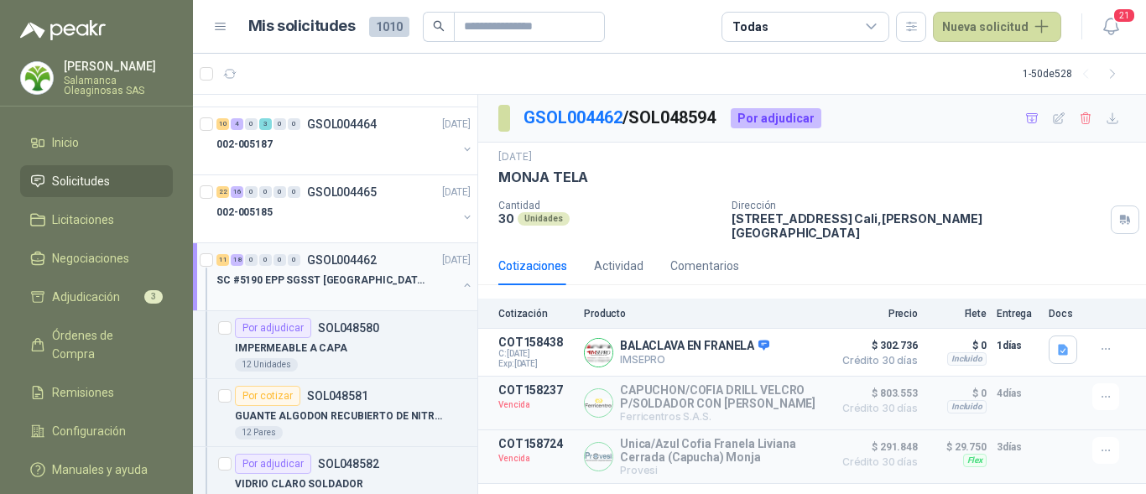
click at [312, 274] on p "SC #5190 EPP SGSST SALAMANCA" at bounding box center [320, 281] width 209 height 16
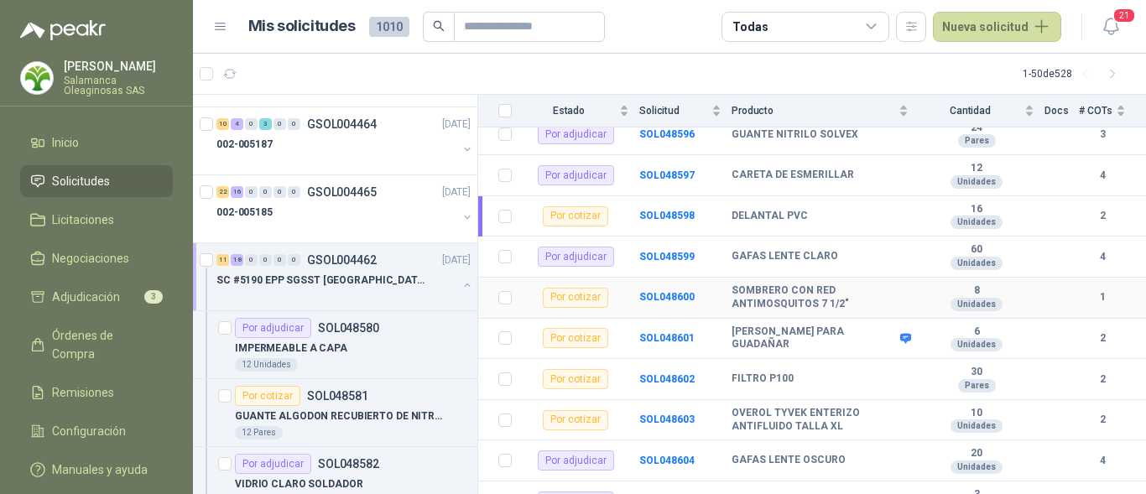
scroll to position [923, 0]
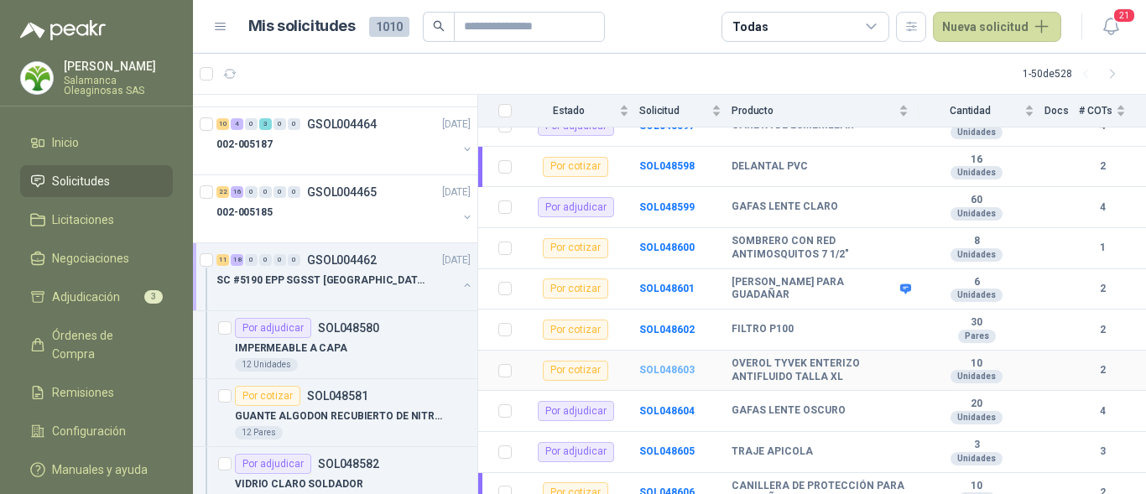
click at [675, 364] on b "SOL048603" at bounding box center [666, 370] width 55 height 12
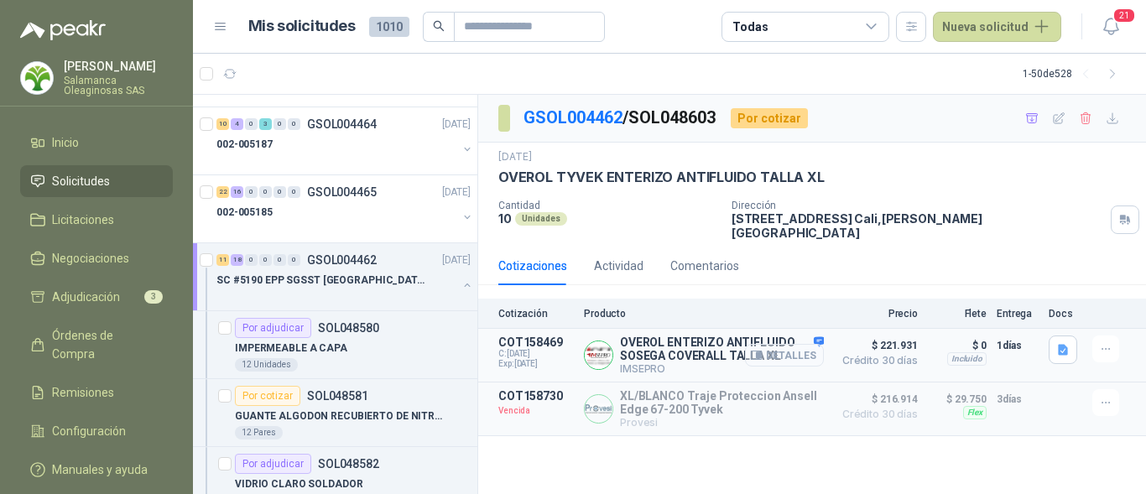
click at [794, 352] on button "Detalles" at bounding box center [784, 355] width 79 height 23
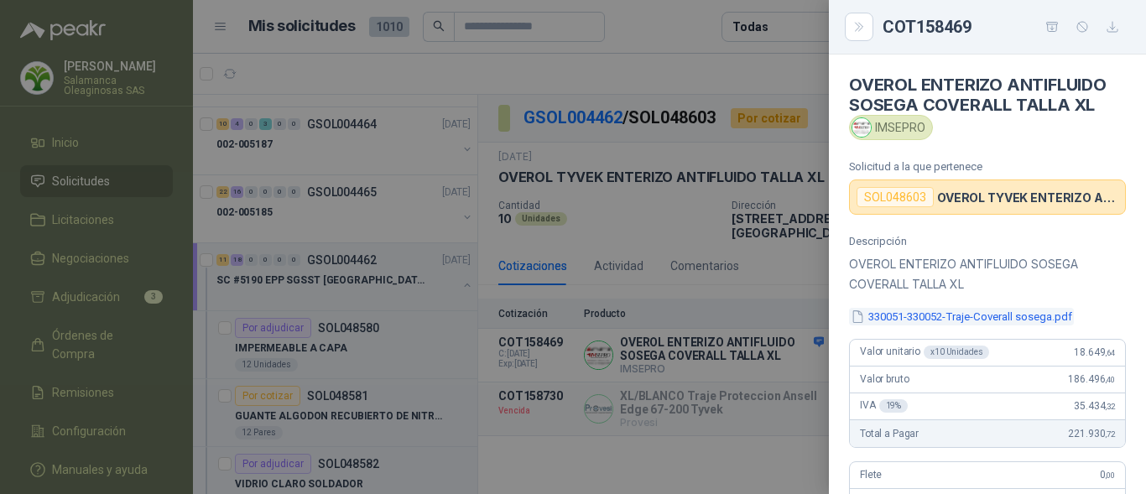
click at [926, 320] on button "330051-330052-Traje-Coverall sosega.pdf" at bounding box center [961, 317] width 225 height 18
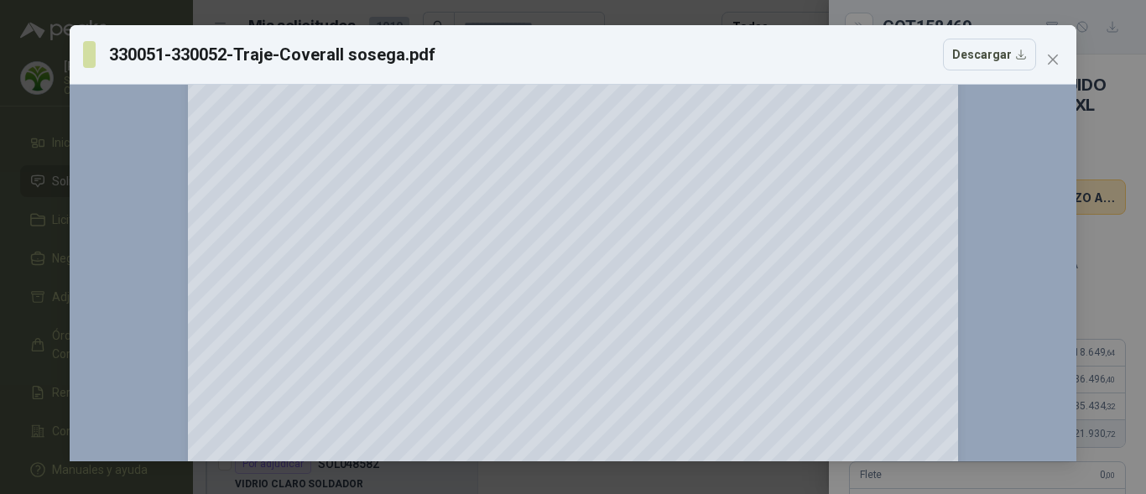
scroll to position [168, 0]
click at [1121, 257] on div "330051-330052-Traje-Coverall sosega.pdf Descargar 150 %" at bounding box center [573, 247] width 1146 height 494
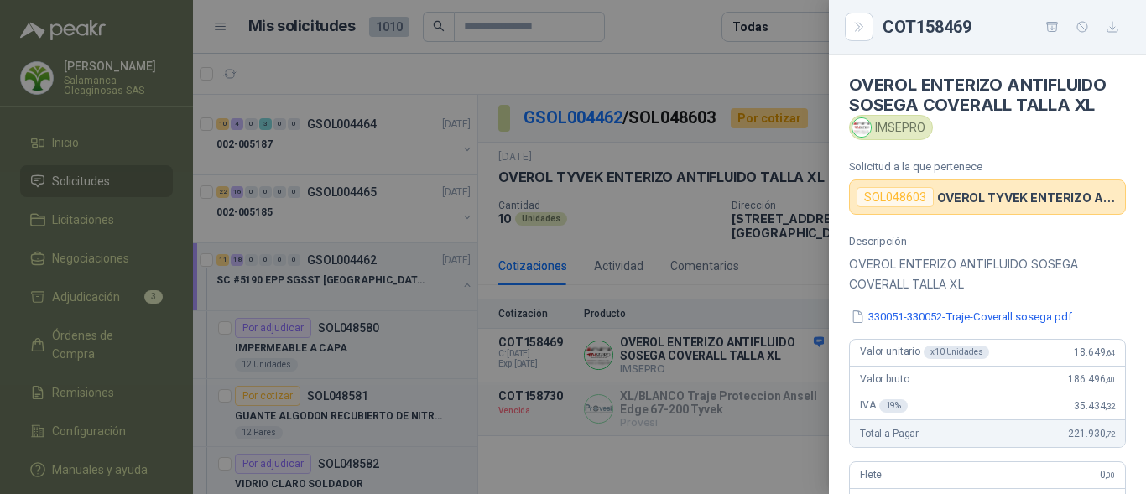
click at [770, 354] on div at bounding box center [573, 247] width 1146 height 494
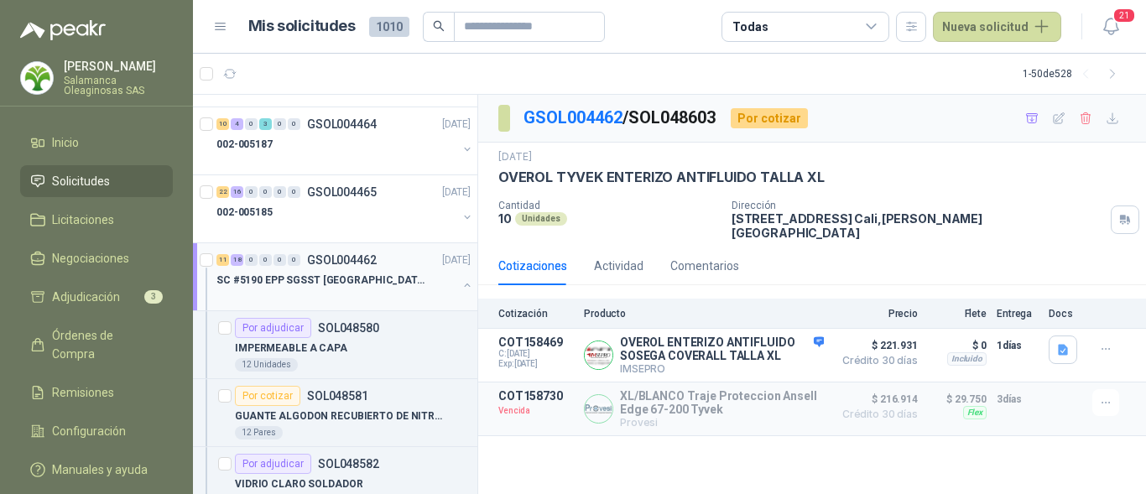
click at [320, 285] on p "SC #5190 EPP SGSST SALAMANCA" at bounding box center [320, 281] width 209 height 16
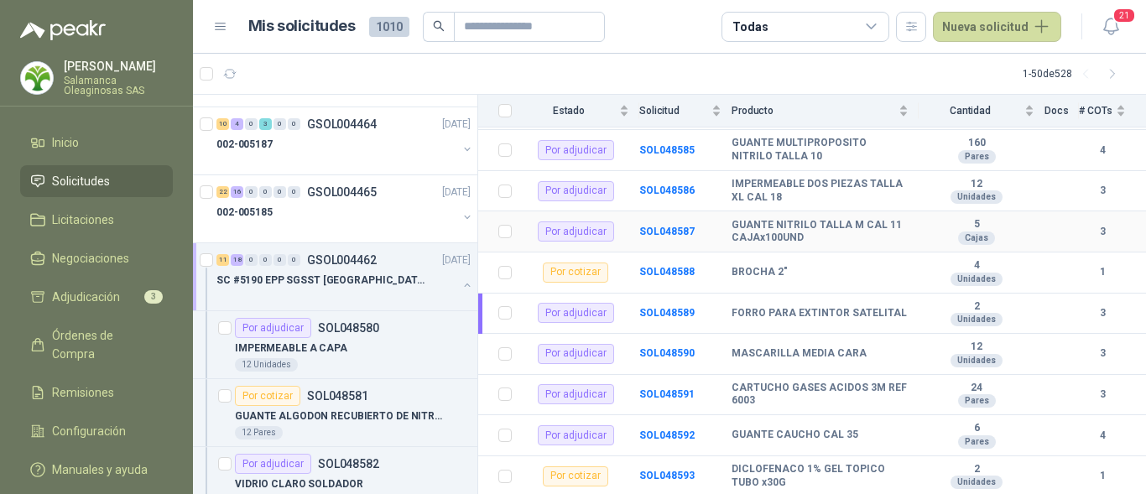
scroll to position [420, 0]
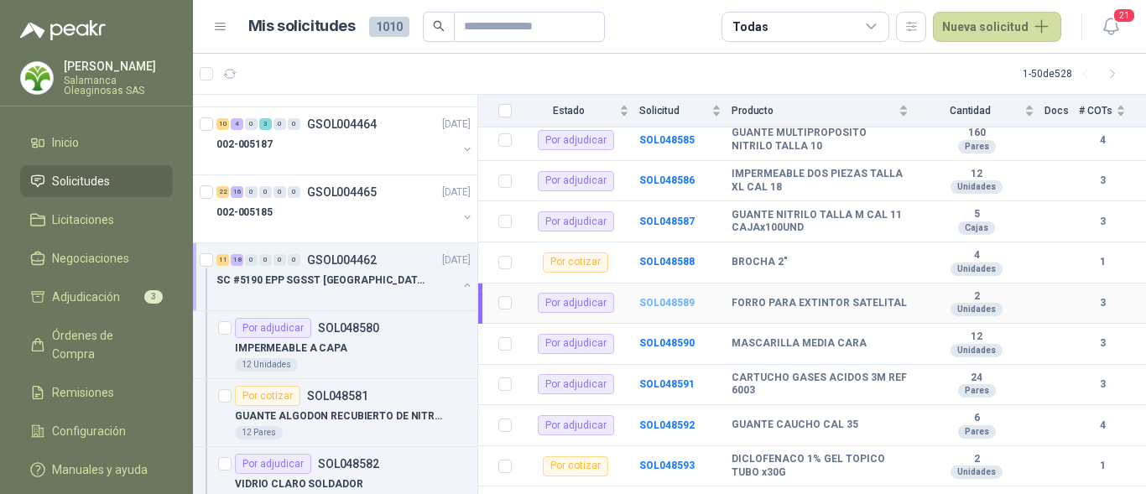
click at [658, 297] on b "SOL048589" at bounding box center [666, 303] width 55 height 12
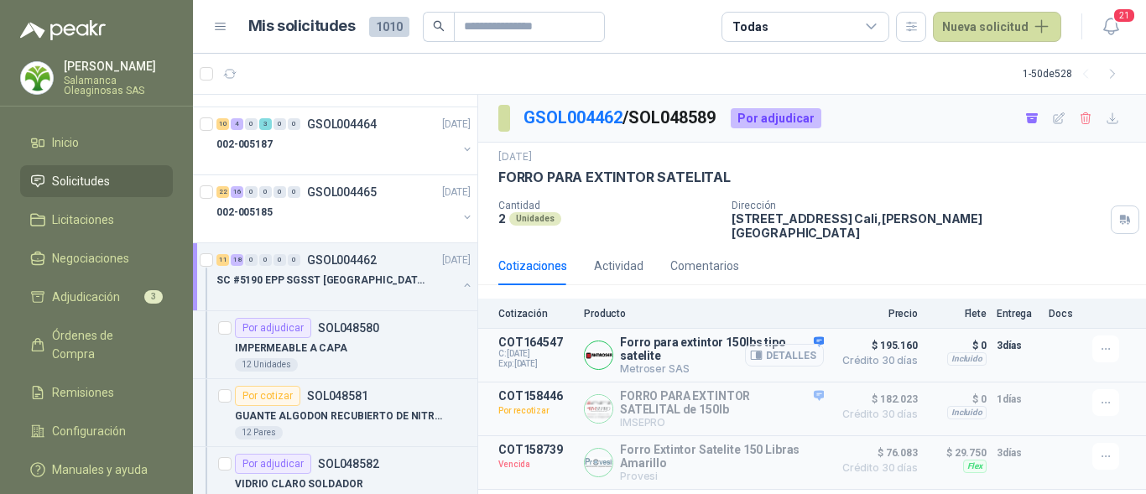
click at [802, 345] on button "Detalles" at bounding box center [784, 355] width 79 height 23
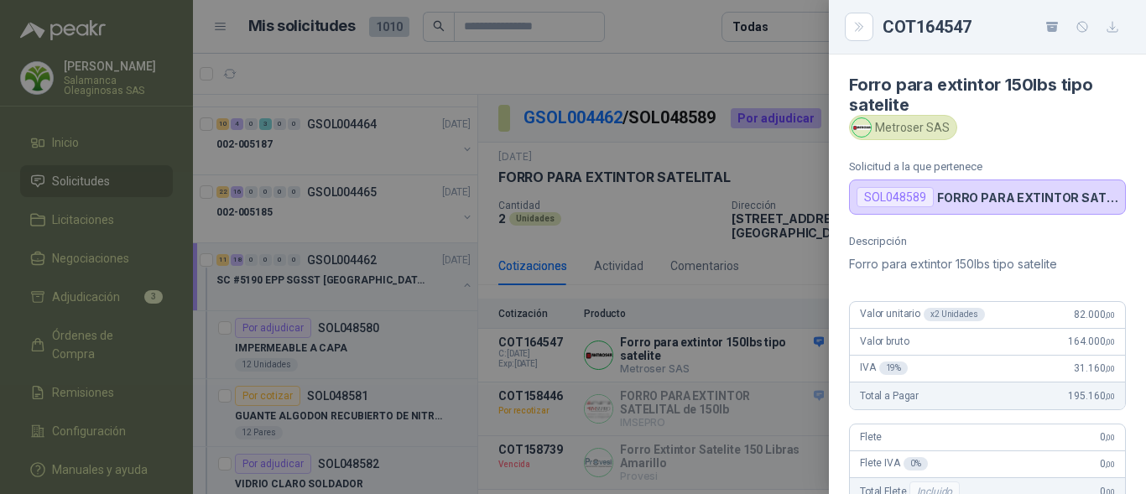
click at [1093, 256] on p "Forro para extintor 150lbs tipo satelite" at bounding box center [987, 264] width 277 height 20
click at [526, 395] on div at bounding box center [573, 247] width 1146 height 494
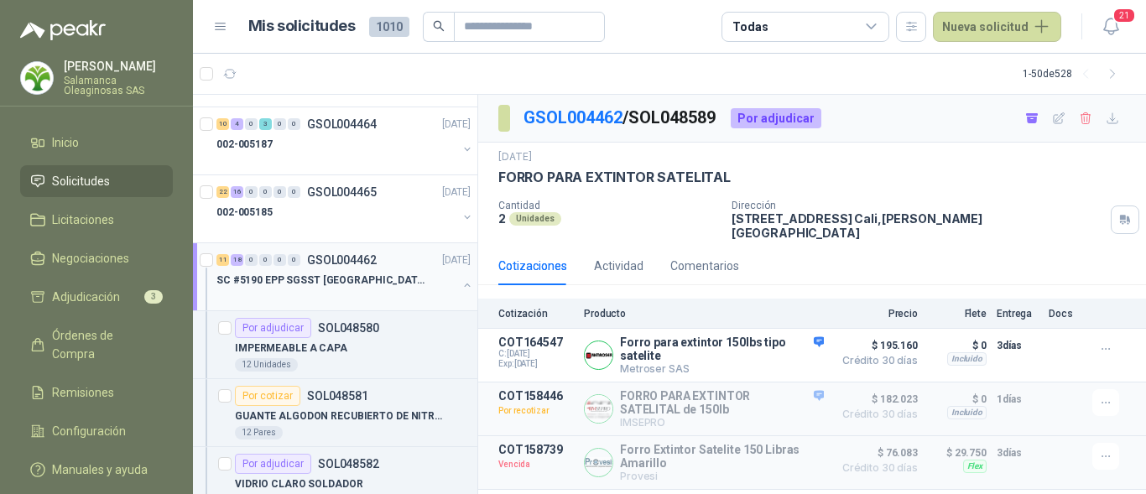
click at [346, 292] on div at bounding box center [336, 296] width 241 height 13
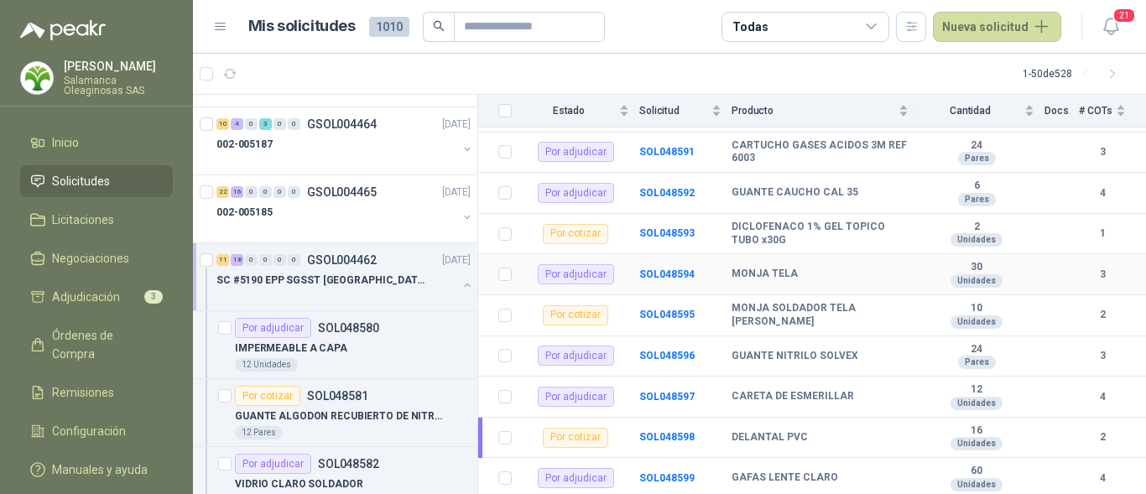
scroll to position [671, 0]
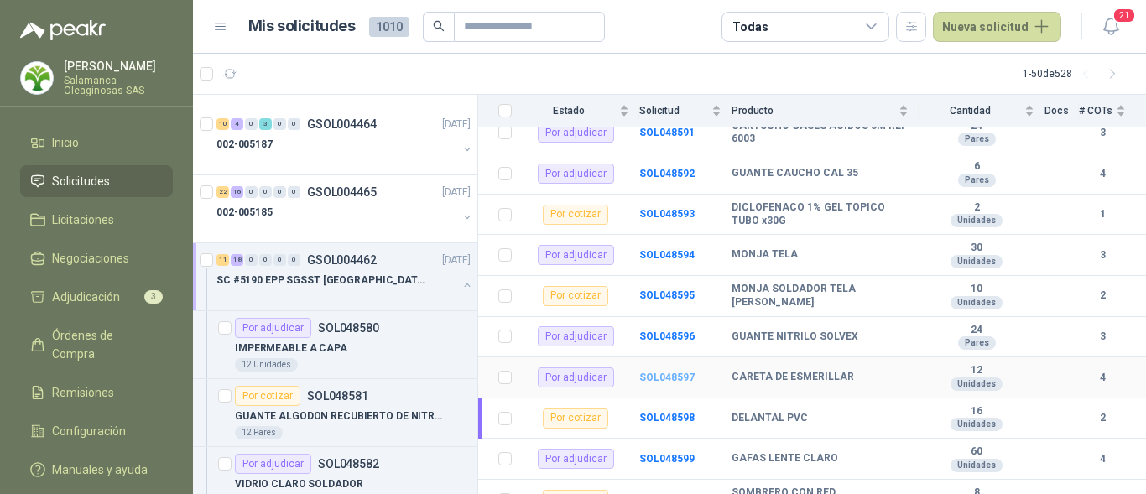
click at [676, 372] on b "SOL048597" at bounding box center [666, 378] width 55 height 12
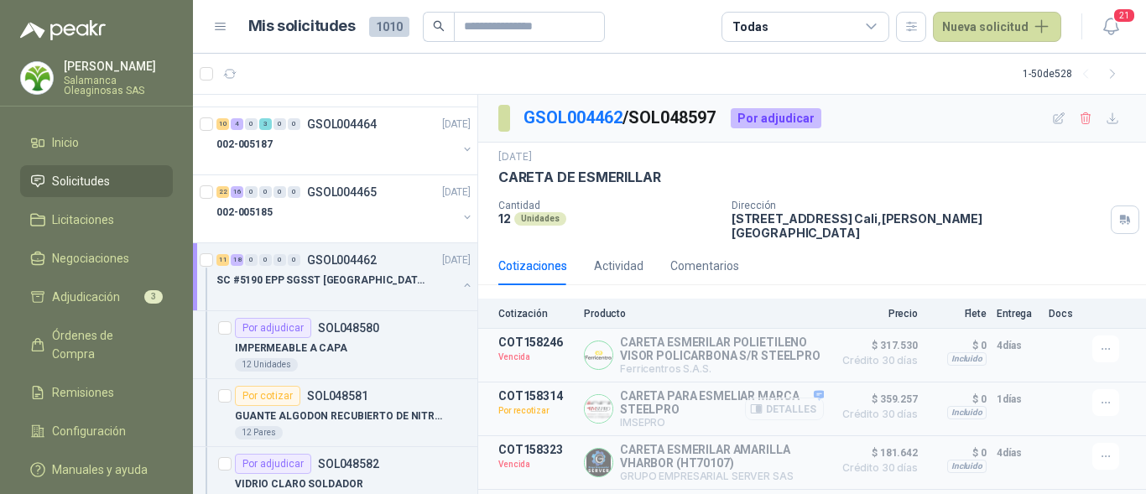
click at [787, 416] on button "Detalles" at bounding box center [784, 409] width 79 height 23
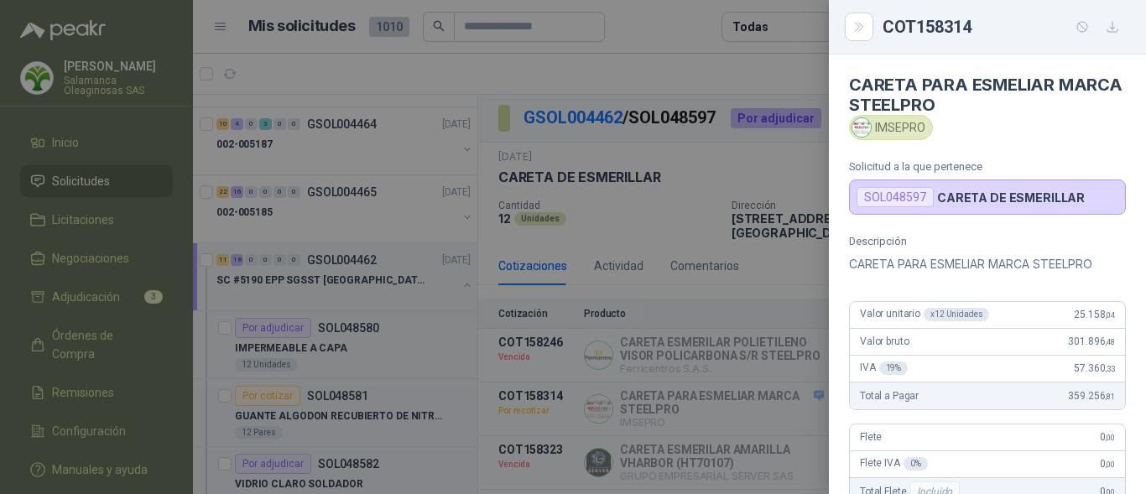
click at [1078, 243] on p "Descripción" at bounding box center [987, 241] width 277 height 13
click at [644, 343] on div at bounding box center [573, 247] width 1146 height 494
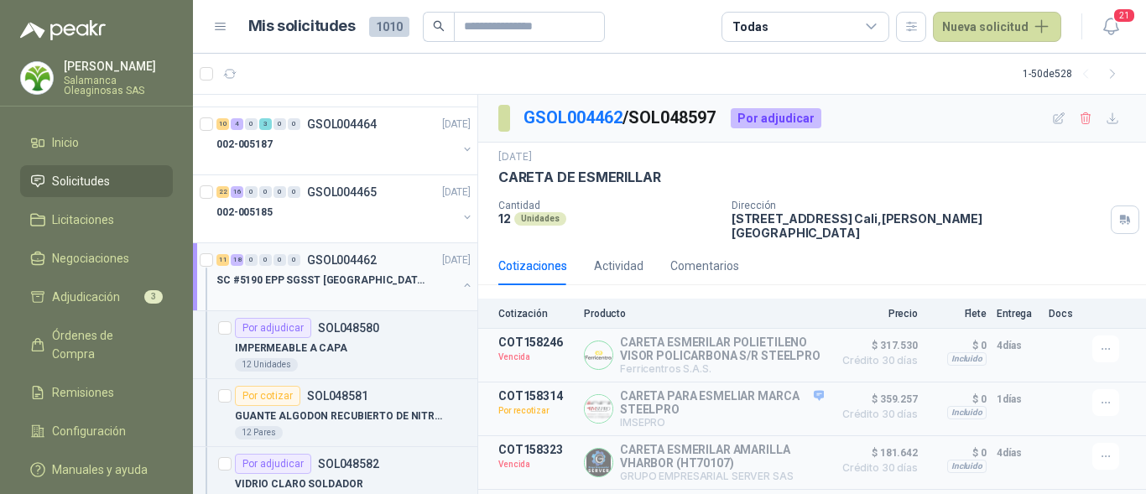
click at [296, 279] on p "SC #5190 EPP SGSST SALAMANCA" at bounding box center [320, 281] width 209 height 16
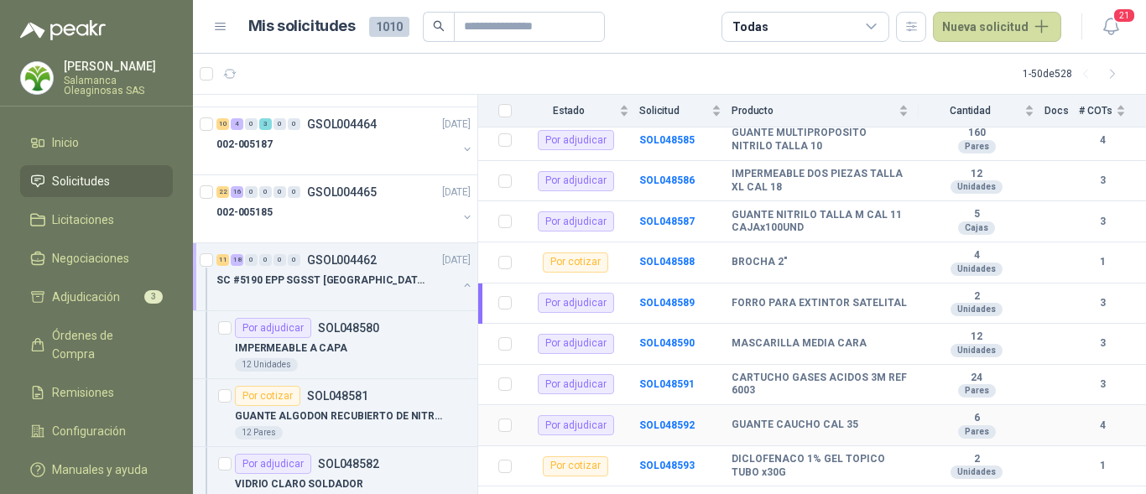
scroll to position [503, 0]
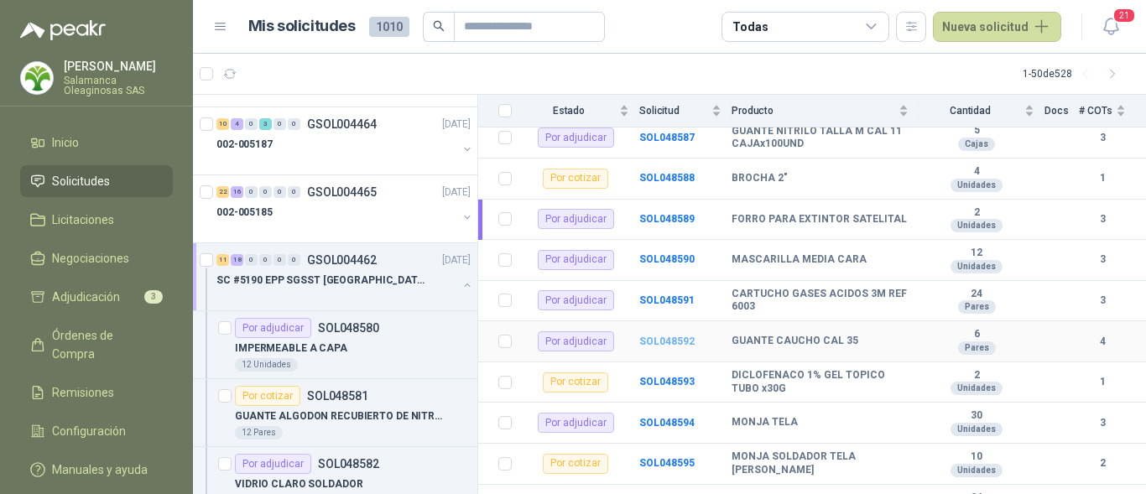
click at [658, 336] on b "SOL048592" at bounding box center [666, 342] width 55 height 12
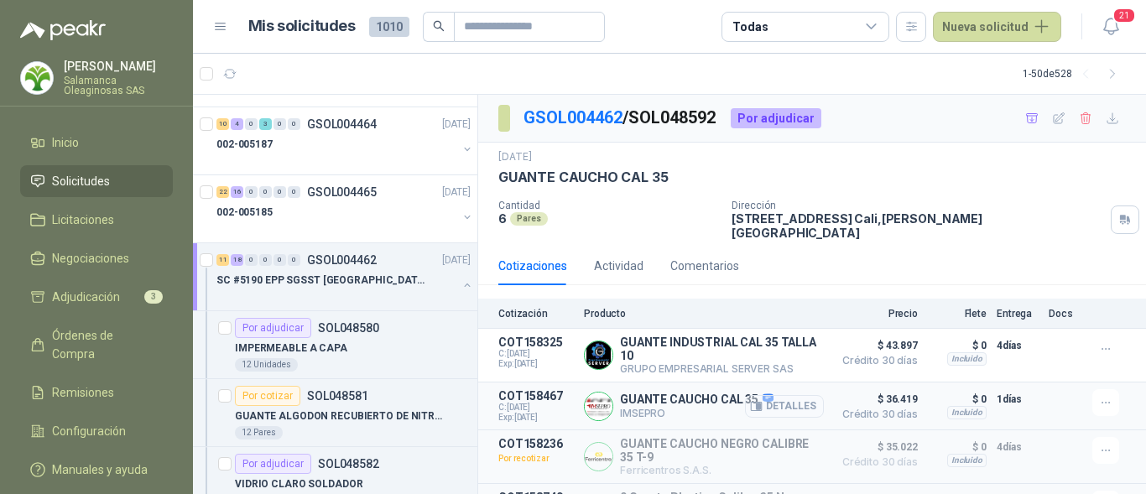
click at [769, 396] on button "Detalles" at bounding box center [784, 406] width 79 height 23
